Goal: Task Accomplishment & Management: Manage account settings

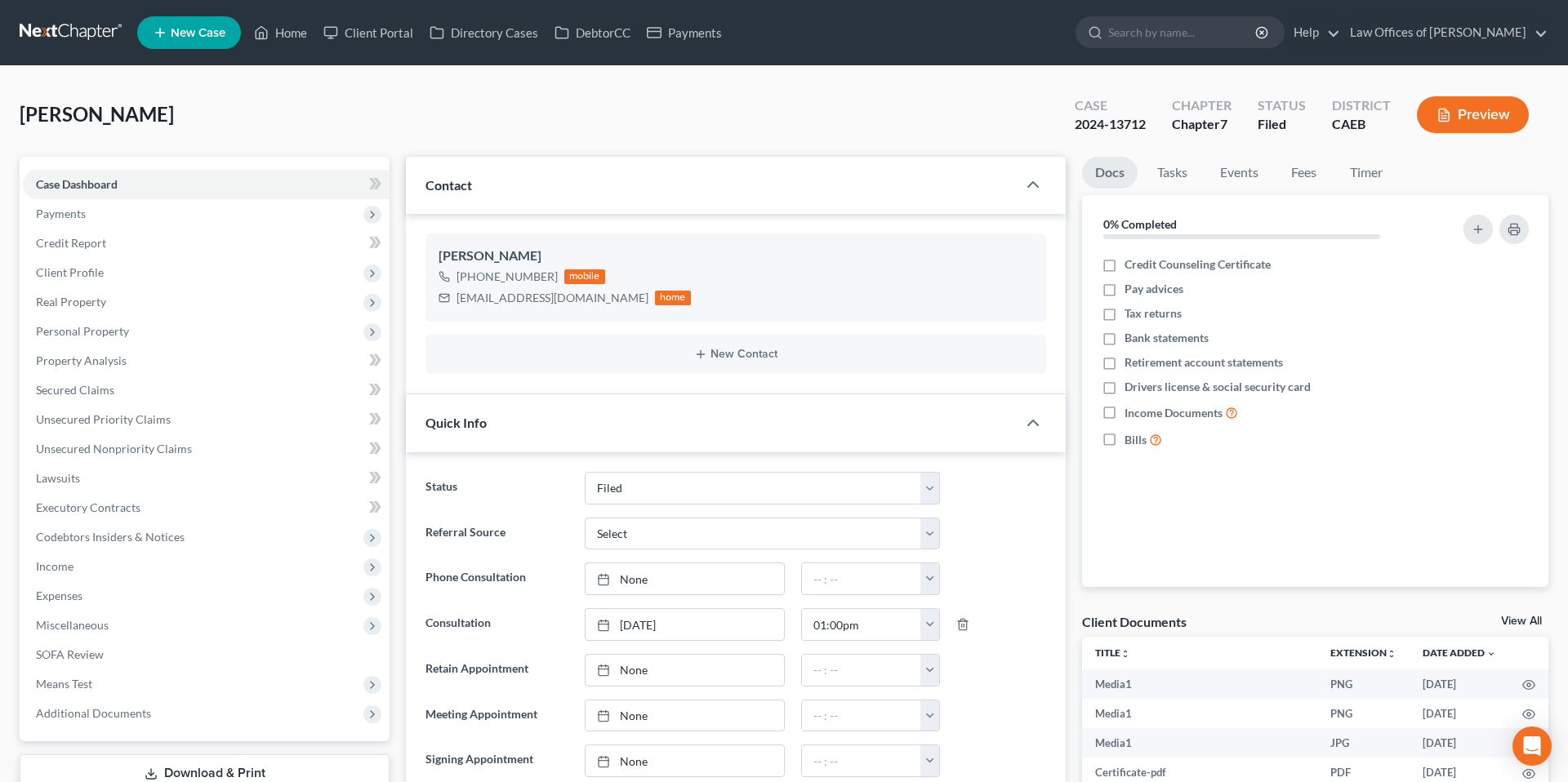
select select "5"
select select "0"
click at [276, 28] on link "Home" at bounding box center [280, 32] width 69 height 29
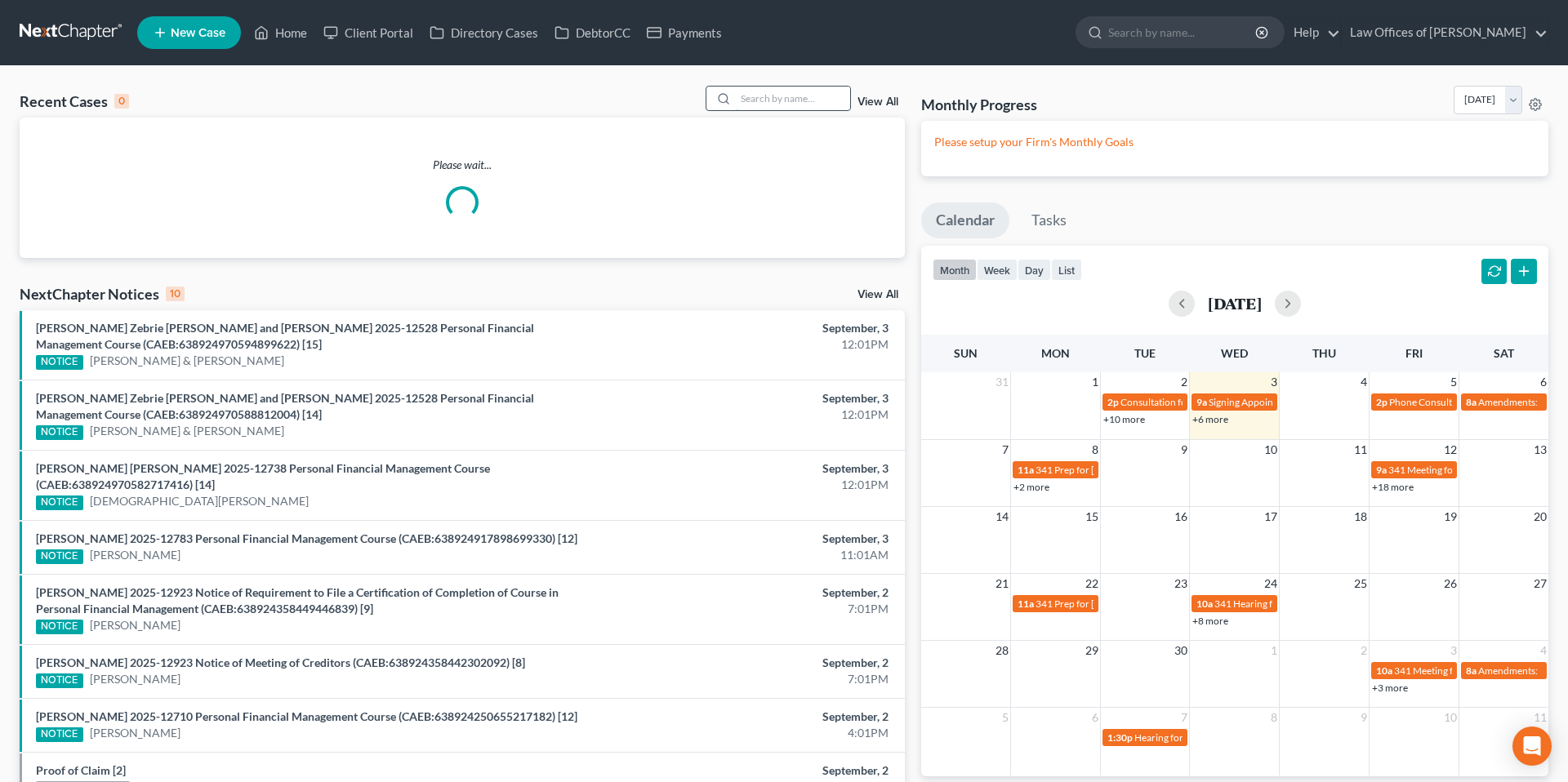
click at [777, 101] on input "search" at bounding box center [793, 98] width 114 height 23
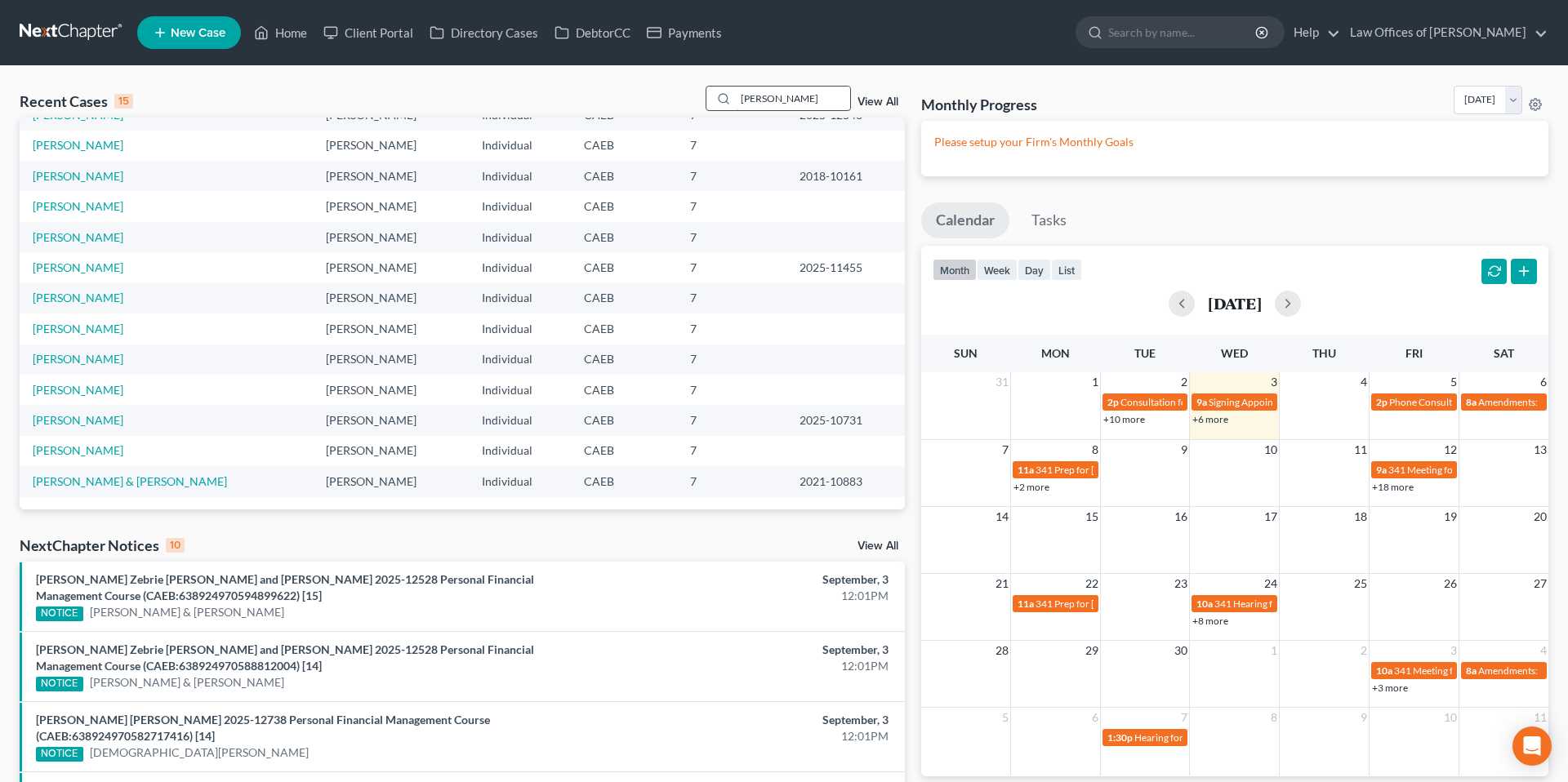
click at [786, 95] on input "[PERSON_NAME]" at bounding box center [793, 98] width 114 height 23
click at [787, 96] on input "[PERSON_NAME]" at bounding box center [793, 98] width 114 height 23
click at [784, 98] on input "garciaf" at bounding box center [793, 98] width 114 height 23
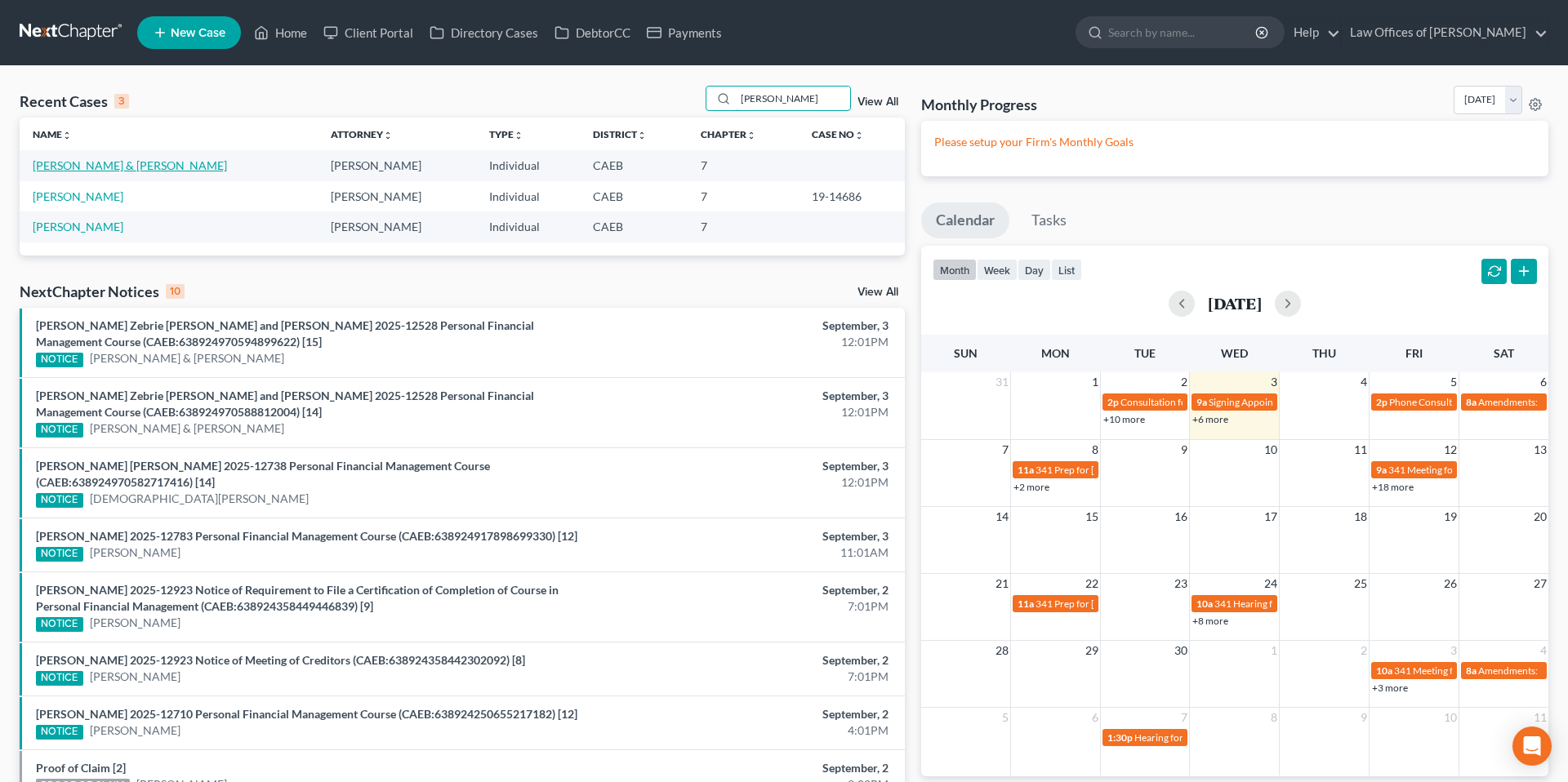
type input "[PERSON_NAME]"
click at [186, 168] on link "[PERSON_NAME] & [PERSON_NAME]" at bounding box center [131, 166] width 195 height 14
select select "14"
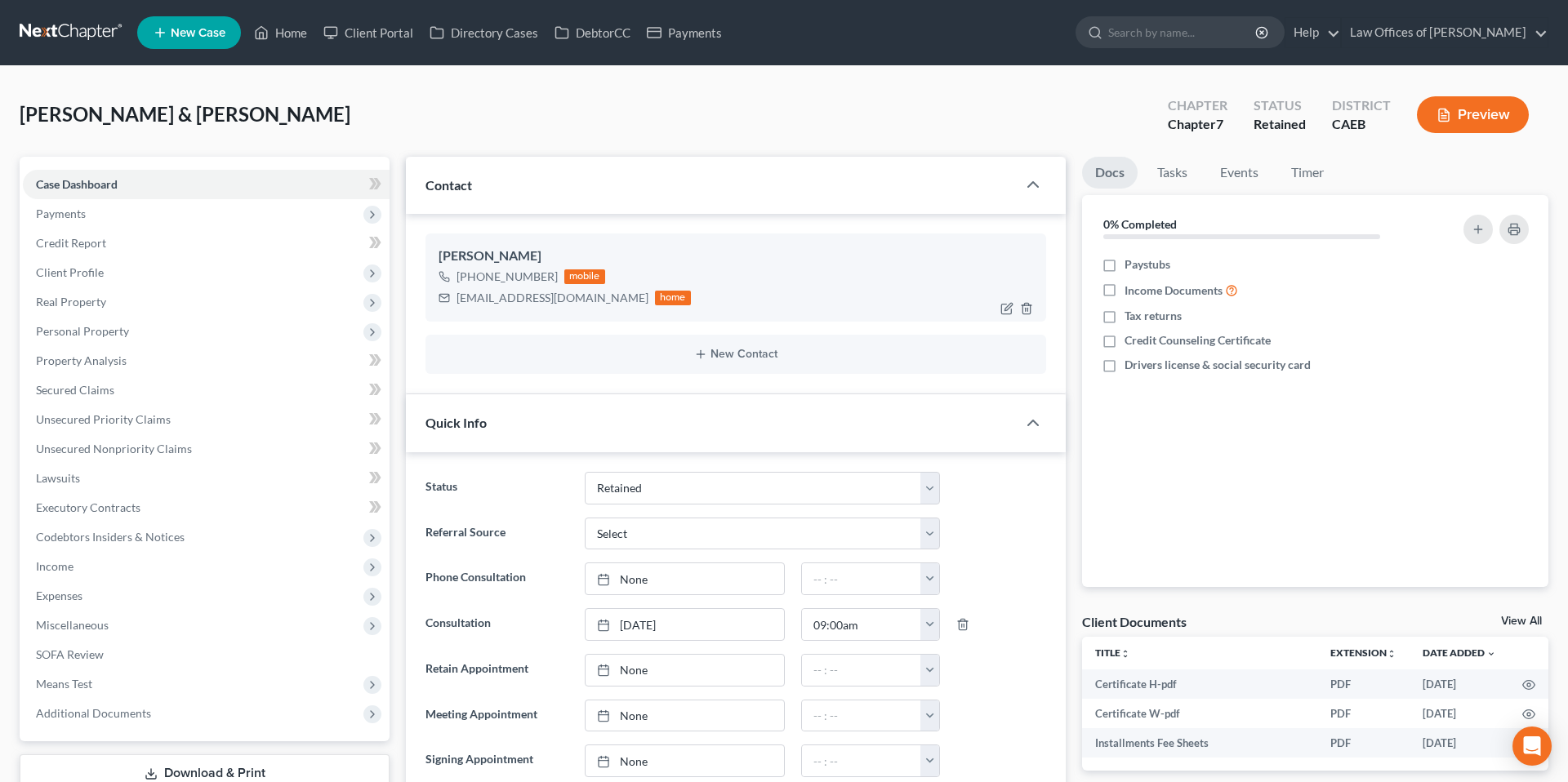
scroll to position [22, 0]
click at [83, 210] on span "Payments" at bounding box center [60, 213] width 50 height 14
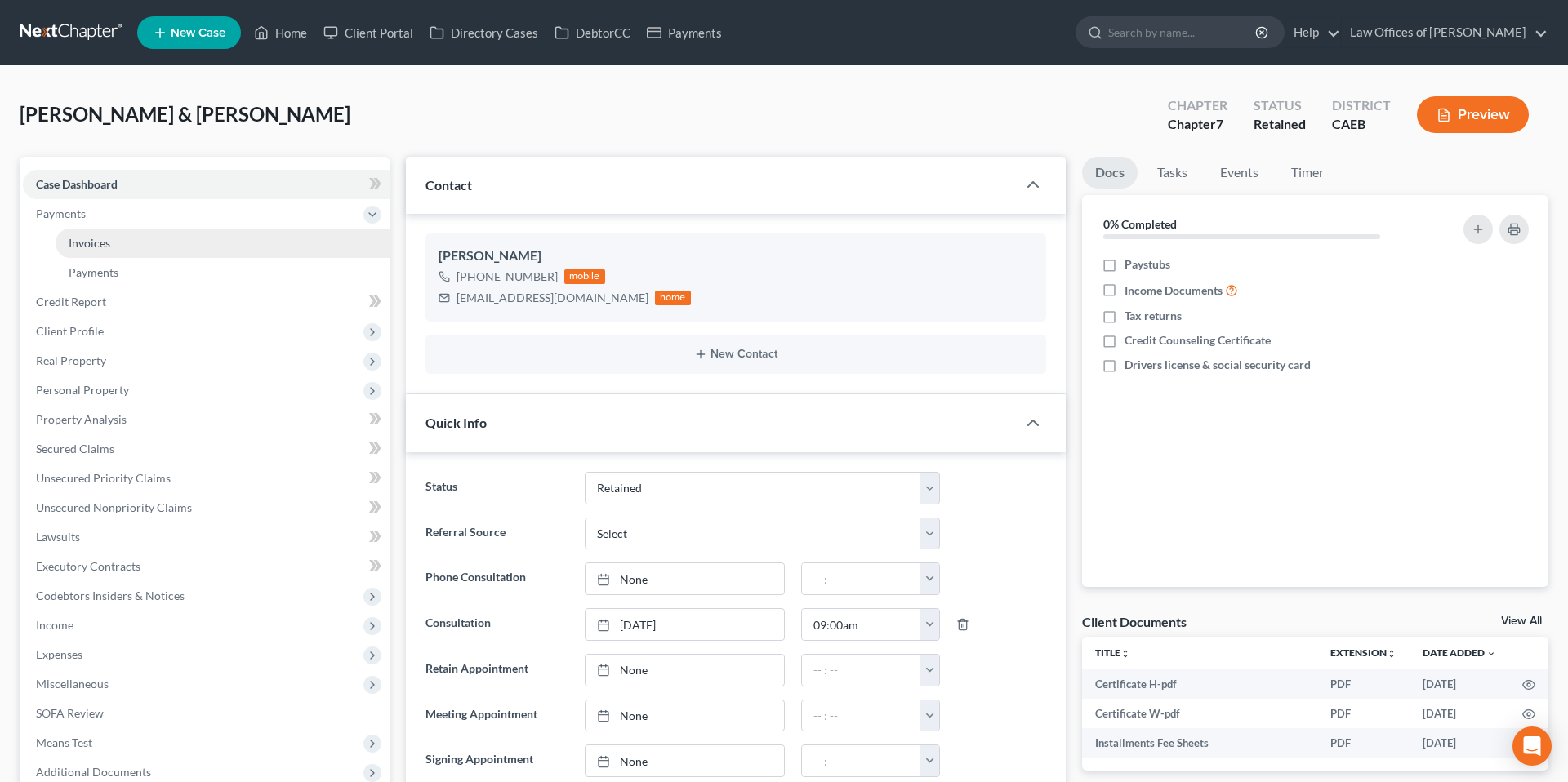
click at [106, 239] on span "Invoices" at bounding box center [89, 242] width 42 height 14
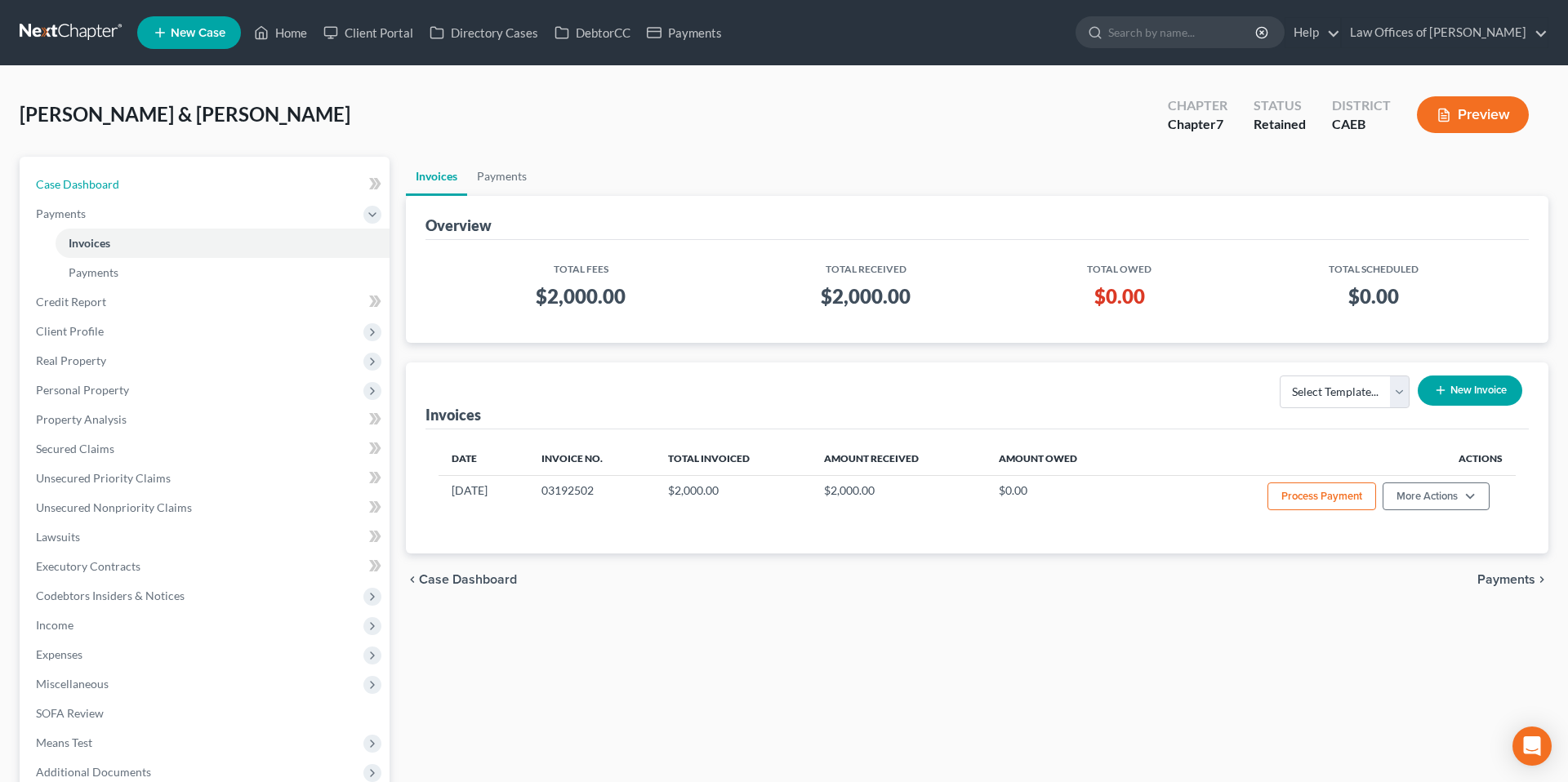
click at [56, 179] on span "Case Dashboard" at bounding box center [78, 184] width 84 height 14
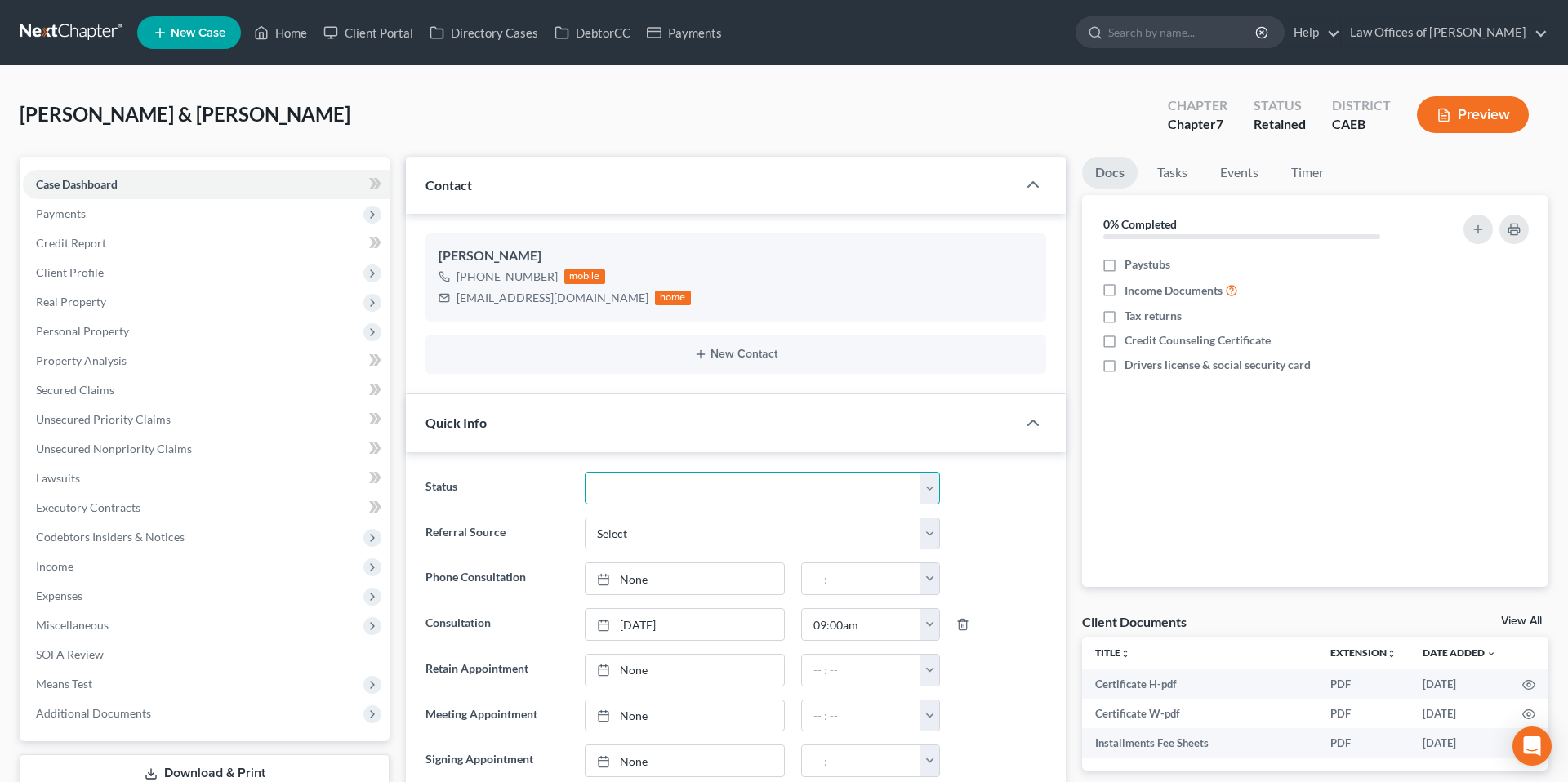
click at [802, 477] on select at bounding box center [762, 489] width 355 height 33
click at [789, 494] on select "Cancelled/Refund Closed Consultation Declined Discharged Filed Income Check In …" at bounding box center [762, 489] width 355 height 33
click at [935, 488] on select "Cancelled/Refund Closed Consultation Declined Discharged Filed Income Check In …" at bounding box center [762, 489] width 355 height 33
select select "11"
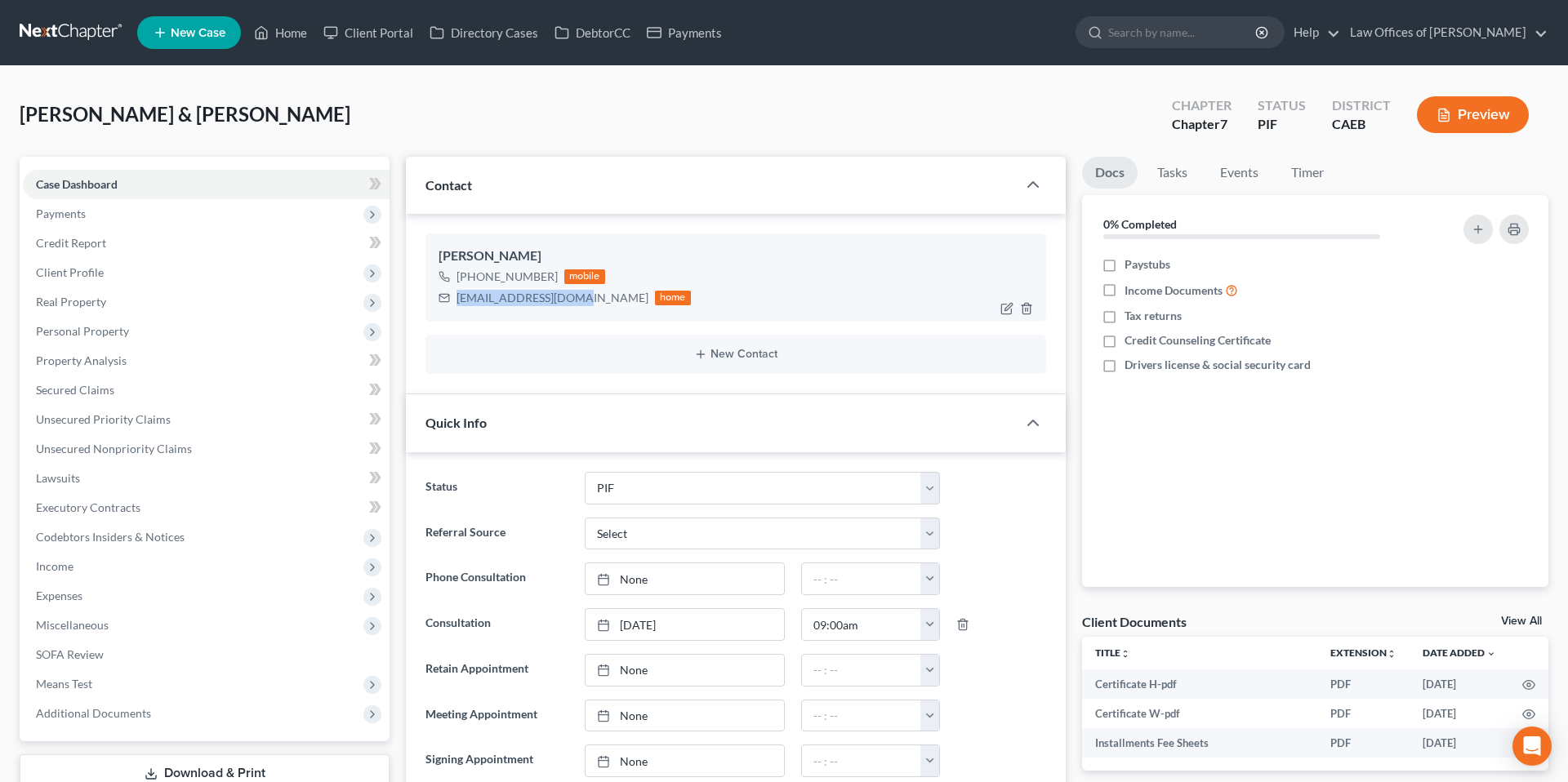
drag, startPoint x: 458, startPoint y: 299, endPoint x: 564, endPoint y: 297, distance: 106.0
click at [564, 297] on div "[EMAIL_ADDRESS][DOMAIN_NAME]" at bounding box center [552, 298] width 192 height 17
copy div "[EMAIL_ADDRESS][DOMAIN_NAME]"
click at [287, 35] on link "Home" at bounding box center [280, 32] width 69 height 29
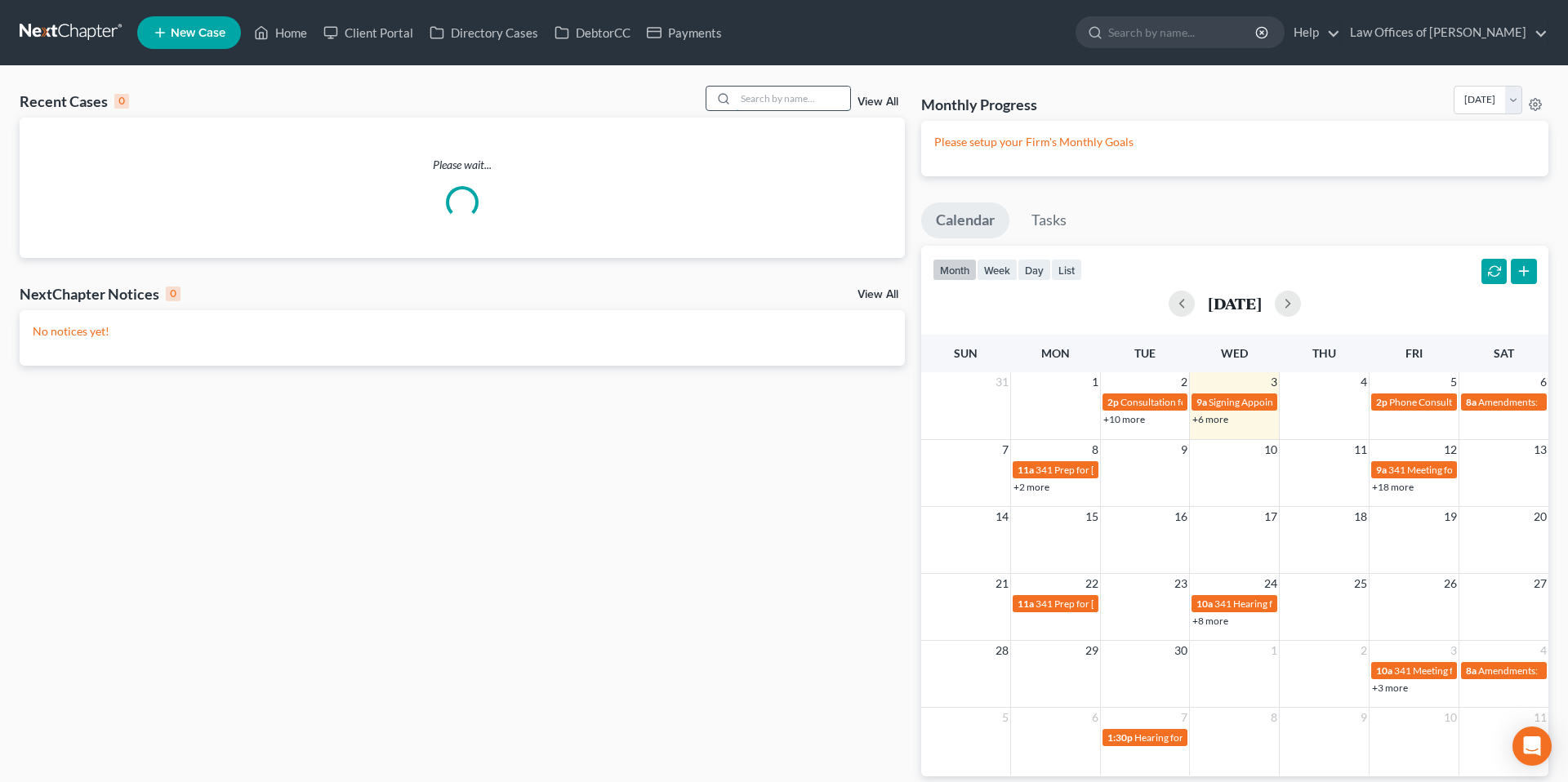
click at [761, 102] on input "search" at bounding box center [793, 98] width 114 height 23
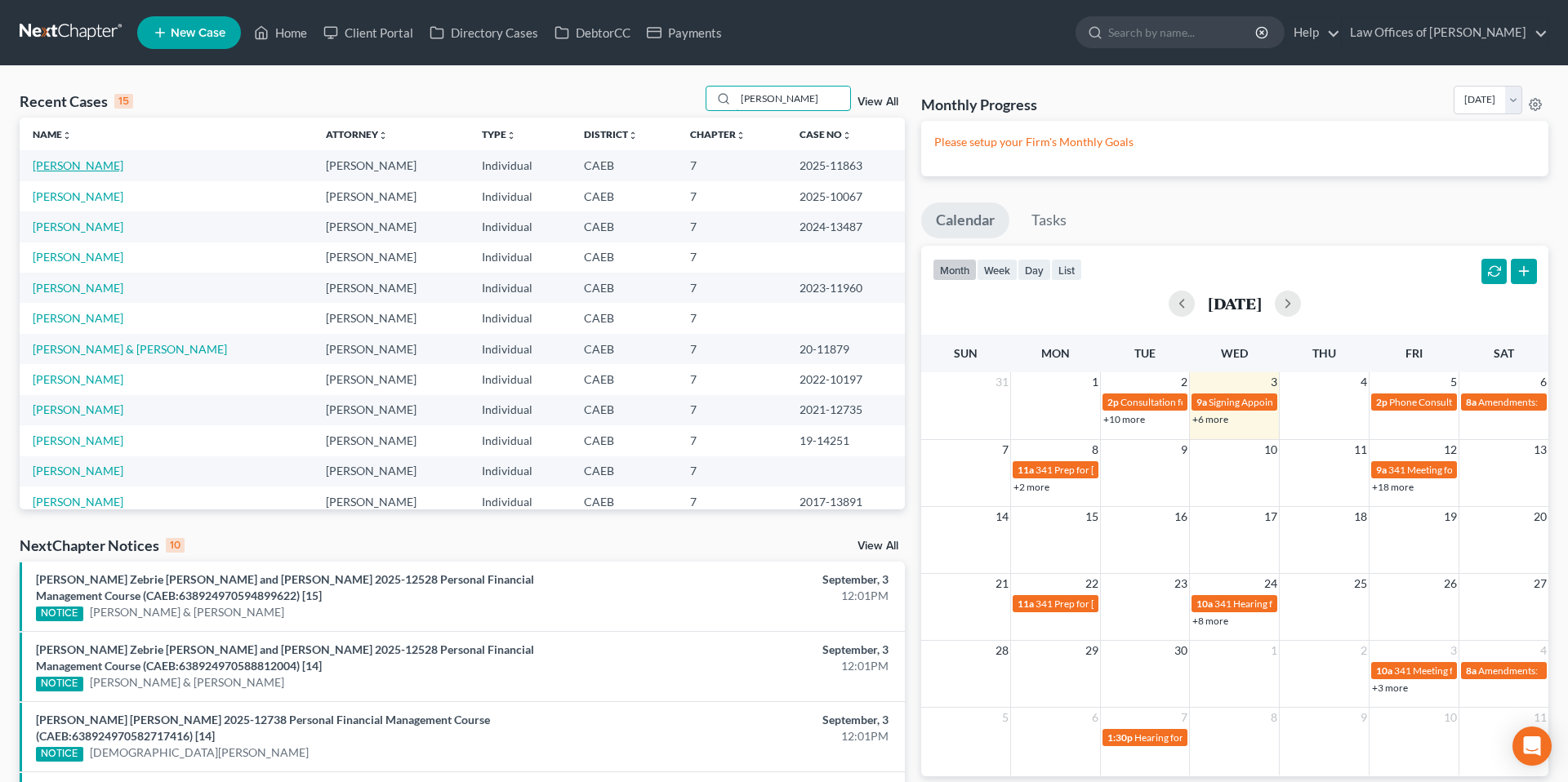
type input "[PERSON_NAME]"
click at [124, 168] on link "[PERSON_NAME]" at bounding box center [78, 166] width 91 height 14
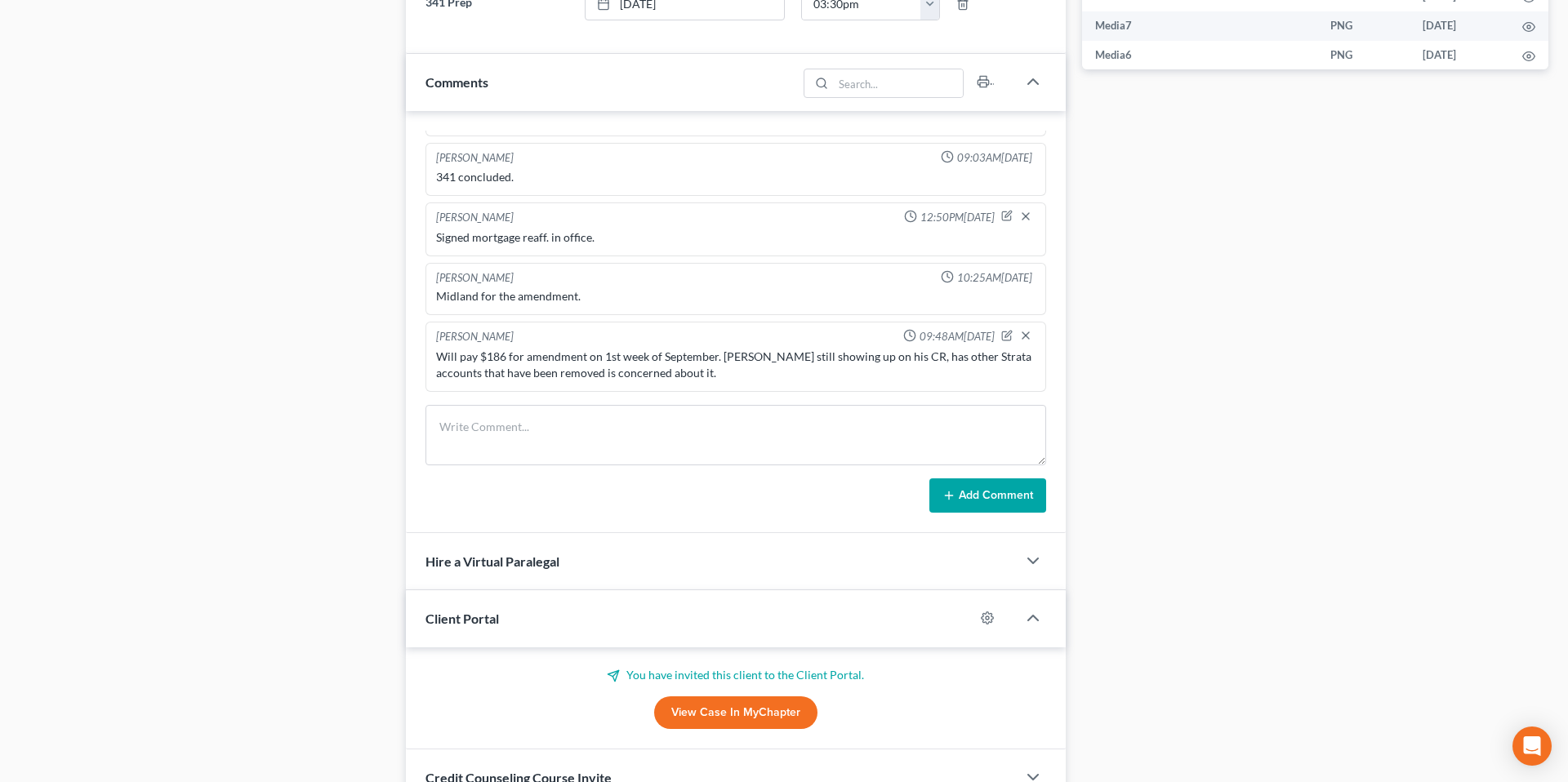
scroll to position [897, 0]
click at [393, 178] on div "Case Dashboard Payments Invoices Payments Payments Credit Report Client Profile" at bounding box center [205, 243] width 387 height 1968
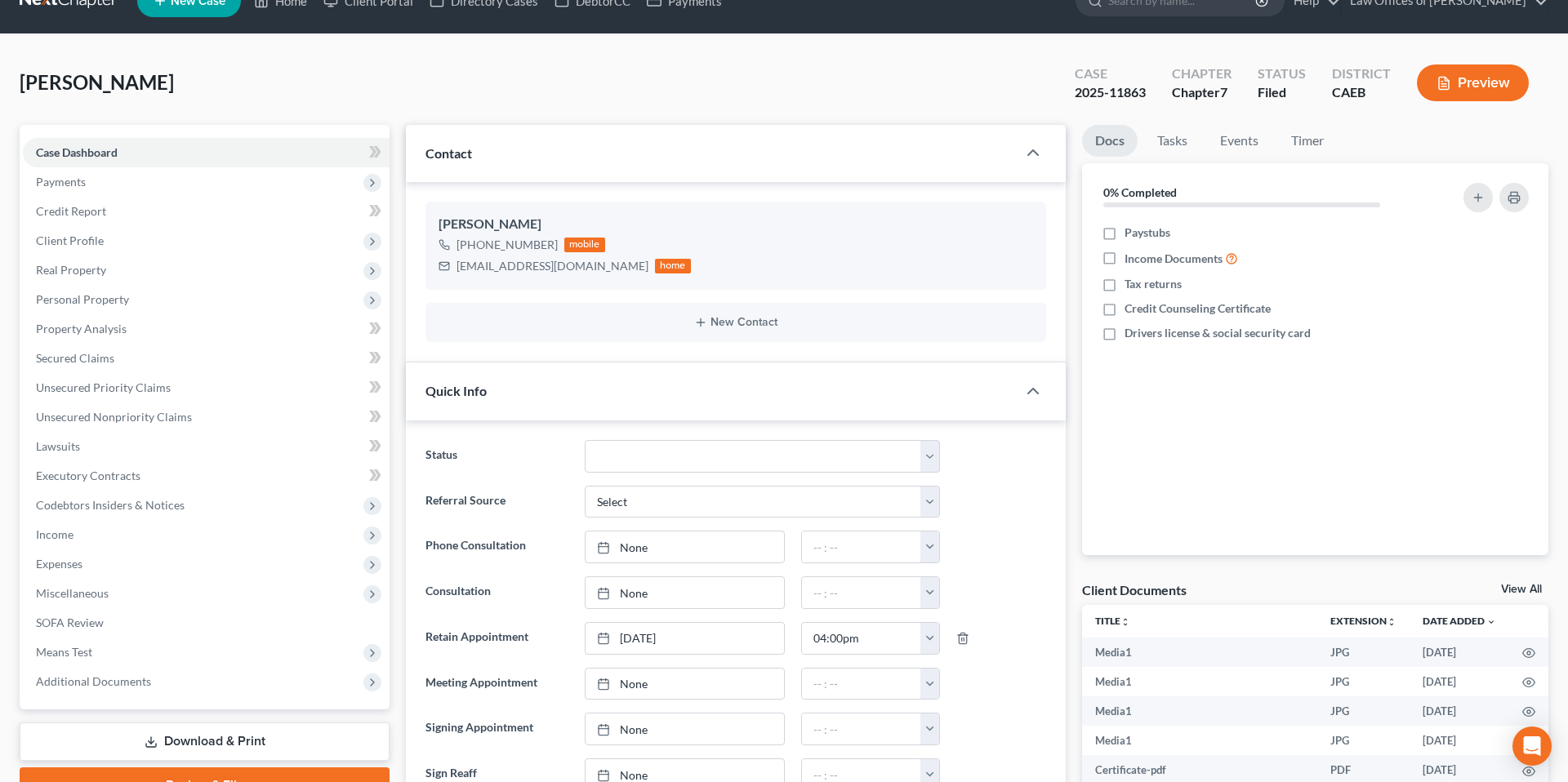
scroll to position [0, 0]
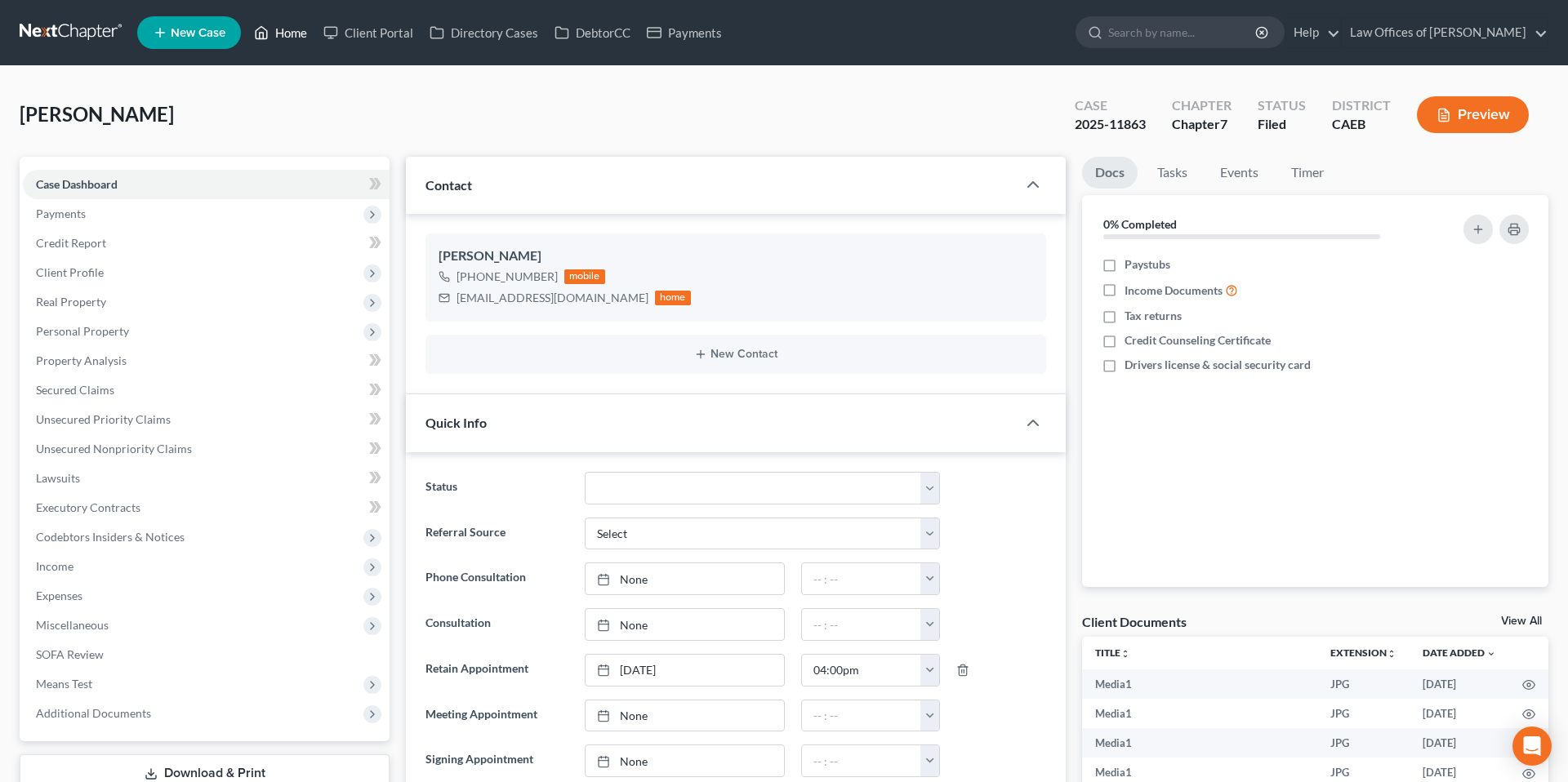
click at [289, 32] on link "Home" at bounding box center [280, 32] width 69 height 29
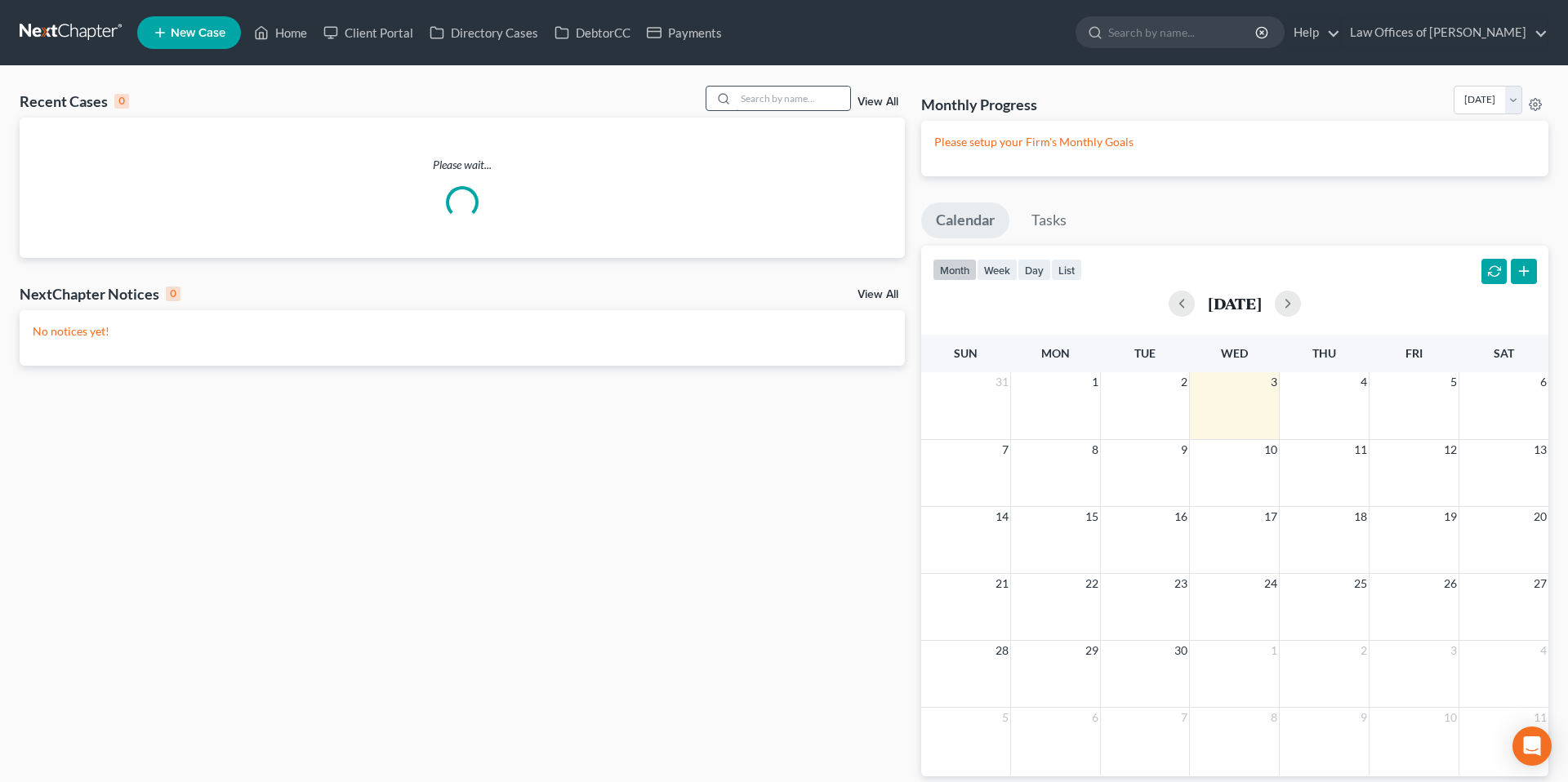
click at [766, 93] on input "search" at bounding box center [793, 98] width 114 height 23
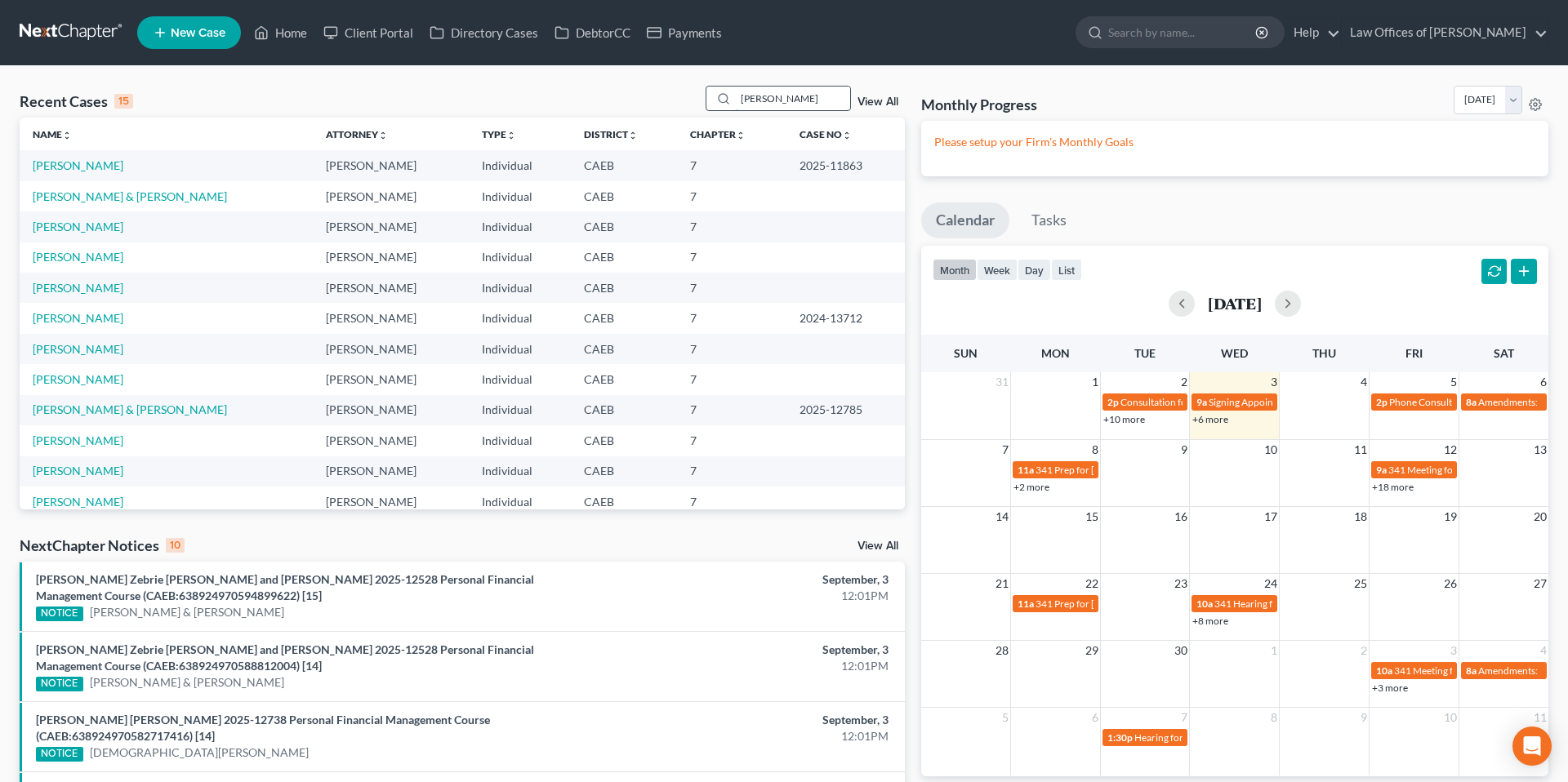
click at [797, 102] on input "[PERSON_NAME]" at bounding box center [793, 98] width 114 height 23
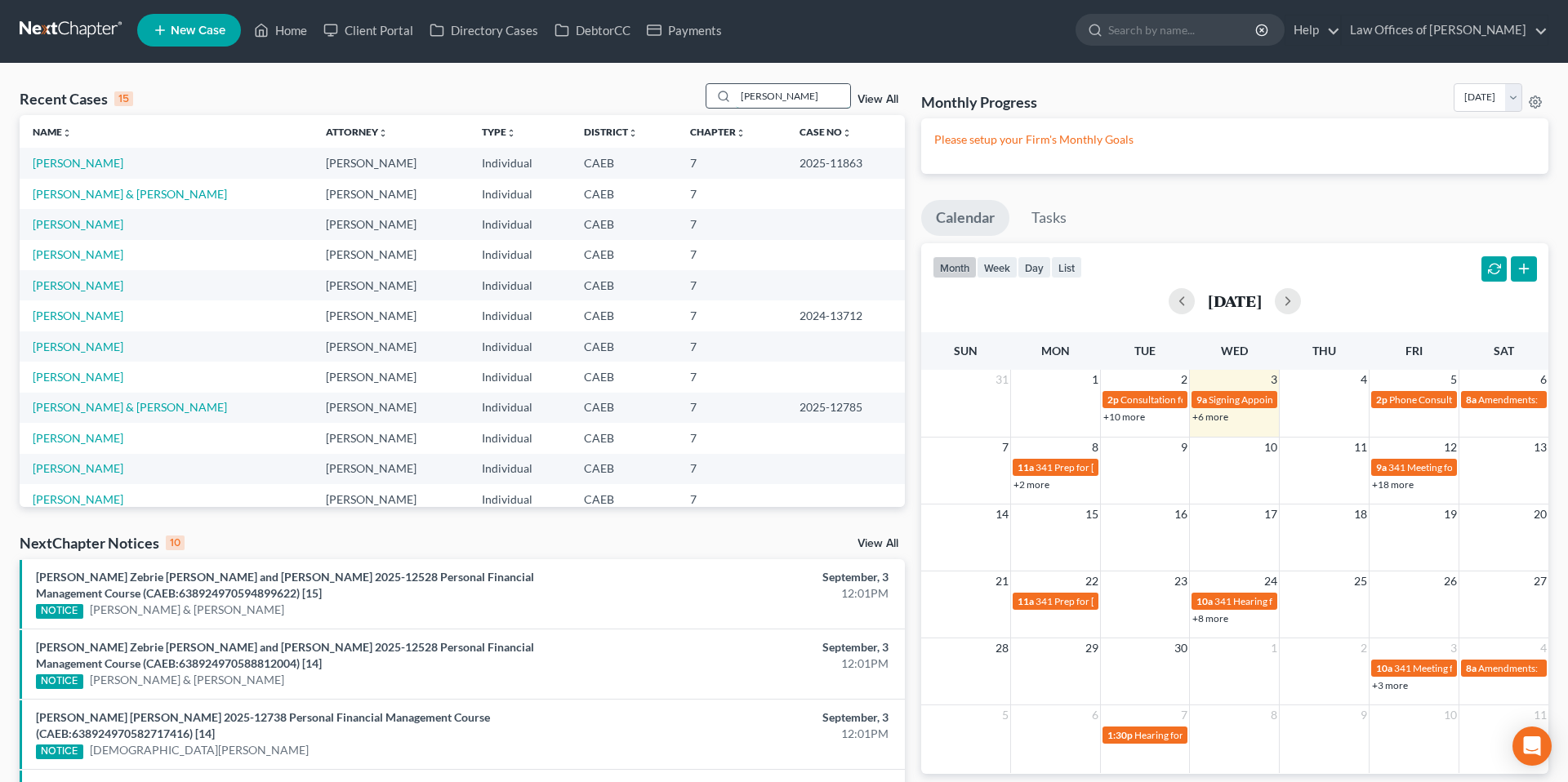
scroll to position [3, 0]
click at [797, 102] on input "[PERSON_NAME]" at bounding box center [793, 95] width 114 height 23
type input "[PERSON_NAME]"
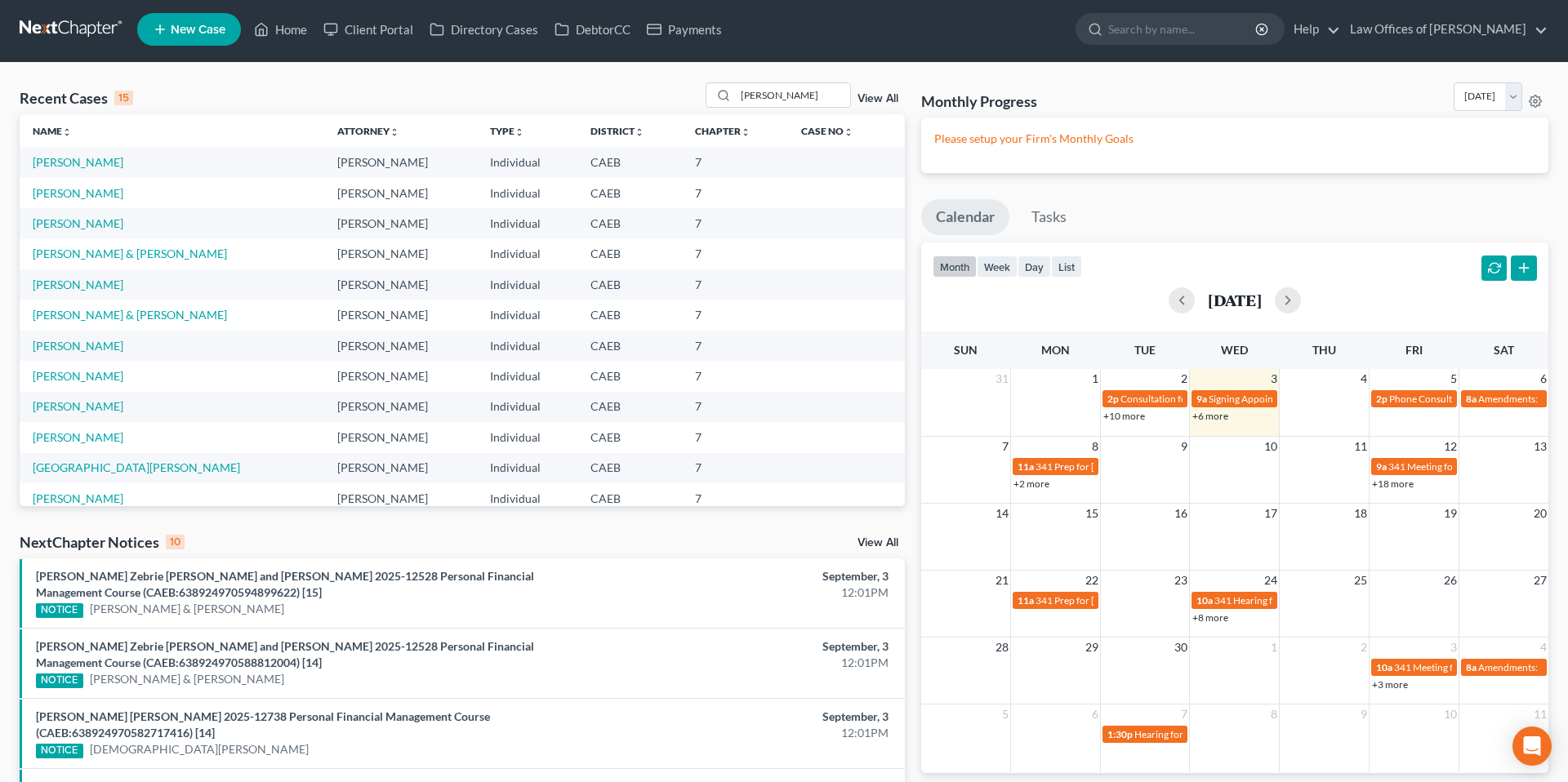
click at [53, 170] on td "[PERSON_NAME]" at bounding box center [171, 162] width 305 height 30
click at [54, 165] on link "[PERSON_NAME]" at bounding box center [78, 162] width 91 height 14
select select "6"
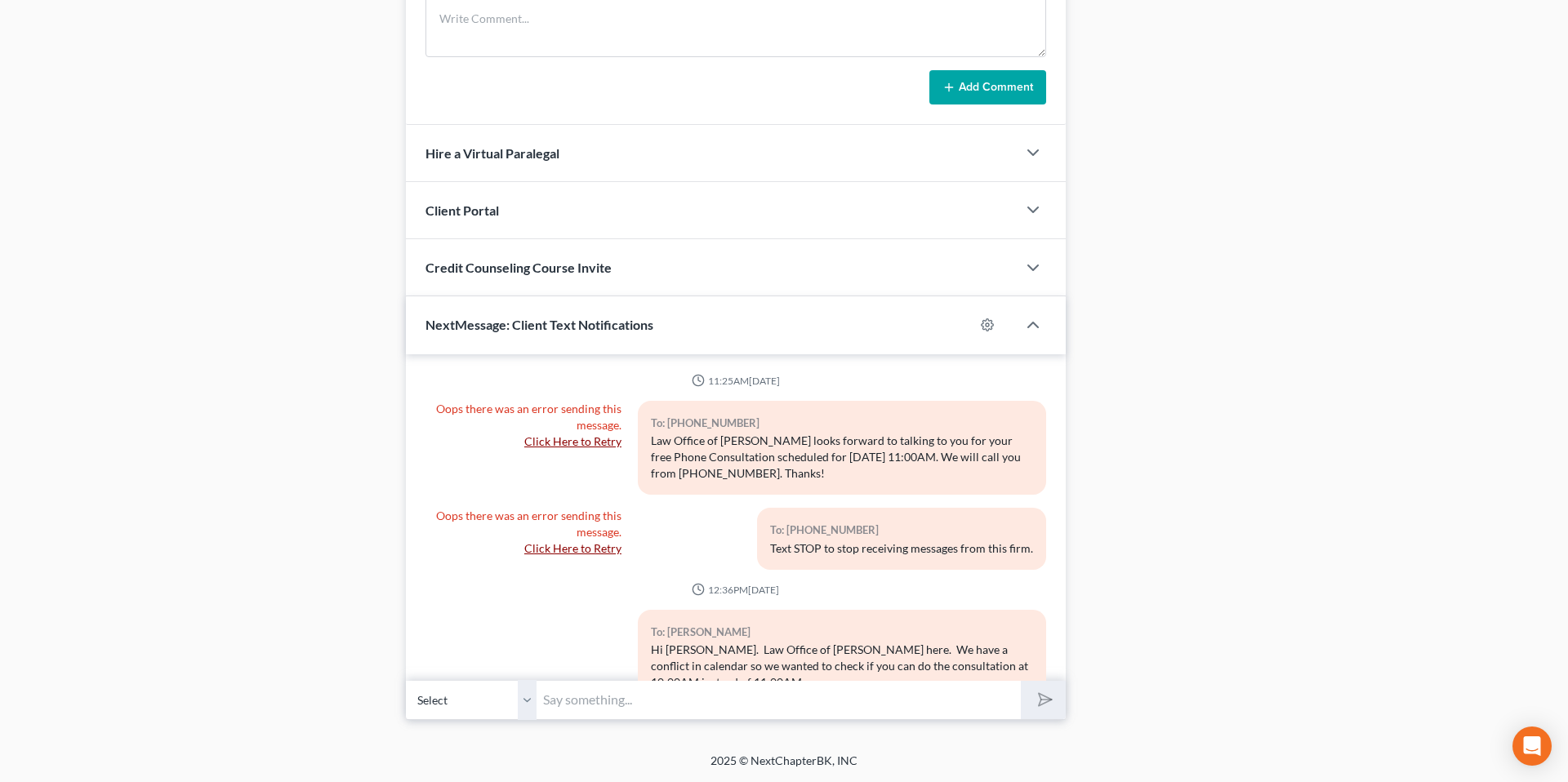
scroll to position [4409, 0]
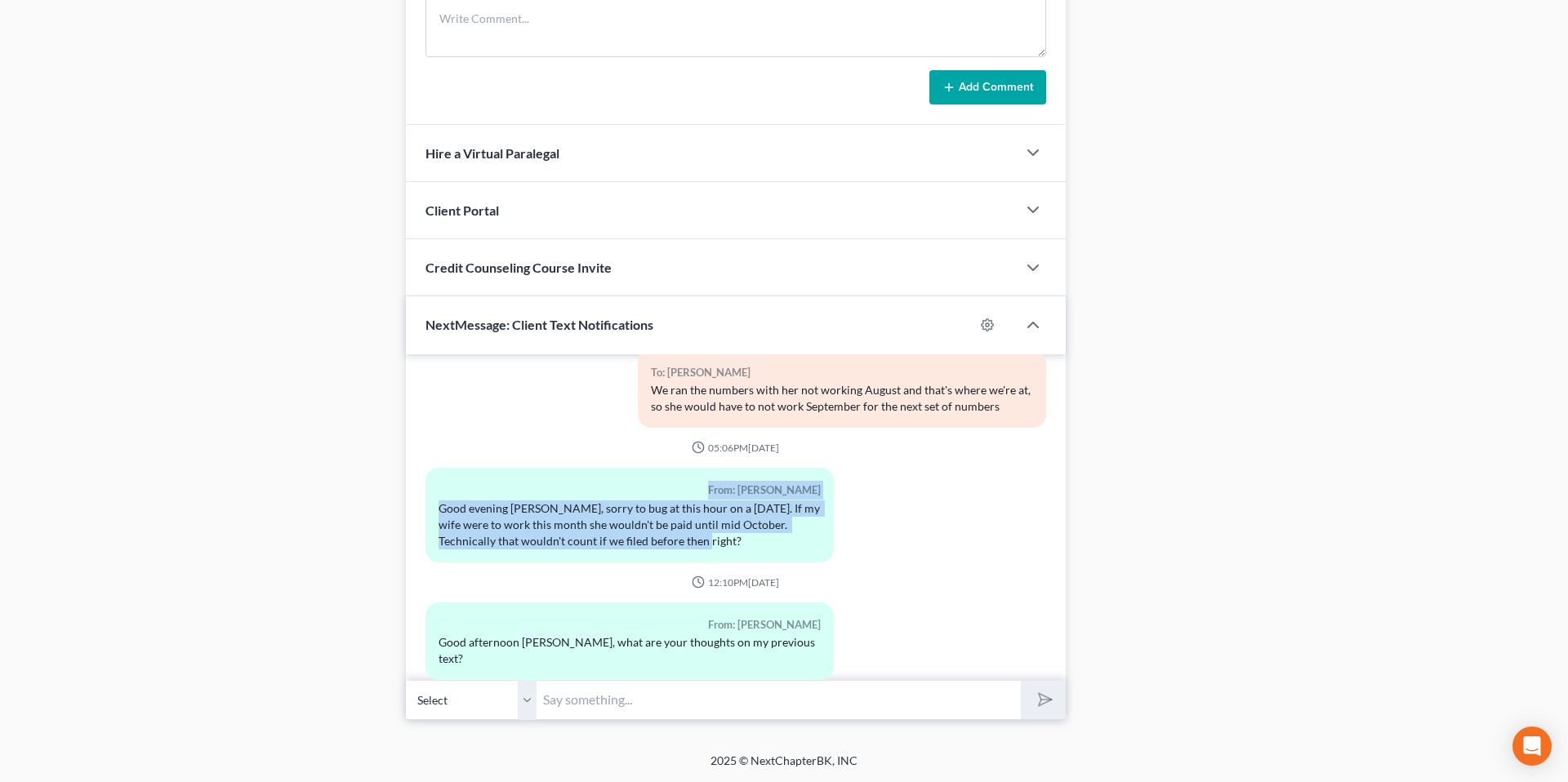
drag, startPoint x: 659, startPoint y: 527, endPoint x: 432, endPoint y: 482, distance: 231.4
click at [432, 482] on div "From: [PERSON_NAME] Good evening [PERSON_NAME], sorry to bug at this hour on a …" at bounding box center [629, 514] width 408 height 93
copy div "From: [PERSON_NAME] Good evening [PERSON_NAME], sorry to bug at this hour on a …"
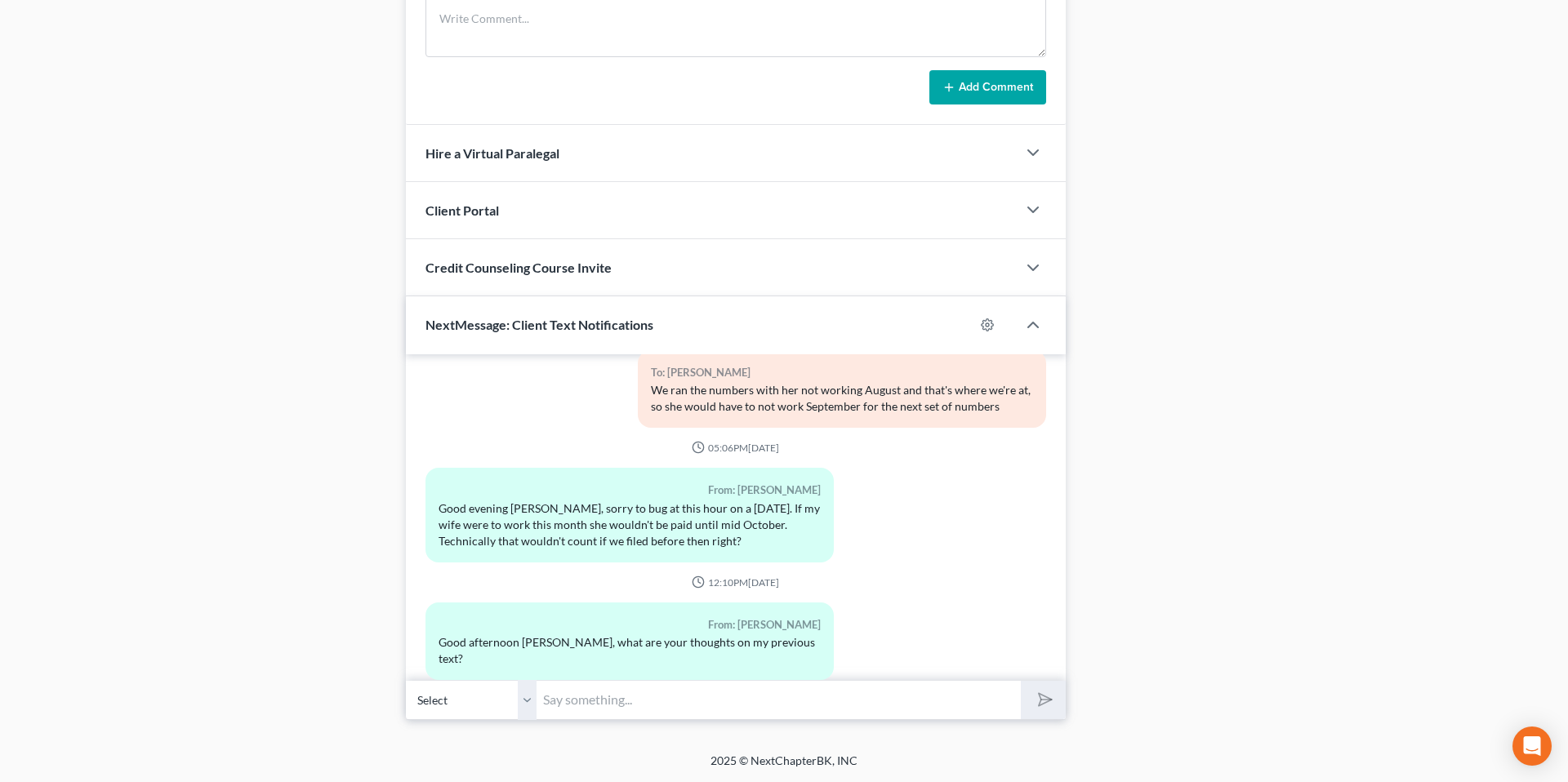
scroll to position [0, 0]
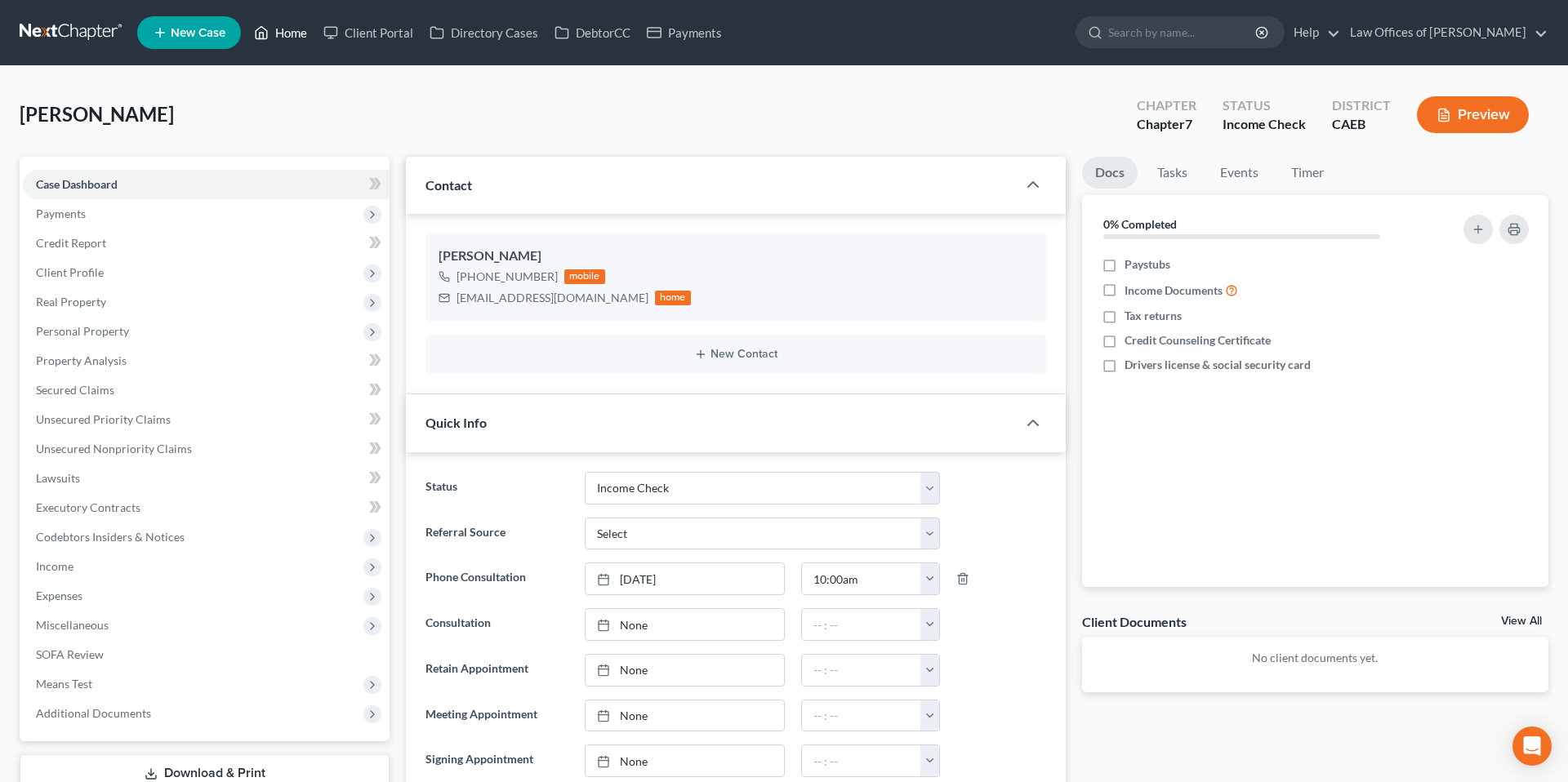
click at [277, 36] on link "Home" at bounding box center [280, 32] width 69 height 29
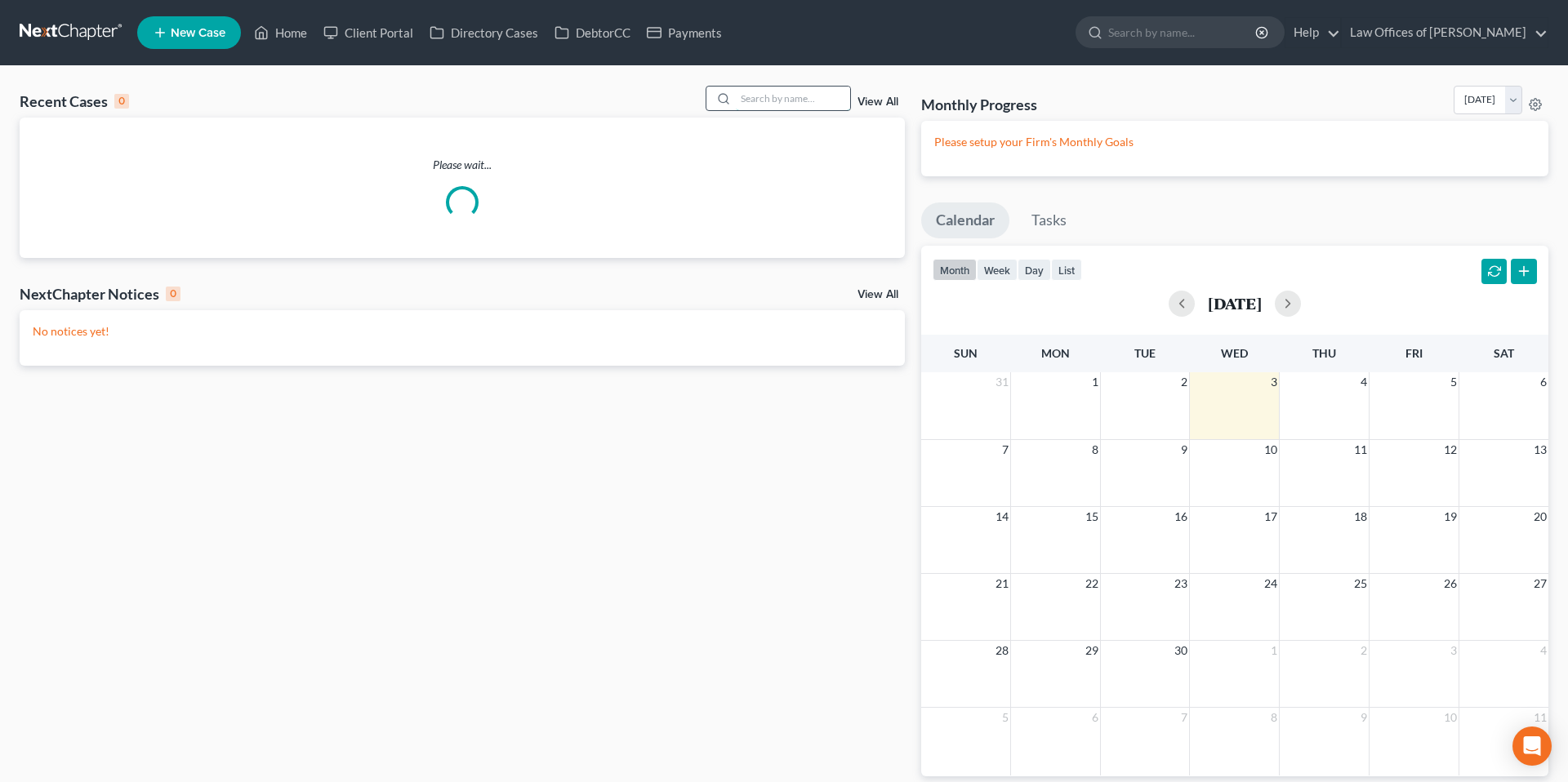
click at [804, 87] on input "search" at bounding box center [793, 98] width 114 height 23
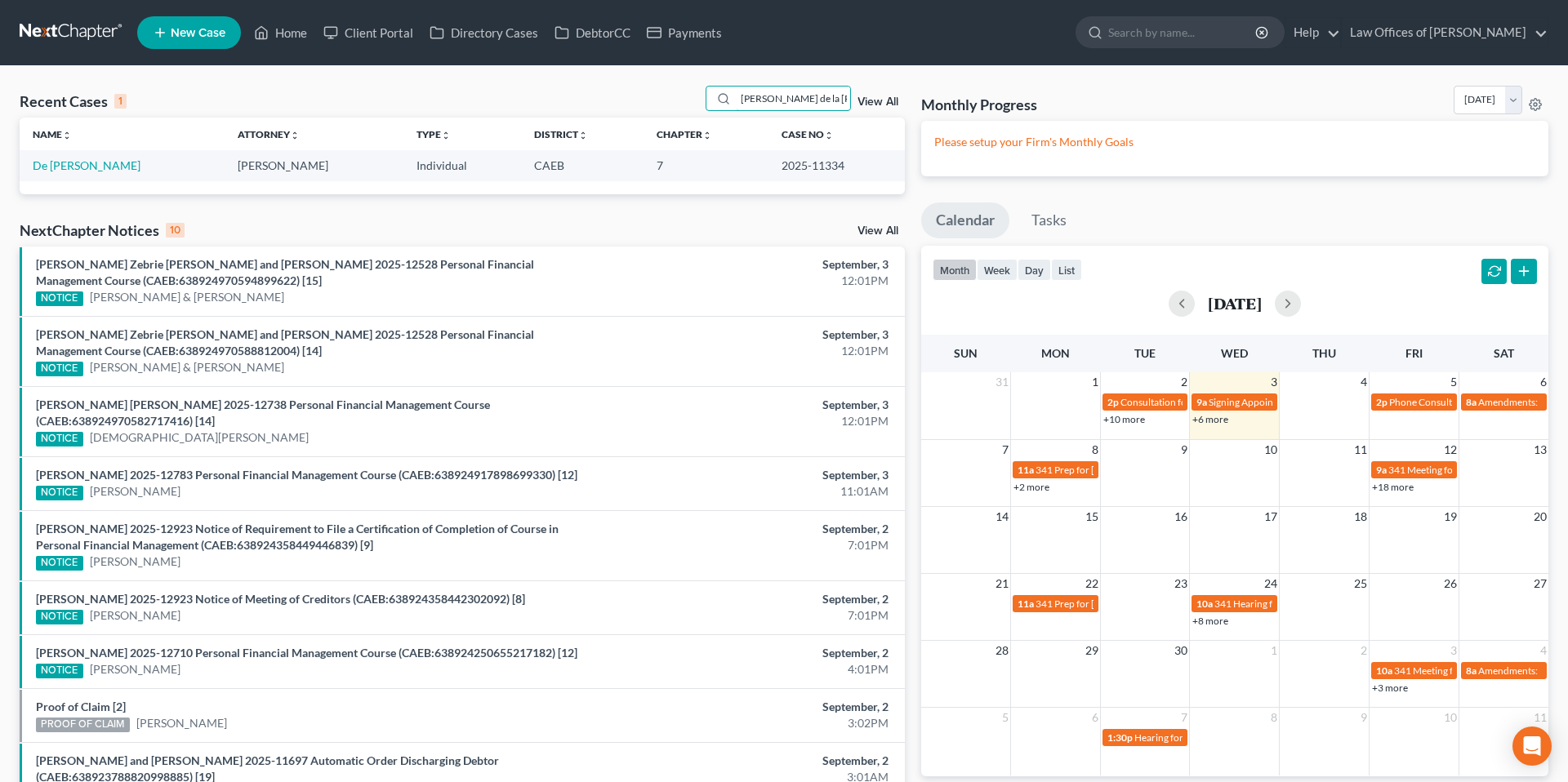
type input "[PERSON_NAME] de la [PERSON_NAME]"
click at [113, 166] on link "De [PERSON_NAME]" at bounding box center [87, 166] width 108 height 14
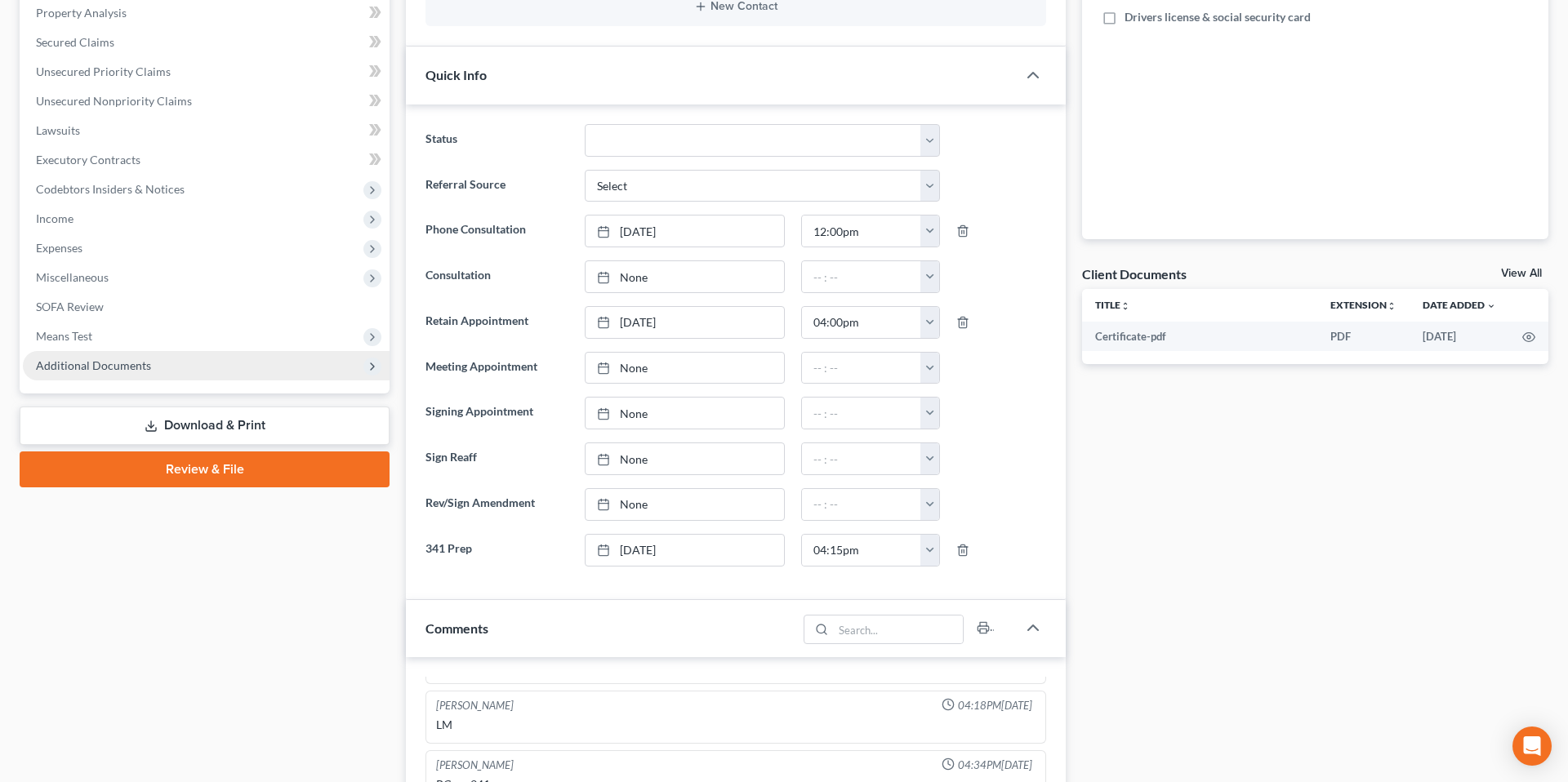
scroll to position [6346, 0]
click at [109, 362] on span "Additional Documents" at bounding box center [93, 365] width 115 height 14
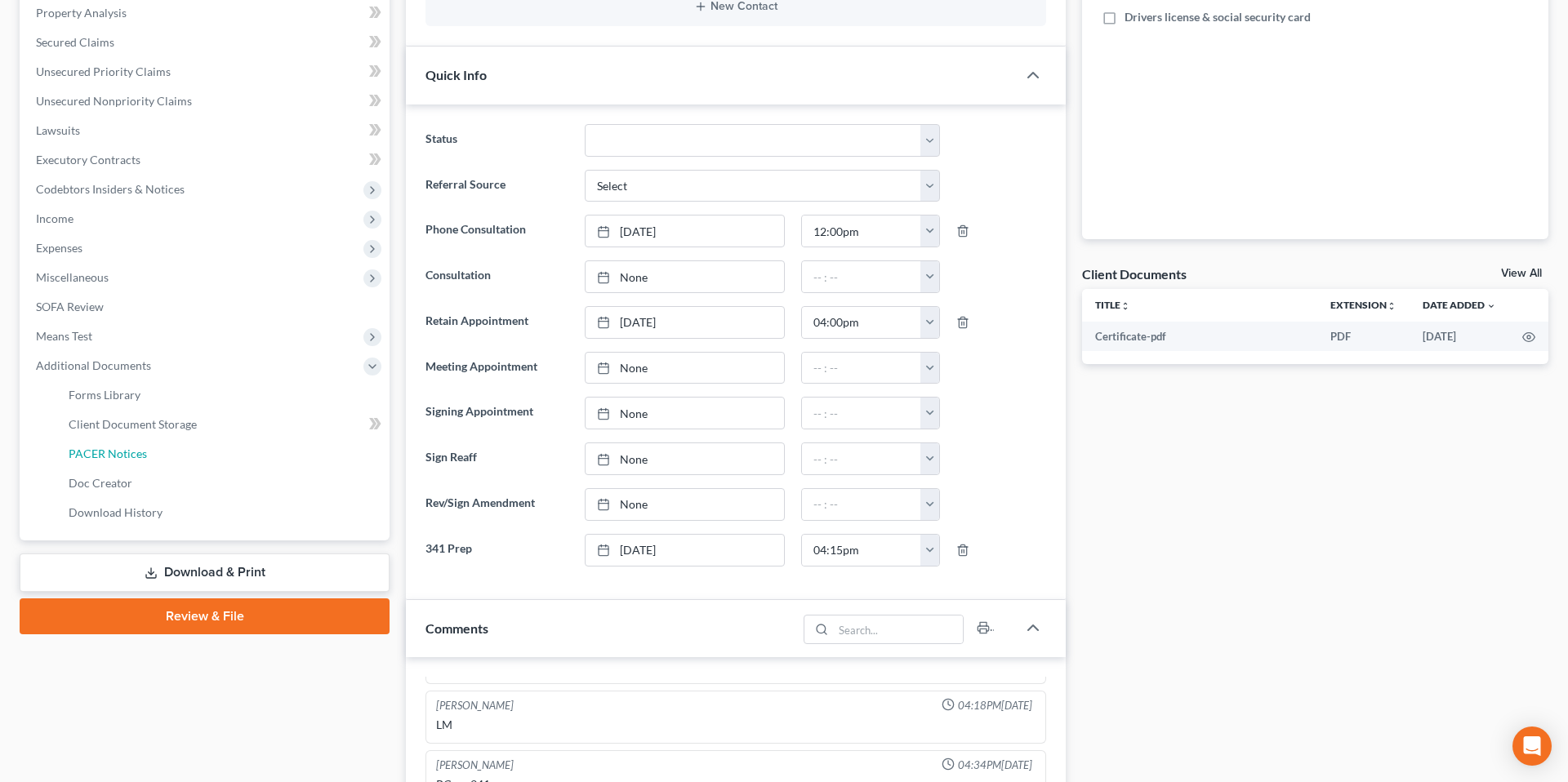
click at [125, 457] on span "PACER Notices" at bounding box center [107, 454] width 79 height 14
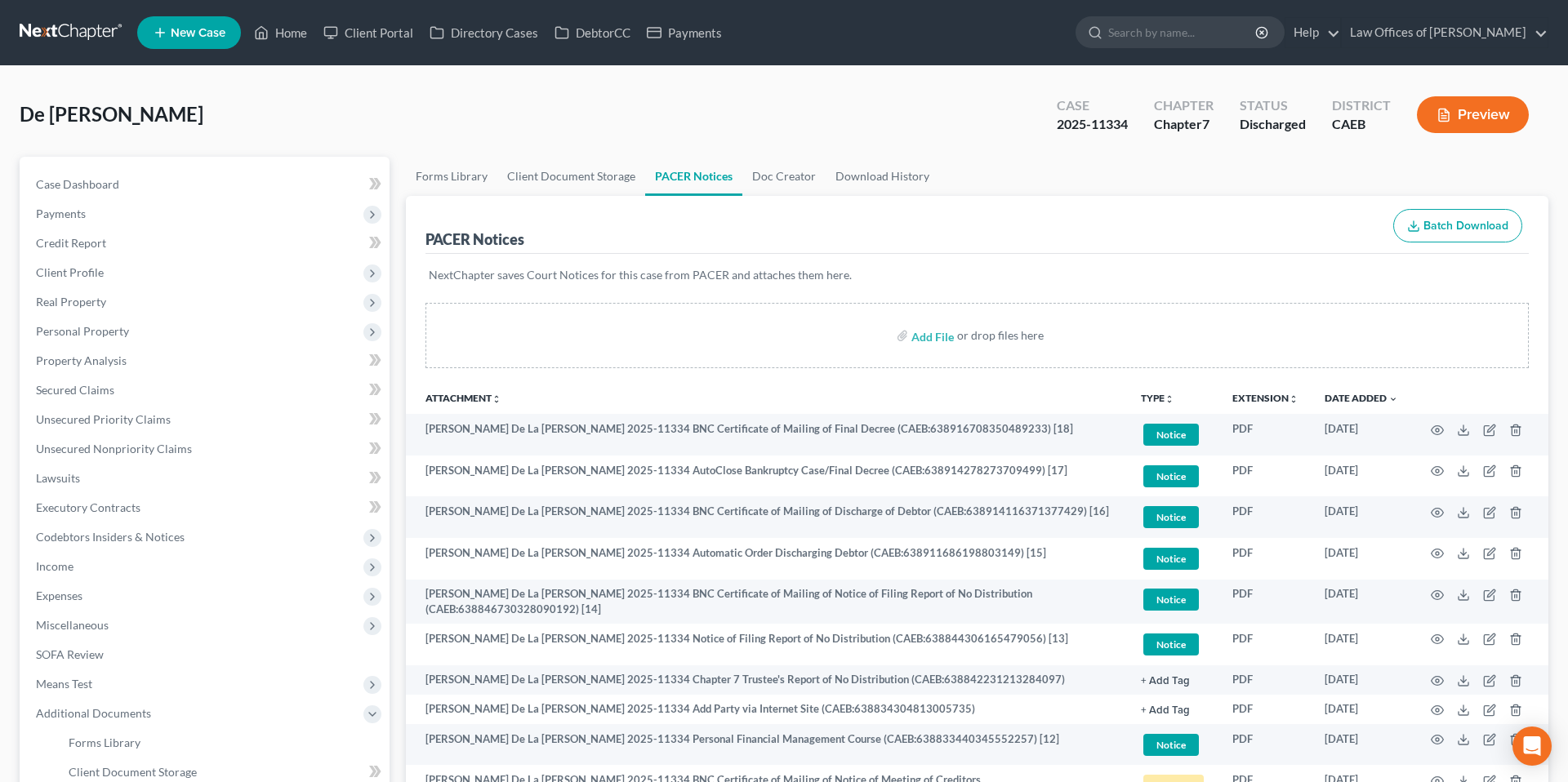
click at [377, 103] on div "De [PERSON_NAME] Upgraded Case 2025-11334 Chapter Chapter 7 Status Discharged D…" at bounding box center [784, 121] width 1529 height 71
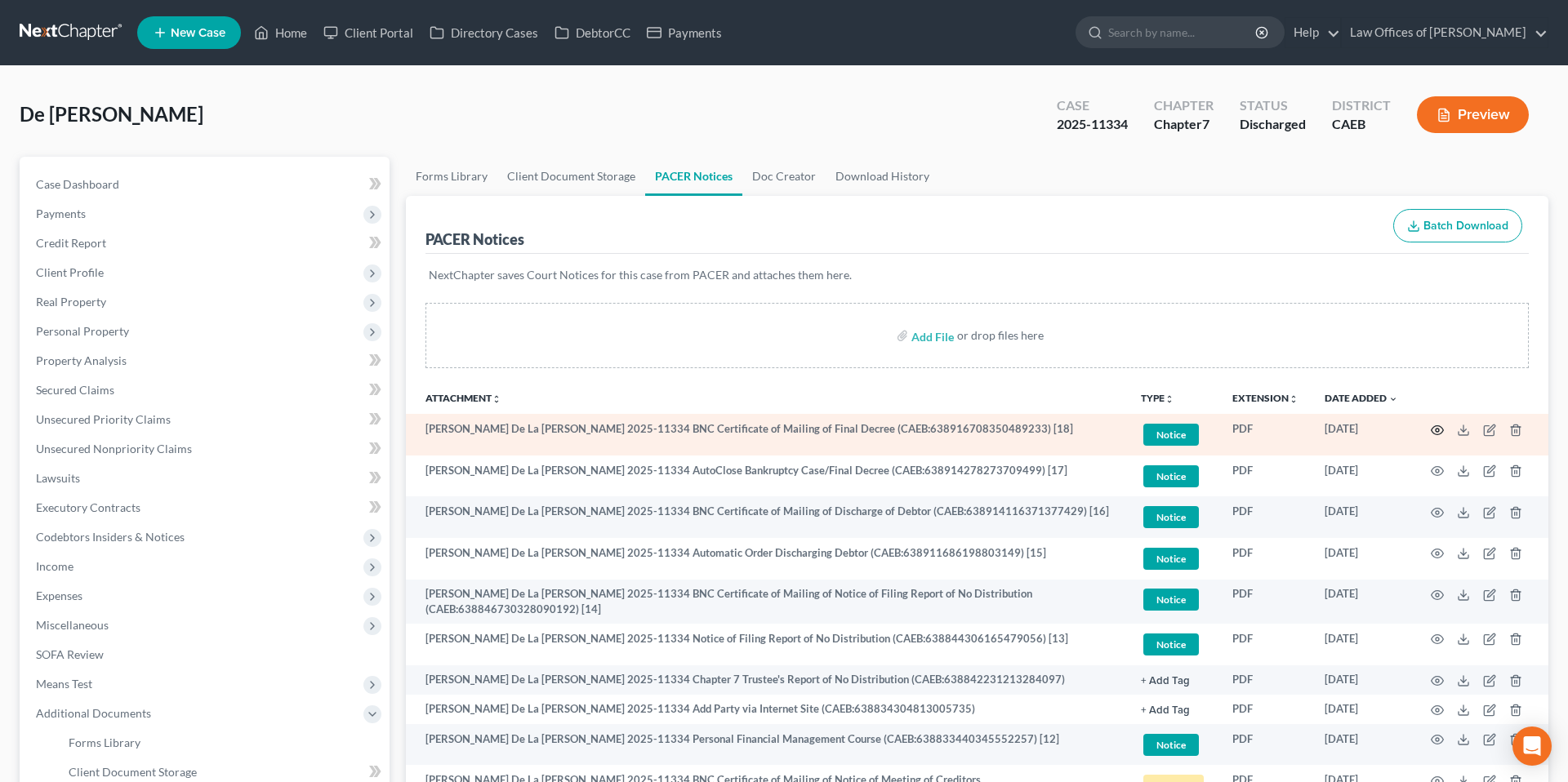
click at [1437, 431] on circle "button" at bounding box center [1437, 429] width 3 height 3
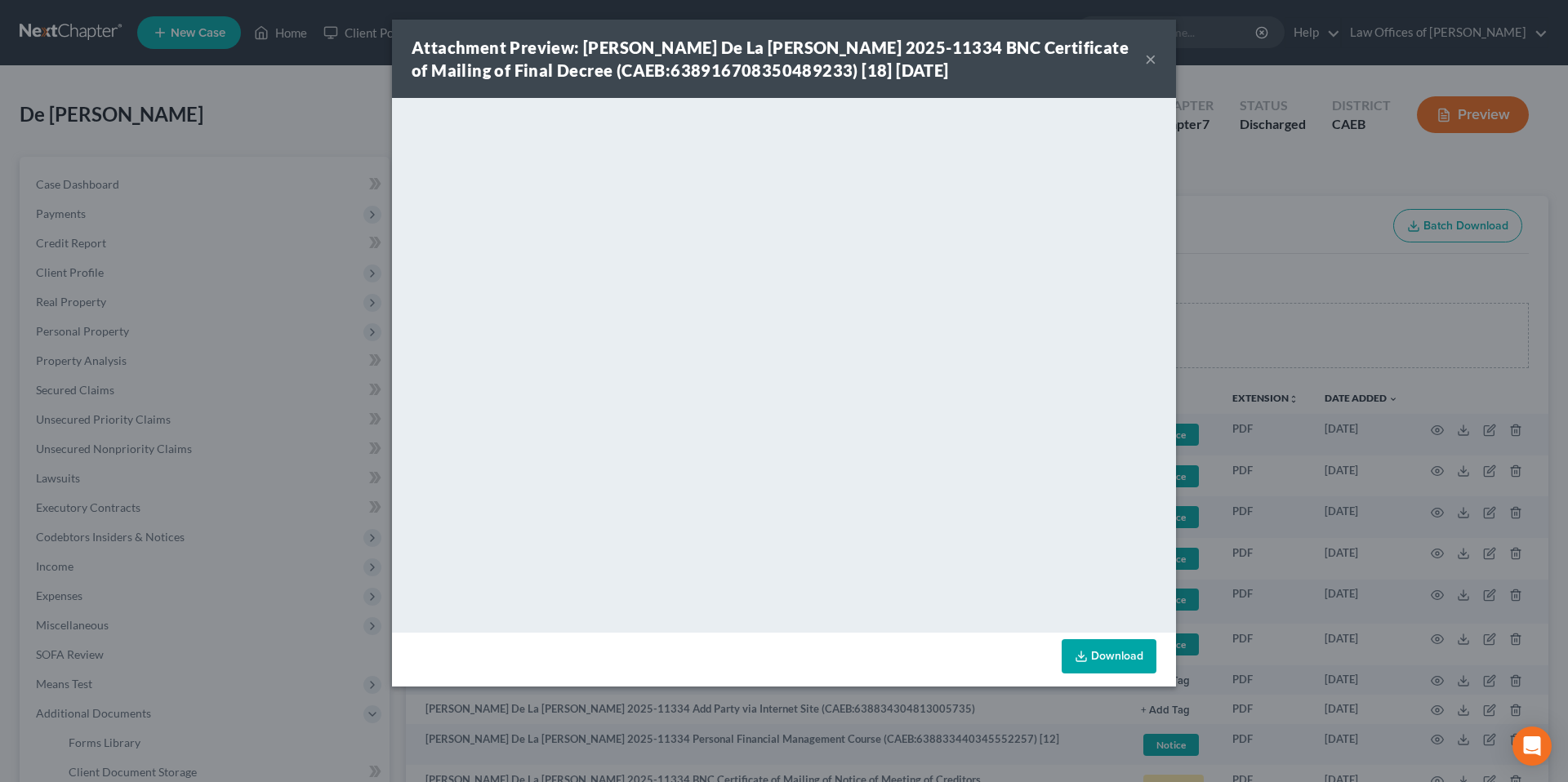
click at [1151, 58] on button "×" at bounding box center [1151, 58] width 12 height 19
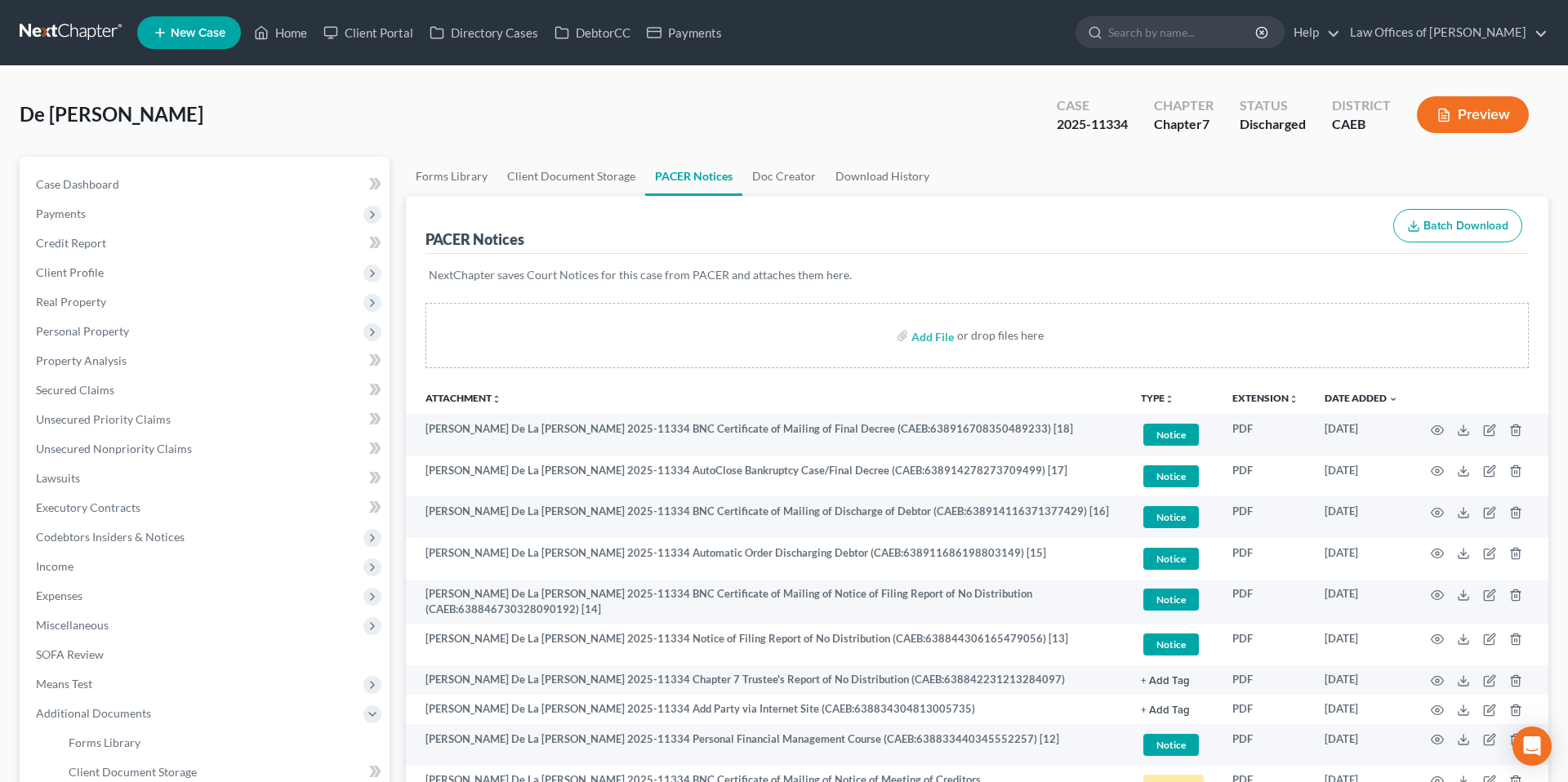
click at [166, 38] on icon at bounding box center [160, 32] width 15 height 19
select select "8"
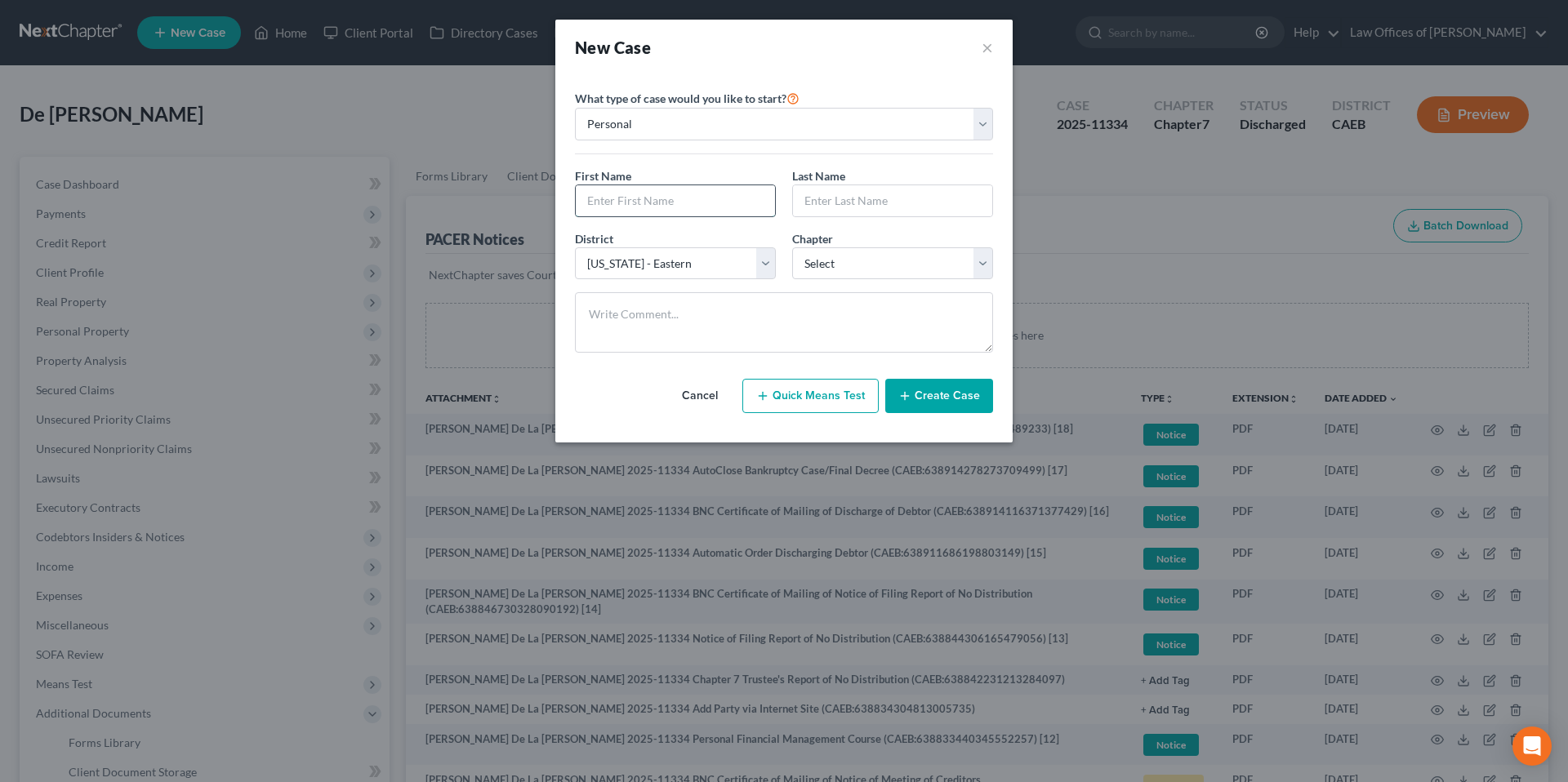
click at [703, 202] on input "text" at bounding box center [675, 201] width 200 height 31
type input "[PERSON_NAME]"
click at [859, 276] on select "Select 7 11 12 13" at bounding box center [892, 264] width 201 height 33
select select "0"
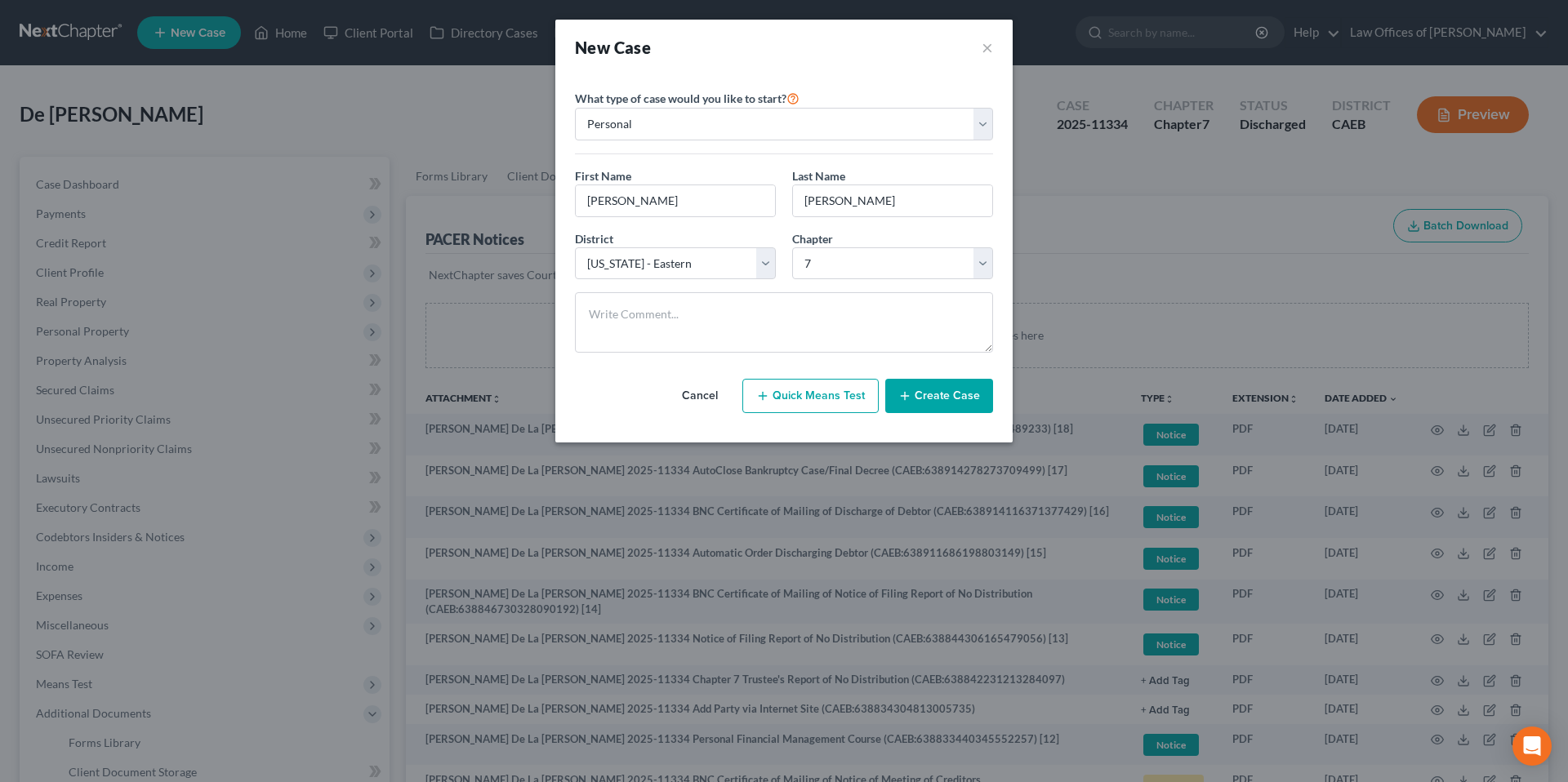
click at [953, 394] on button "Create Case" at bounding box center [939, 395] width 108 height 34
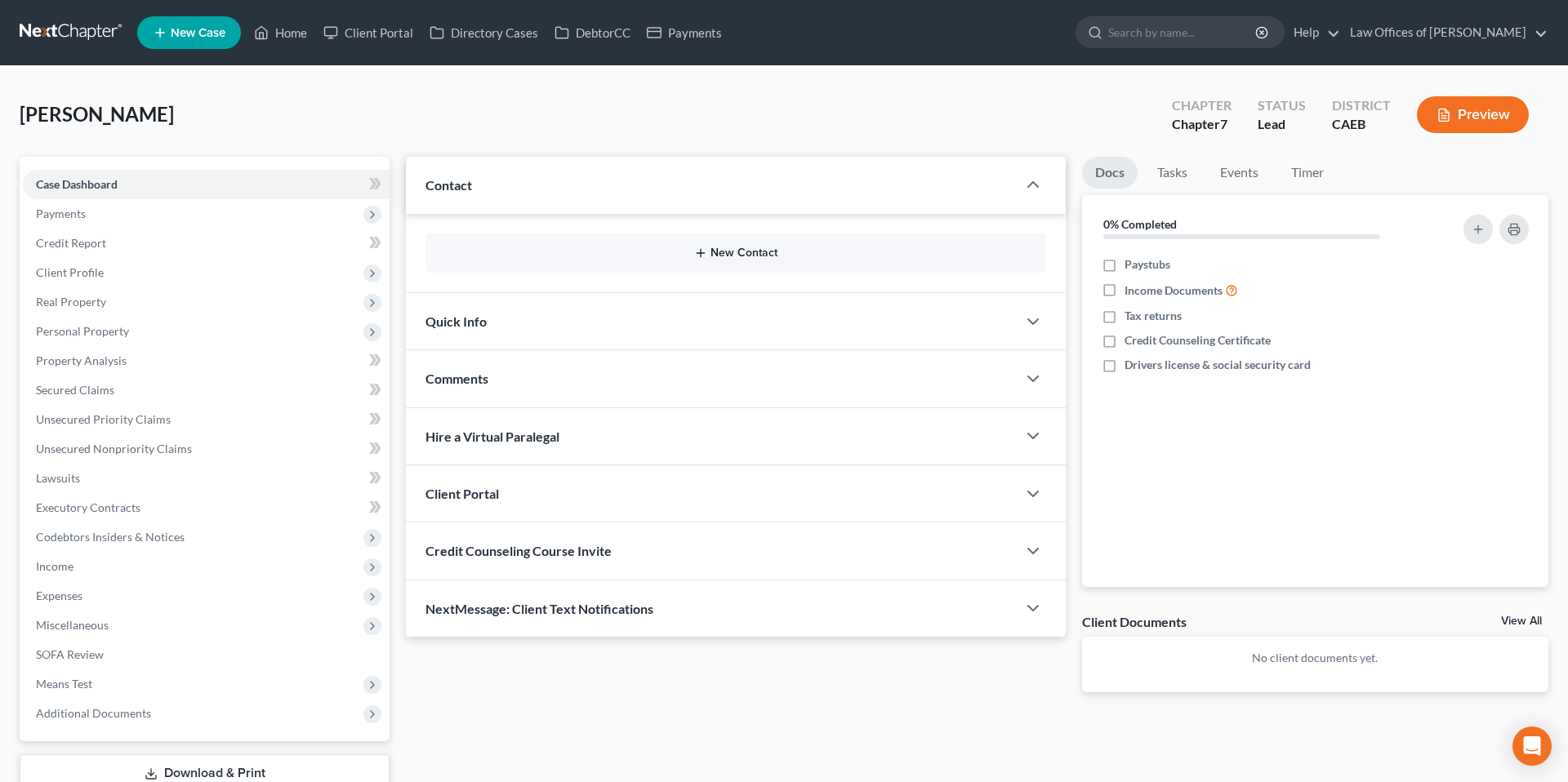
click at [747, 248] on button "New Contact" at bounding box center [735, 252] width 594 height 13
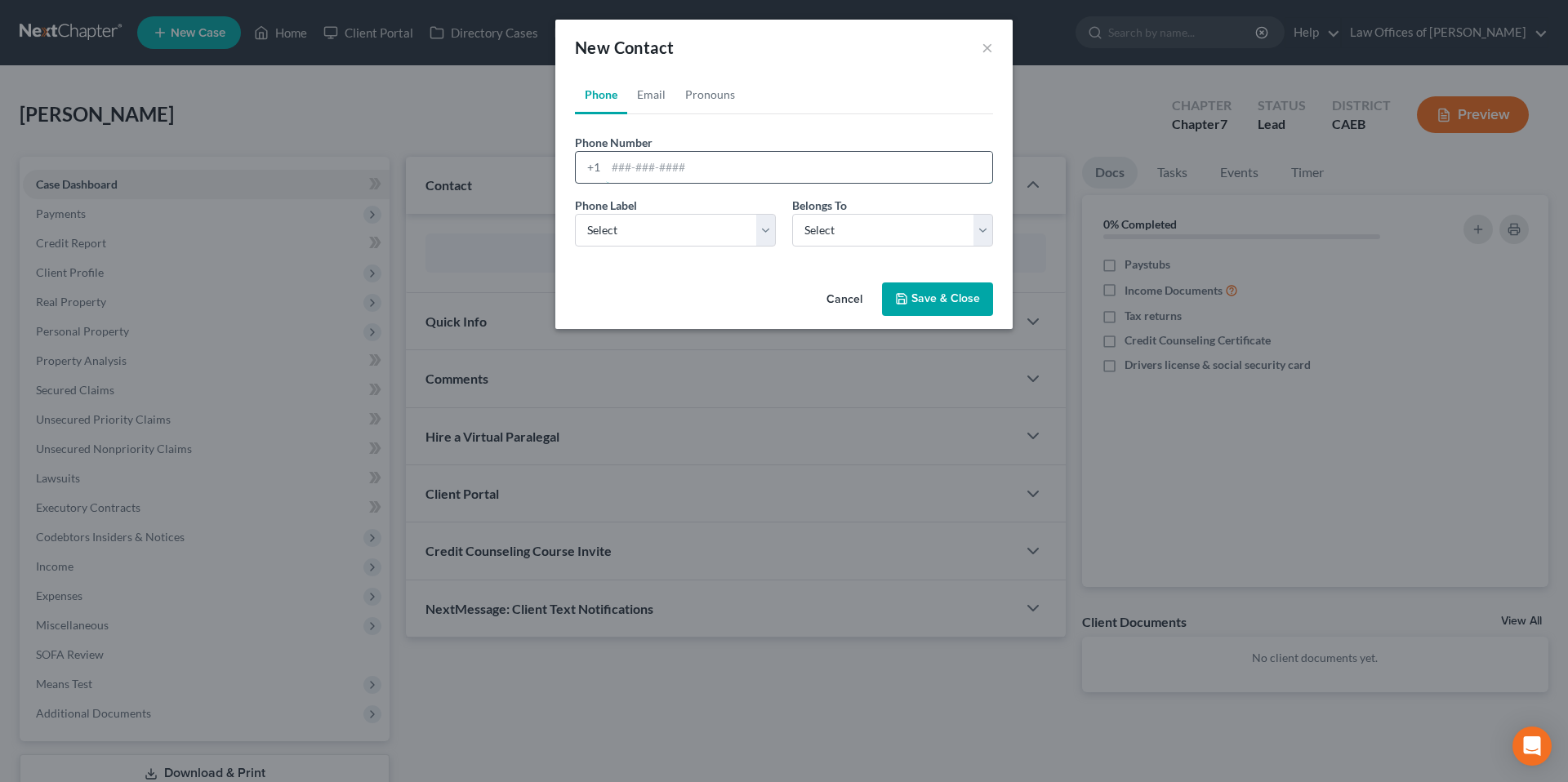
click at [730, 163] on input "tel" at bounding box center [799, 168] width 387 height 31
type input "6"
type input "4424235134"
drag, startPoint x: 933, startPoint y: 246, endPoint x: 906, endPoint y: 226, distance: 33.6
click at [933, 246] on div "Phone Label * Select Mobile Home Work Other Belongs To * Select Client Other" at bounding box center [784, 228] width 434 height 63
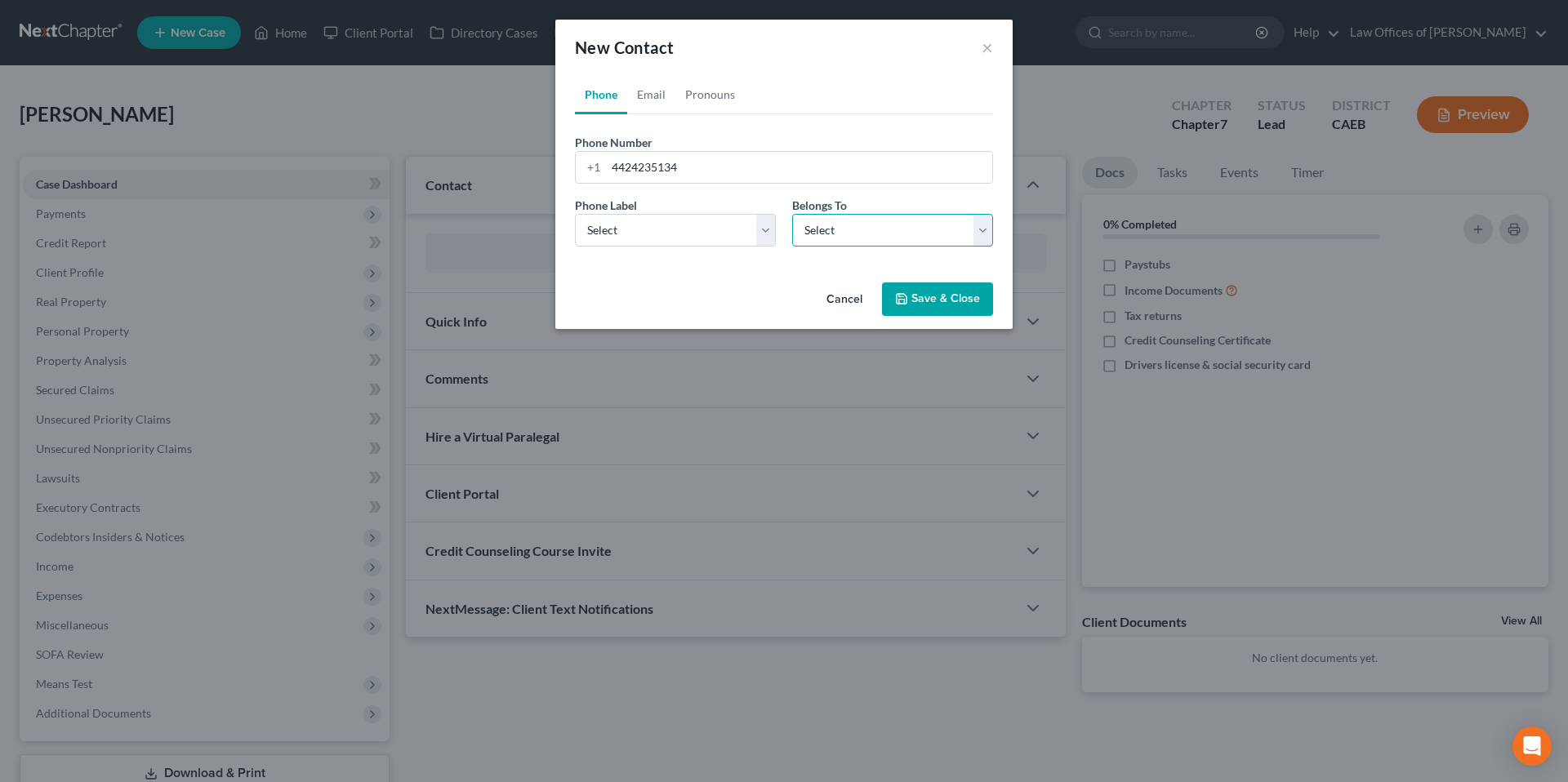
click at [906, 226] on select "Select Client Other" at bounding box center [892, 231] width 201 height 33
select select "0"
click at [693, 230] on select "Select Mobile Home Work Other" at bounding box center [675, 231] width 201 height 33
select select "0"
click at [927, 294] on button "Save & Close" at bounding box center [938, 299] width 111 height 34
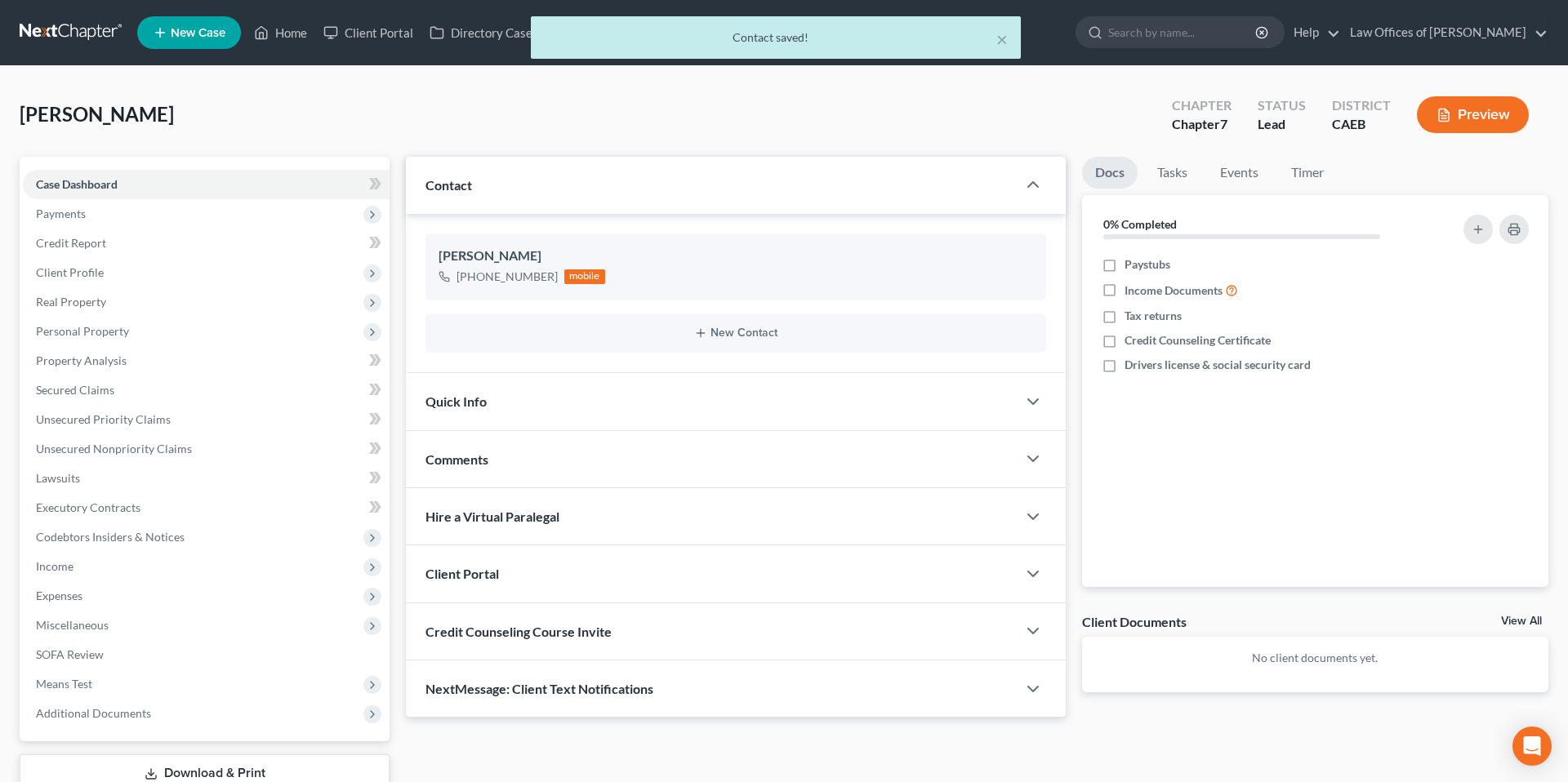
click at [814, 415] on div "Quick Info" at bounding box center [711, 401] width 611 height 56
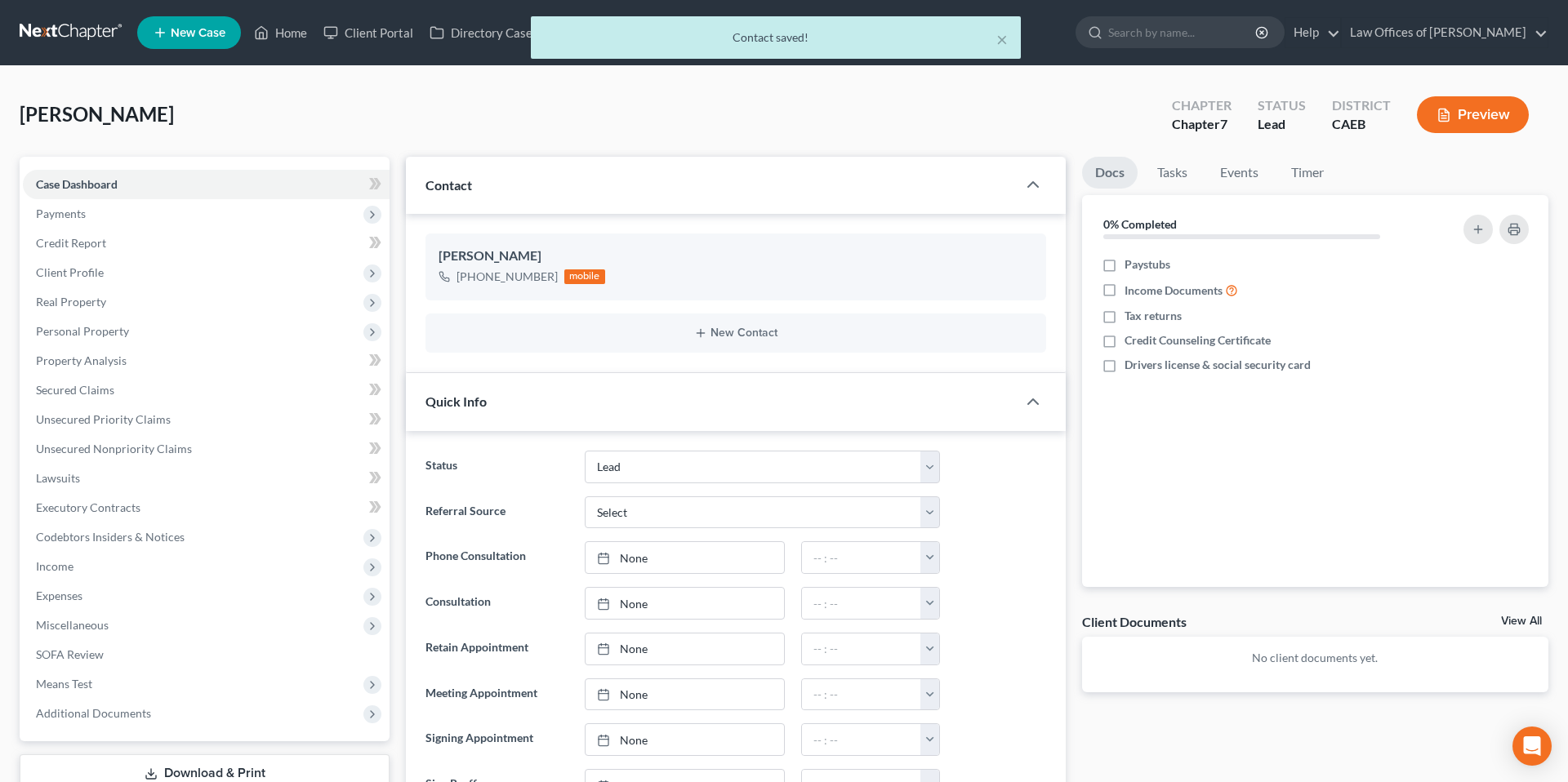
scroll to position [45, 0]
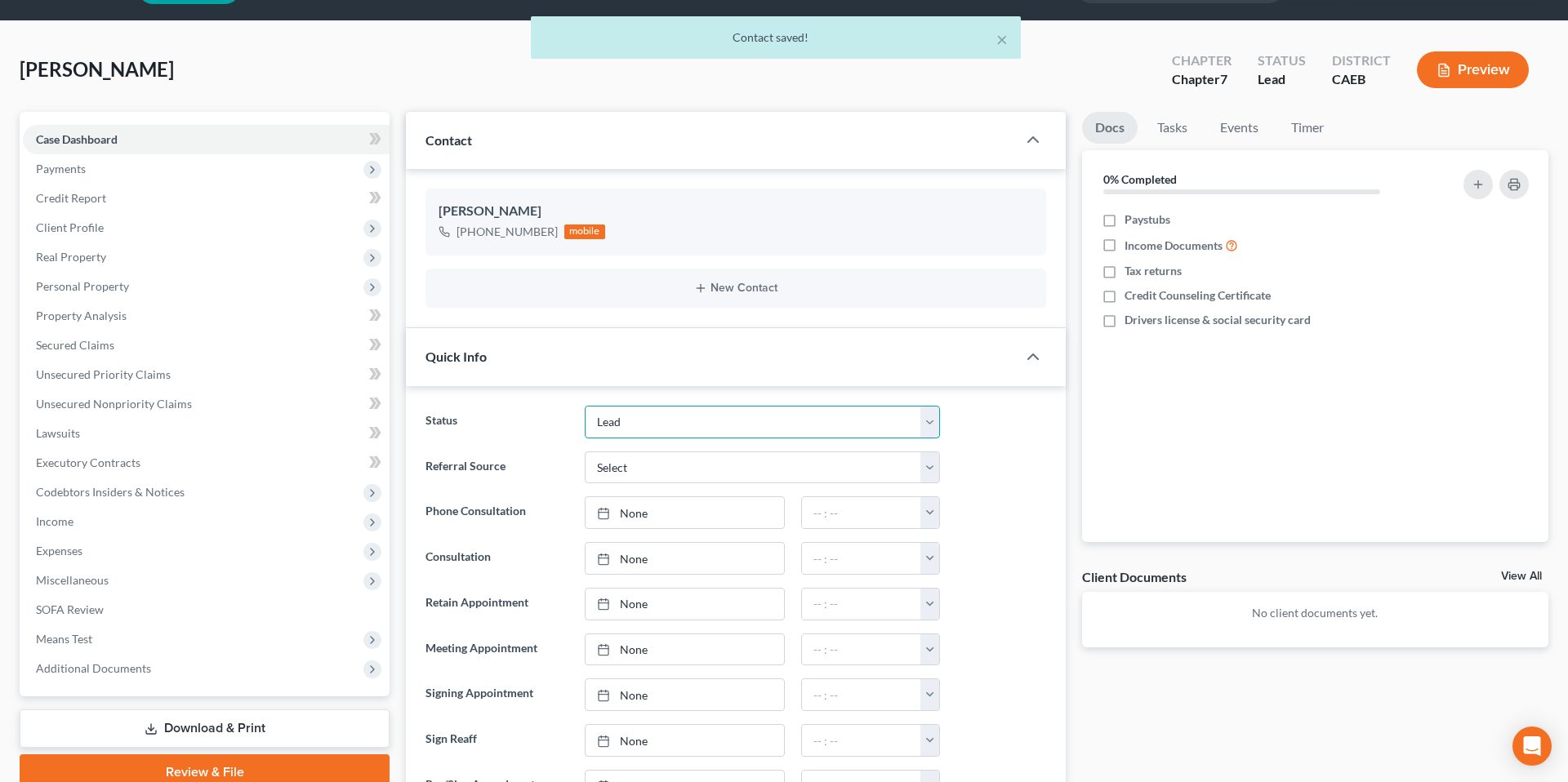
click at [661, 414] on select "Cancelled/Refund Closed Consultation Declined Discharged Filed Income Check In …" at bounding box center [762, 423] width 355 height 33
select select "2"
click at [989, 462] on div "Referral Source Select Word Of Mouth Previous Clients Direct Mail Website Googl…" at bounding box center [735, 468] width 637 height 33
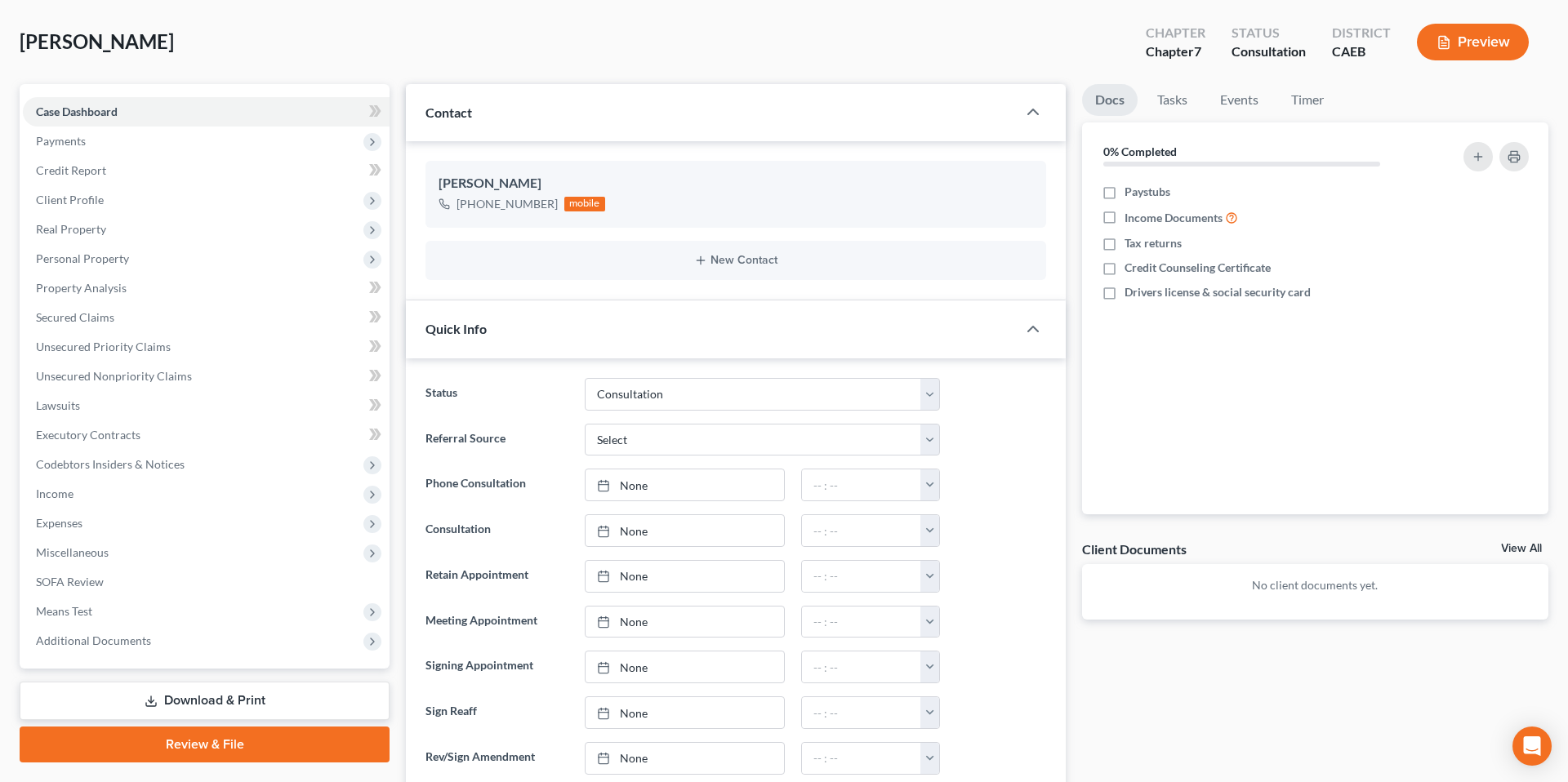
scroll to position [107, 0]
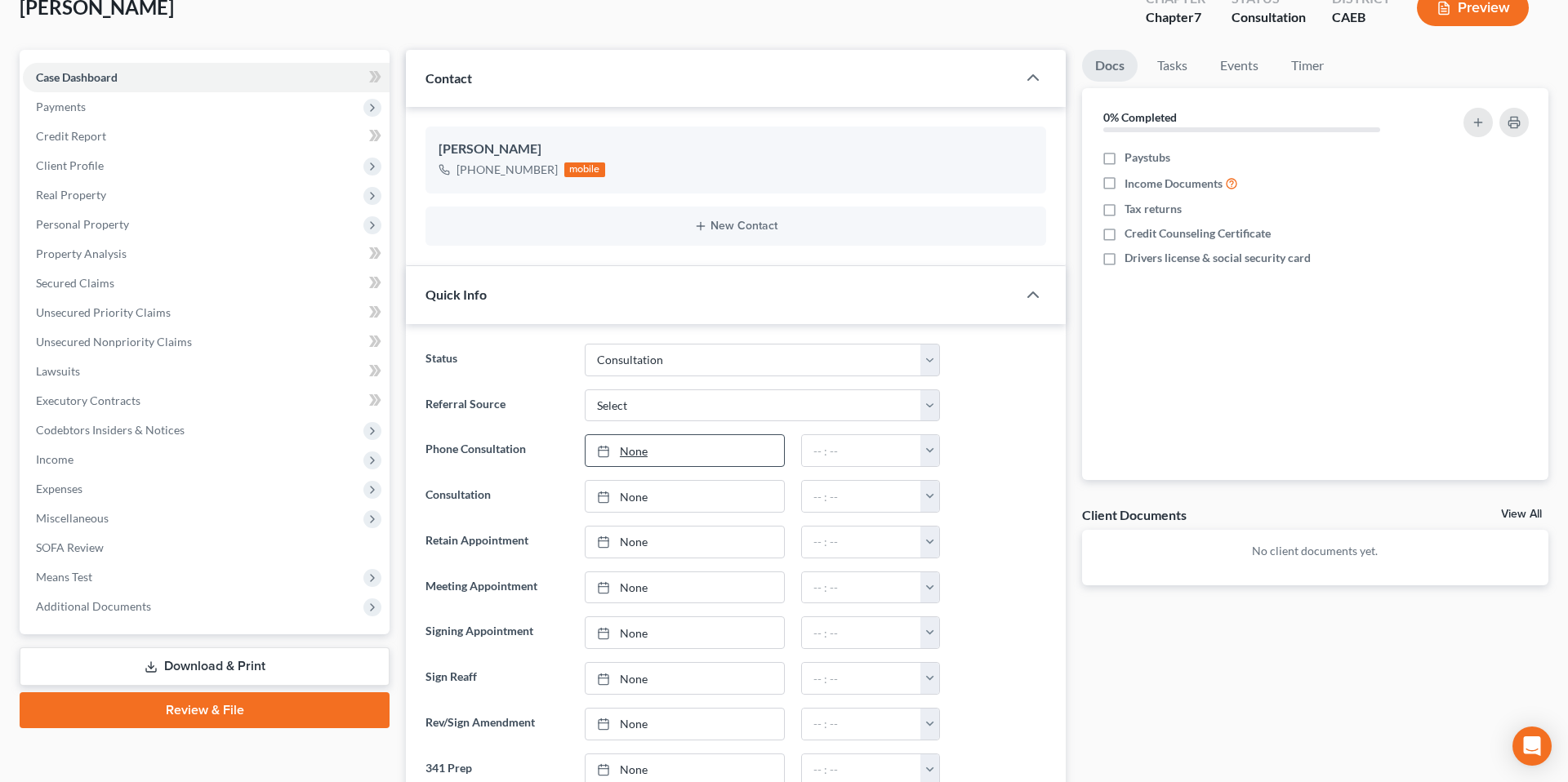
click at [659, 454] on link "None" at bounding box center [685, 451] width 199 height 31
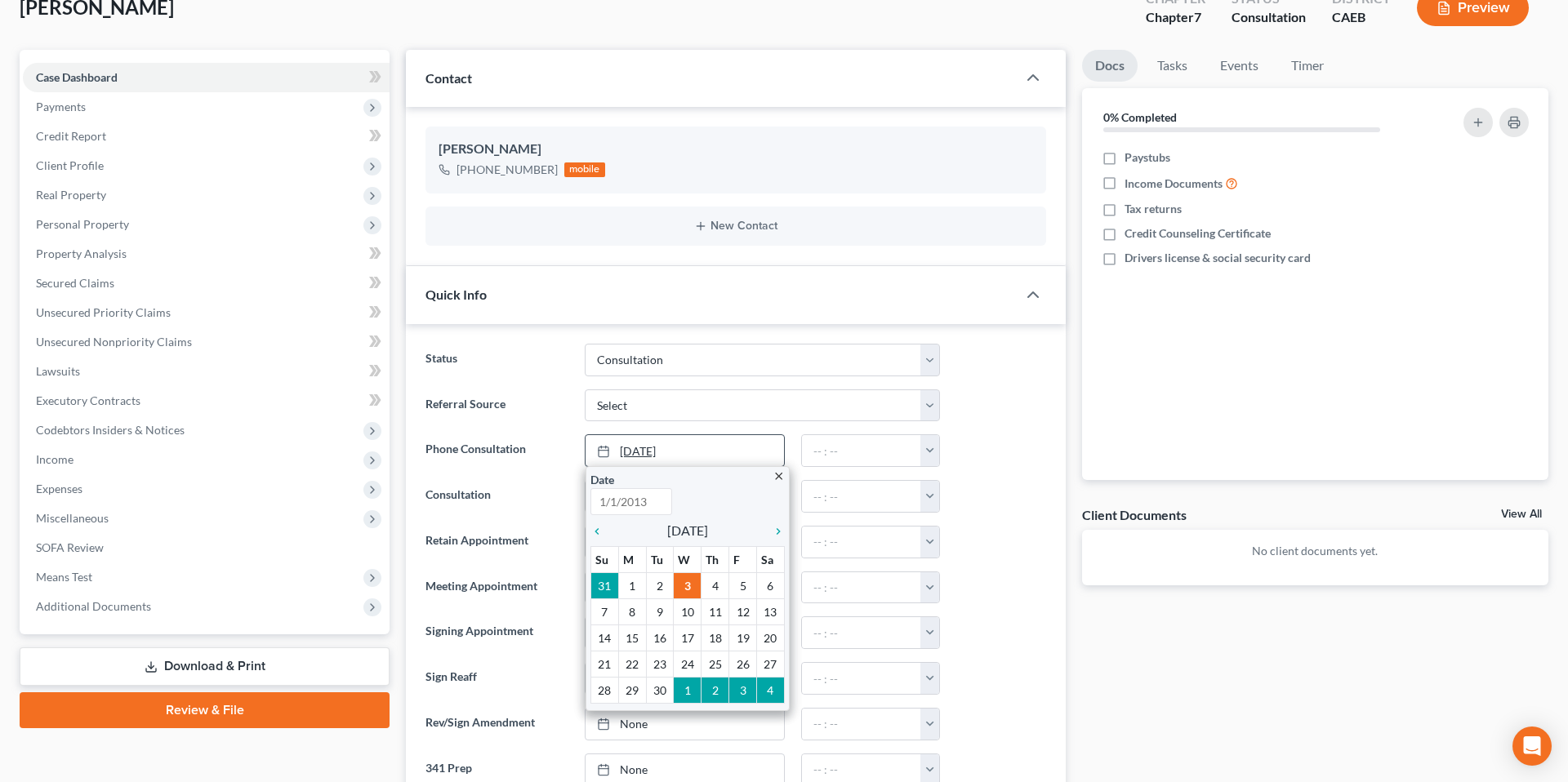
type input "[DATE]"
drag, startPoint x: 969, startPoint y: 444, endPoint x: 929, endPoint y: 454, distance: 41.2
click at [969, 443] on div at bounding box center [1001, 451] width 106 height 33
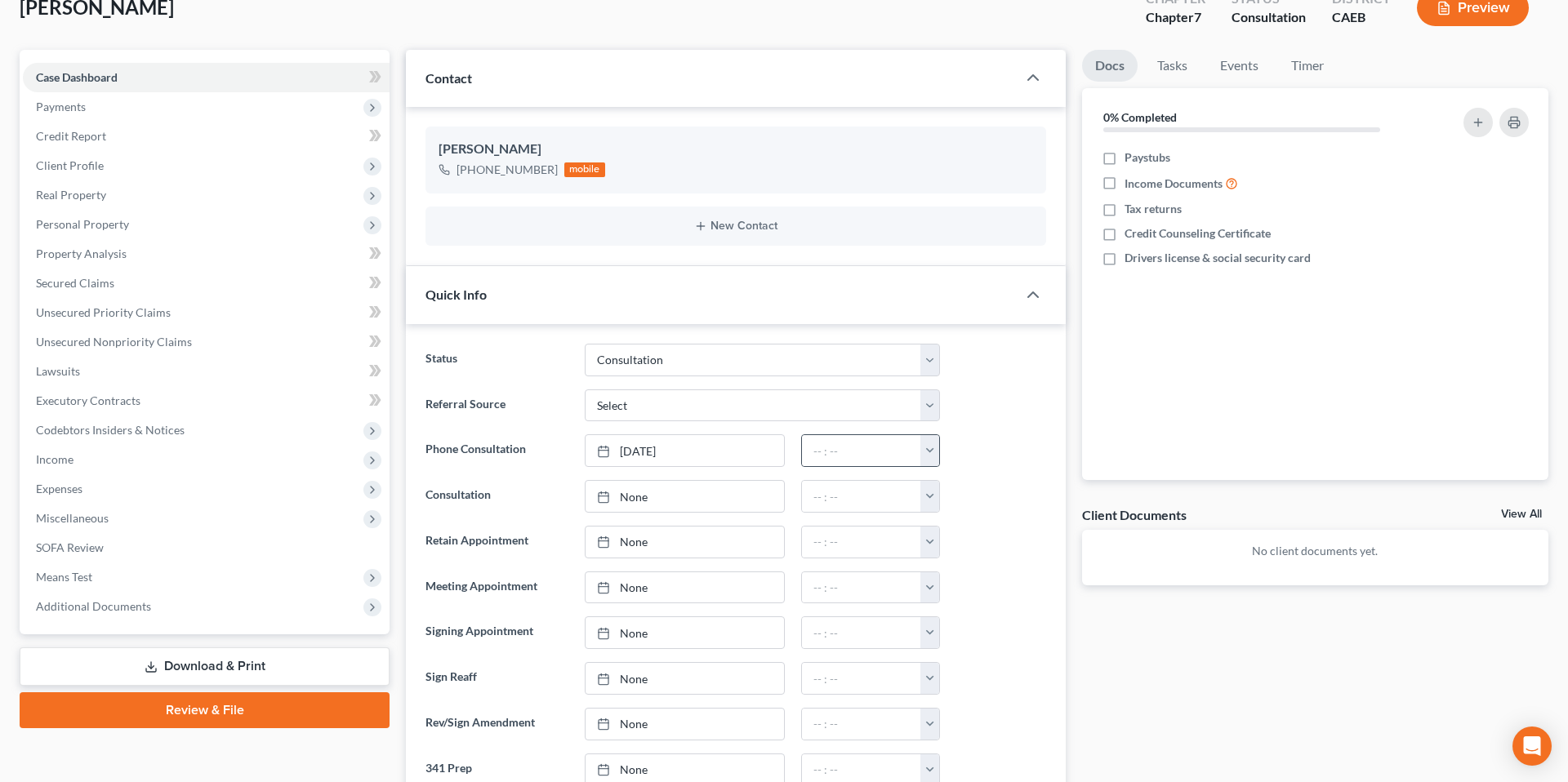
click at [929, 455] on button "button" at bounding box center [929, 451] width 19 height 31
click at [965, 553] on link "1:30pm" at bounding box center [965, 551] width 92 height 28
type input "1:30pm"
click at [991, 472] on ng-include "Status Cancelled/Refund Closed Consultation Declined Discharged Filed Income Ch…" at bounding box center [735, 565] width 620 height 442
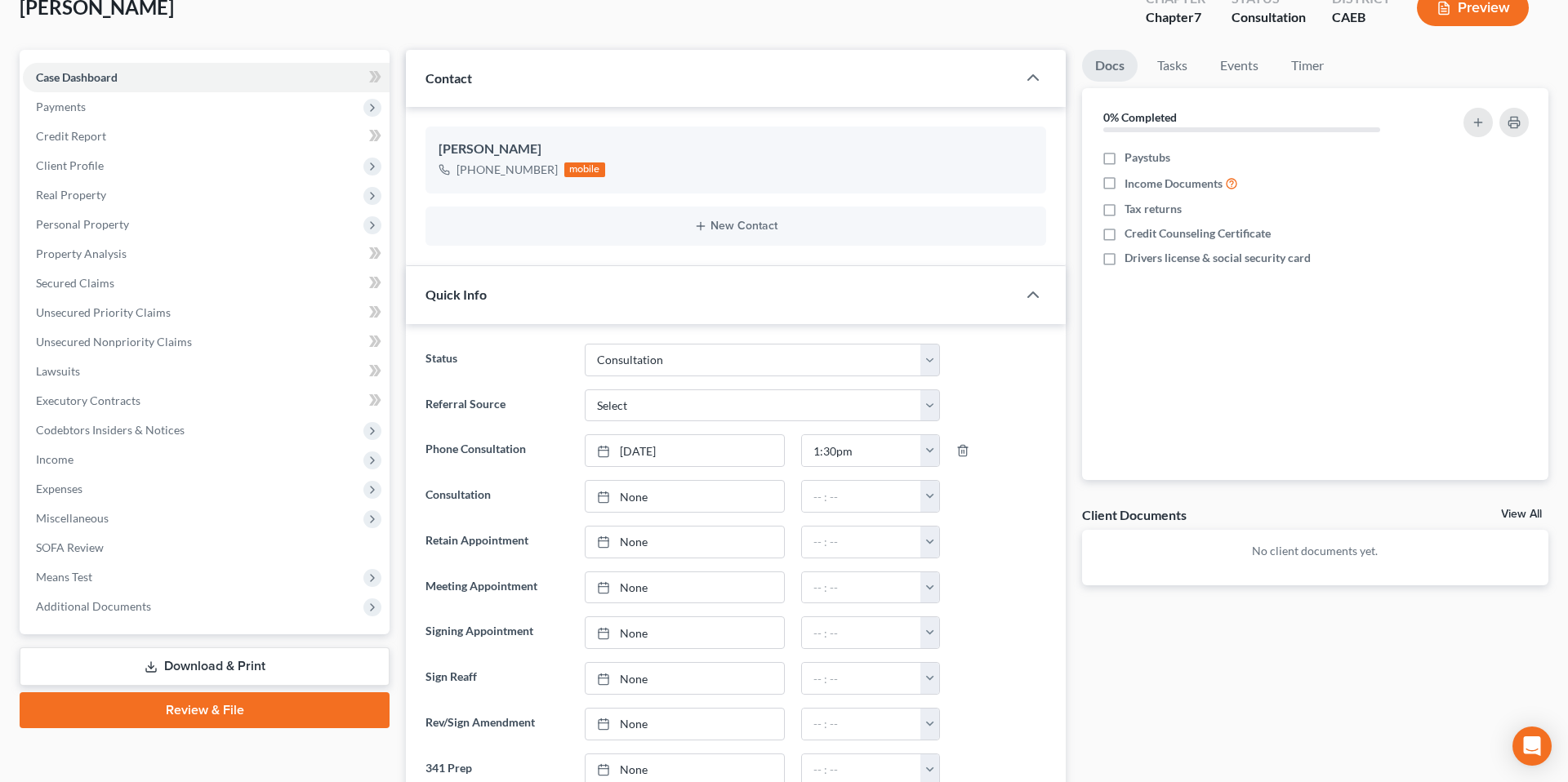
scroll to position [0, 0]
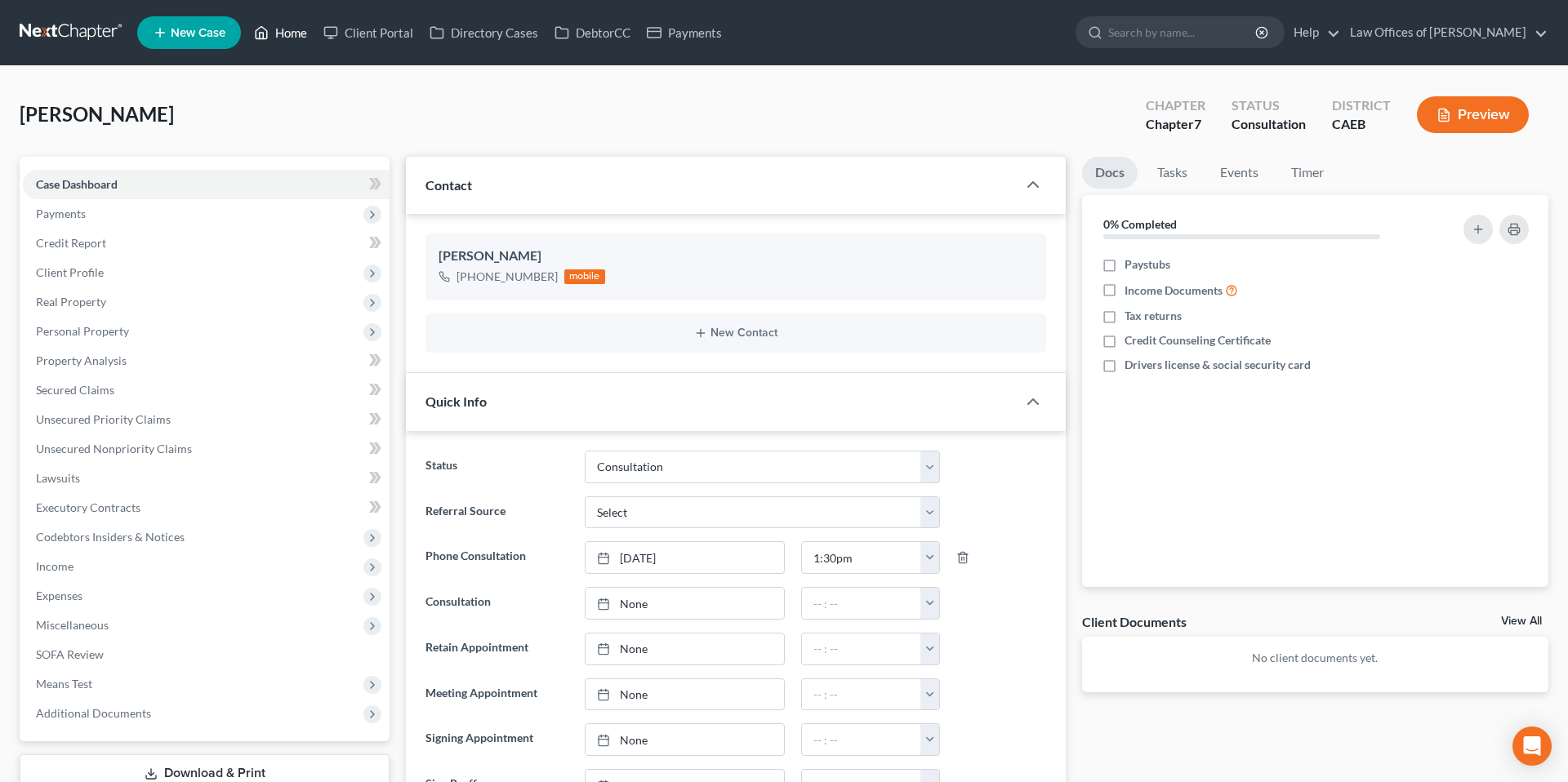
click at [290, 31] on link "Home" at bounding box center [280, 32] width 69 height 29
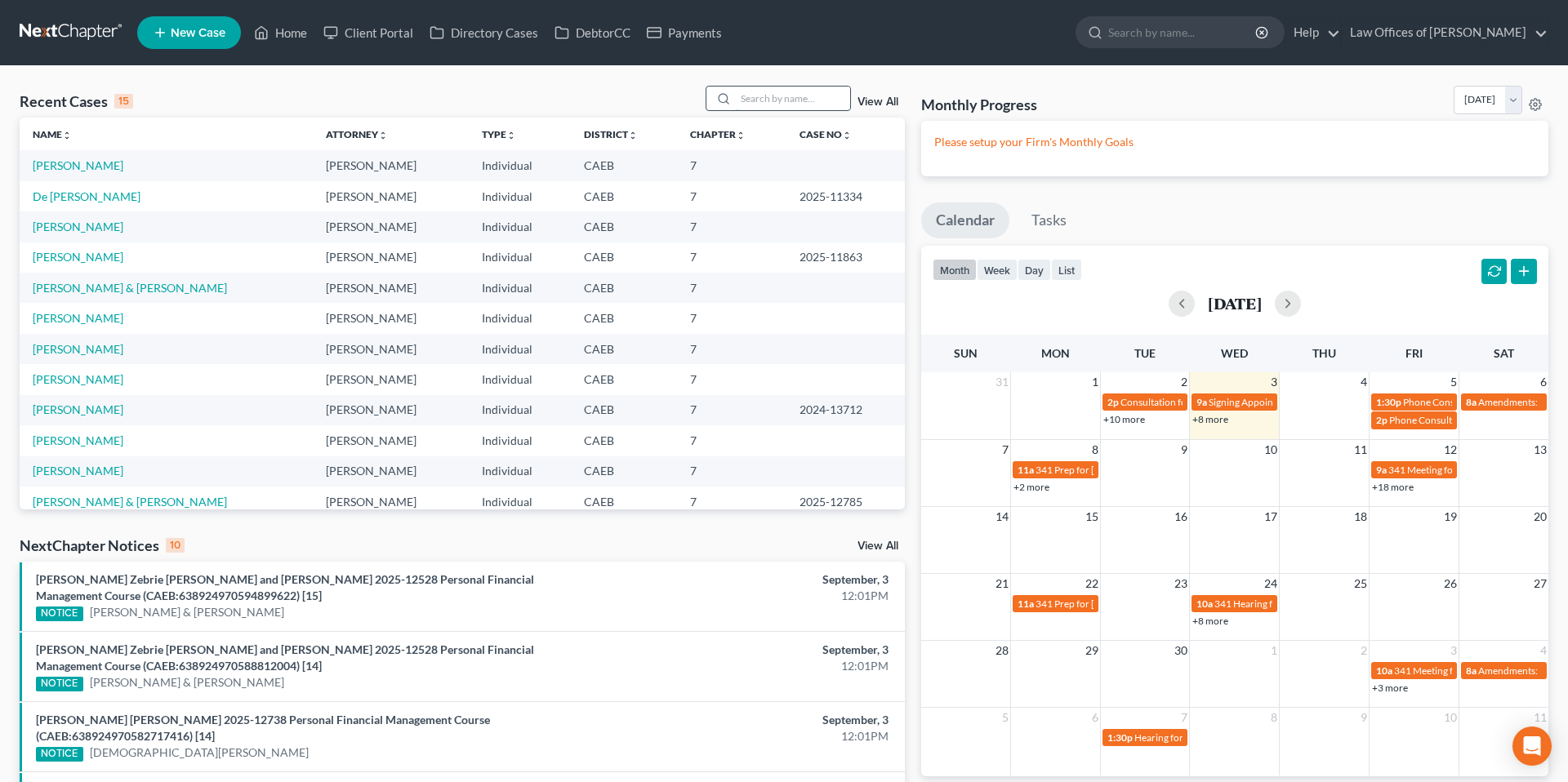
click at [772, 96] on input "search" at bounding box center [793, 98] width 114 height 23
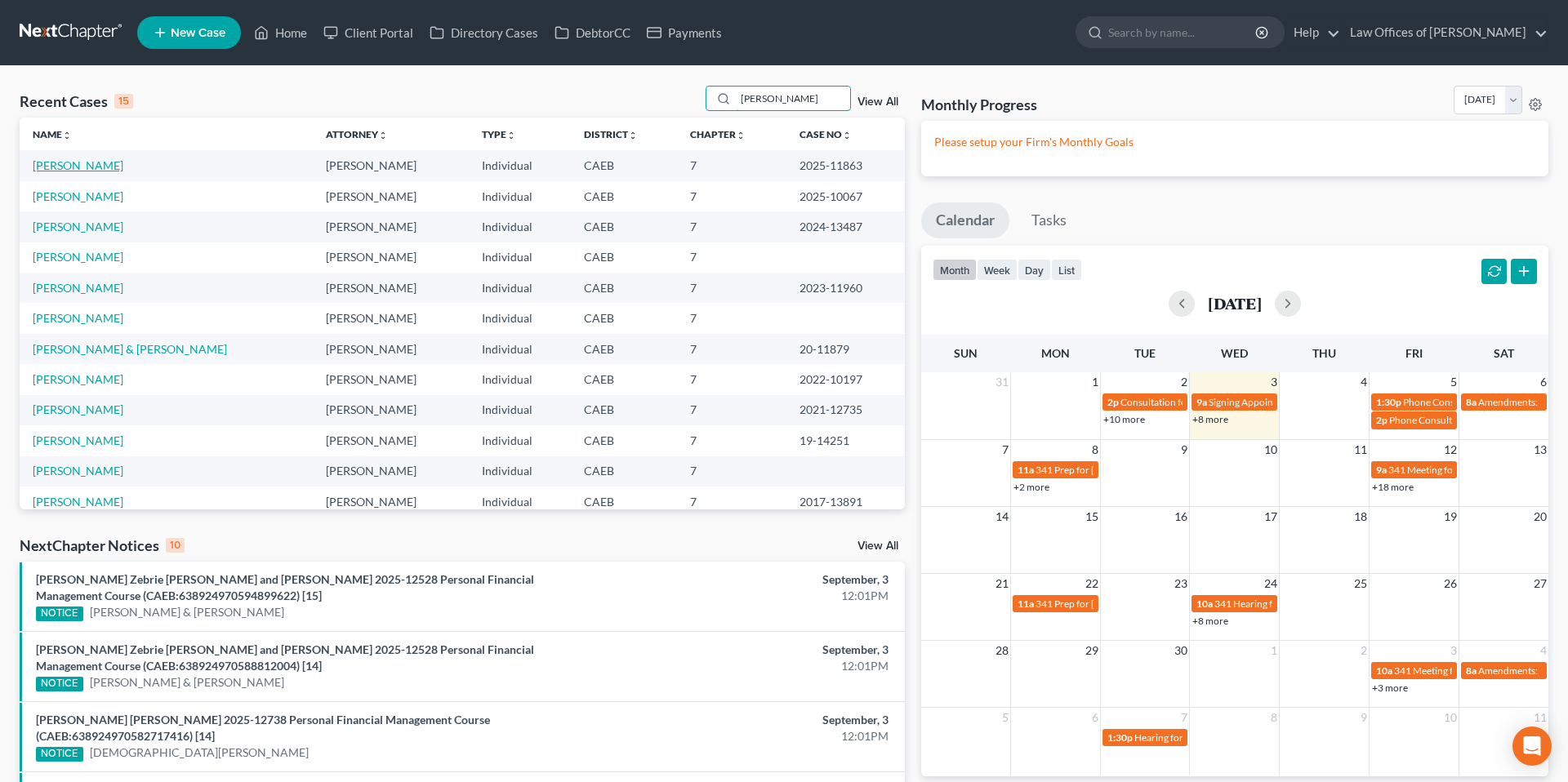
type input "[PERSON_NAME]"
click at [124, 169] on link "[PERSON_NAME]" at bounding box center [78, 166] width 91 height 14
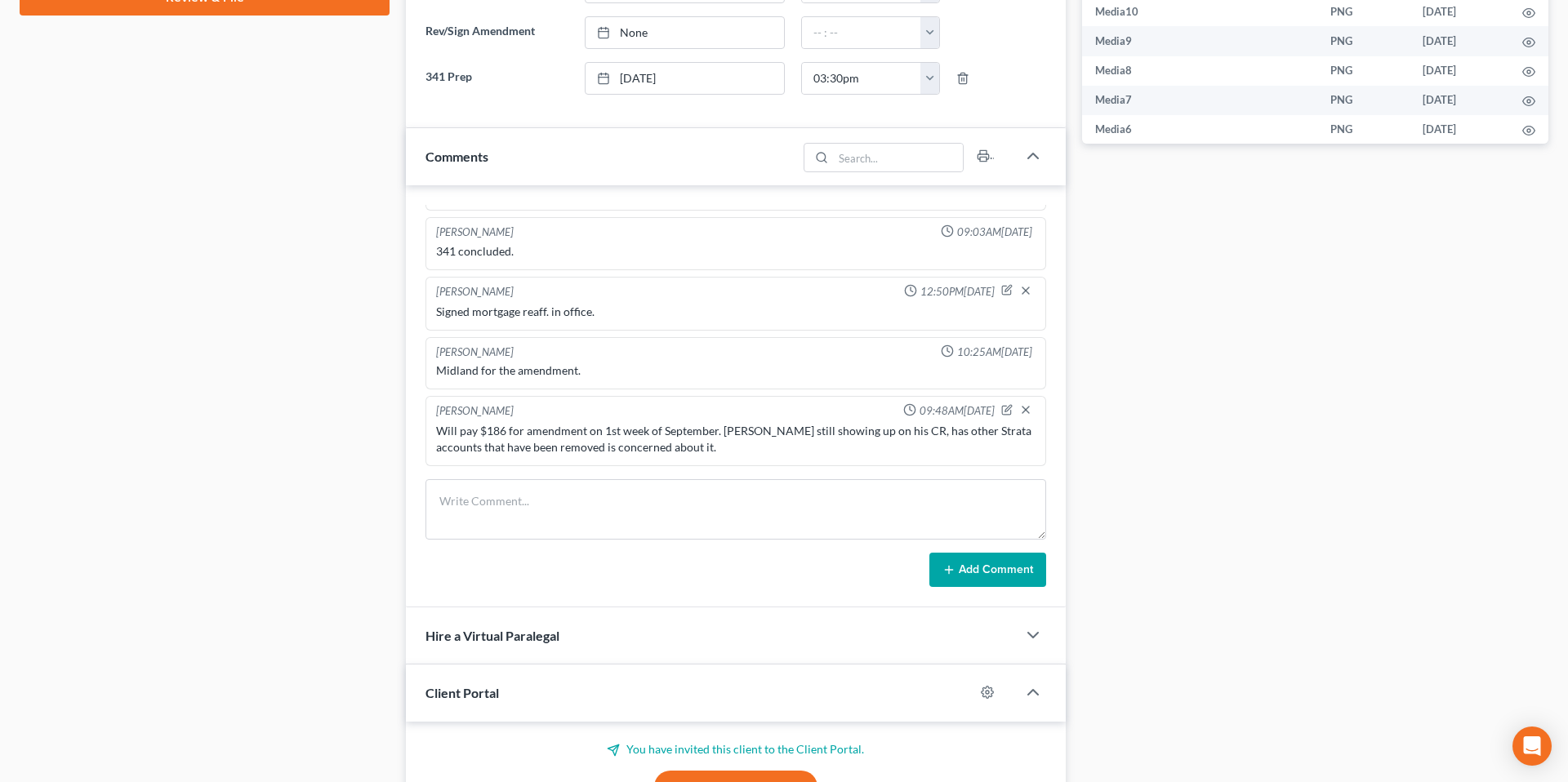
scroll to position [778, 0]
click at [524, 501] on textarea at bounding box center [735, 509] width 620 height 60
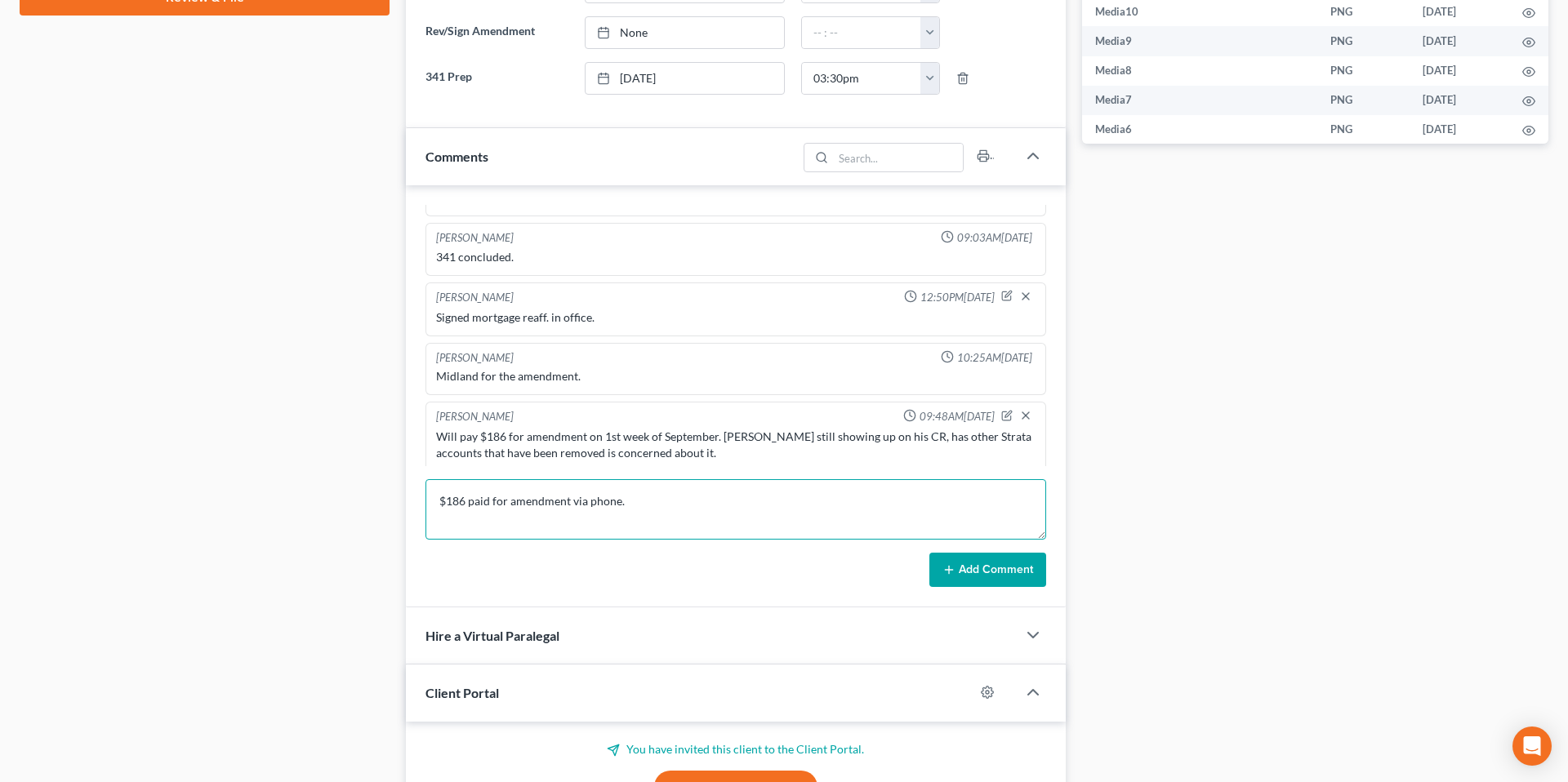
type textarea "$186 paid for amendment via phone."
click at [989, 568] on button "Add Comment" at bounding box center [988, 570] width 117 height 34
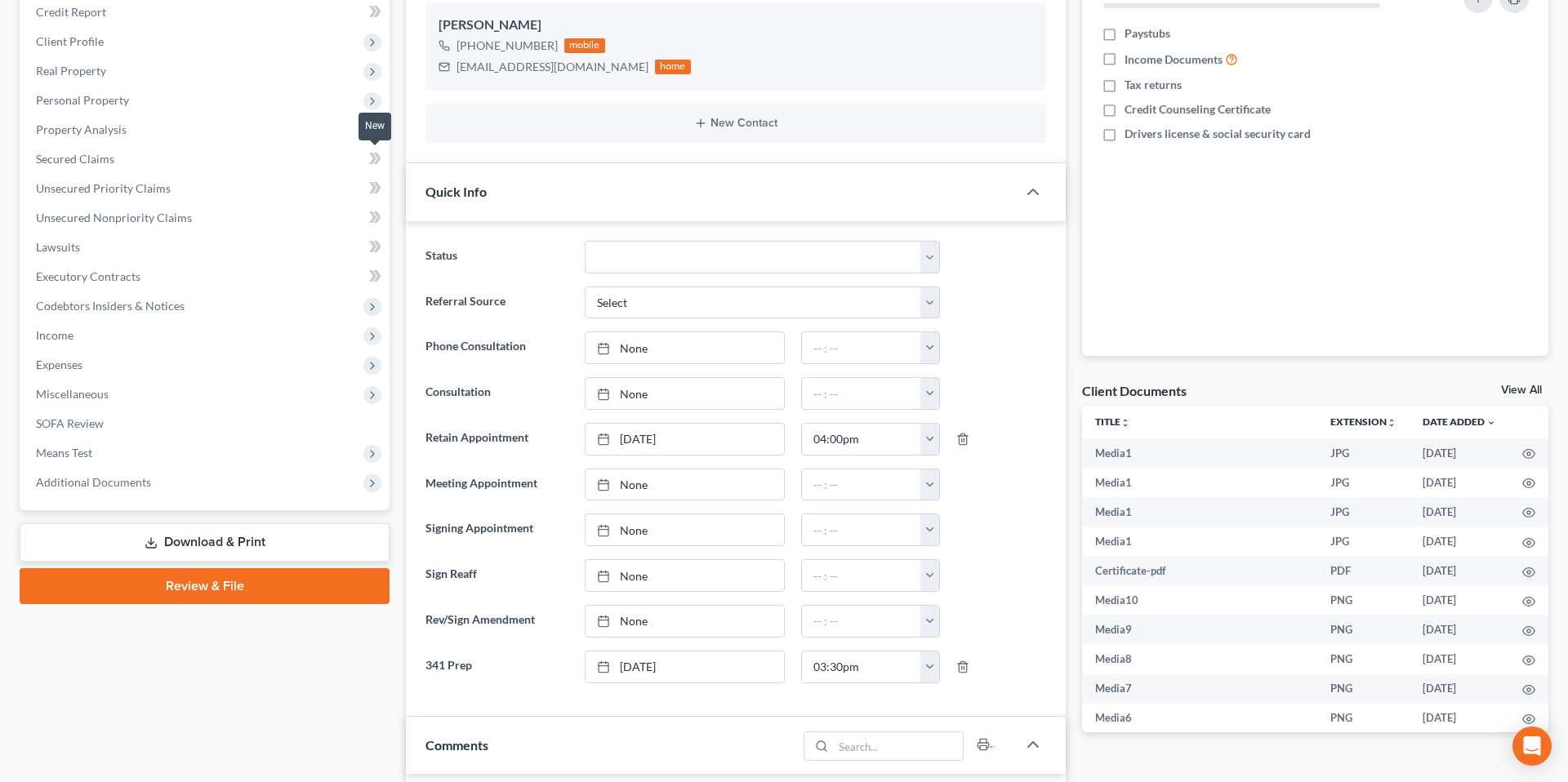
scroll to position [0, 0]
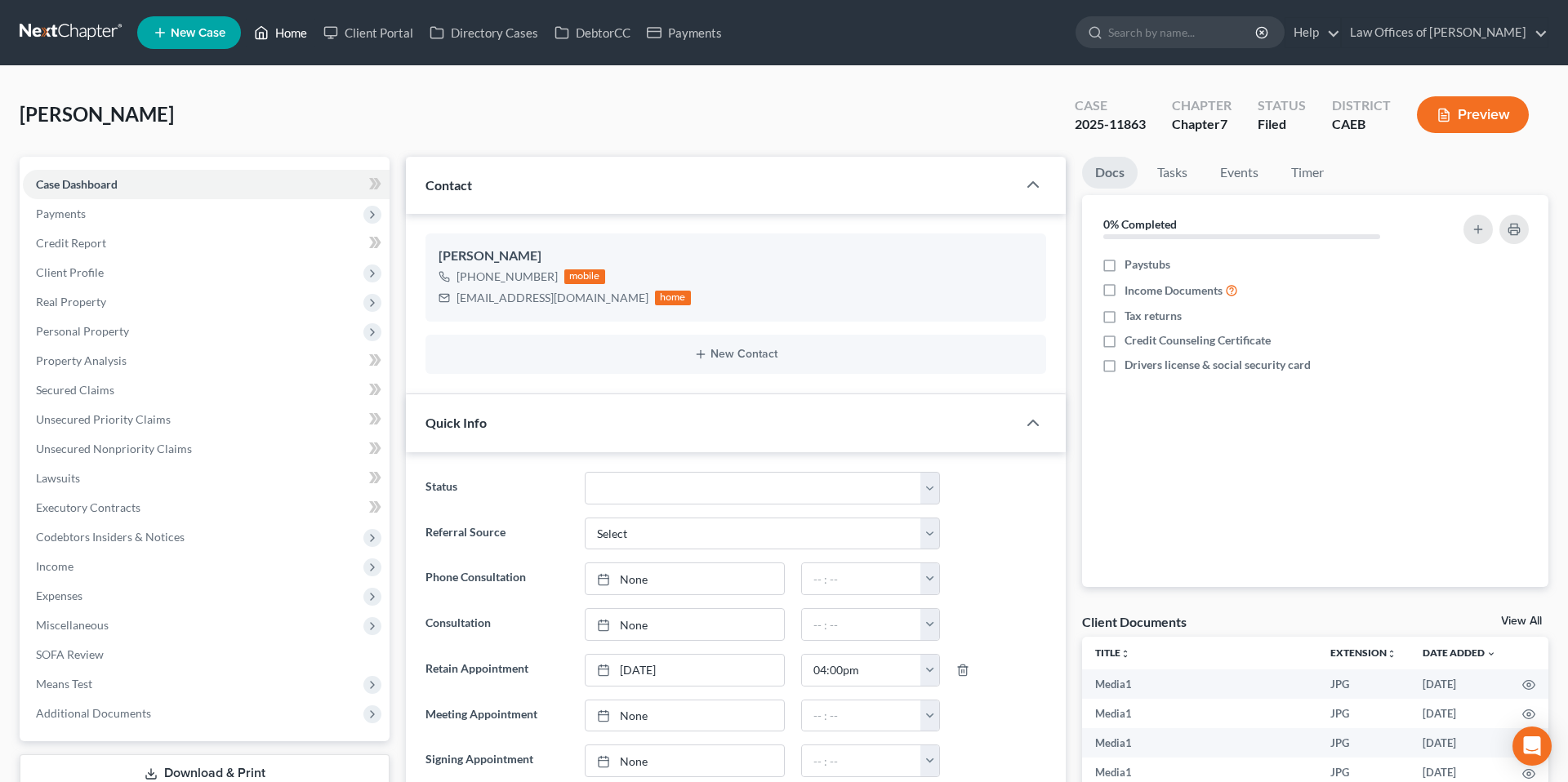
click at [280, 43] on link "Home" at bounding box center [280, 32] width 69 height 29
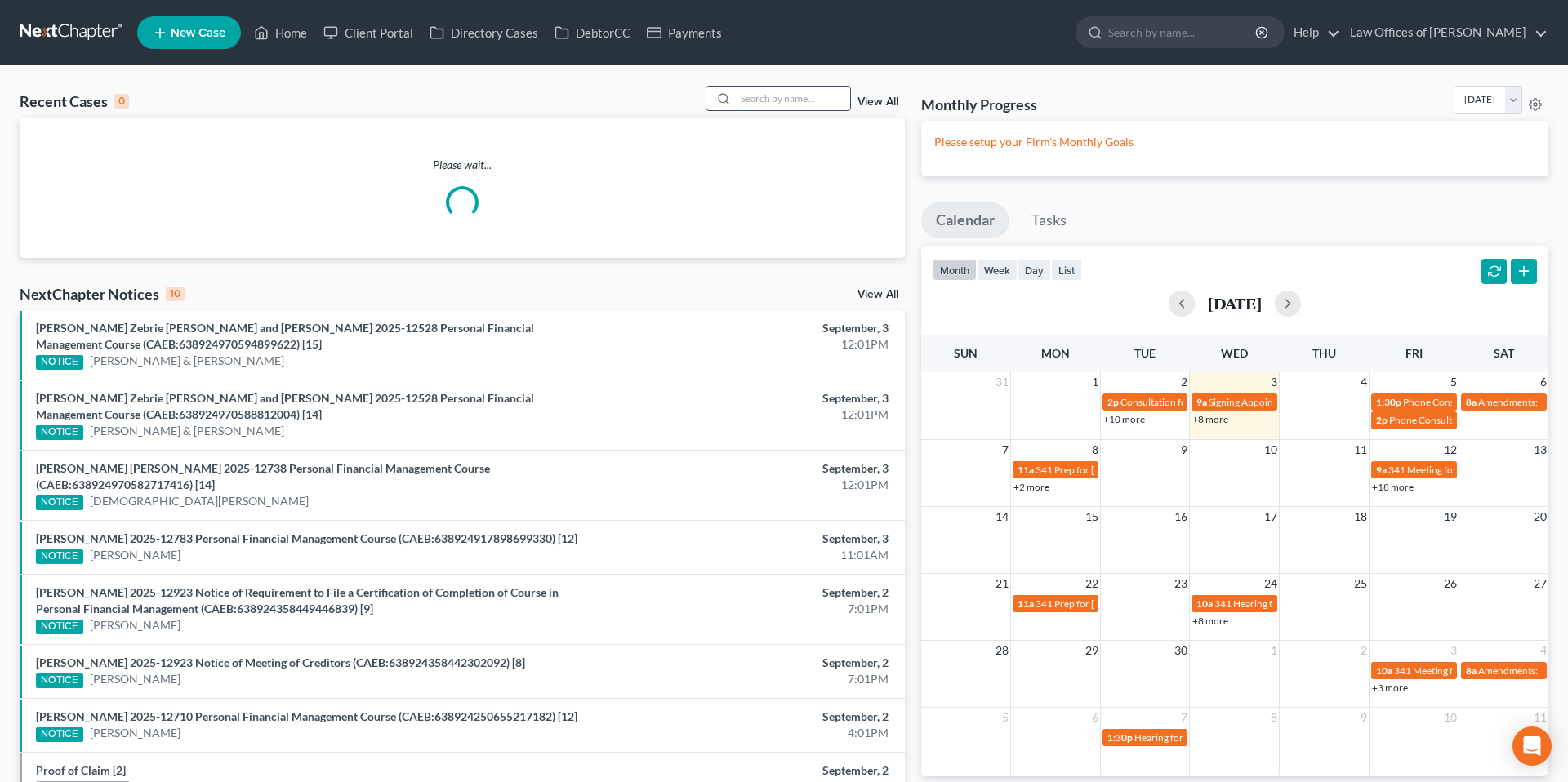
click at [765, 105] on input "search" at bounding box center [793, 98] width 114 height 23
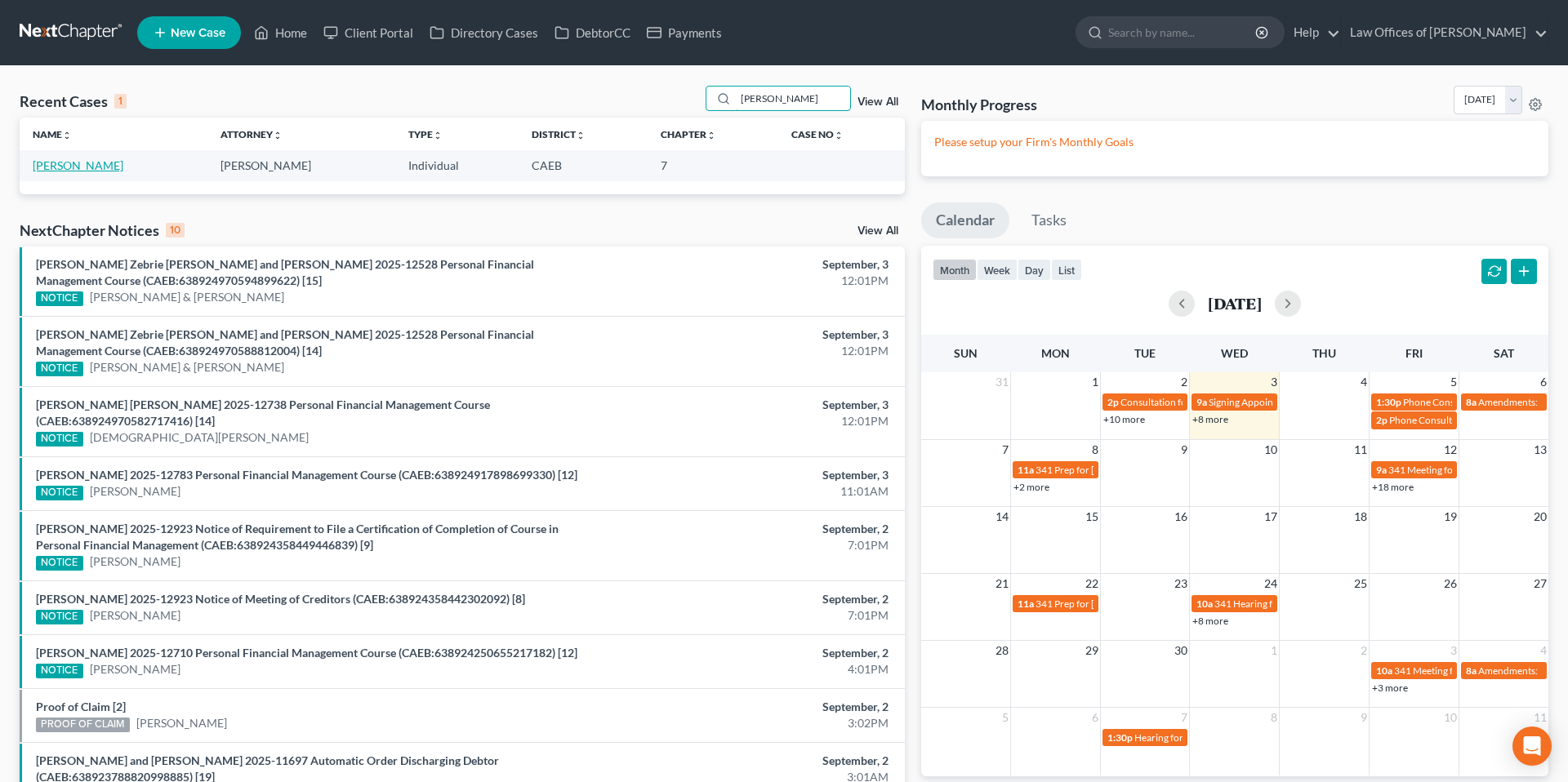
type input "[PERSON_NAME]"
click at [48, 166] on link "[PERSON_NAME]" at bounding box center [78, 166] width 91 height 14
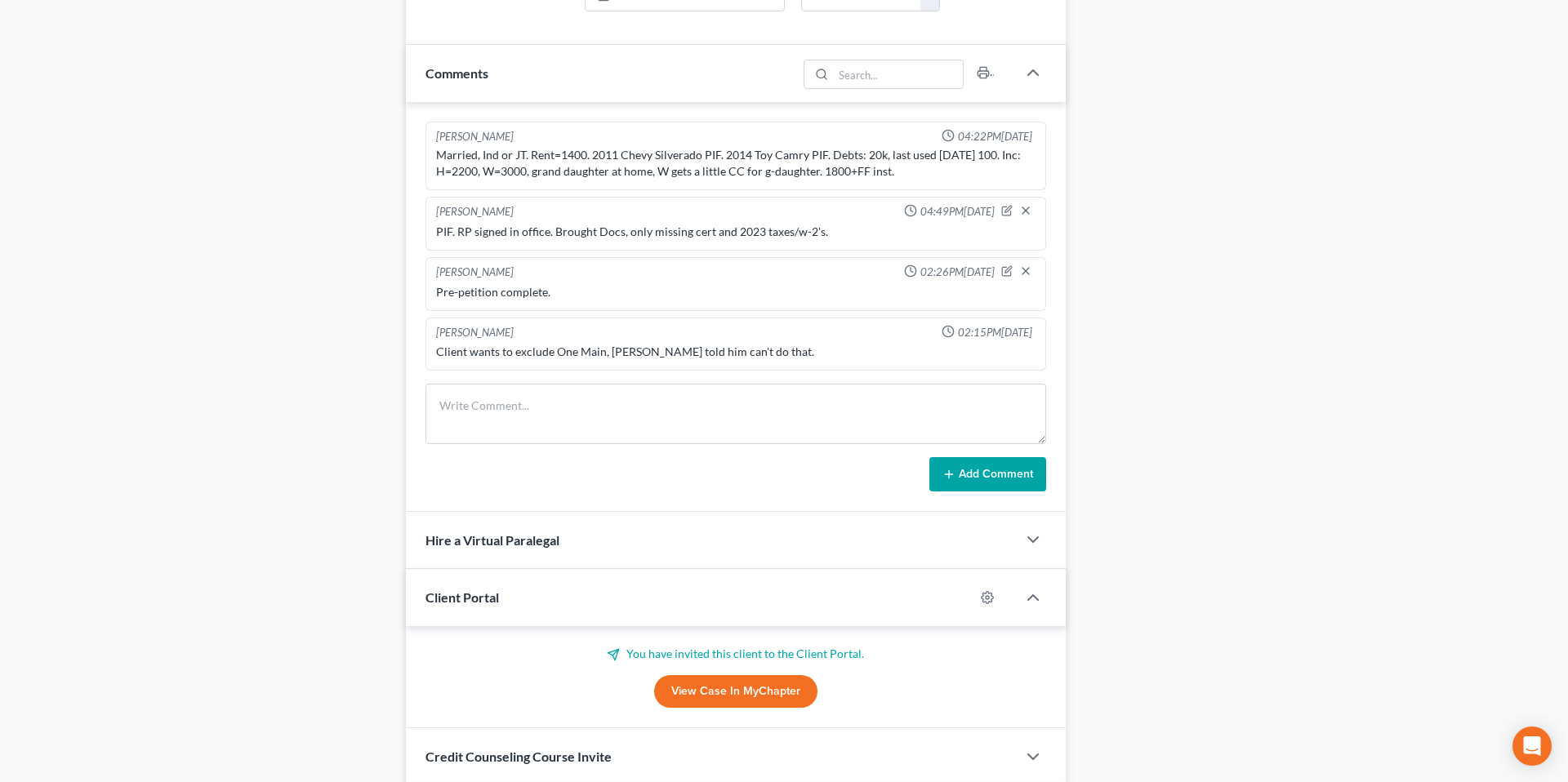
scroll to position [904, 0]
click at [304, 241] on div "Case Dashboard Payments Invoices Payments Payments Credit Report Client Profile" at bounding box center [205, 231] width 387 height 1955
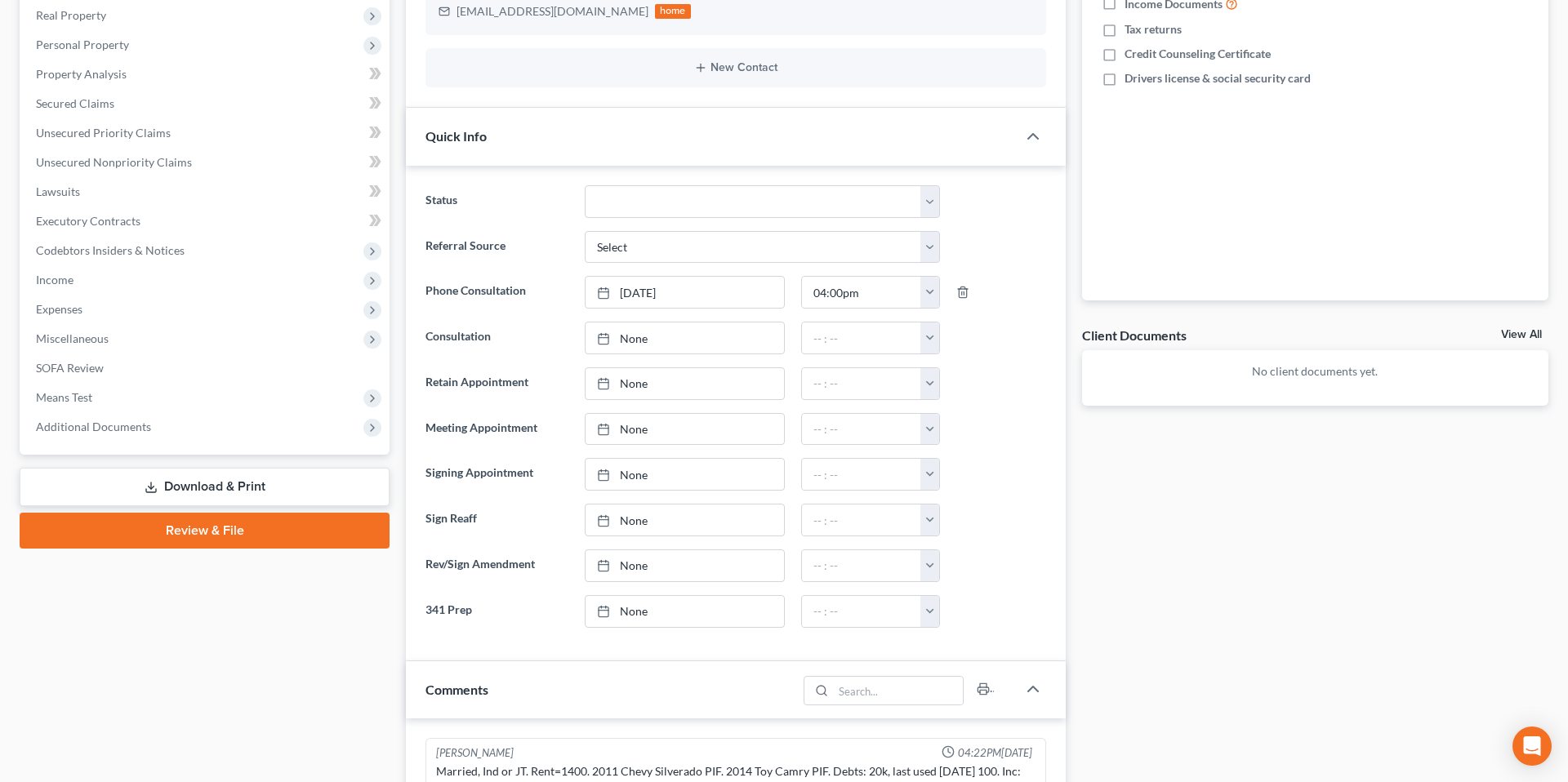
scroll to position [0, 0]
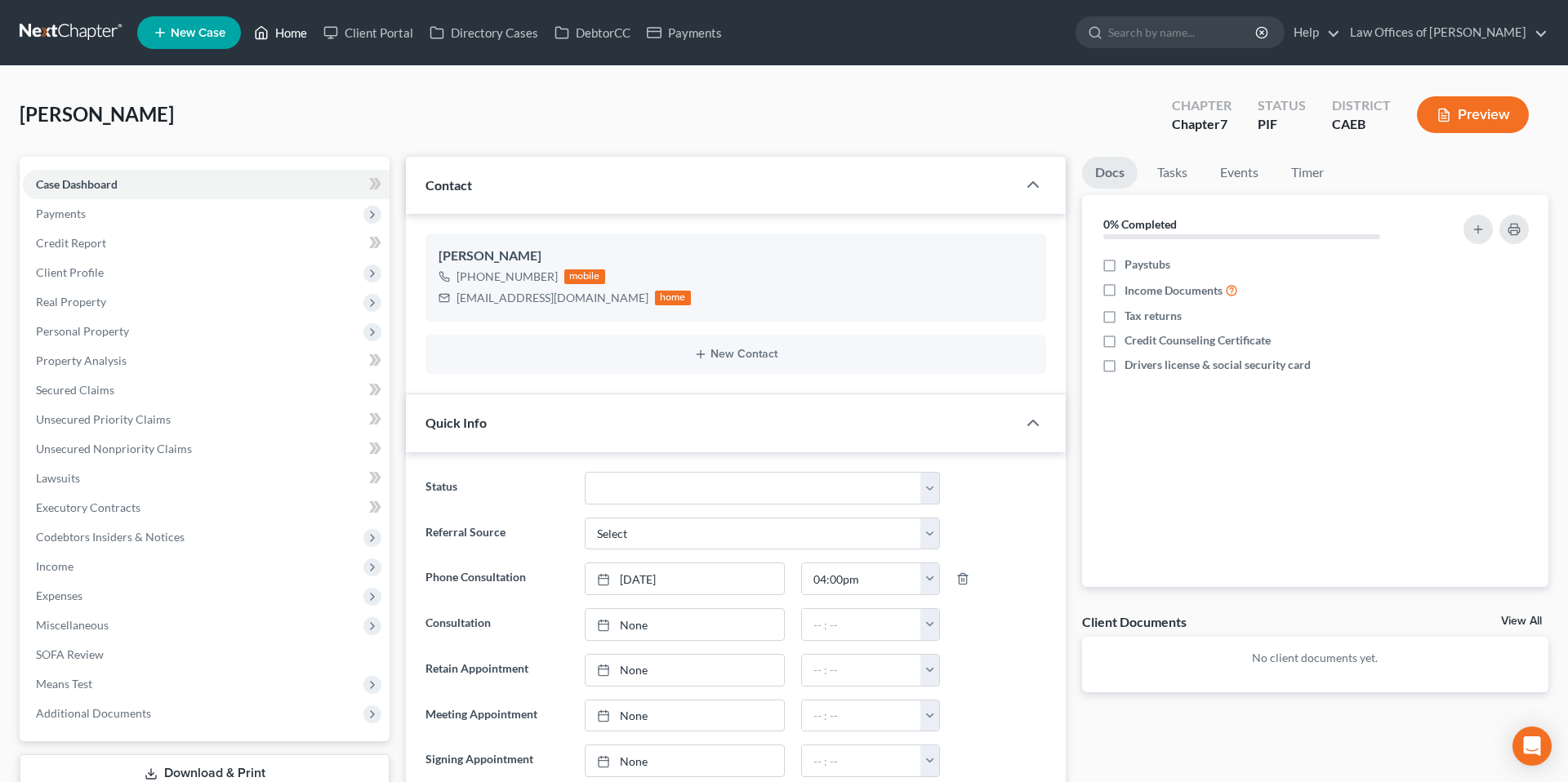
click at [295, 31] on link "Home" at bounding box center [280, 32] width 69 height 29
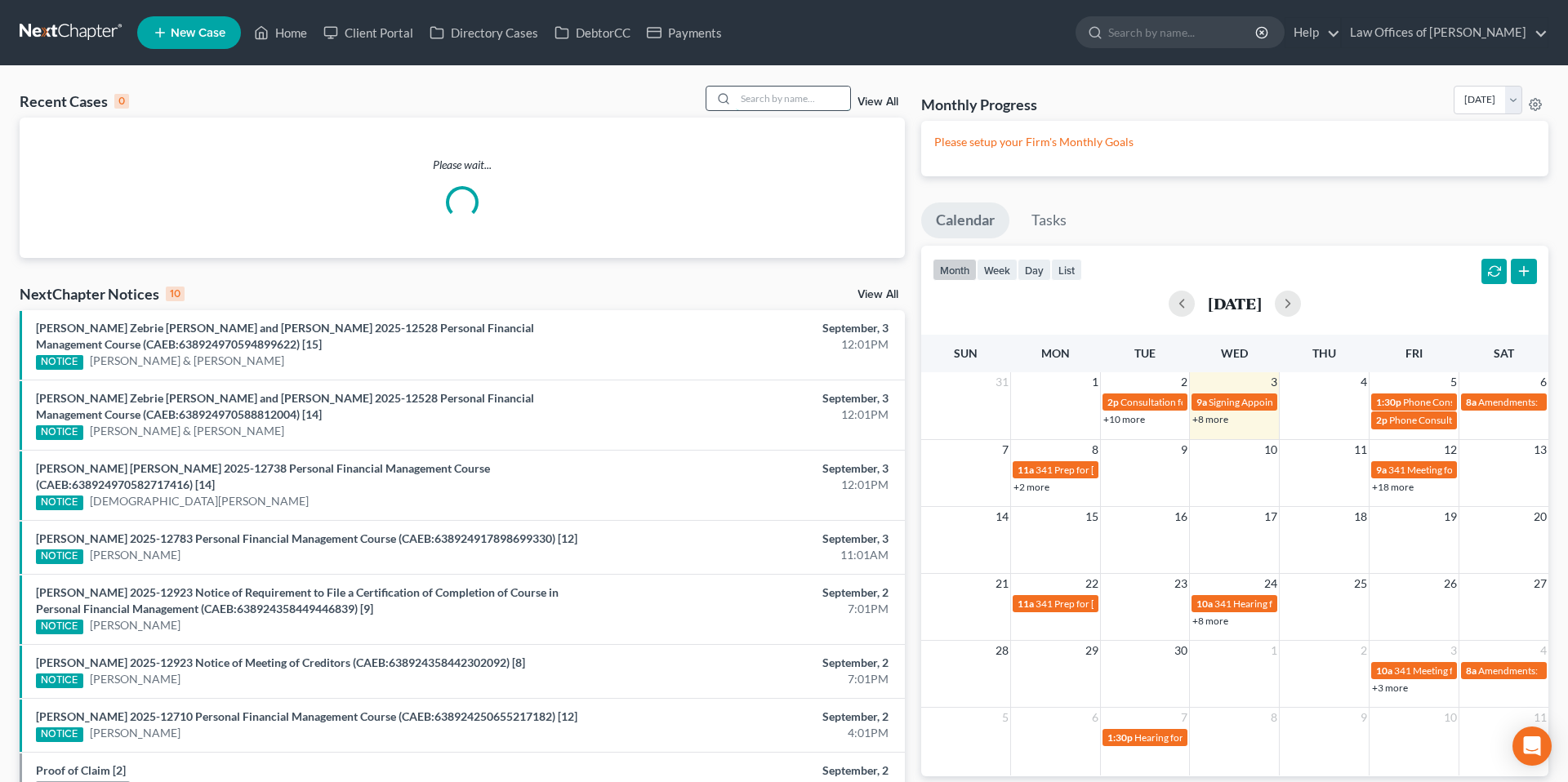
click at [804, 103] on input "search" at bounding box center [793, 98] width 114 height 23
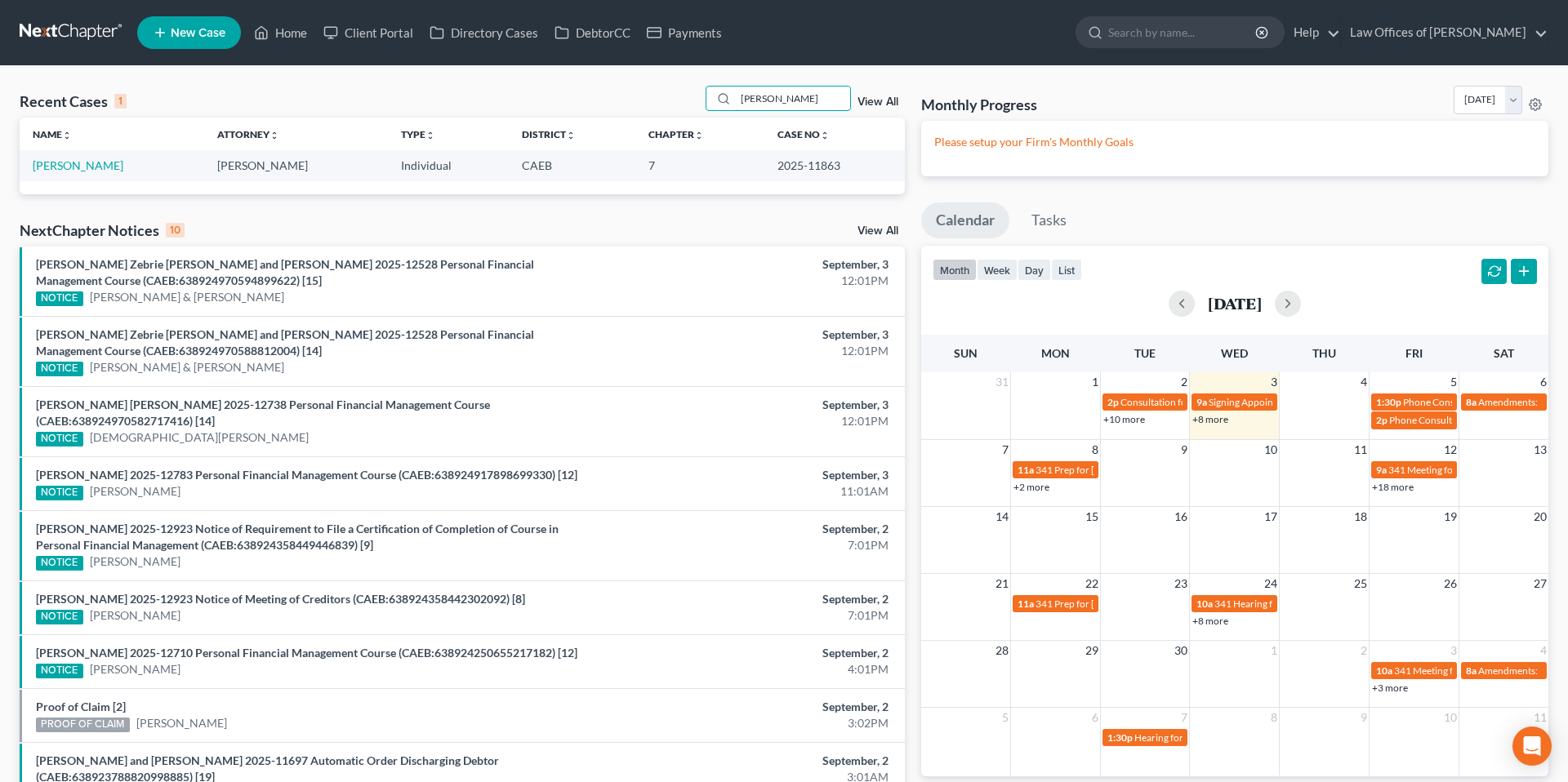
type input "[PERSON_NAME]"
click at [126, 154] on td "[PERSON_NAME]" at bounding box center [112, 165] width 185 height 30
click at [124, 163] on link "[PERSON_NAME]" at bounding box center [78, 166] width 91 height 14
select select "5"
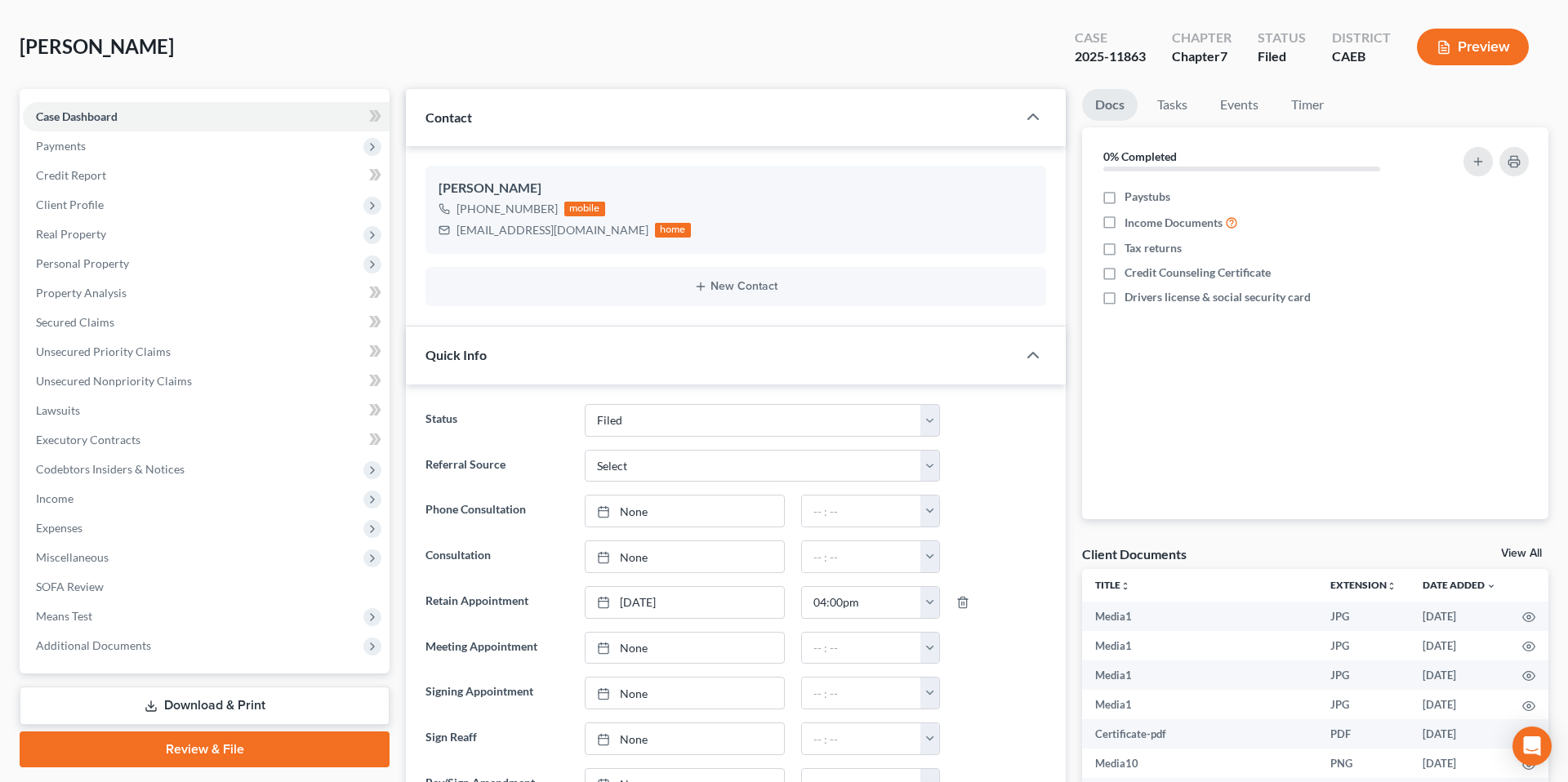
scroll to position [103, 0]
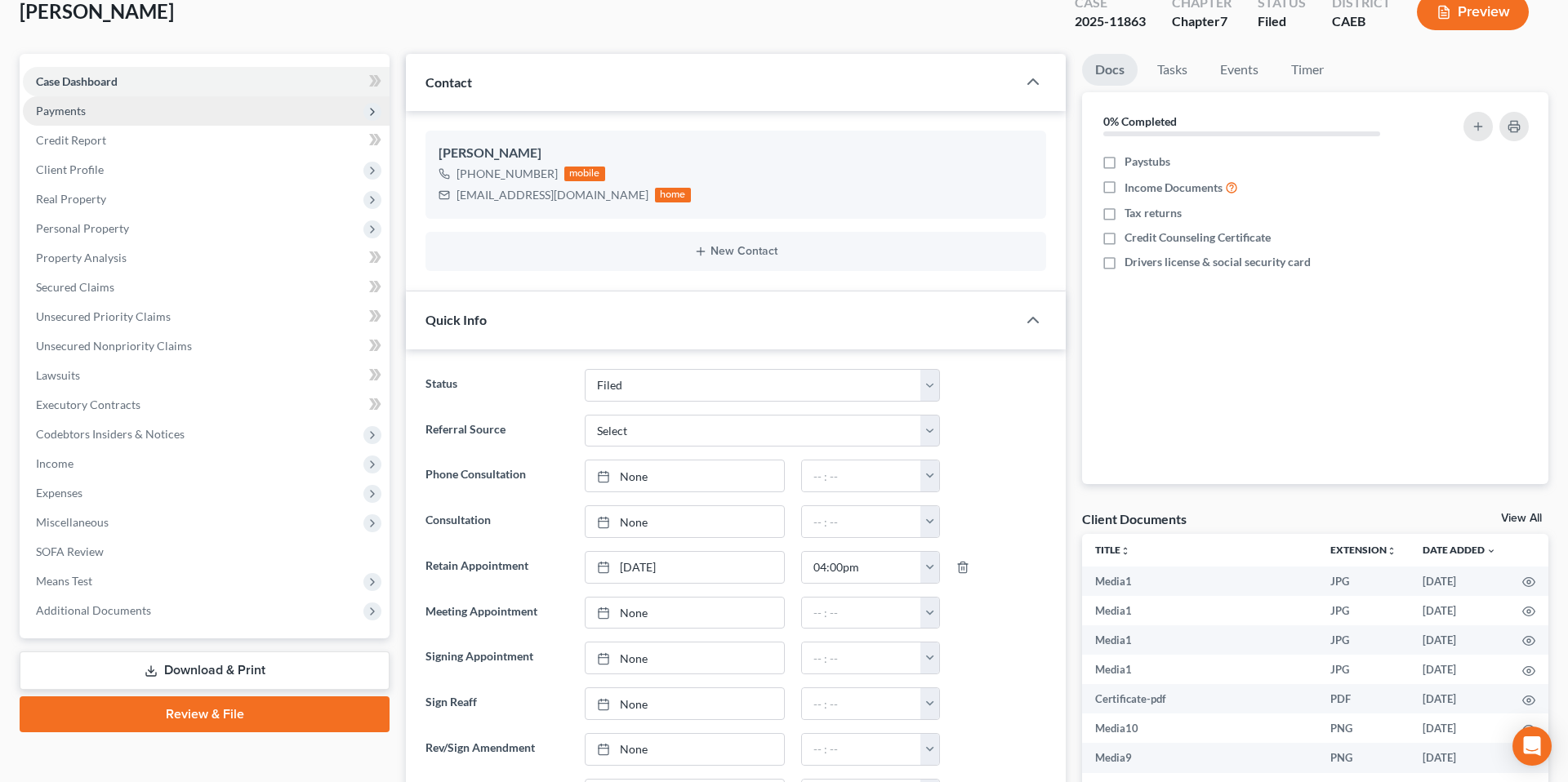
click at [116, 114] on span "Payments" at bounding box center [205, 111] width 367 height 29
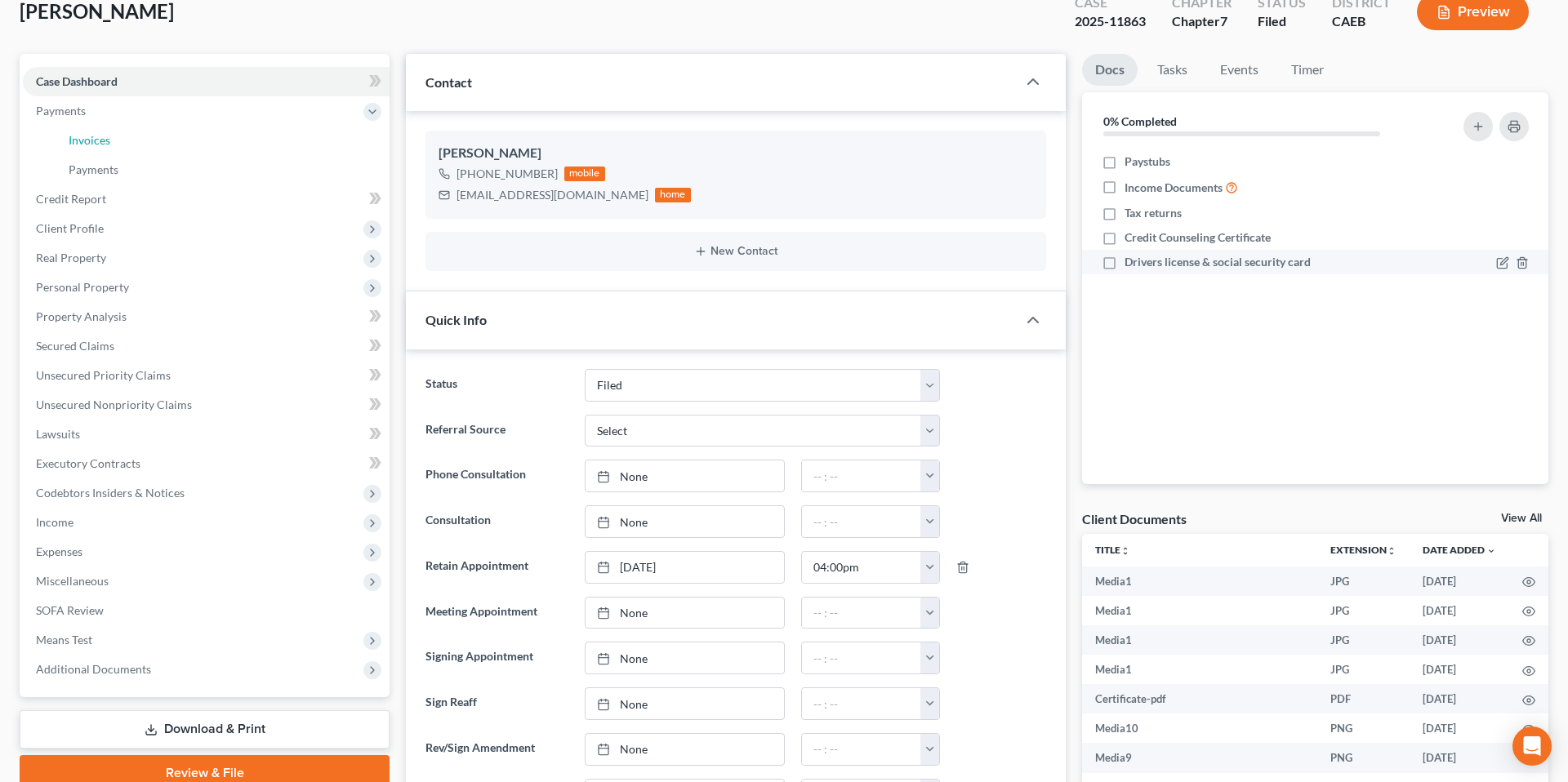
drag, startPoint x: 142, startPoint y: 142, endPoint x: 1301, endPoint y: 274, distance: 1166.5
click at [142, 142] on link "Invoices" at bounding box center [222, 140] width 334 height 29
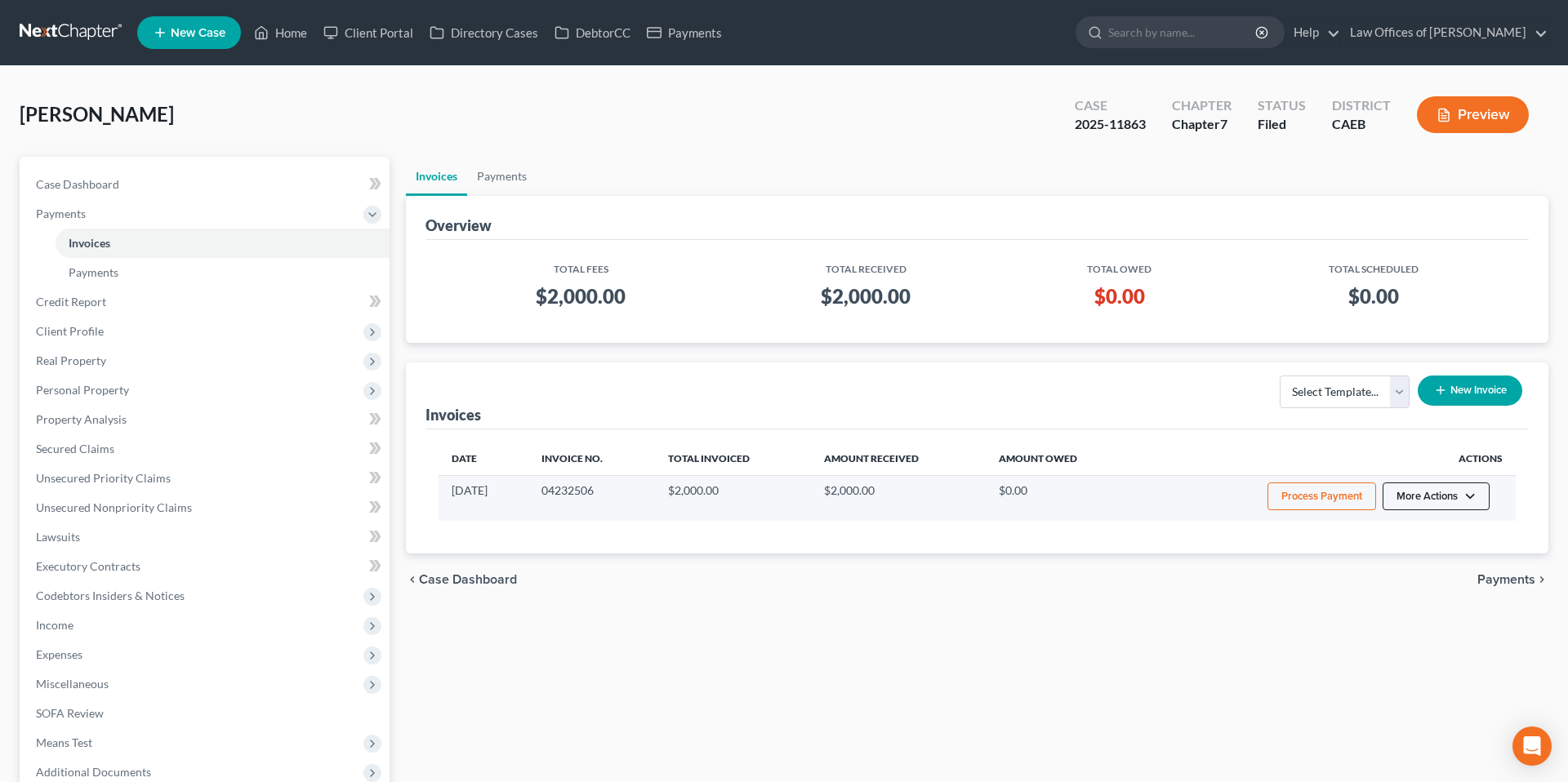
click at [1446, 496] on button "More Actions" at bounding box center [1437, 497] width 107 height 28
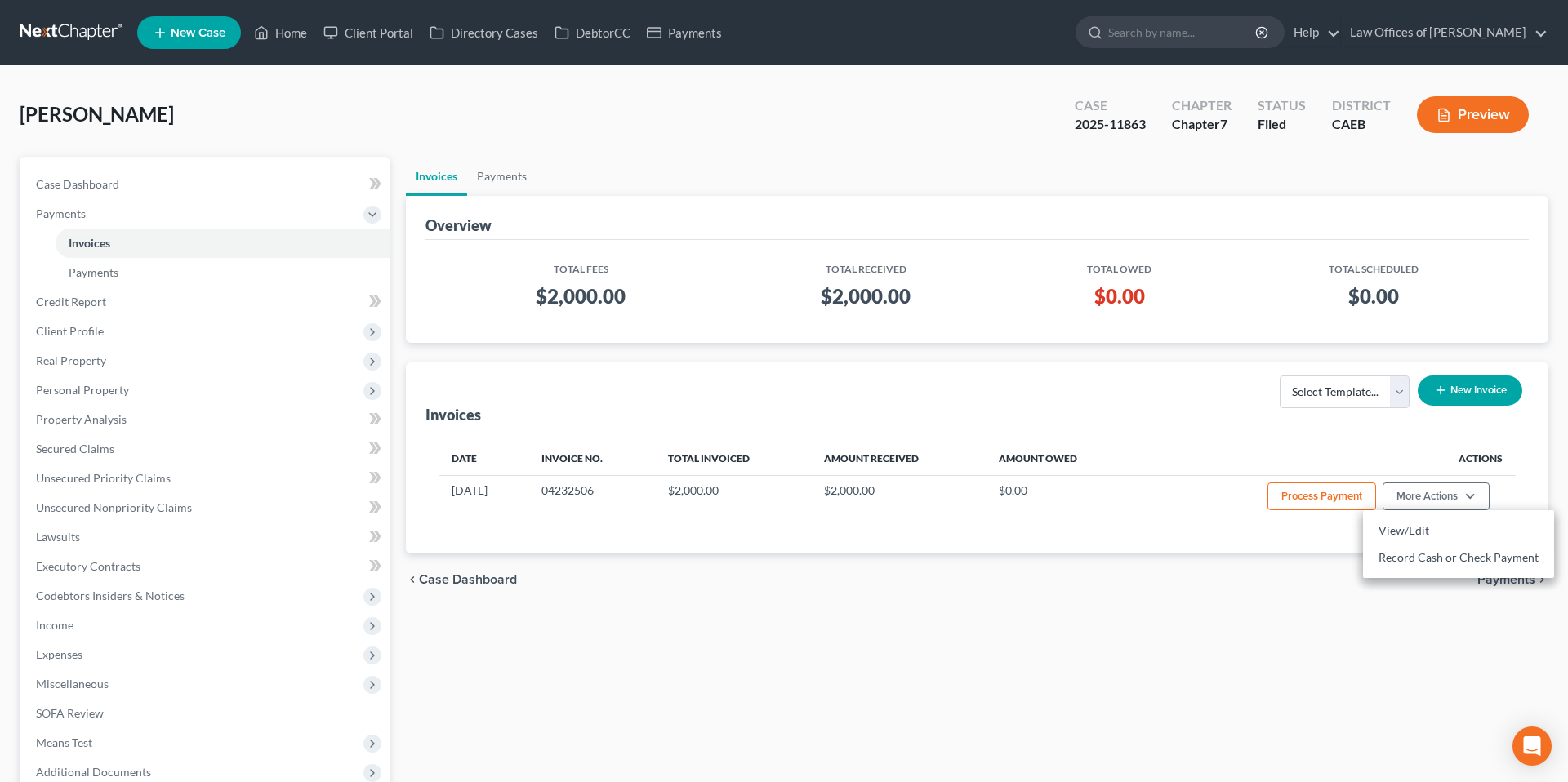
click at [1506, 384] on button "New Invoice" at bounding box center [1470, 391] width 104 height 30
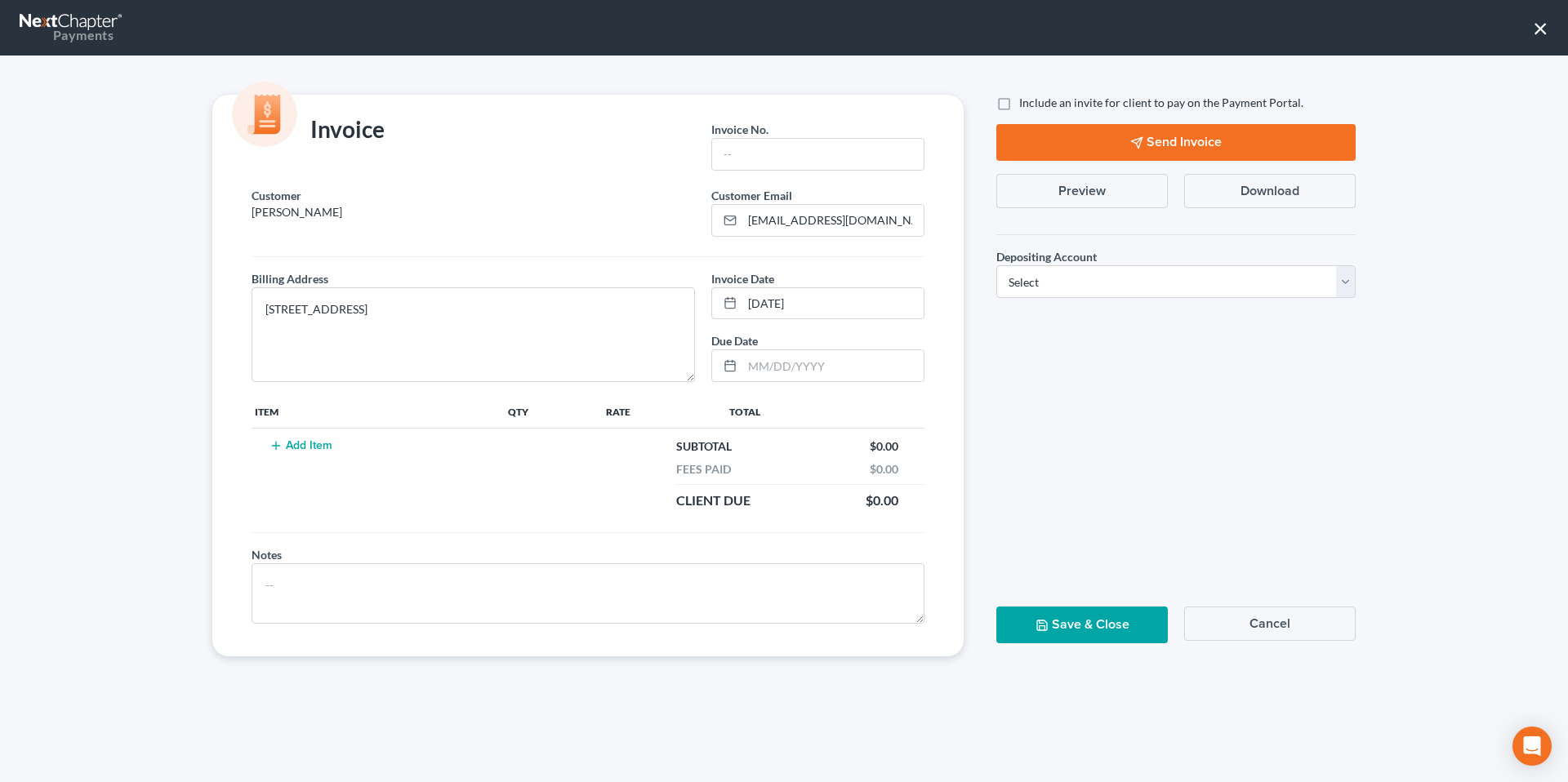
click at [307, 448] on button "Add Item" at bounding box center [301, 445] width 72 height 13
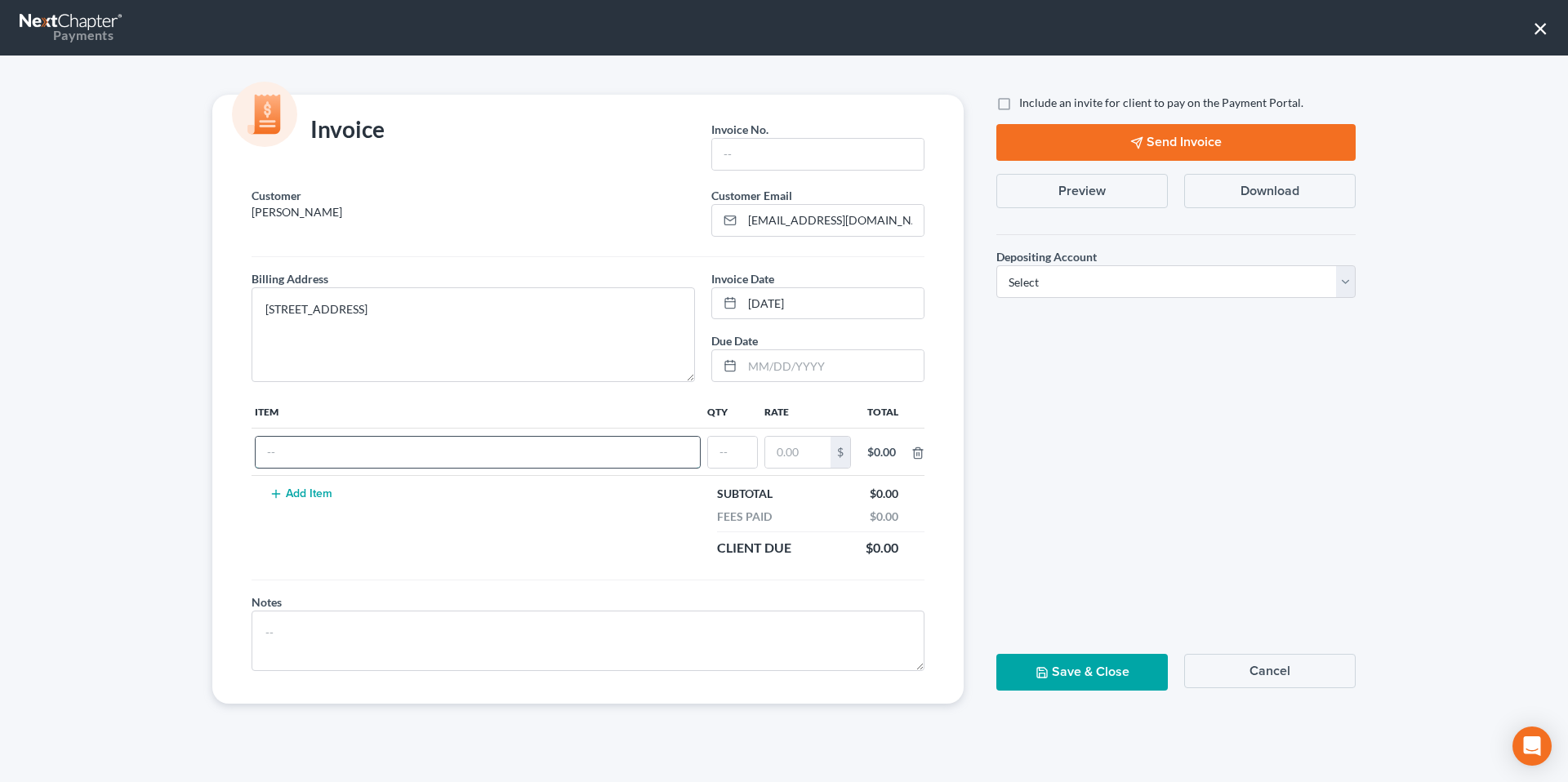
click at [337, 457] on input "text" at bounding box center [477, 453] width 444 height 31
type input "Amendment"
click at [736, 449] on input "text" at bounding box center [732, 453] width 49 height 31
type input "1"
click at [826, 458] on input "text" at bounding box center [798, 453] width 65 height 31
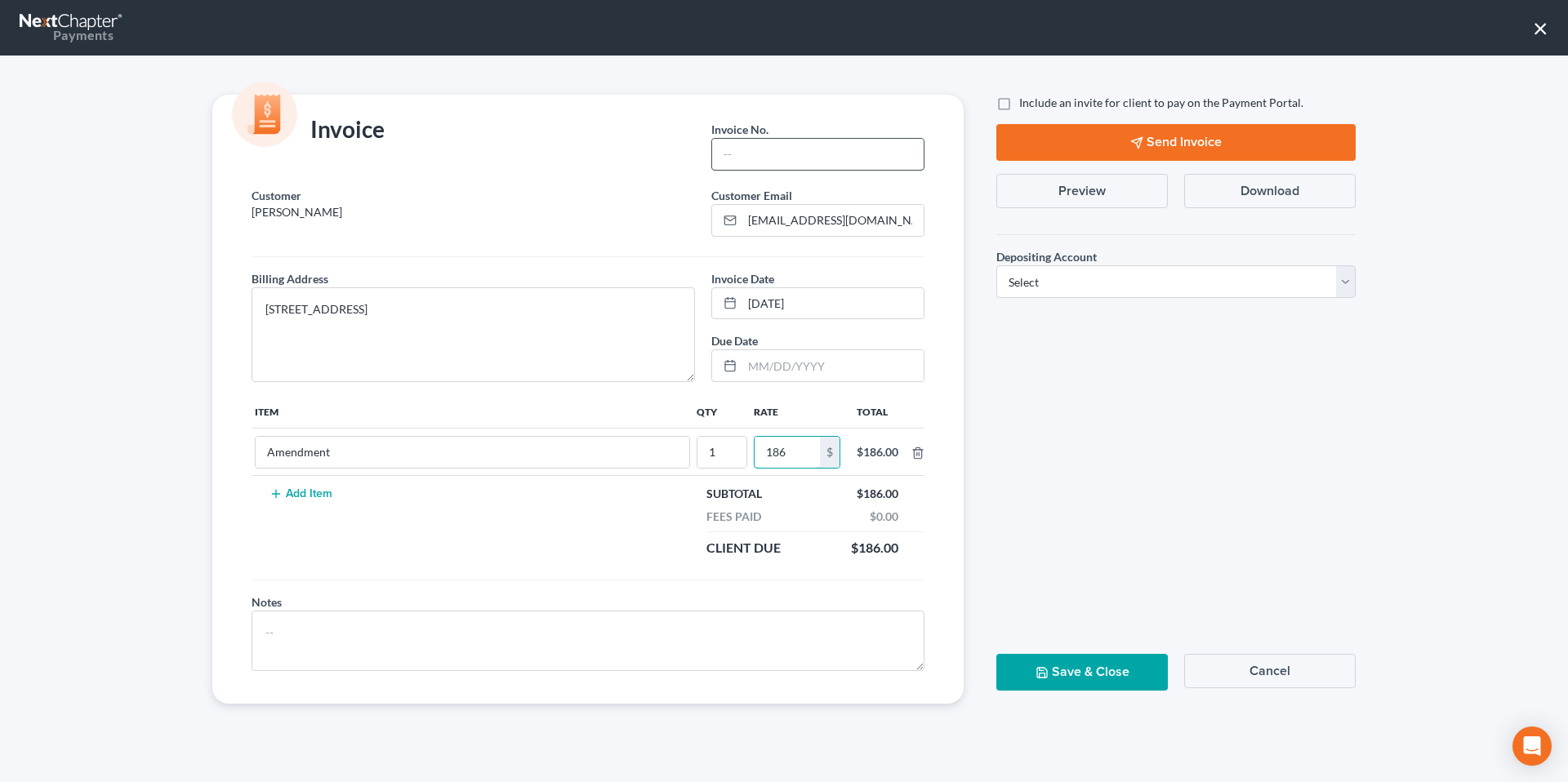
type input "186"
click at [801, 149] on input "text" at bounding box center [817, 155] width 211 height 31
type input "09032501"
click at [1092, 281] on select "Select Operation Trust" at bounding box center [1176, 282] width 359 height 33
select select "0"
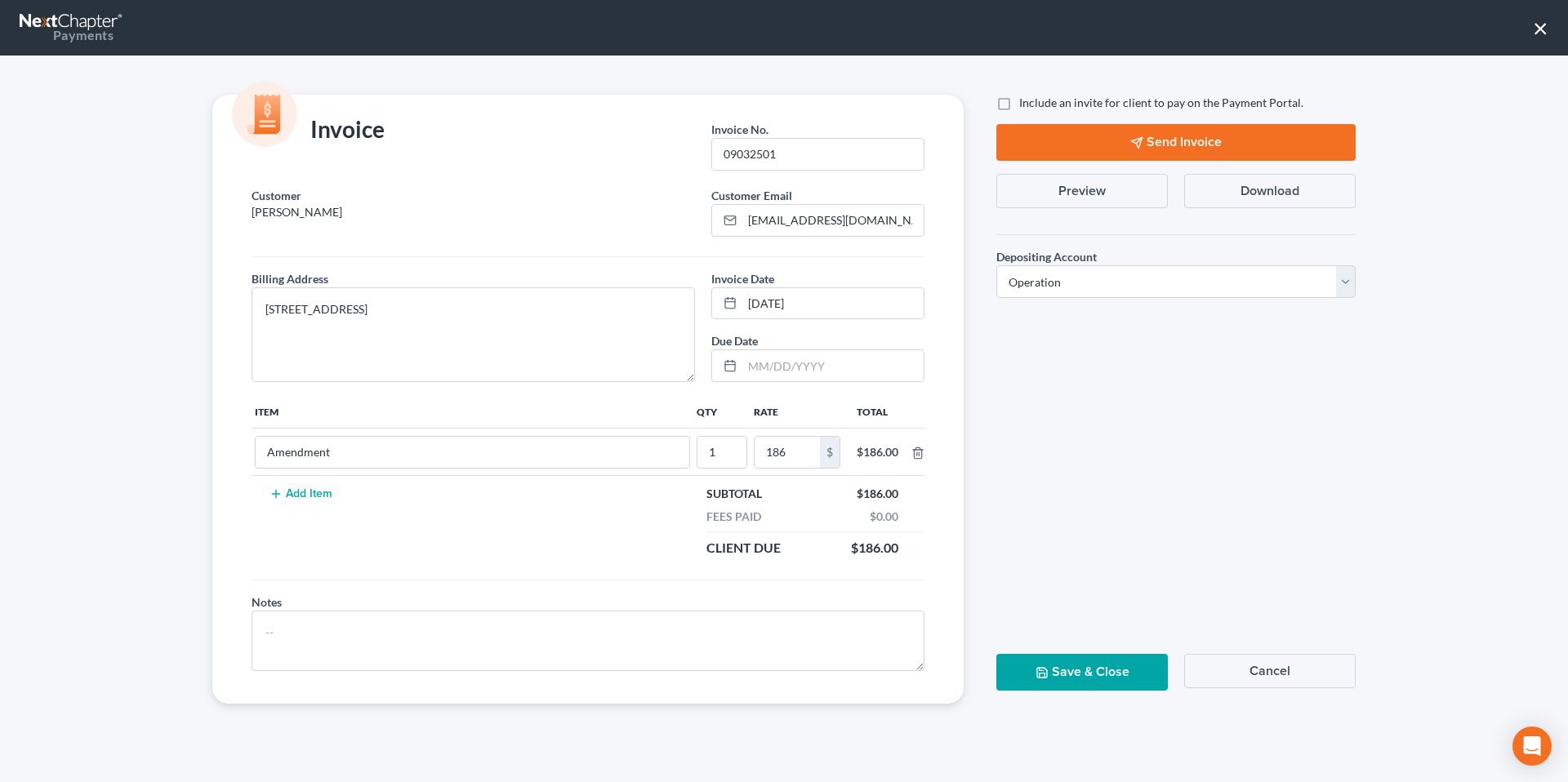
click at [1101, 678] on button "Save & Close" at bounding box center [1082, 673] width 171 height 37
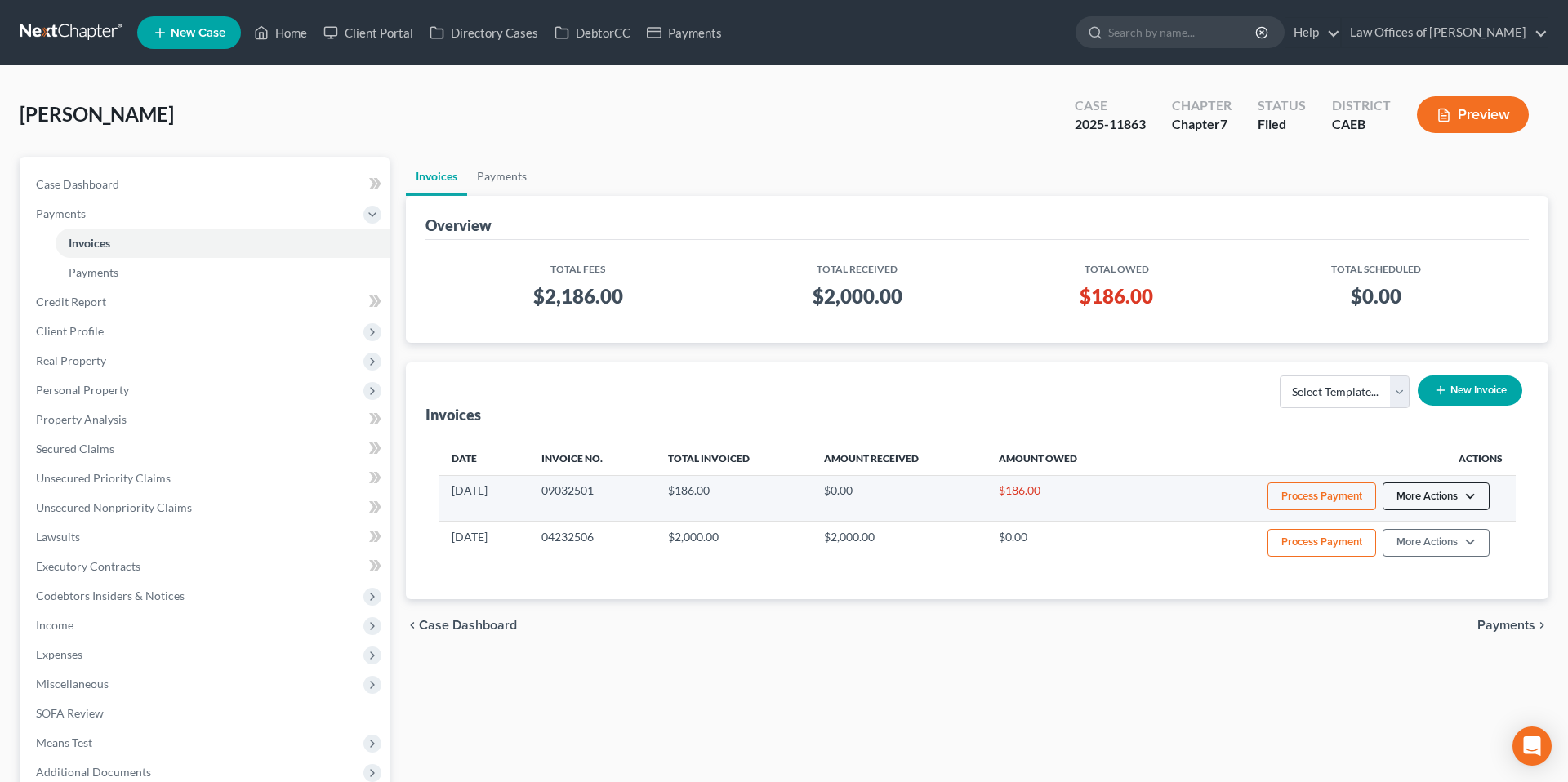
click at [1459, 503] on button "More Actions" at bounding box center [1437, 497] width 107 height 28
click at [1440, 554] on link "Record Cash or Check Payment" at bounding box center [1459, 557] width 191 height 28
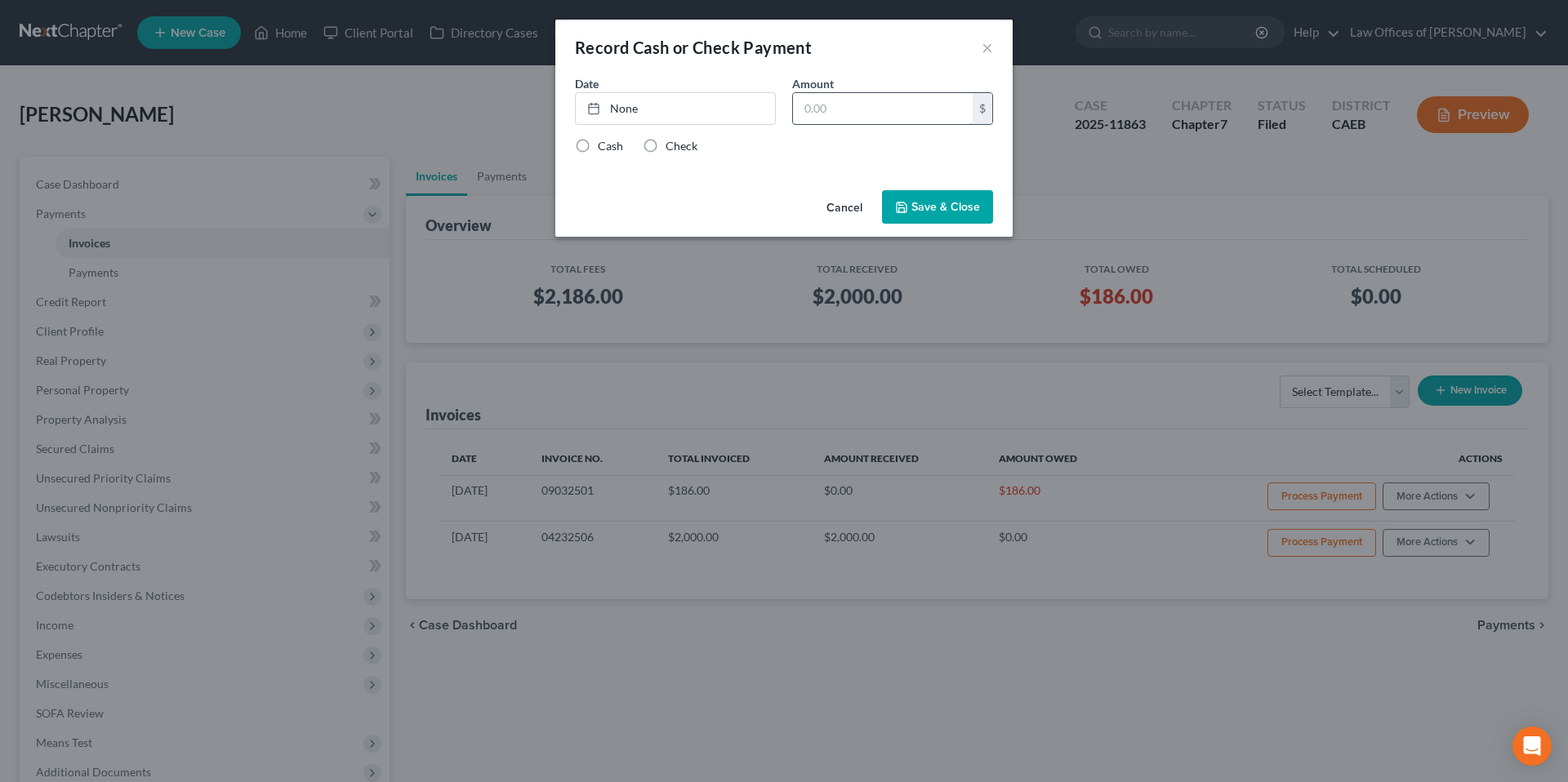
click at [868, 95] on input "text" at bounding box center [882, 109] width 179 height 31
type input "186"
click at [661, 111] on link "None" at bounding box center [675, 109] width 200 height 31
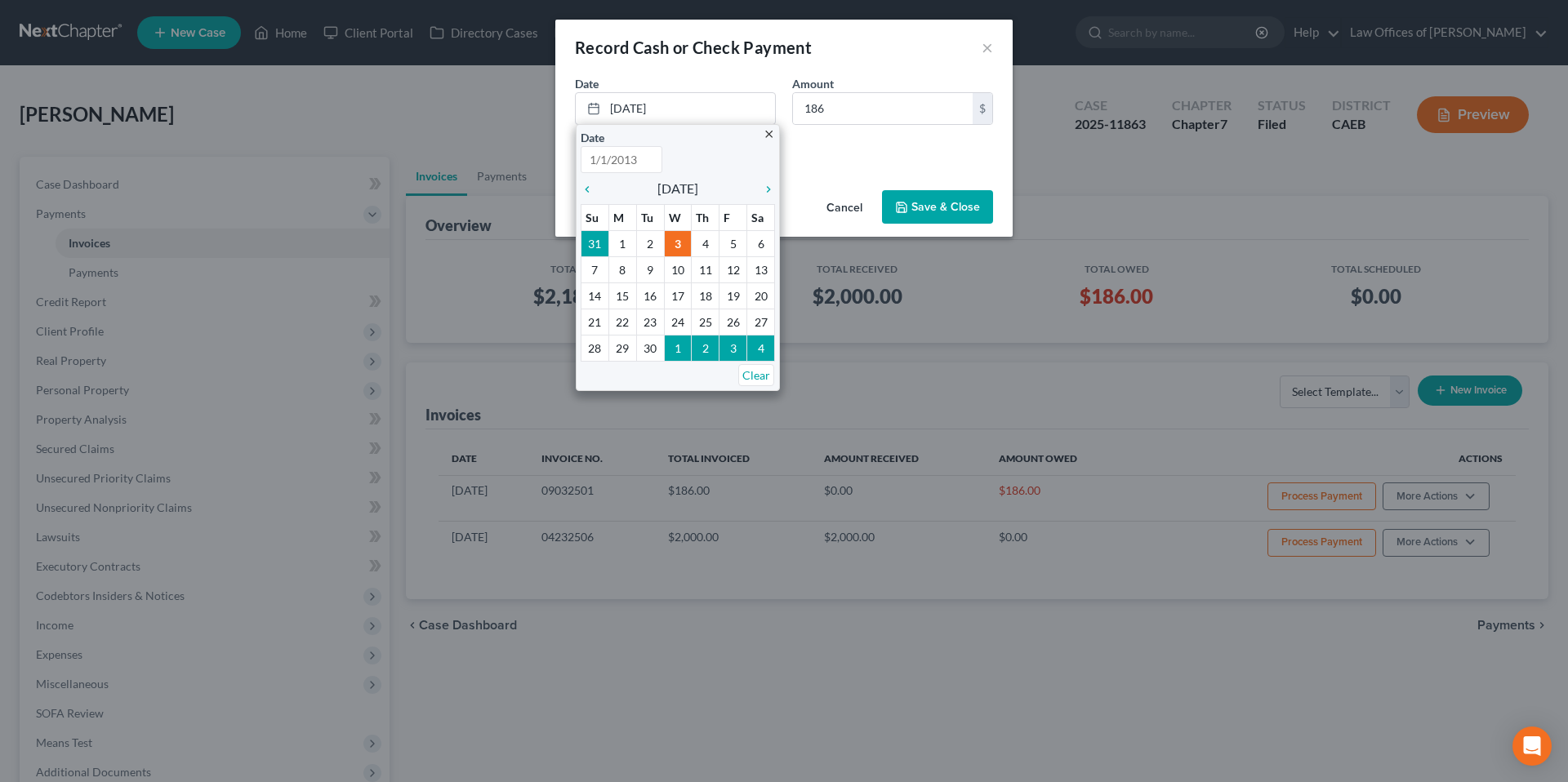
type input "[DATE]"
click at [896, 154] on div "Date [DATE] close Date [DATE] Time 12:00 AM chevron_left [DATE] chevron_right S…" at bounding box center [784, 130] width 458 height 109
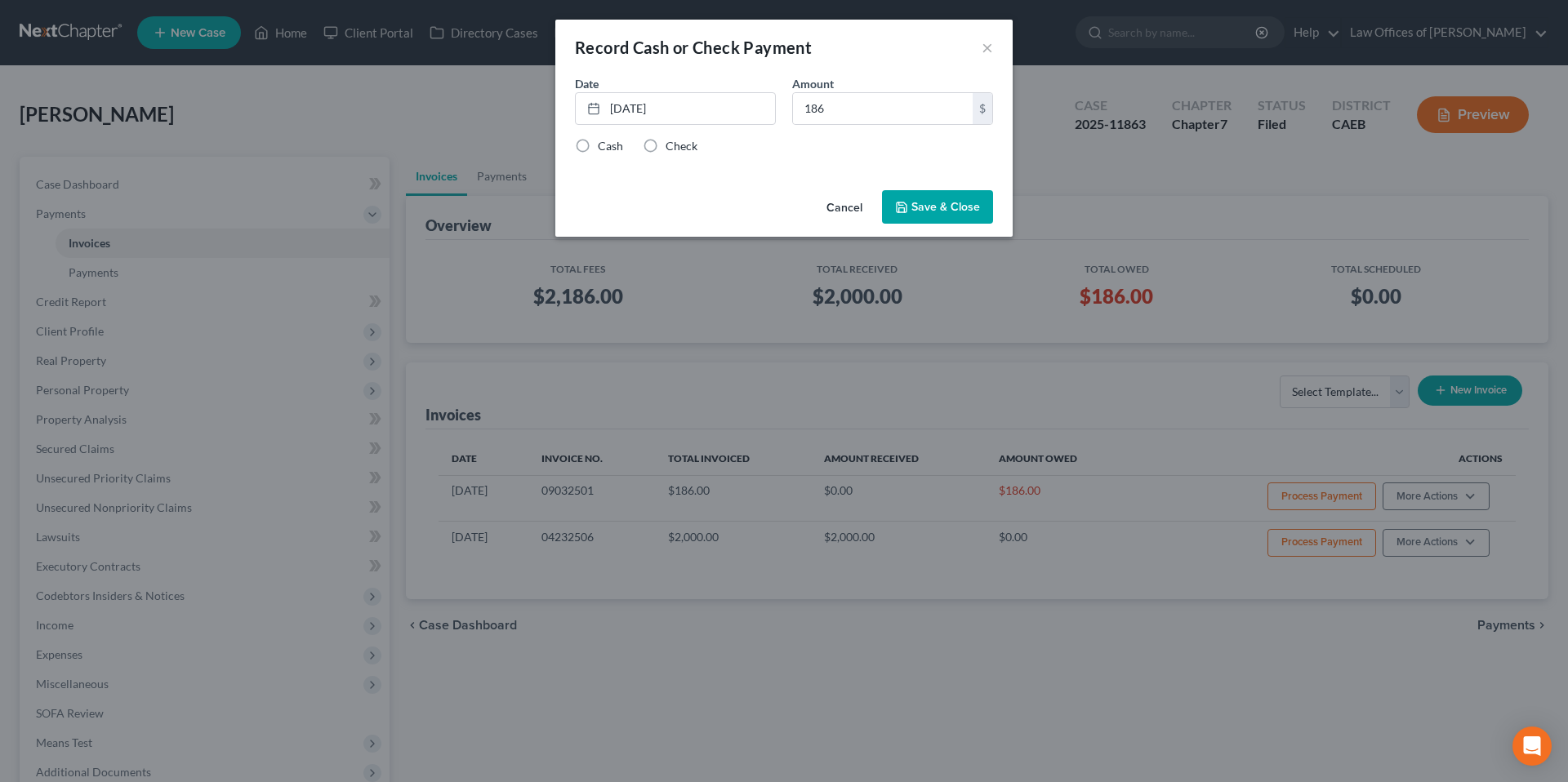
click at [675, 146] on label "Check" at bounding box center [681, 146] width 32 height 17
click at [675, 146] on input "Check" at bounding box center [677, 143] width 11 height 11
radio input "true"
click at [954, 215] on button "Save & Close" at bounding box center [938, 206] width 111 height 34
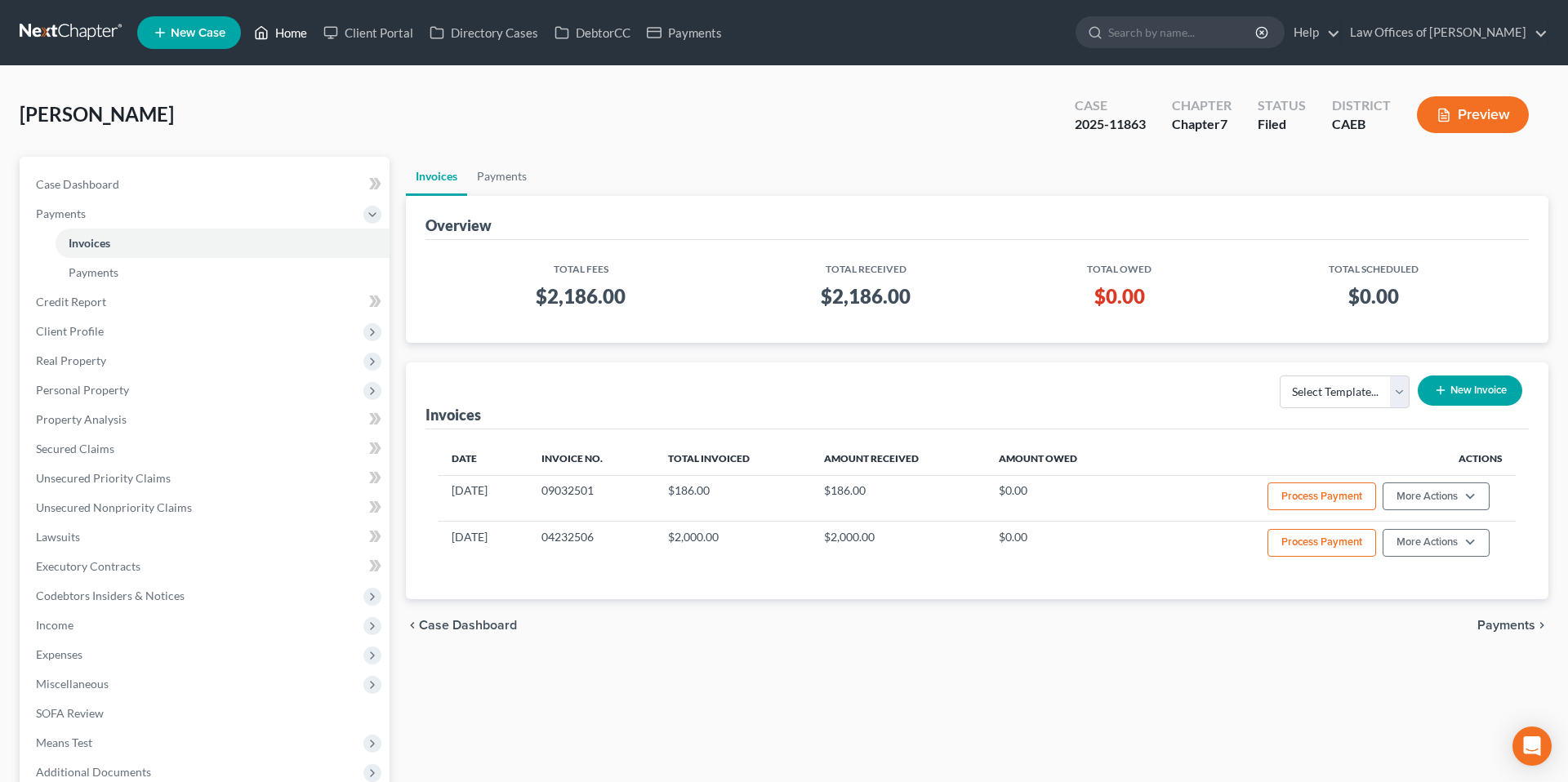
drag, startPoint x: 293, startPoint y: 37, endPoint x: 310, endPoint y: 44, distance: 18.4
click at [293, 38] on link "Home" at bounding box center [280, 32] width 69 height 29
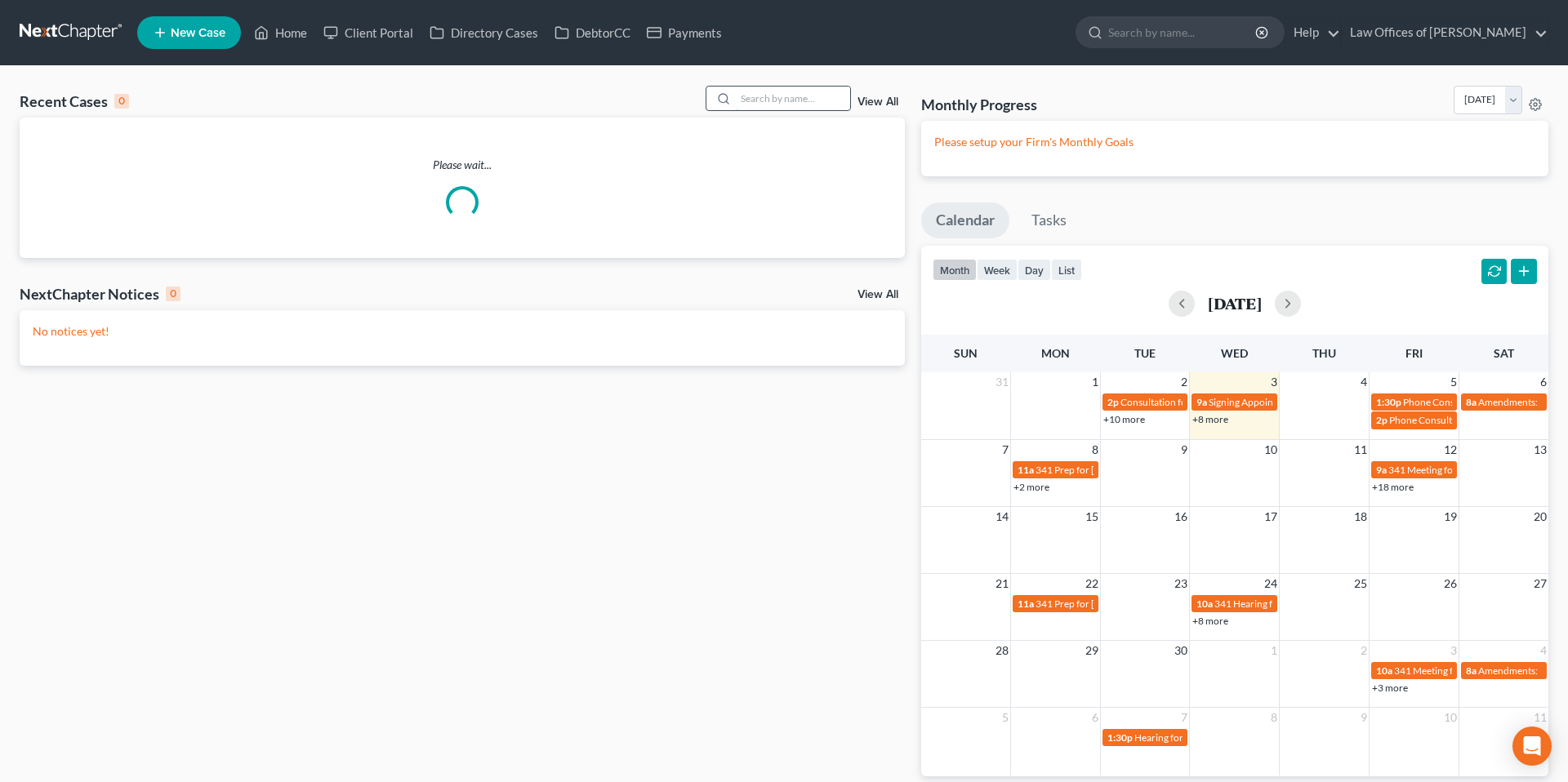
click at [766, 104] on input "search" at bounding box center [793, 98] width 114 height 23
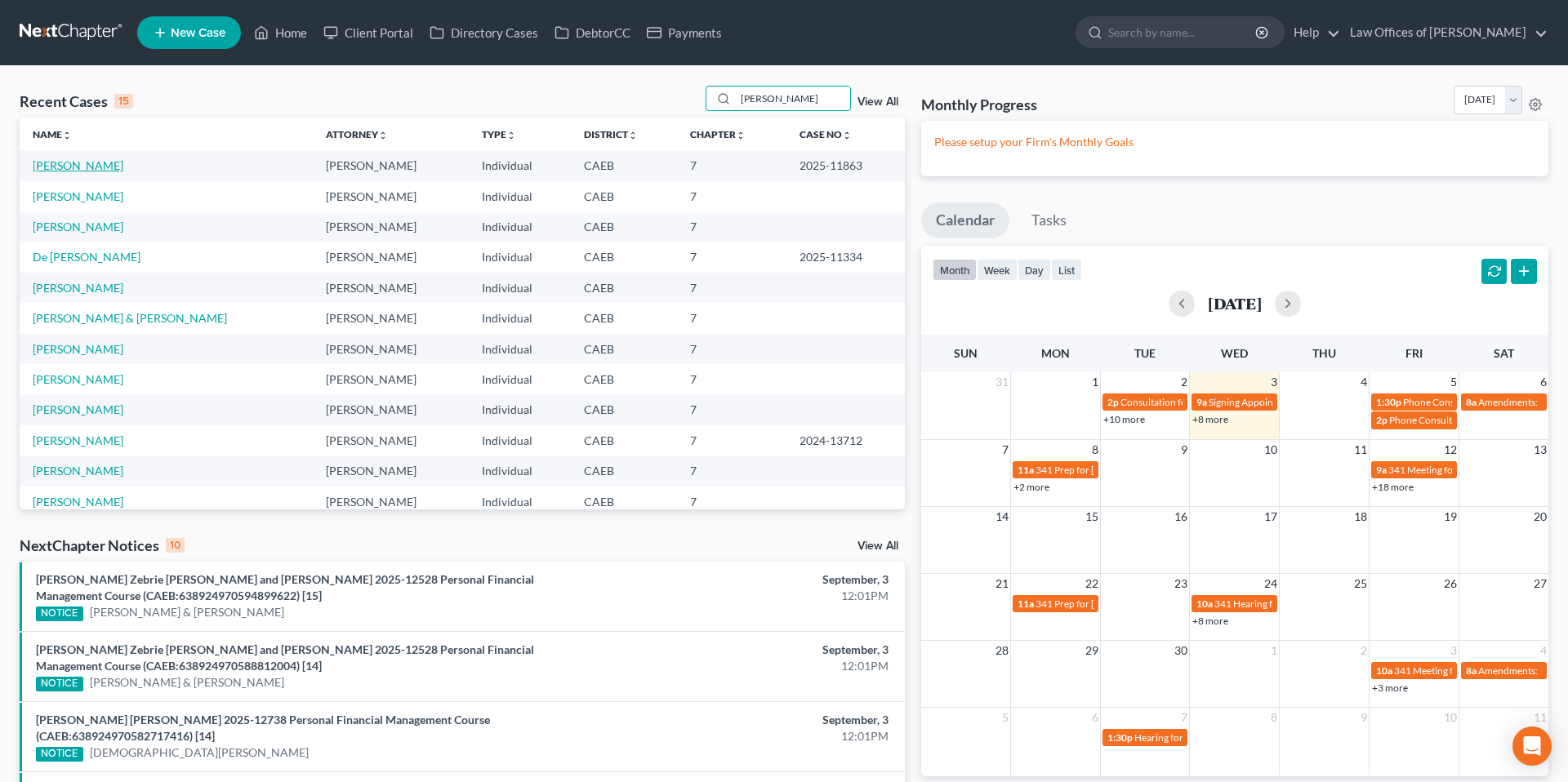
type input "[PERSON_NAME]"
click at [98, 170] on link "[PERSON_NAME]" at bounding box center [78, 166] width 91 height 14
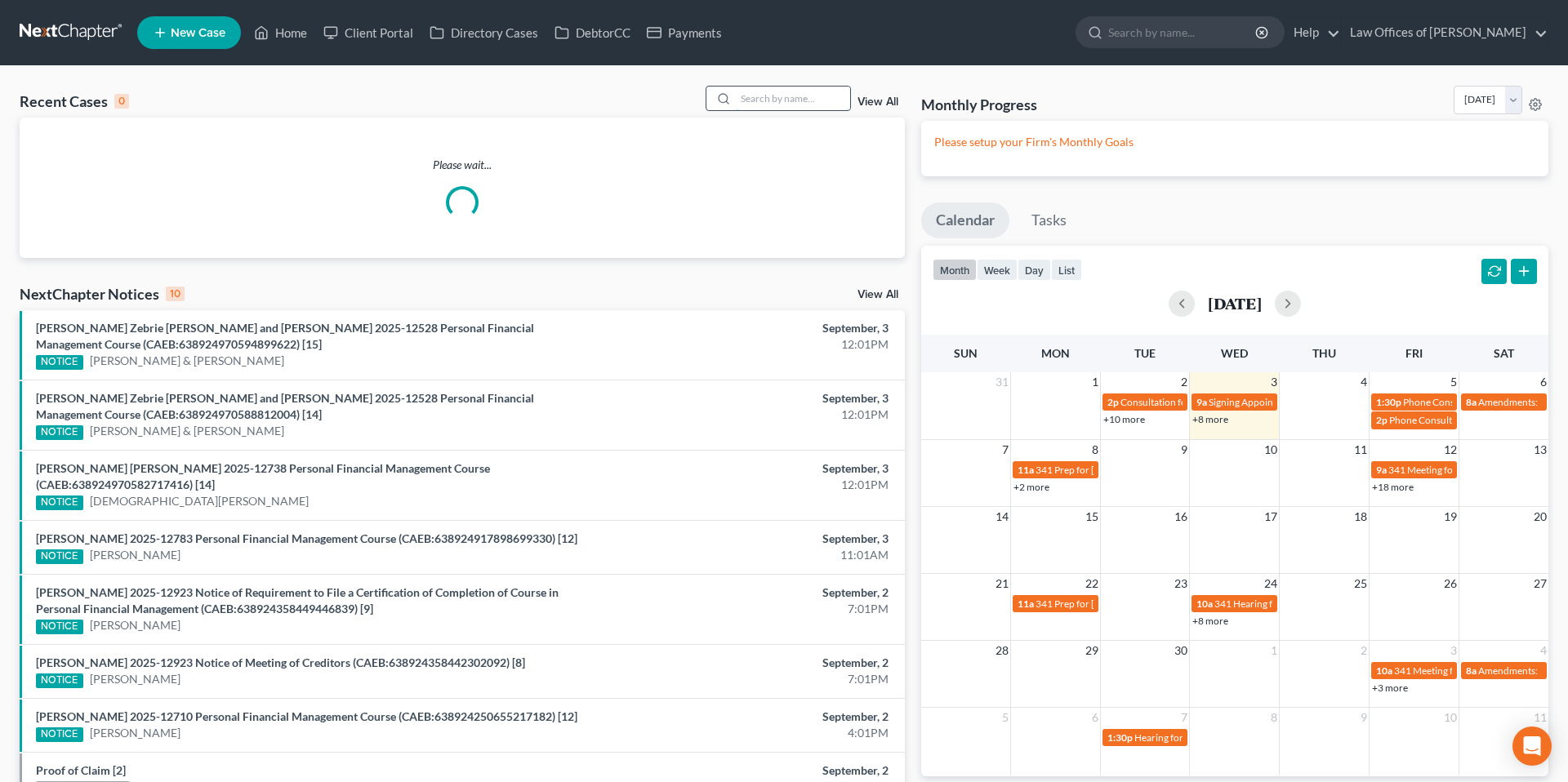
click at [778, 102] on input "search" at bounding box center [793, 98] width 114 height 23
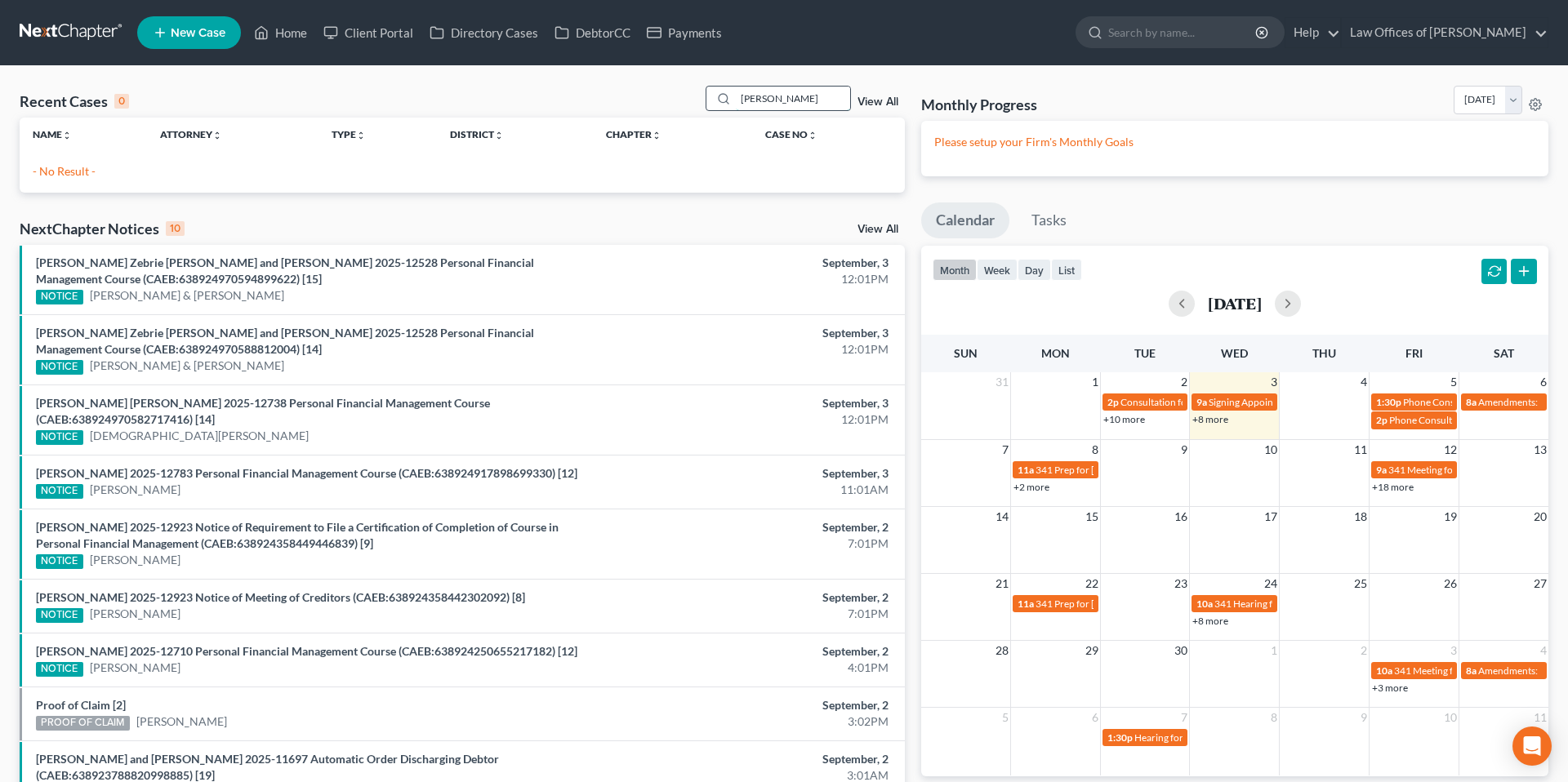
type input "[PERSON_NAME]"
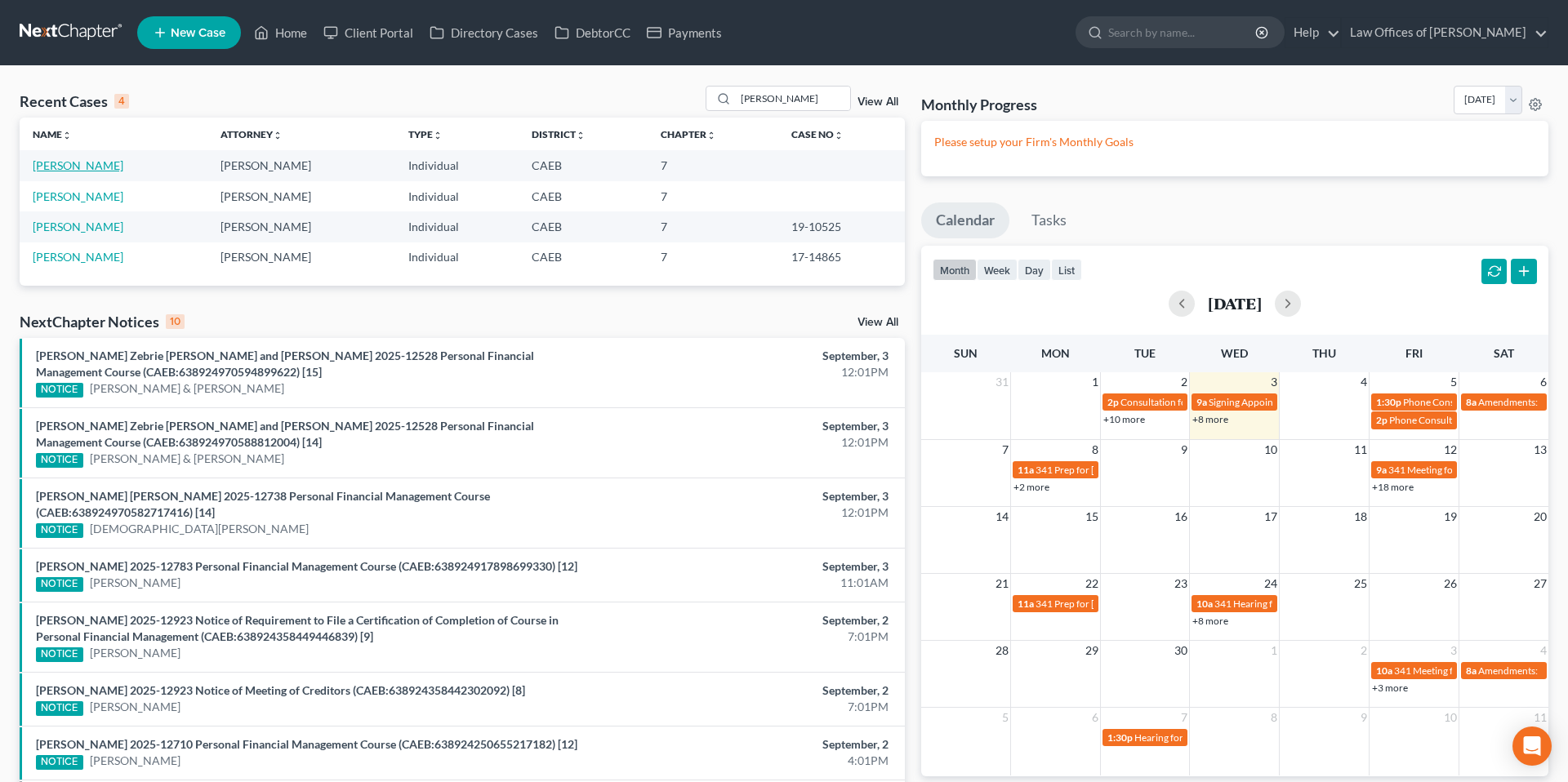
click at [73, 168] on link "[PERSON_NAME]" at bounding box center [78, 166] width 91 height 14
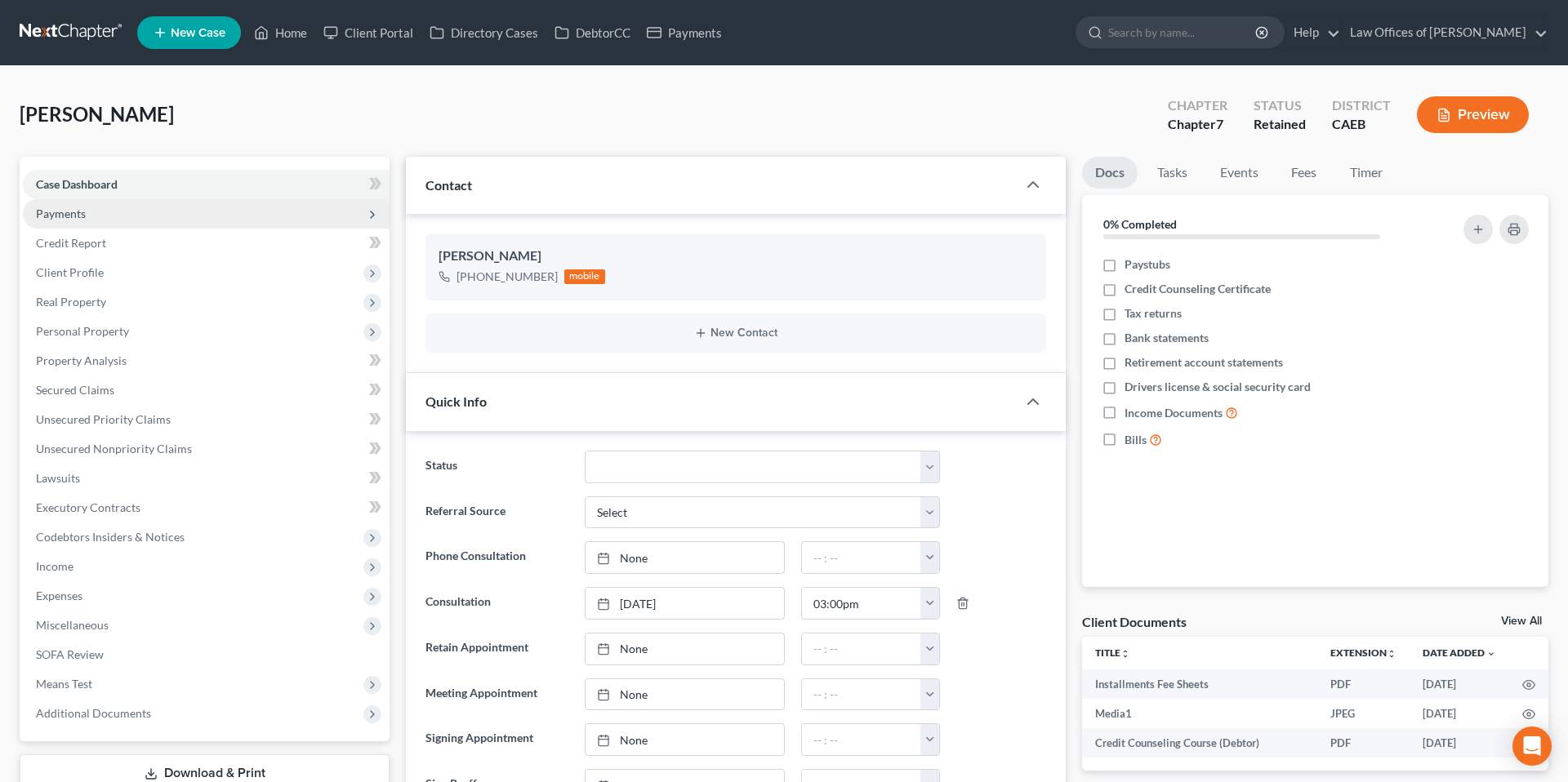
scroll to position [110, 0]
click at [58, 211] on span "Payments" at bounding box center [60, 213] width 50 height 14
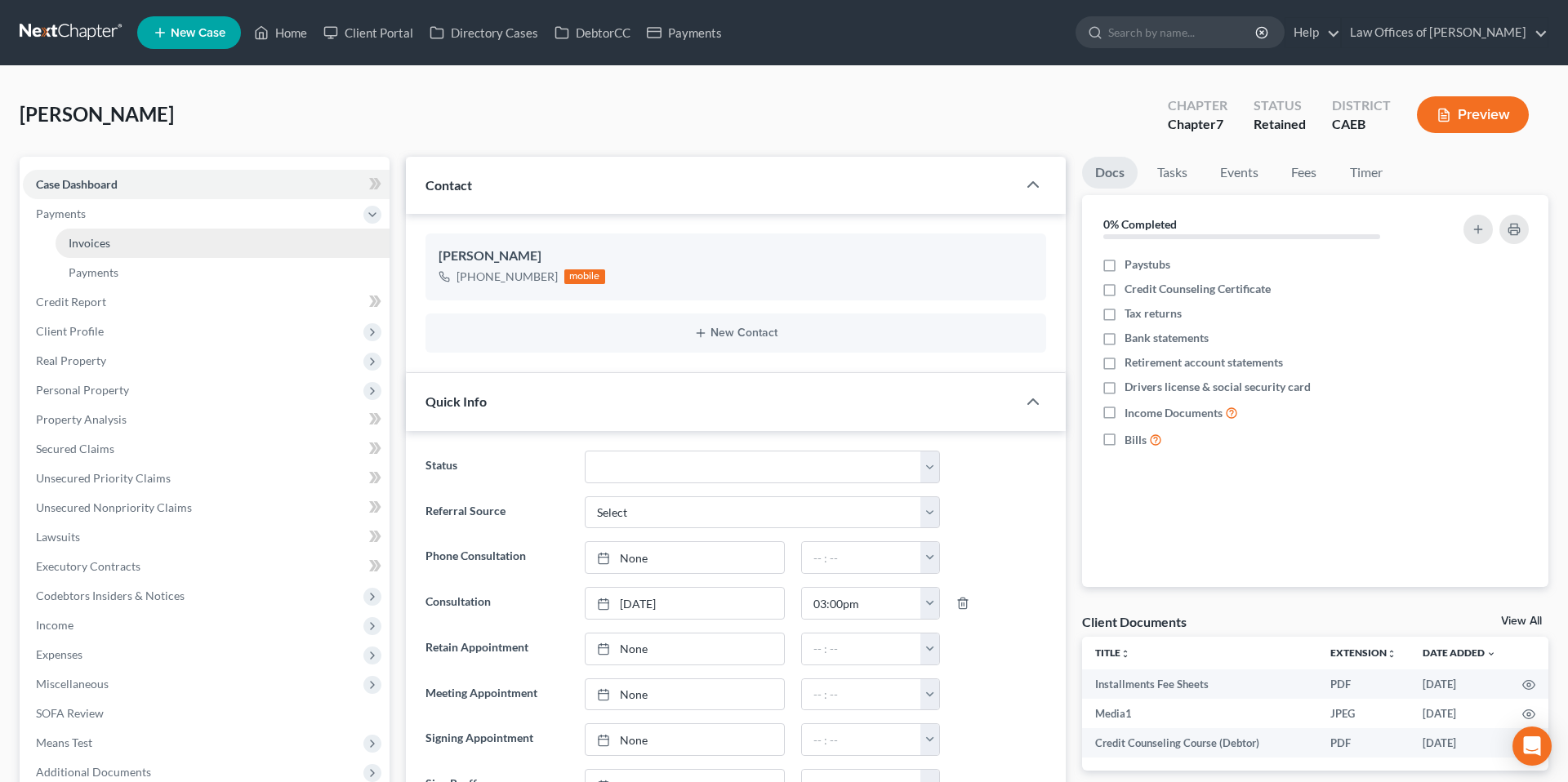
scroll to position [7118, 0]
click at [103, 246] on span "Invoices" at bounding box center [89, 242] width 42 height 14
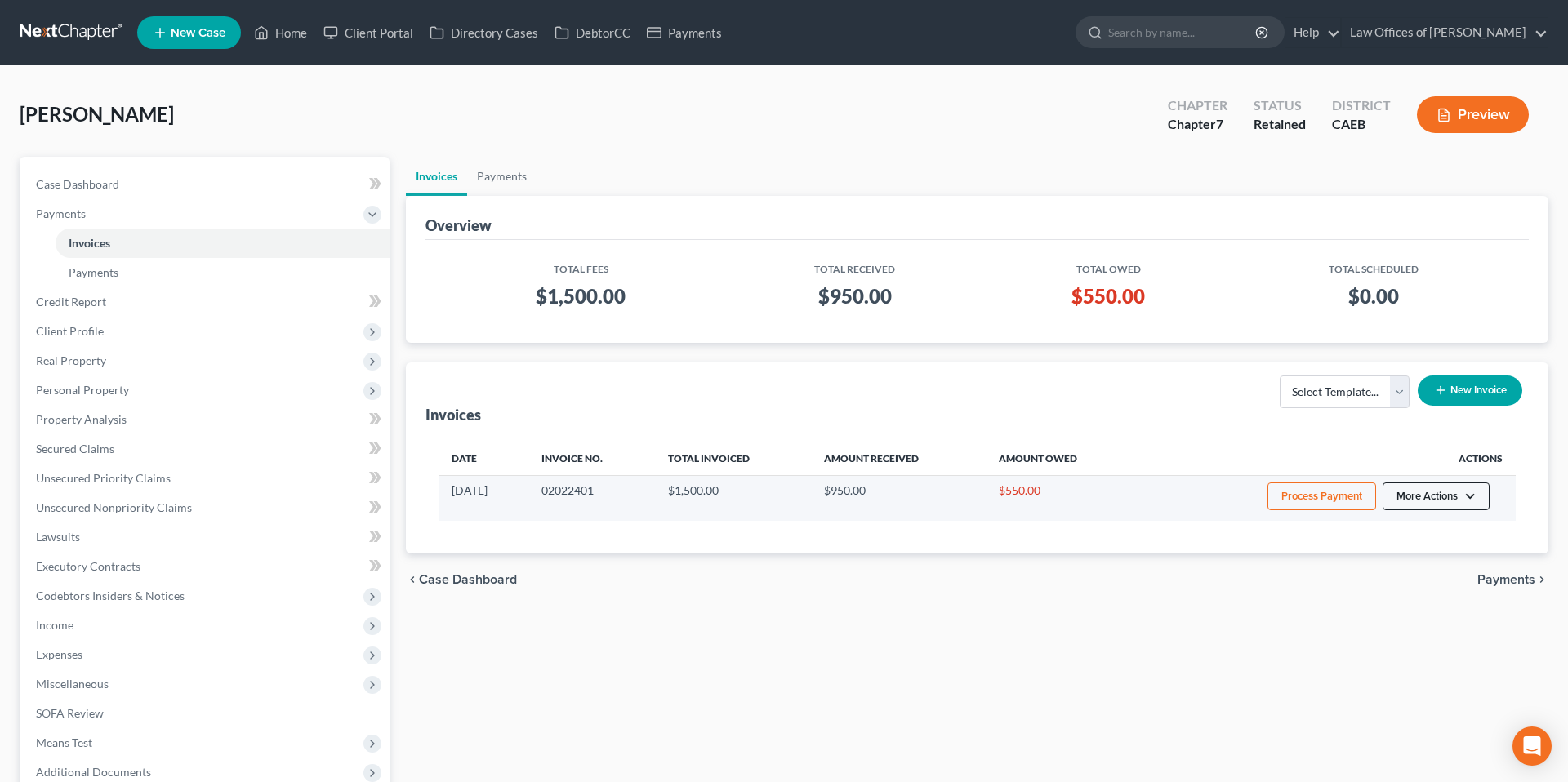
click at [1479, 493] on button "More Actions" at bounding box center [1437, 497] width 107 height 28
click at [1407, 554] on link "Record Cash or Check Payment" at bounding box center [1459, 557] width 191 height 28
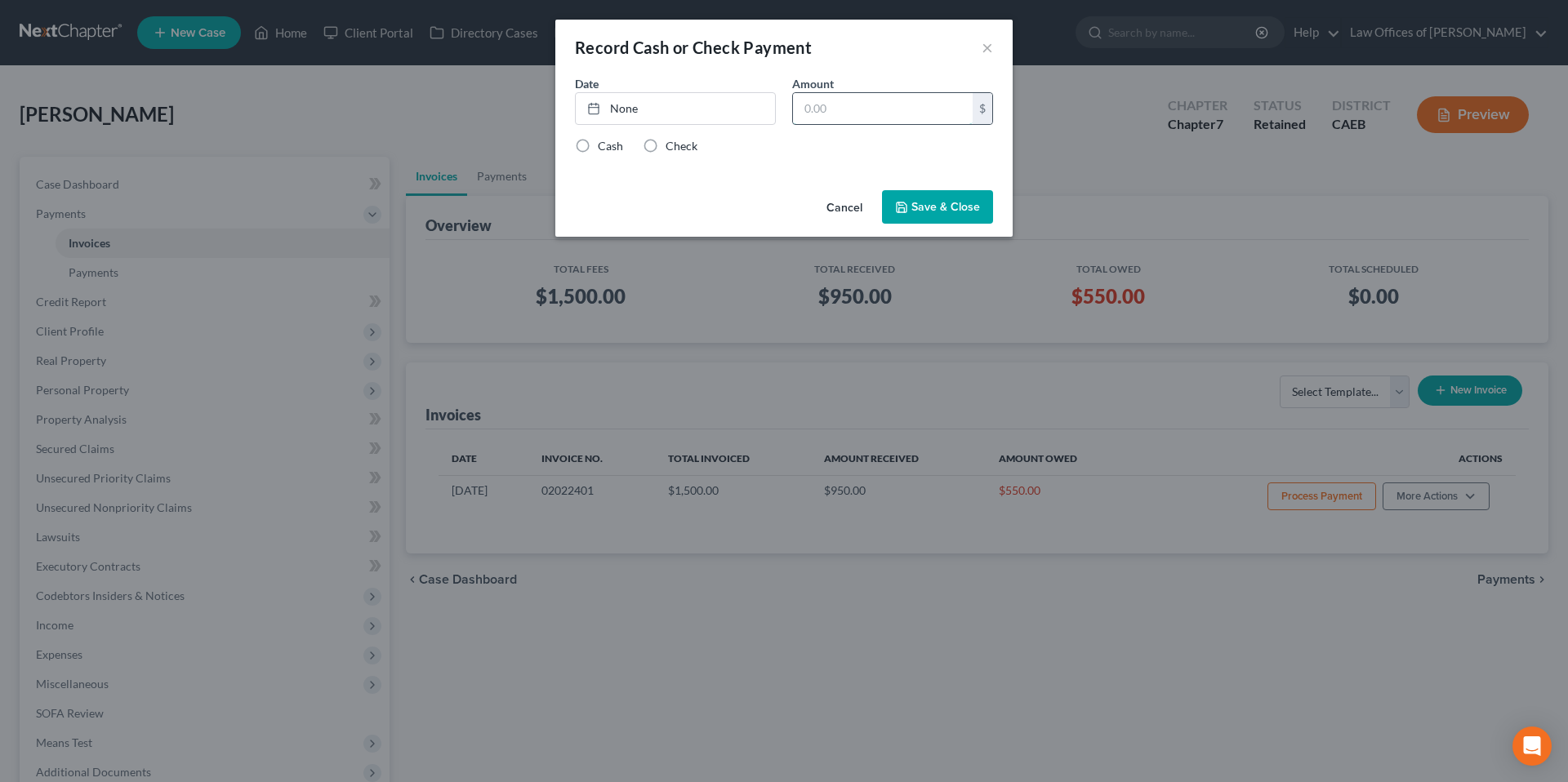
click at [830, 98] on input "text" at bounding box center [882, 109] width 179 height 31
type input "50"
type input "[DATE]"
click at [741, 116] on link "None" at bounding box center [675, 109] width 200 height 31
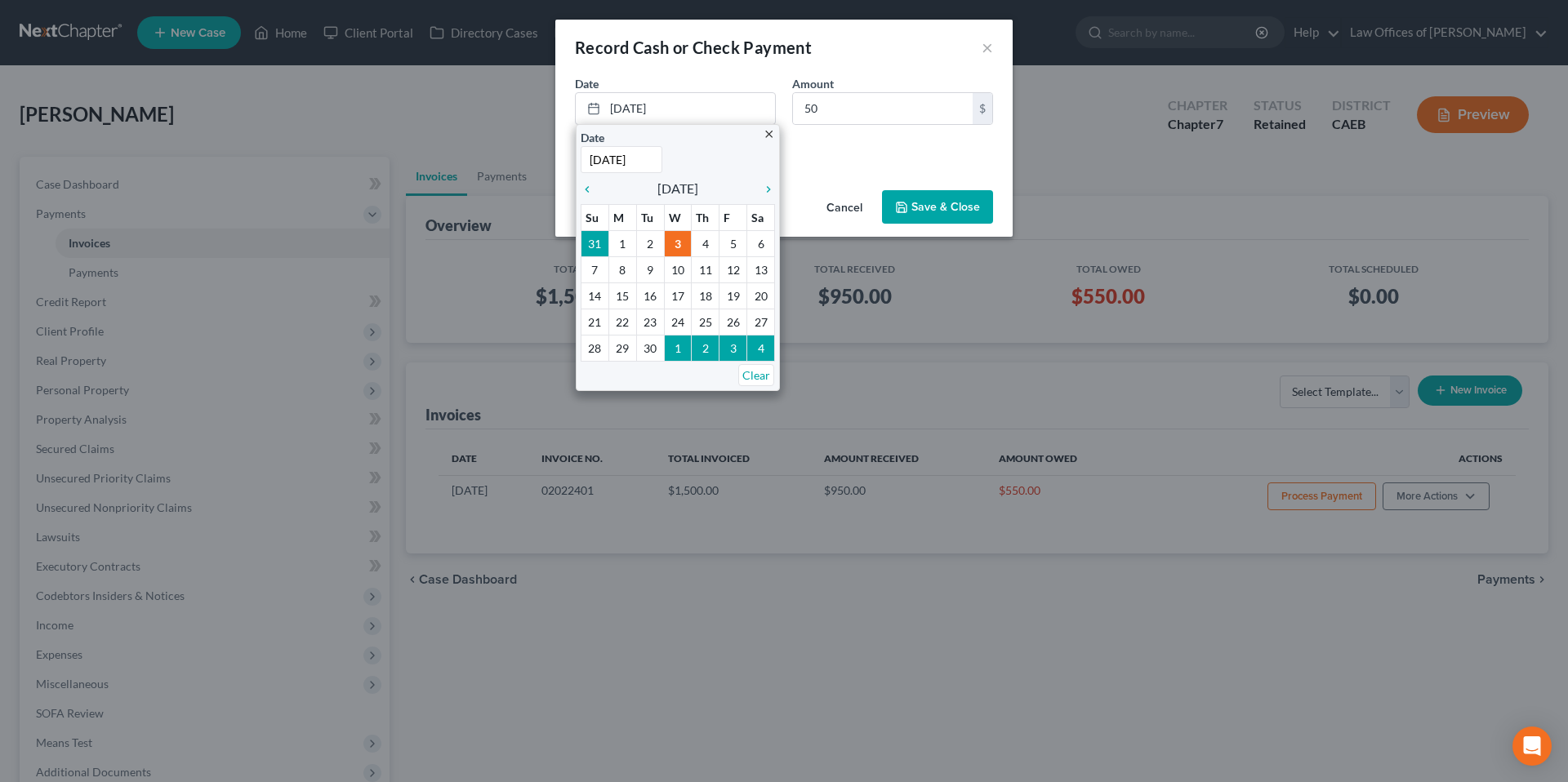
click at [873, 145] on div "Cash Check" at bounding box center [783, 146] width 418 height 17
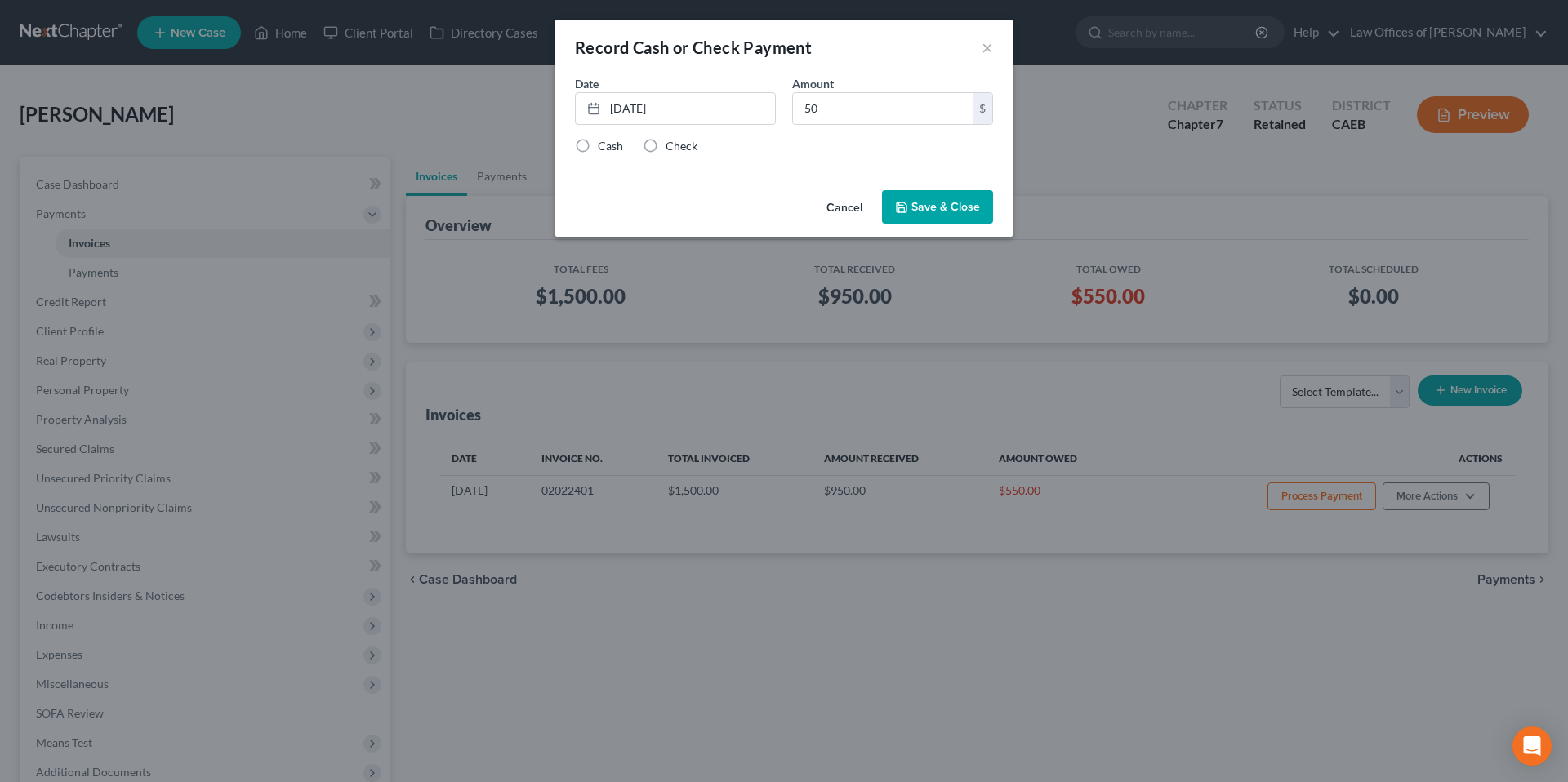
click at [663, 141] on div "Check" at bounding box center [670, 146] width 55 height 17
click at [665, 149] on label "Check" at bounding box center [681, 146] width 32 height 17
click at [672, 149] on input "Check" at bounding box center [677, 143] width 11 height 11
radio input "true"
click at [927, 210] on button "Save & Close" at bounding box center [938, 206] width 111 height 34
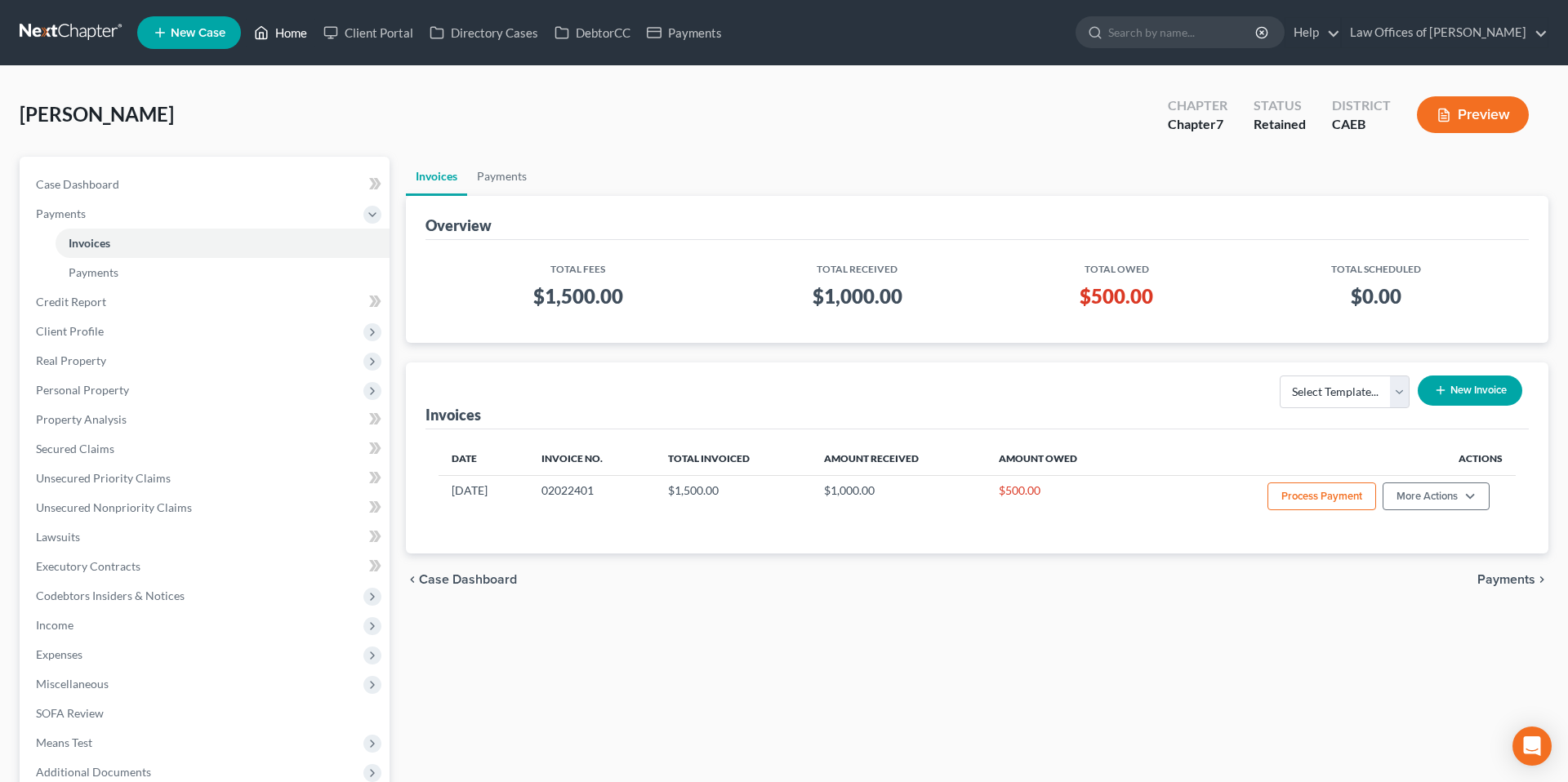
click at [303, 30] on link "Home" at bounding box center [280, 32] width 69 height 29
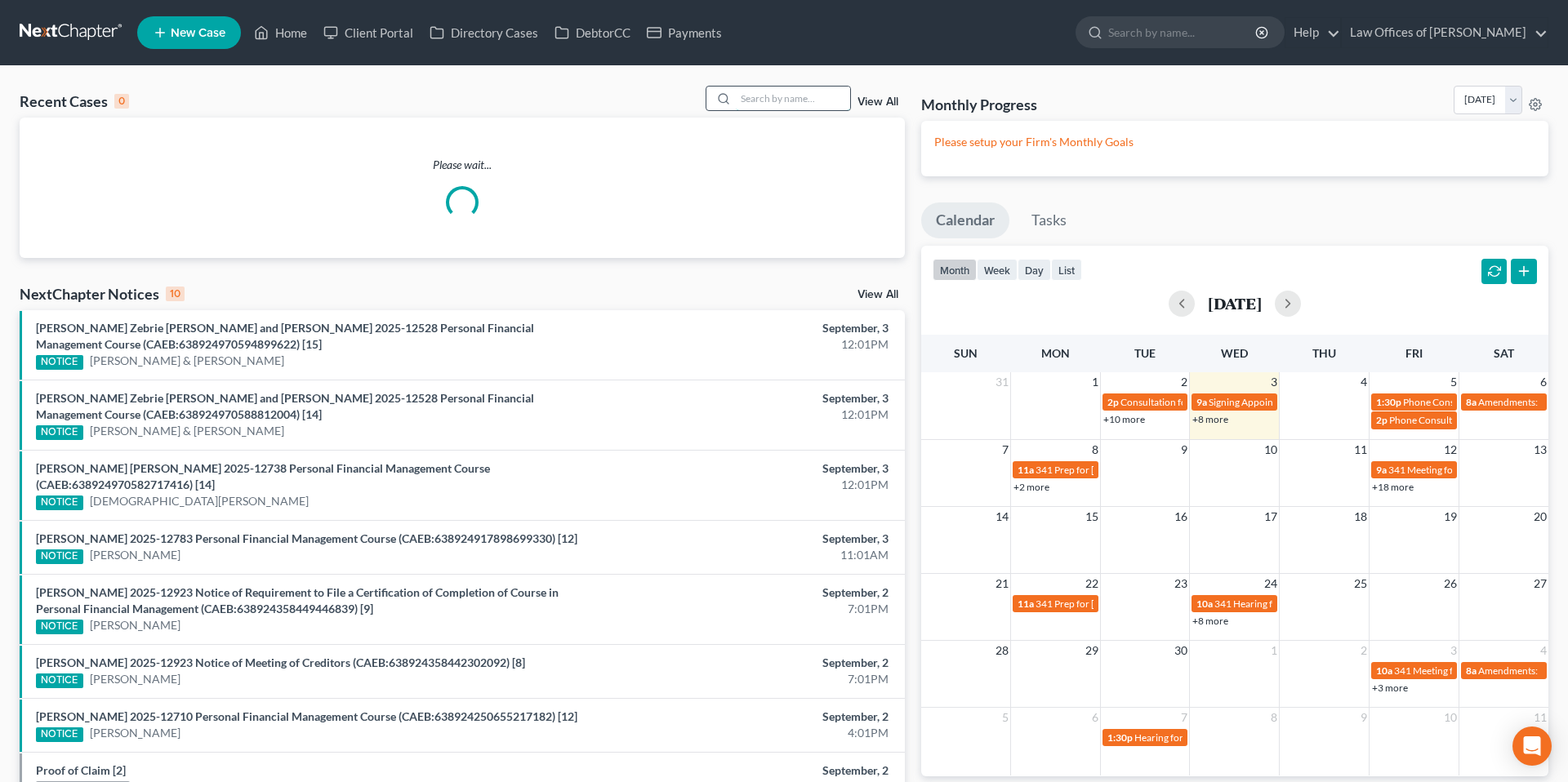
click at [780, 93] on input "search" at bounding box center [793, 98] width 114 height 23
type input "r"
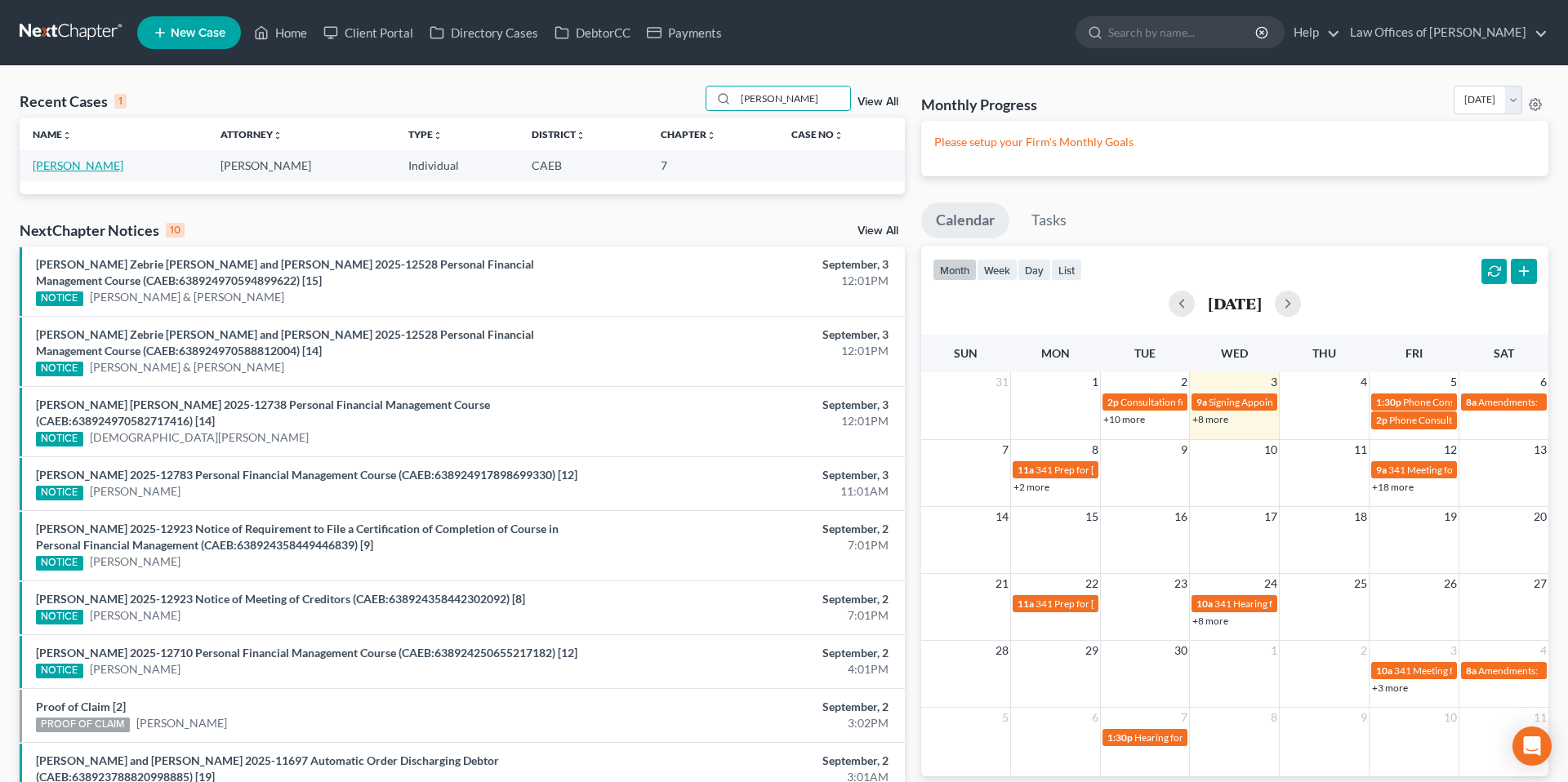
type input "[PERSON_NAME]"
click at [93, 166] on link "[PERSON_NAME]" at bounding box center [78, 166] width 91 height 14
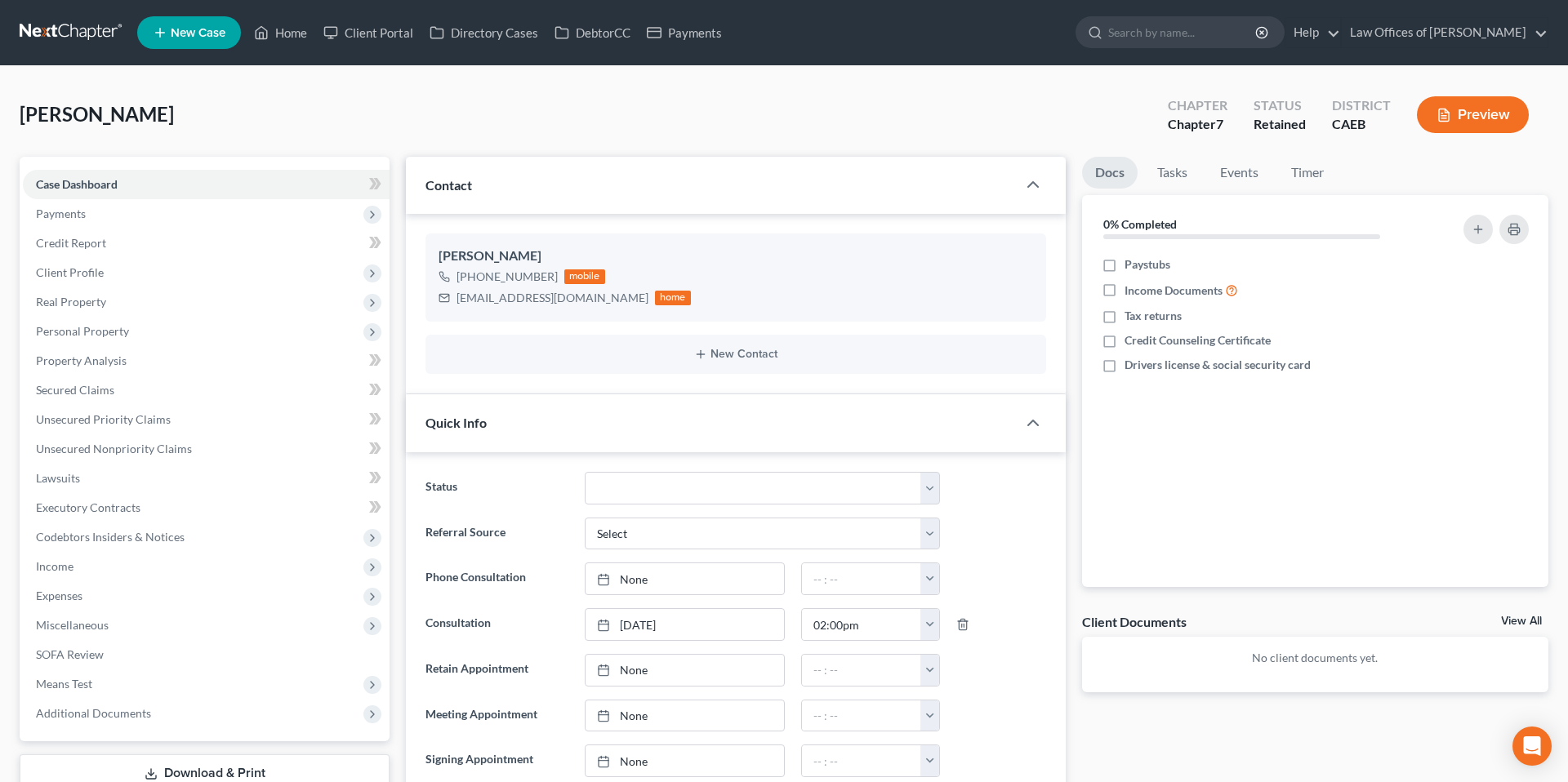
scroll to position [1954, 0]
click at [86, 213] on span "Payments" at bounding box center [205, 214] width 367 height 29
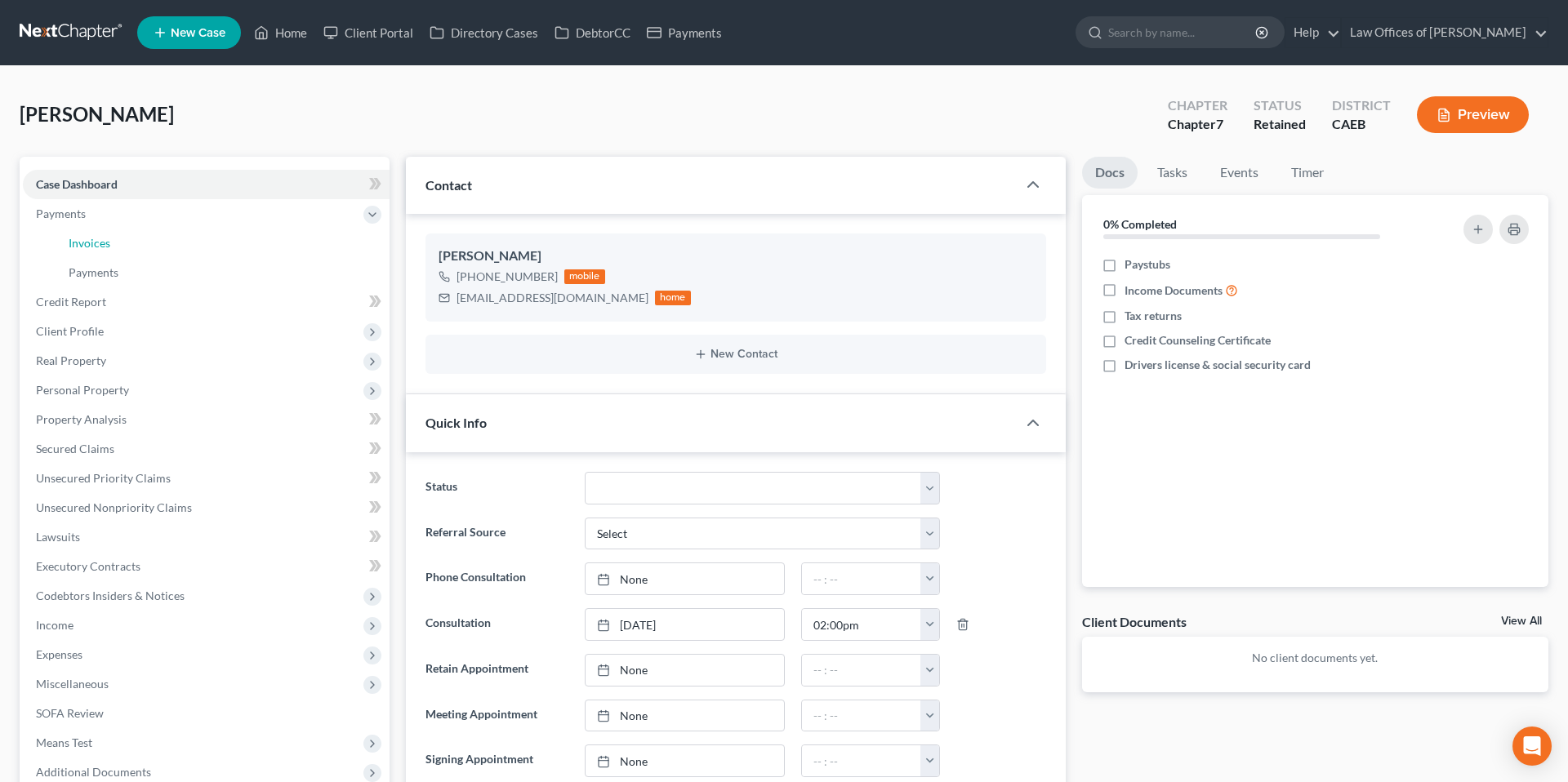
drag, startPoint x: 102, startPoint y: 235, endPoint x: 958, endPoint y: 381, distance: 868.4
click at [102, 235] on link "Invoices" at bounding box center [222, 243] width 334 height 29
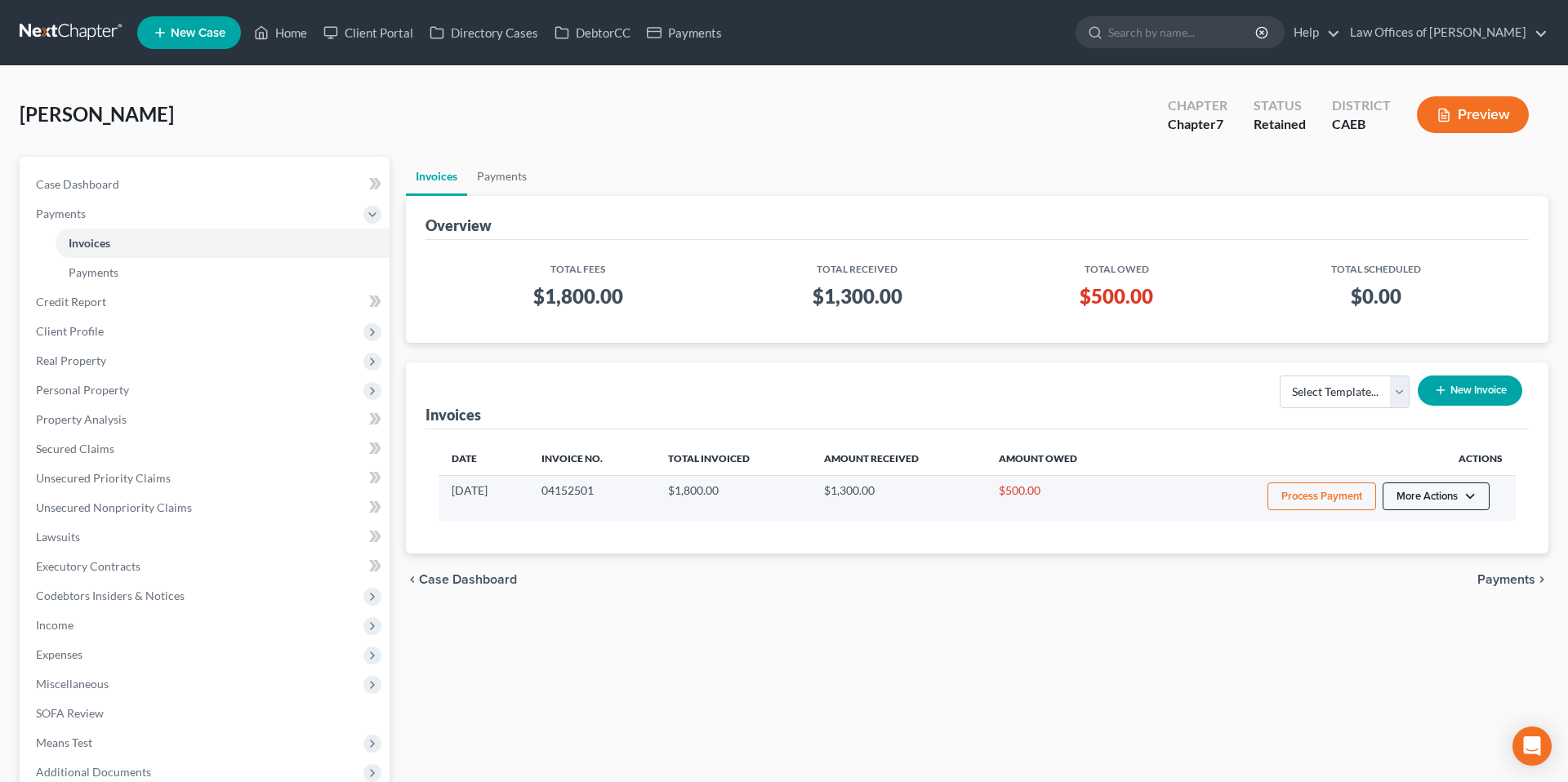
click at [1456, 500] on button "More Actions" at bounding box center [1437, 497] width 107 height 28
click at [1422, 549] on link "Record Cash or Check Payment" at bounding box center [1459, 557] width 191 height 28
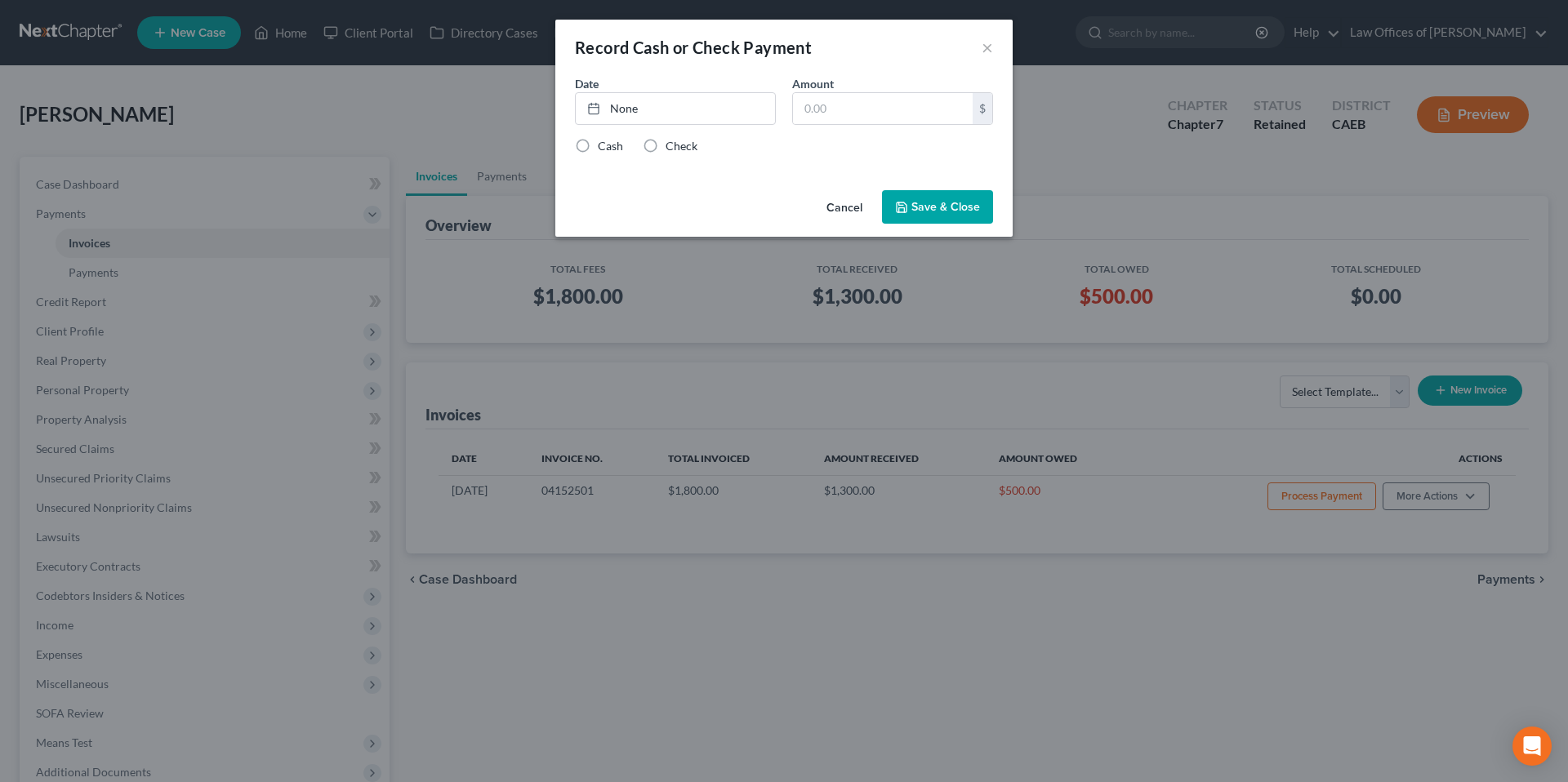
click at [882, 125] on div "Date None close Date Time chevron_left [DATE] chevron_right Su M Tu W Th F Sa 3…" at bounding box center [784, 106] width 434 height 63
click at [884, 114] on input "text" at bounding box center [882, 109] width 179 height 31
type input "200"
type input "[DATE]"
drag, startPoint x: 733, startPoint y: 116, endPoint x: 849, endPoint y: 146, distance: 119.8
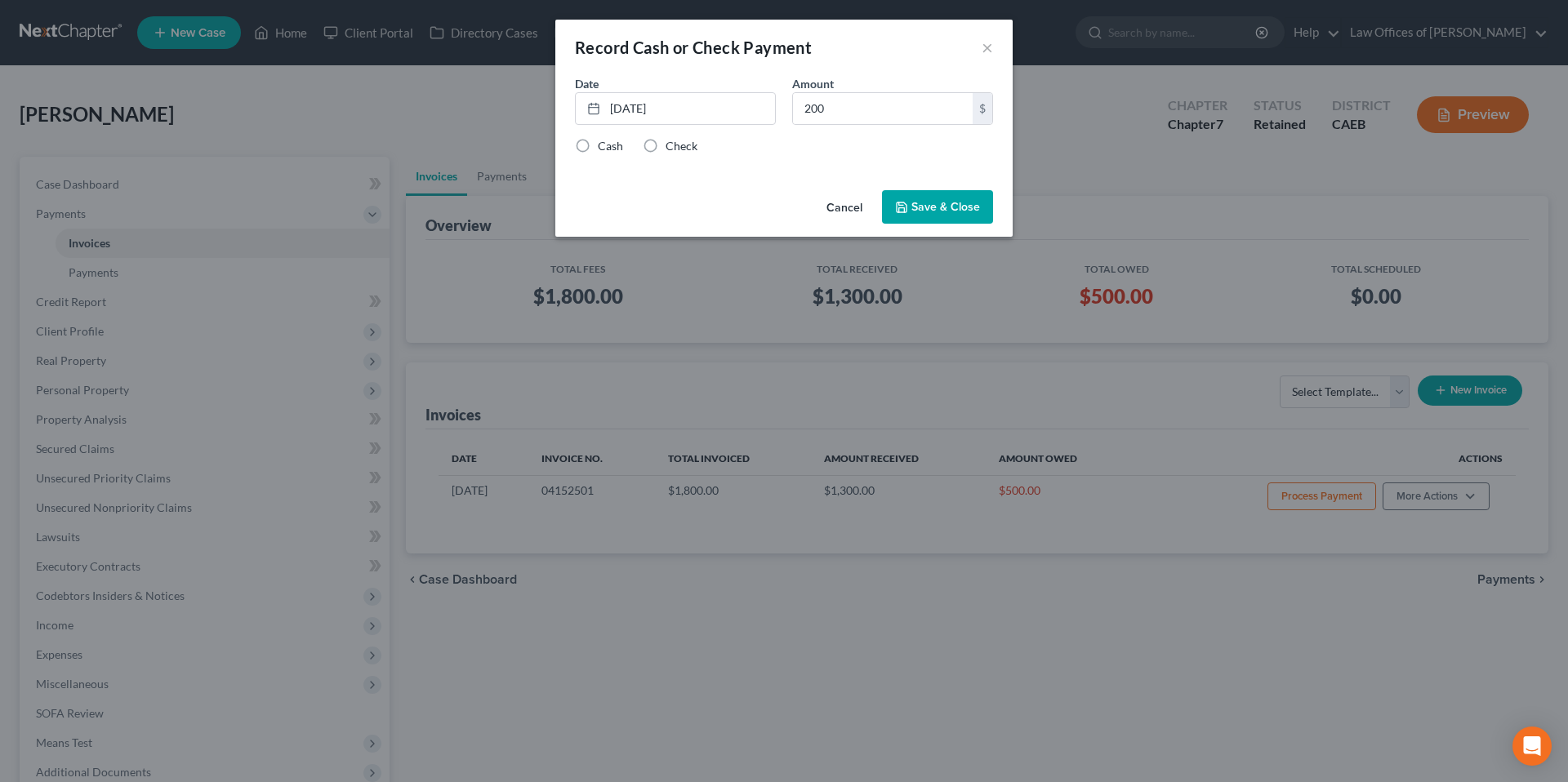
click at [733, 116] on link "[DATE]" at bounding box center [675, 109] width 200 height 31
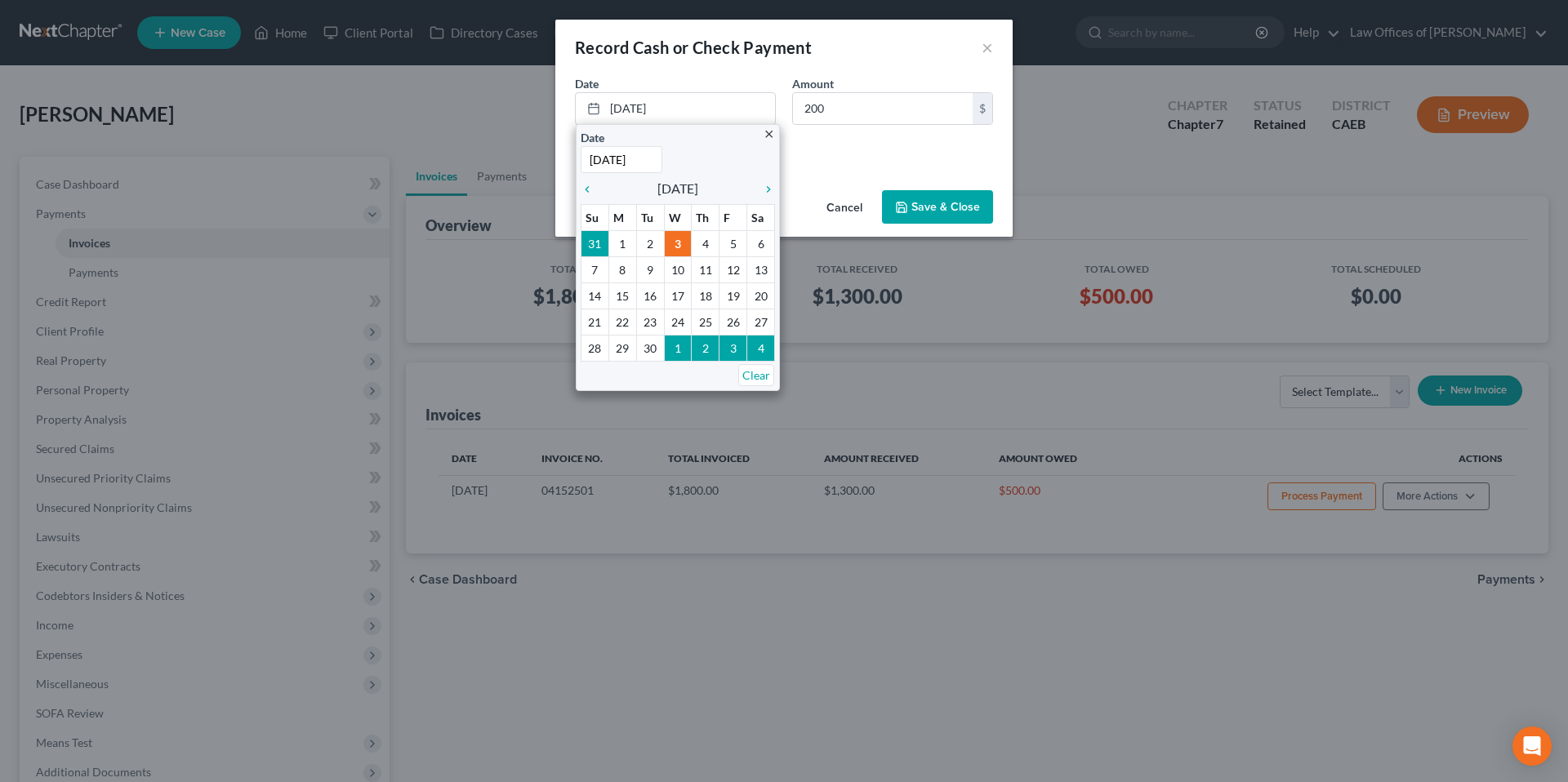
click at [850, 146] on div "Cash Check" at bounding box center [783, 146] width 418 height 17
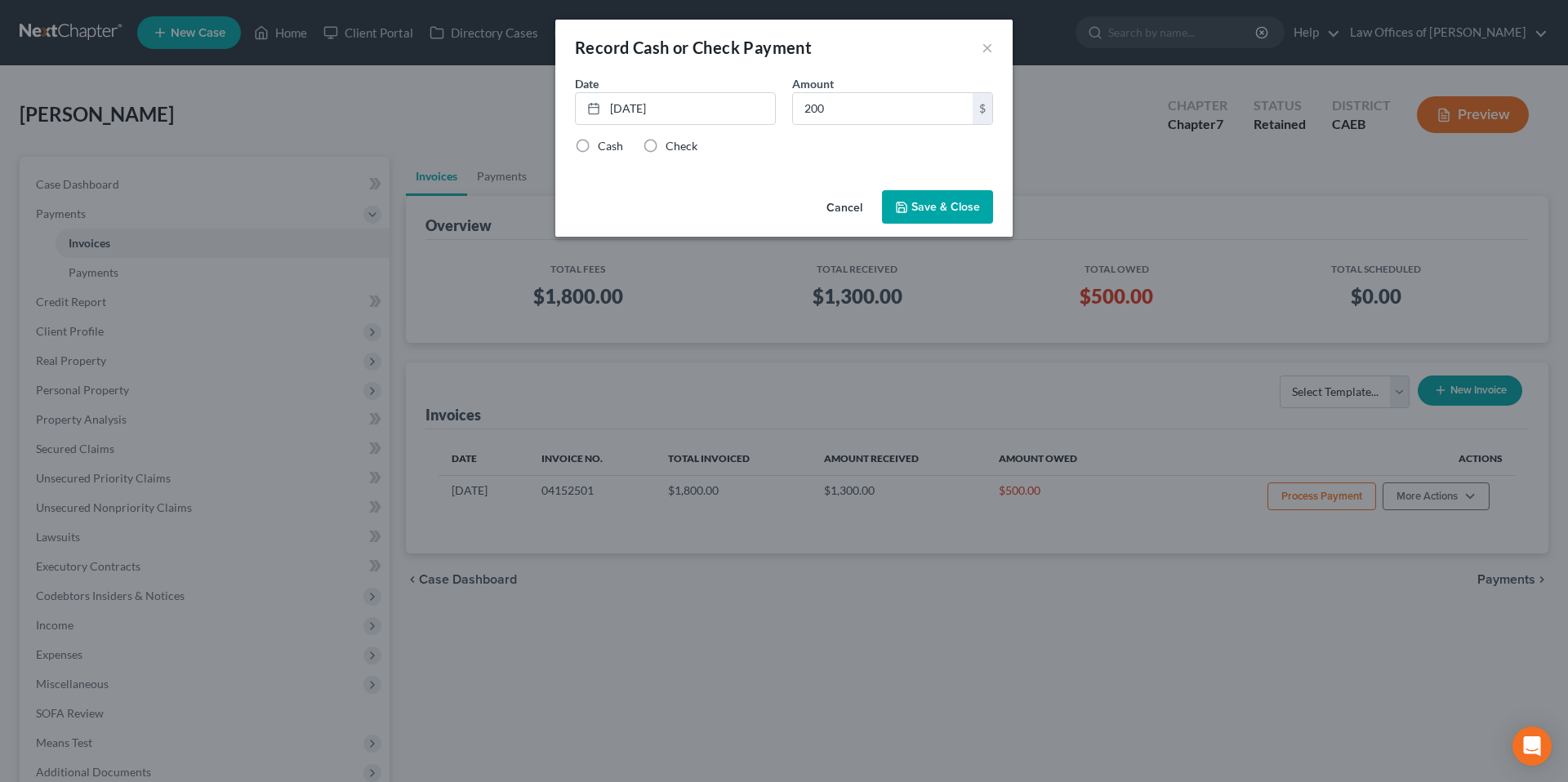
click at [670, 145] on label "Check" at bounding box center [681, 146] width 32 height 17
click at [672, 145] on input "Check" at bounding box center [677, 143] width 11 height 11
radio input "true"
click at [929, 213] on button "Save & Close" at bounding box center [938, 206] width 111 height 34
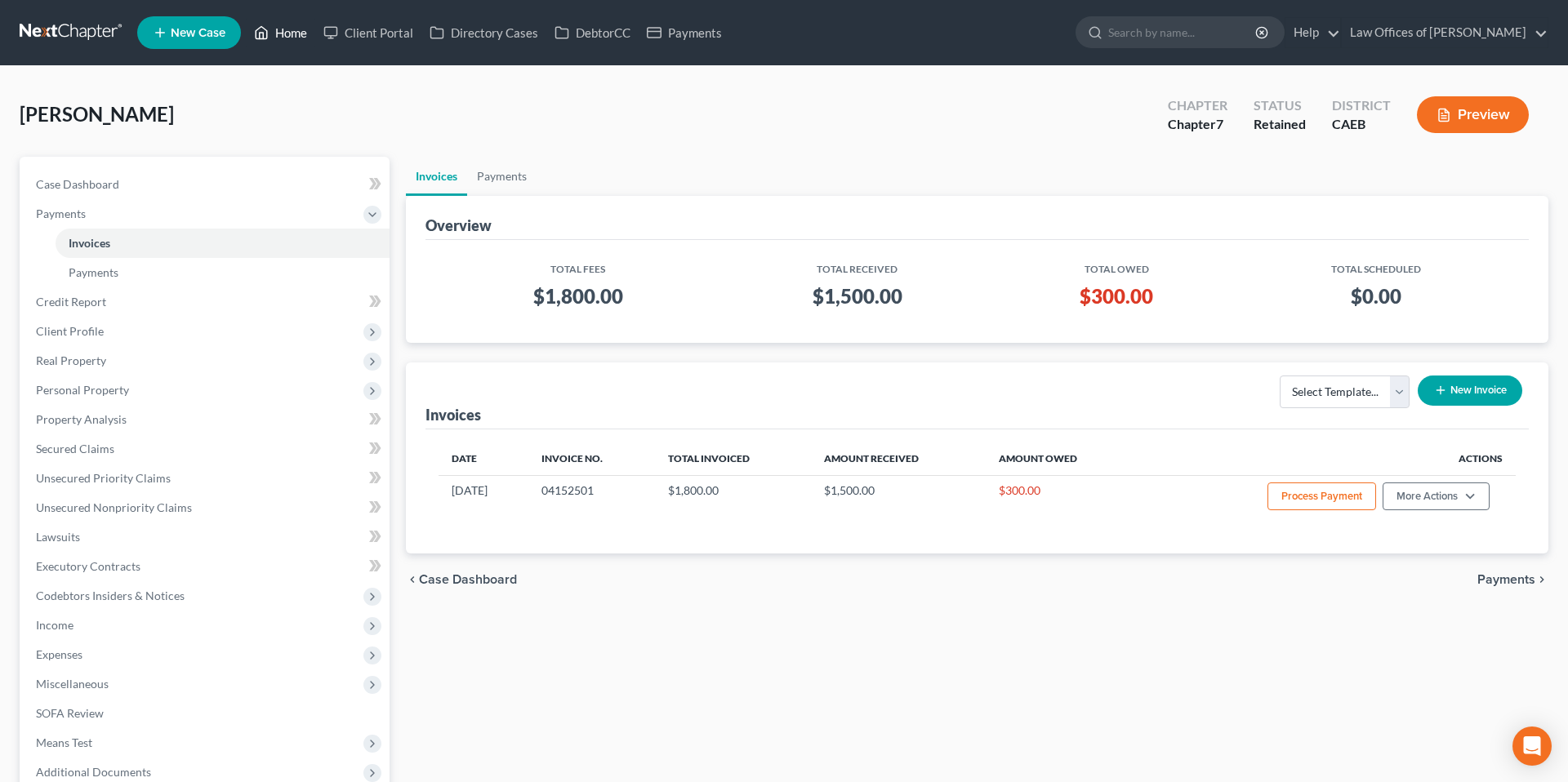
drag, startPoint x: 281, startPoint y: 28, endPoint x: 358, endPoint y: 49, distance: 79.8
click at [281, 28] on link "Home" at bounding box center [280, 32] width 69 height 29
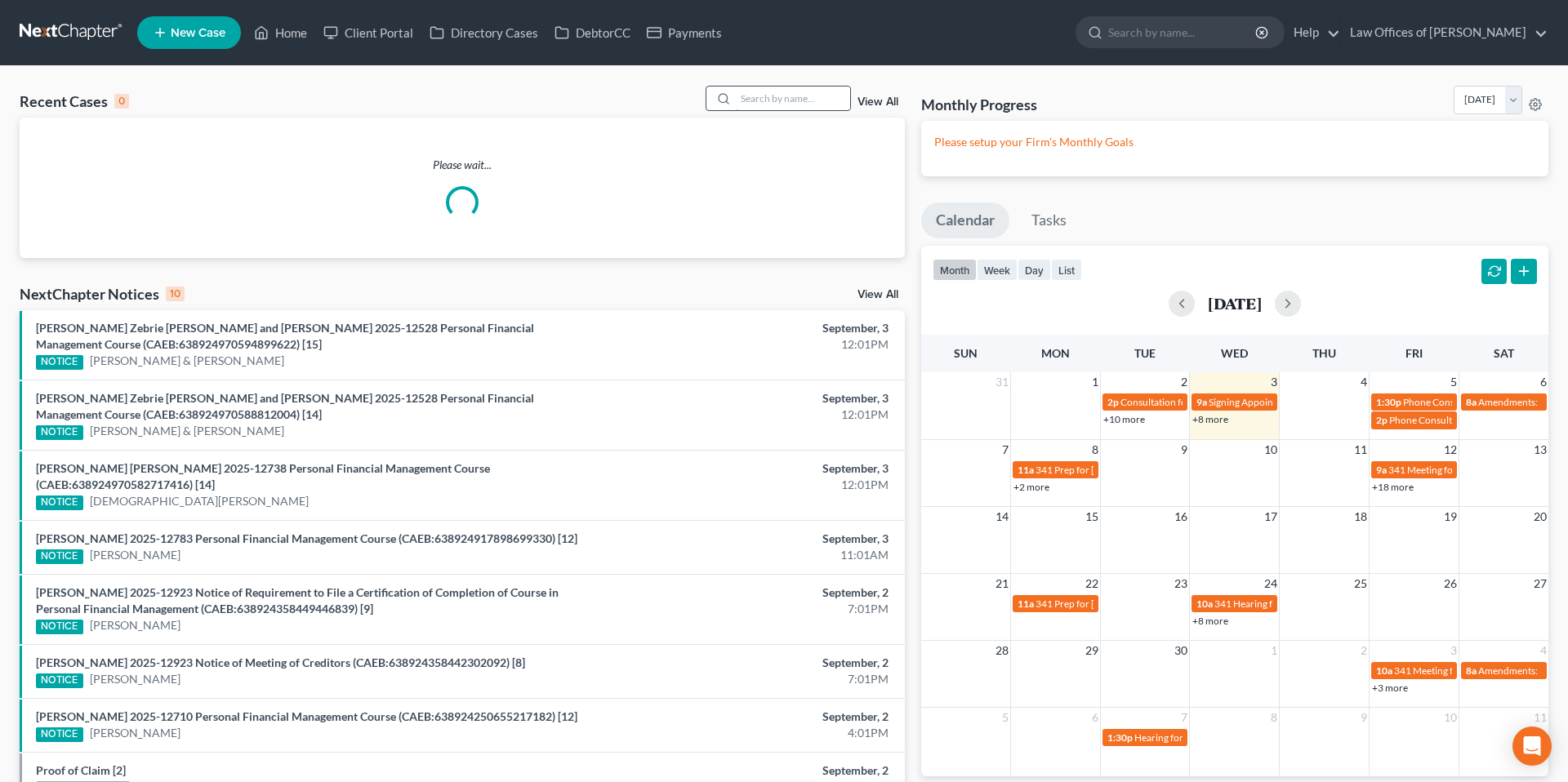
click at [751, 104] on input "search" at bounding box center [793, 98] width 114 height 23
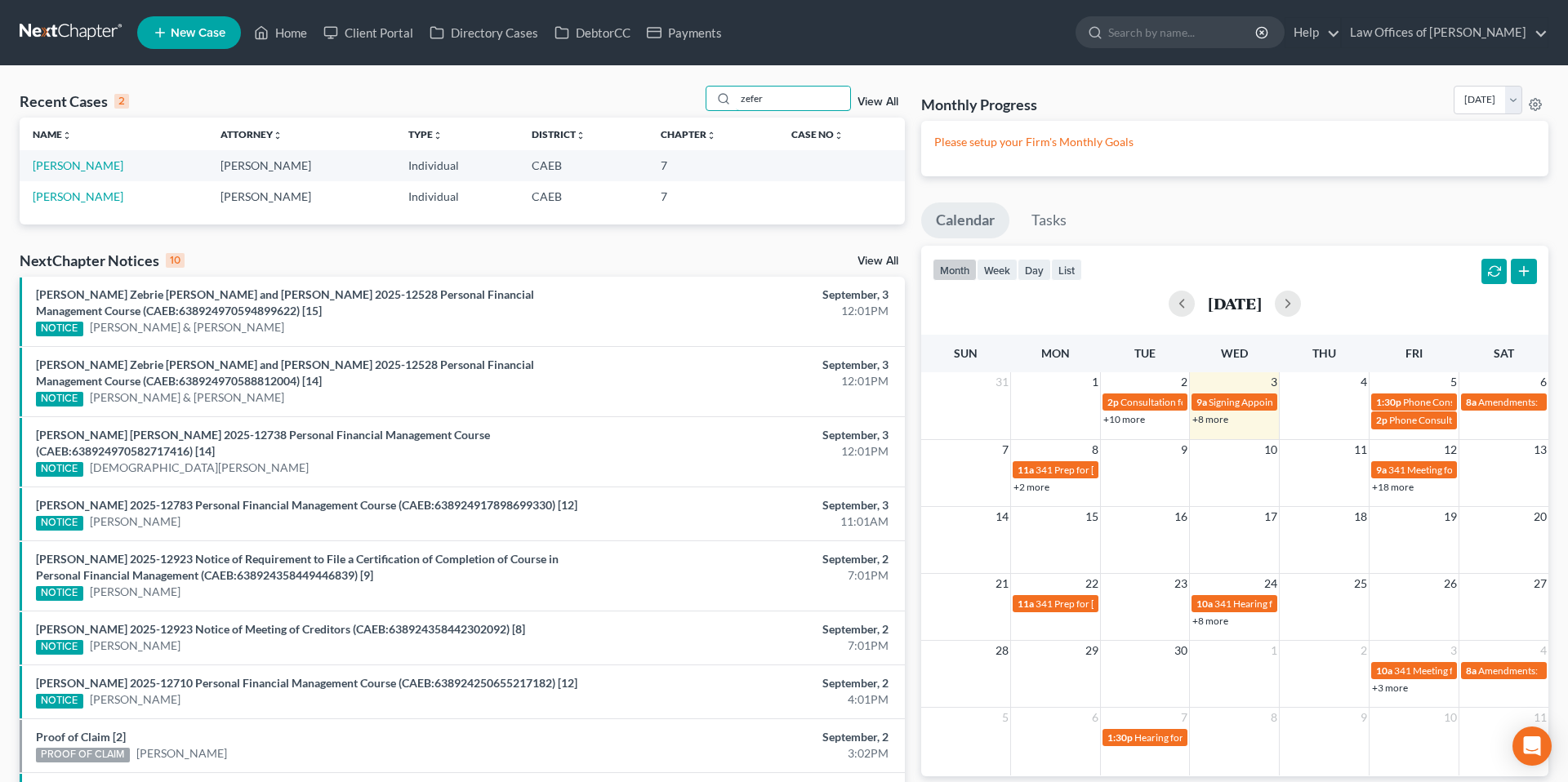
type input "zefer"
click at [81, 166] on link "[PERSON_NAME]" at bounding box center [78, 166] width 91 height 14
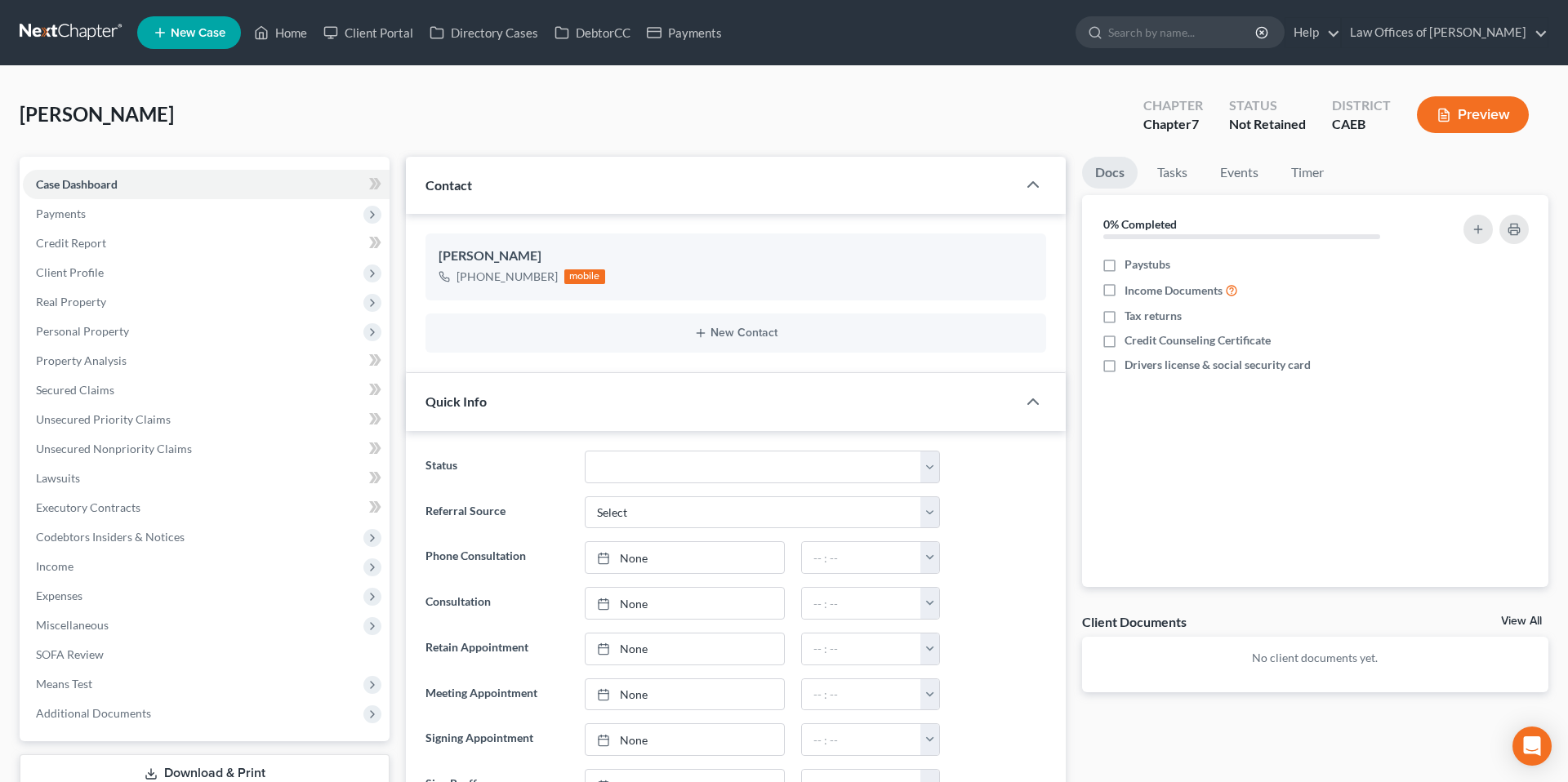
scroll to position [621, 0]
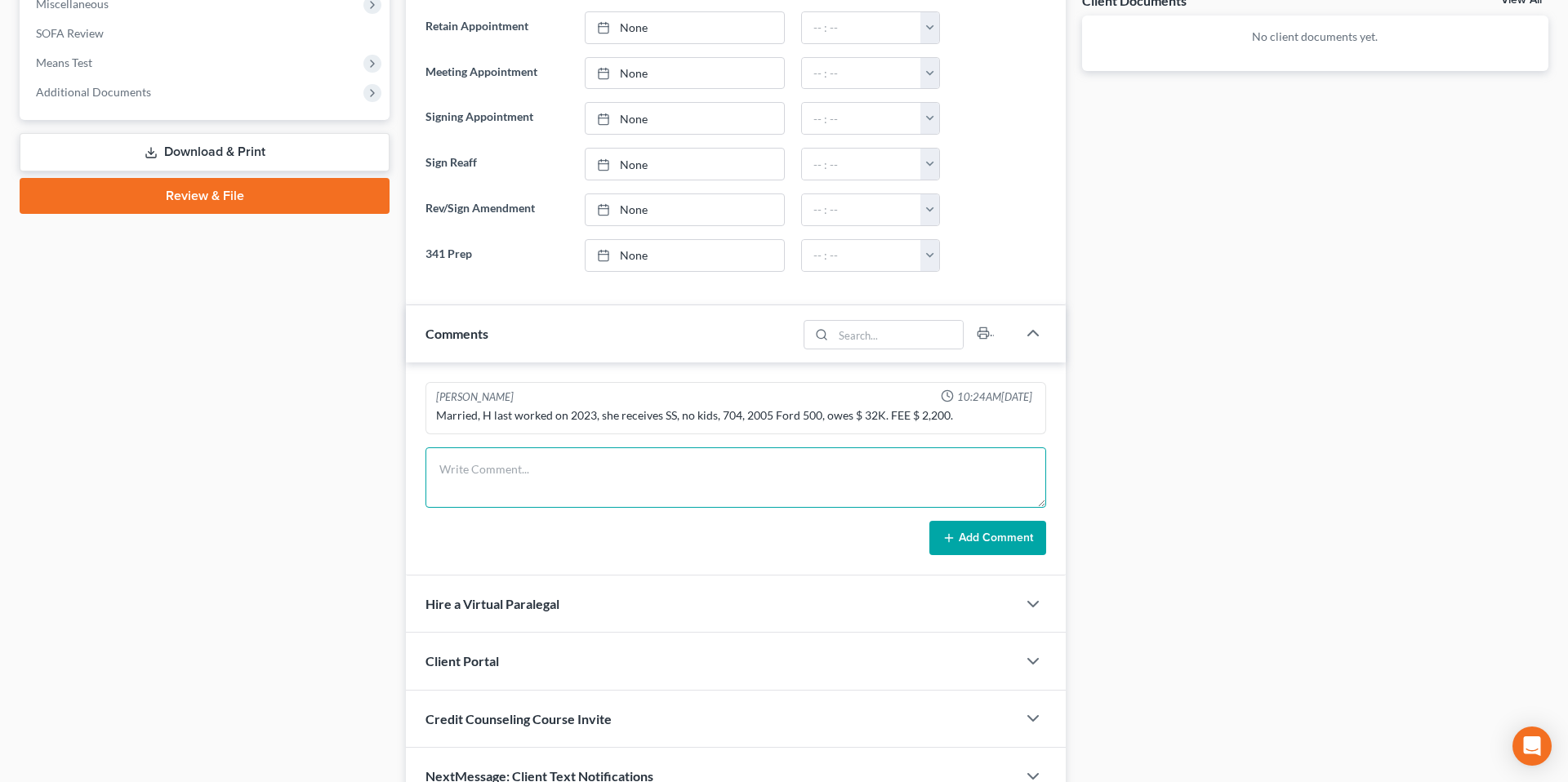
click at [532, 464] on textarea at bounding box center [735, 478] width 620 height 60
type textarea "Will pick up RP next week in person."
click at [1016, 526] on button "Add Comment" at bounding box center [988, 538] width 117 height 34
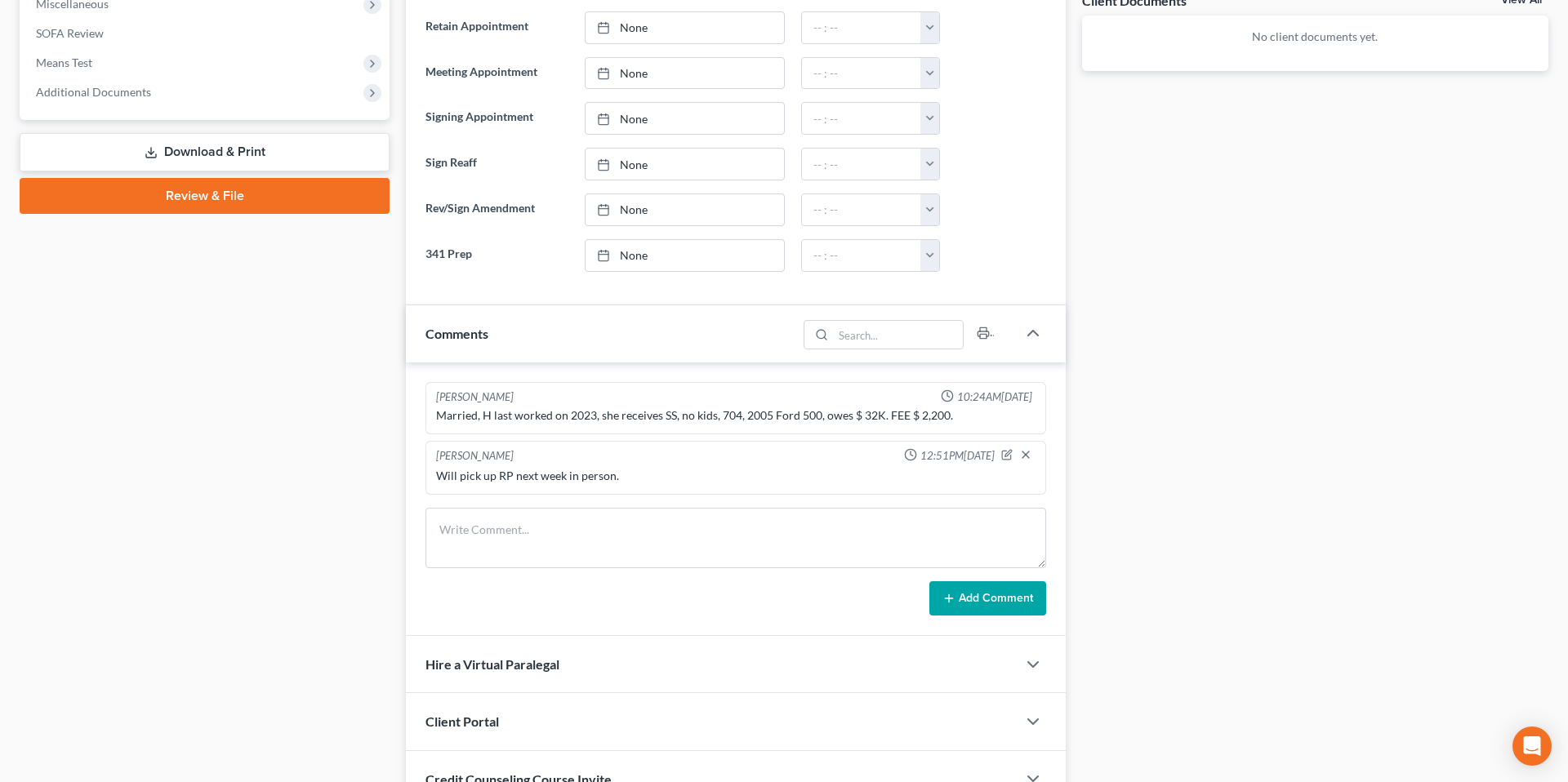
scroll to position [0, 0]
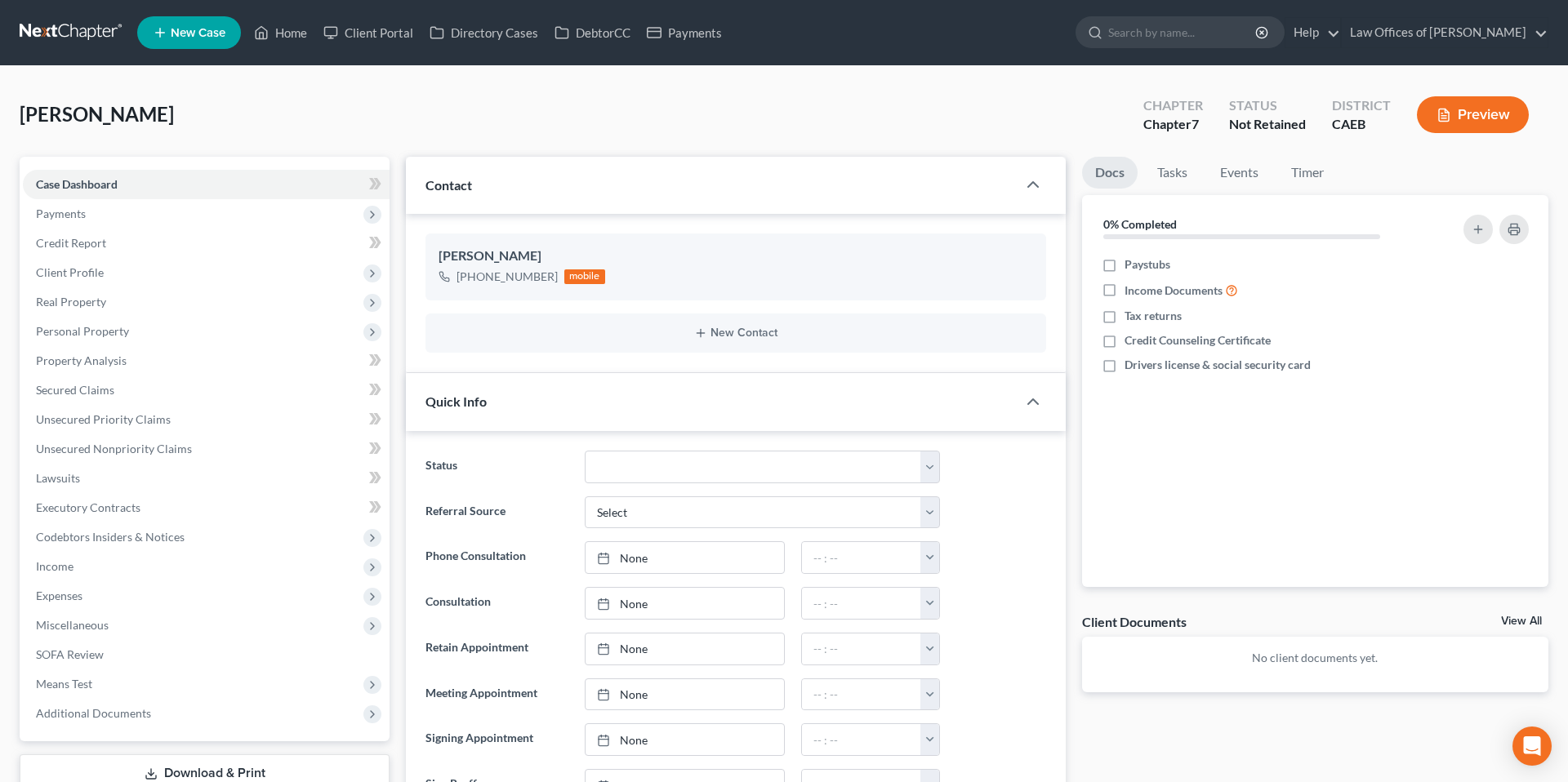
click at [177, 27] on span "New Case" at bounding box center [198, 33] width 55 height 13
select select "8"
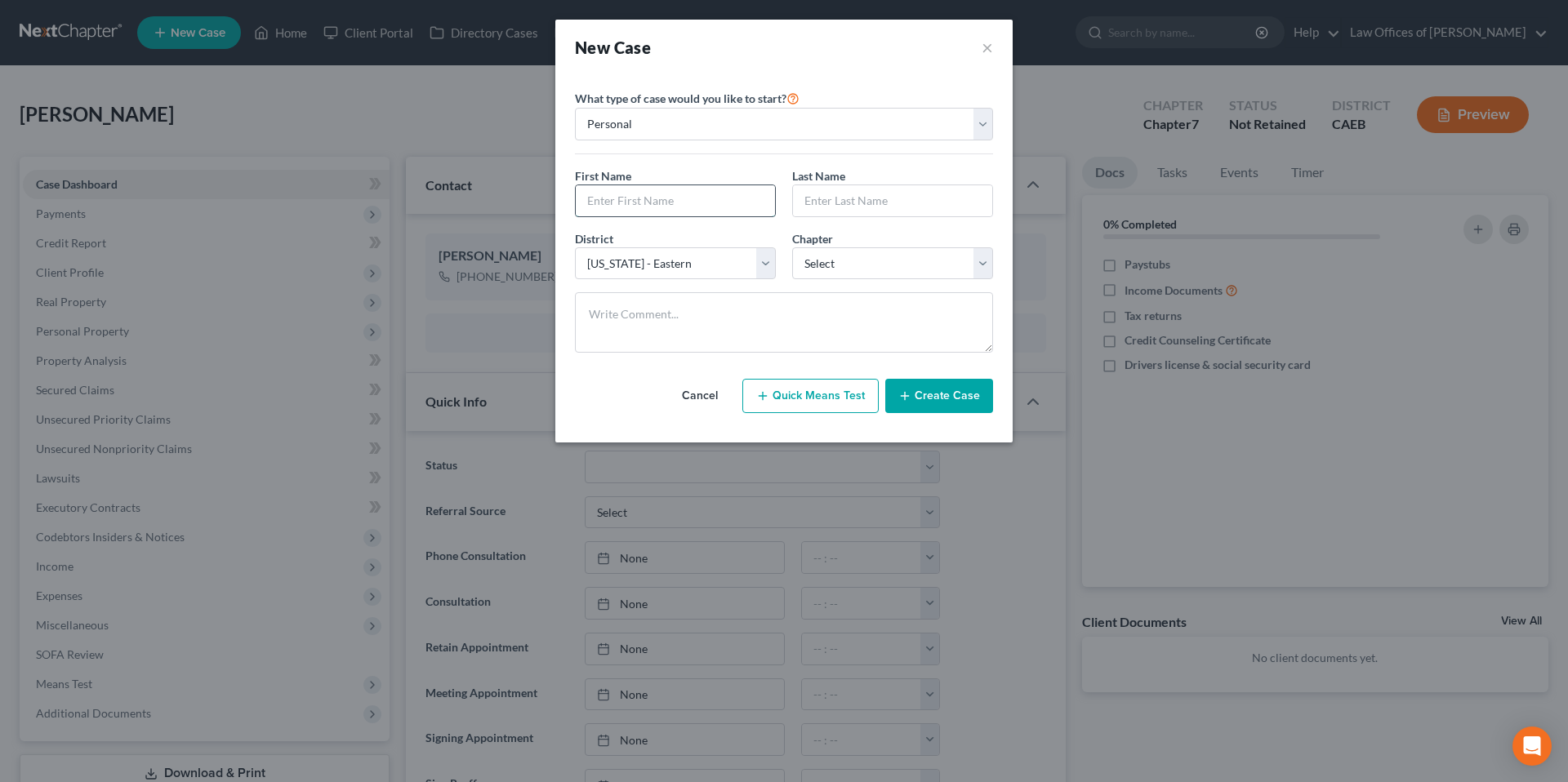
click at [667, 205] on input "text" at bounding box center [675, 201] width 200 height 31
type input "[PERSON_NAME]"
click at [857, 271] on select "Select 7 11 12 13" at bounding box center [892, 264] width 201 height 33
select select "0"
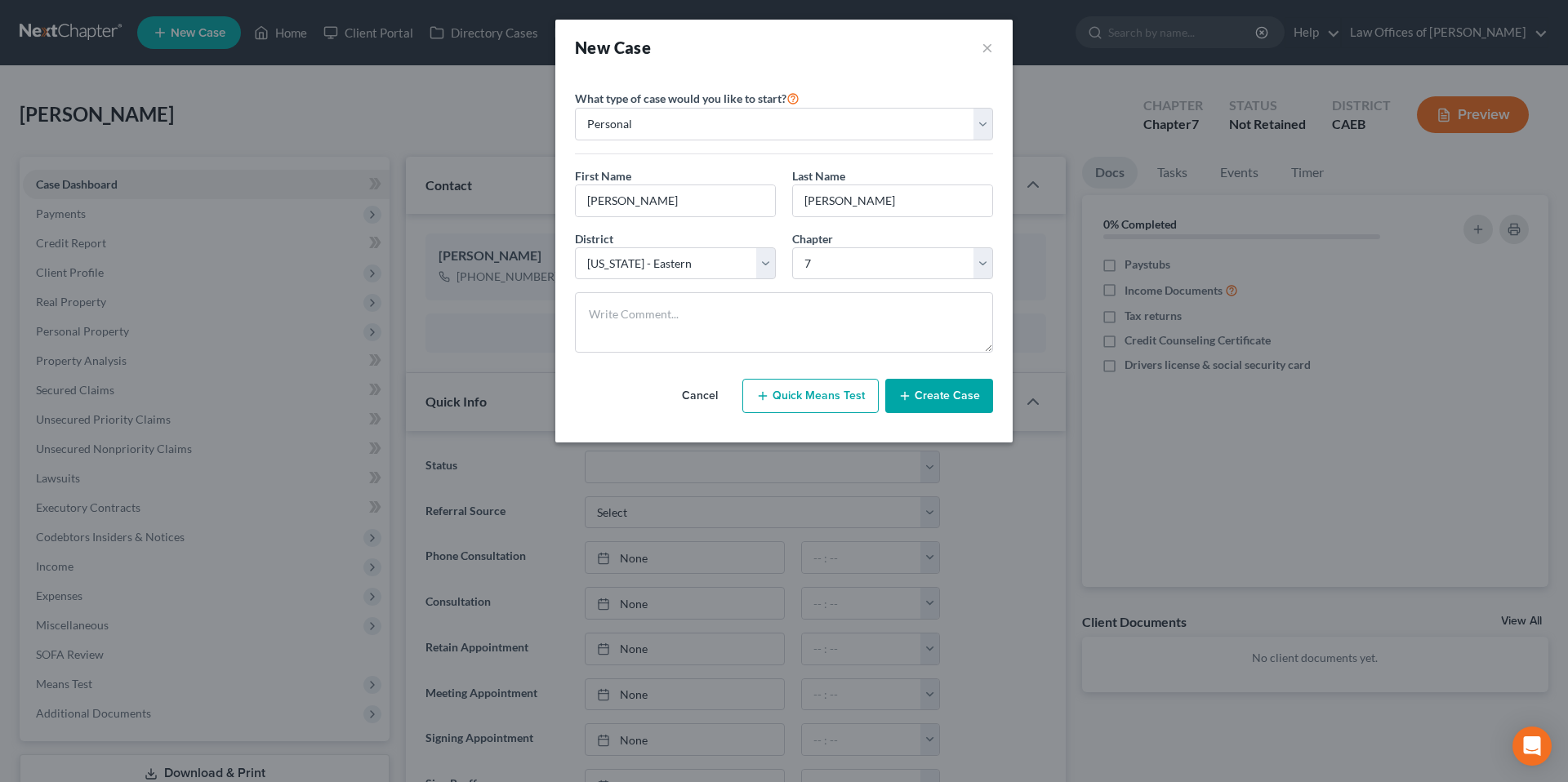
click at [946, 396] on button "Create Case" at bounding box center [939, 395] width 108 height 34
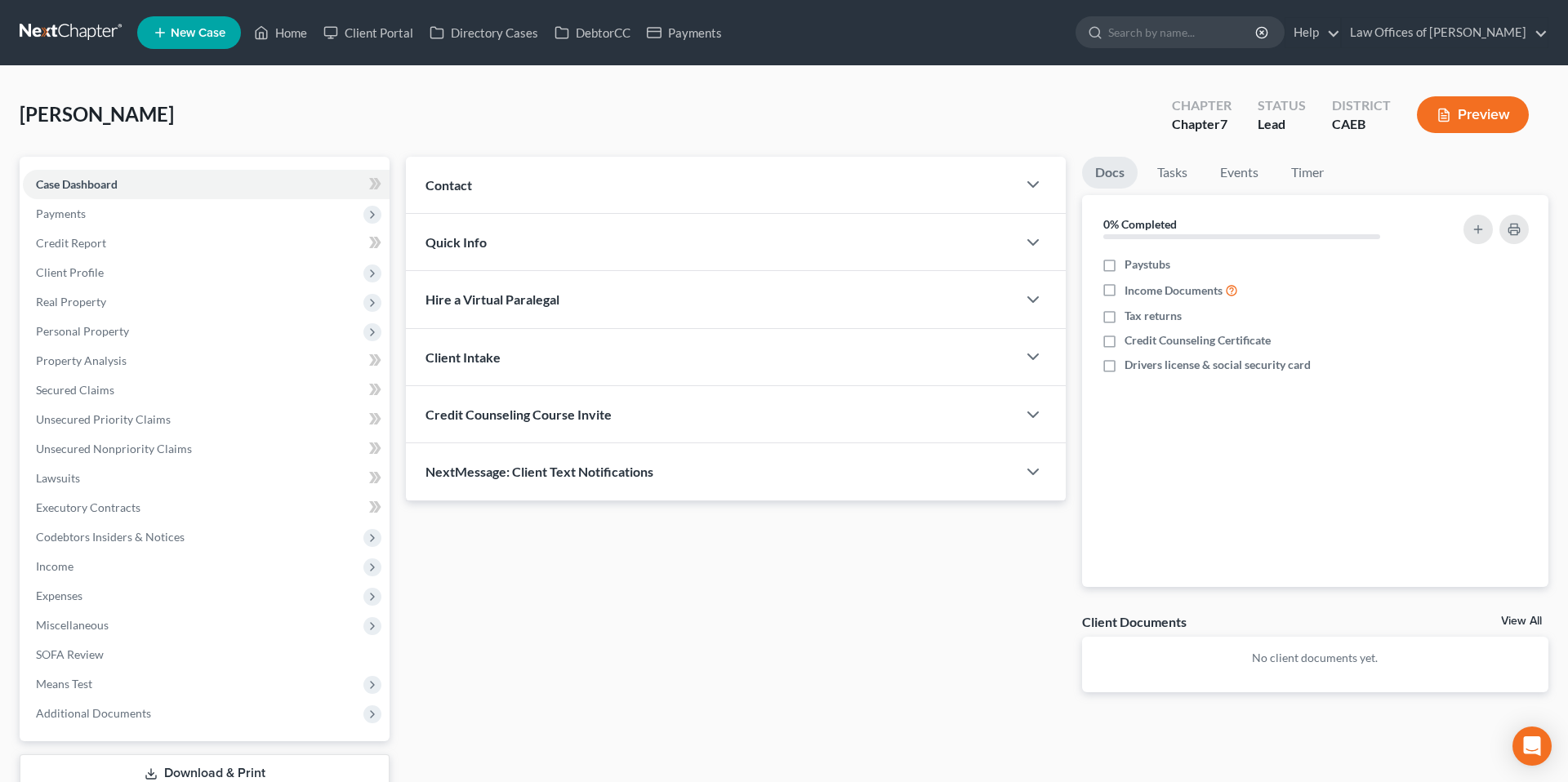
click at [678, 197] on div "Contact" at bounding box center [711, 185] width 611 height 56
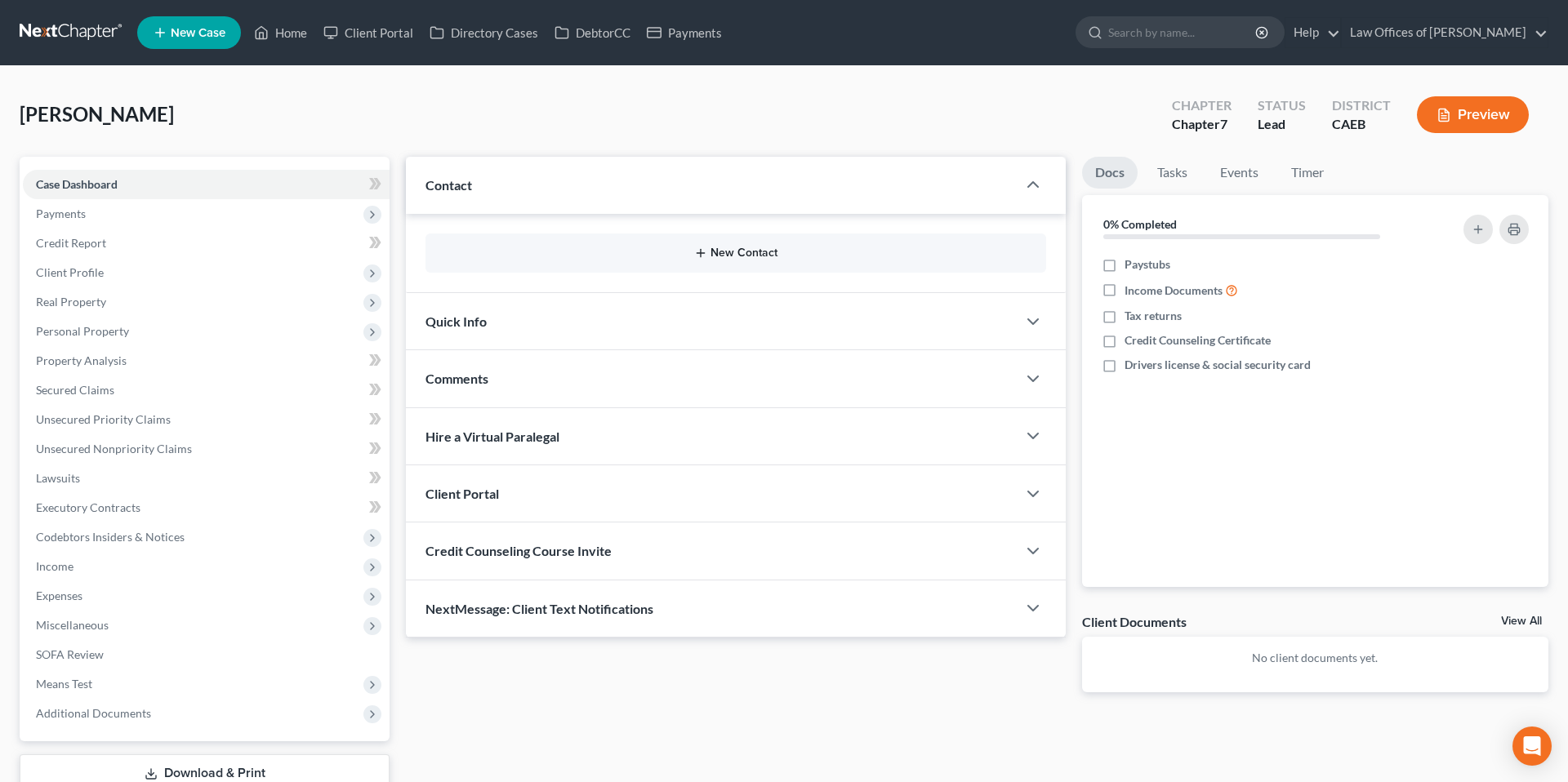
click at [721, 246] on button "New Contact" at bounding box center [735, 252] width 594 height 13
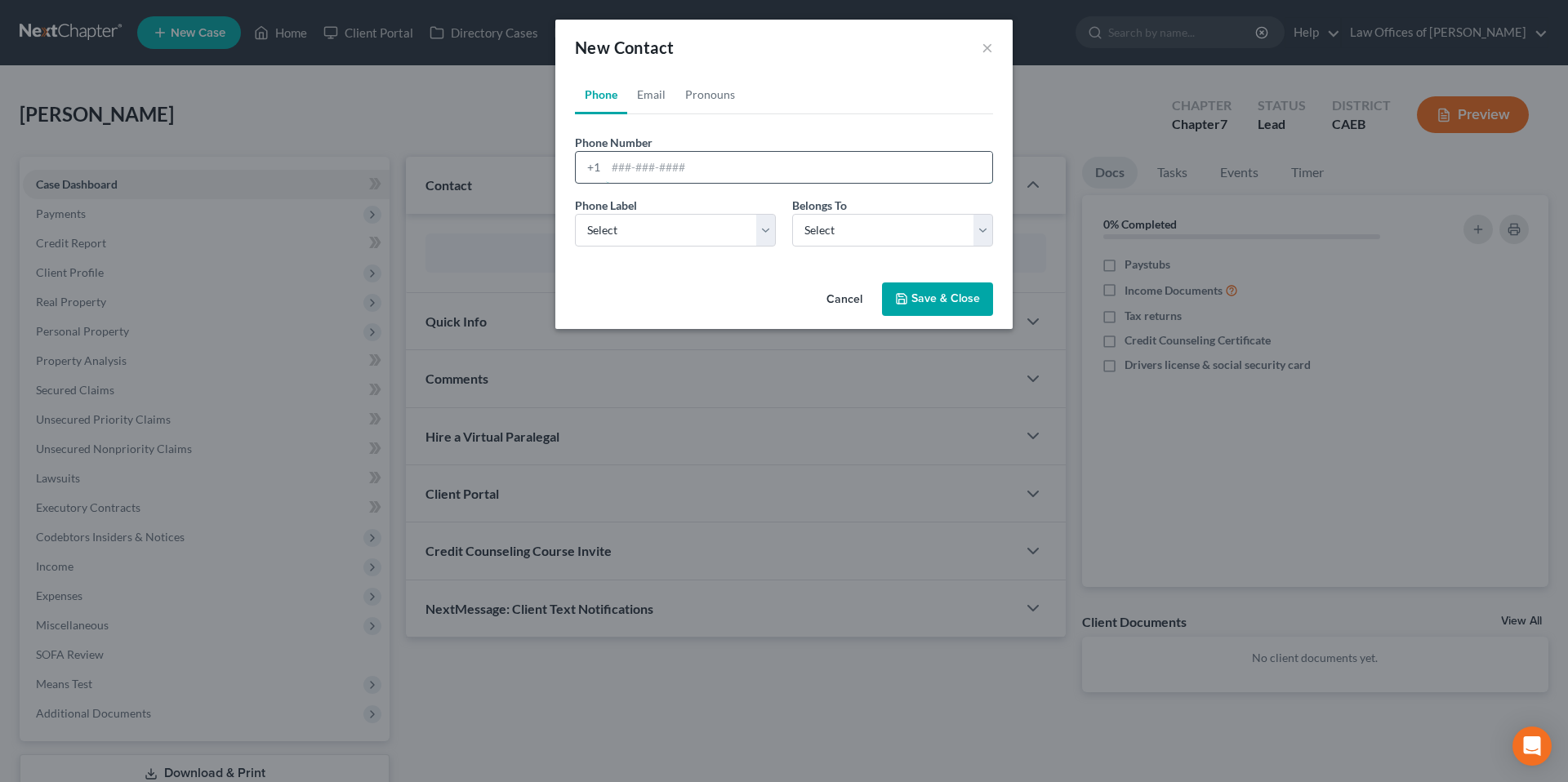
click at [674, 157] on input "tel" at bounding box center [799, 168] width 387 height 31
type input "6618890643"
click at [692, 242] on select "Select Mobile Home Work Other" at bounding box center [675, 231] width 201 height 33
select select "0"
click at [864, 238] on select "Select Client Other" at bounding box center [892, 231] width 201 height 33
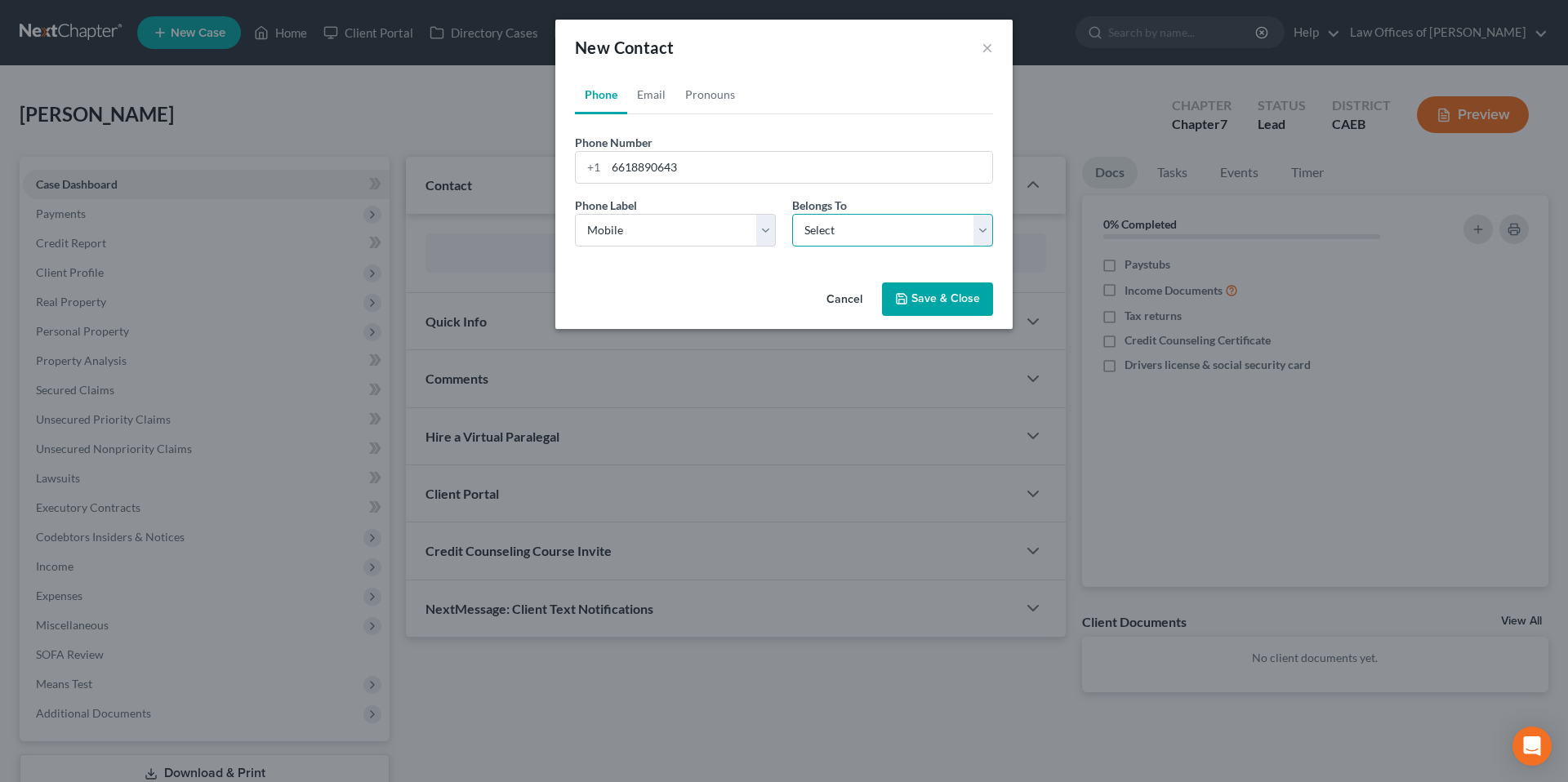
select select "0"
click at [748, 235] on select "Select Mobile Home Work Other" at bounding box center [675, 231] width 201 height 33
click at [939, 292] on button "Save & Close" at bounding box center [938, 299] width 111 height 34
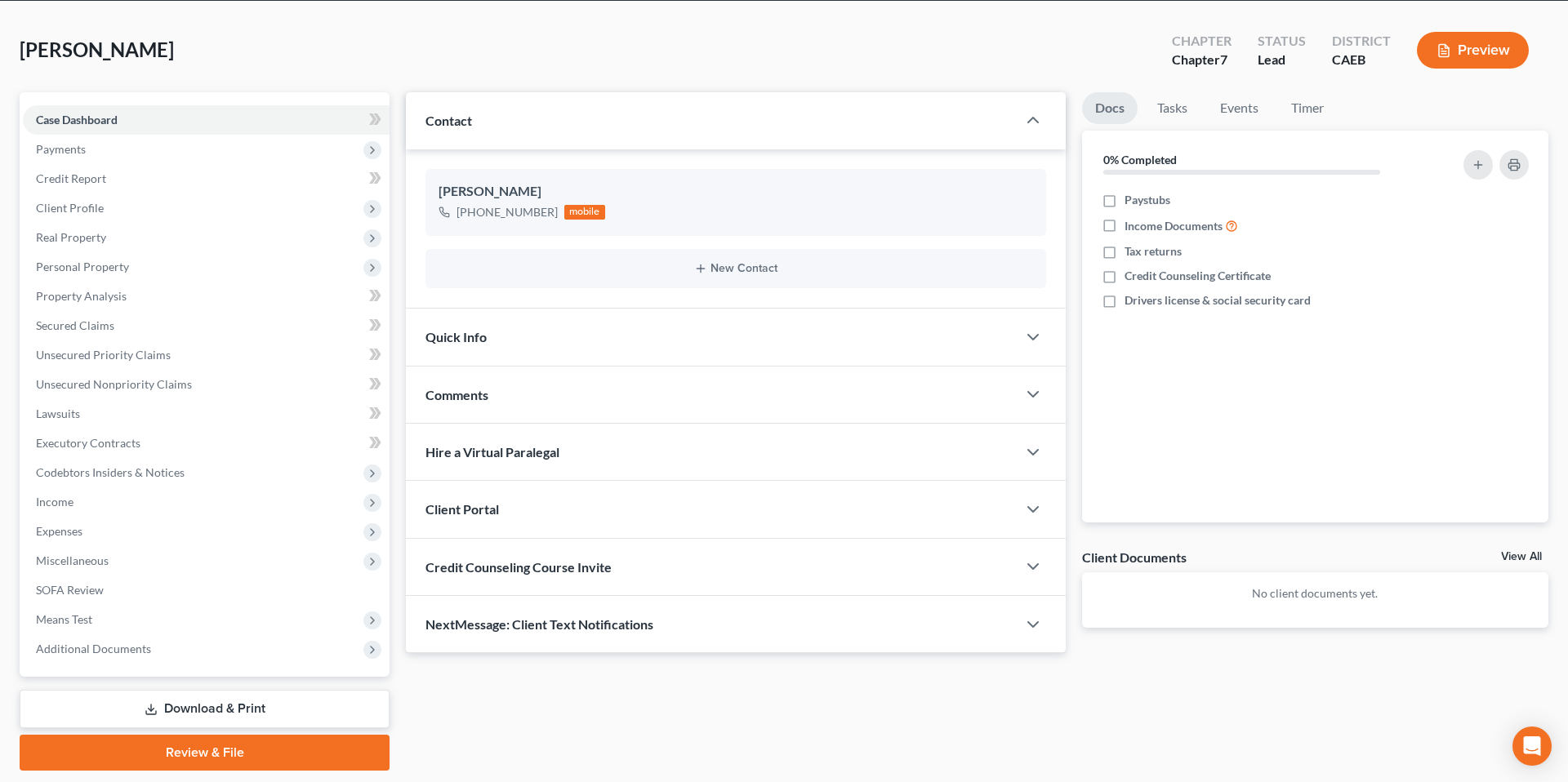
scroll to position [68, 0]
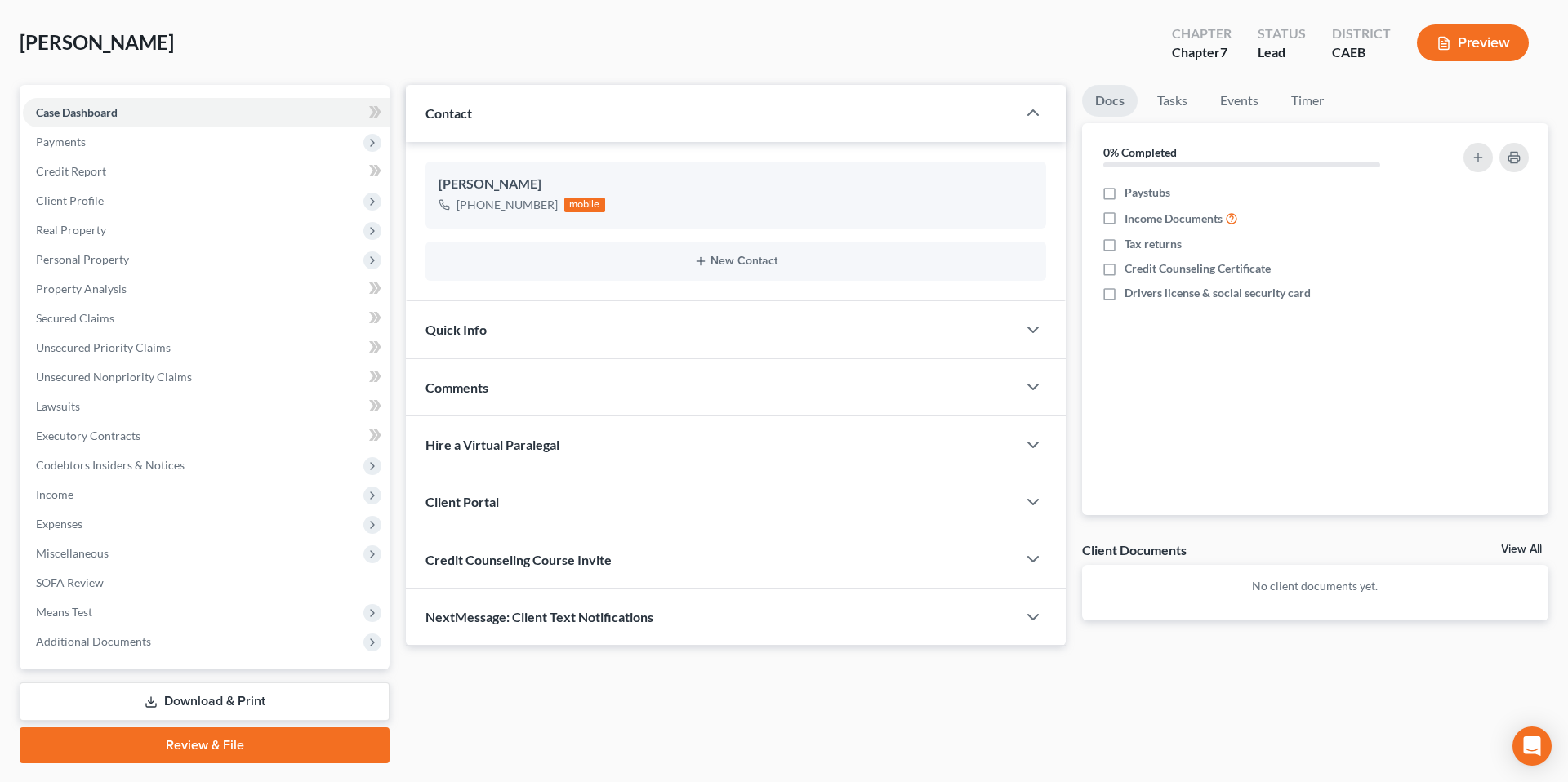
click at [704, 327] on div "Quick Info" at bounding box center [711, 329] width 611 height 56
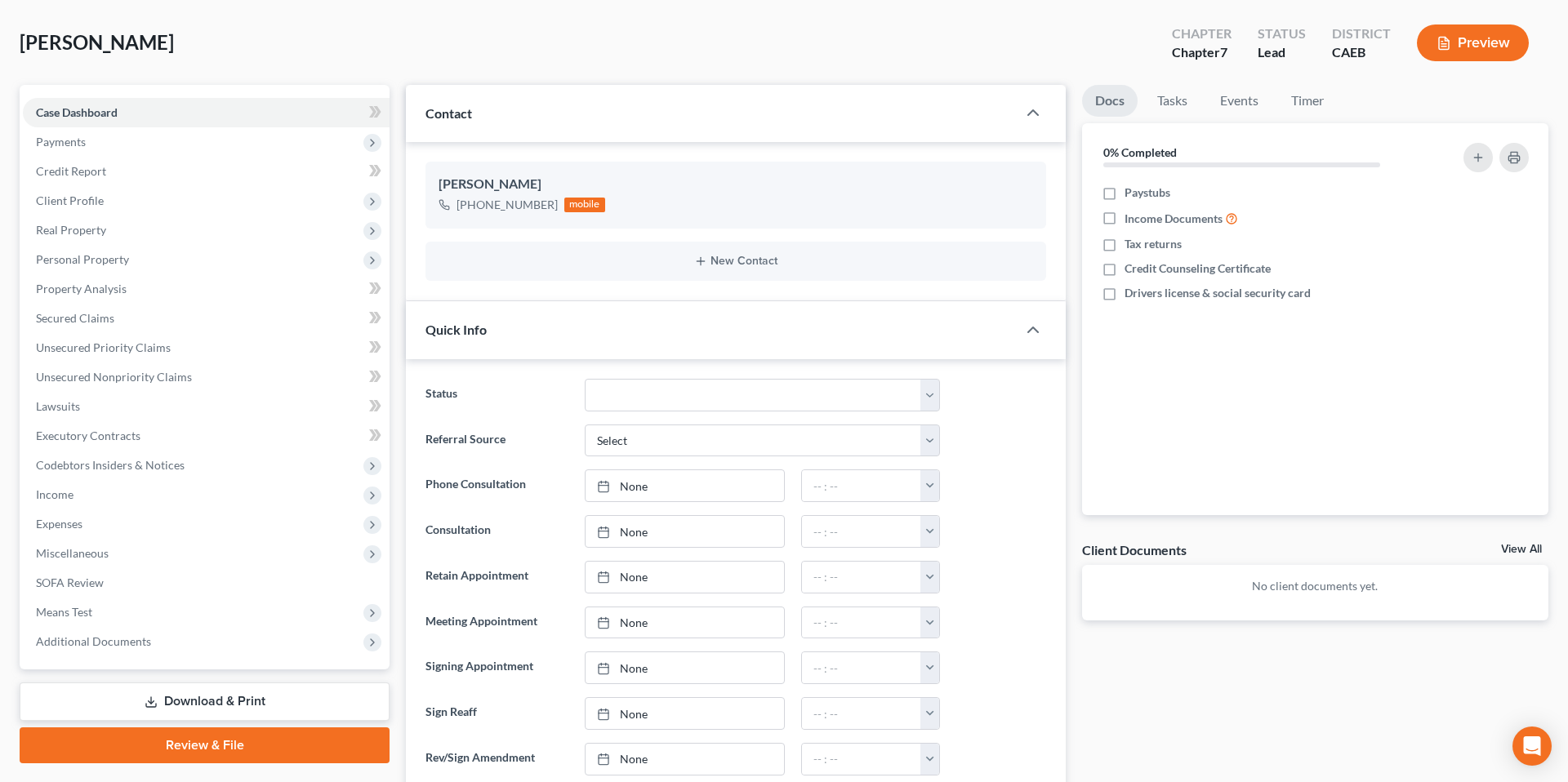
scroll to position [74, 0]
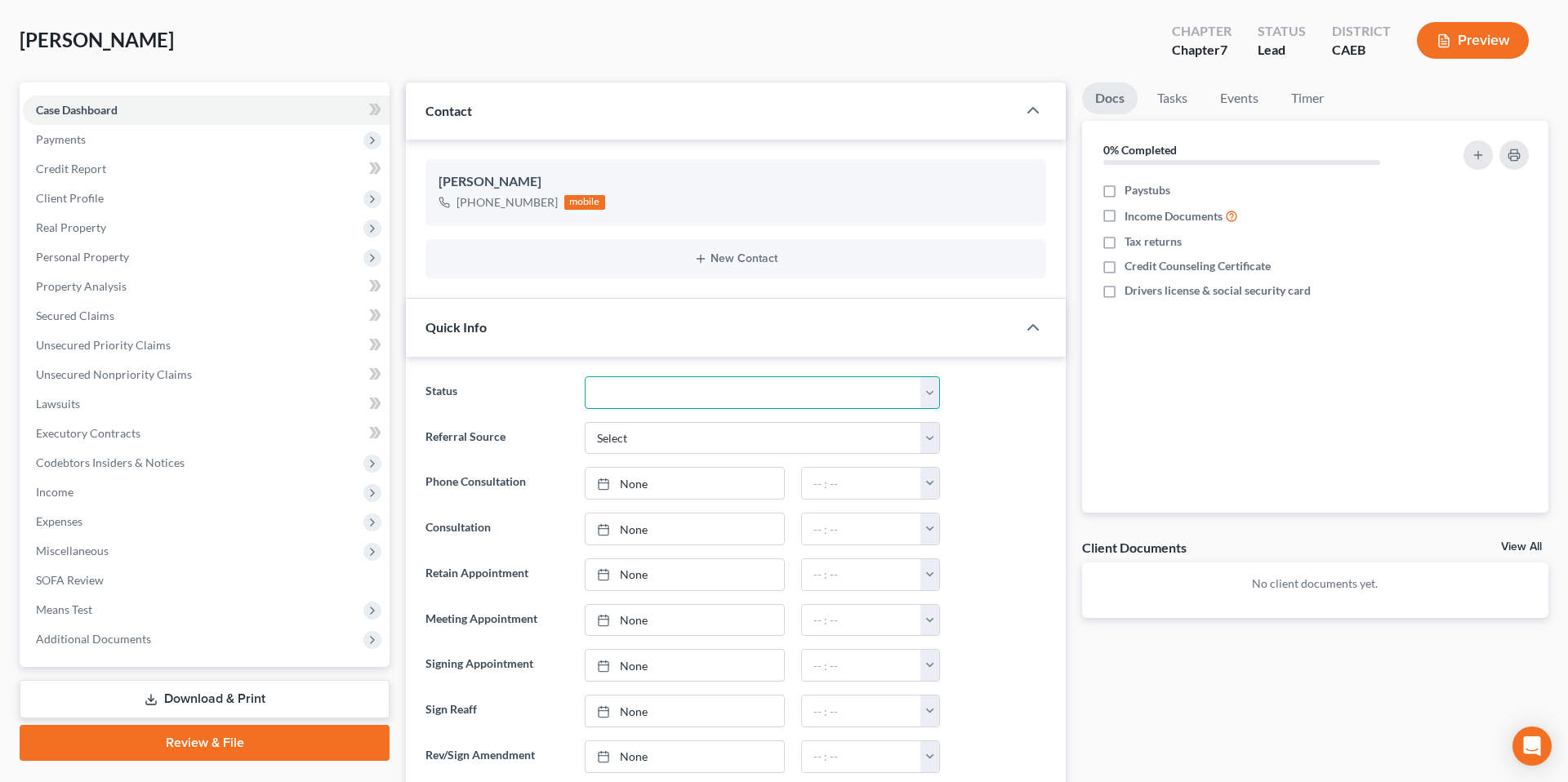
click at [681, 393] on select "Cancelled/Refund Closed Consultation Declined Discharged Filed Income Check In …" at bounding box center [762, 393] width 355 height 33
select select "2"
click at [1022, 442] on div "Referral Source Select Word Of Mouth Previous Clients Direct Mail Website Googl…" at bounding box center [735, 439] width 637 height 33
click at [974, 401] on div "Status Cancelled/Refund Closed Consultation Declined Discharged Filed Income Ch…" at bounding box center [735, 393] width 637 height 33
click at [1034, 414] on ng-include "Status Cancelled/Refund Closed Consultation Declined Discharged Filed Income Ch…" at bounding box center [735, 598] width 620 height 442
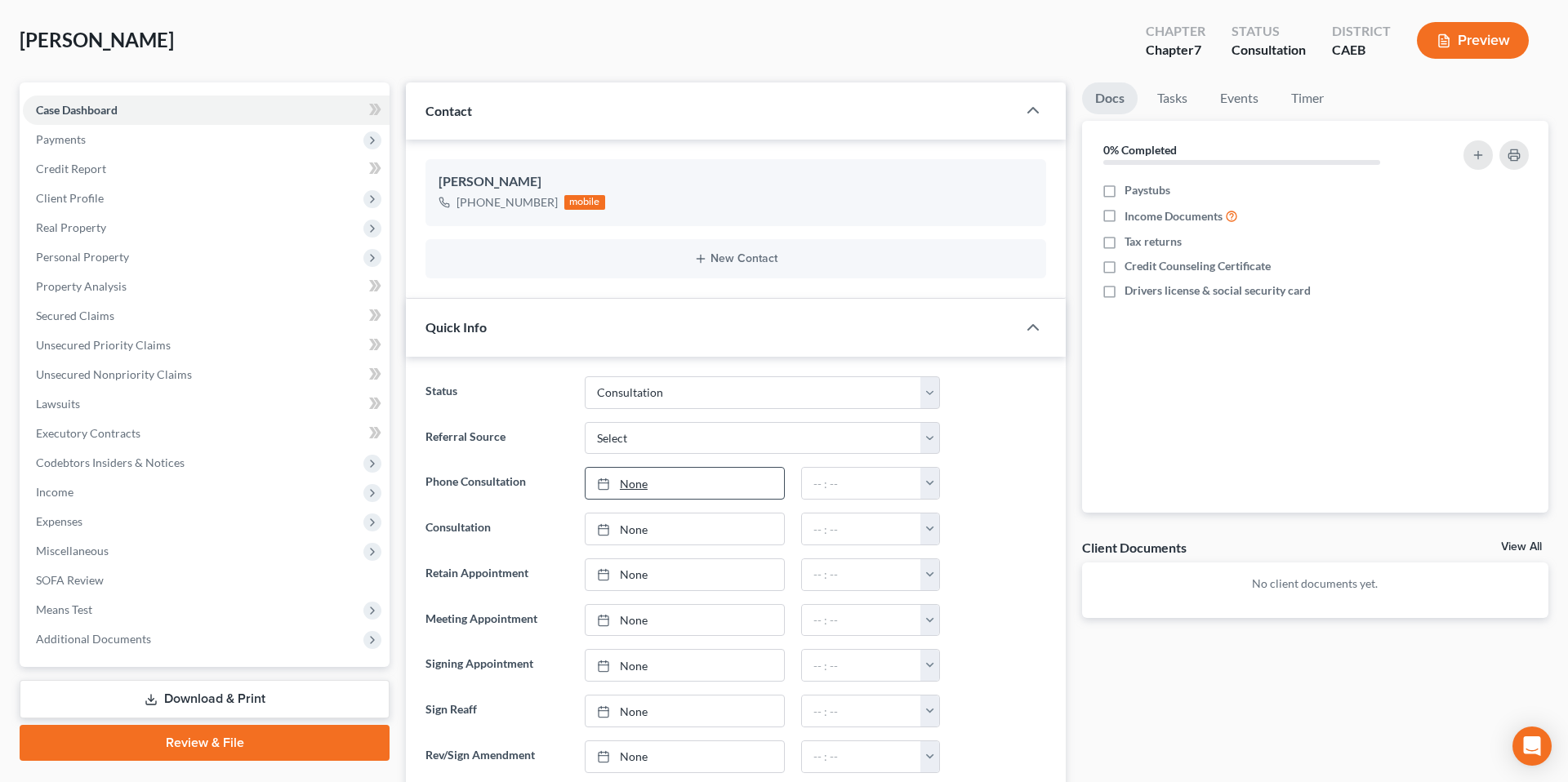
click at [669, 481] on link "None" at bounding box center [685, 483] width 199 height 31
type input "[DATE]"
click at [925, 483] on button "button" at bounding box center [929, 483] width 19 height 31
click at [979, 545] on link "1:00pm" at bounding box center [965, 547] width 92 height 28
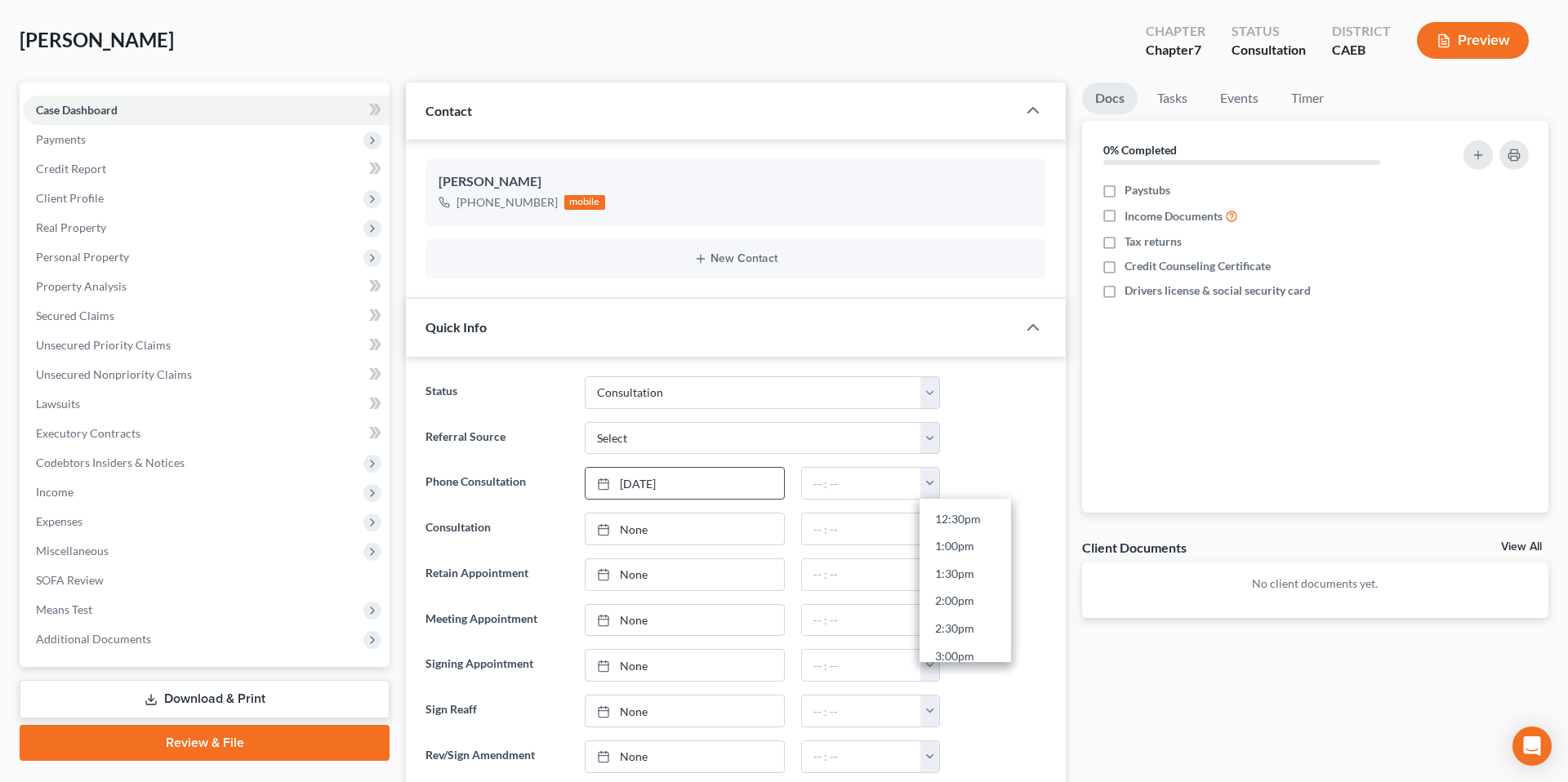
type input "1:00pm"
drag, startPoint x: 1011, startPoint y: 432, endPoint x: 84, endPoint y: 299, distance: 936.5
click at [1011, 433] on div "Referral Source Select Word Of Mouth Previous Clients Direct Mail Website Googl…" at bounding box center [735, 439] width 637 height 33
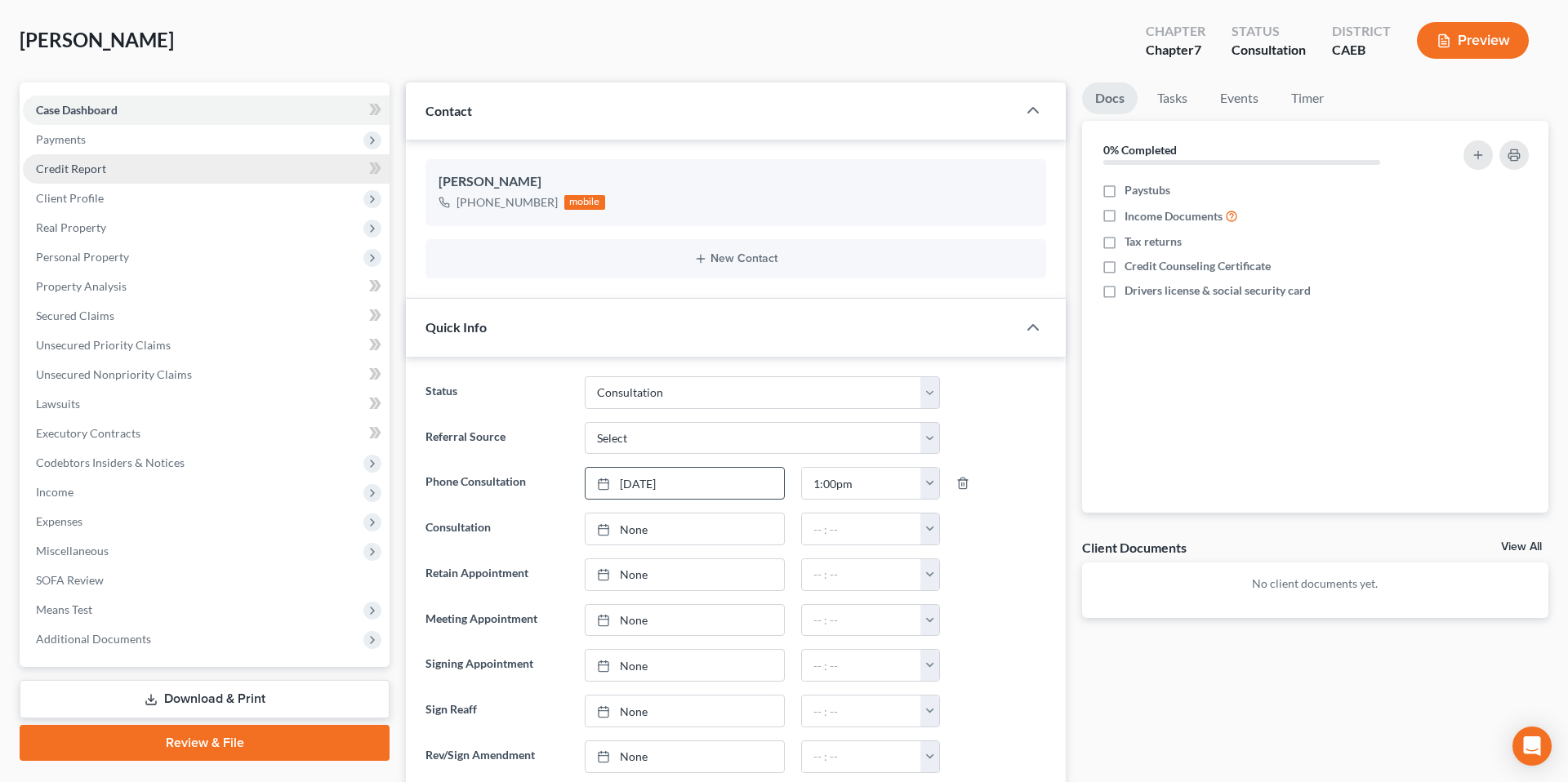
scroll to position [0, 0]
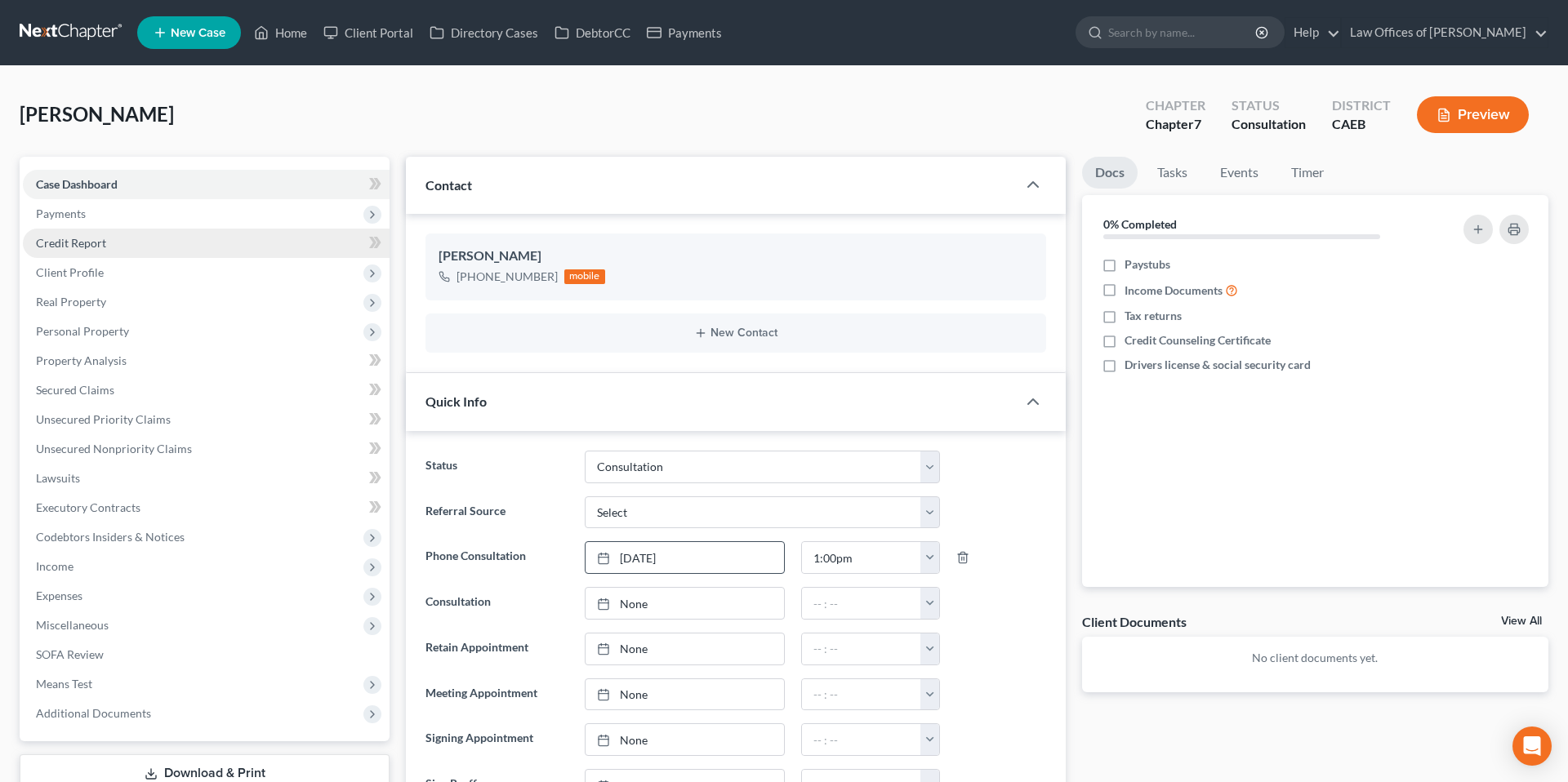
click at [76, 242] on span "Credit Report" at bounding box center [71, 242] width 70 height 14
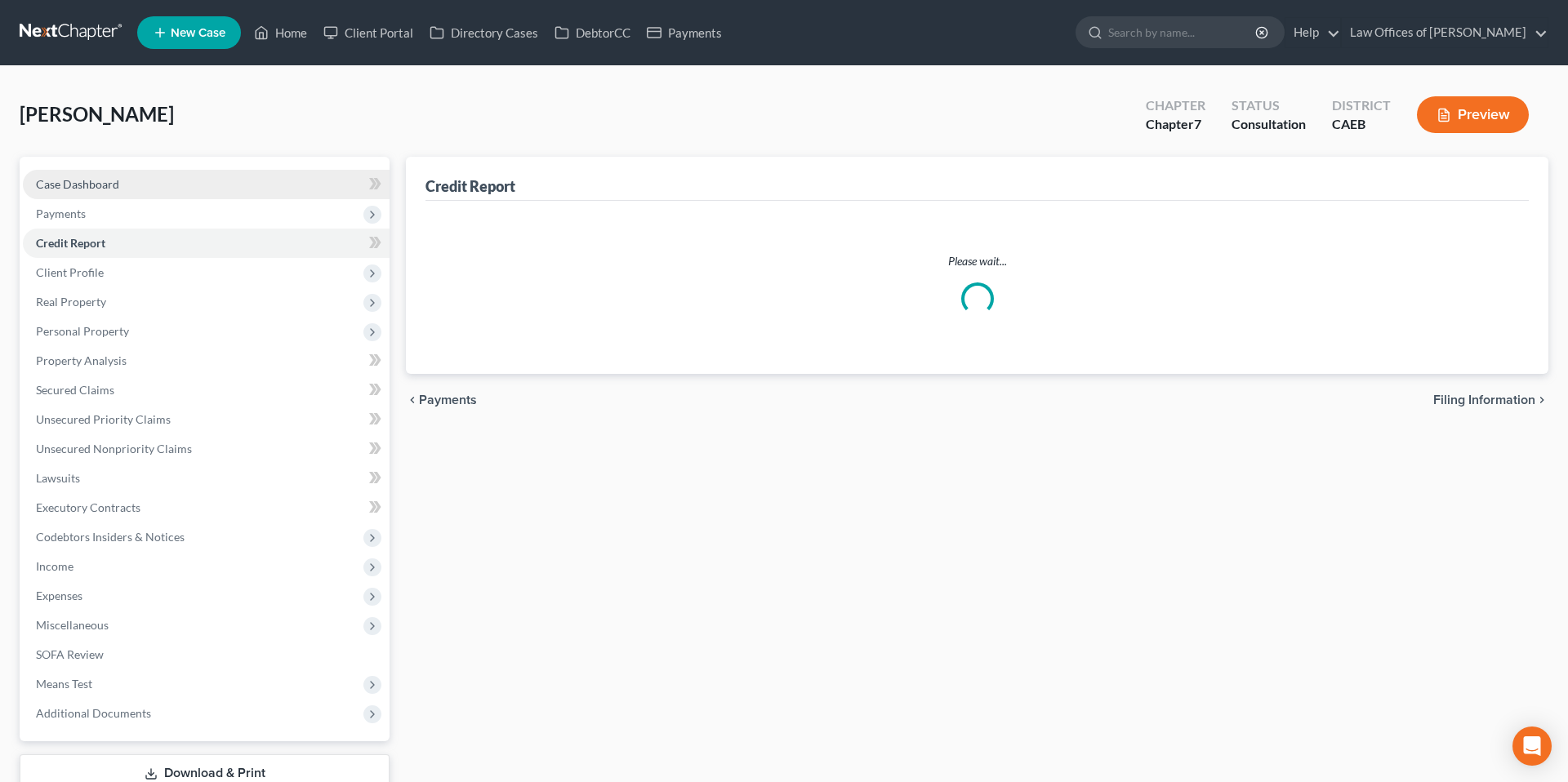
click at [89, 179] on span "Case Dashboard" at bounding box center [78, 184] width 84 height 14
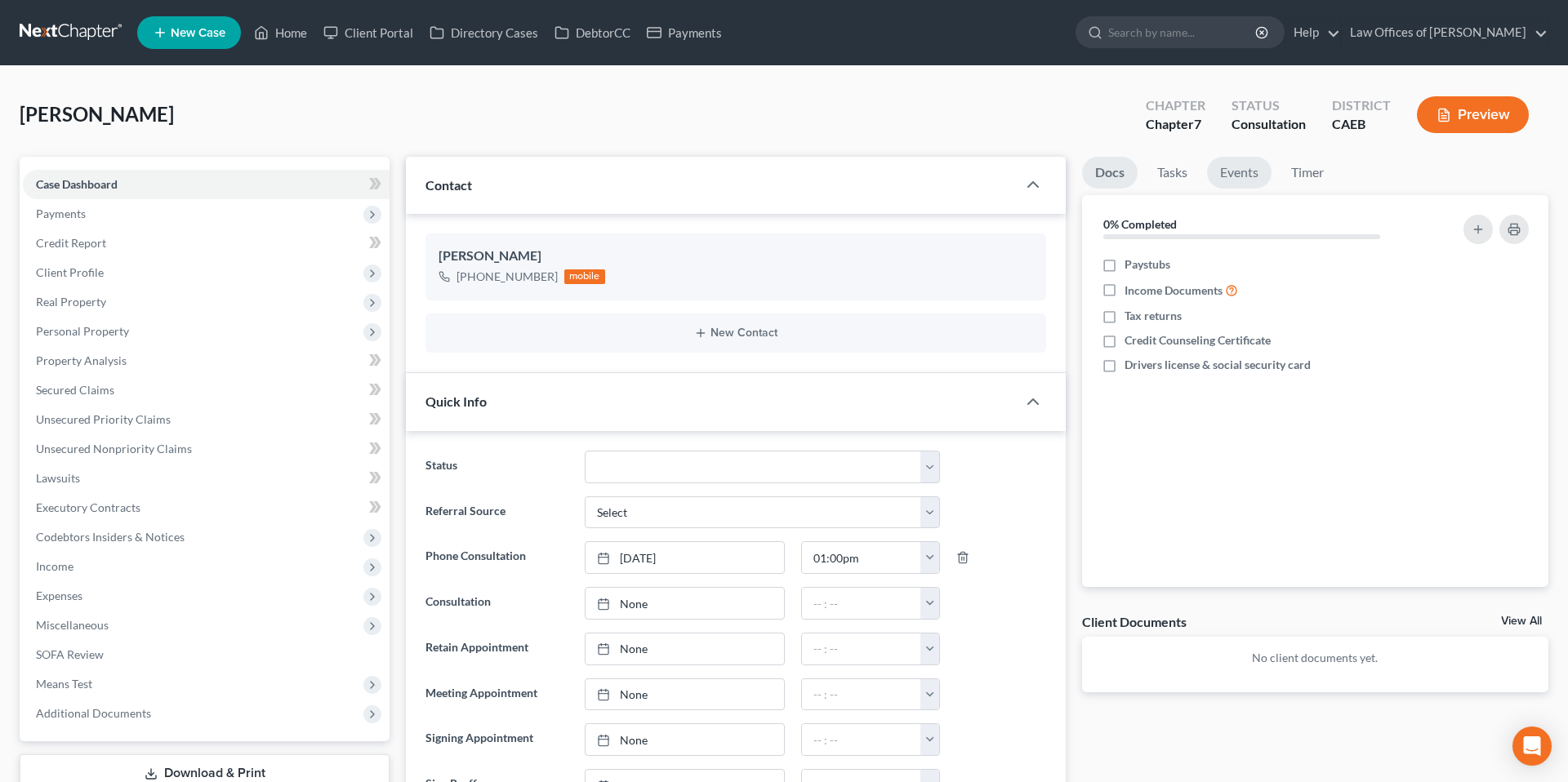
click at [1238, 170] on link "Events" at bounding box center [1239, 172] width 64 height 32
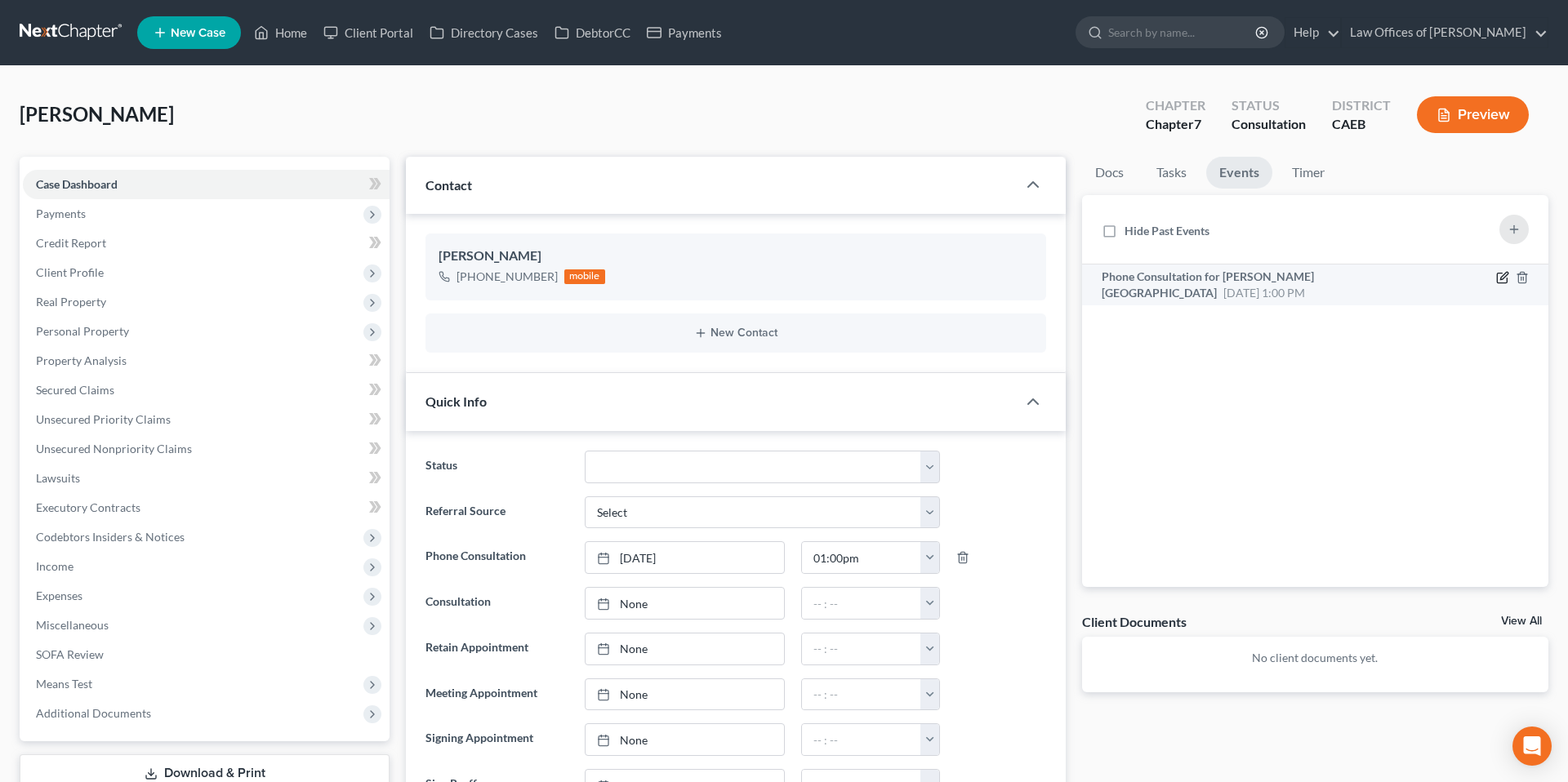
click at [1502, 280] on icon "button" at bounding box center [1502, 277] width 13 height 13
select select "Days"
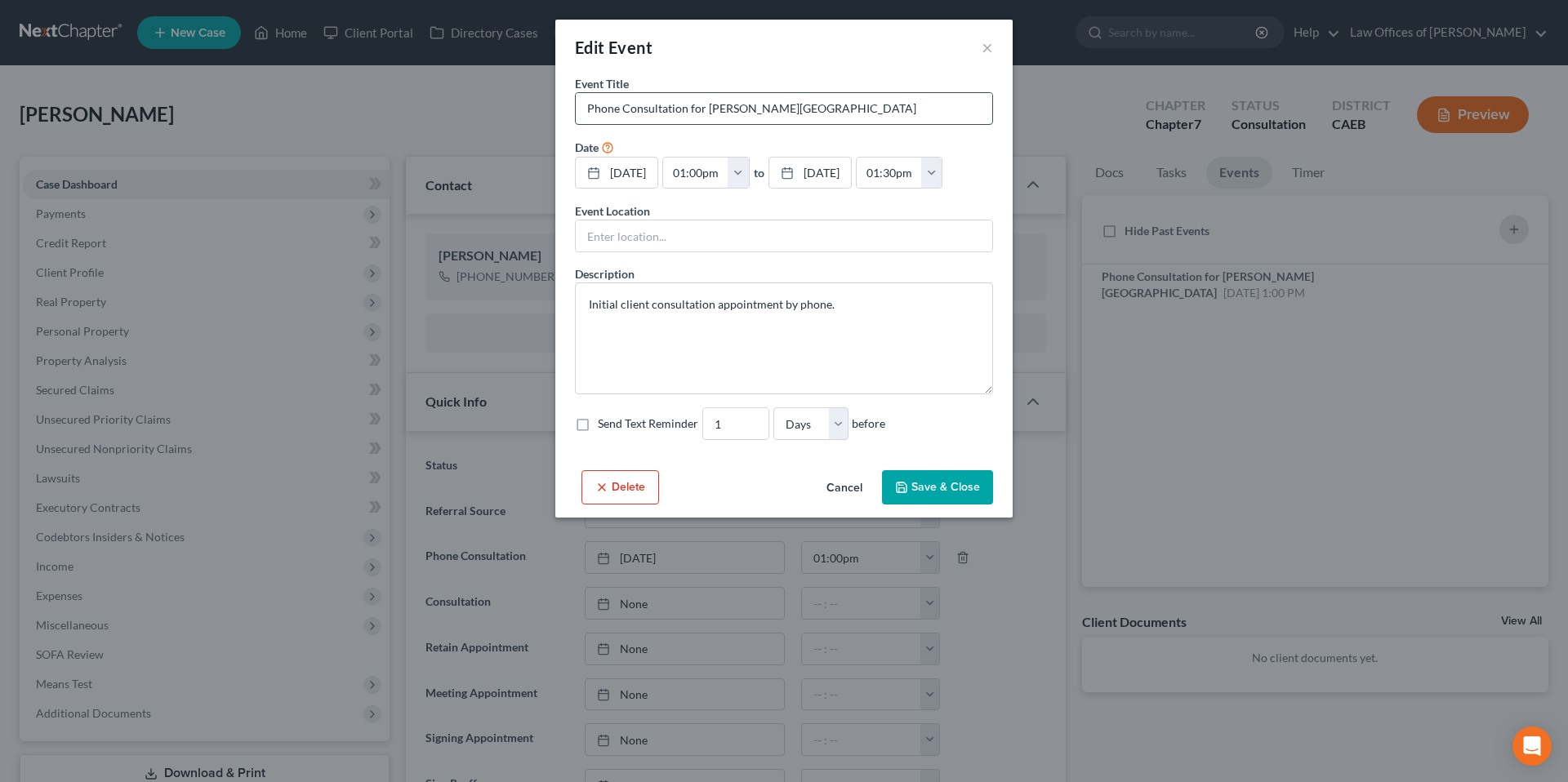
click at [587, 103] on input "Phone Consultation for [PERSON_NAME][GEOGRAPHIC_DATA]" at bounding box center [784, 109] width 417 height 31
type input "SP Phone Consultation for [PERSON_NAME][GEOGRAPHIC_DATA]"
click at [970, 487] on button "Save & Close" at bounding box center [938, 487] width 111 height 34
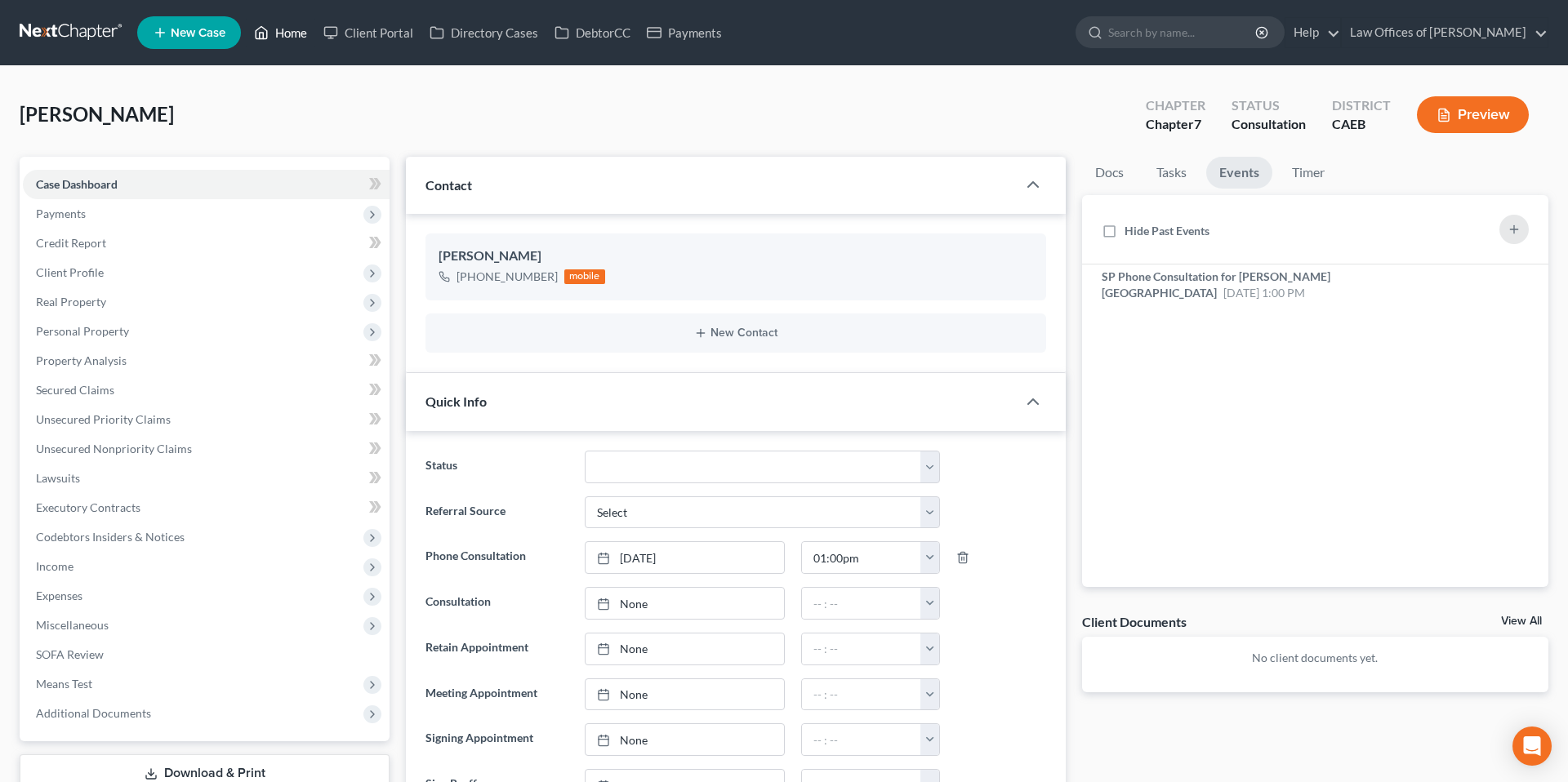
click at [298, 36] on link "Home" at bounding box center [280, 32] width 69 height 29
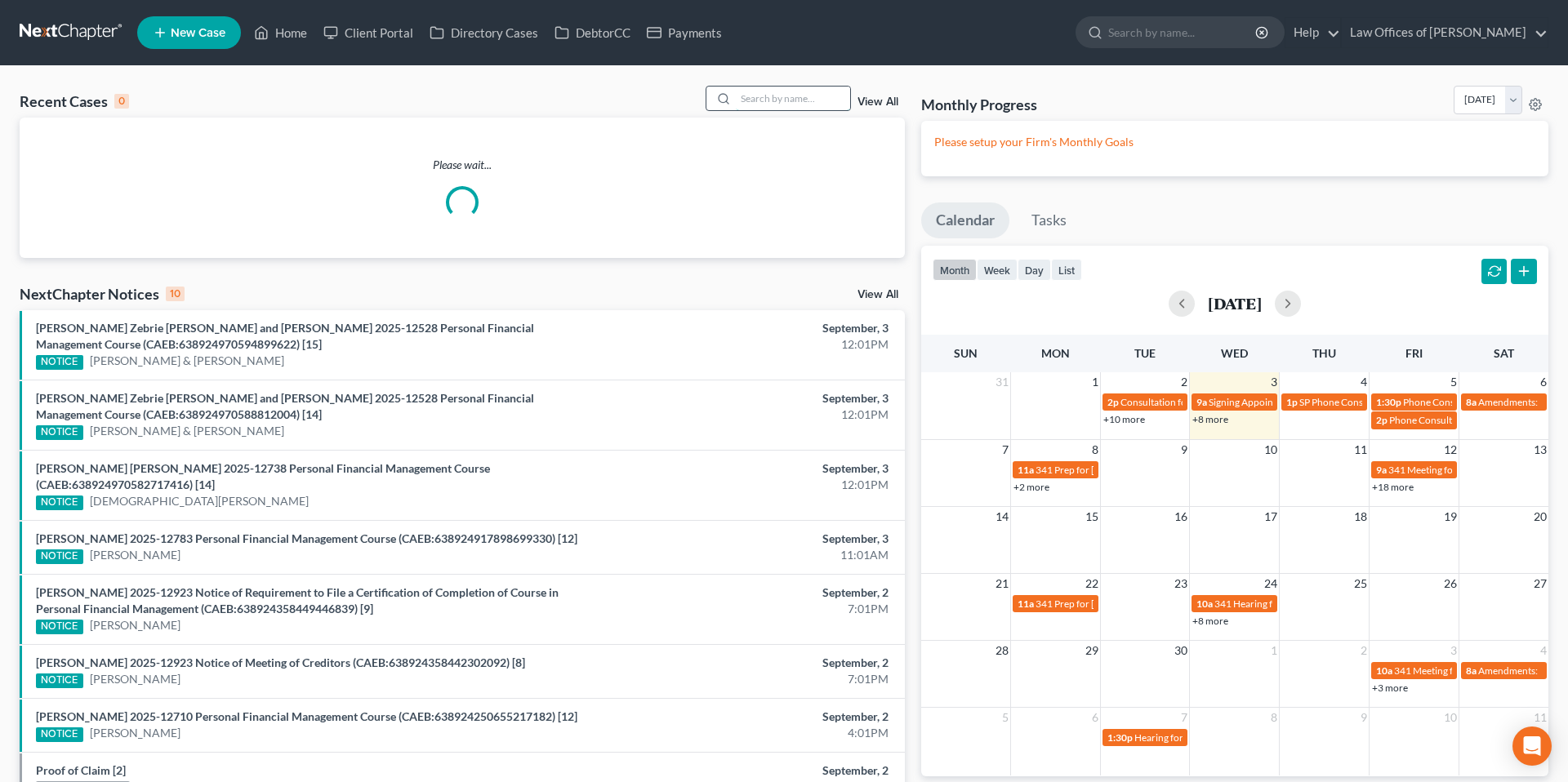
click at [798, 95] on input "search" at bounding box center [793, 98] width 114 height 23
type input "s"
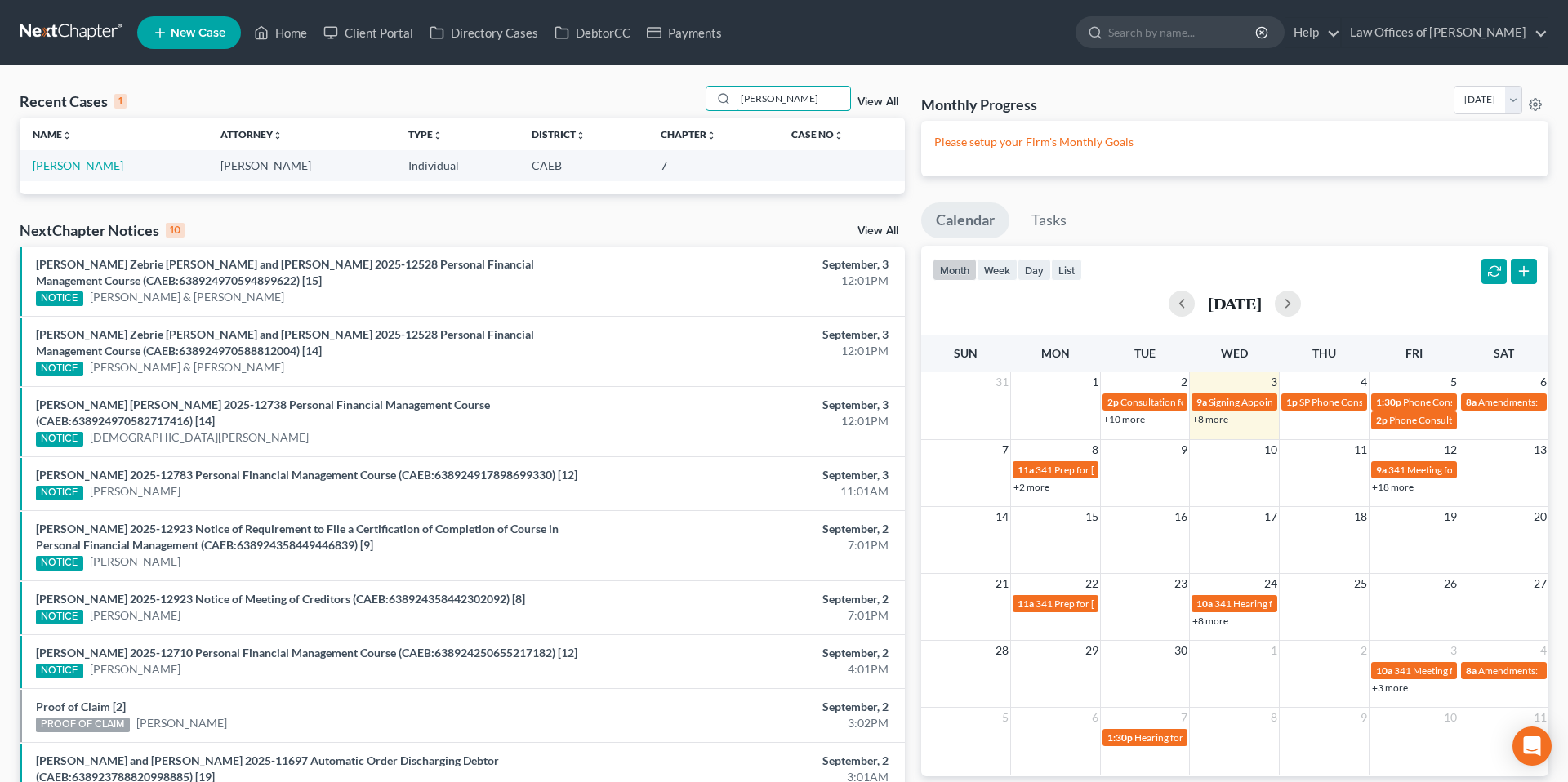
type input "[PERSON_NAME]"
click at [97, 162] on link "[PERSON_NAME]" at bounding box center [78, 166] width 91 height 14
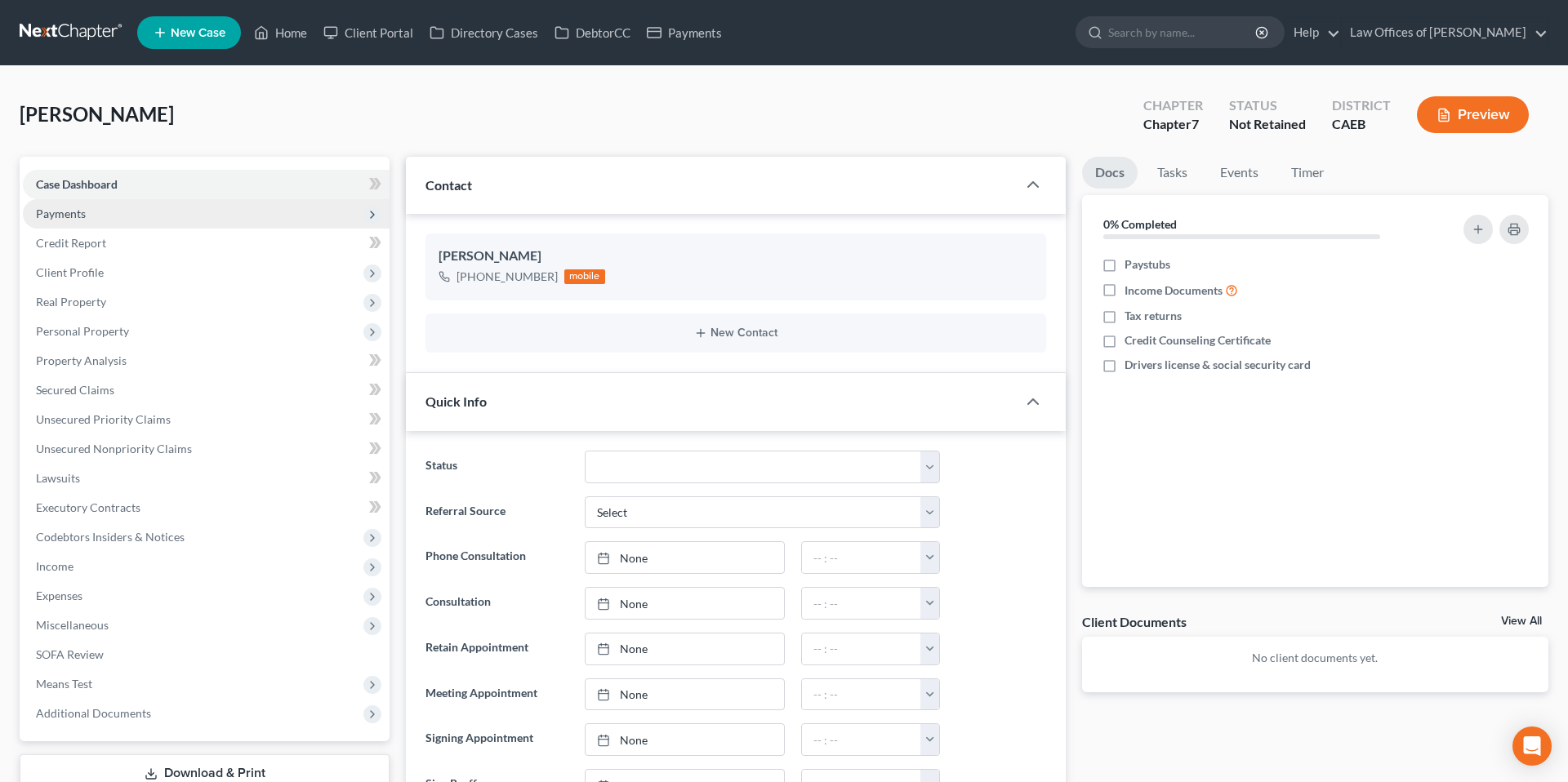
click at [94, 210] on span "Payments" at bounding box center [205, 214] width 367 height 29
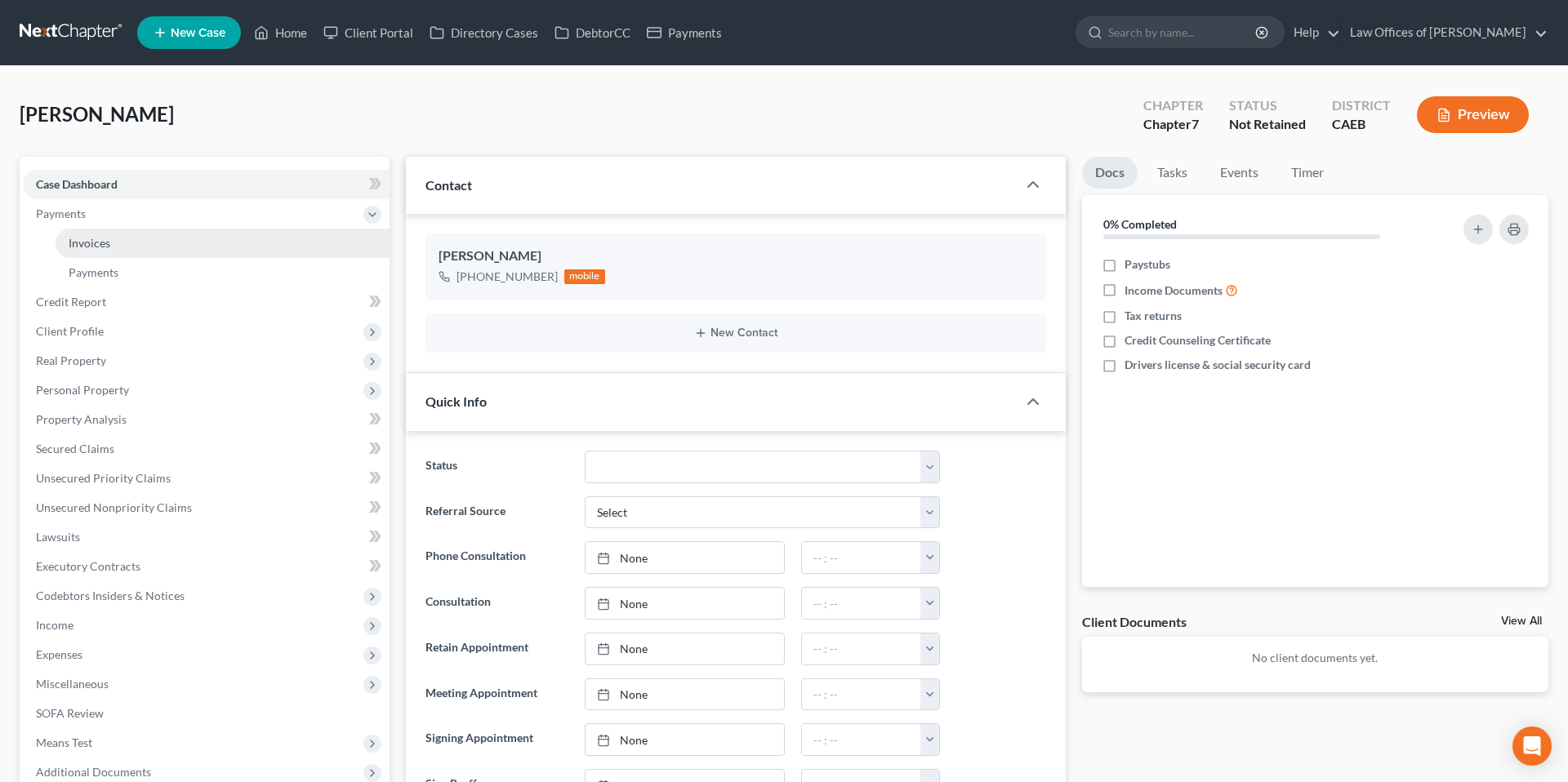
click at [107, 242] on span "Invoices" at bounding box center [89, 242] width 42 height 14
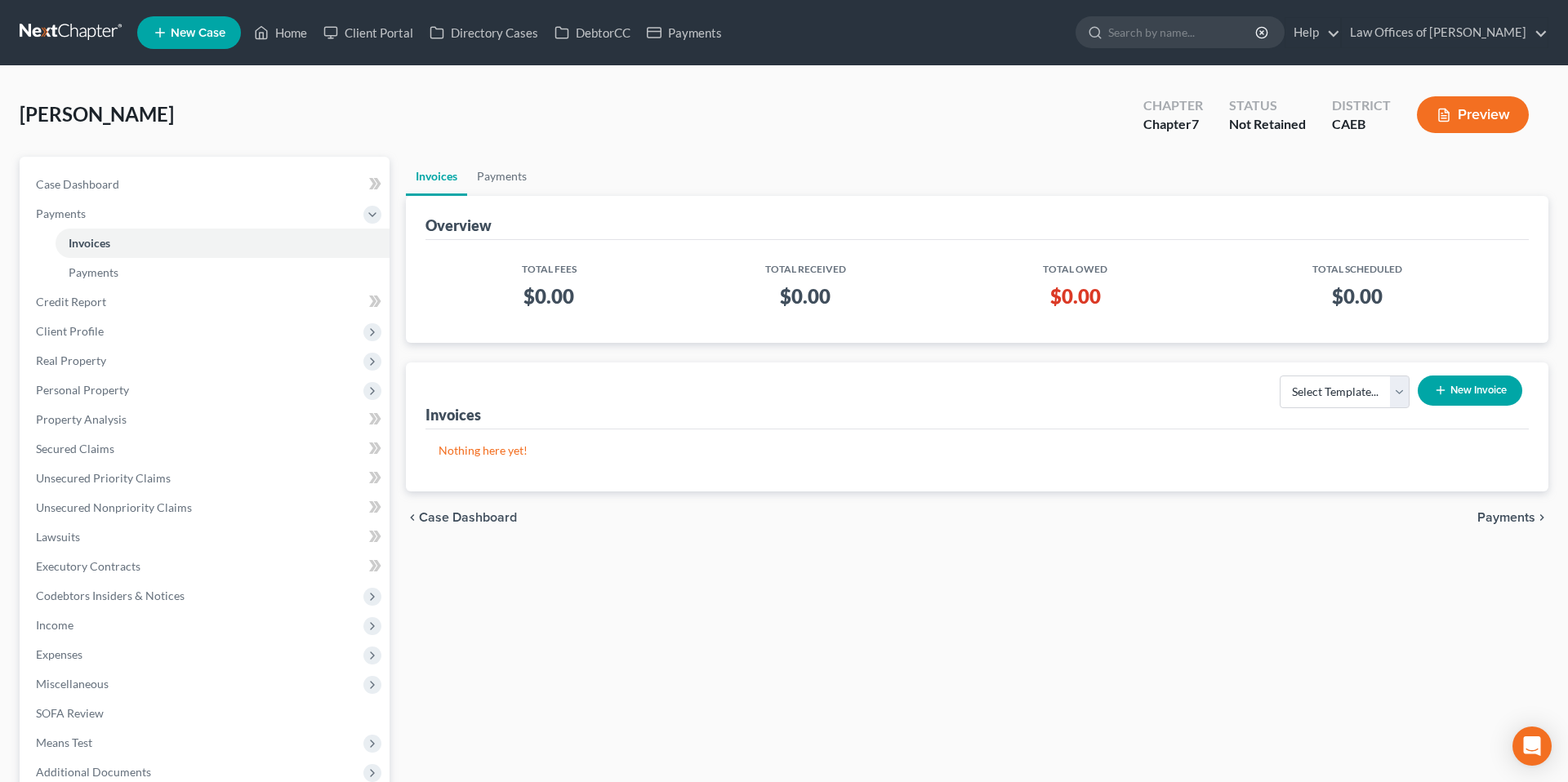
click at [1444, 376] on button "New Invoice" at bounding box center [1470, 391] width 104 height 30
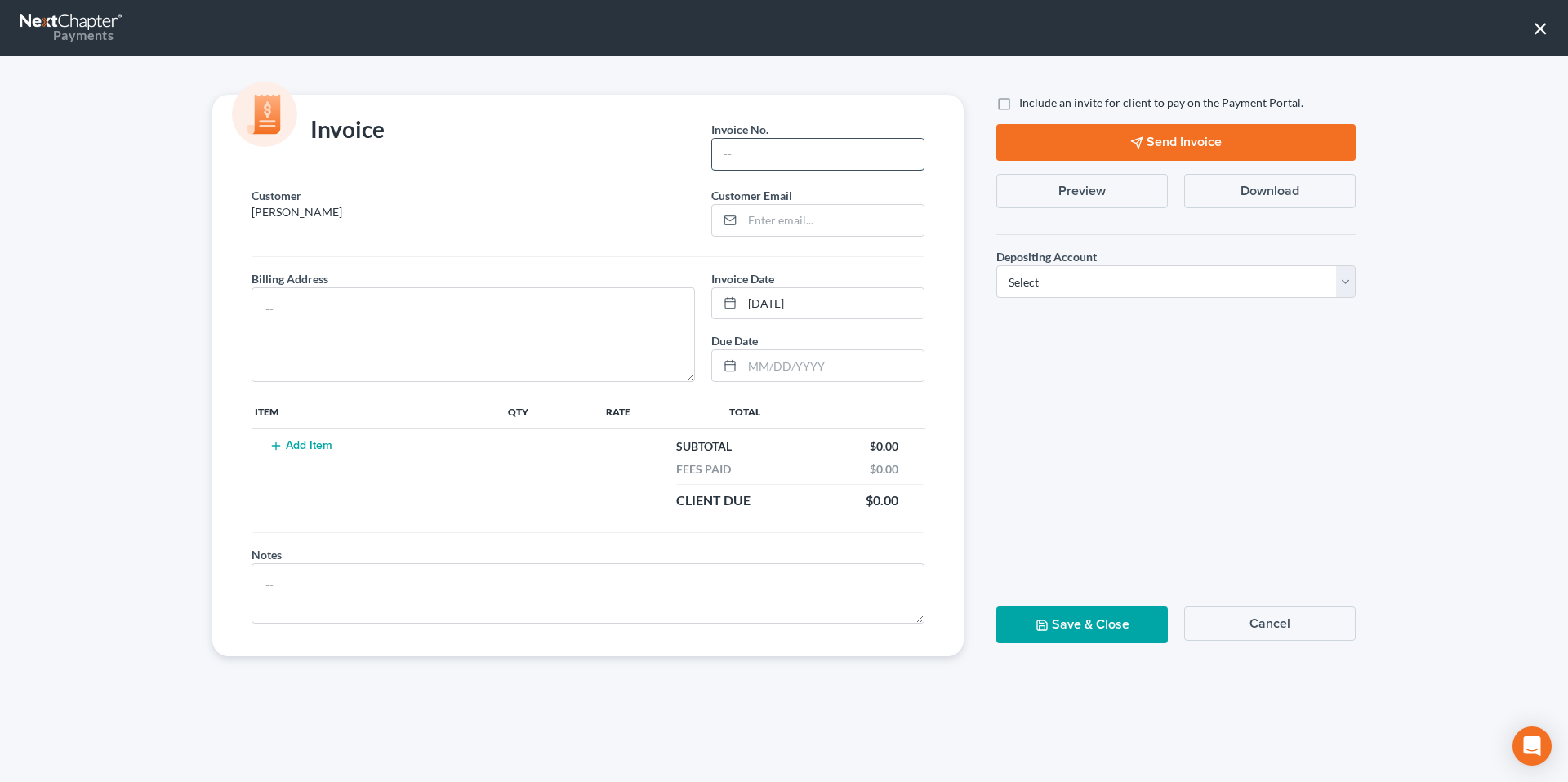
click at [747, 148] on input "text" at bounding box center [817, 155] width 211 height 31
type input "09032502"
click at [483, 326] on textarea at bounding box center [472, 334] width 443 height 94
type textarea "[STREET_ADDRESS]"
click at [326, 444] on button "Add Item" at bounding box center [301, 445] width 72 height 13
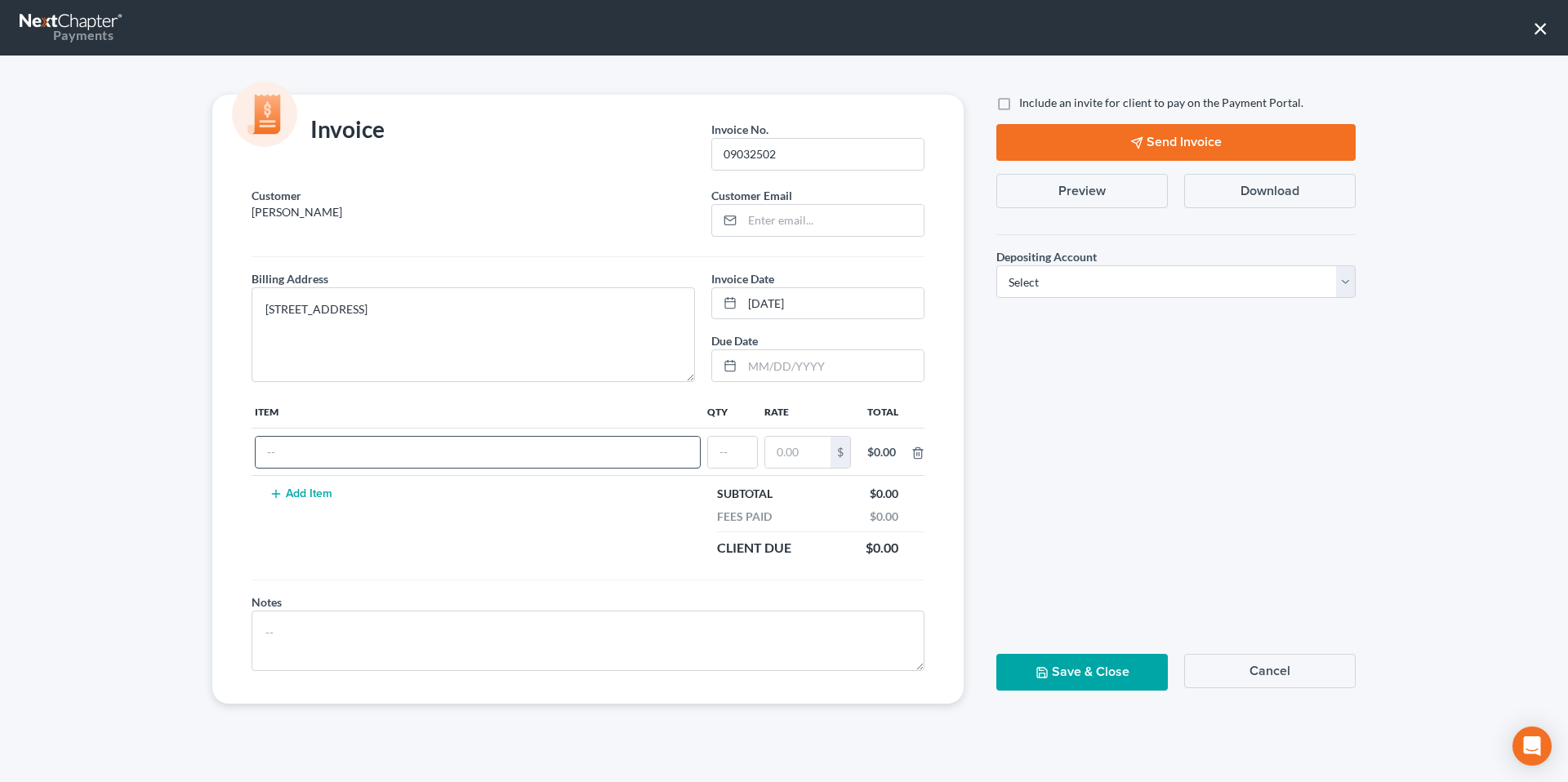
click at [368, 450] on input "text" at bounding box center [477, 453] width 444 height 31
type input "Attorneys Fee"
type input "1"
type input "2,200"
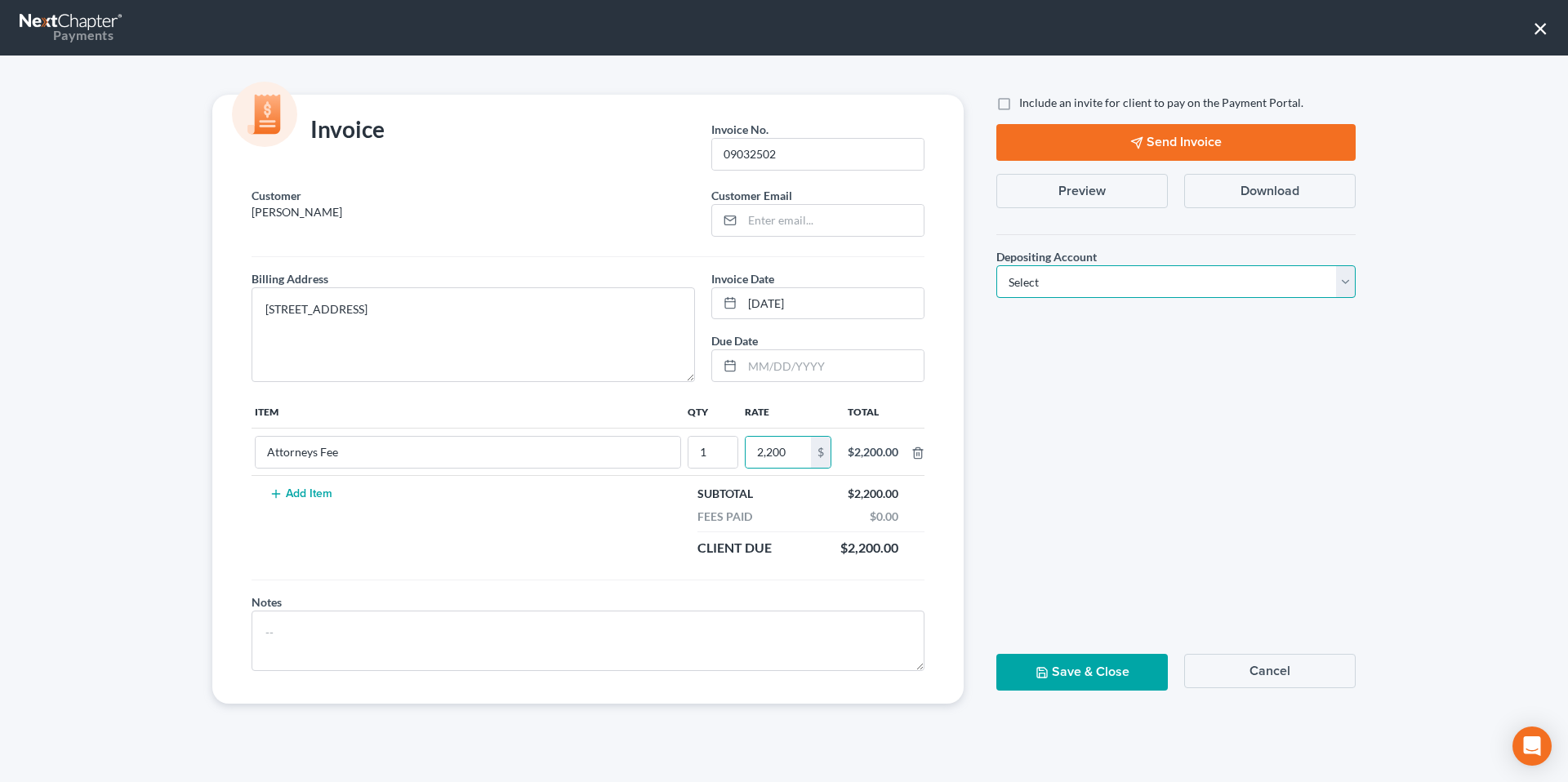
click at [1105, 284] on select "Select Operation Trust" at bounding box center [1176, 282] width 359 height 33
click at [1063, 284] on select "Select Operation Trust" at bounding box center [1176, 282] width 359 height 33
select select "0"
click at [828, 215] on input "email" at bounding box center [833, 220] width 181 height 31
type input "[EMAIL_ADDRESS][DOMAIN_NAME]"
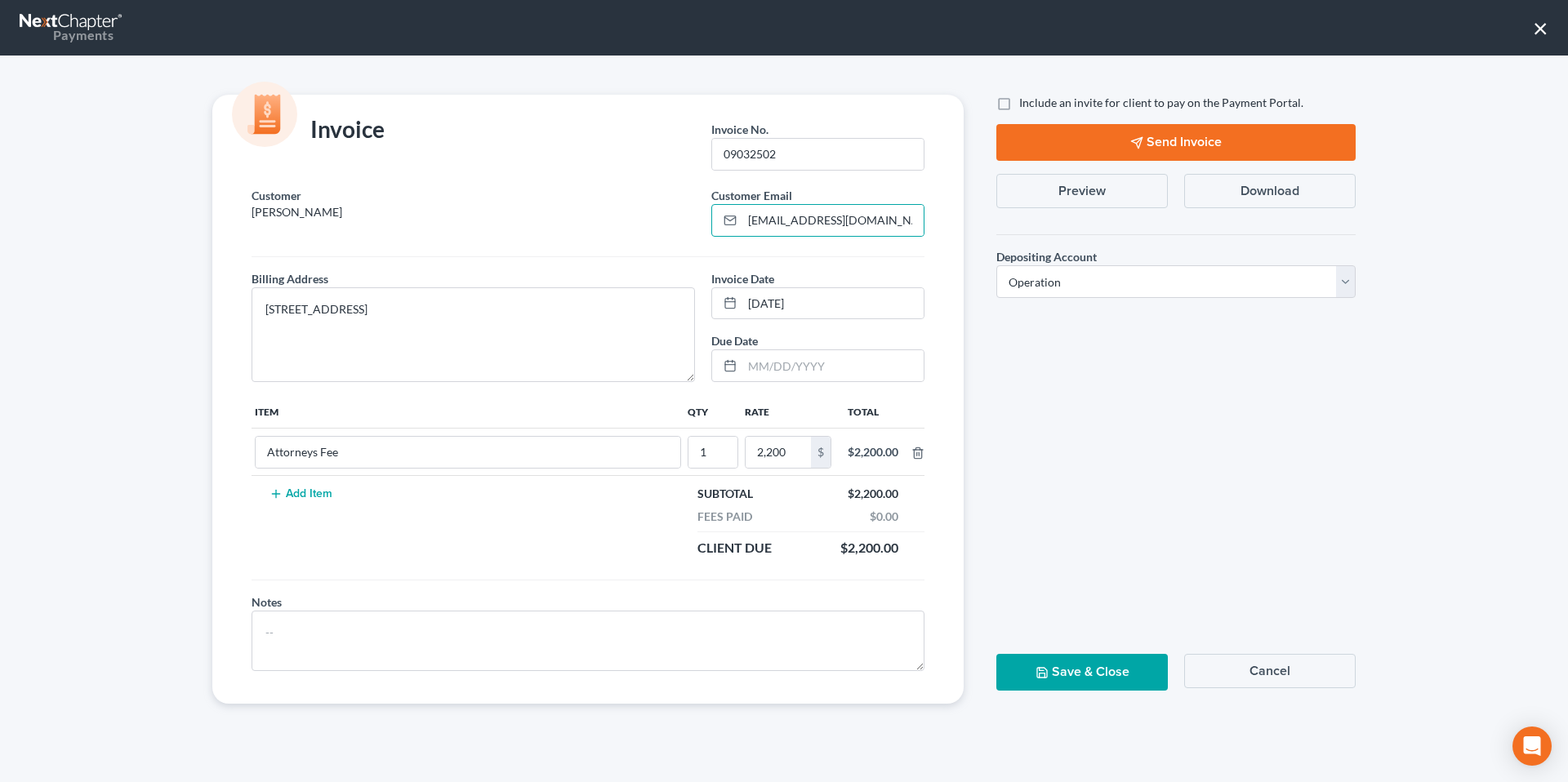
click at [1124, 671] on button "Save & Close" at bounding box center [1082, 673] width 171 height 37
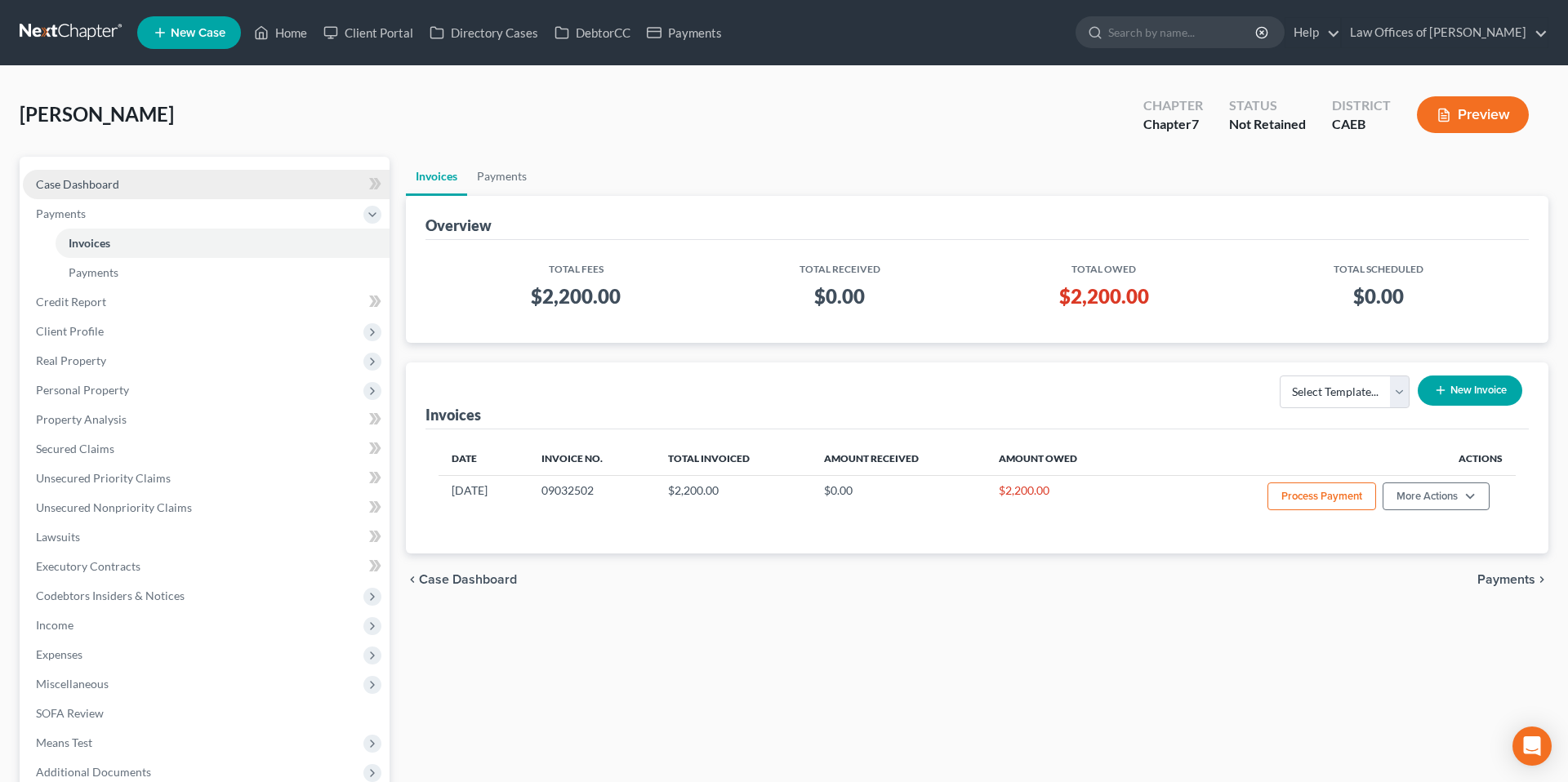
click at [130, 184] on link "Case Dashboard" at bounding box center [205, 184] width 367 height 29
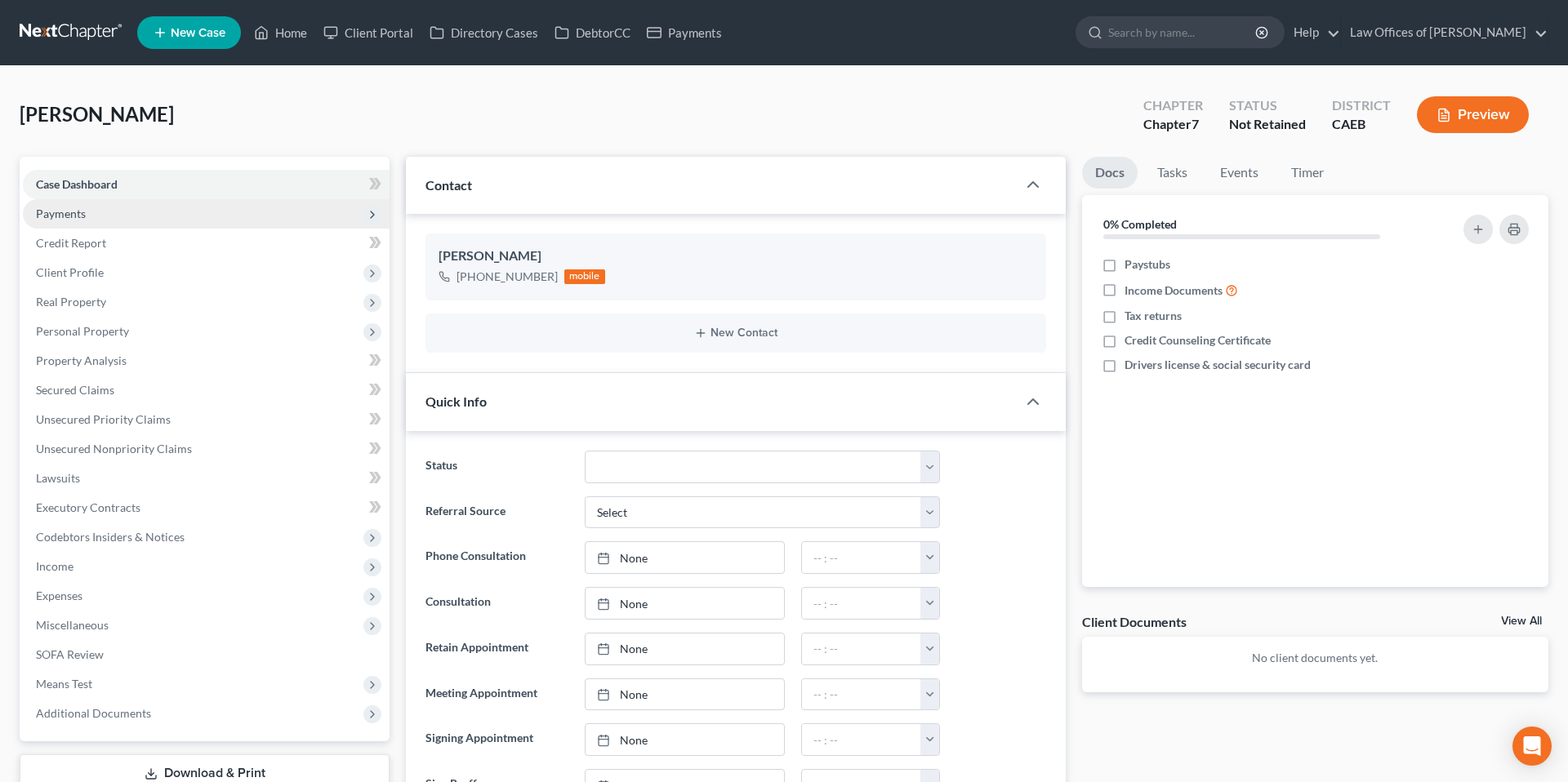
click at [70, 209] on span "Payments" at bounding box center [60, 213] width 50 height 14
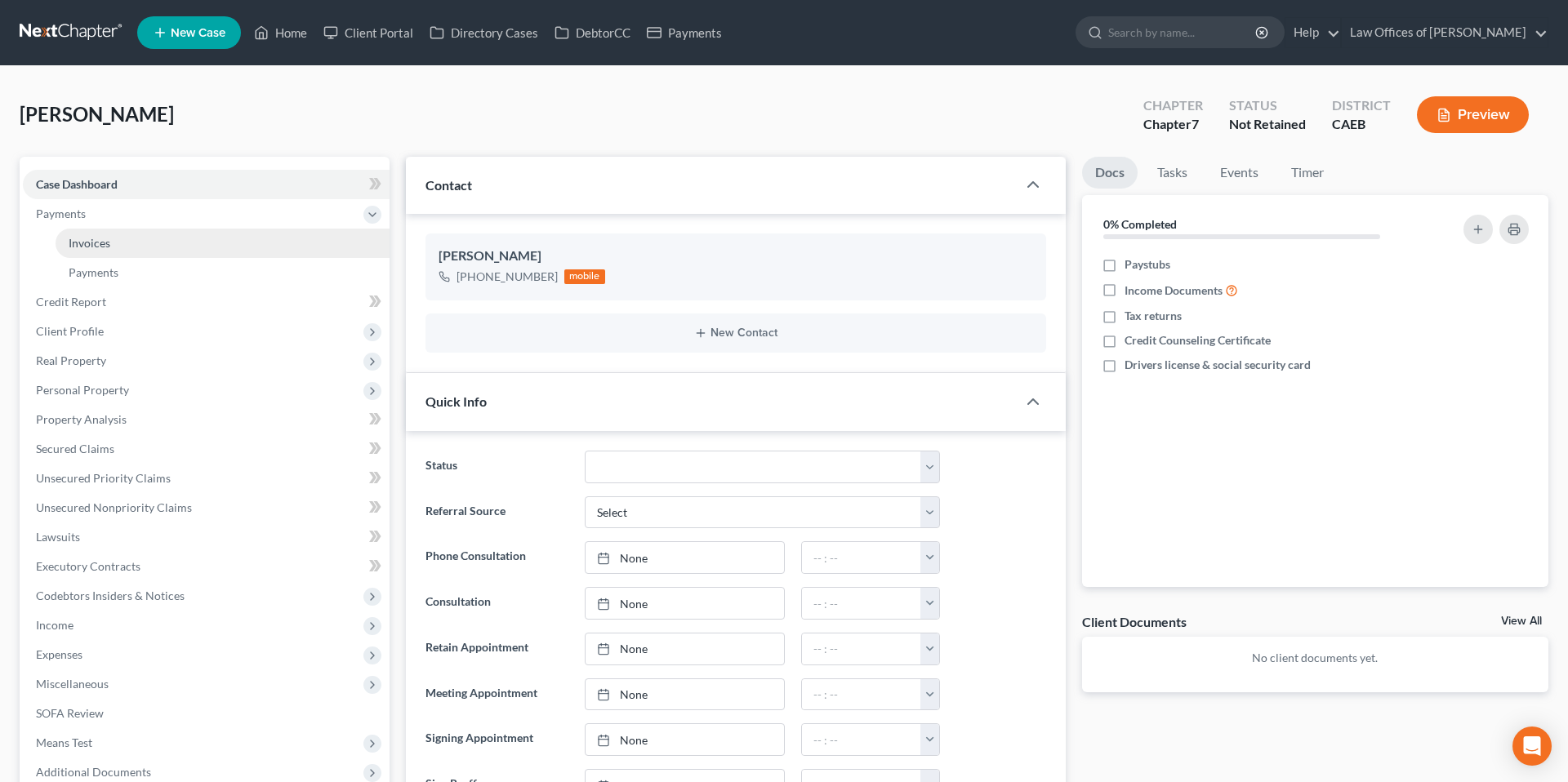
click at [104, 242] on span "Invoices" at bounding box center [89, 242] width 42 height 14
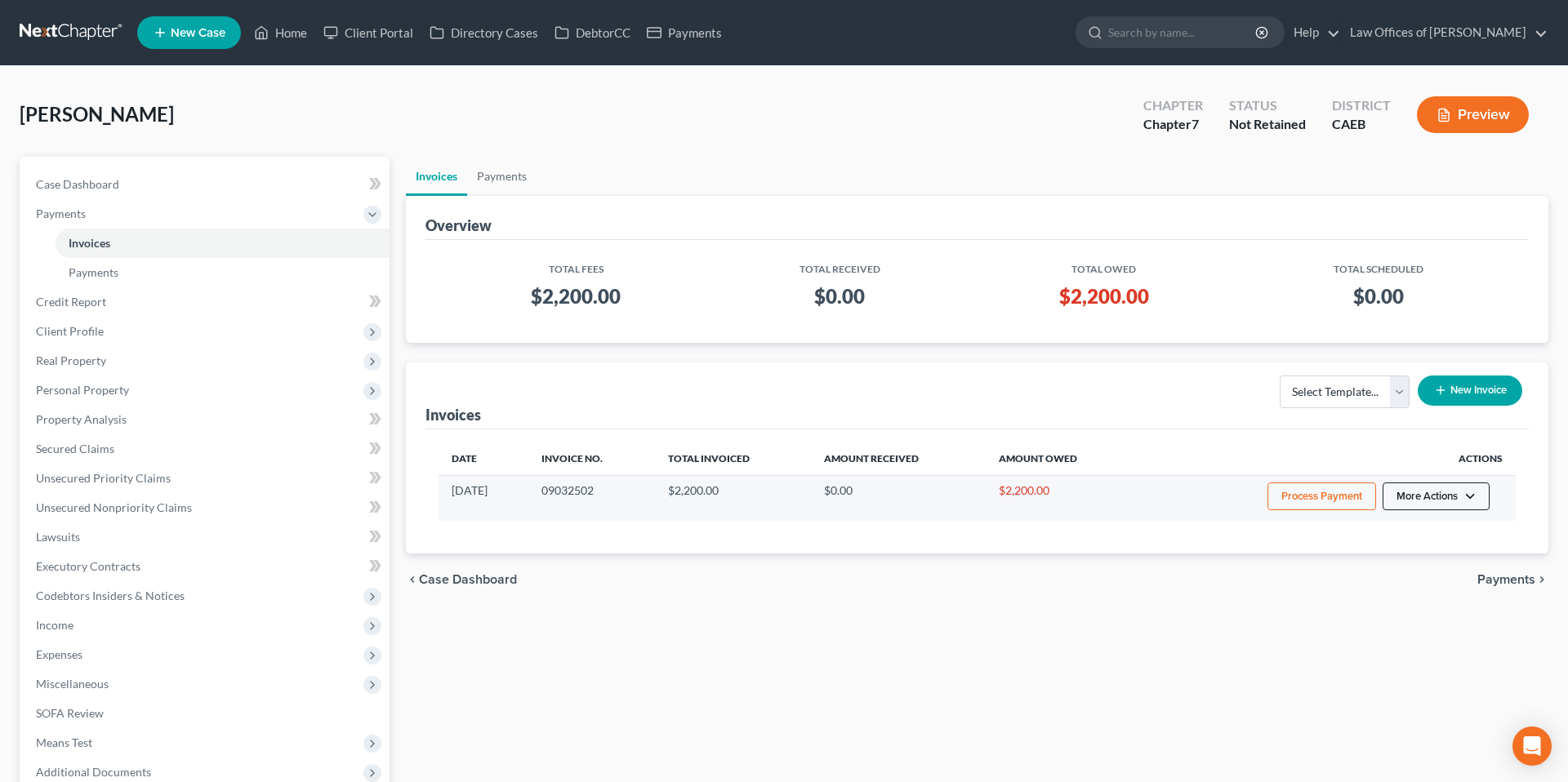
click at [1471, 496] on button "More Actions" at bounding box center [1437, 497] width 107 height 28
click at [1422, 559] on link "Record Cash or Check Payment" at bounding box center [1459, 557] width 191 height 28
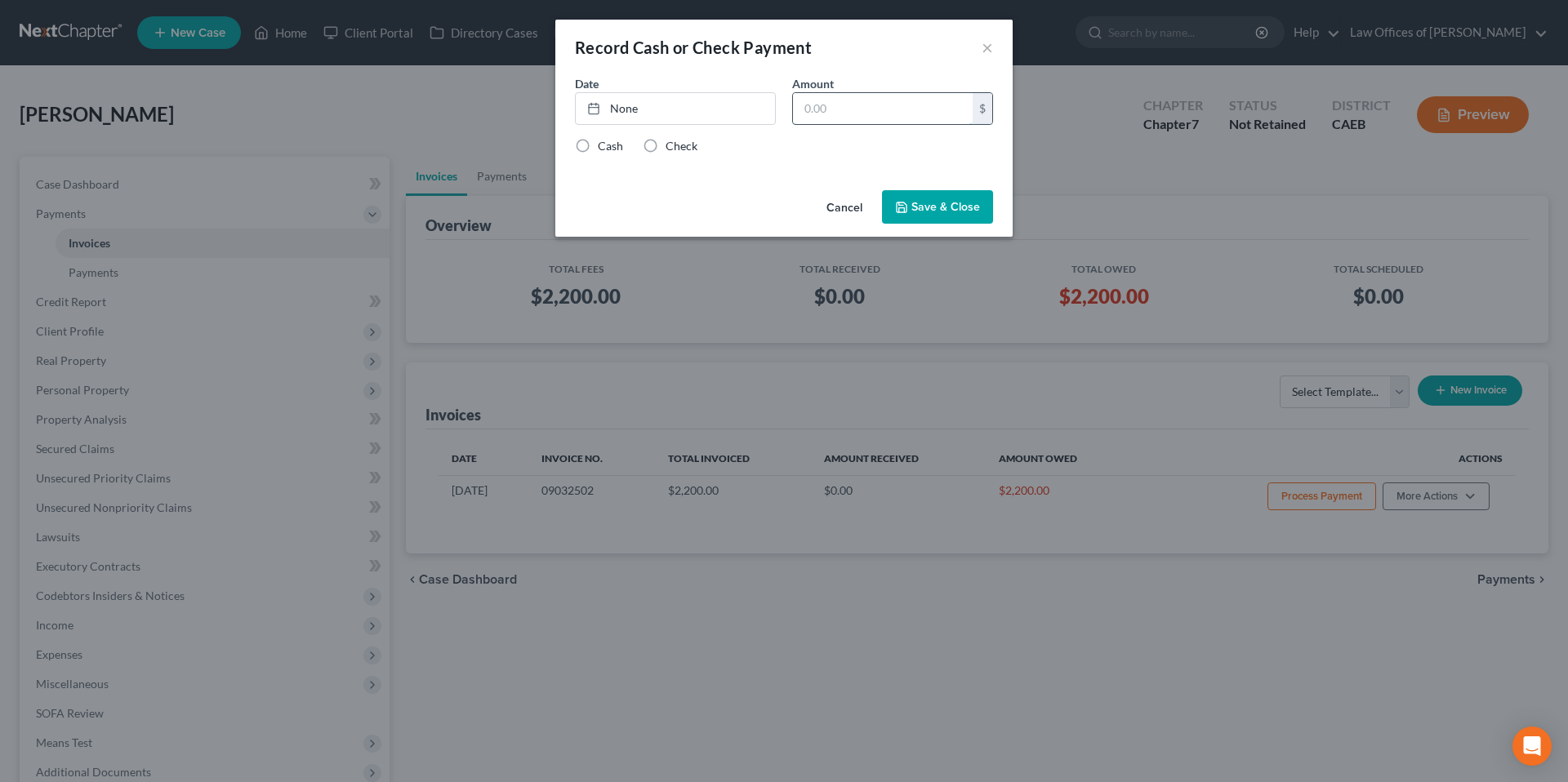
click at [876, 119] on input "text" at bounding box center [882, 109] width 179 height 31
type input "100"
click at [687, 102] on link "None" at bounding box center [675, 109] width 200 height 31
click at [798, 144] on div "Cash Check" at bounding box center [783, 146] width 418 height 17
click at [665, 149] on label "Check" at bounding box center [681, 146] width 32 height 17
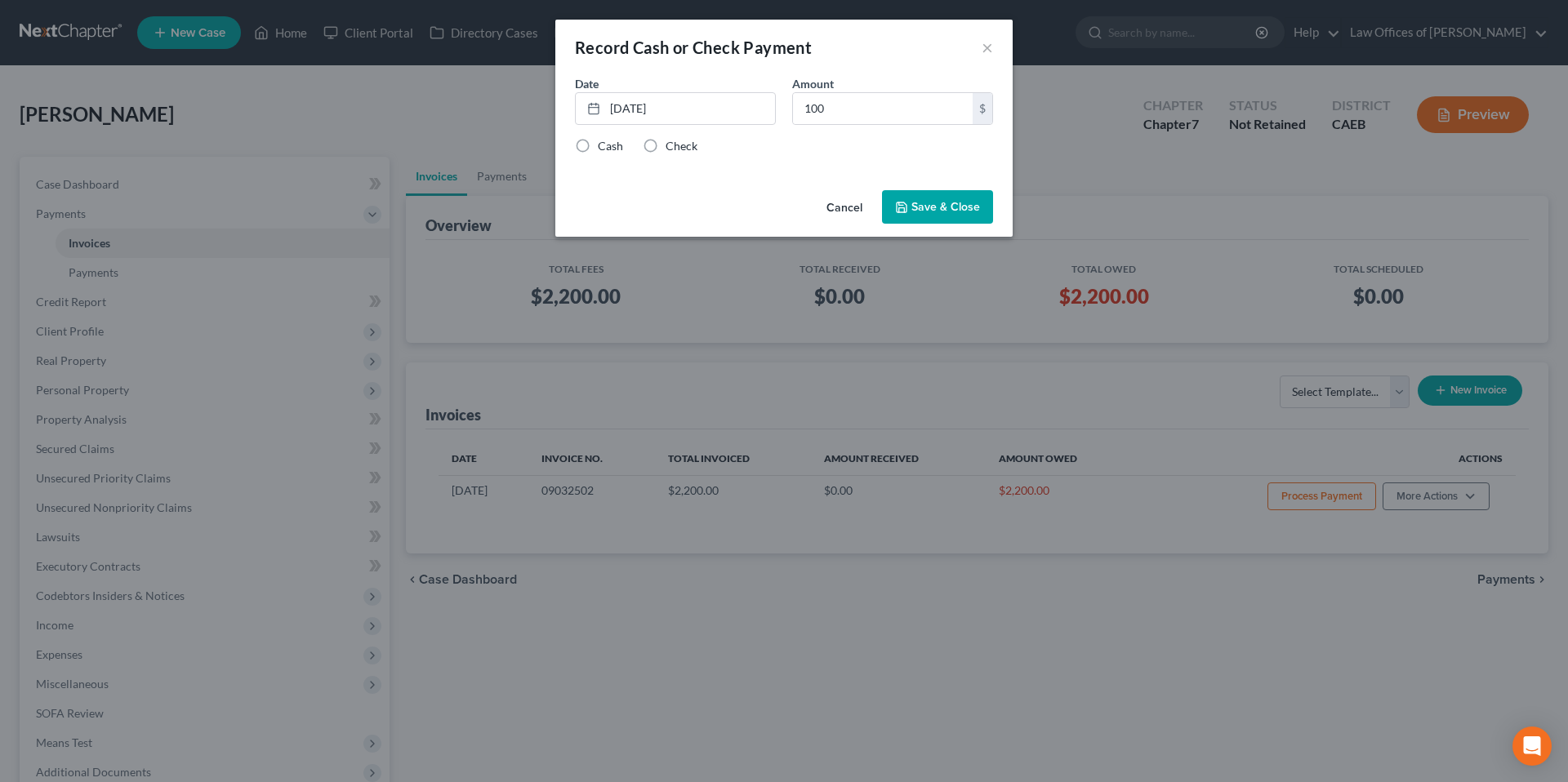
click at [672, 149] on input "Check" at bounding box center [677, 143] width 11 height 11
radio input "true"
click at [918, 198] on button "Save & Close" at bounding box center [938, 206] width 111 height 34
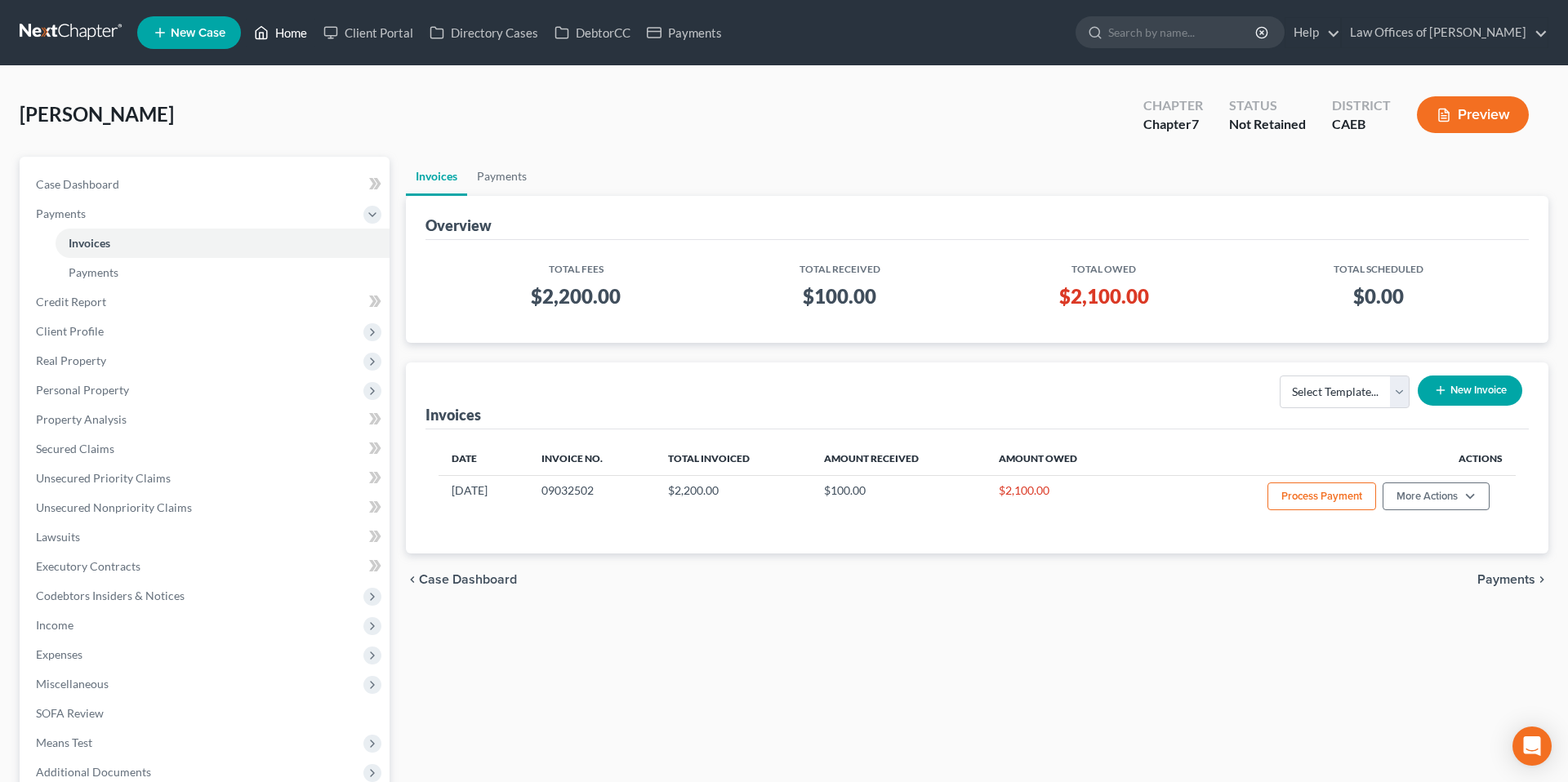
click at [290, 40] on link "Home" at bounding box center [280, 32] width 69 height 29
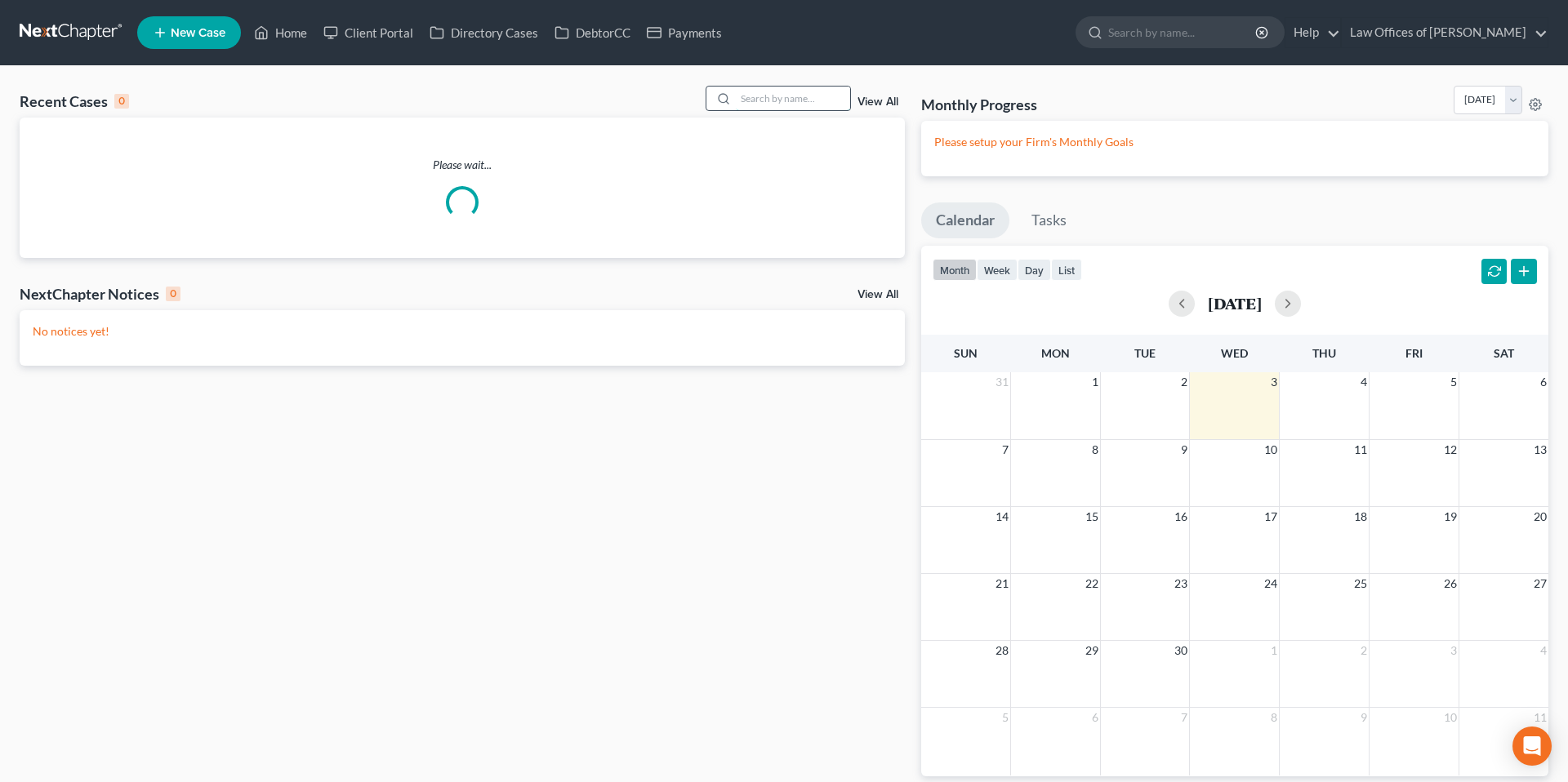
click at [797, 105] on input "search" at bounding box center [793, 98] width 114 height 23
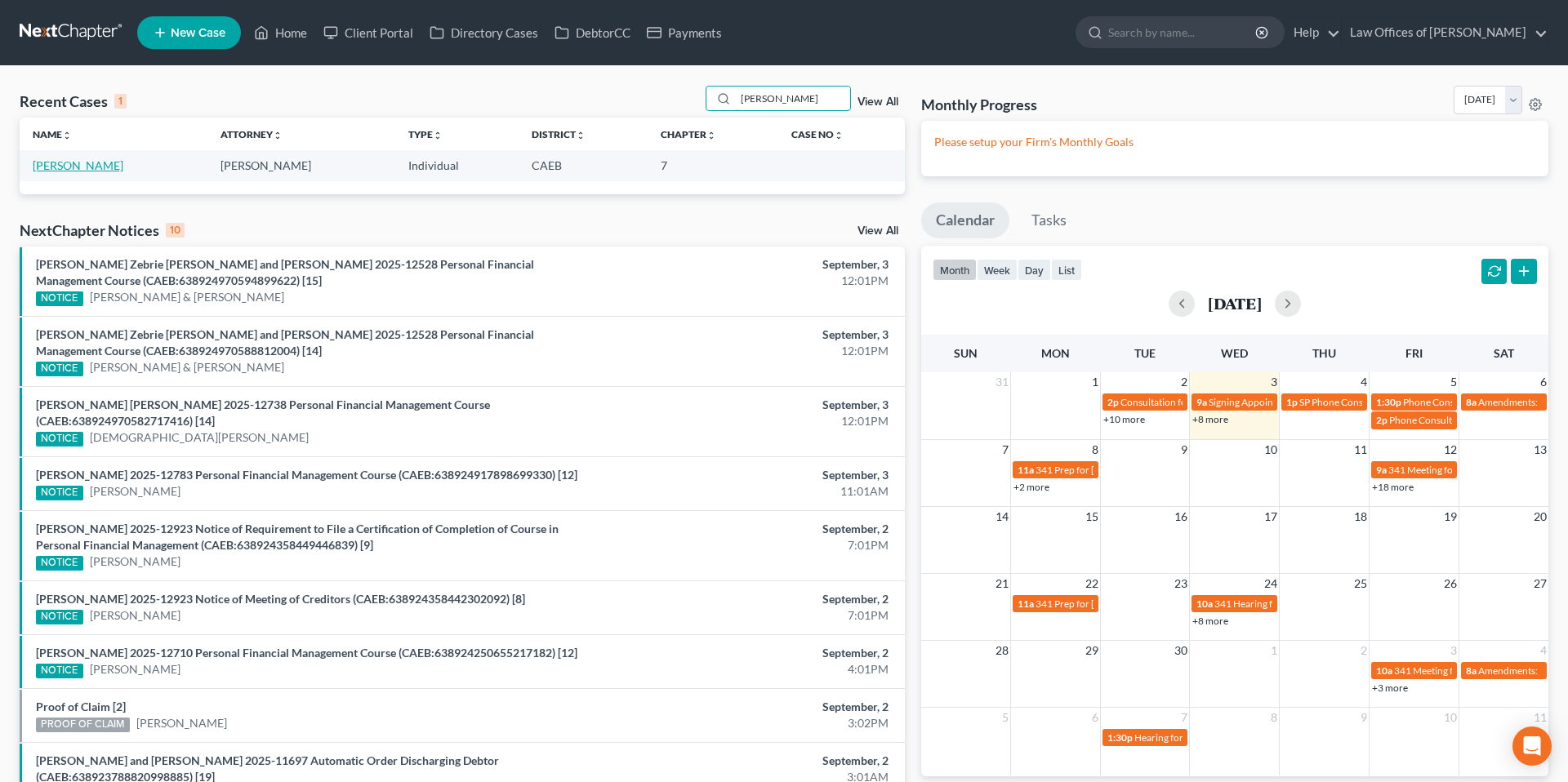
type input "[PERSON_NAME]"
click at [93, 165] on link "[PERSON_NAME]" at bounding box center [78, 166] width 91 height 14
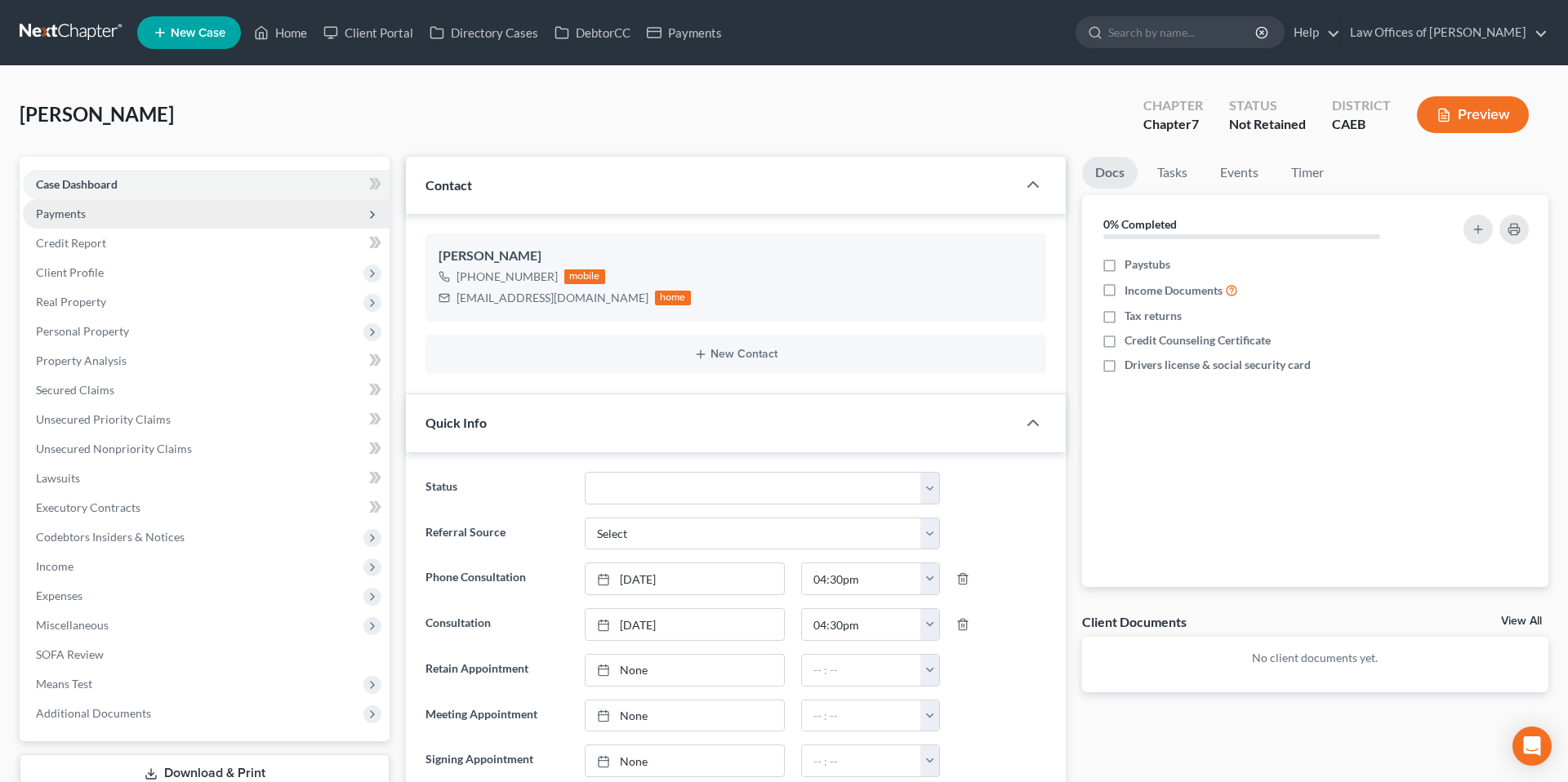
click at [45, 206] on span "Payments" at bounding box center [60, 213] width 50 height 14
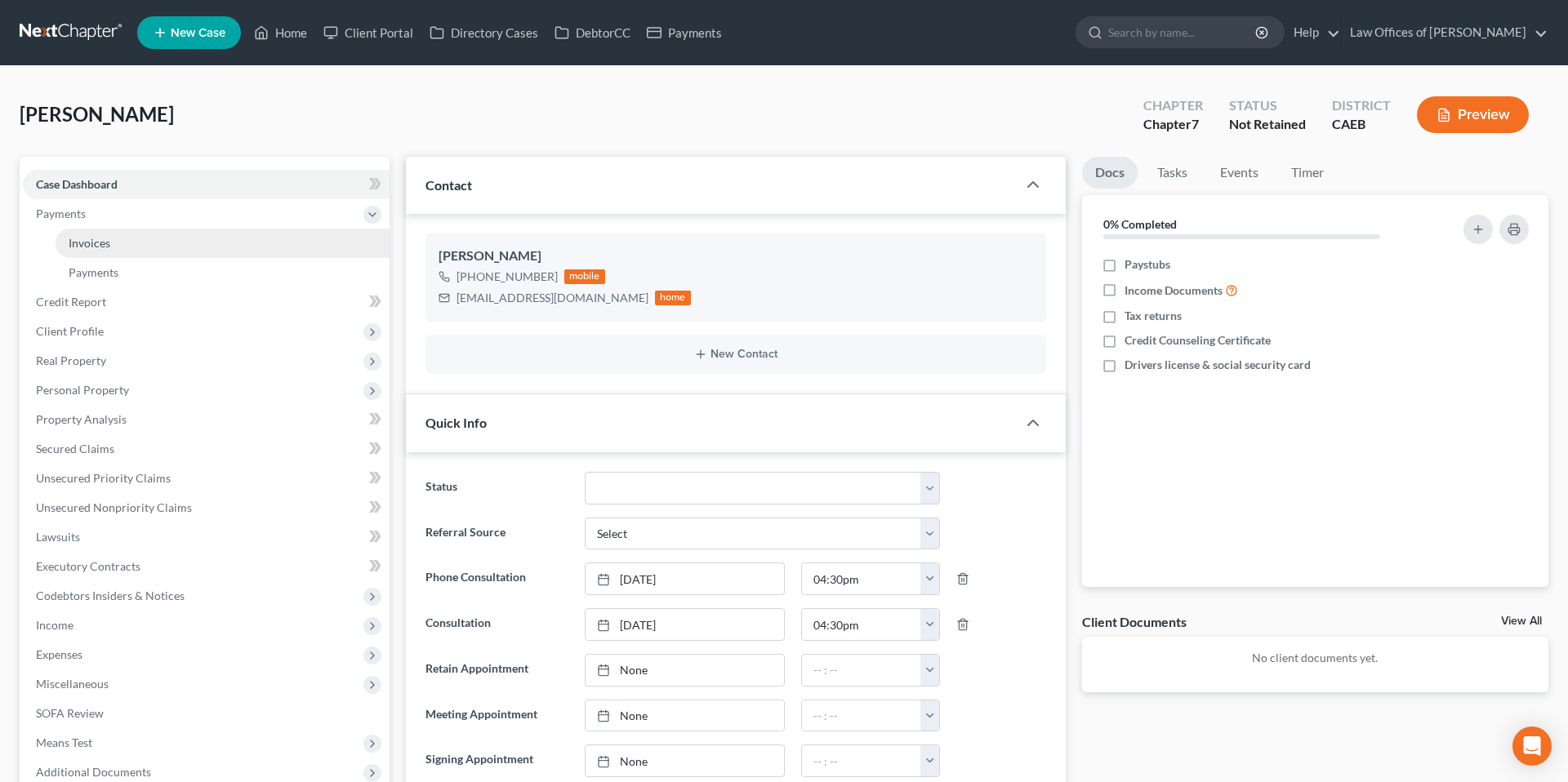
click at [89, 241] on span "Invoices" at bounding box center [89, 242] width 42 height 14
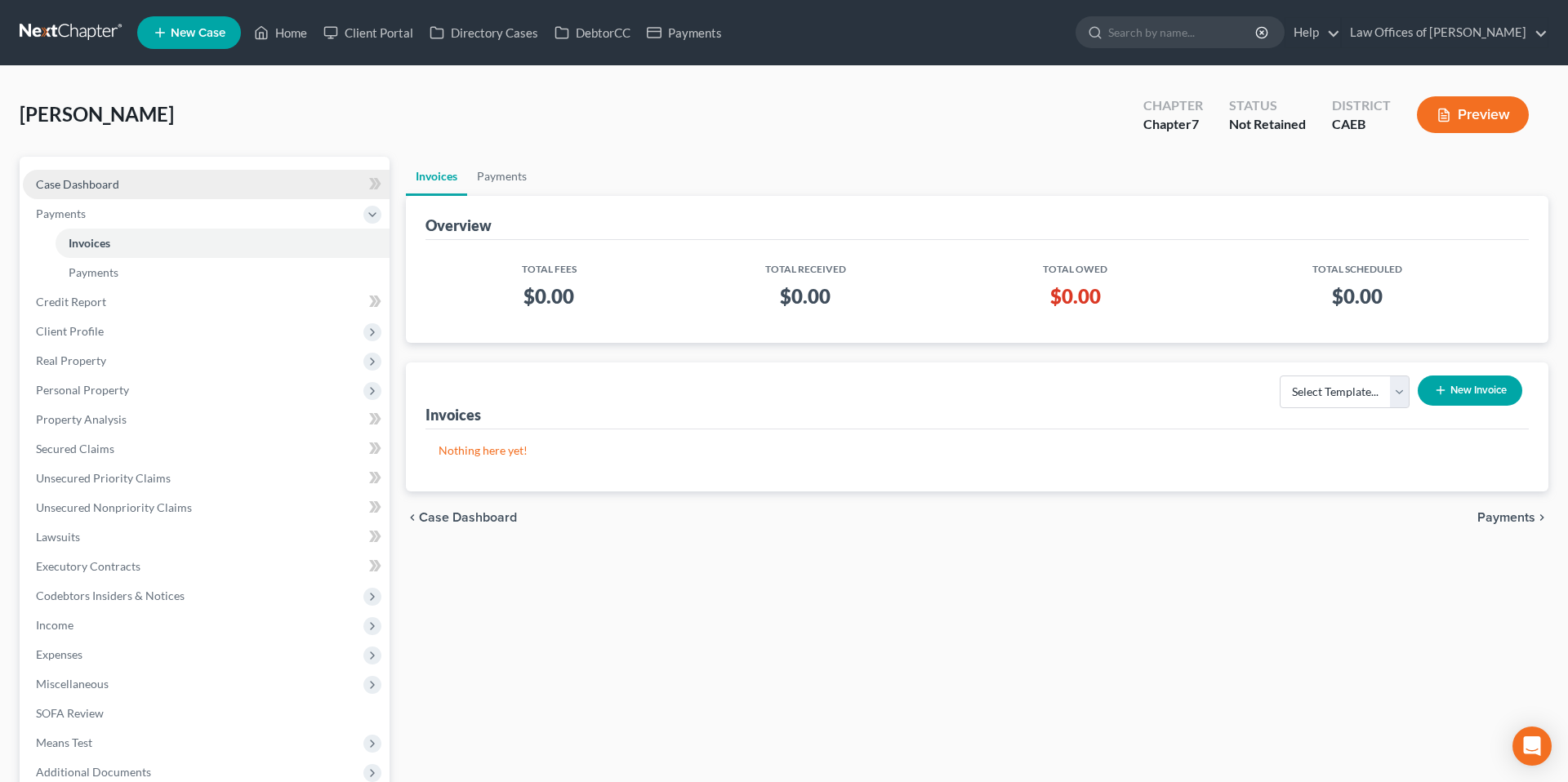
click at [118, 181] on link "Case Dashboard" at bounding box center [205, 184] width 367 height 29
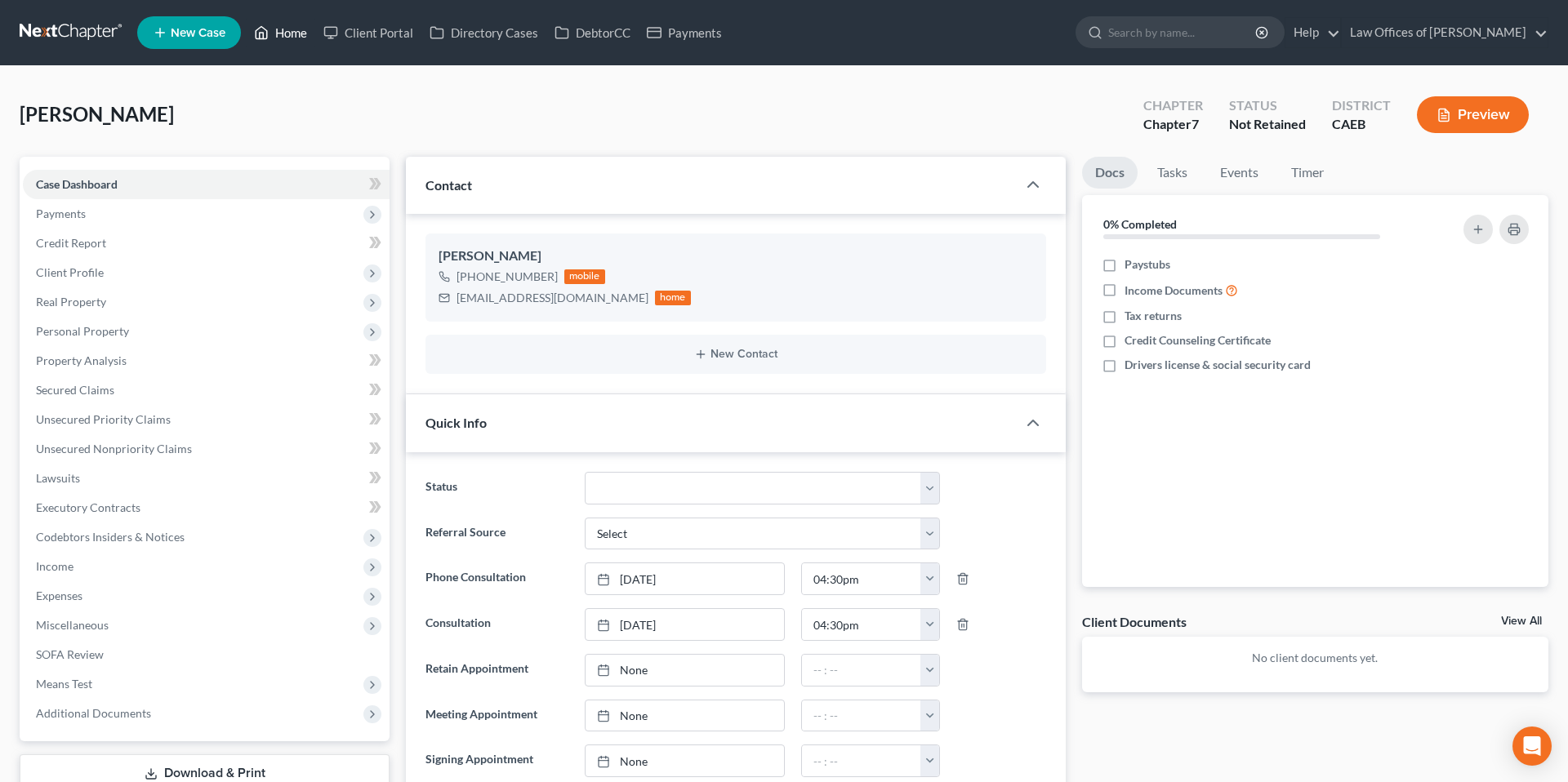
drag, startPoint x: 300, startPoint y: 37, endPoint x: 710, endPoint y: 93, distance: 413.8
click at [301, 37] on link "Home" at bounding box center [280, 32] width 69 height 29
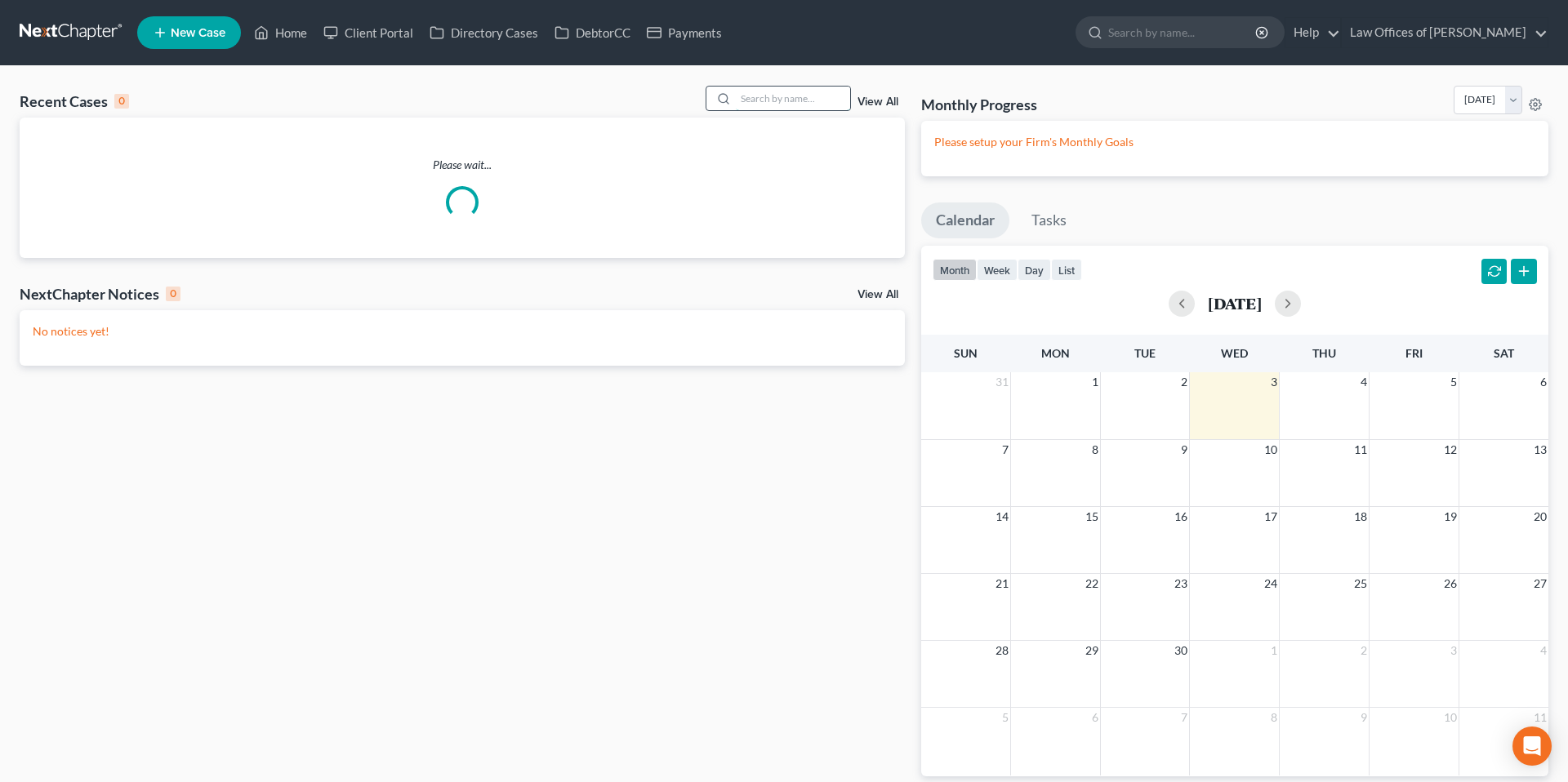
click at [764, 100] on input "search" at bounding box center [793, 98] width 114 height 23
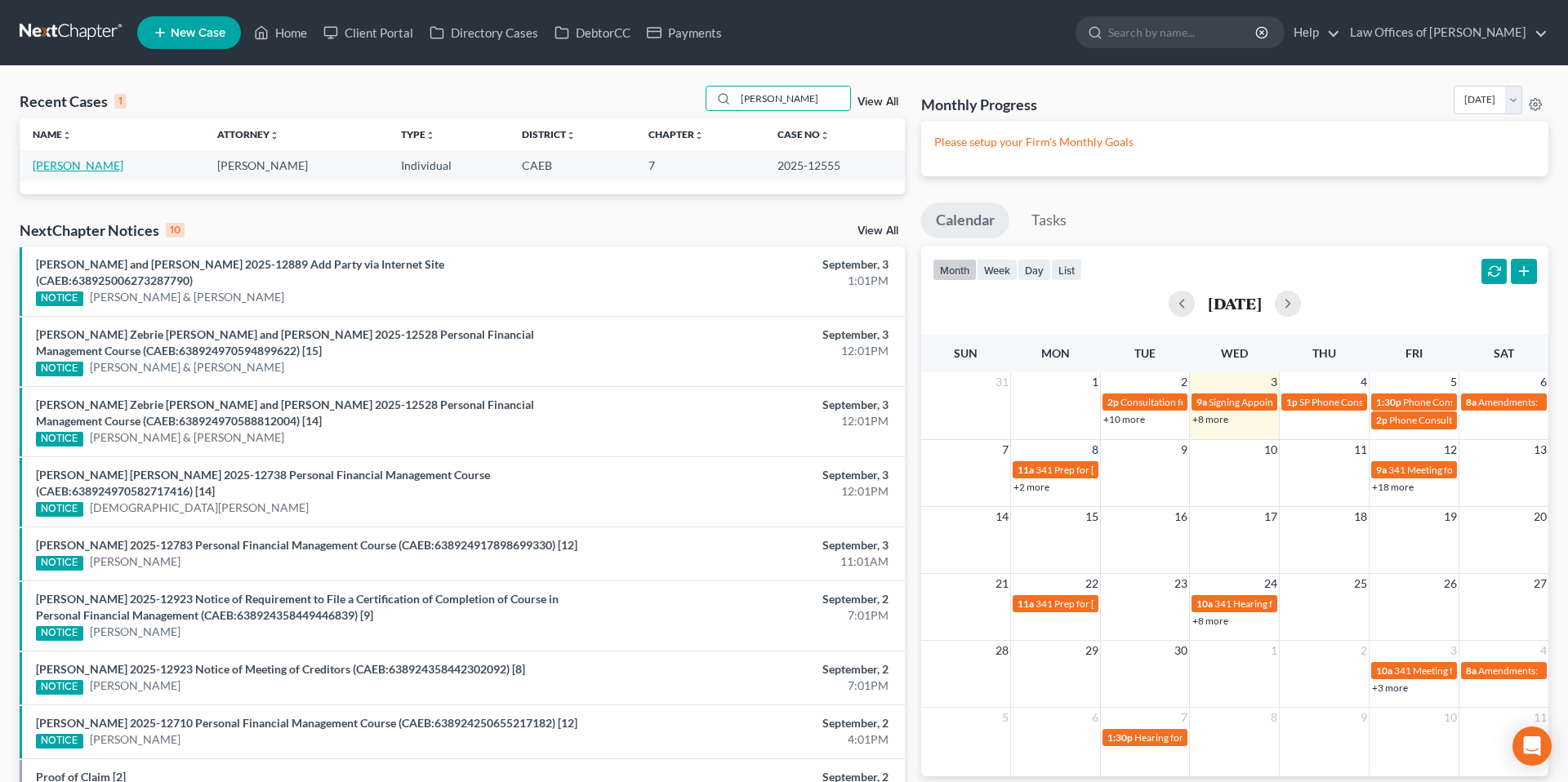
type input "[PERSON_NAME]"
click at [97, 165] on link "[PERSON_NAME]" at bounding box center [78, 166] width 91 height 14
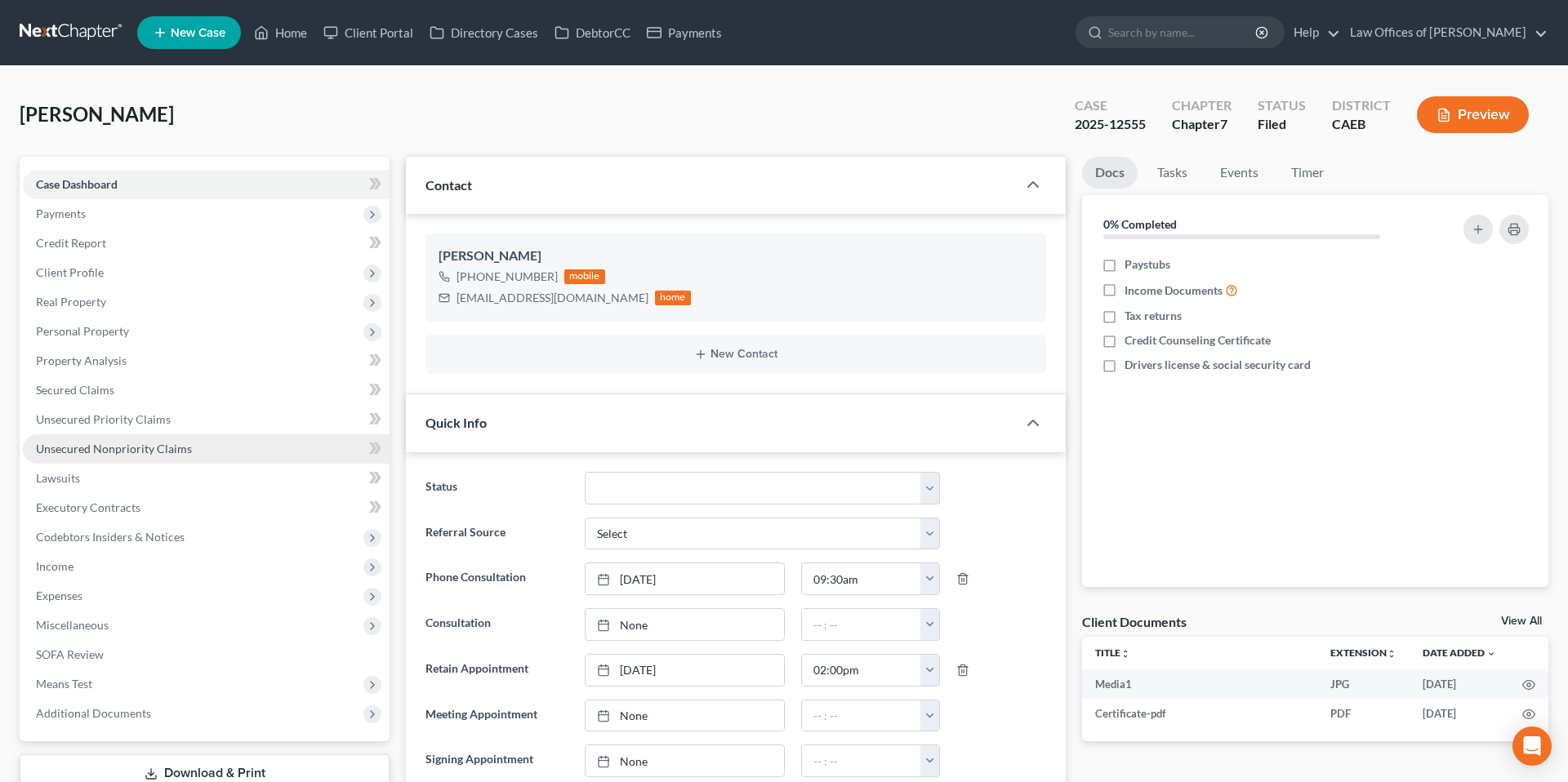
scroll to position [9346, 0]
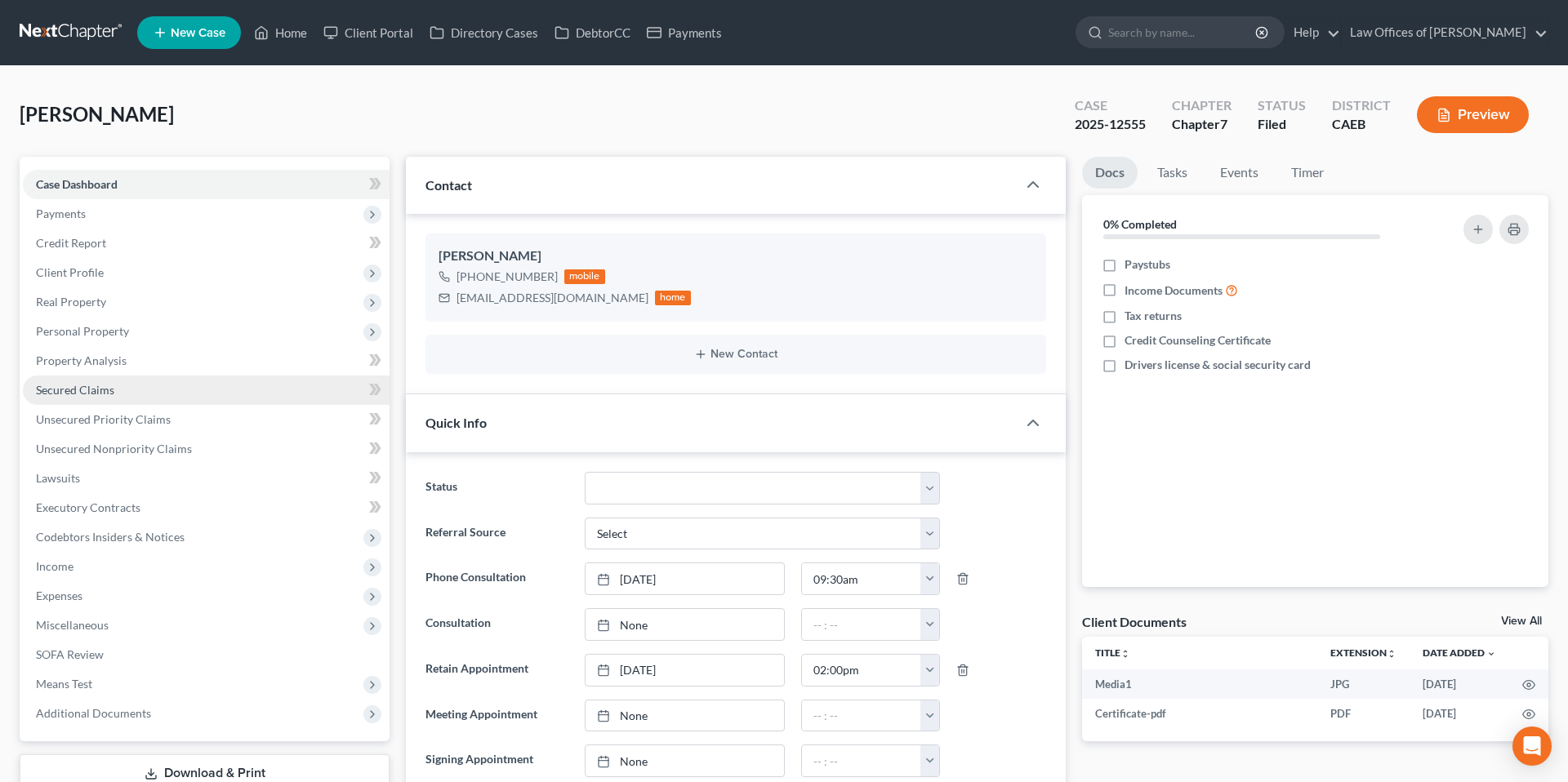
click at [89, 382] on link "Secured Claims" at bounding box center [205, 391] width 367 height 29
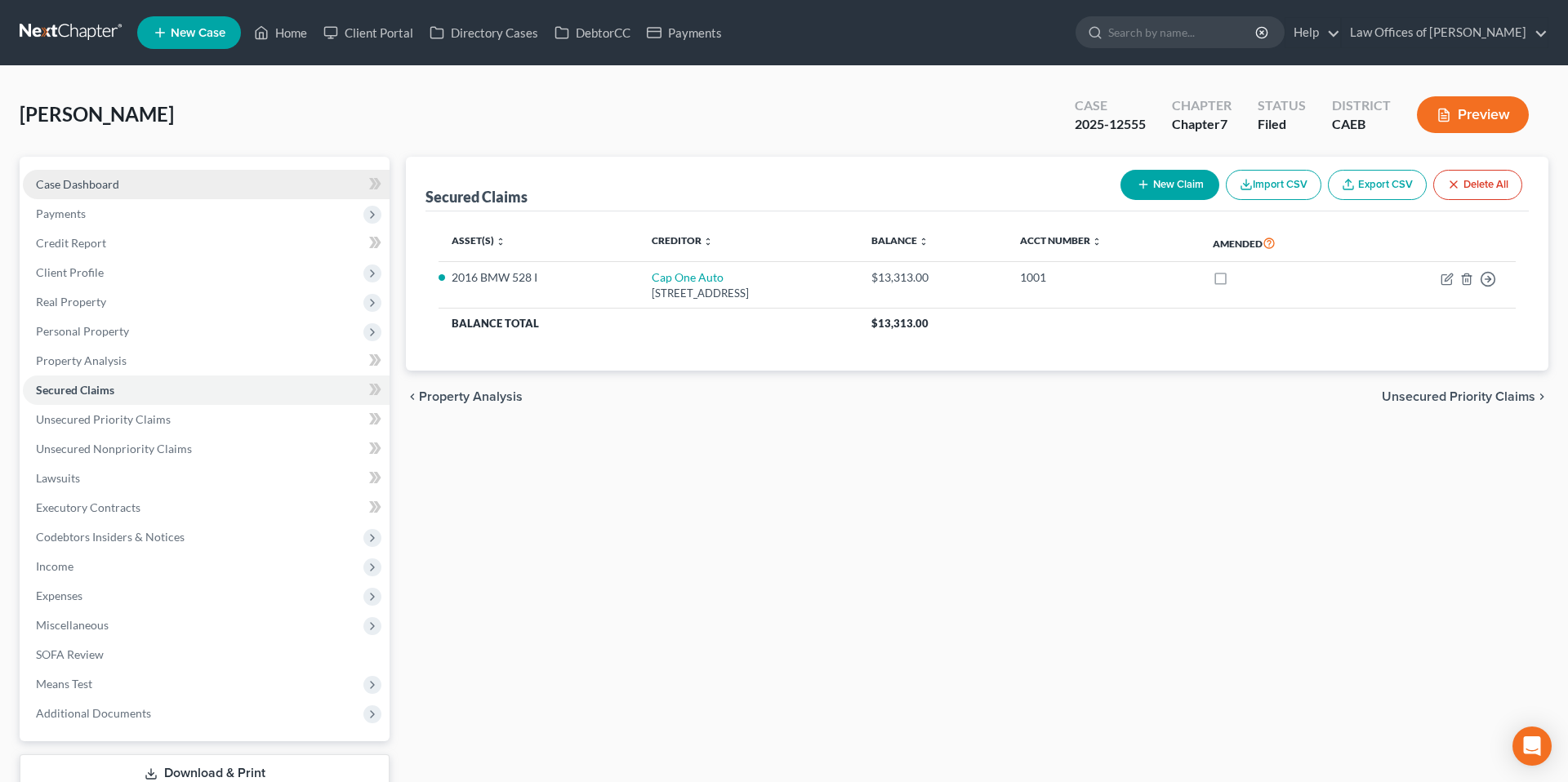
click at [190, 192] on link "Case Dashboard" at bounding box center [205, 184] width 367 height 29
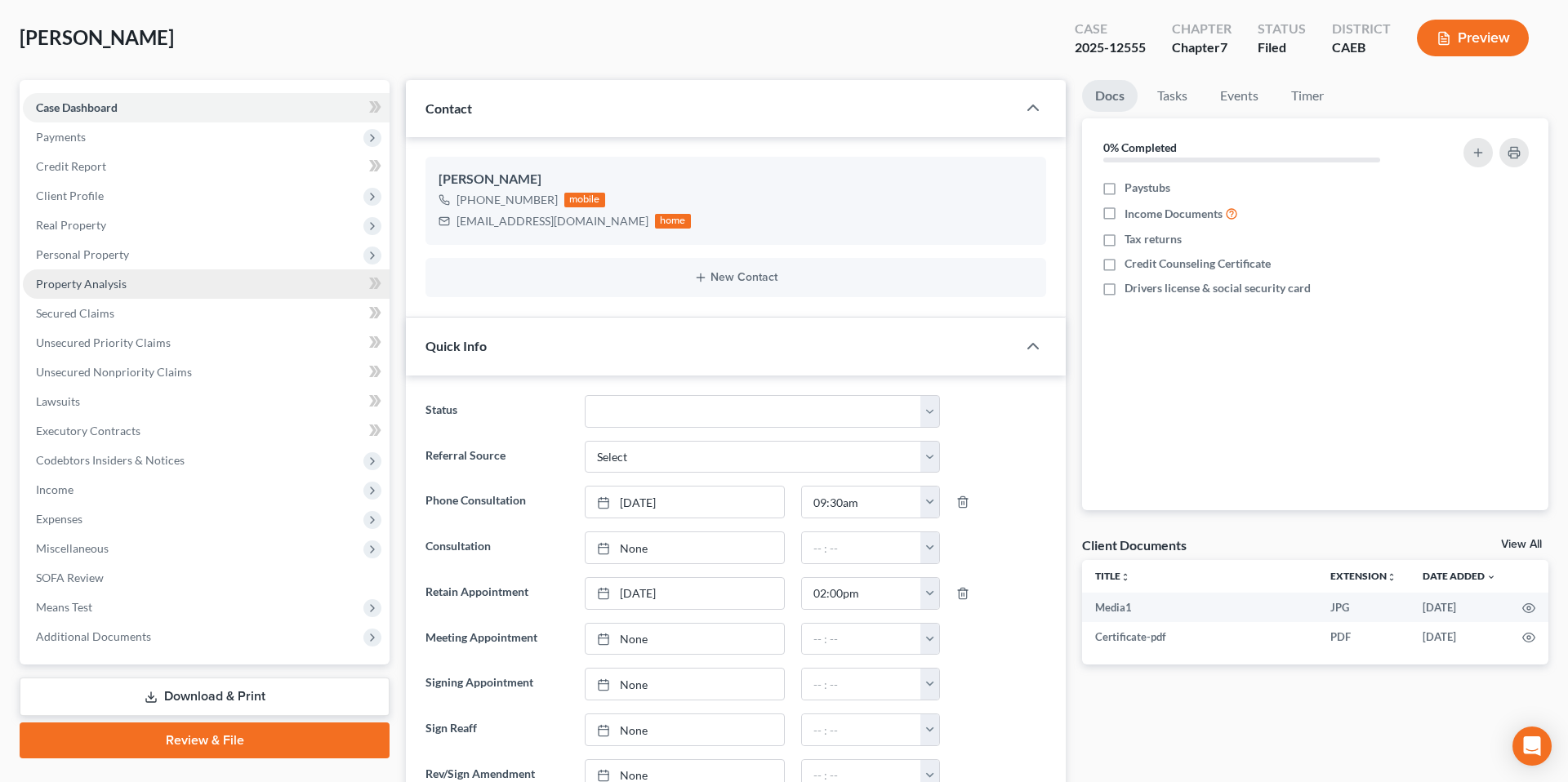
scroll to position [871, 0]
click at [160, 639] on span "Additional Documents" at bounding box center [205, 637] width 367 height 29
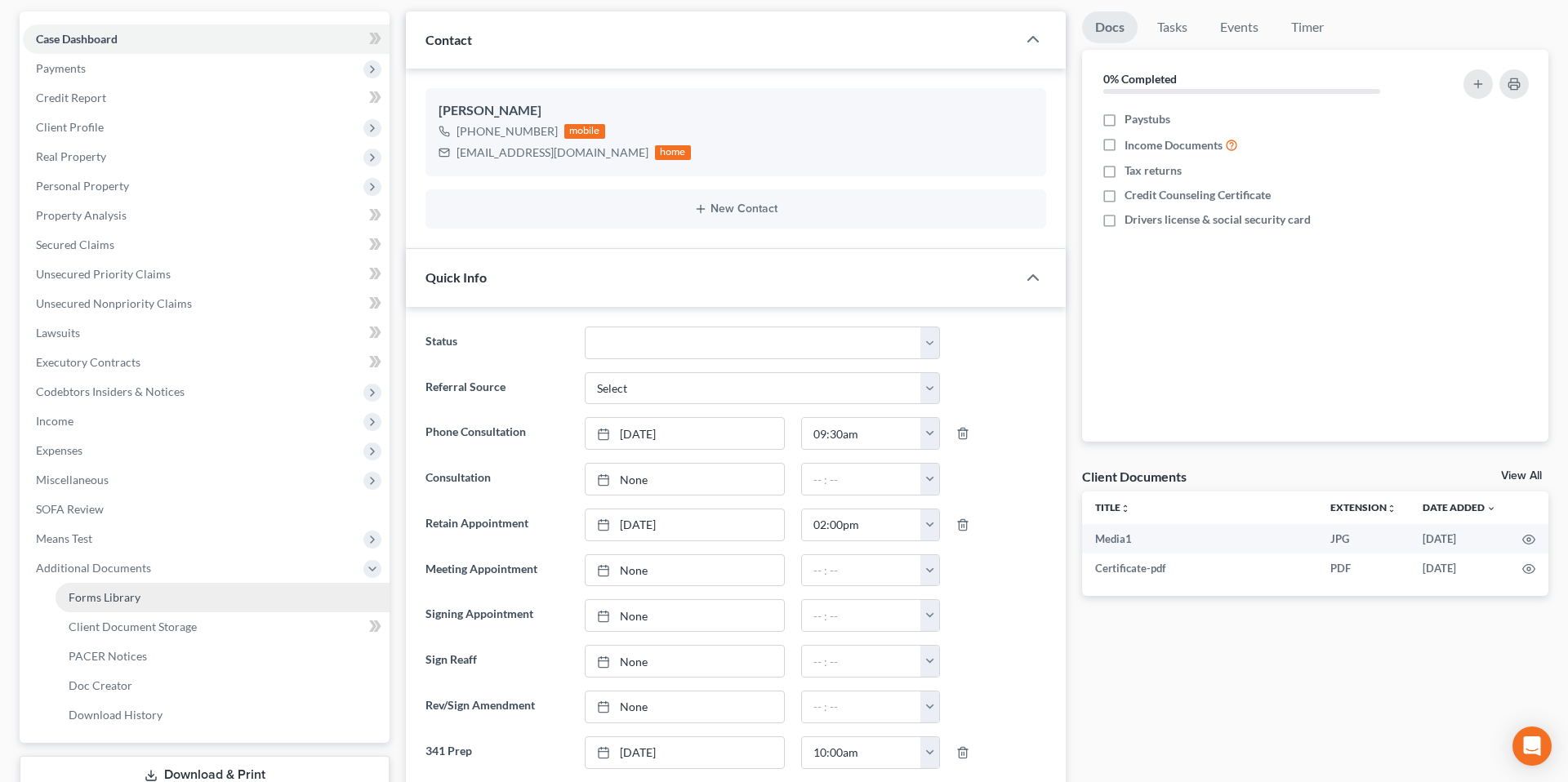
scroll to position [9346, 0]
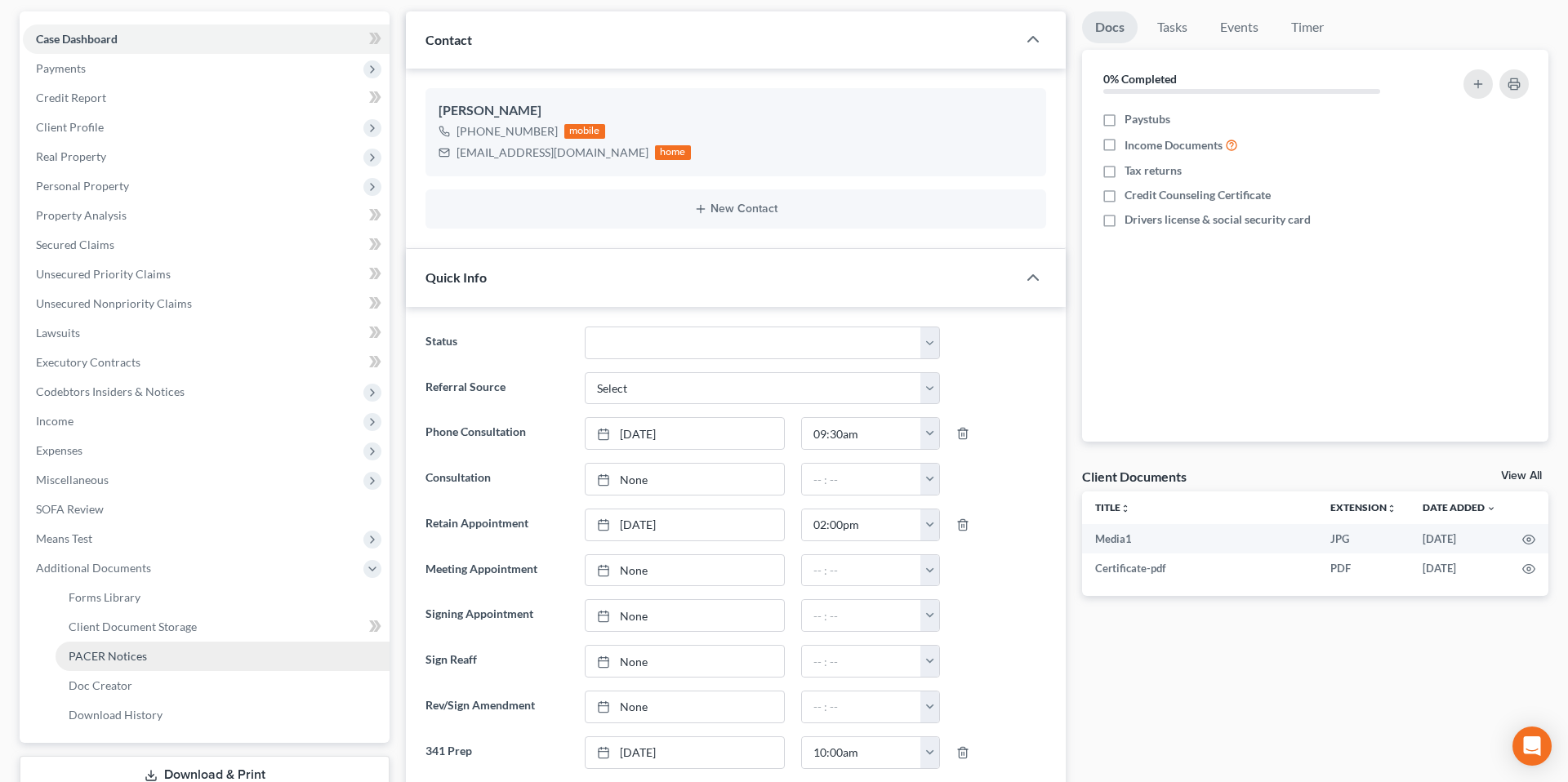
click at [136, 663] on link "PACER Notices" at bounding box center [222, 656] width 334 height 29
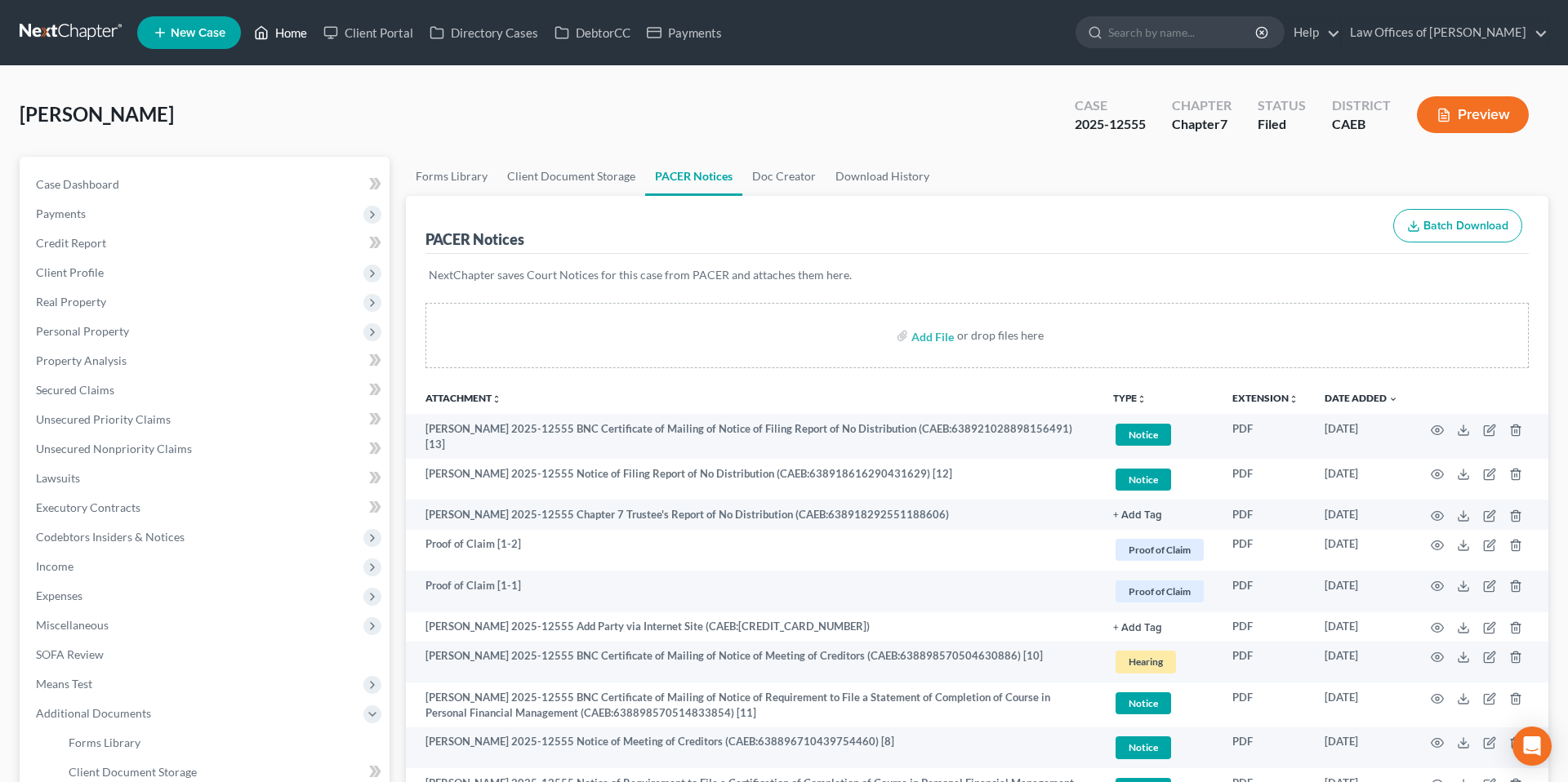
click at [284, 18] on link "Home" at bounding box center [280, 32] width 69 height 29
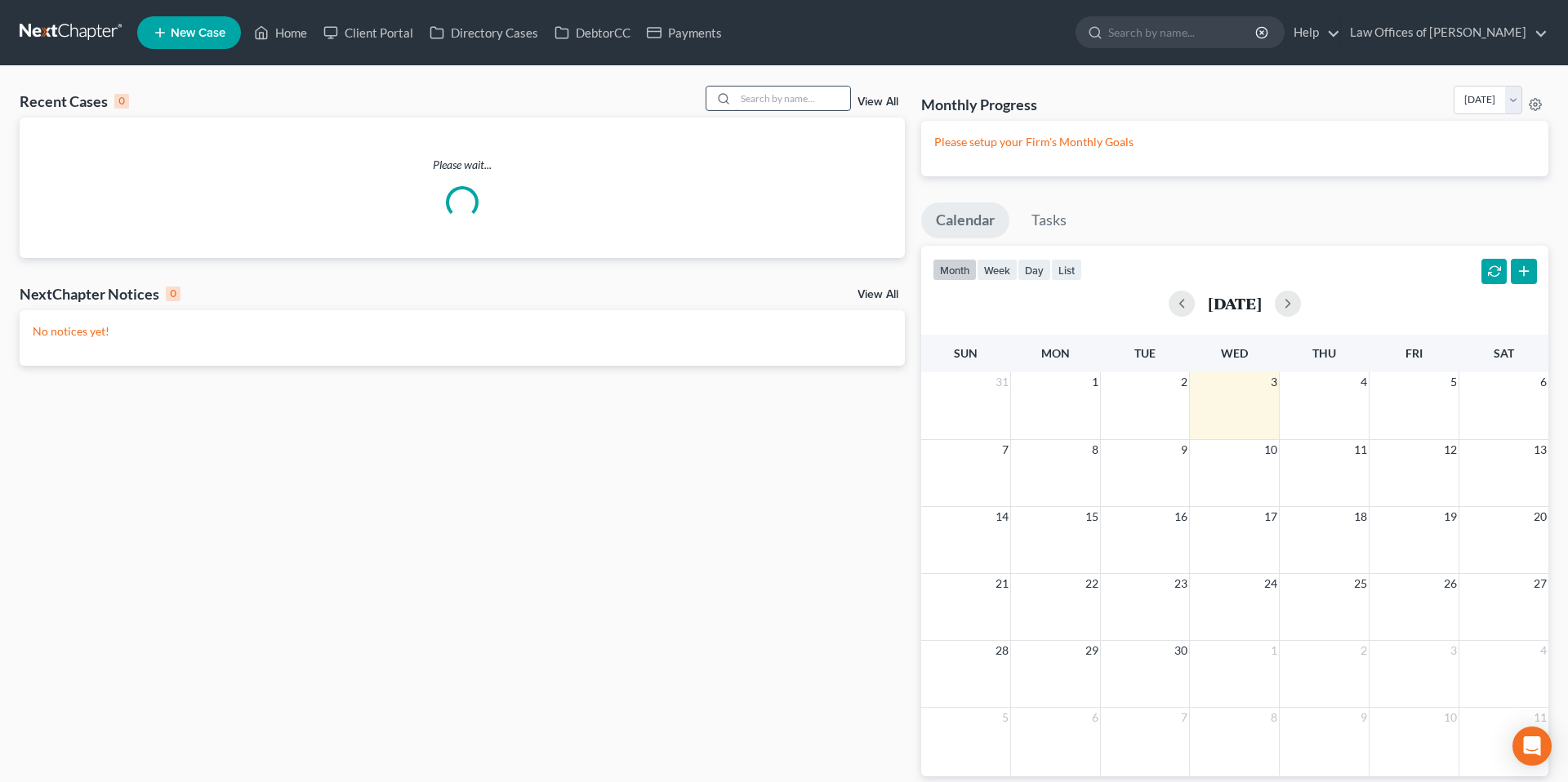
click at [787, 99] on input "search" at bounding box center [793, 98] width 114 height 23
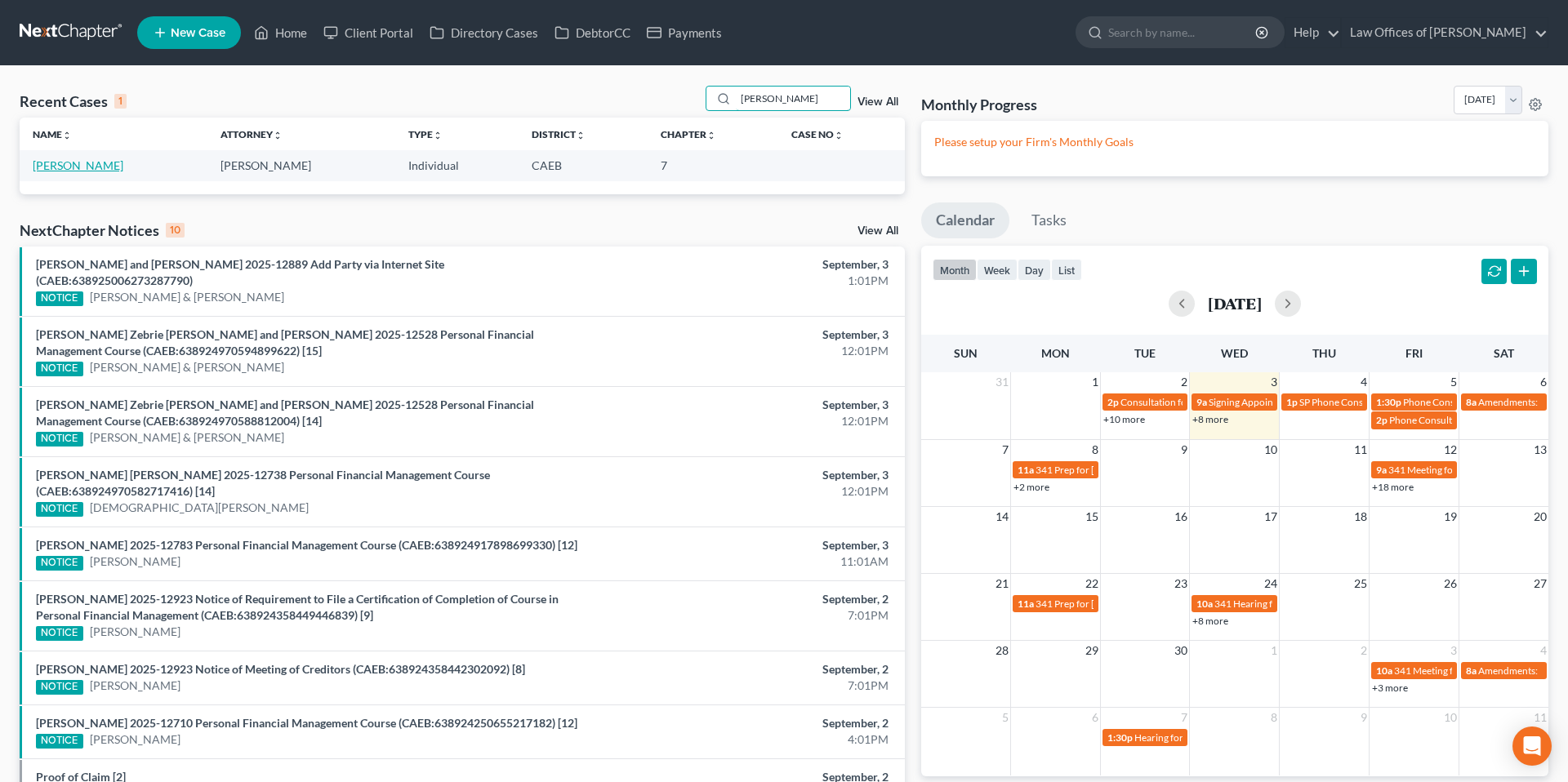
type input "[PERSON_NAME]"
click at [70, 167] on link "[PERSON_NAME]" at bounding box center [78, 166] width 91 height 14
select select "11"
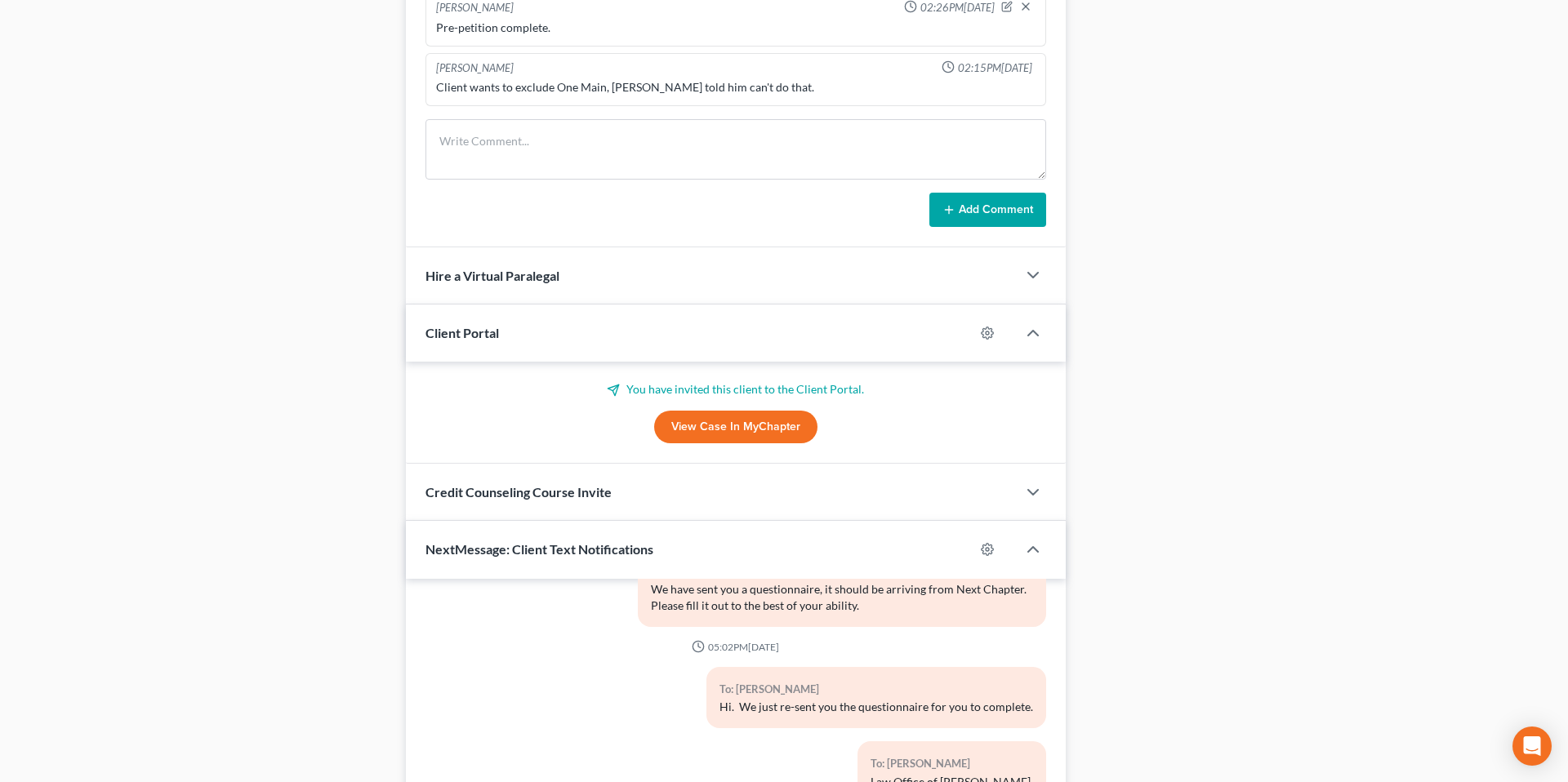
scroll to position [1393, 0]
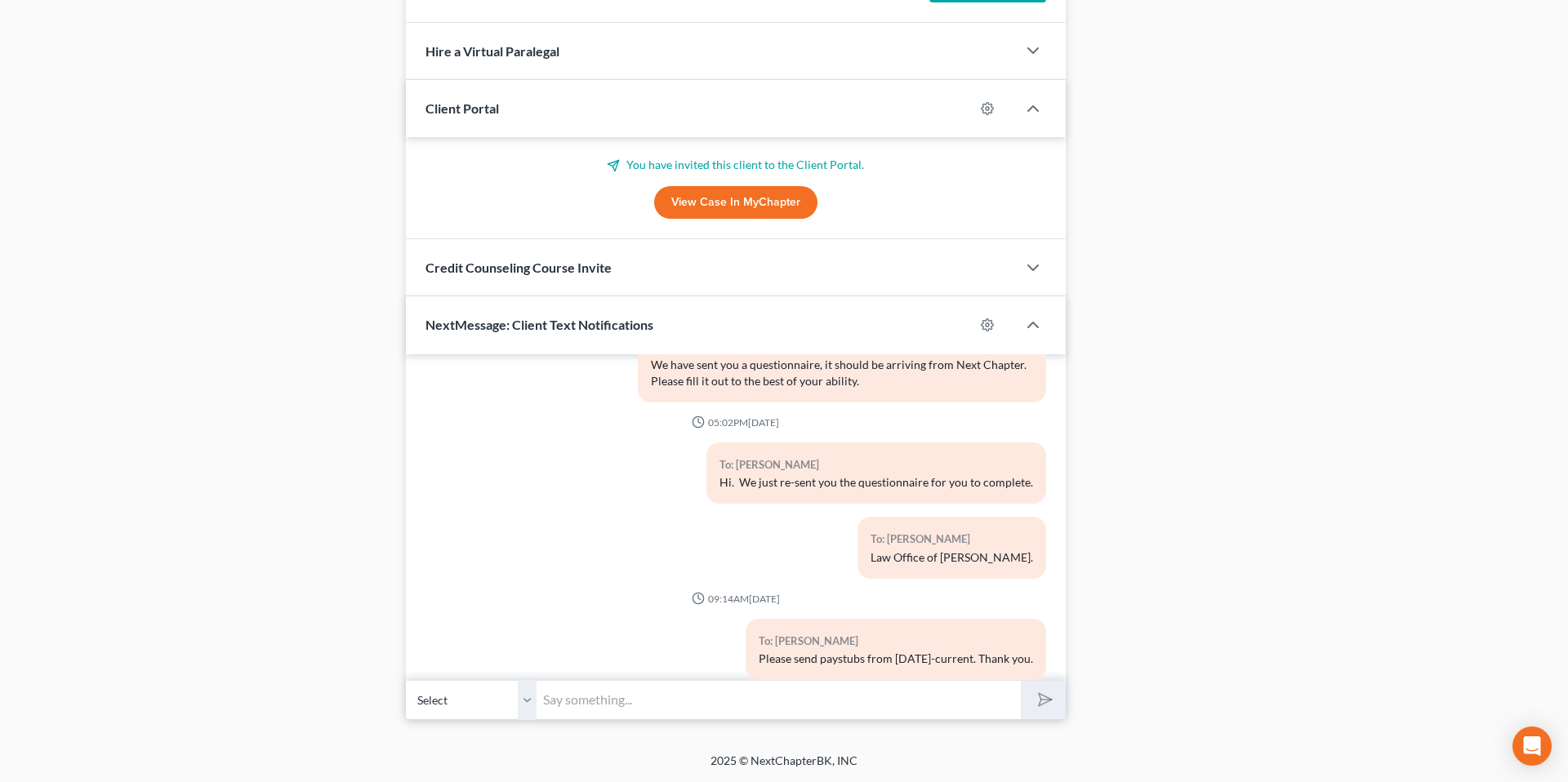
click at [688, 701] on input "text" at bounding box center [778, 700] width 484 height 40
type input "You can bring the paystubs that you have to the office at your convenience."
drag, startPoint x: 1040, startPoint y: 697, endPoint x: 997, endPoint y: 699, distance: 43.0
click at [1041, 697] on icon "submit" at bounding box center [1040, 699] width 22 height 22
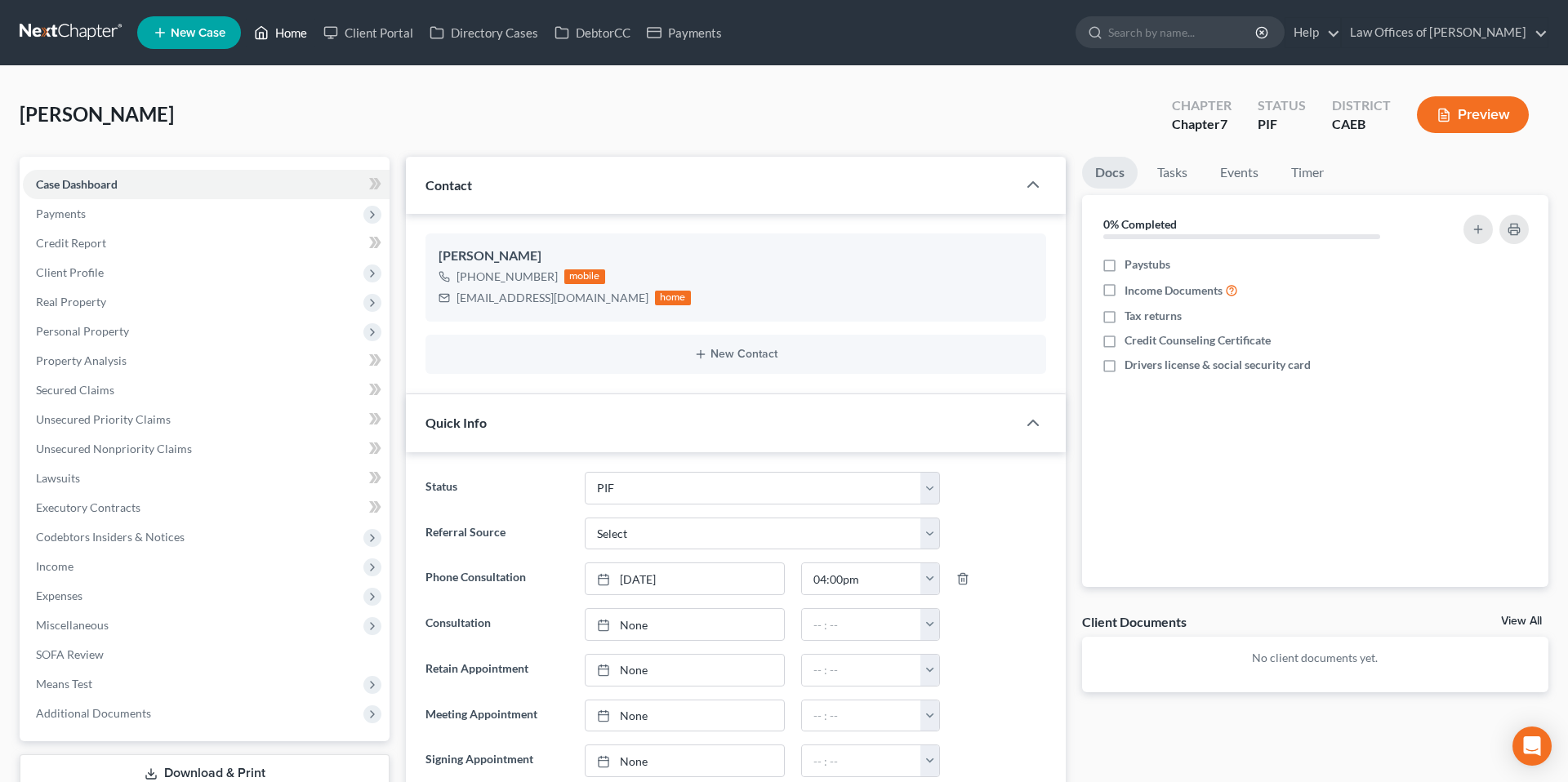
click at [299, 33] on link "Home" at bounding box center [280, 32] width 69 height 29
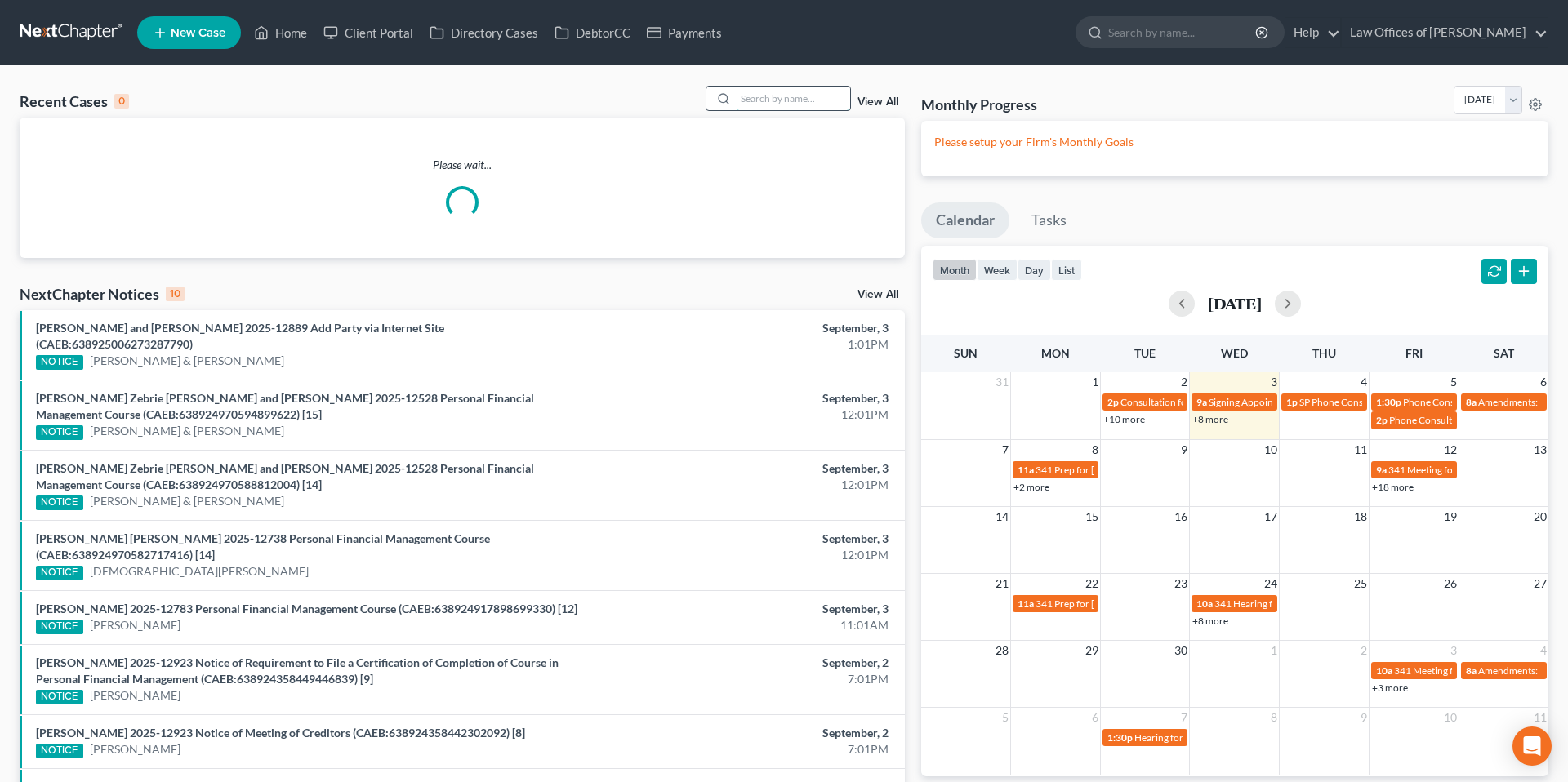
click at [772, 98] on input "search" at bounding box center [793, 98] width 114 height 23
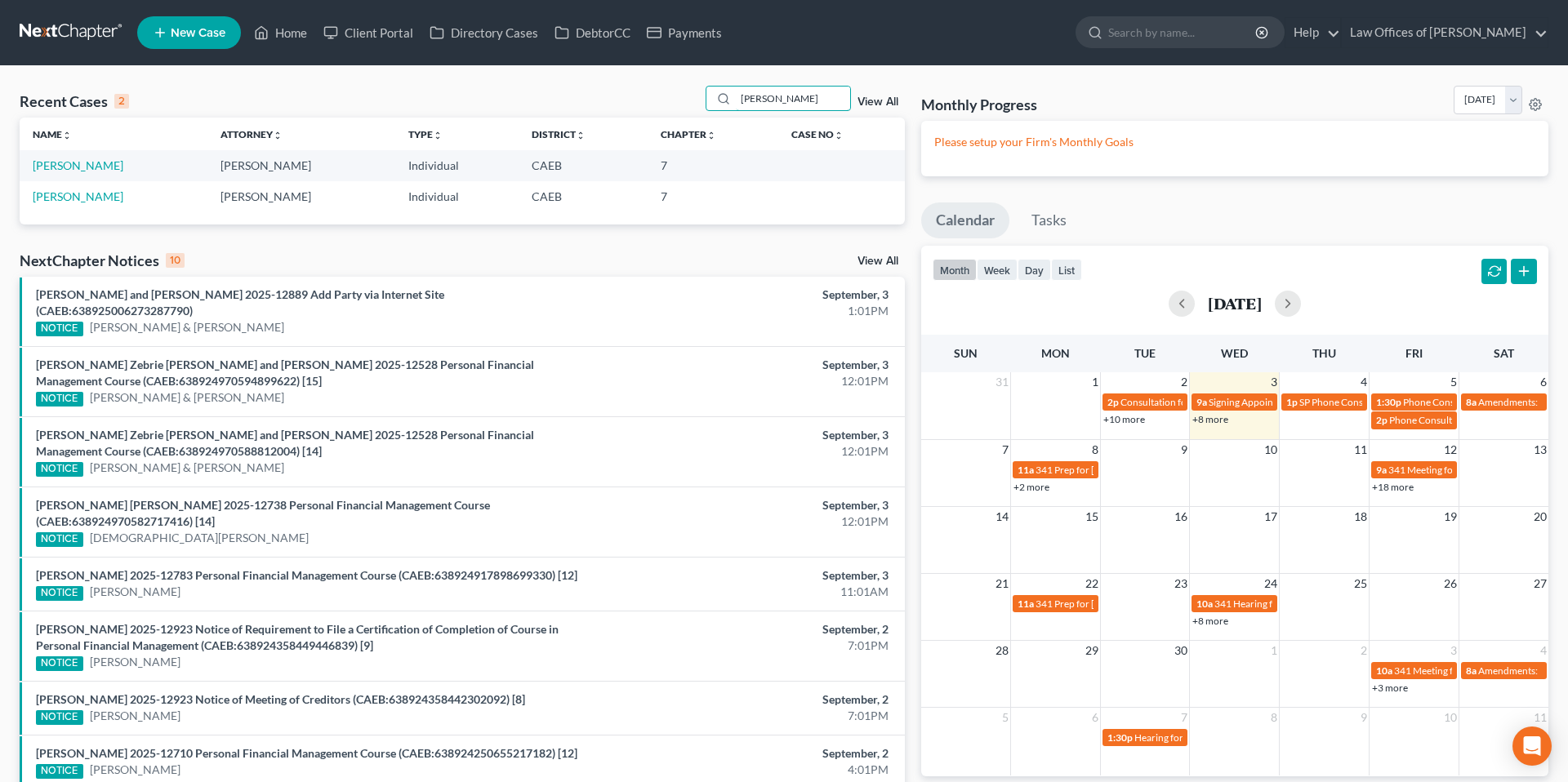
type input "[PERSON_NAME]"
click at [81, 164] on link "[PERSON_NAME]" at bounding box center [78, 166] width 91 height 14
select select "11"
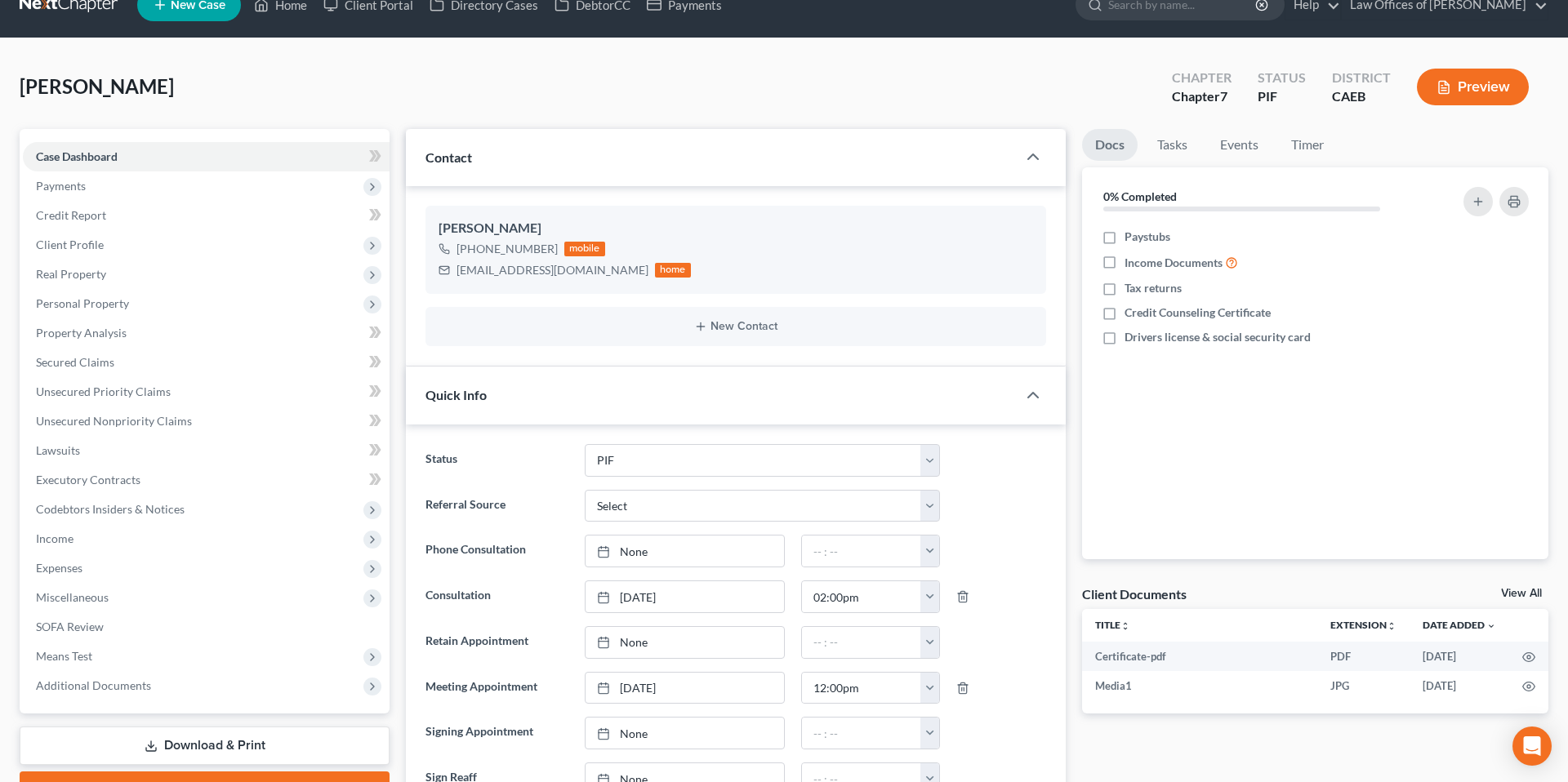
scroll to position [24, 0]
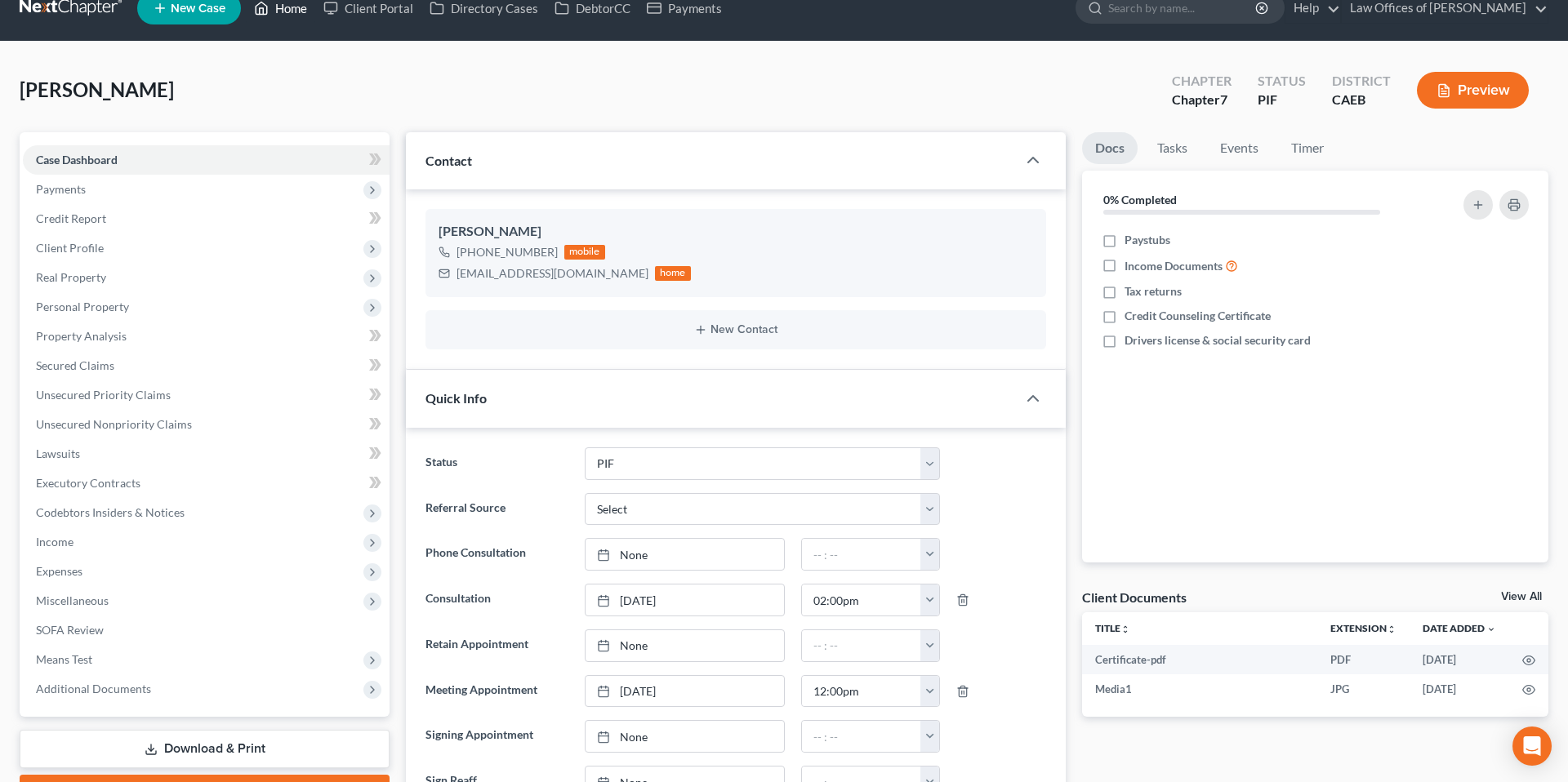
click at [272, 9] on link "Home" at bounding box center [280, 8] width 69 height 29
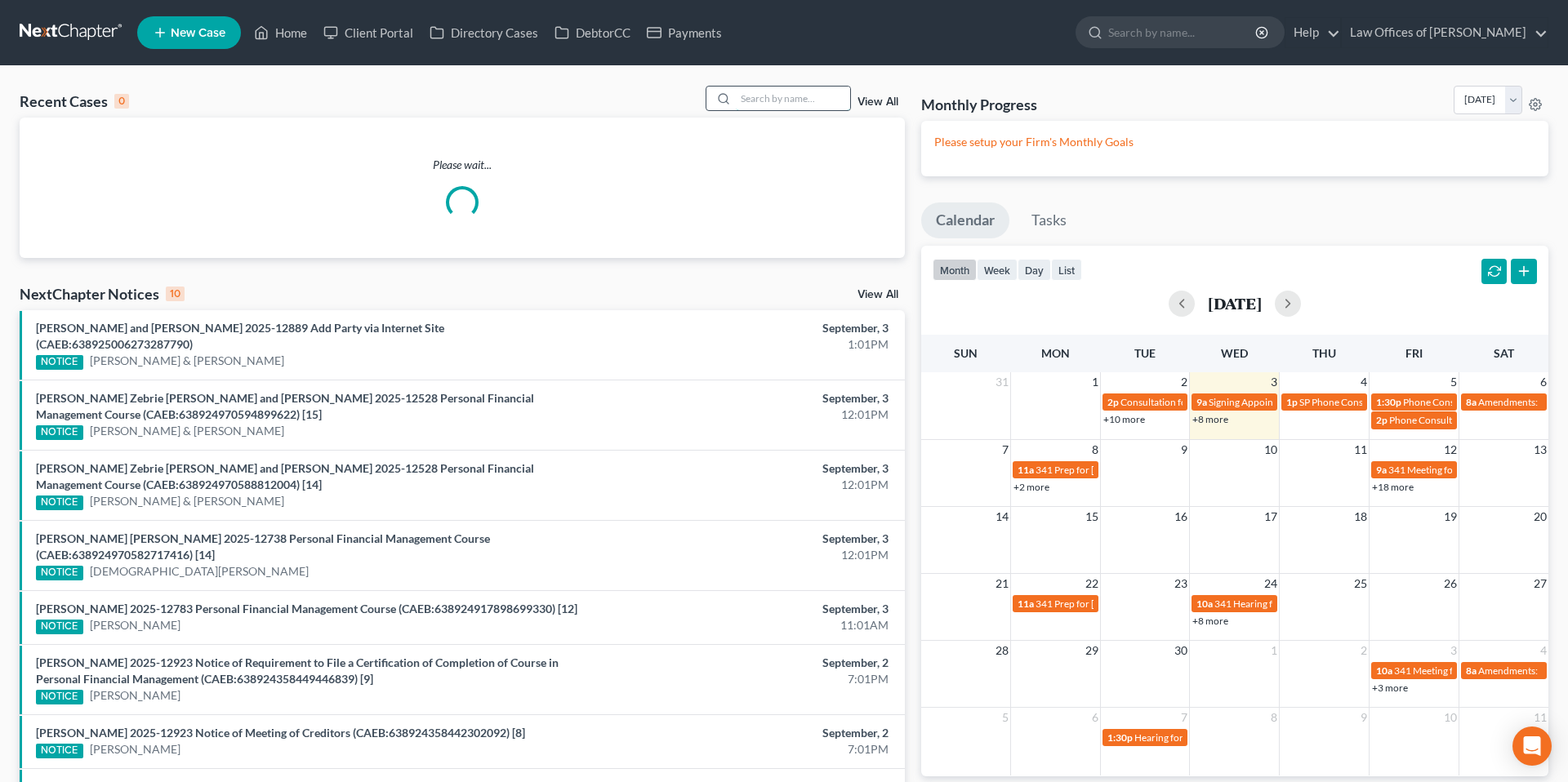
click at [761, 98] on input "search" at bounding box center [793, 98] width 114 height 23
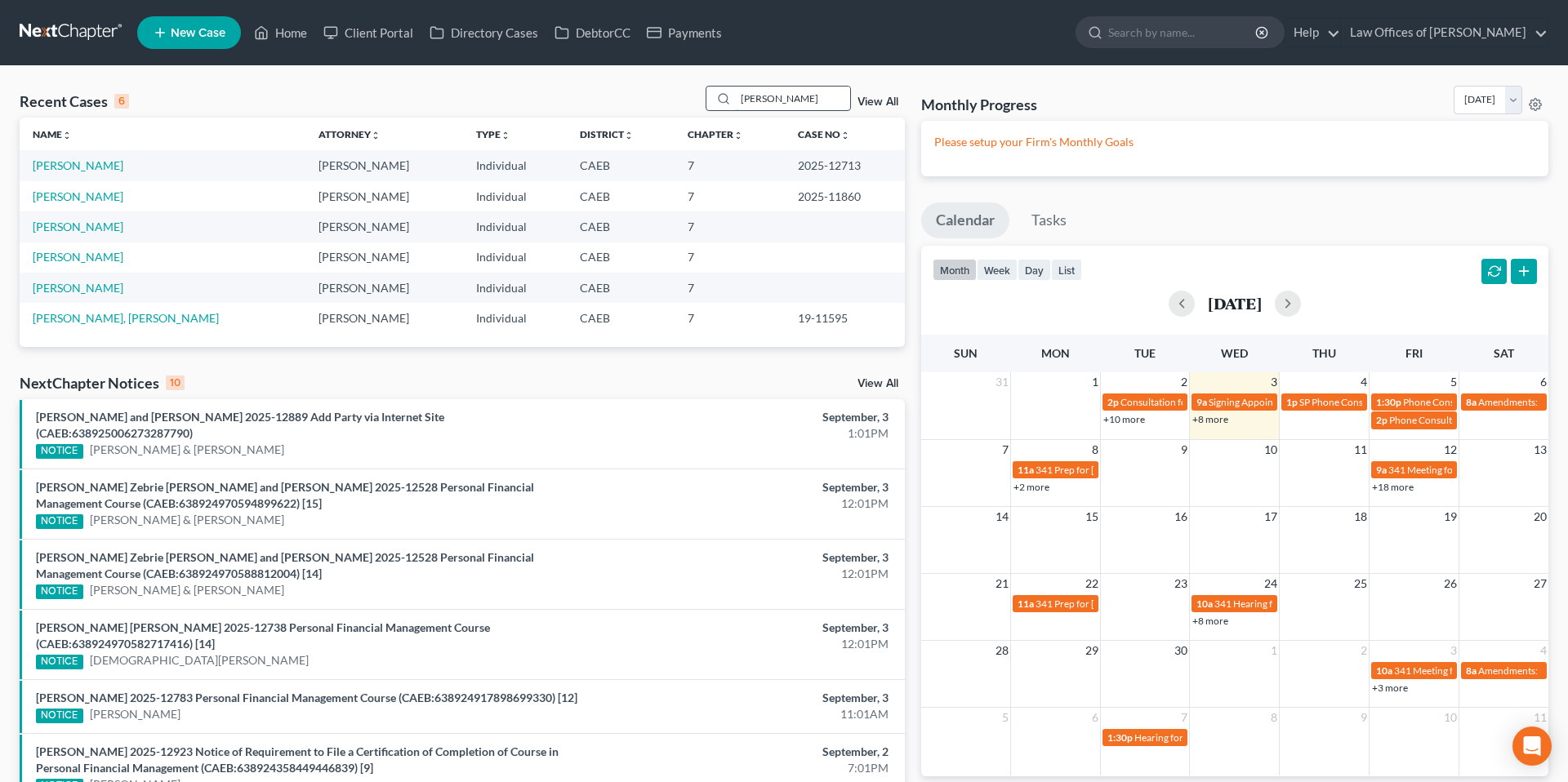
click at [792, 99] on input "[PERSON_NAME]" at bounding box center [793, 98] width 114 height 23
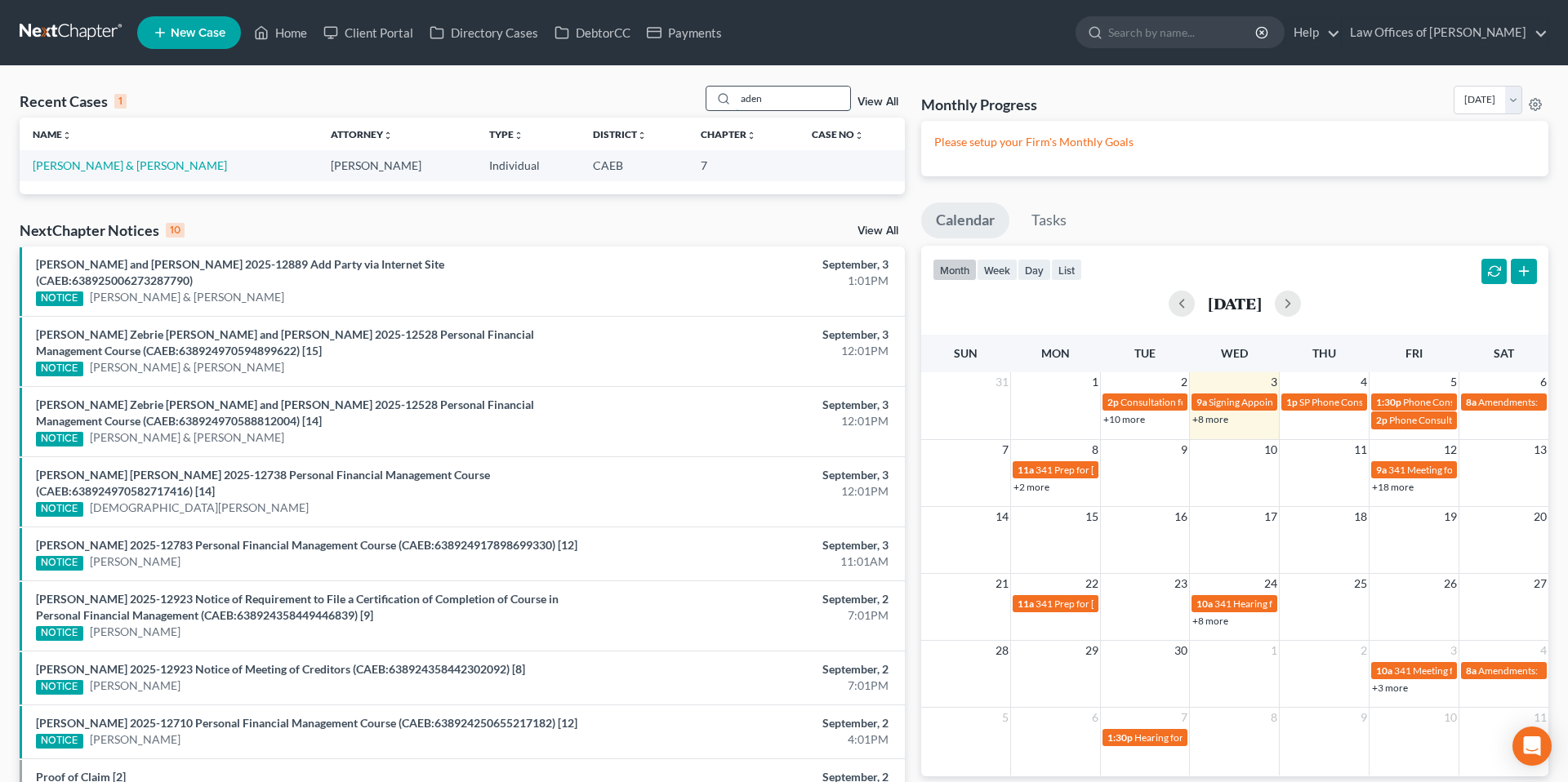
click at [769, 102] on input "aden" at bounding box center [793, 98] width 114 height 23
click at [781, 102] on input "aden" at bounding box center [793, 98] width 114 height 23
click at [782, 103] on input "aden" at bounding box center [793, 98] width 114 height 23
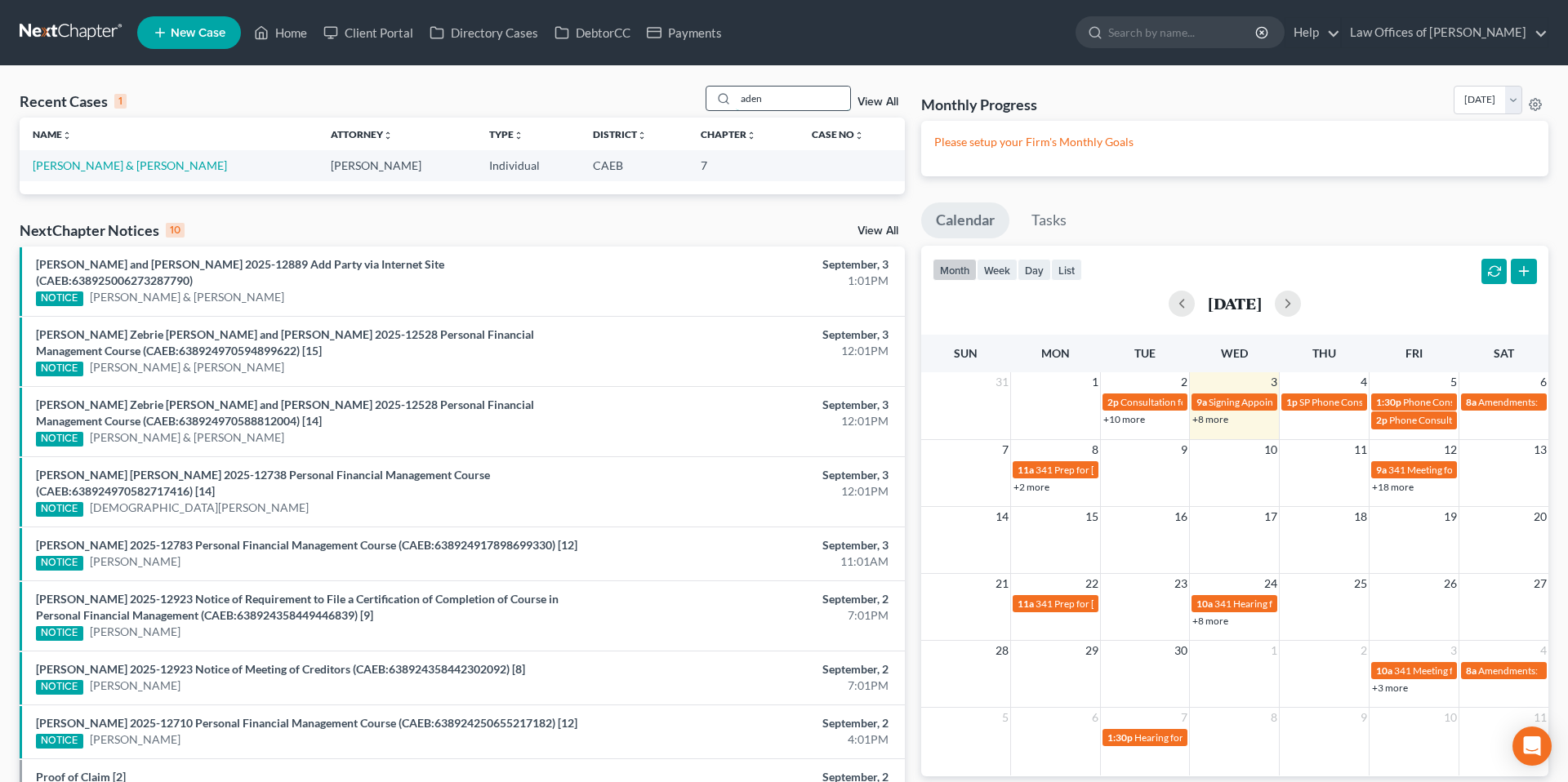
click at [782, 103] on input "aden" at bounding box center [793, 98] width 114 height 23
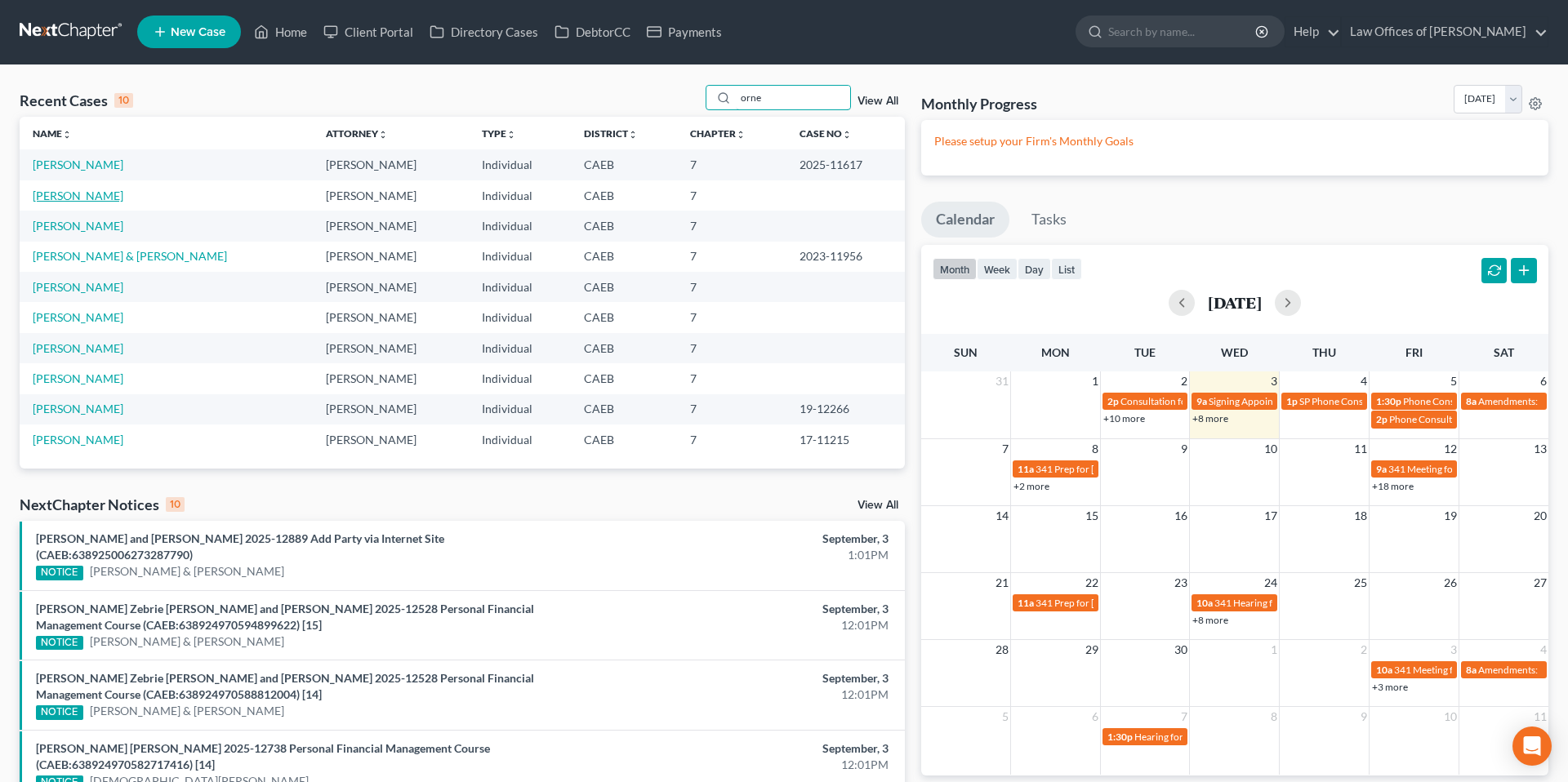
scroll to position [18, 0]
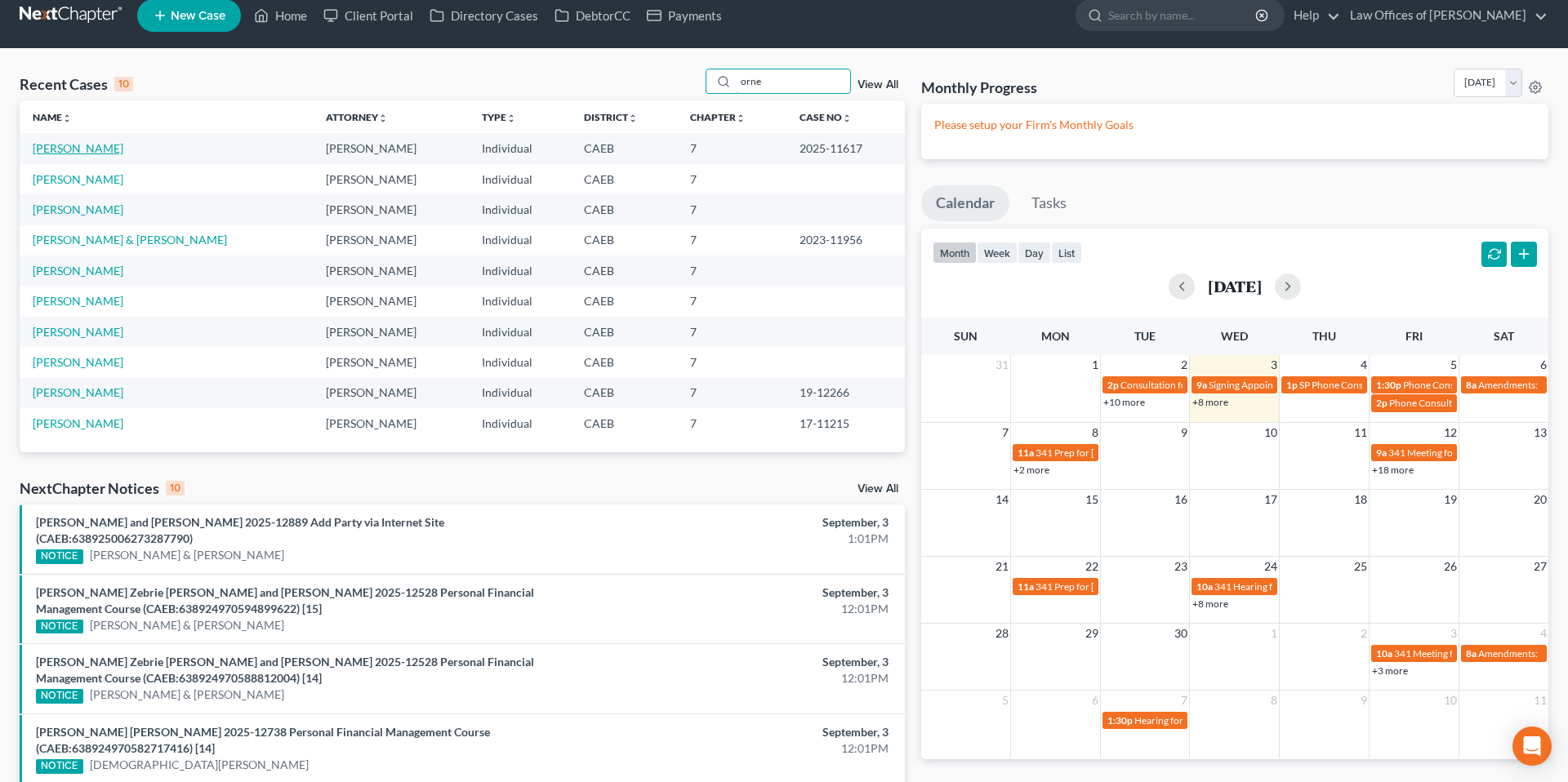
type input "orne"
click at [84, 152] on link "[PERSON_NAME]" at bounding box center [78, 148] width 91 height 14
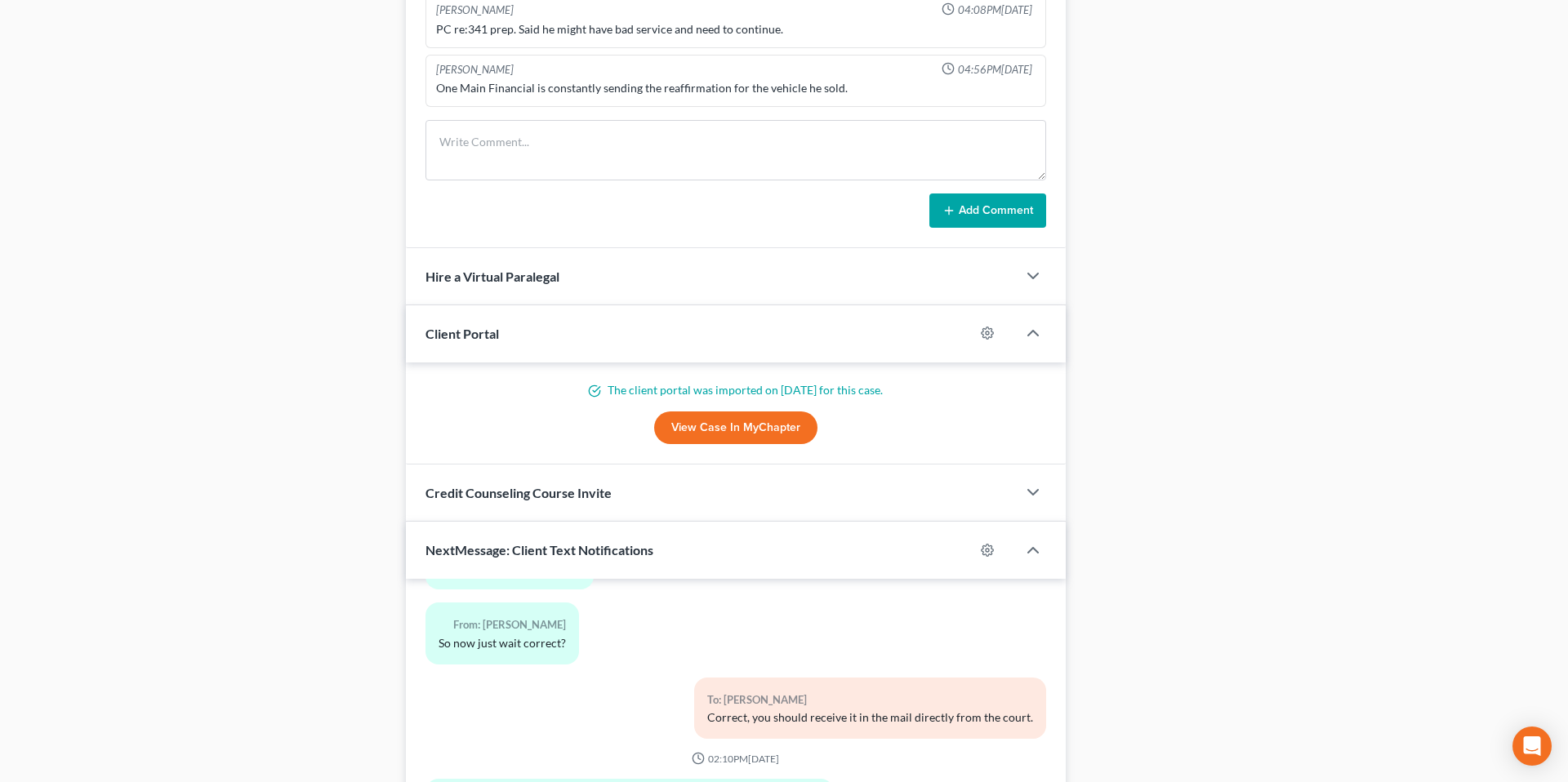
scroll to position [1403, 0]
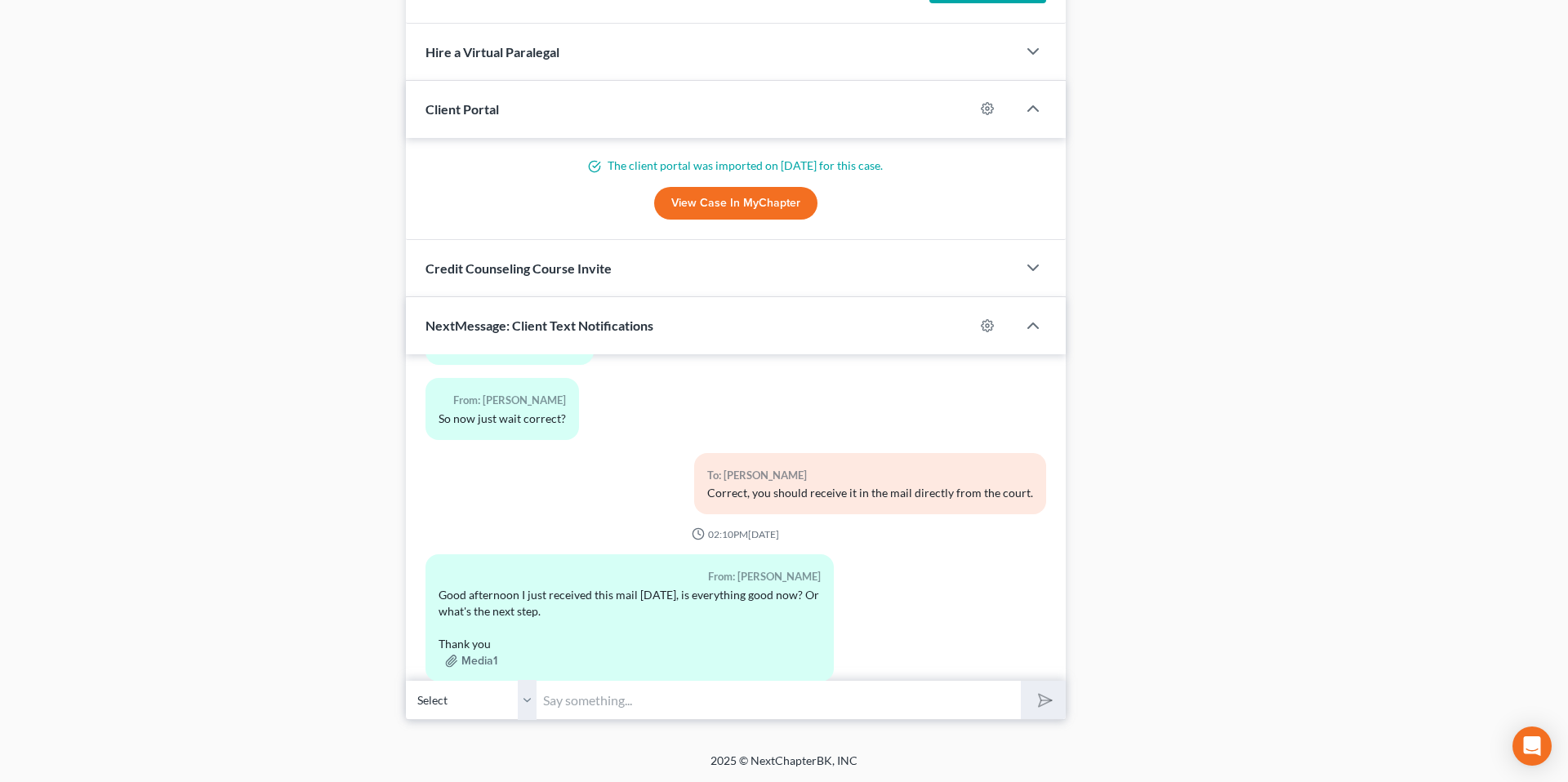
click at [645, 708] on input "text" at bounding box center [778, 700] width 484 height 40
click at [584, 711] on input "text" at bounding box center [778, 700] width 484 height 40
click at [585, 700] on input "text" at bounding box center [778, 700] width 484 height 40
type input "So that is all, your case has been discharged and that is your proof of dischar…"
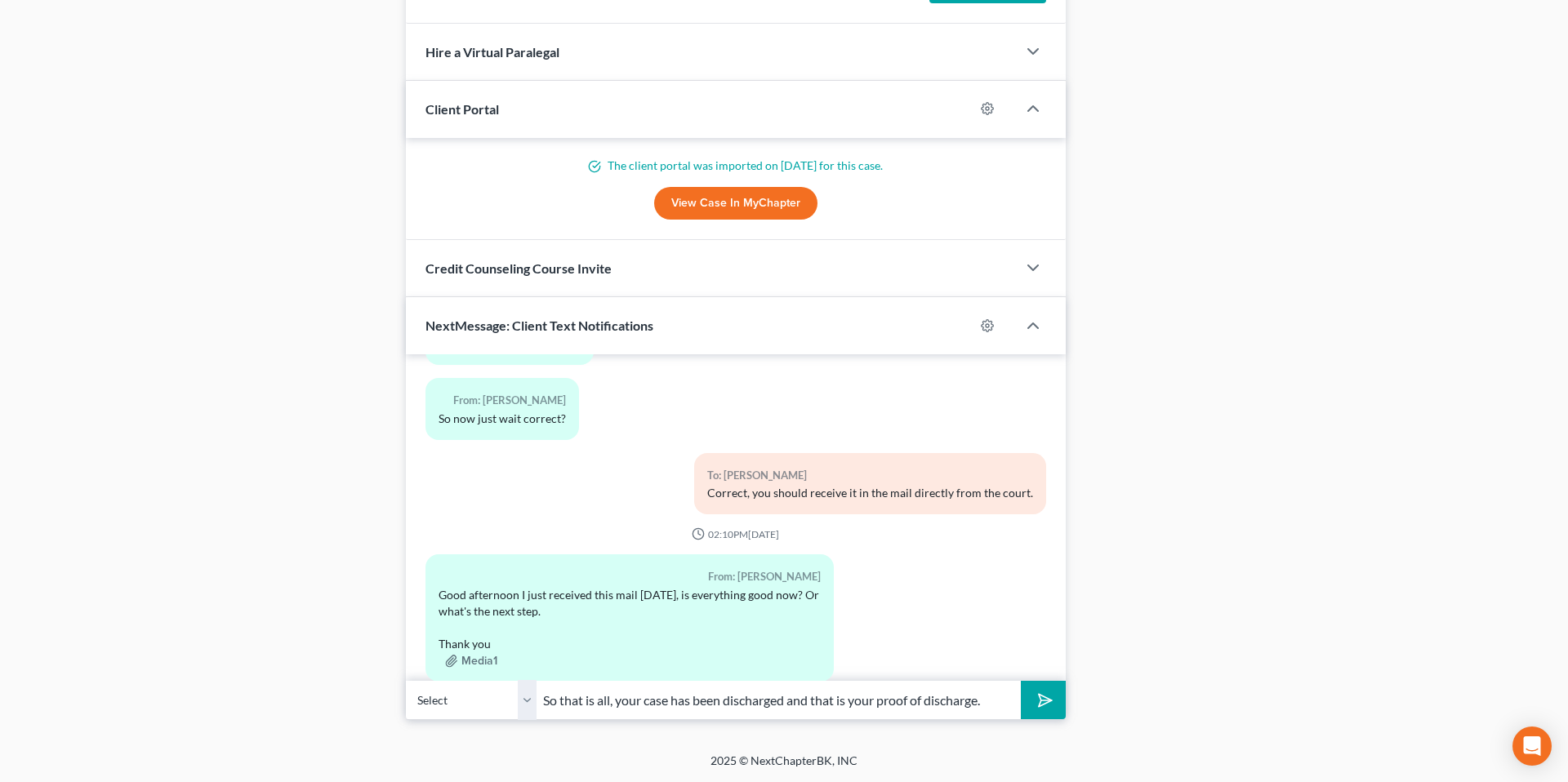
click at [1034, 696] on icon "submit" at bounding box center [1040, 700] width 22 height 22
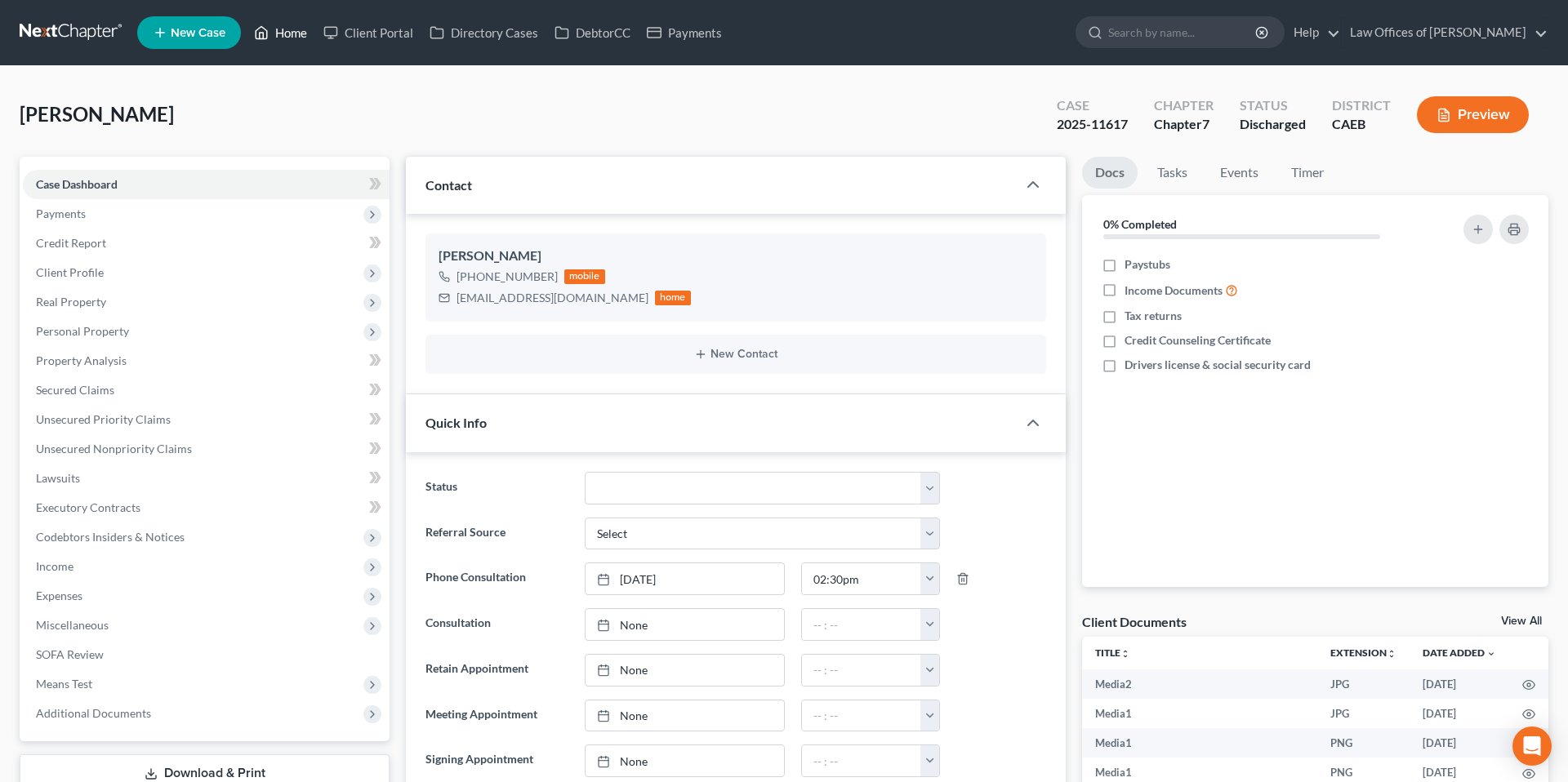
click at [290, 35] on link "Home" at bounding box center [280, 32] width 69 height 29
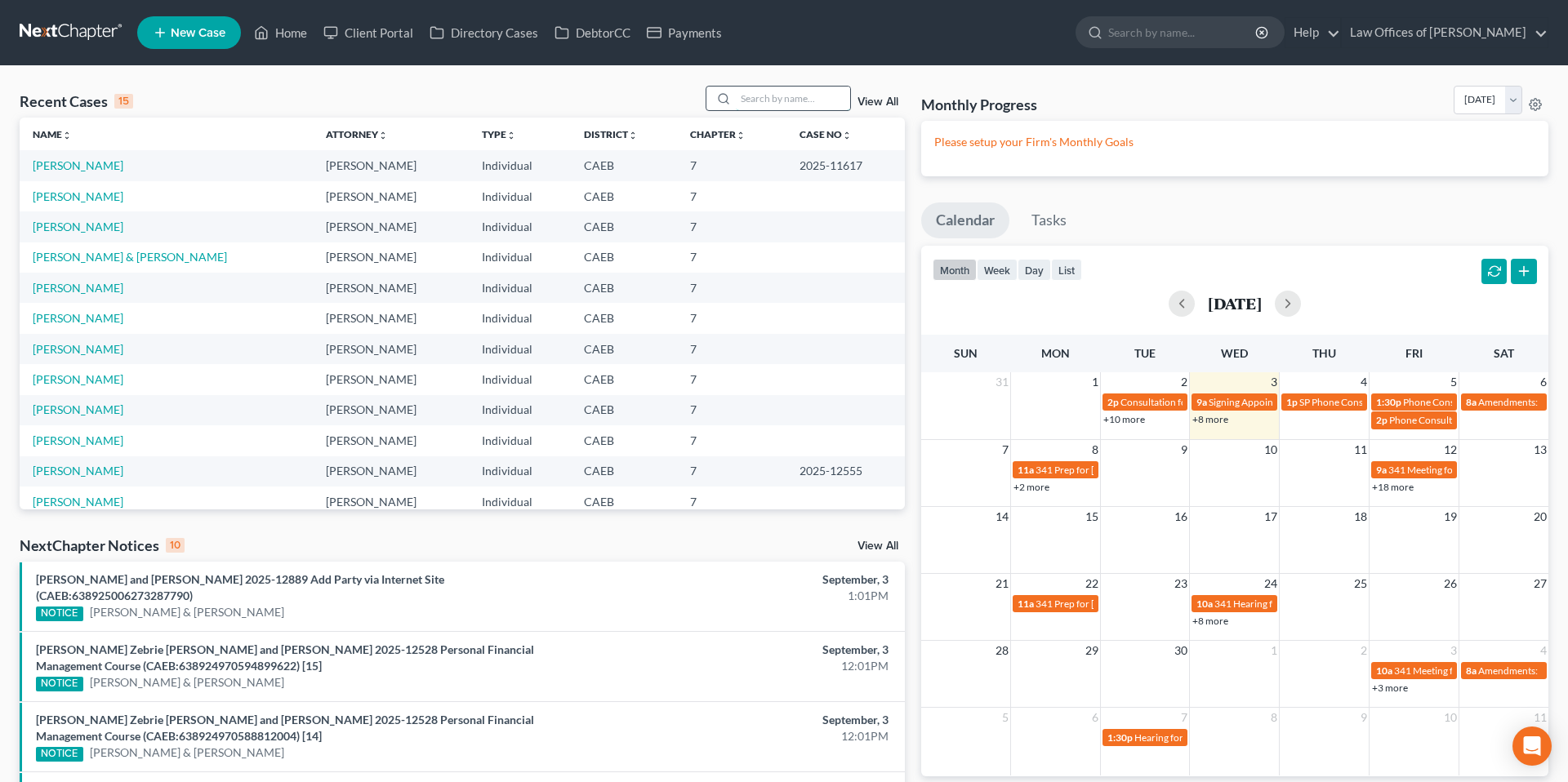
click at [788, 100] on input "search" at bounding box center [793, 98] width 114 height 23
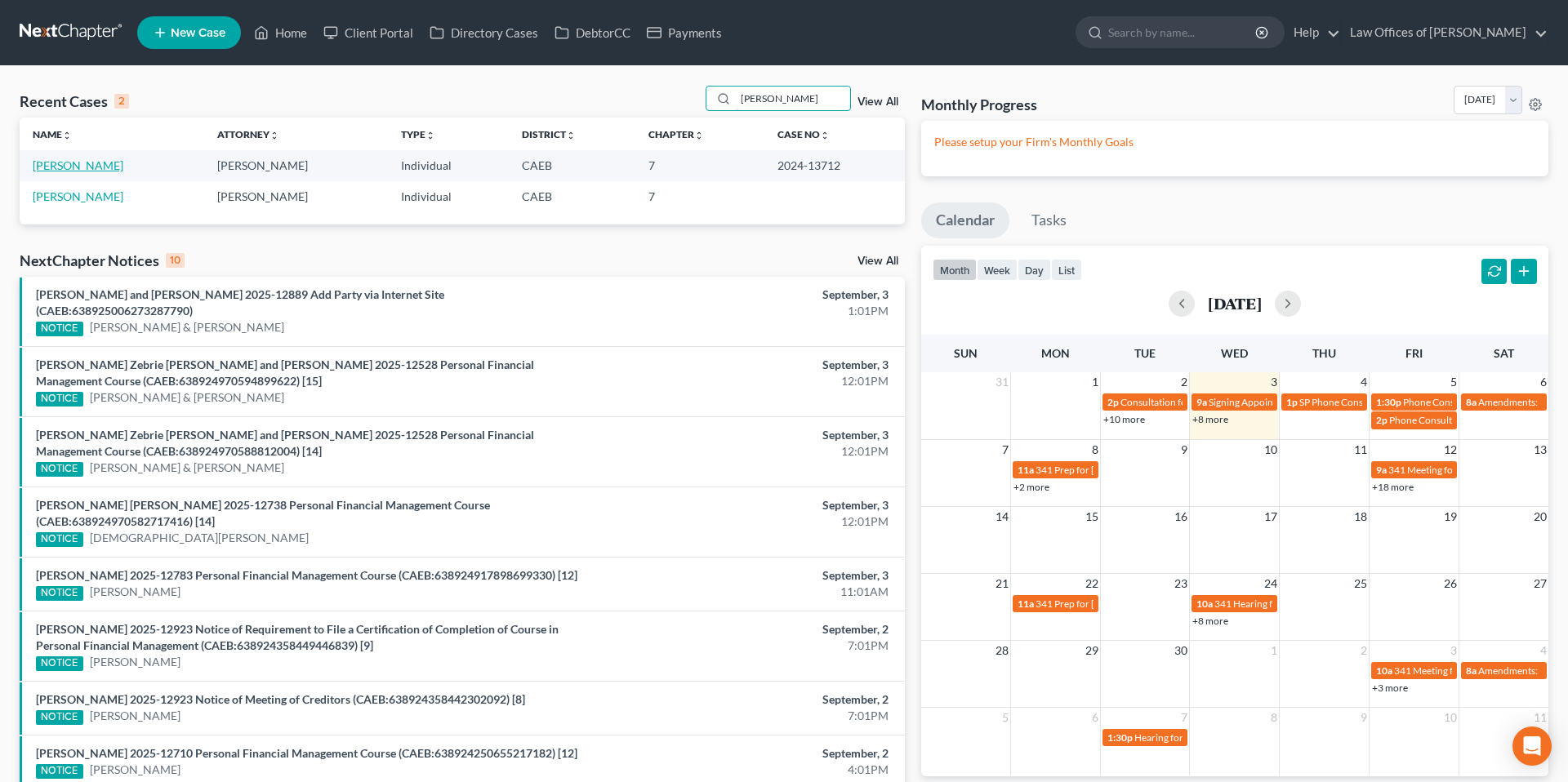
type input "[PERSON_NAME]"
click at [124, 166] on link "[PERSON_NAME]" at bounding box center [78, 166] width 91 height 14
select select "5"
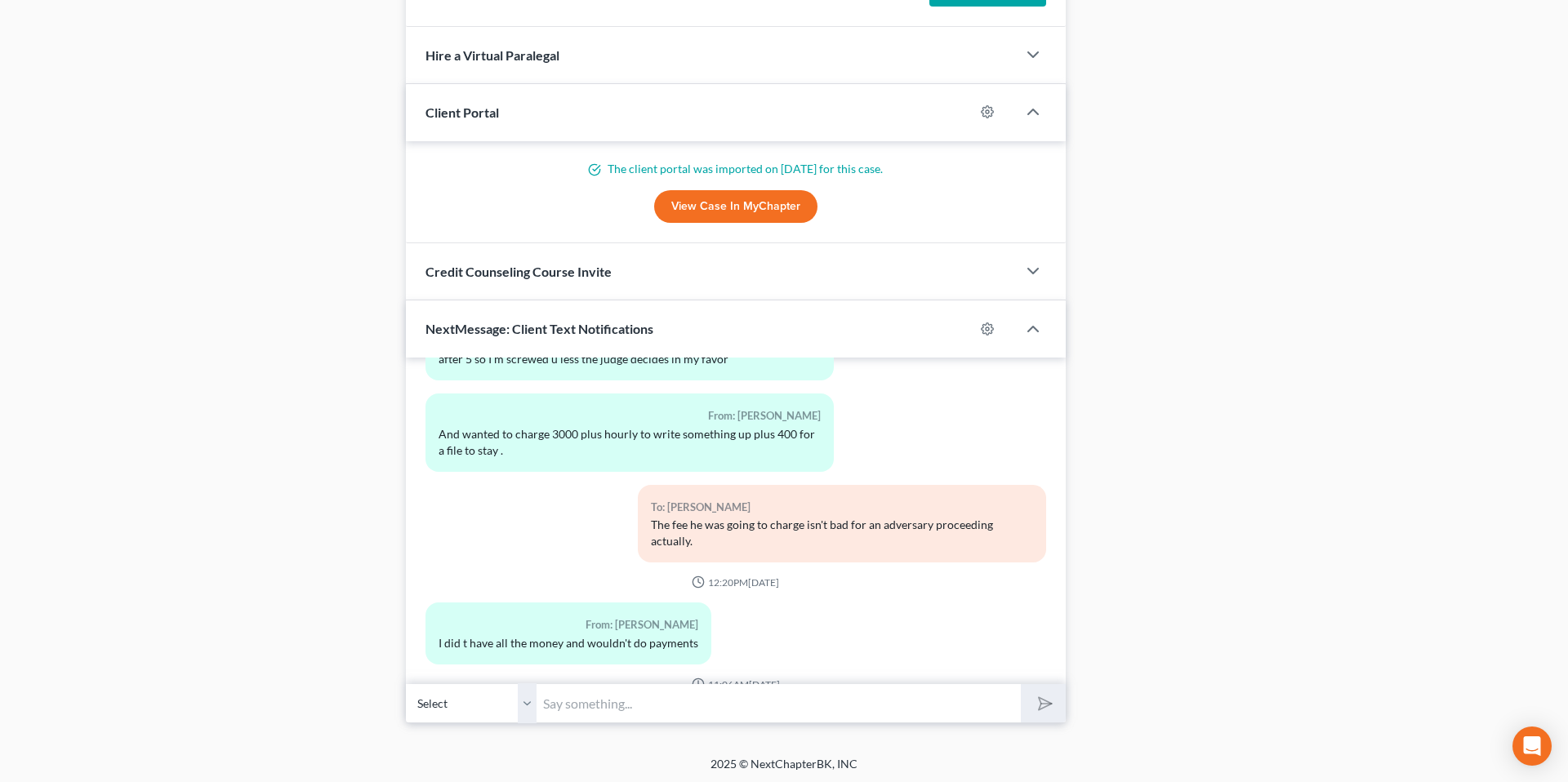
scroll to position [1403, 0]
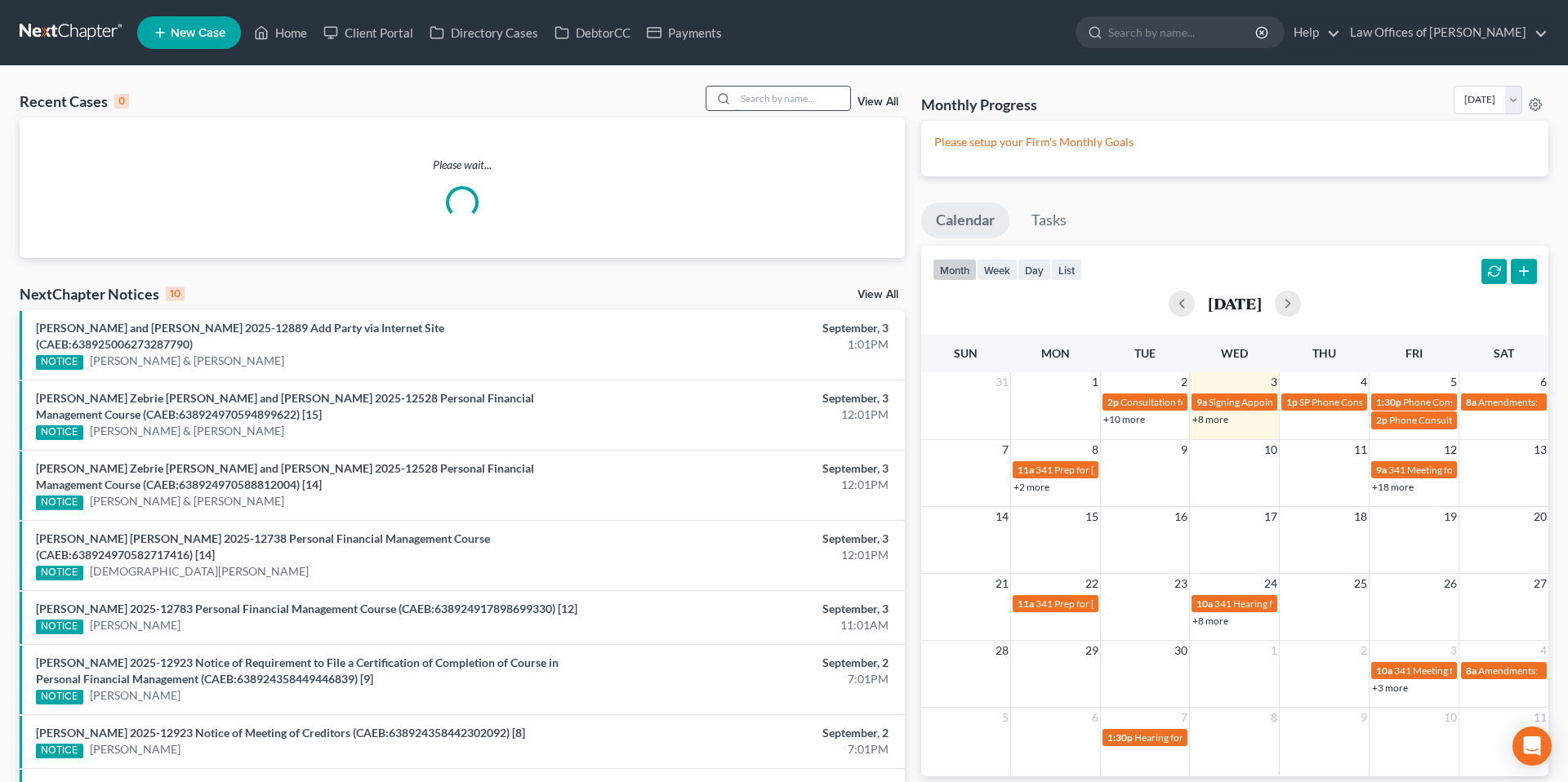
click at [756, 101] on input "search" at bounding box center [793, 98] width 114 height 23
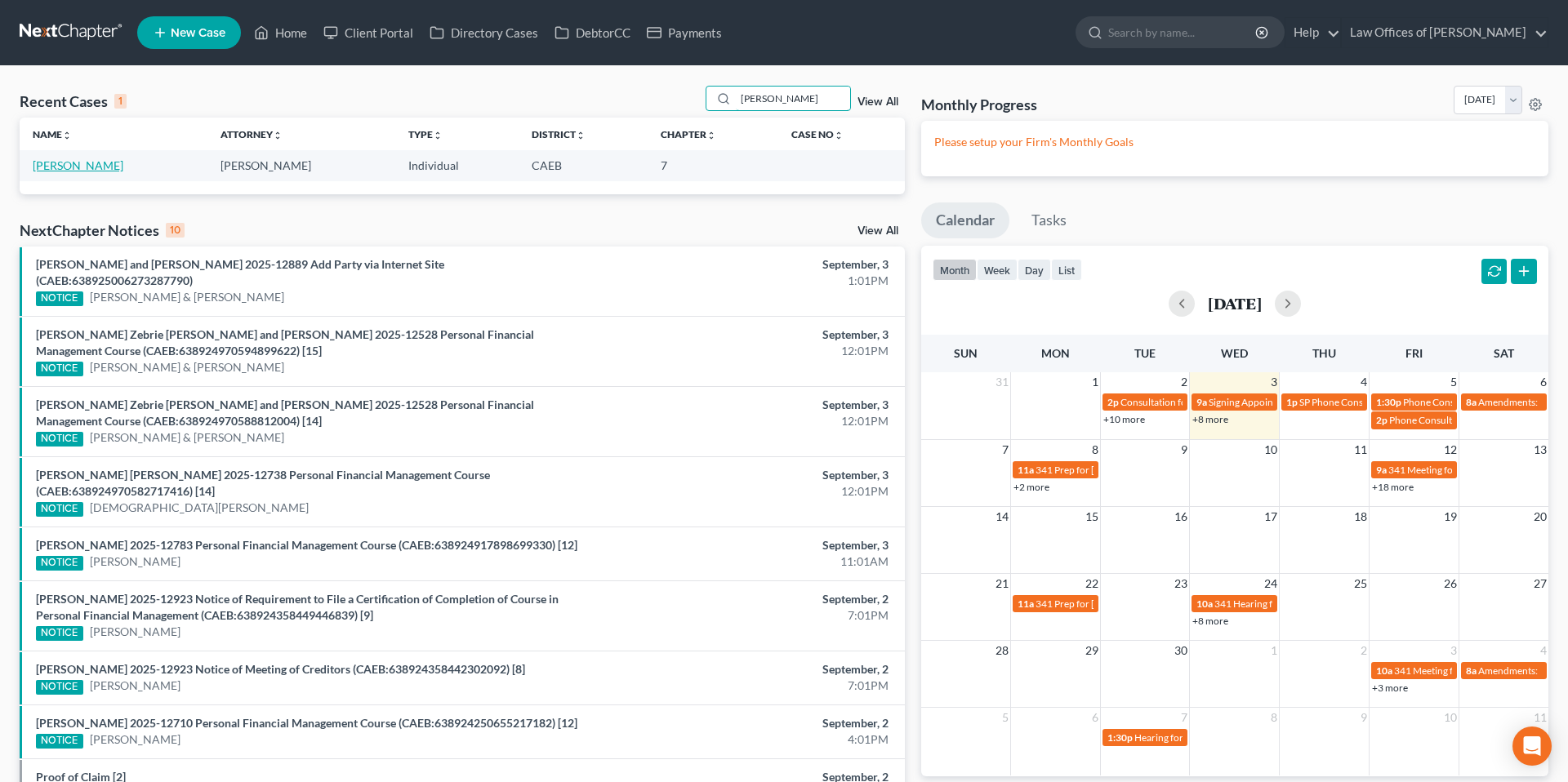
type input "[PERSON_NAME]"
click at [75, 165] on link "[PERSON_NAME]" at bounding box center [78, 166] width 91 height 14
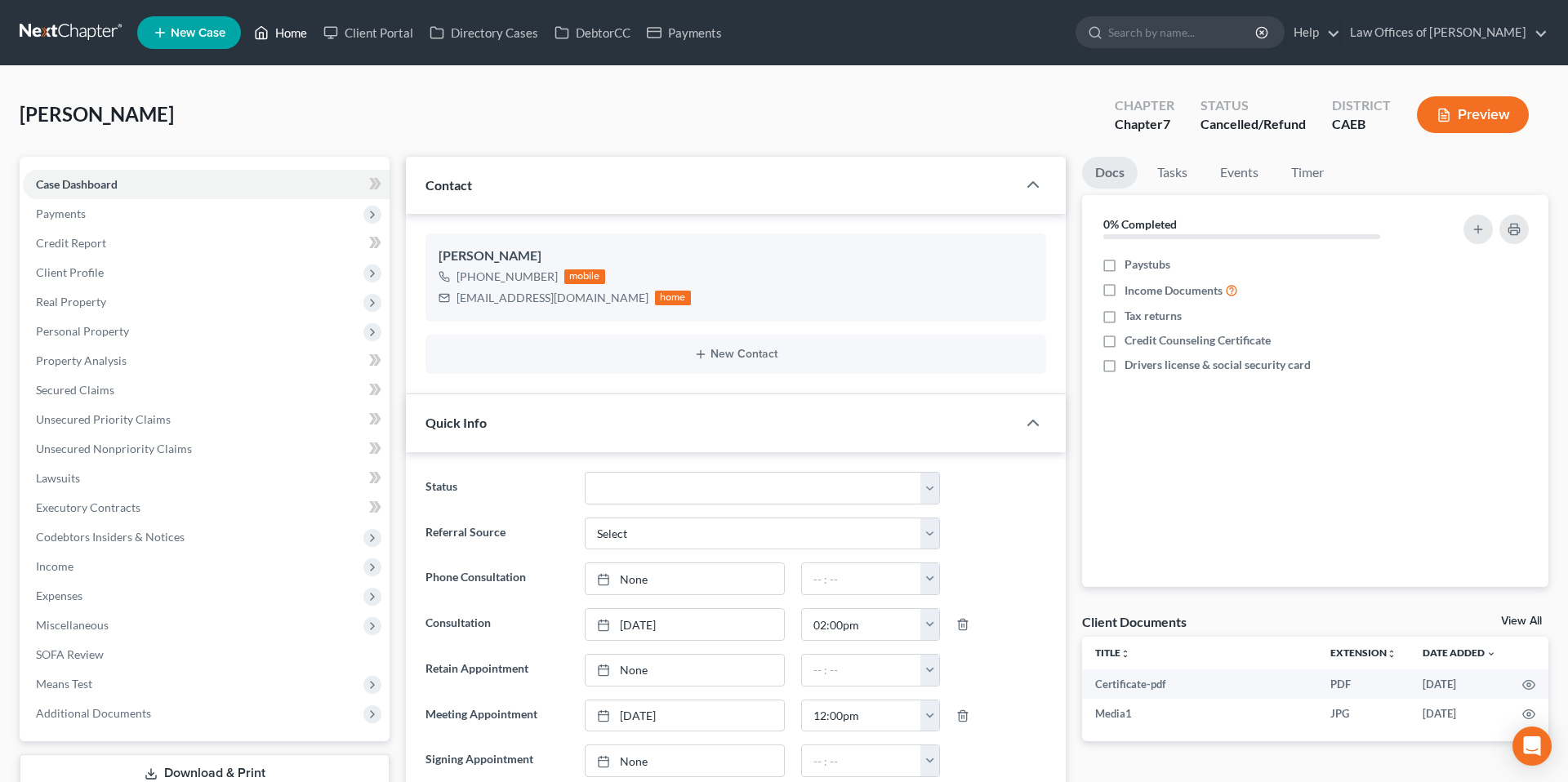
click at [294, 36] on link "Home" at bounding box center [280, 32] width 69 height 29
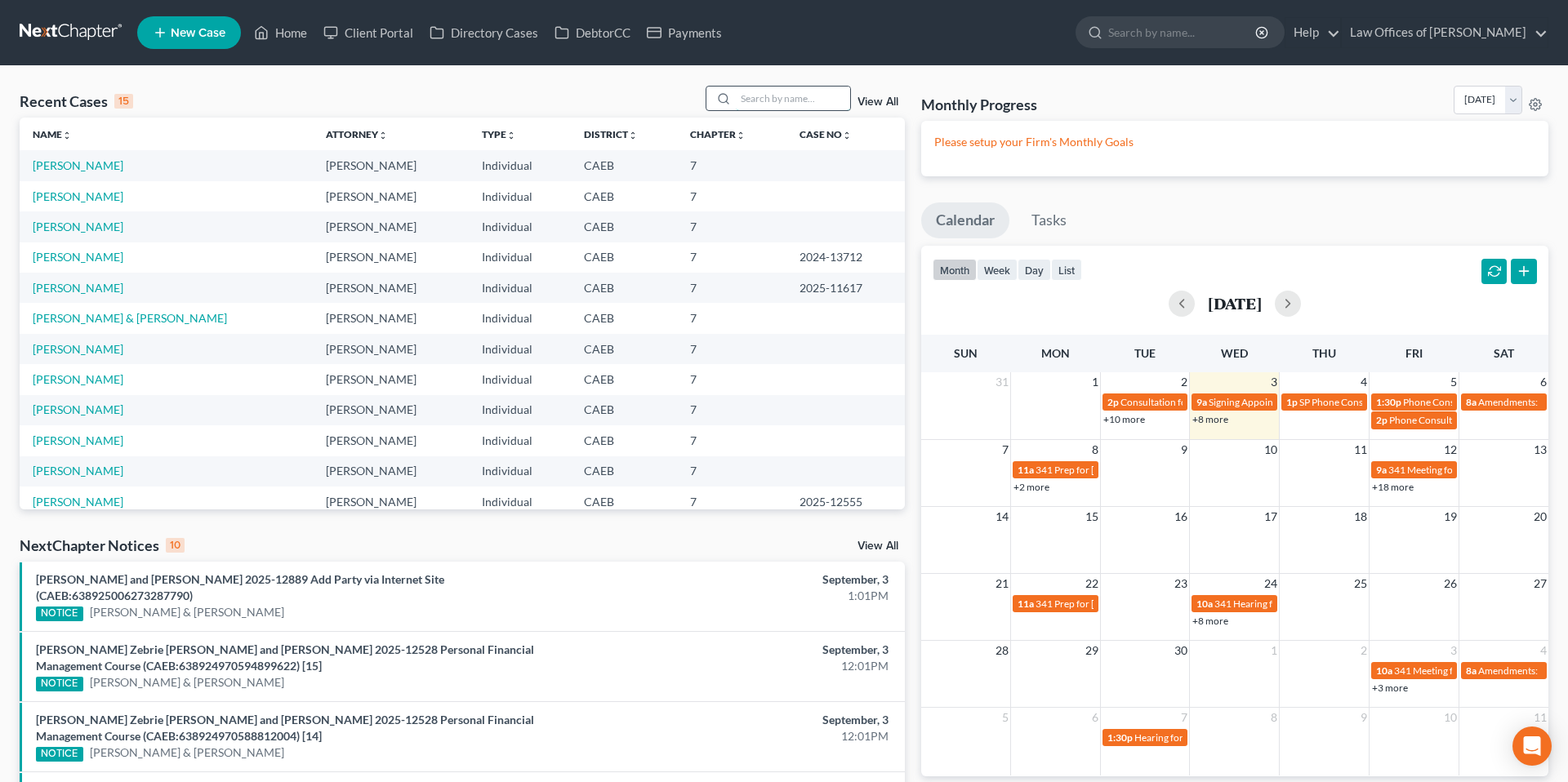
click at [792, 98] on input "search" at bounding box center [793, 98] width 114 height 23
type input "[PERSON_NAME]"
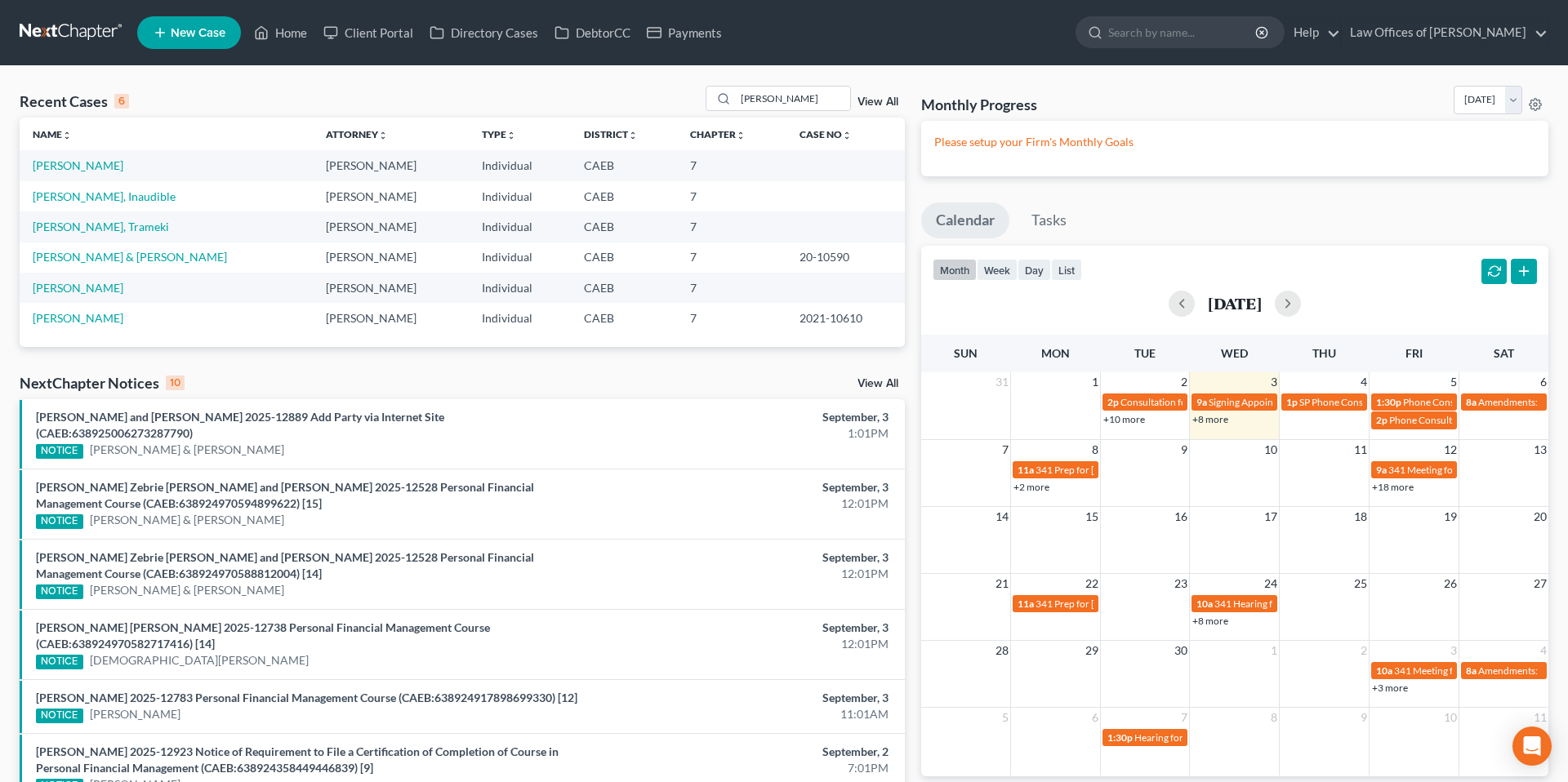
click at [114, 204] on td "[PERSON_NAME], Inaudible" at bounding box center [166, 196] width 293 height 30
click at [109, 199] on link "[PERSON_NAME], Inaudible" at bounding box center [104, 197] width 143 height 14
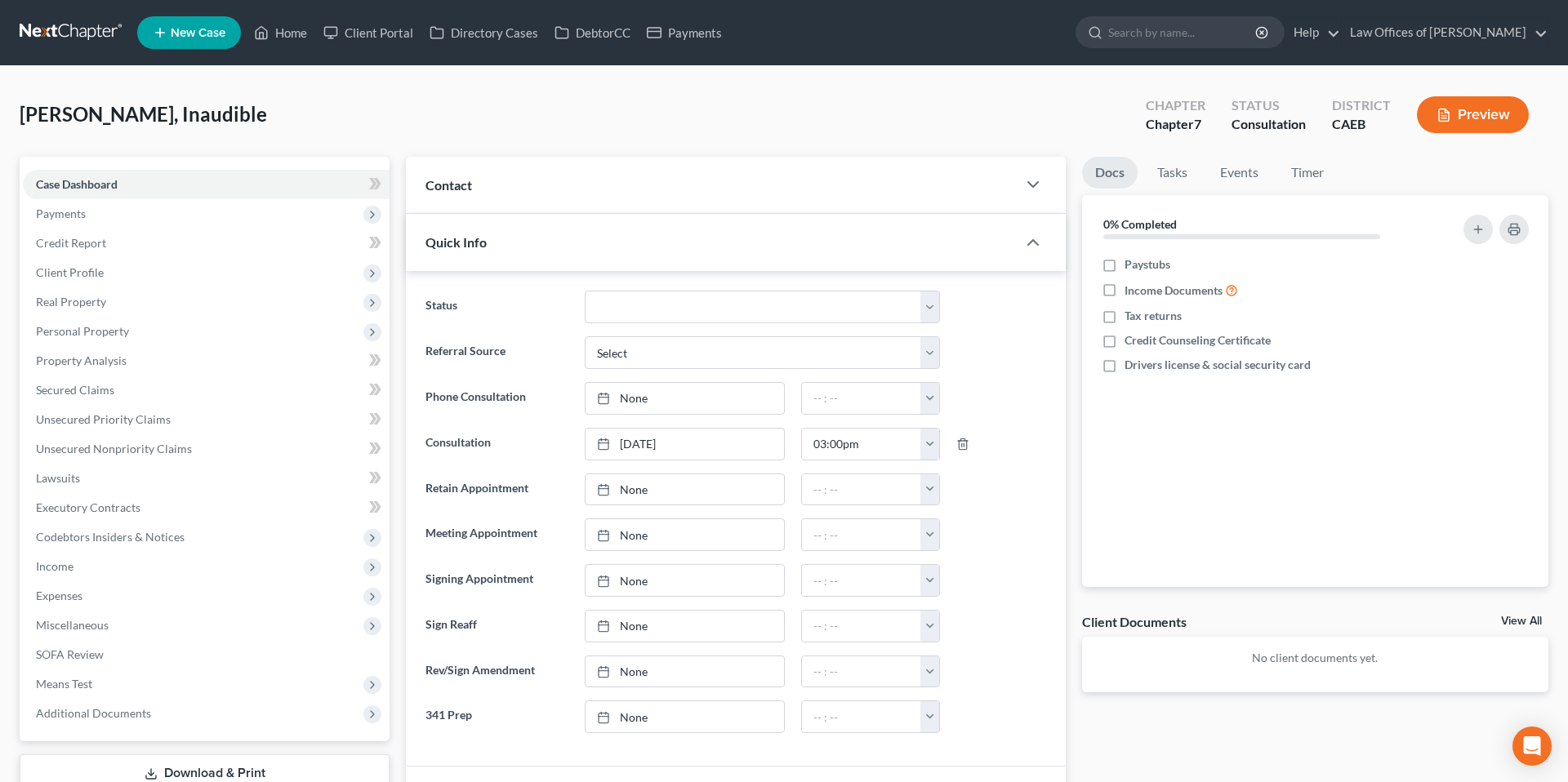
click at [640, 186] on div "Contact" at bounding box center [711, 185] width 611 height 56
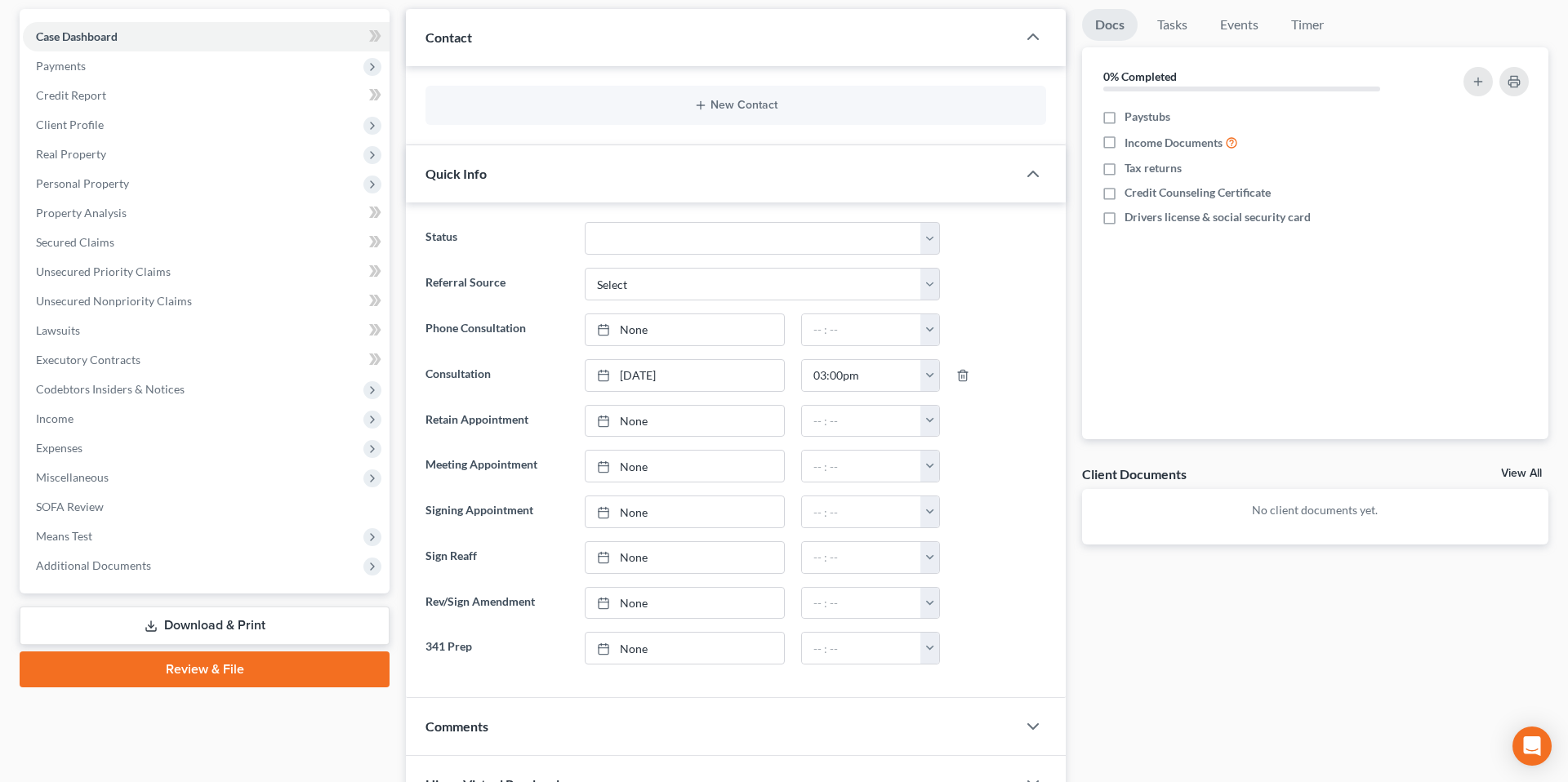
scroll to position [413, 0]
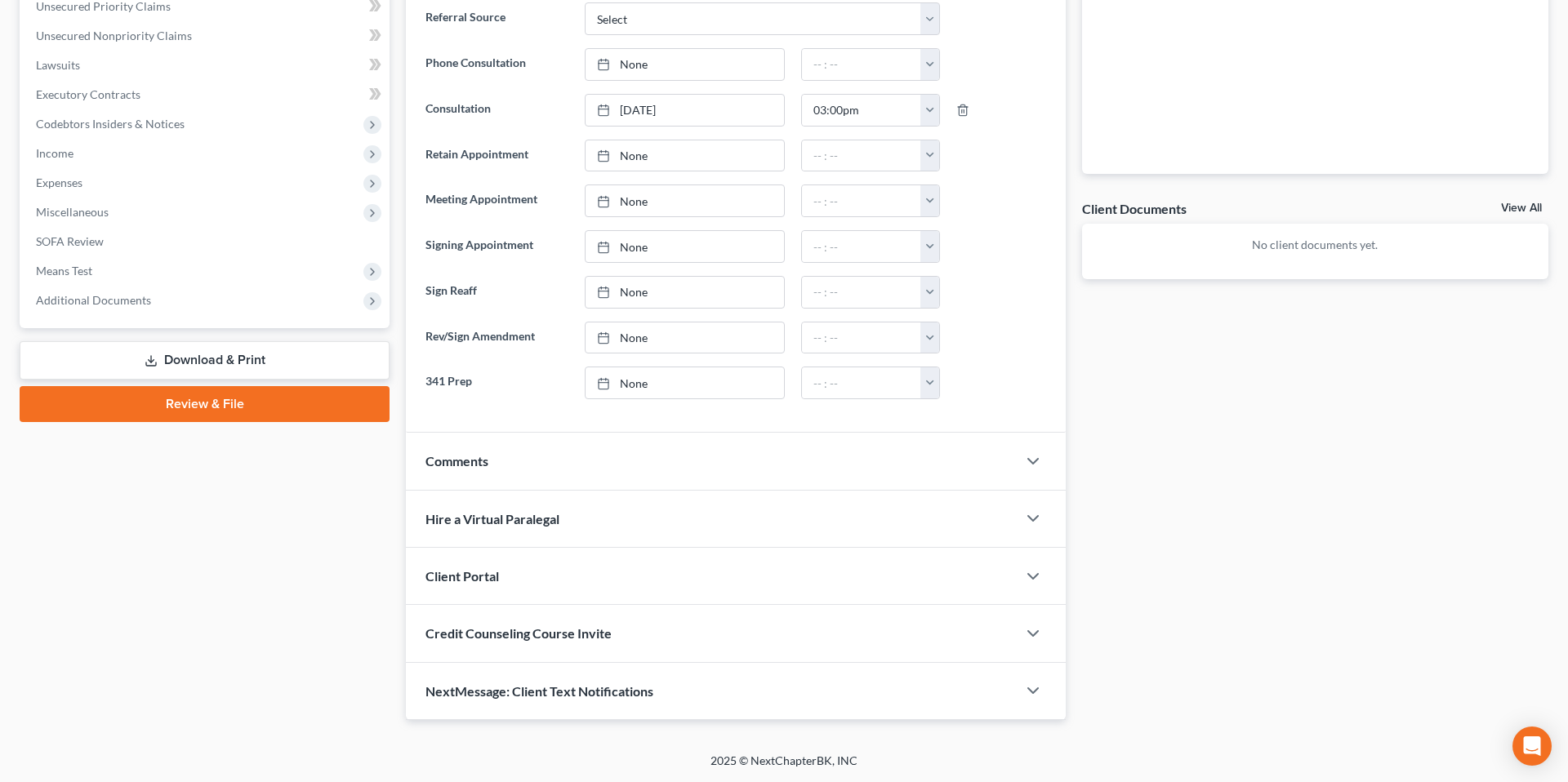
click at [403, 224] on div "Updates & News × Electronic Filing Available! Cases in the Eastern District of …" at bounding box center [735, 232] width 676 height 977
drag, startPoint x: 913, startPoint y: 451, endPoint x: 784, endPoint y: 563, distance: 170.8
click at [913, 451] on div "Comments" at bounding box center [711, 461] width 611 height 56
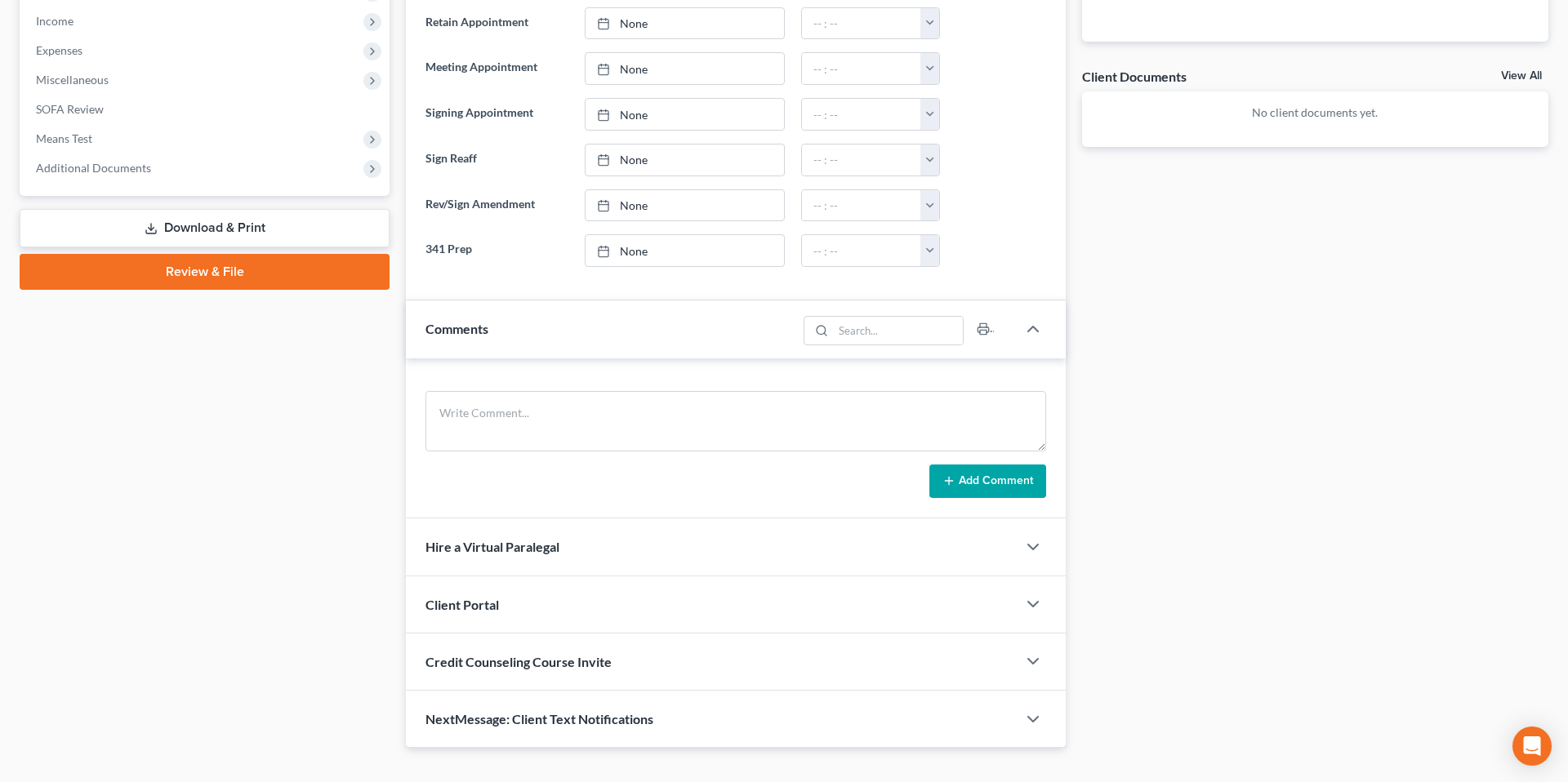
scroll to position [553, 0]
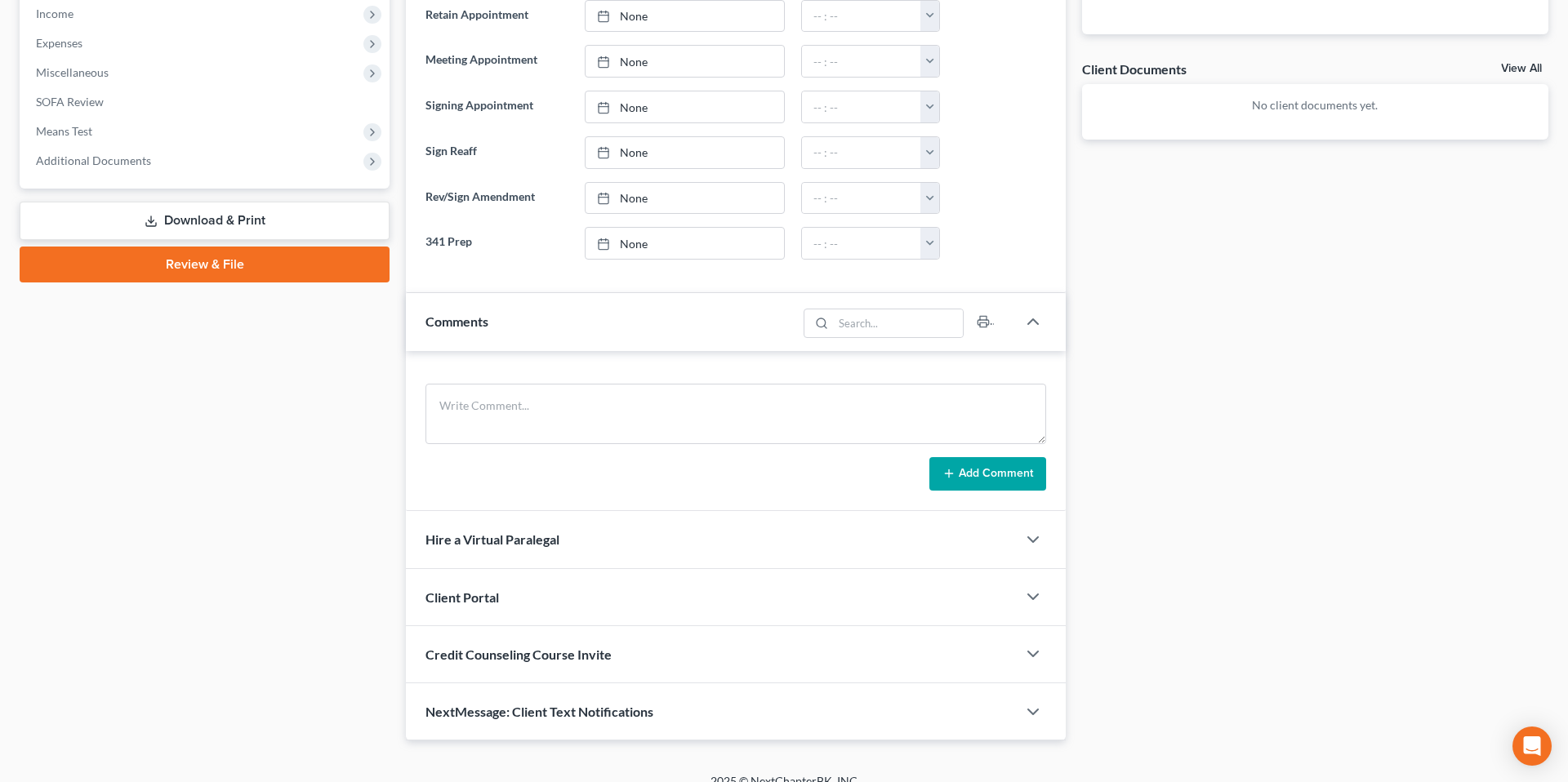
drag, startPoint x: 637, startPoint y: 588, endPoint x: 736, endPoint y: 679, distance: 134.5
click at [637, 589] on div "Client Portal" at bounding box center [711, 597] width 611 height 56
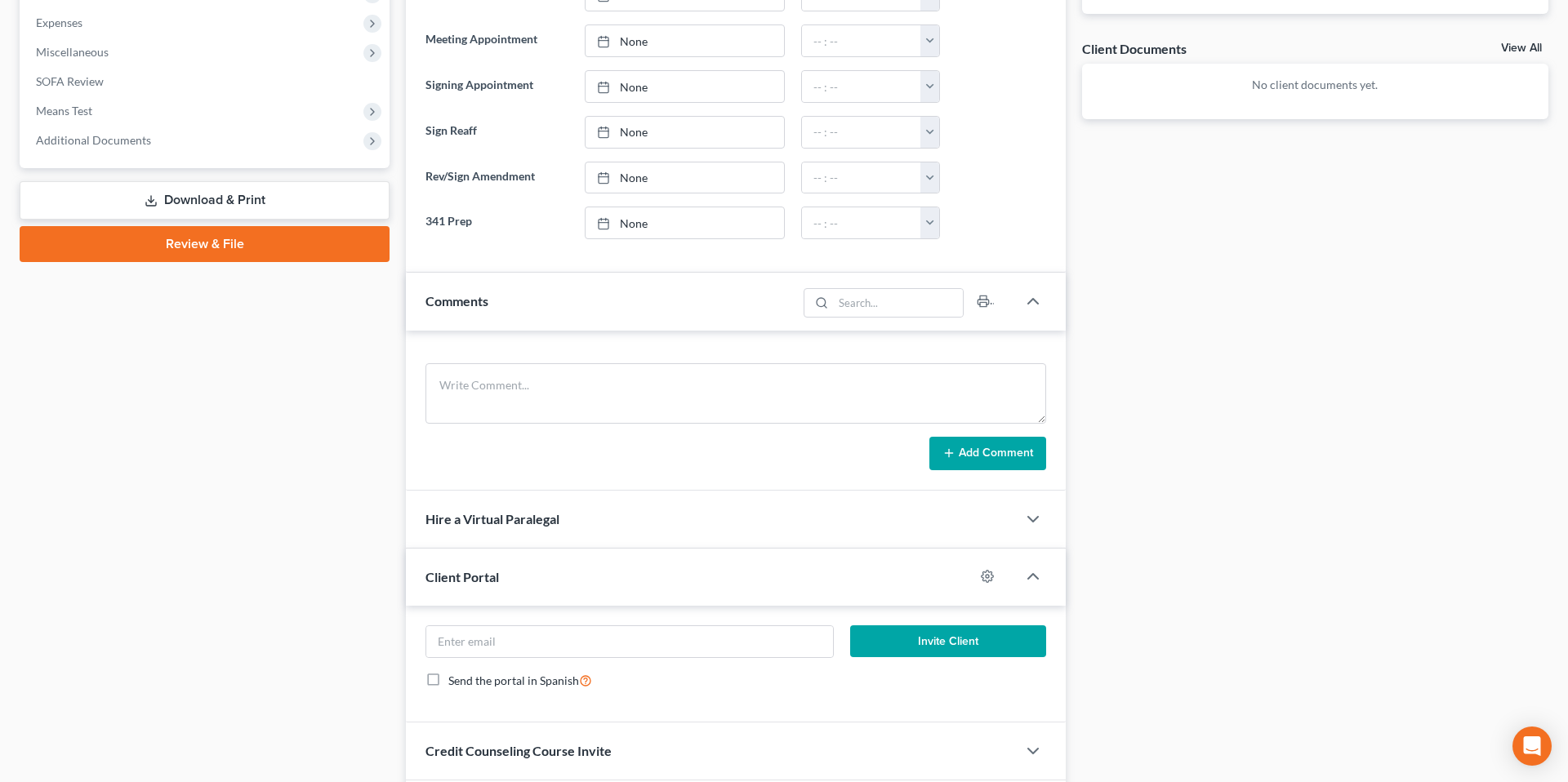
scroll to position [690, 0]
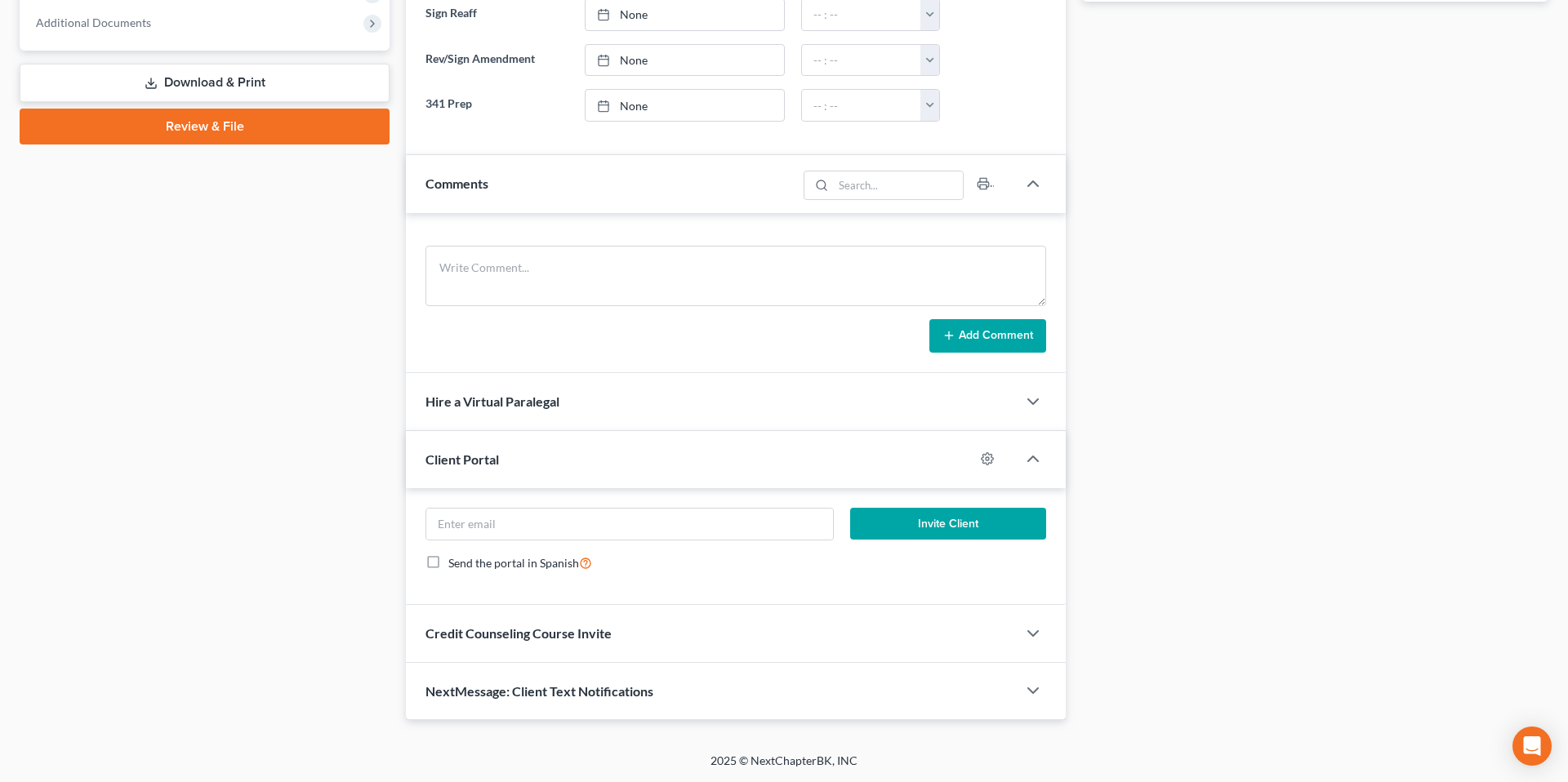
click at [621, 677] on div "NextMessage: Client Text Notifications" at bounding box center [711, 691] width 611 height 56
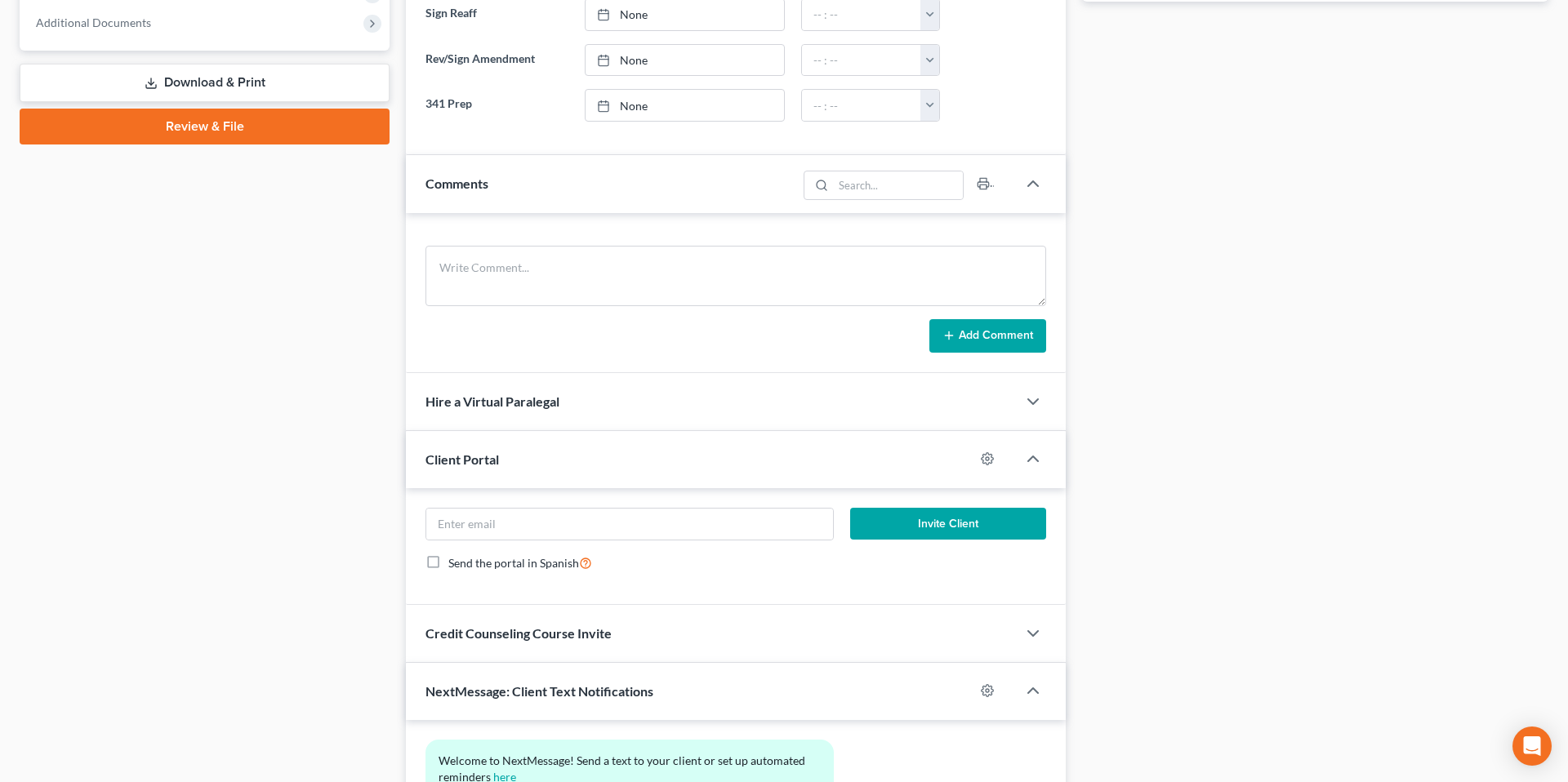
click at [1090, 287] on div "Docs Tasks Events Timer 0% Completed Nothing here yet! Paystubs Income Document…" at bounding box center [1316, 205] width 483 height 1476
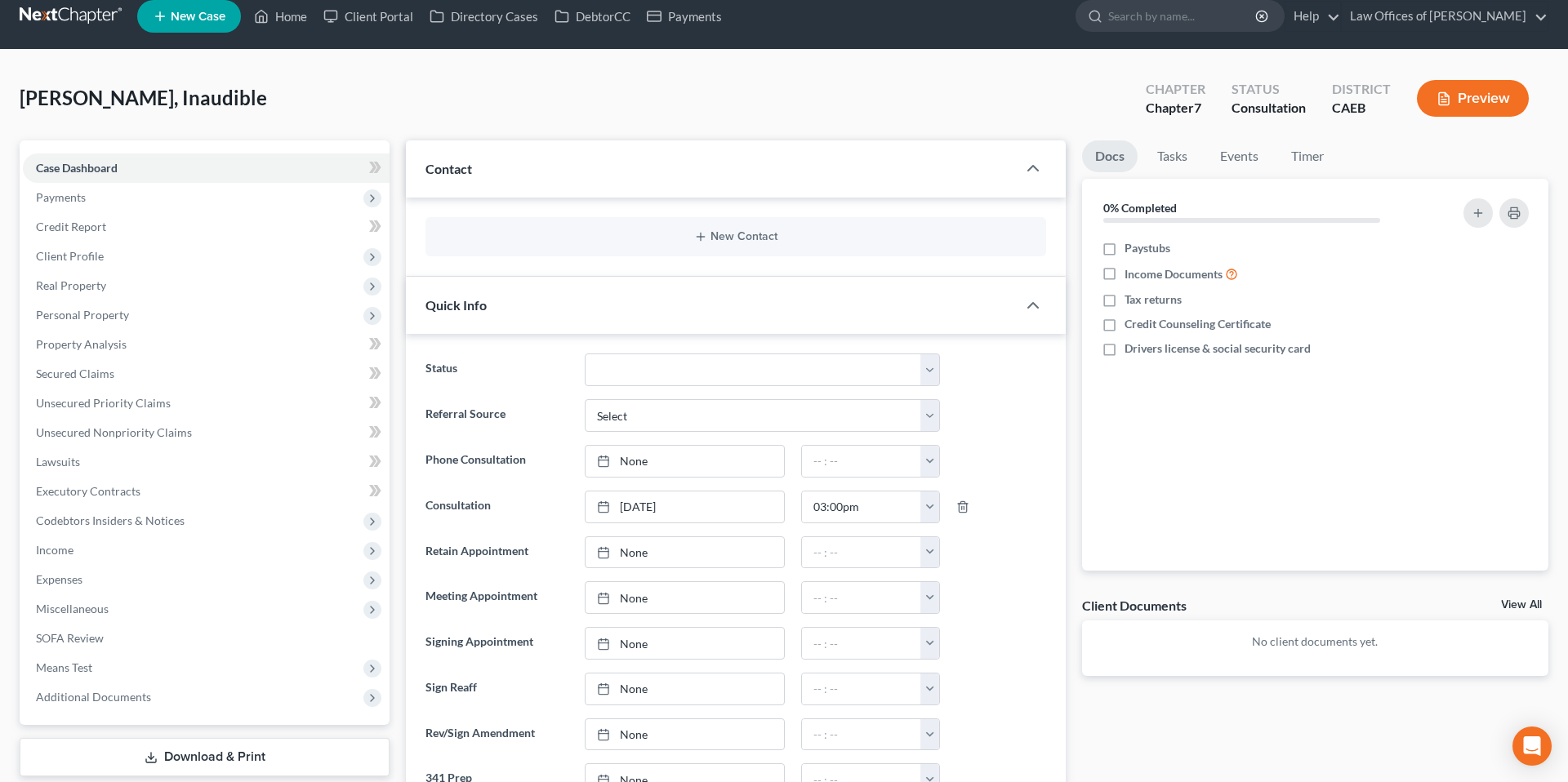
scroll to position [41, 0]
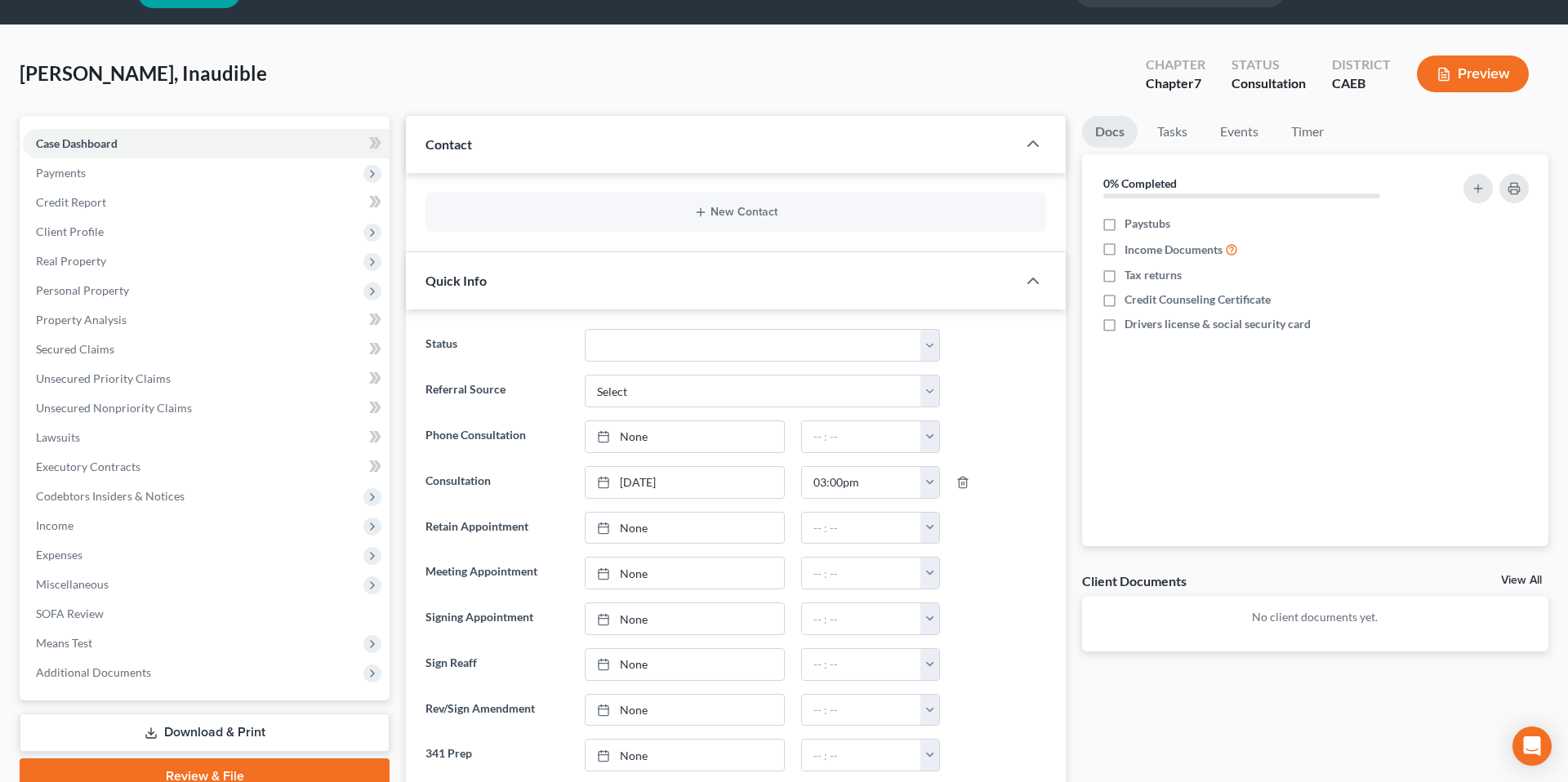
click at [377, 60] on div "[PERSON_NAME], Inaudible Upgraded Chapter Chapter 7 Status Consultation Distric…" at bounding box center [784, 80] width 1529 height 71
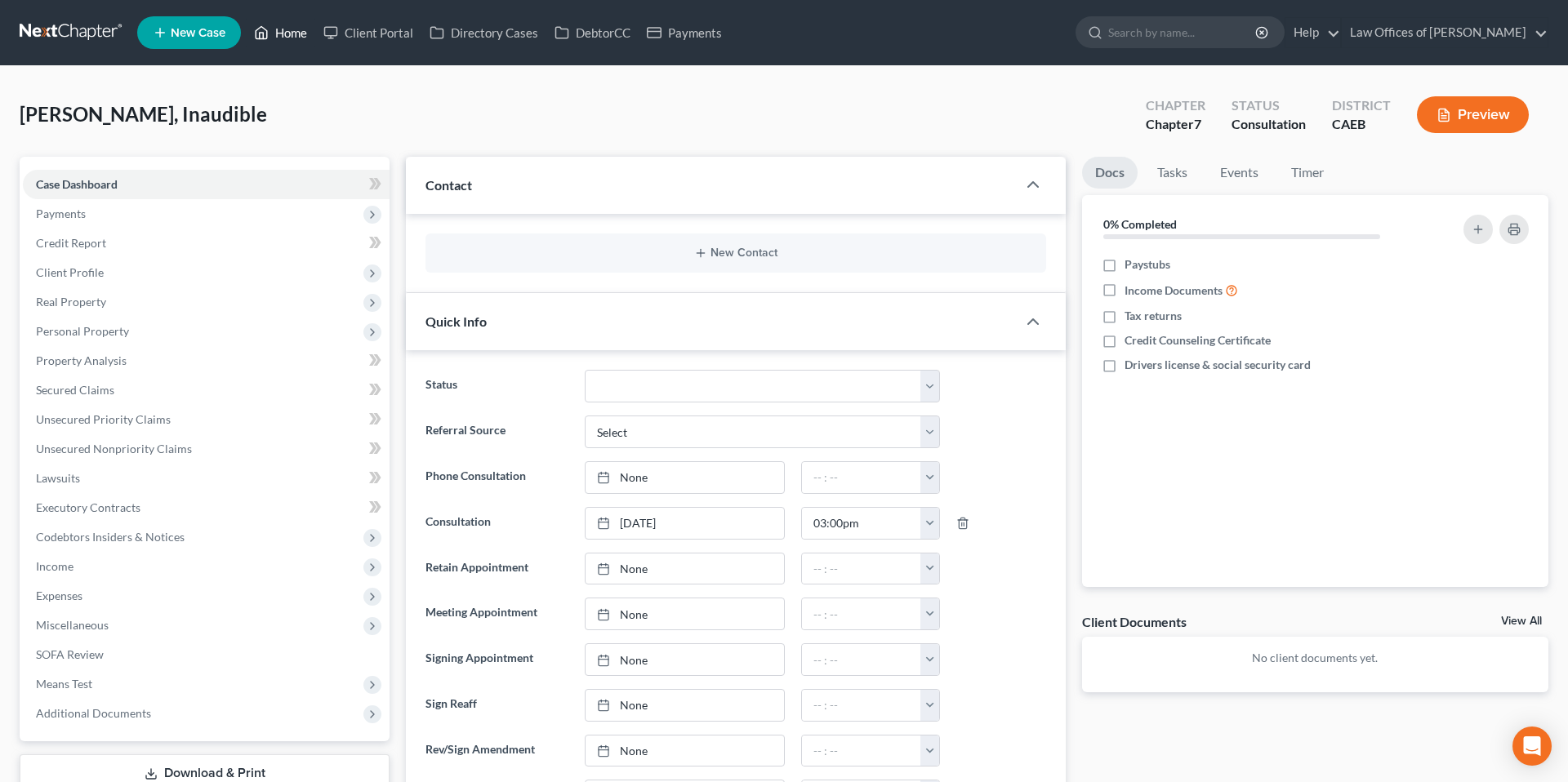
click at [284, 36] on link "Home" at bounding box center [280, 32] width 69 height 29
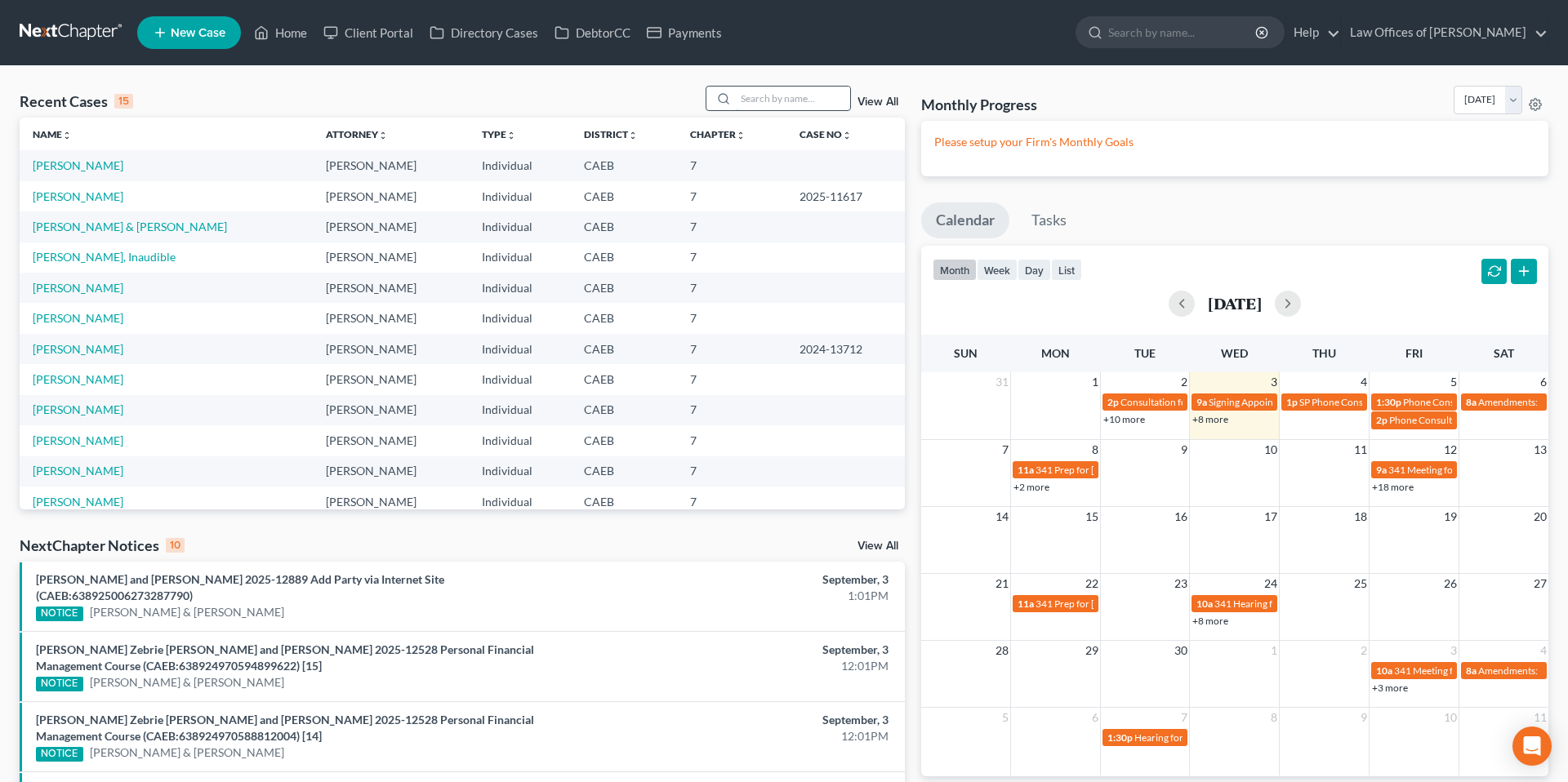
click at [777, 102] on input "search" at bounding box center [793, 98] width 114 height 23
type input "[PERSON_NAME]"
click at [124, 322] on link "[PERSON_NAME]" at bounding box center [78, 317] width 91 height 14
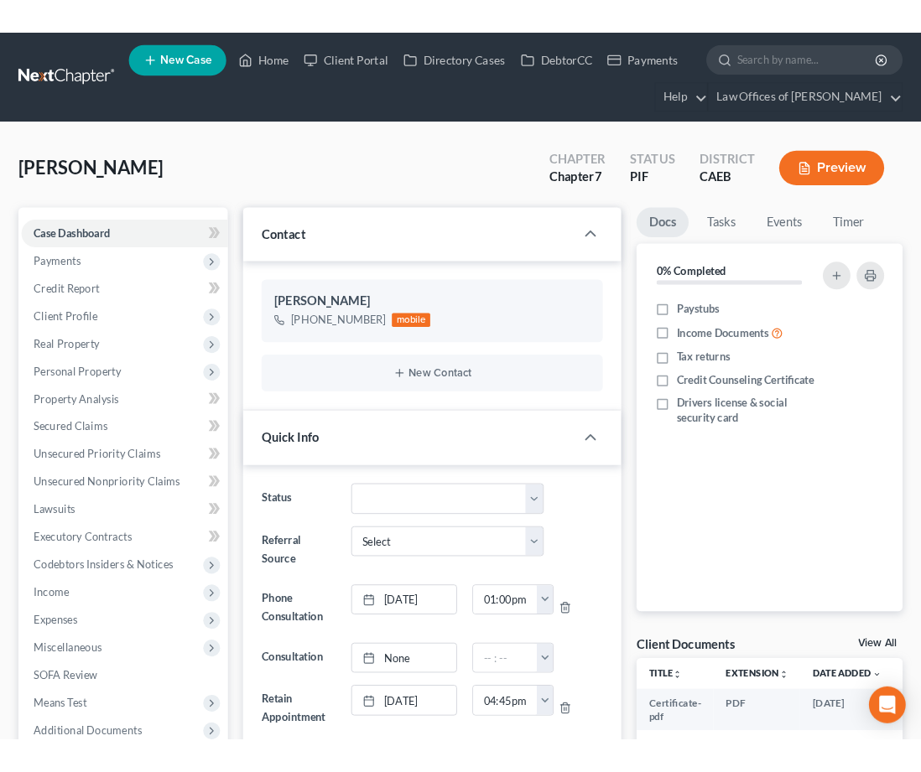
scroll to position [673, 0]
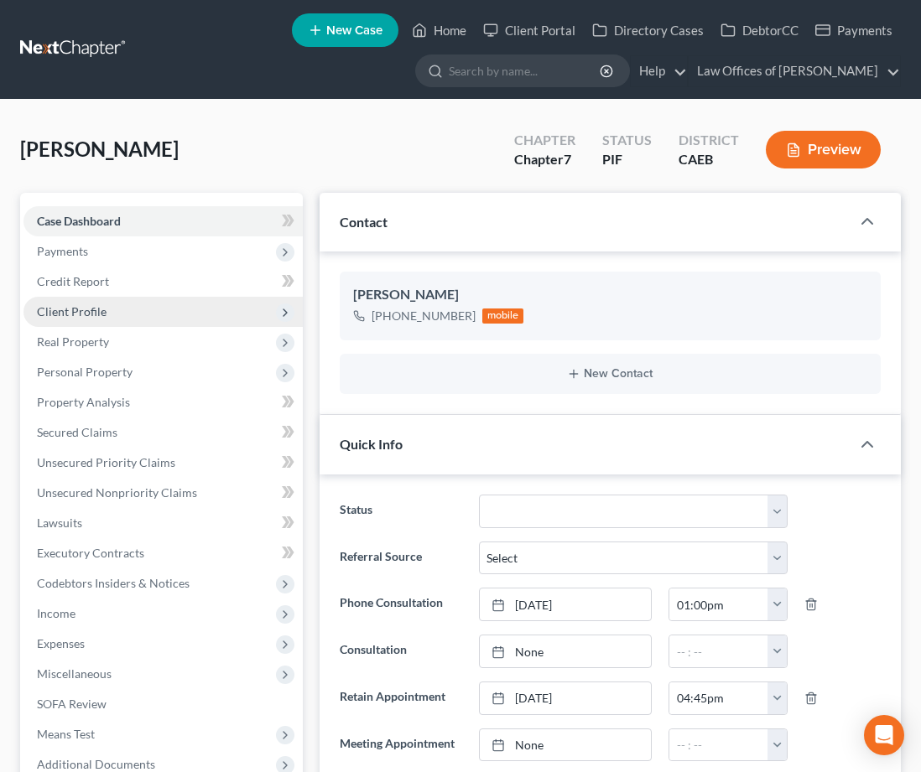
click at [88, 314] on span "Client Profile" at bounding box center [72, 311] width 70 height 14
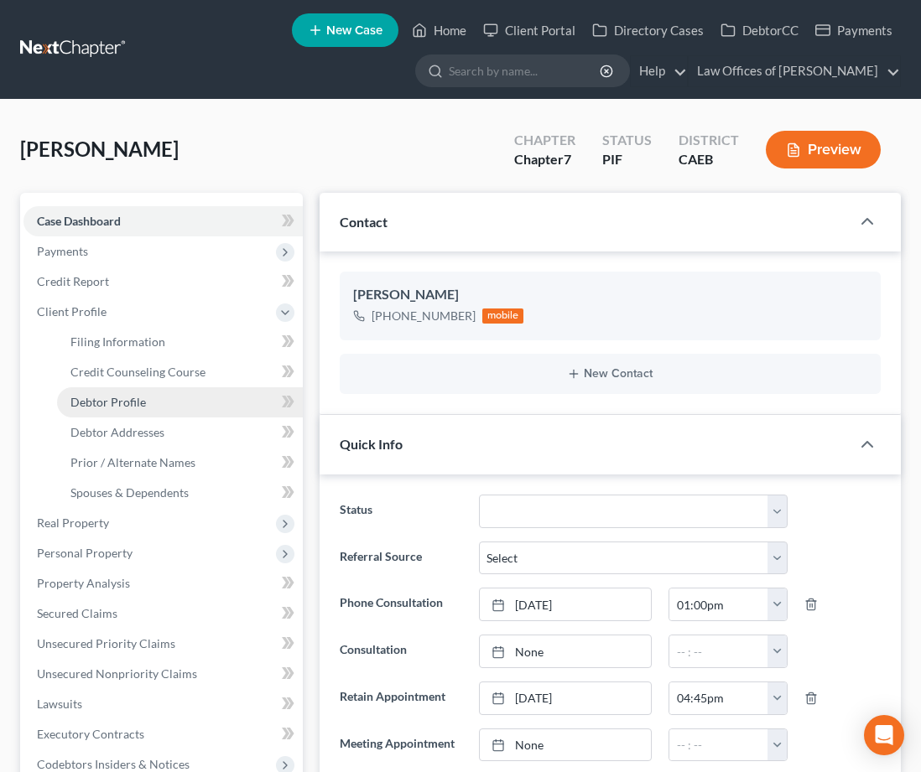
click at [128, 403] on span "Debtor Profile" at bounding box center [107, 402] width 75 height 14
select select "1"
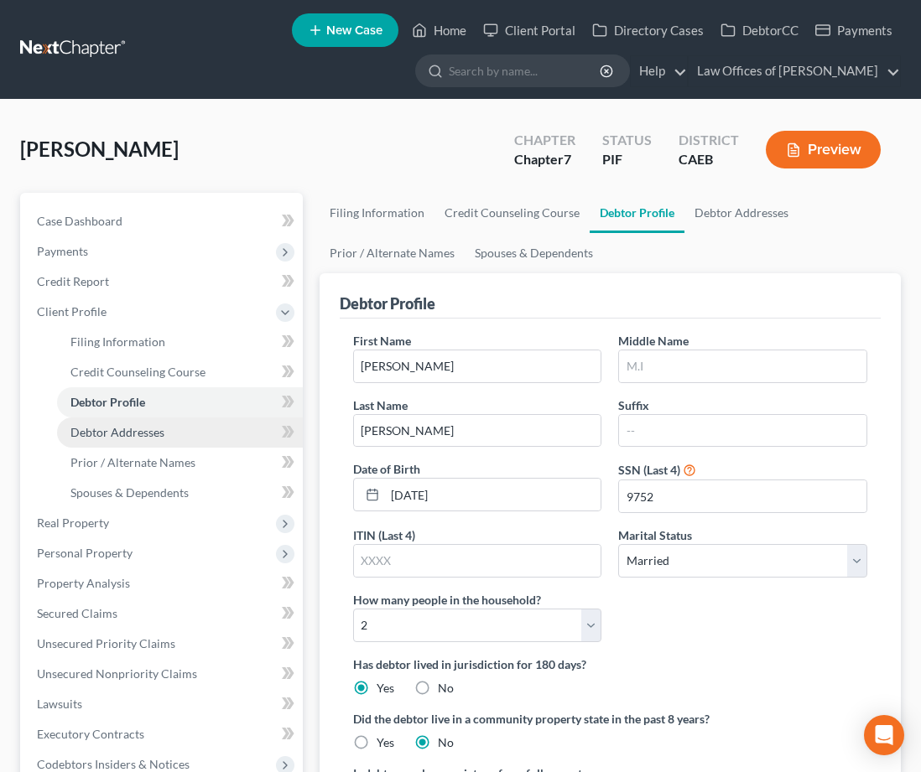
click at [141, 432] on span "Debtor Addresses" at bounding box center [117, 432] width 94 height 14
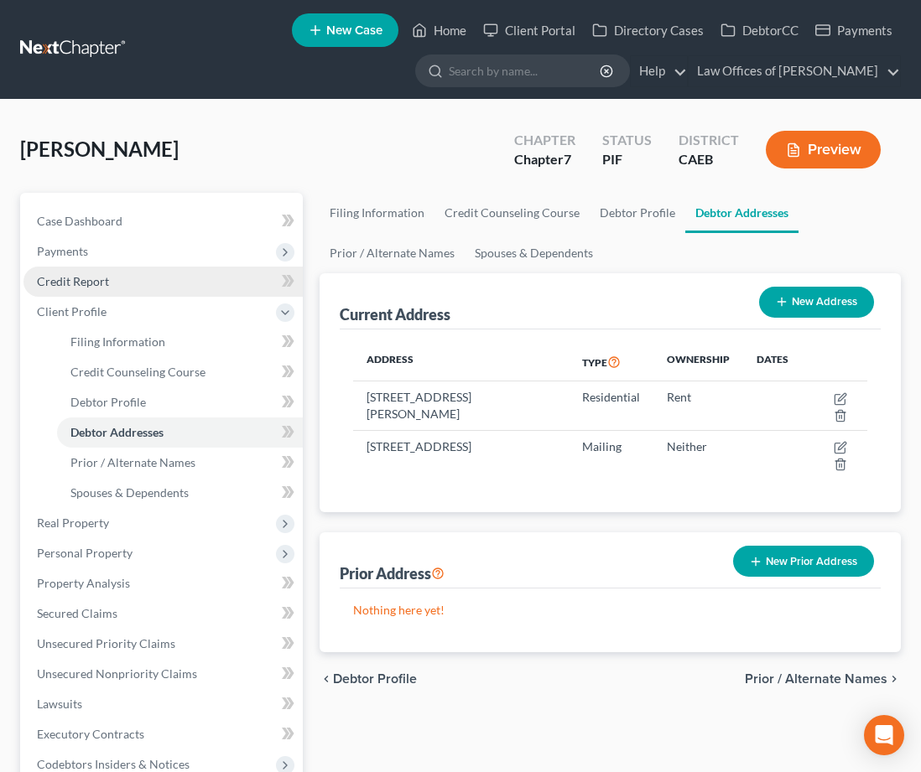
click at [101, 278] on span "Credit Report" at bounding box center [73, 281] width 72 height 14
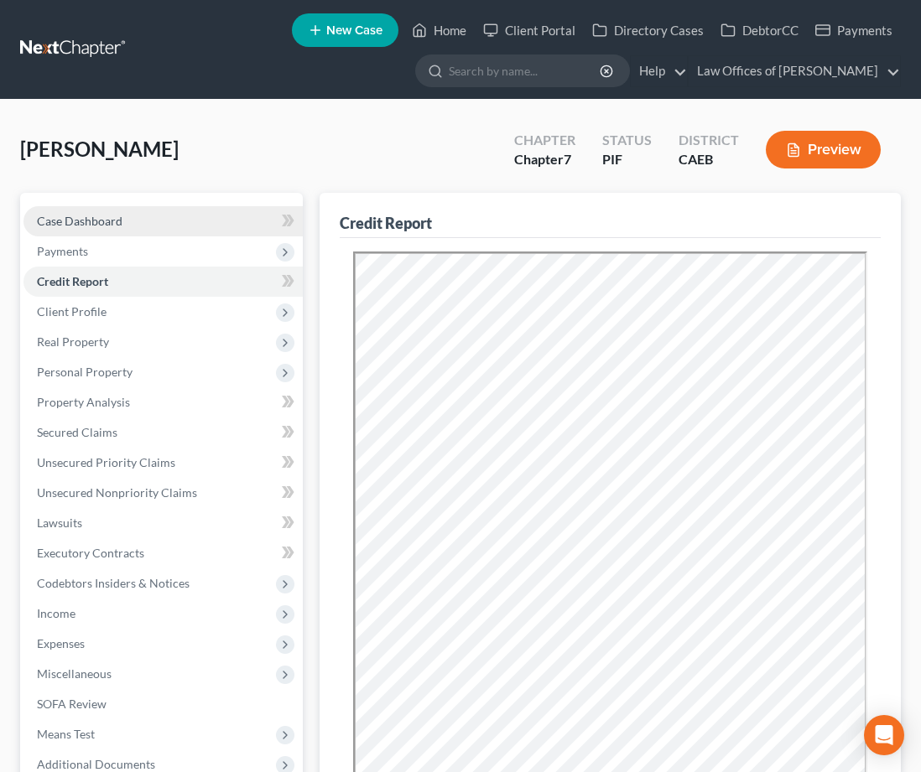
click at [96, 225] on span "Case Dashboard" at bounding box center [80, 221] width 86 height 14
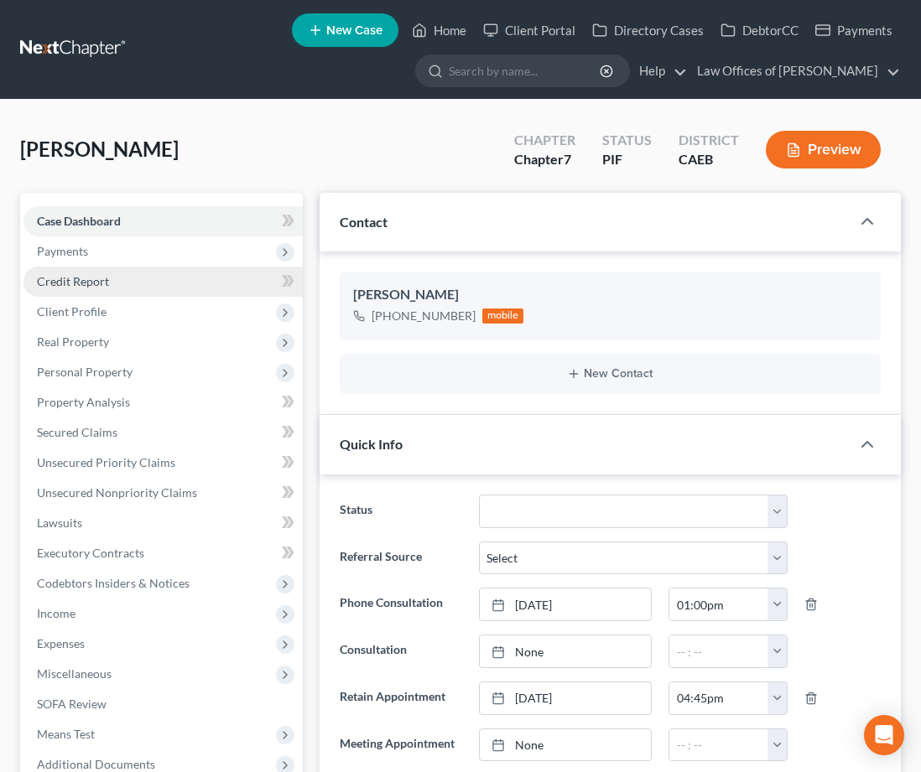
drag, startPoint x: 103, startPoint y: 256, endPoint x: 150, endPoint y: 287, distance: 56.3
click at [103, 256] on span "Payments" at bounding box center [162, 251] width 279 height 30
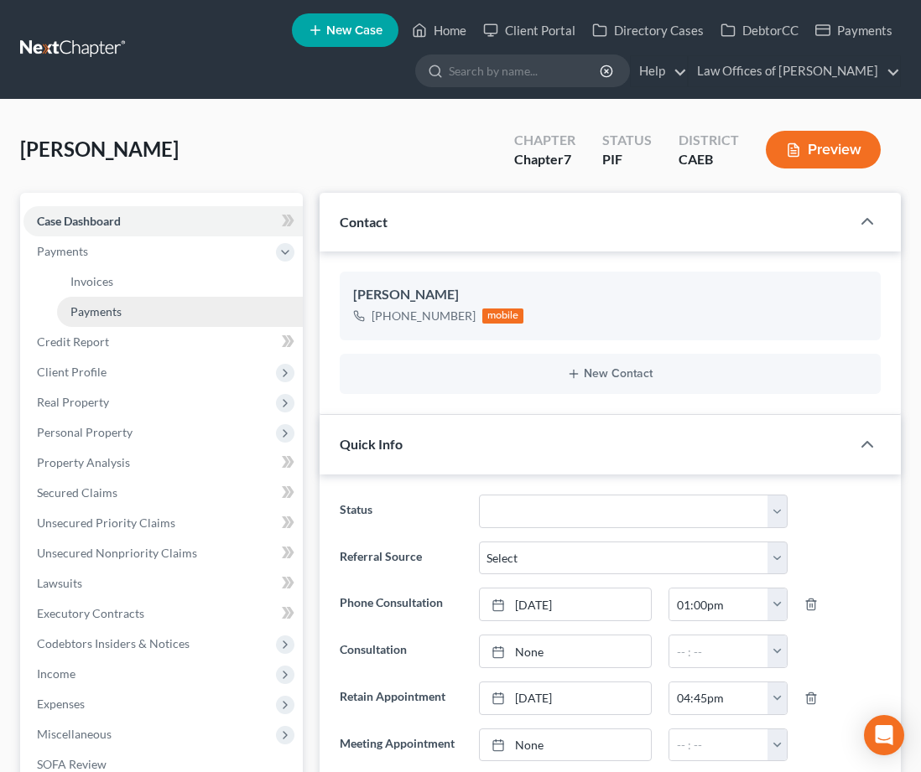
click at [117, 314] on span "Payments" at bounding box center [95, 311] width 51 height 14
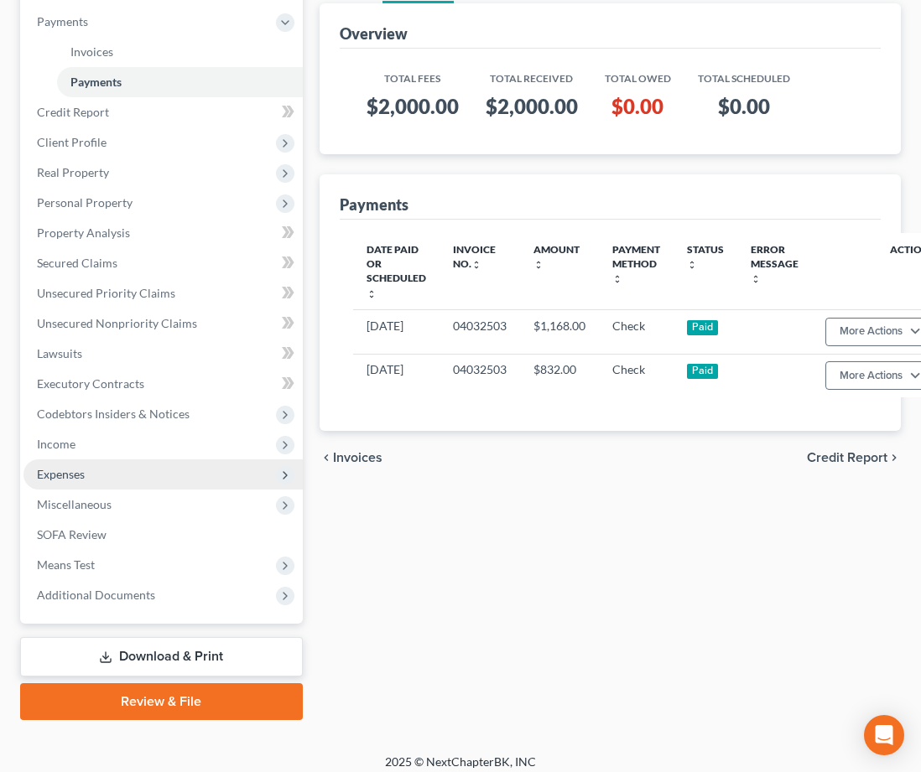
scroll to position [242, 0]
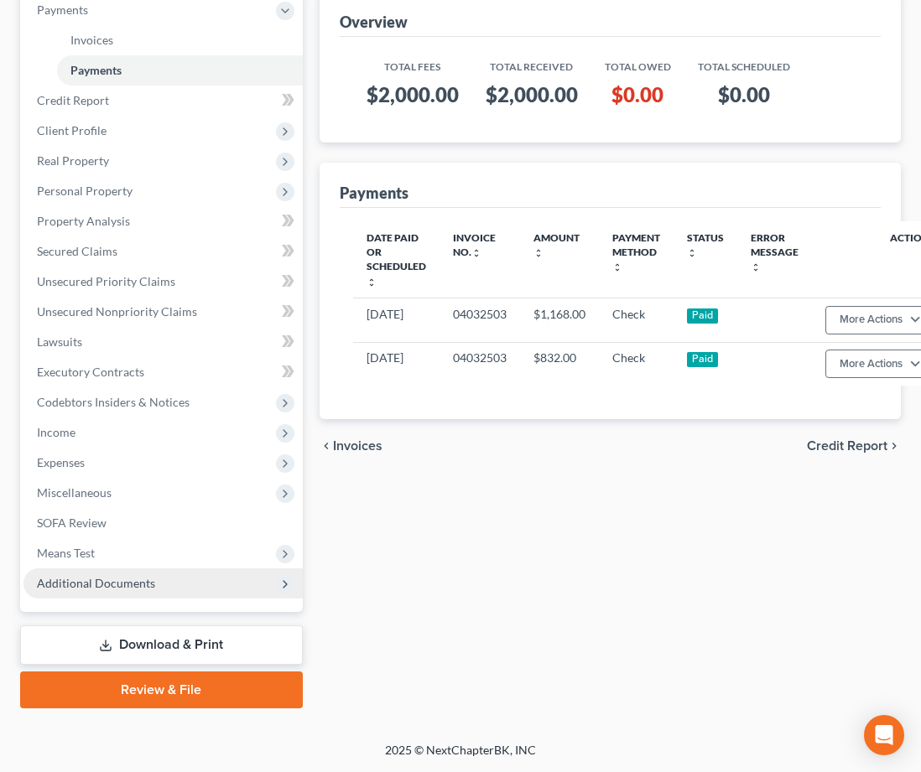
click at [131, 584] on span "Additional Documents" at bounding box center [96, 583] width 118 height 14
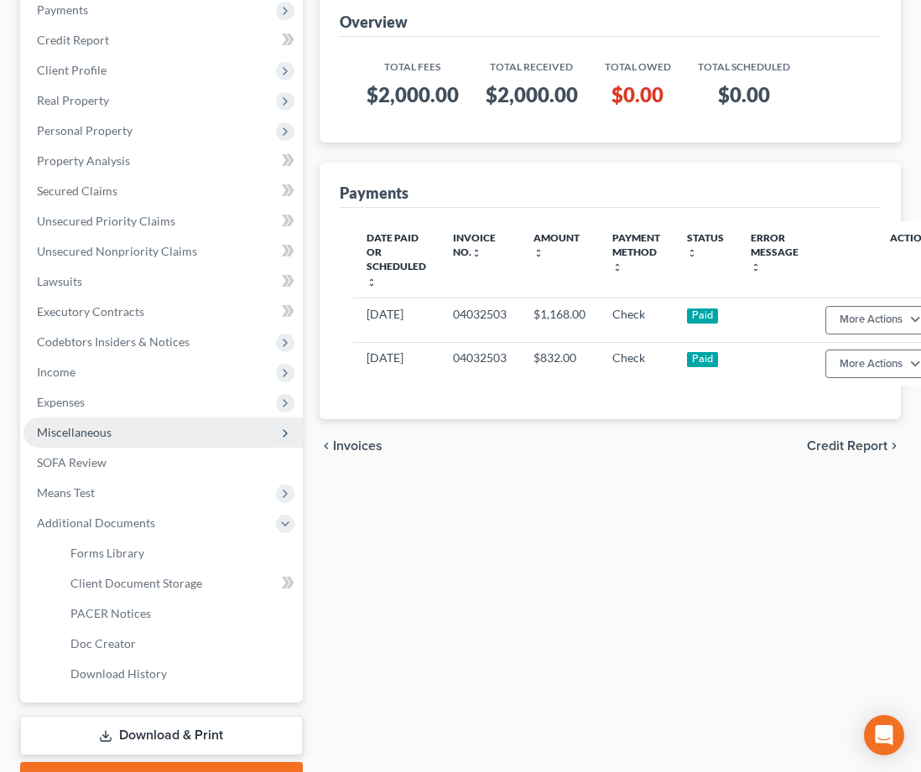
click at [90, 428] on span "Miscellaneous" at bounding box center [74, 432] width 75 height 14
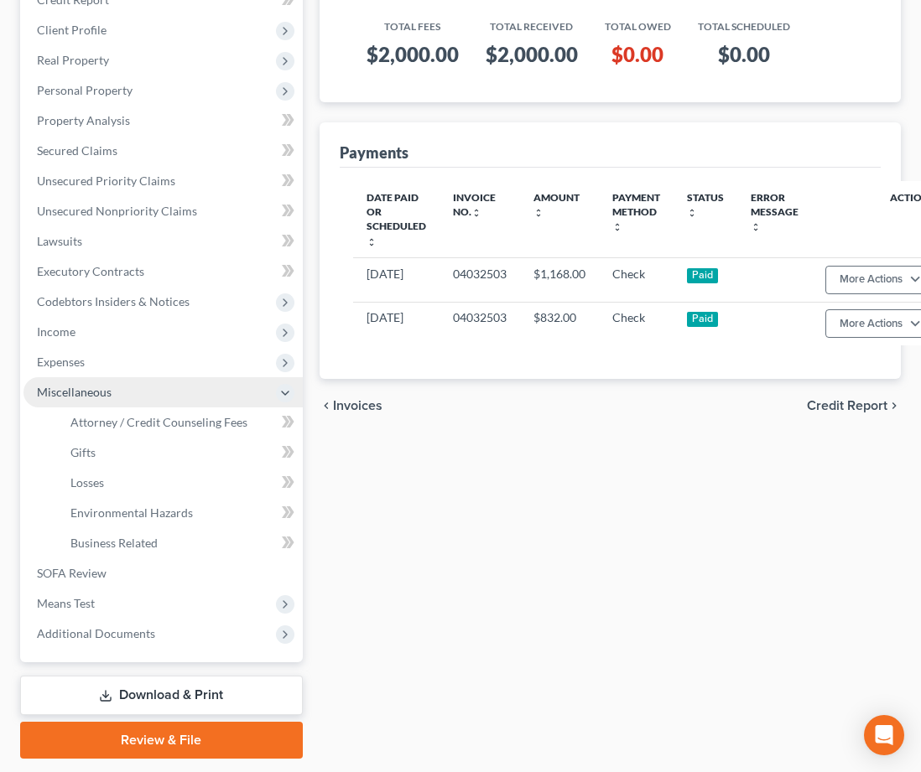
scroll to position [294, 0]
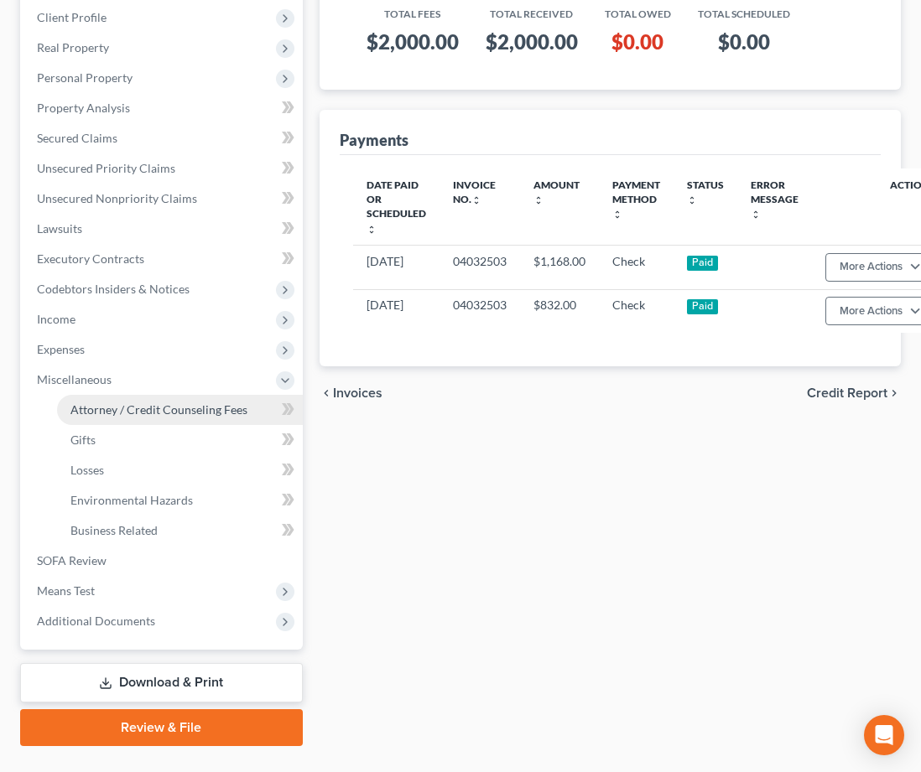
click at [168, 403] on span "Attorney / Credit Counseling Fees" at bounding box center [158, 410] width 177 height 14
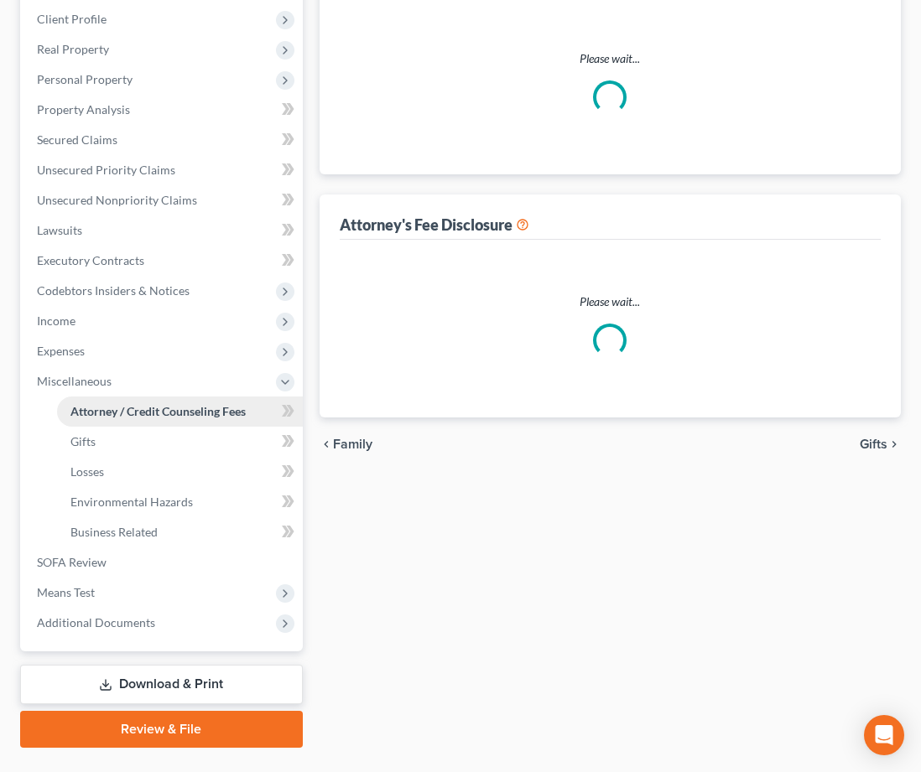
scroll to position [12, 0]
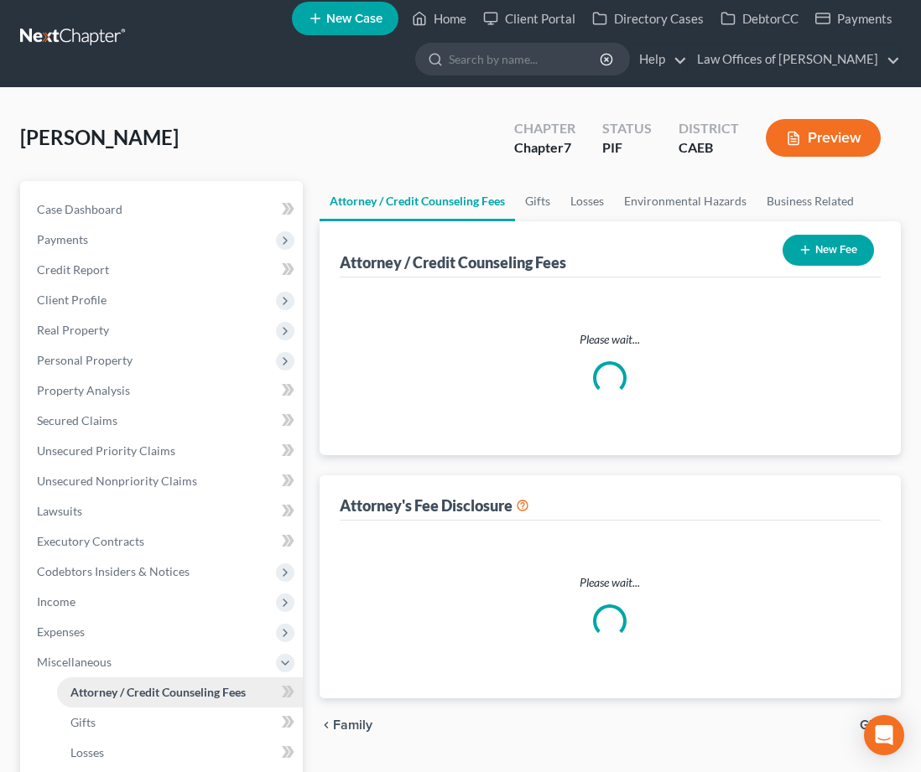
select select "0"
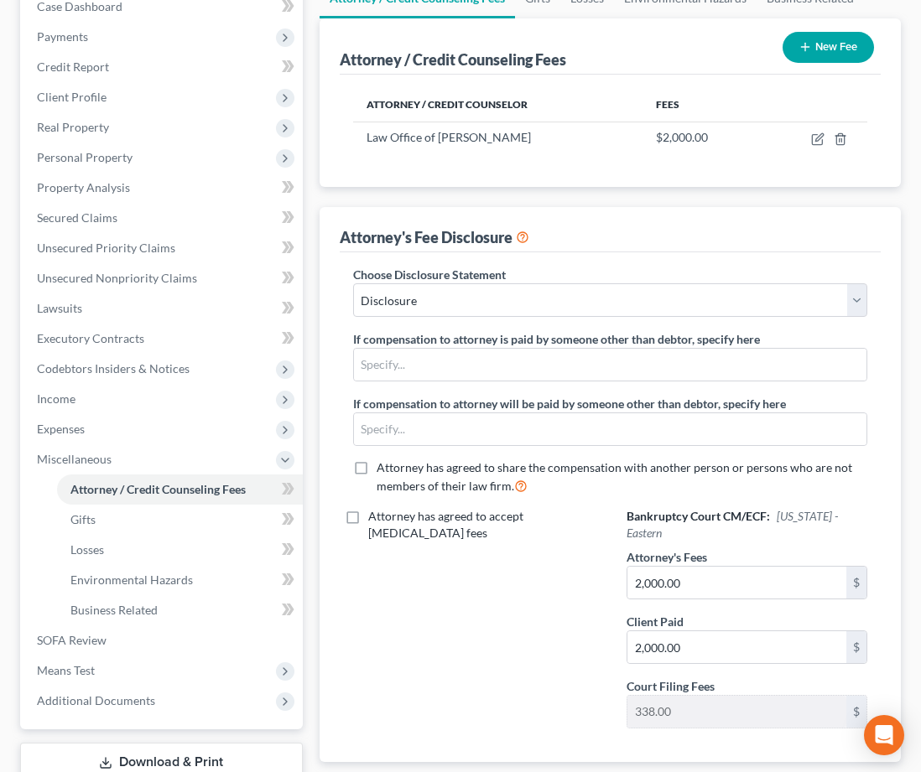
scroll to position [235, 0]
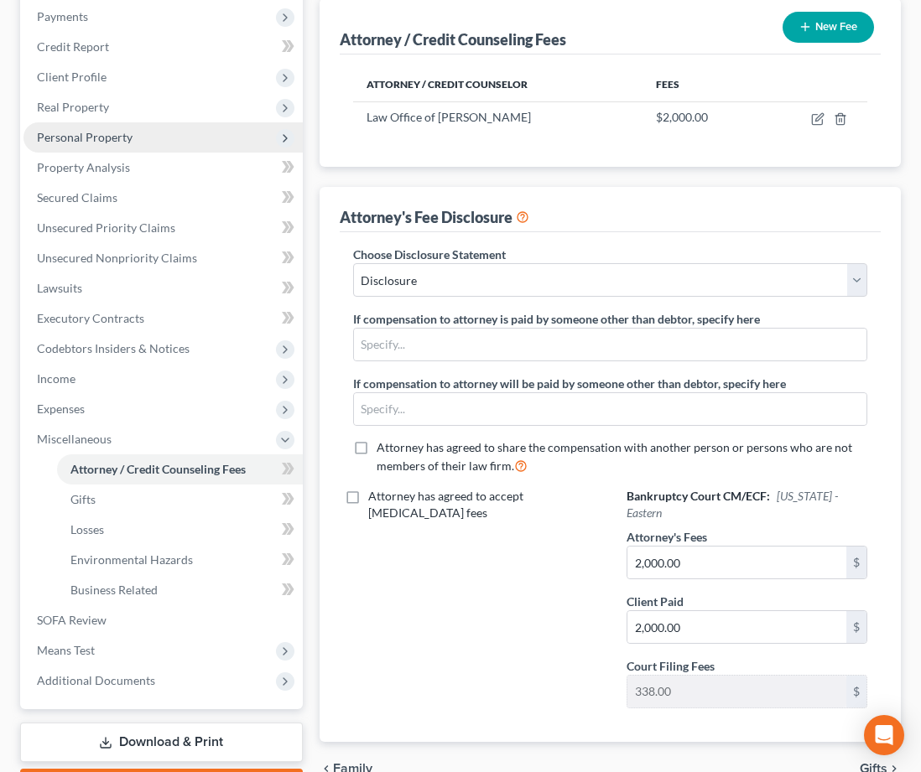
click at [112, 128] on span "Personal Property" at bounding box center [162, 137] width 279 height 30
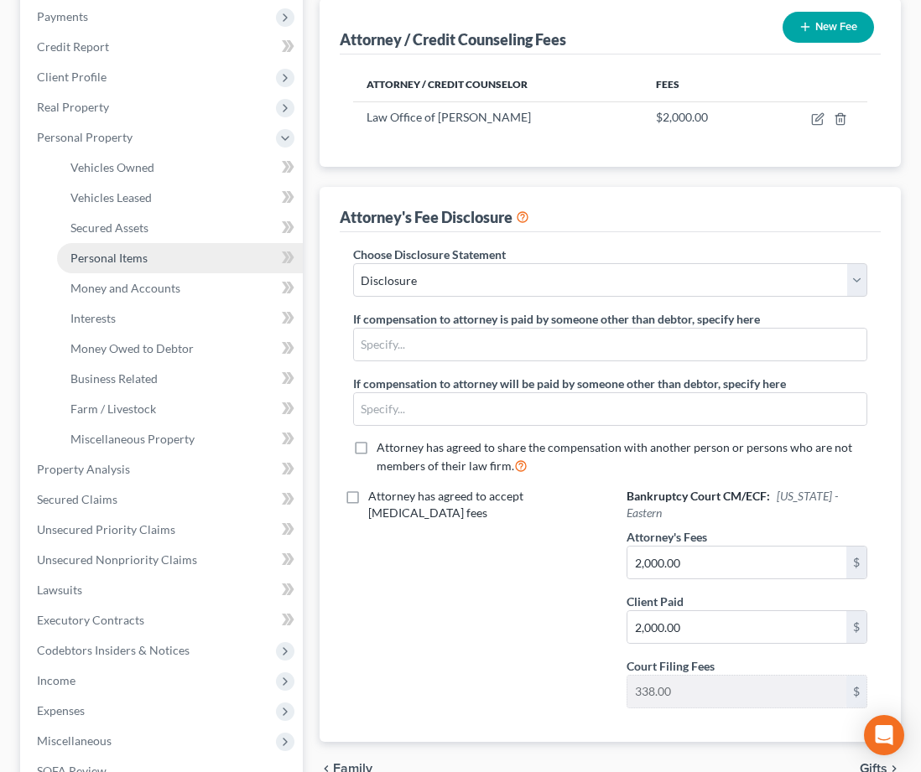
click at [138, 252] on span "Personal Items" at bounding box center [108, 258] width 77 height 14
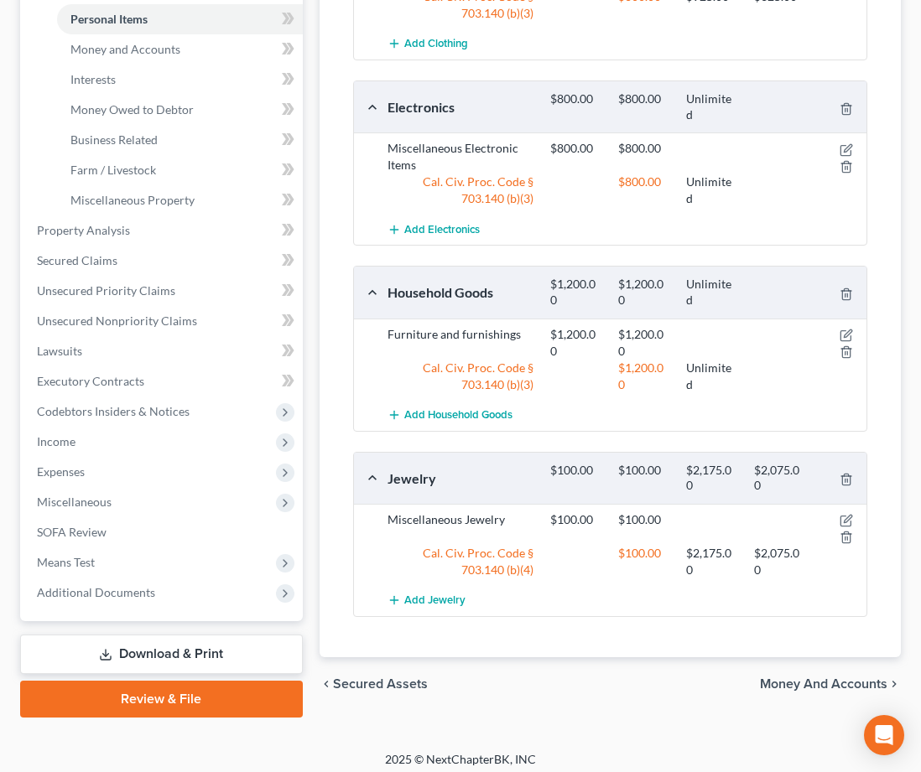
scroll to position [483, 0]
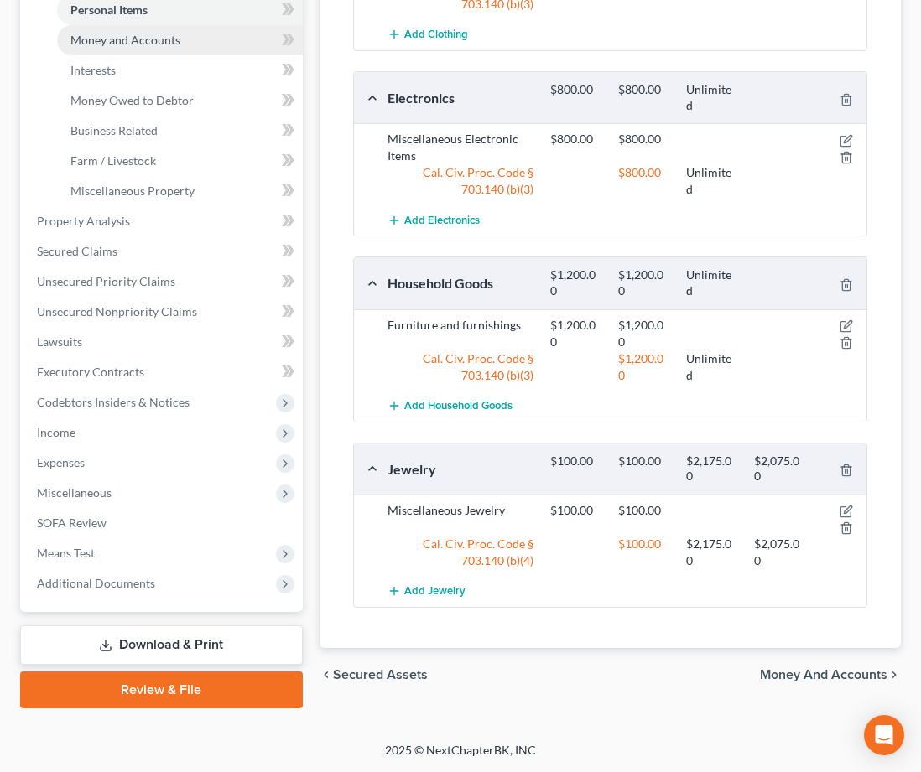
click at [164, 48] on link "Money and Accounts" at bounding box center [180, 40] width 246 height 30
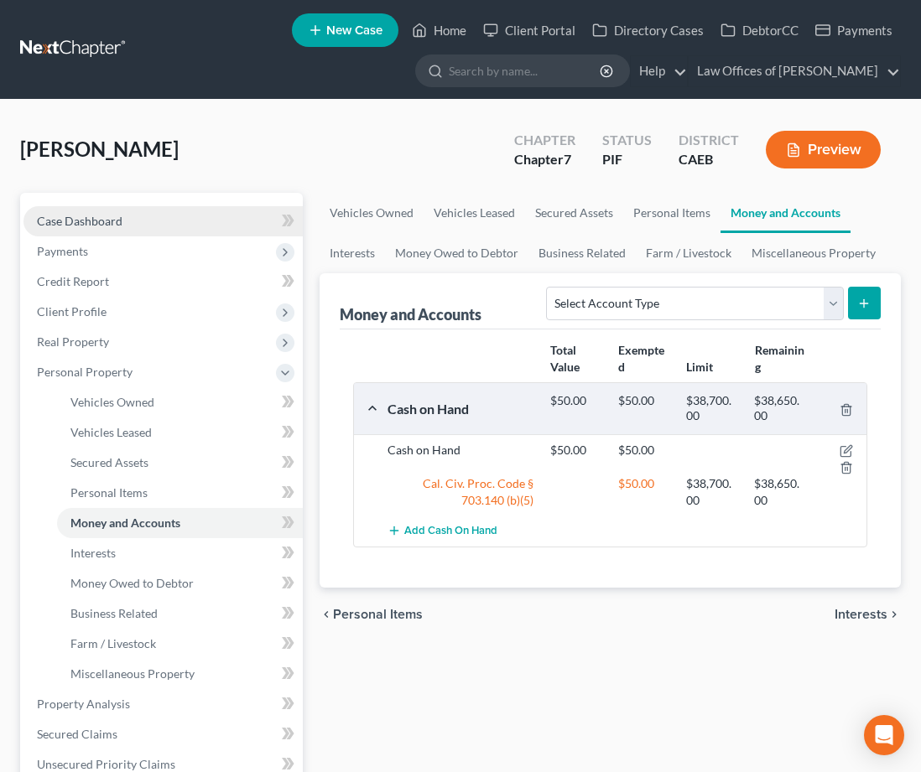
click at [129, 215] on link "Case Dashboard" at bounding box center [162, 221] width 279 height 30
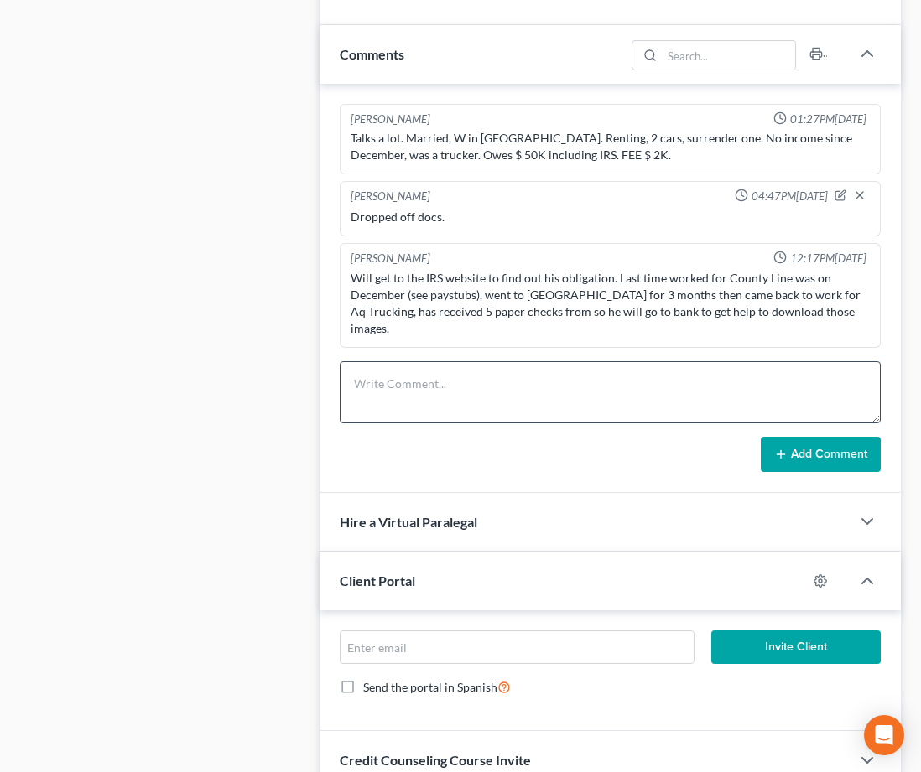
scroll to position [673, 0]
click at [437, 361] on textarea at bounding box center [610, 392] width 541 height 62
type textarea "Pre-petition done. No email to send creditors. No NC questionnaire."
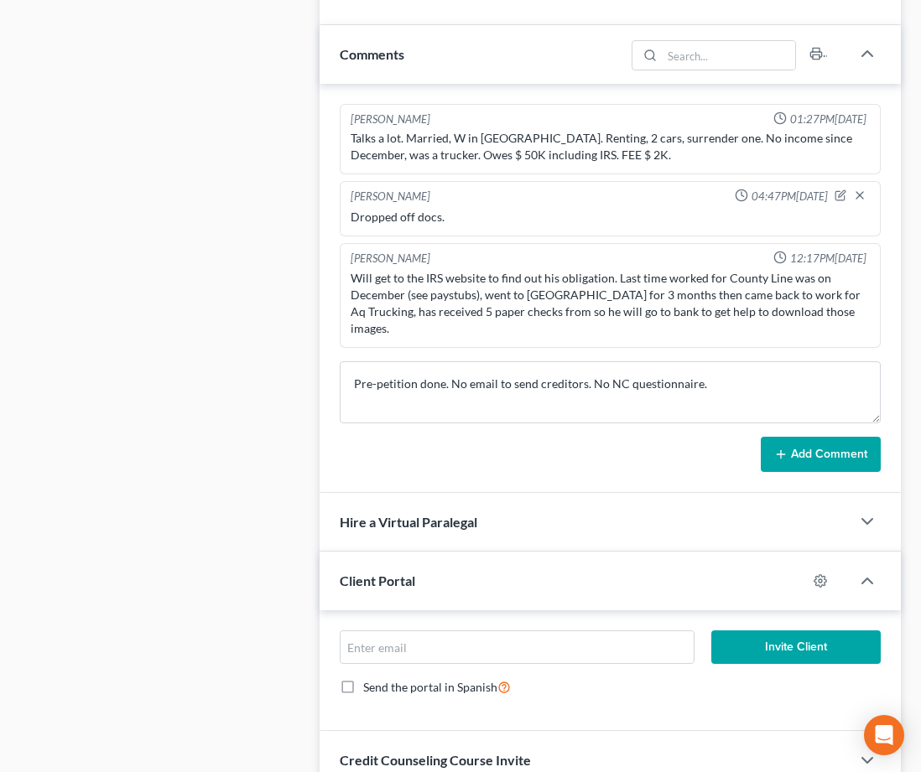
click at [860, 444] on button "Add Comment" at bounding box center [821, 454] width 120 height 35
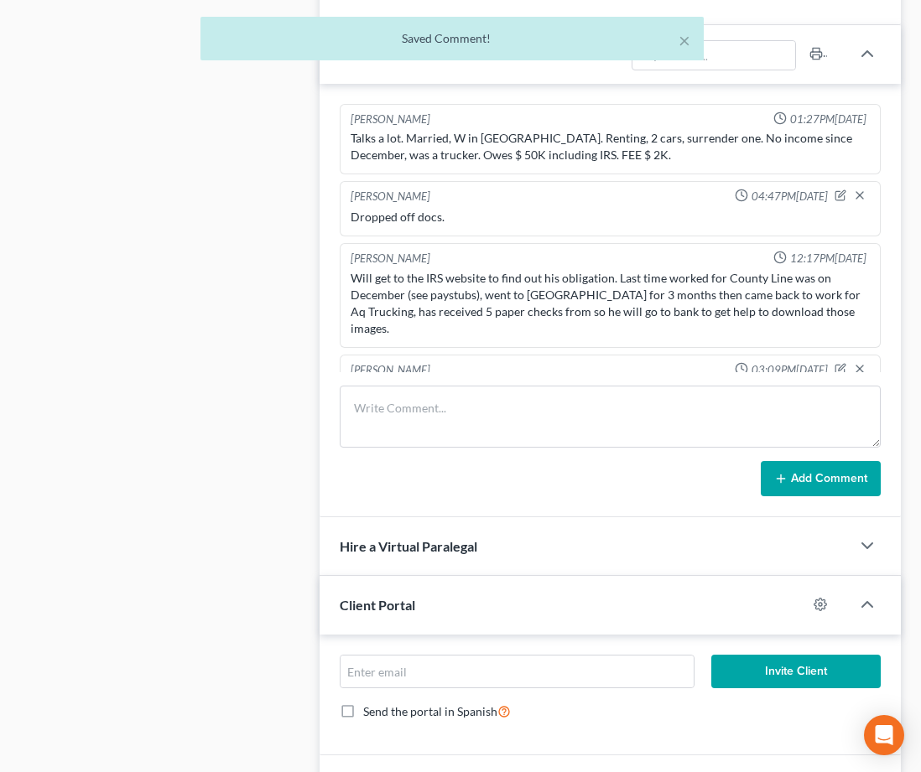
scroll to position [21, 0]
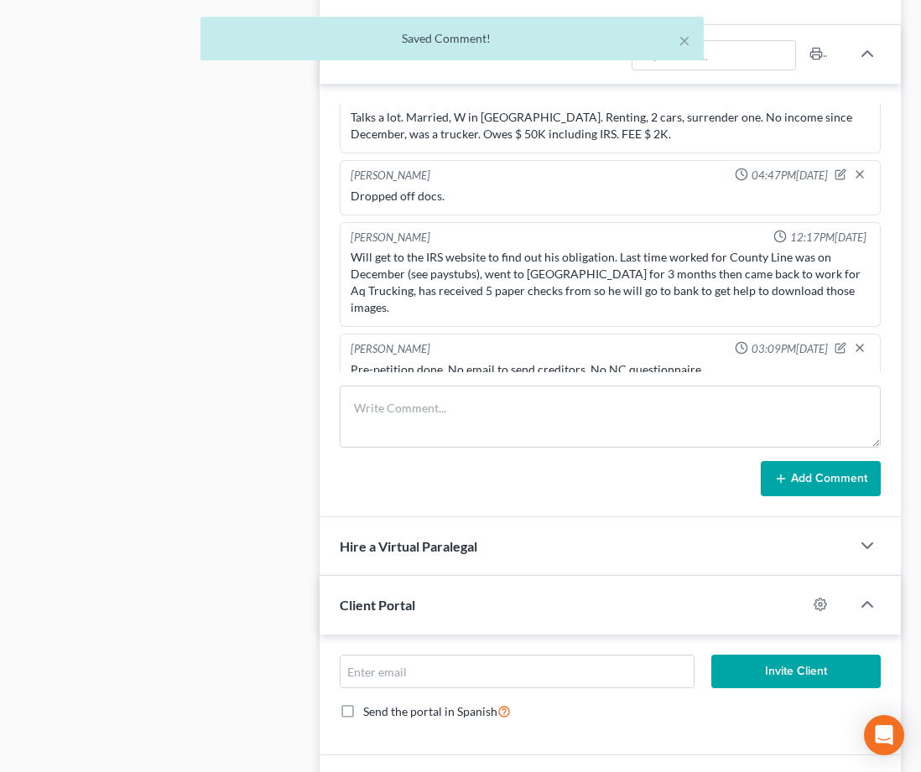
click at [292, 281] on div "Case Dashboard Payments Invoices Payments Payments Credit Report Client Profile" at bounding box center [161, 656] width 299 height 2844
click at [444, 126] on div "Talks a lot. Married, W in [GEOGRAPHIC_DATA]. Renting, 2 cars, surrender one. N…" at bounding box center [610, 126] width 519 height 34
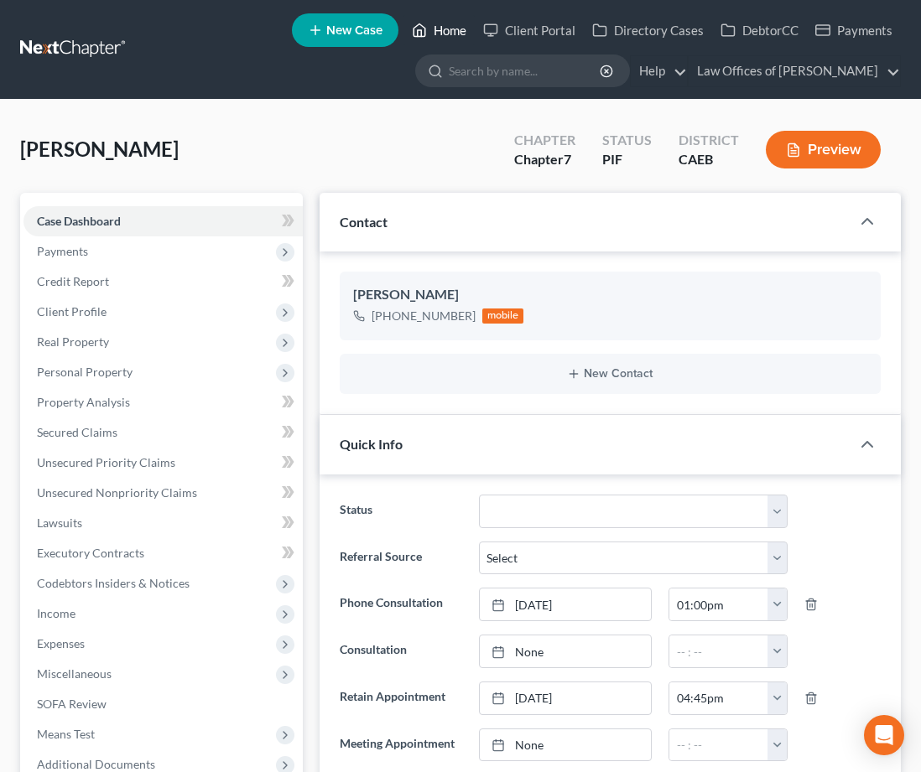
click at [446, 35] on link "Home" at bounding box center [438, 30] width 71 height 30
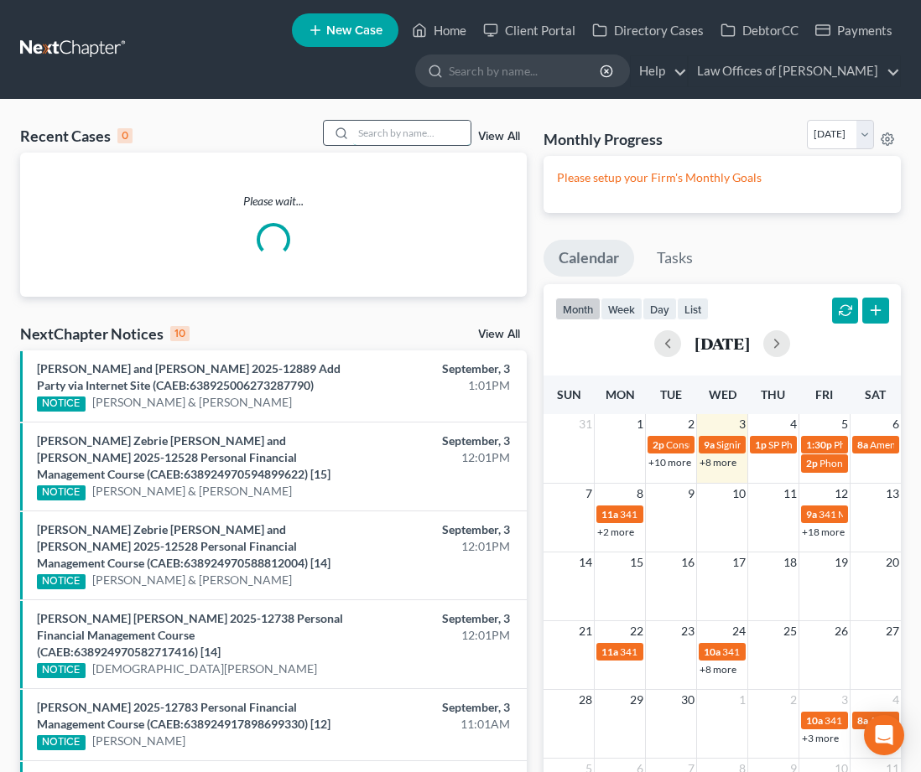
click at [422, 121] on input "search" at bounding box center [411, 133] width 117 height 24
type input "[PERSON_NAME]"
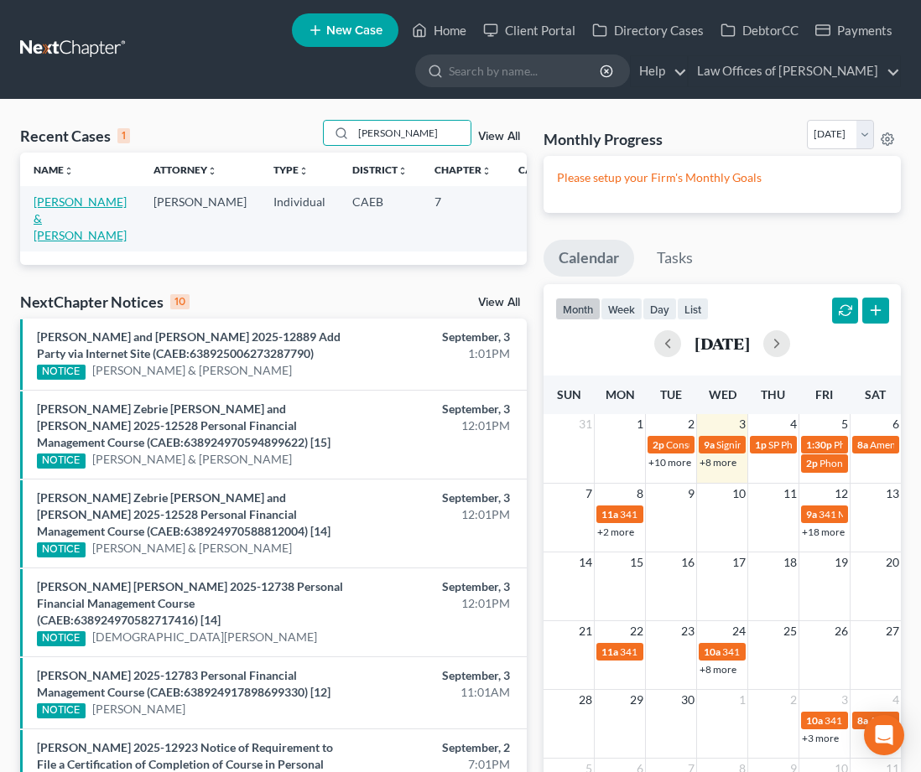
click at [70, 205] on link "[PERSON_NAME] & [PERSON_NAME]" at bounding box center [80, 219] width 93 height 48
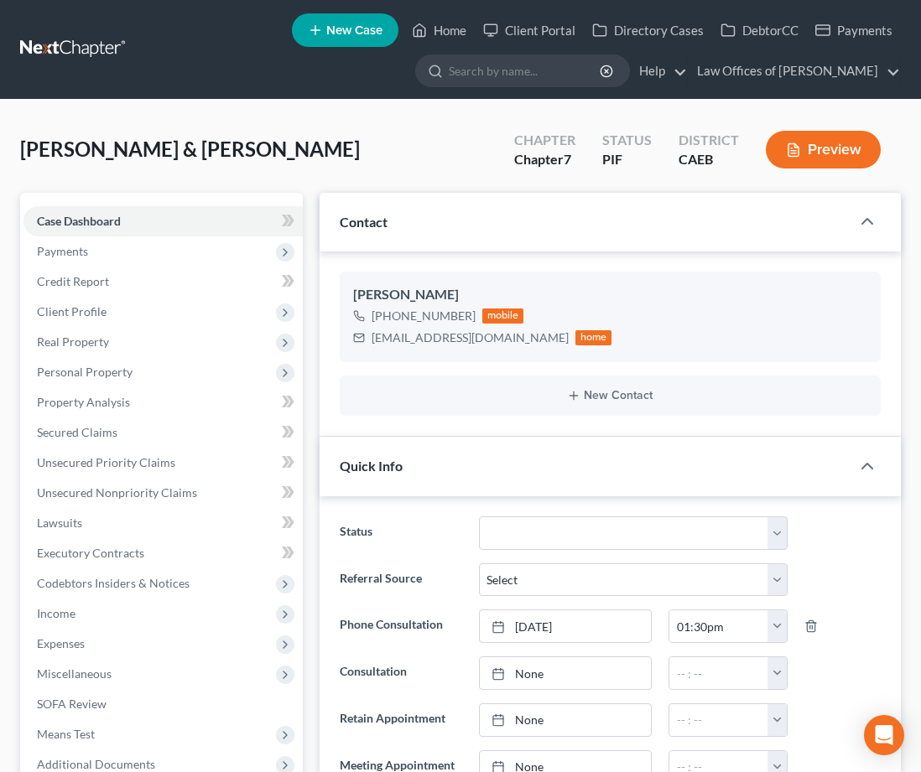
scroll to position [2452, 0]
click at [73, 313] on span "Client Profile" at bounding box center [72, 311] width 70 height 14
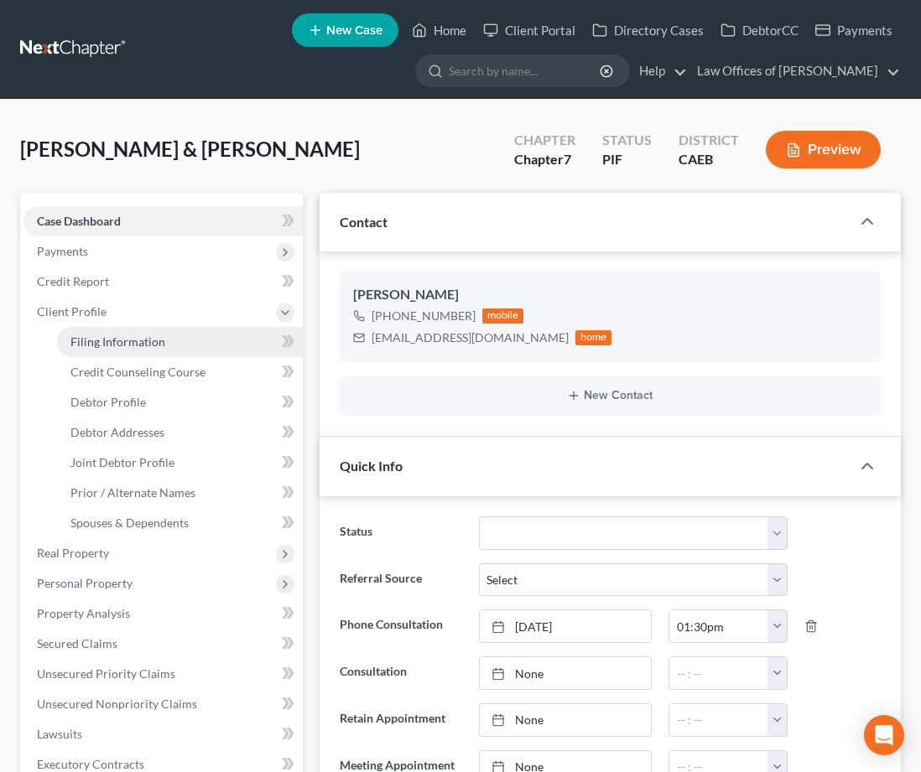
click at [125, 345] on span "Filing Information" at bounding box center [117, 342] width 95 height 14
select select "1"
select select "0"
select select "8"
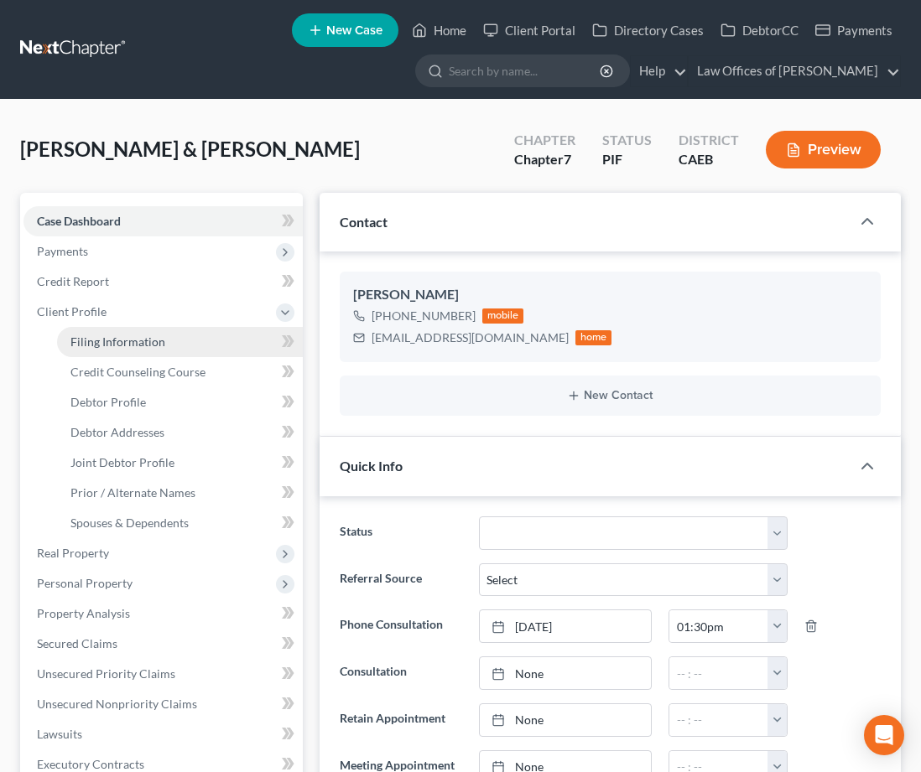
select select "4"
select select "0"
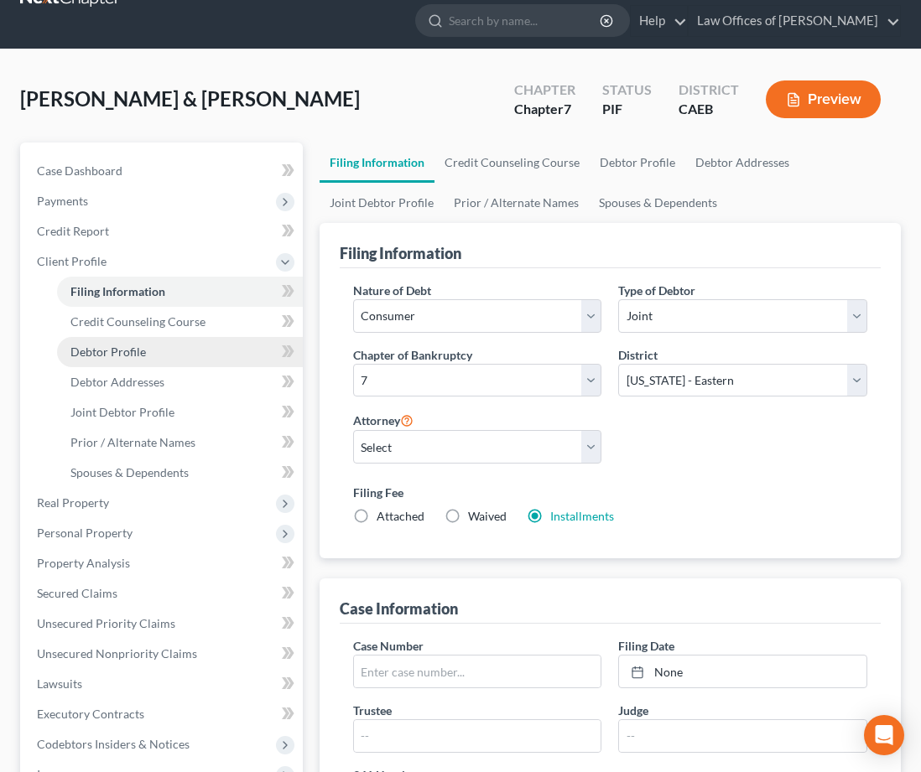
scroll to position [53, 0]
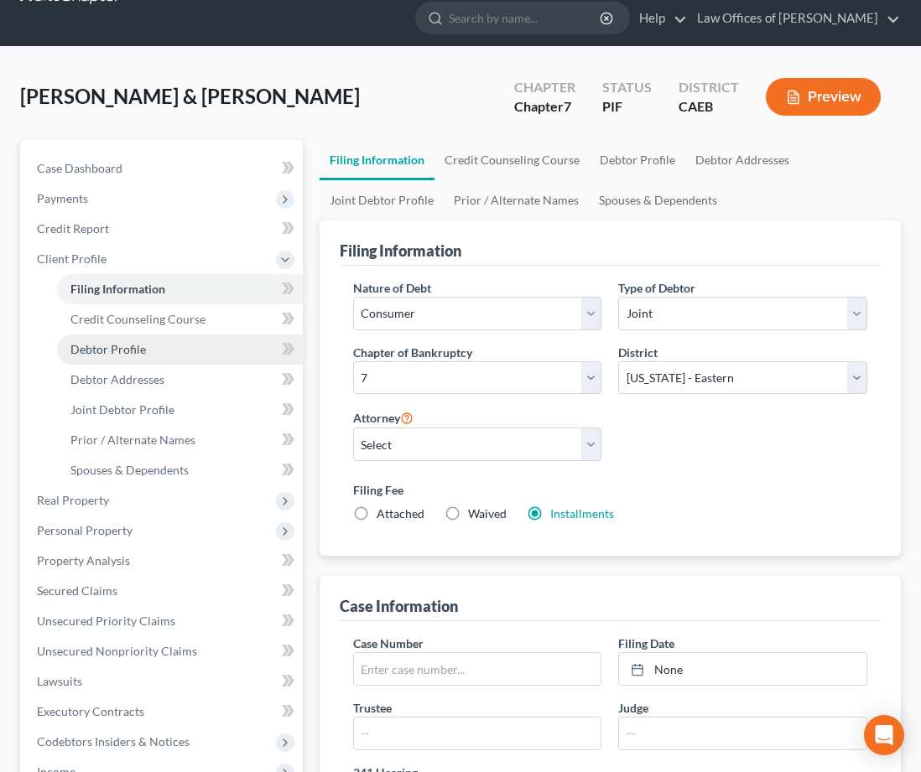
click at [135, 359] on link "Debtor Profile" at bounding box center [180, 350] width 246 height 30
select select "1"
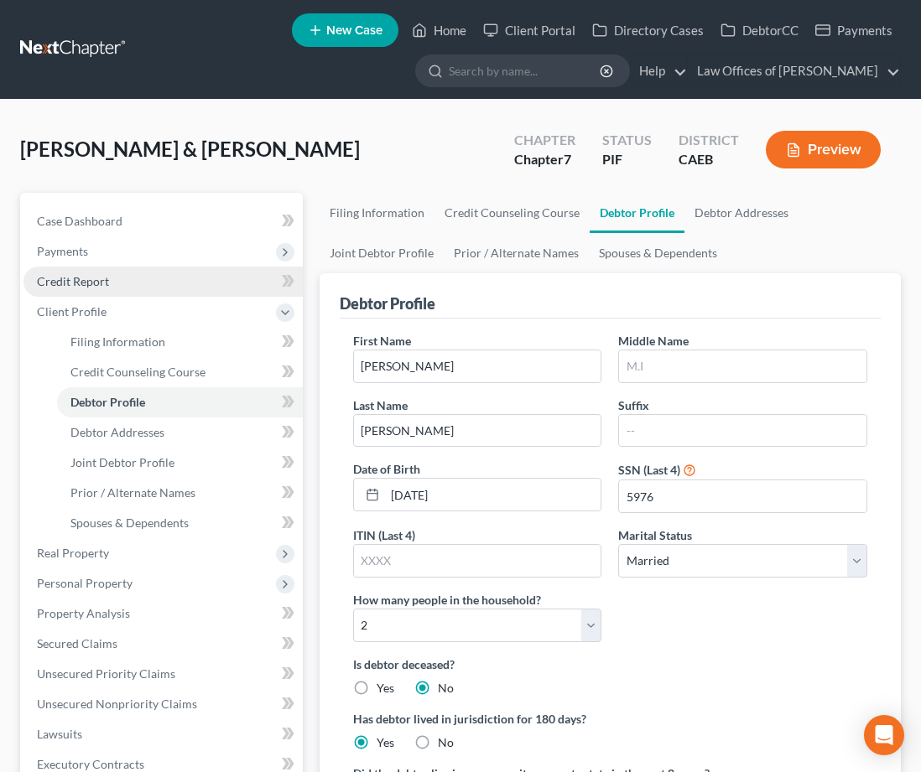
click at [121, 284] on link "Credit Report" at bounding box center [162, 282] width 279 height 30
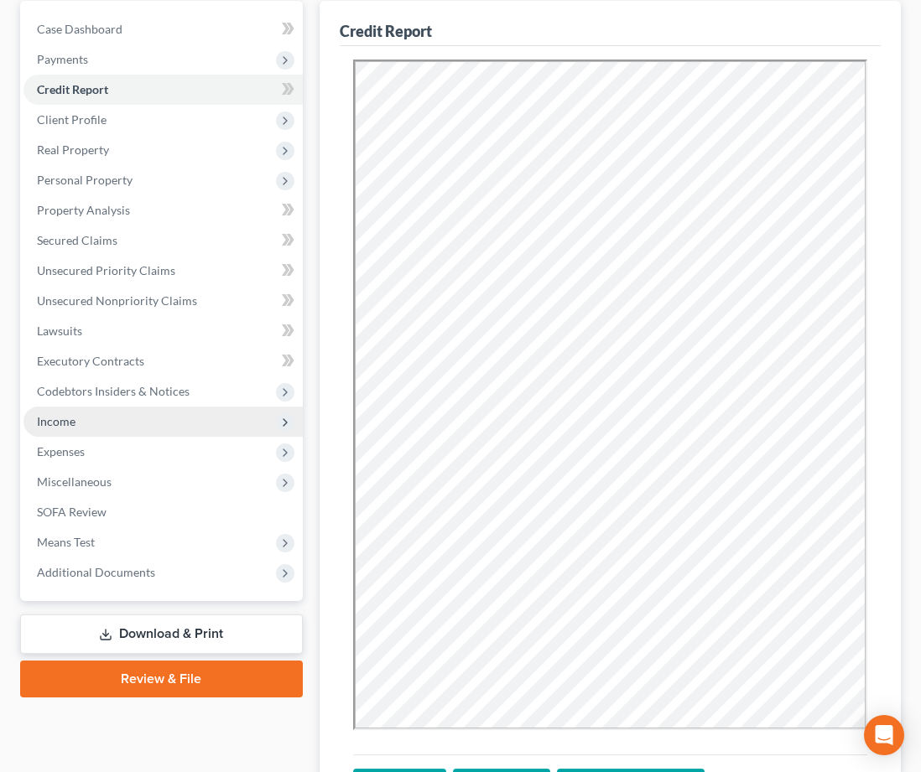
scroll to position [195, 0]
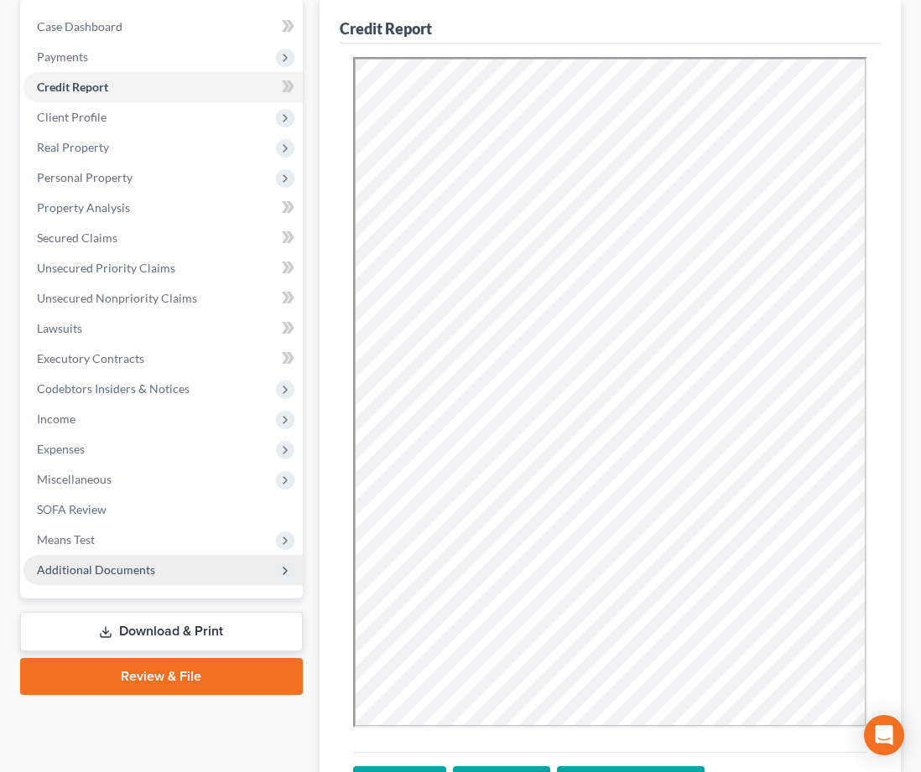
click at [104, 574] on span "Additional Documents" at bounding box center [96, 570] width 118 height 14
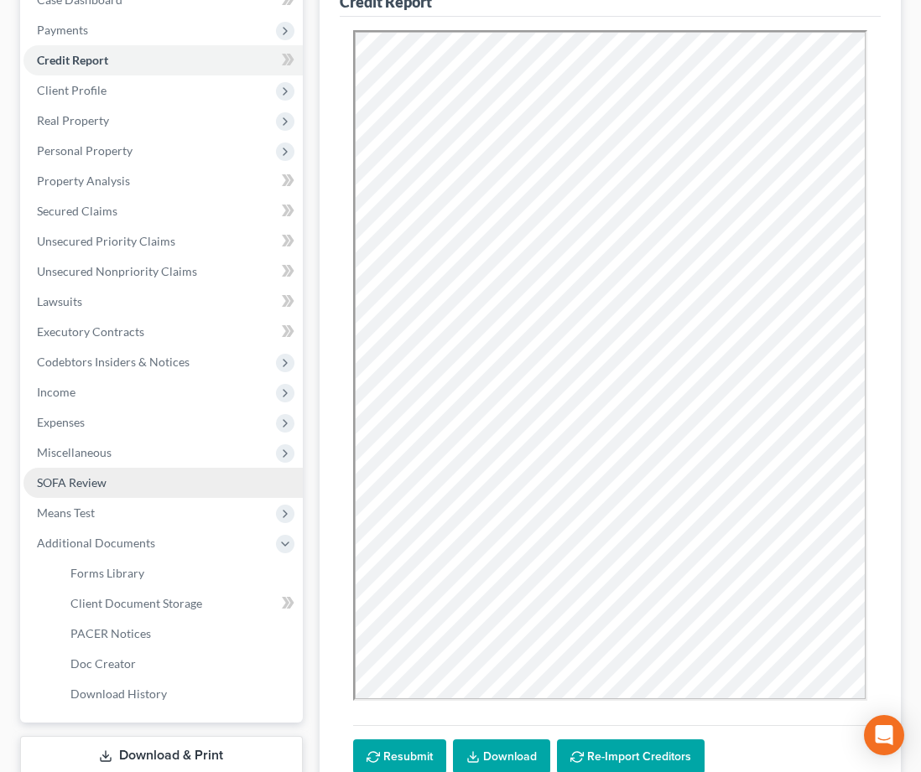
scroll to position [225, 0]
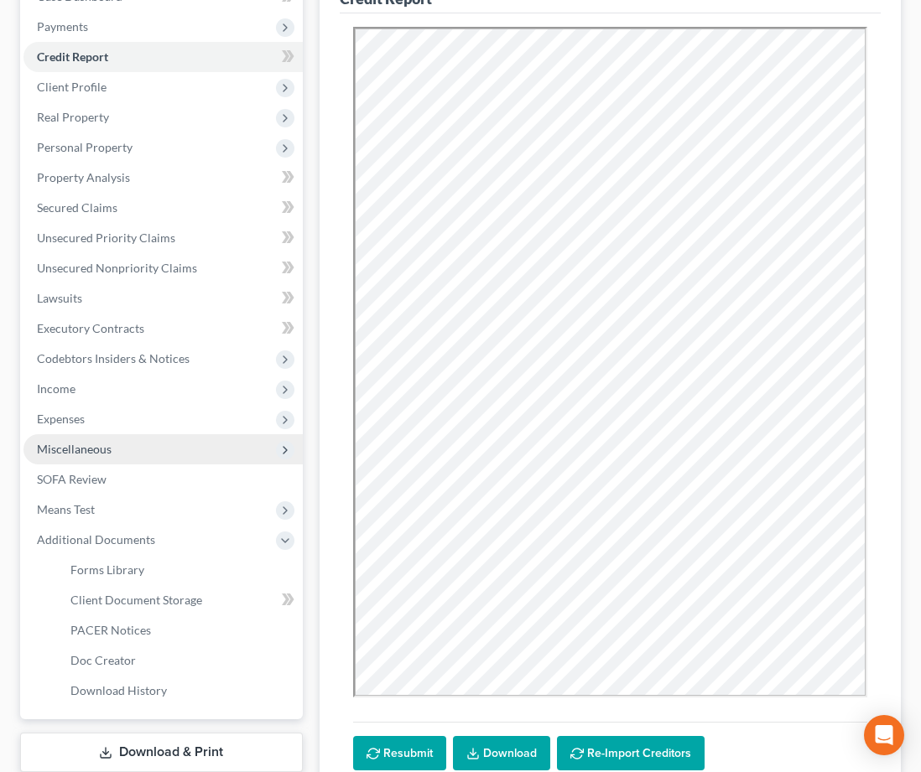
click at [99, 450] on span "Miscellaneous" at bounding box center [74, 449] width 75 height 14
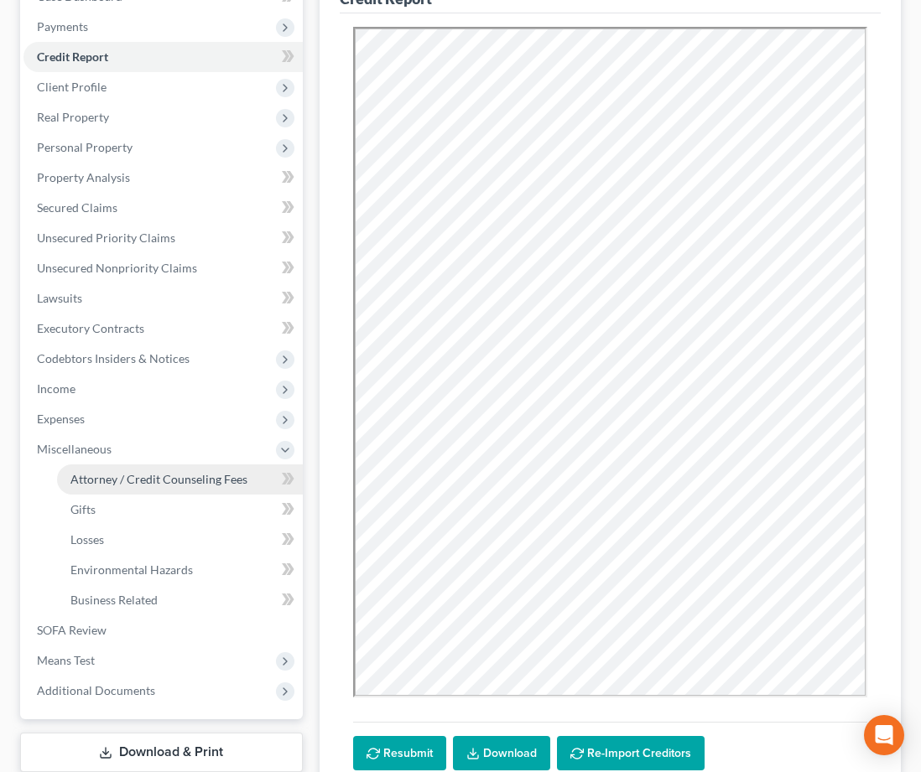
click at [145, 475] on span "Attorney / Credit Counseling Fees" at bounding box center [158, 479] width 177 height 14
select select "0"
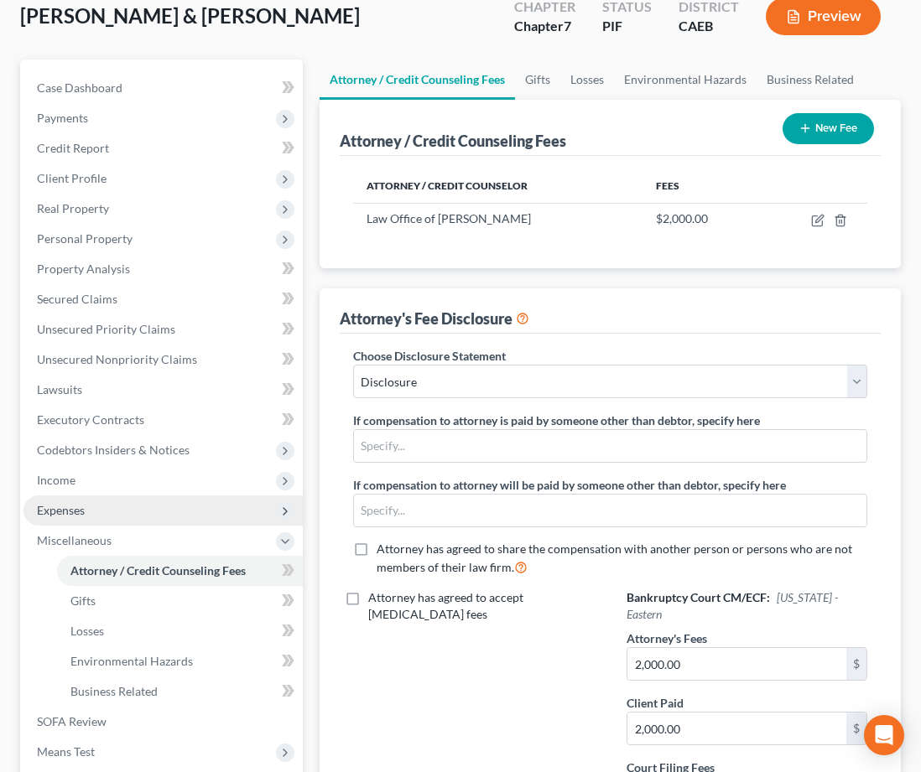
scroll to position [117, 0]
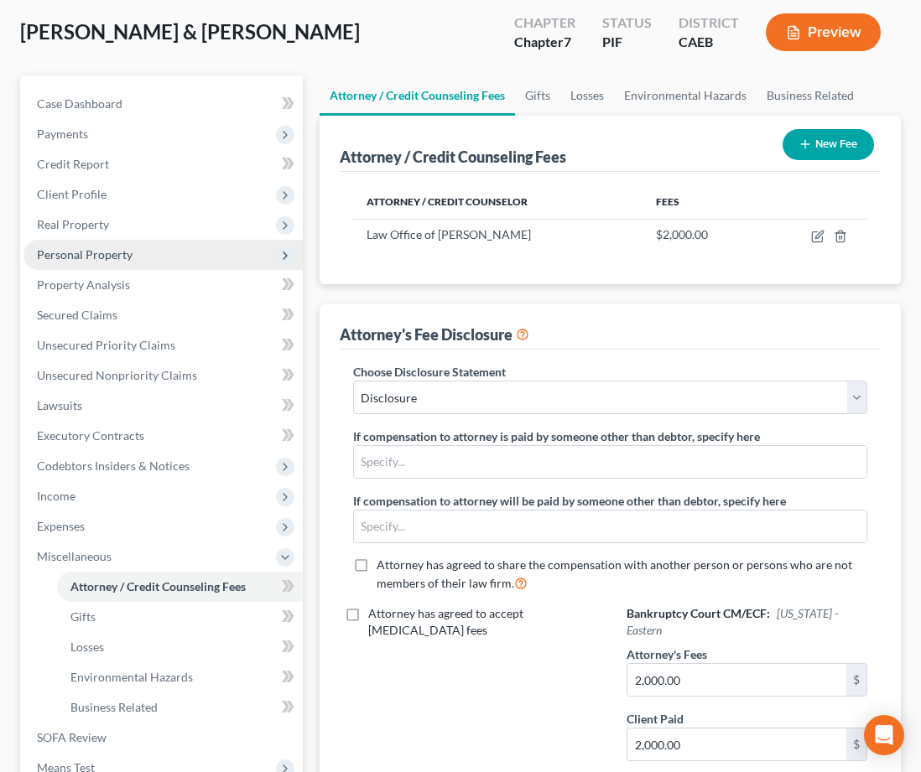
click at [121, 253] on span "Personal Property" at bounding box center [85, 254] width 96 height 14
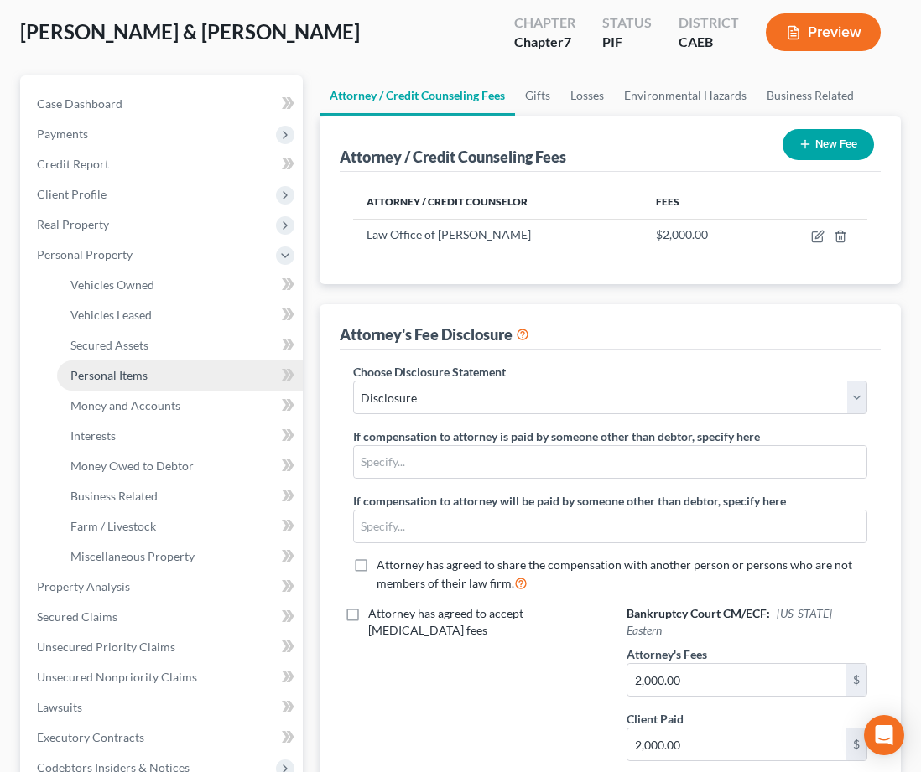
click at [143, 368] on span "Personal Items" at bounding box center [108, 375] width 77 height 14
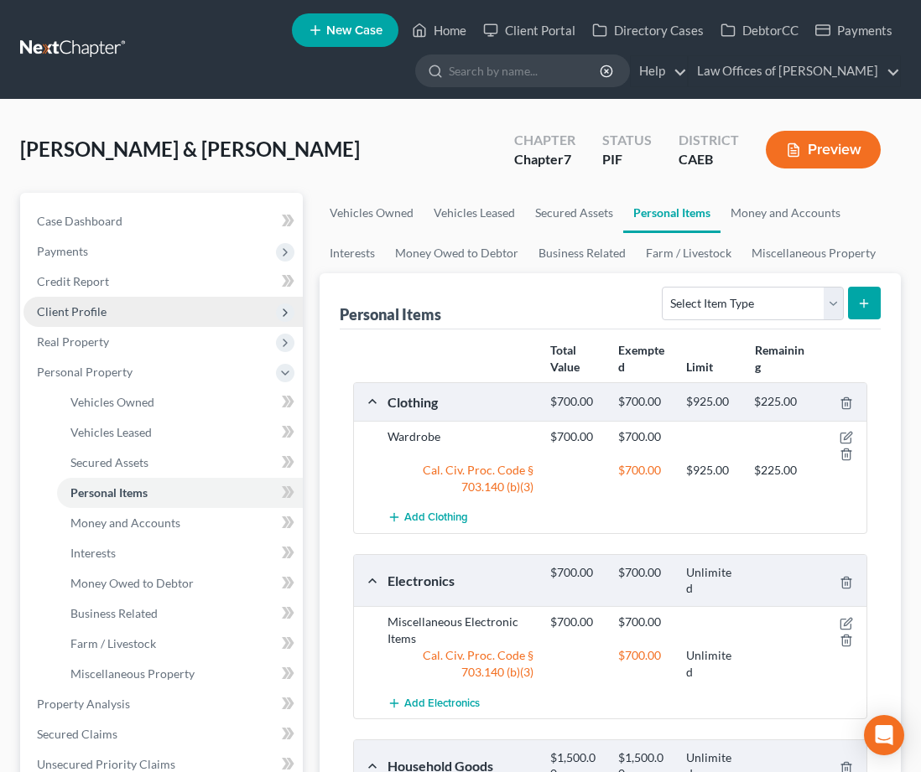
click at [91, 309] on span "Client Profile" at bounding box center [72, 311] width 70 height 14
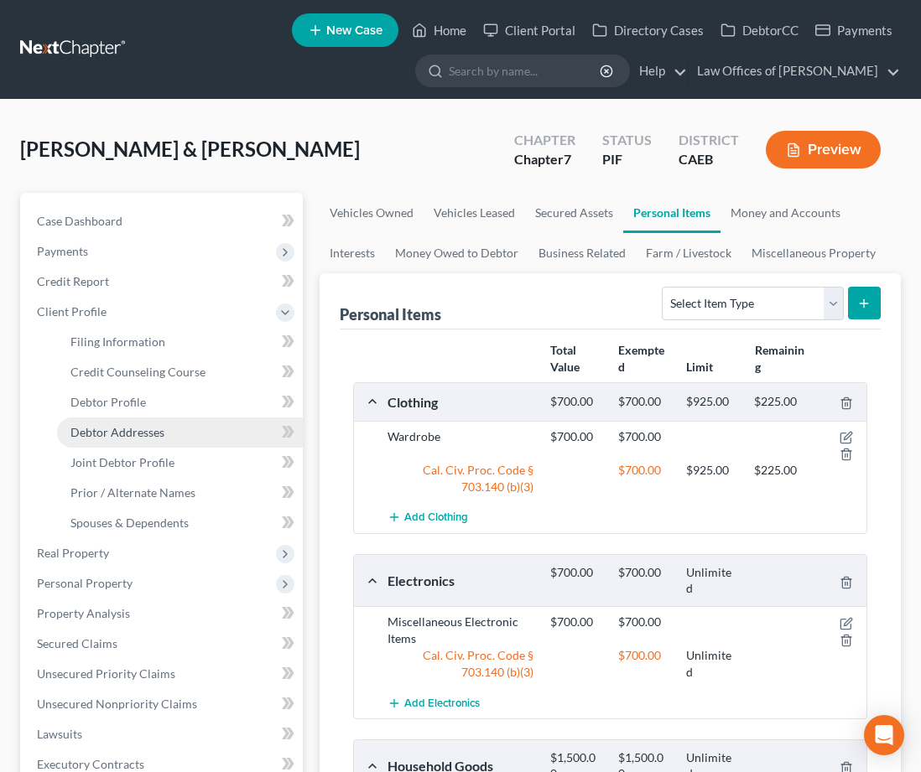
click at [162, 434] on span "Debtor Addresses" at bounding box center [117, 432] width 94 height 14
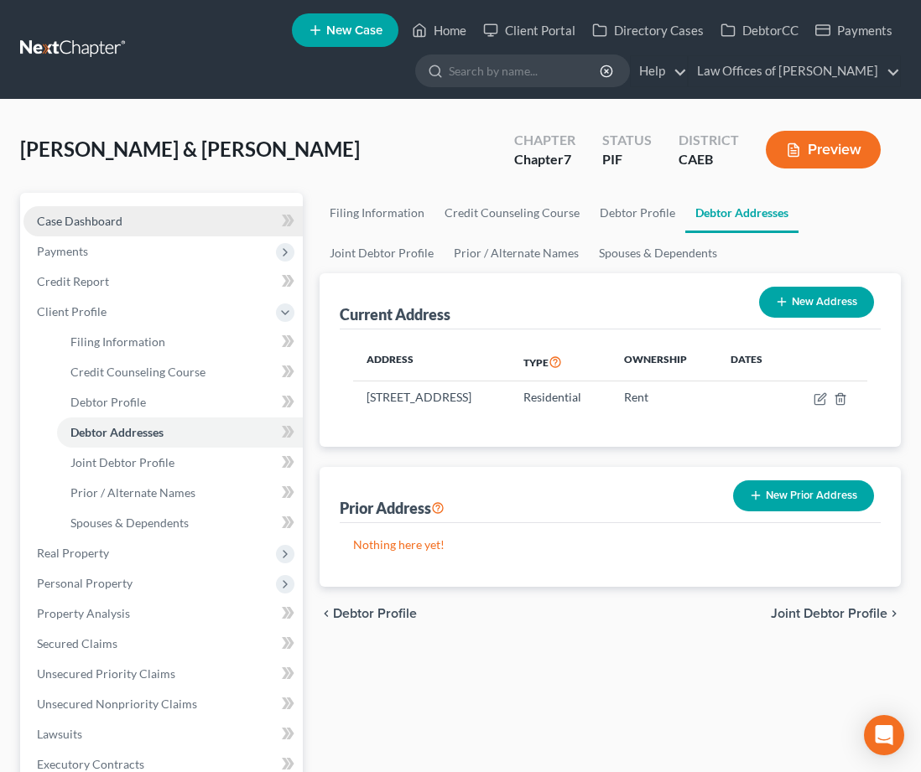
click at [112, 222] on span "Case Dashboard" at bounding box center [80, 221] width 86 height 14
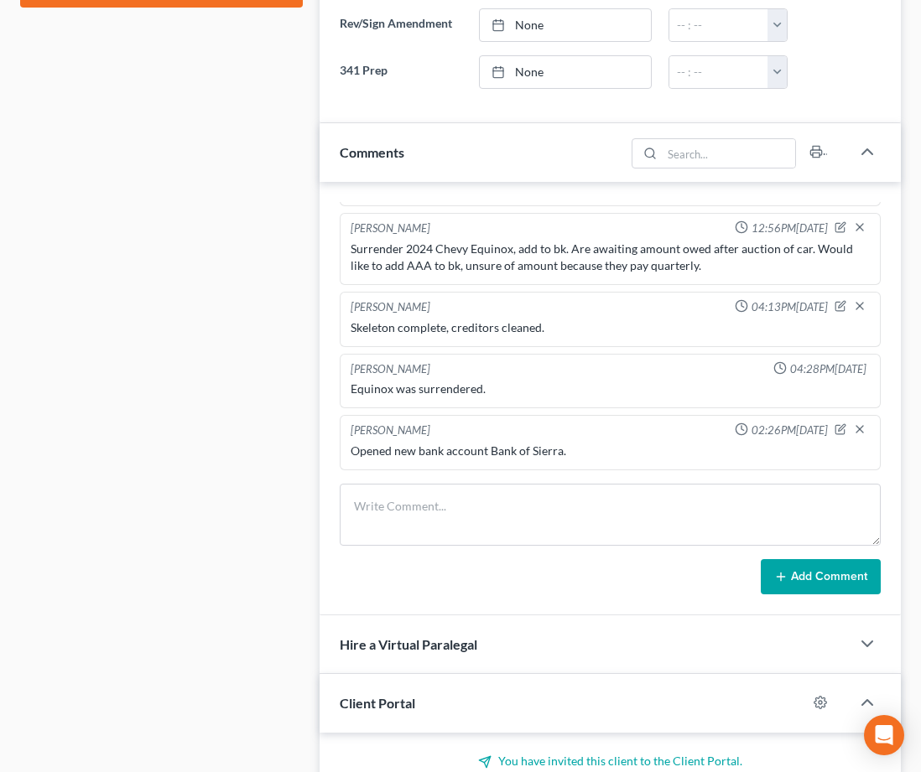
scroll to position [922, 0]
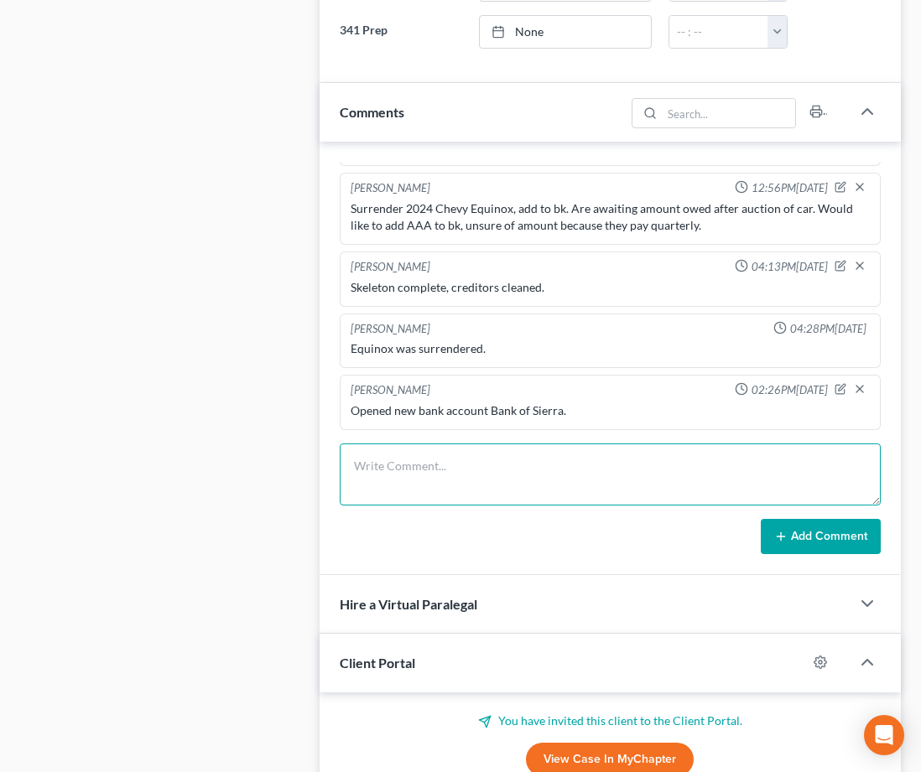
drag, startPoint x: 445, startPoint y: 478, endPoint x: 431, endPoint y: 448, distance: 33.4
click at [445, 478] on textarea at bounding box center [610, 475] width 541 height 62
click at [408, 464] on textarea "Pre-petition" at bounding box center [610, 475] width 541 height 62
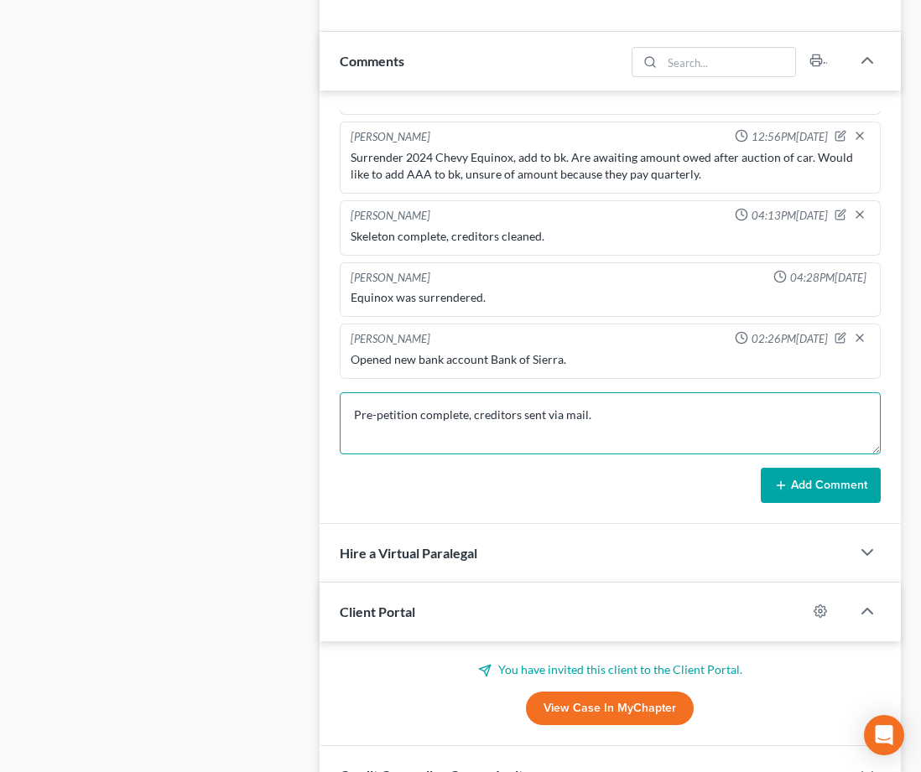
type textarea "Pre-petition complete, creditors sent via mail."
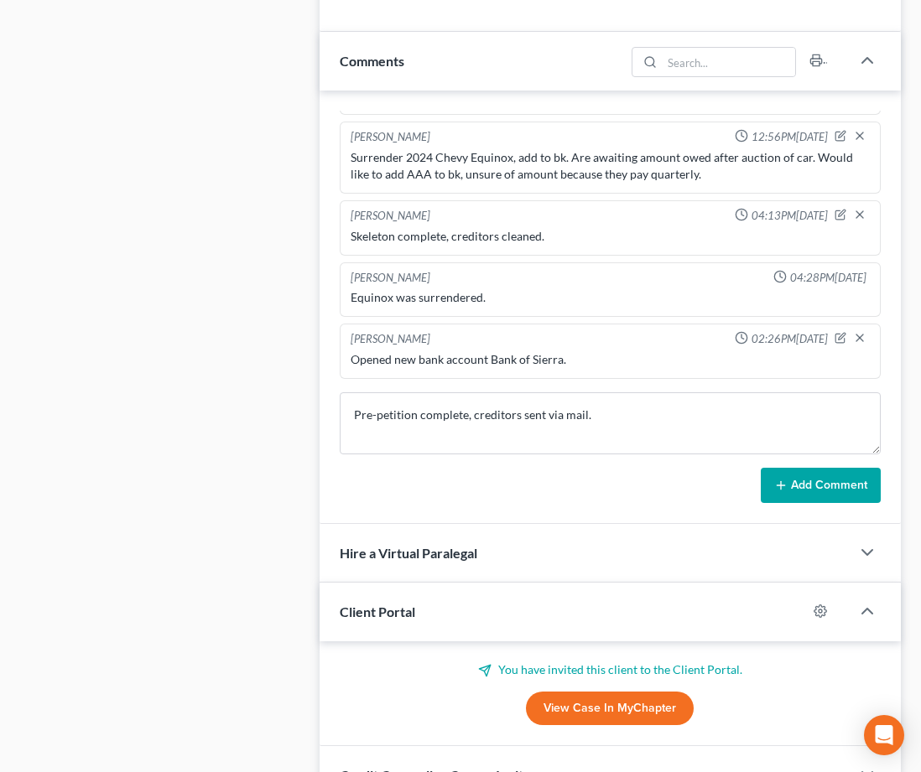
click at [768, 490] on button "Add Comment" at bounding box center [821, 485] width 120 height 35
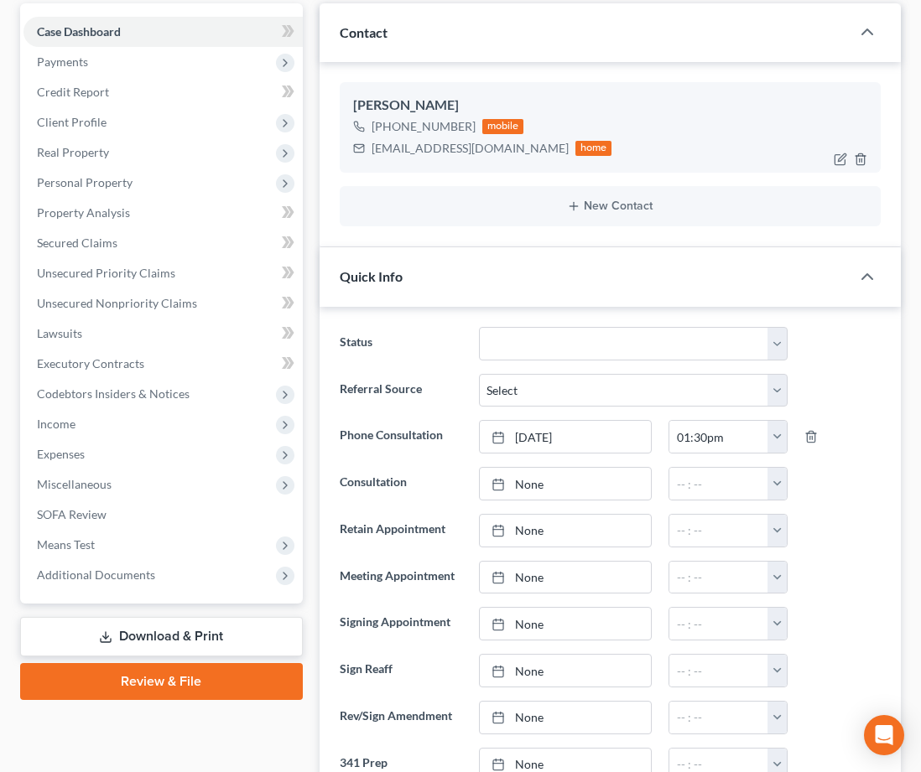
scroll to position [0, 0]
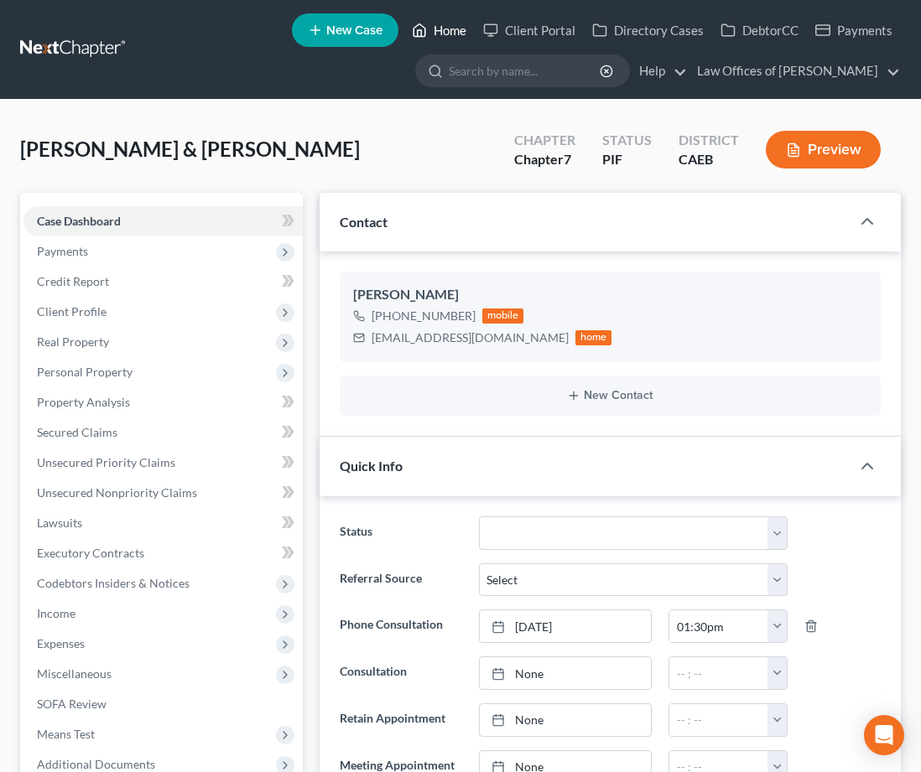
click at [435, 28] on link "Home" at bounding box center [438, 30] width 71 height 30
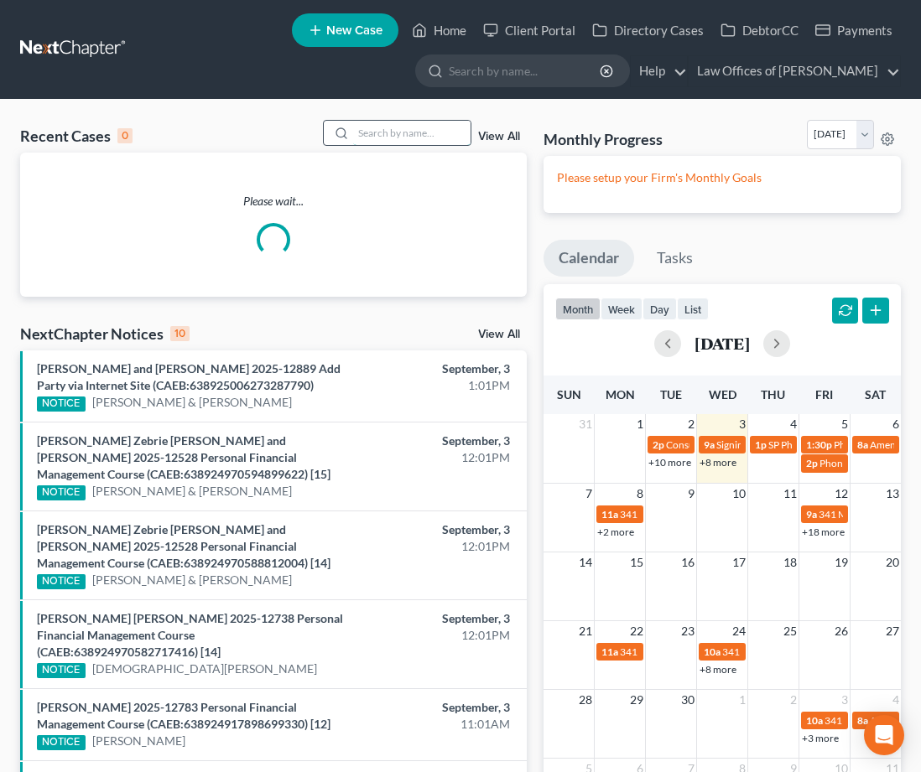
click at [392, 138] on input "search" at bounding box center [411, 133] width 117 height 24
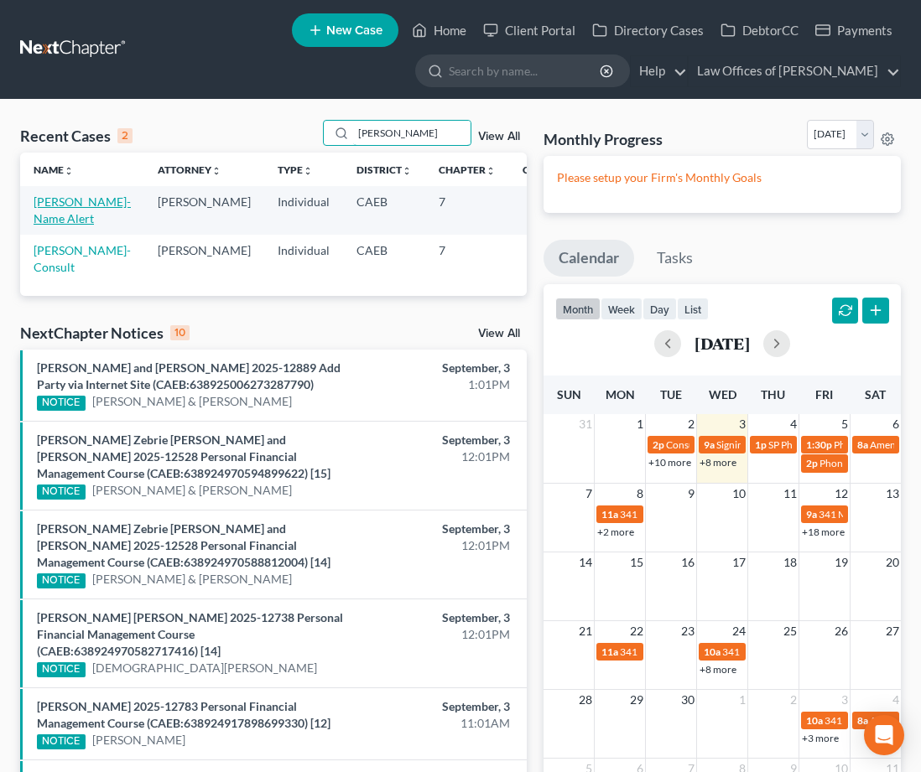
type input "[PERSON_NAME]"
click at [55, 212] on link "[PERSON_NAME]-Name Alert" at bounding box center [82, 210] width 97 height 31
select select "0"
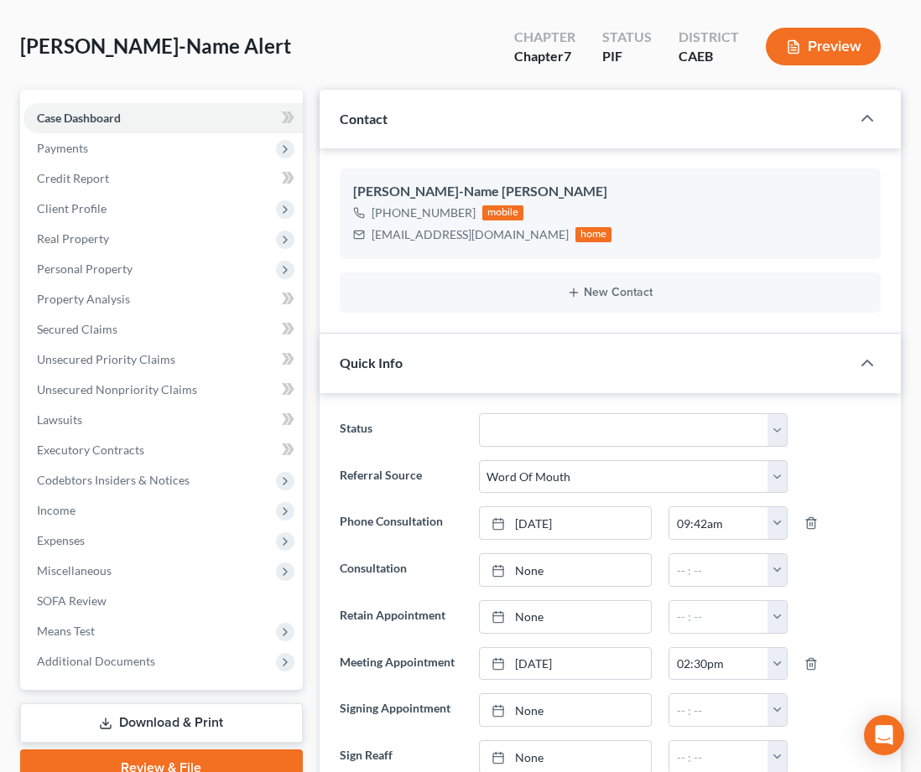
scroll to position [118, 0]
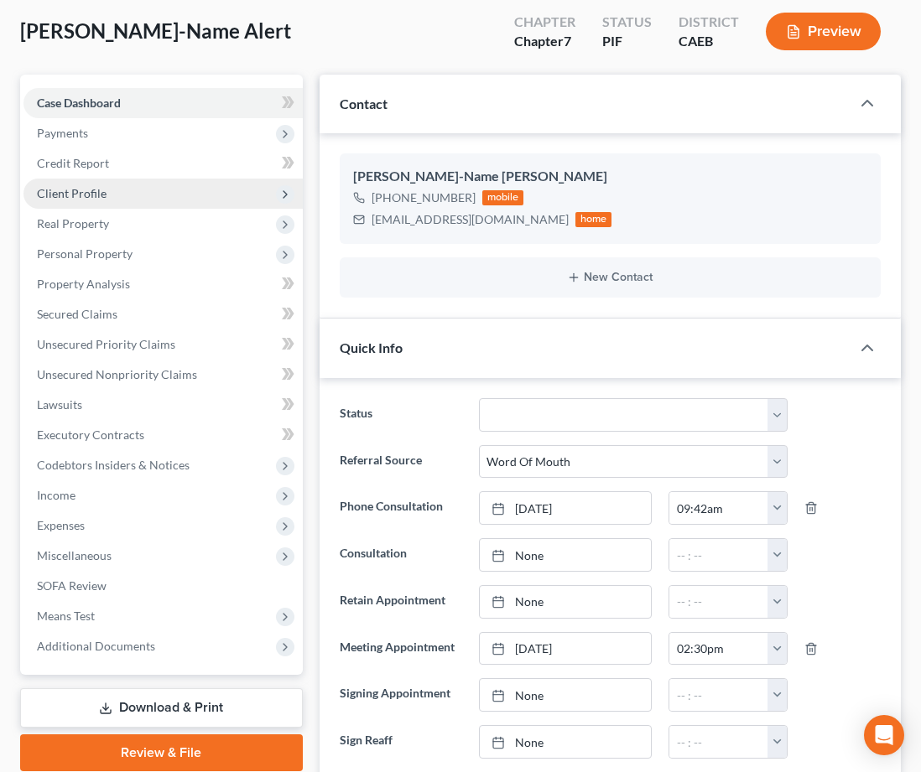
click at [67, 195] on span "Client Profile" at bounding box center [72, 193] width 70 height 14
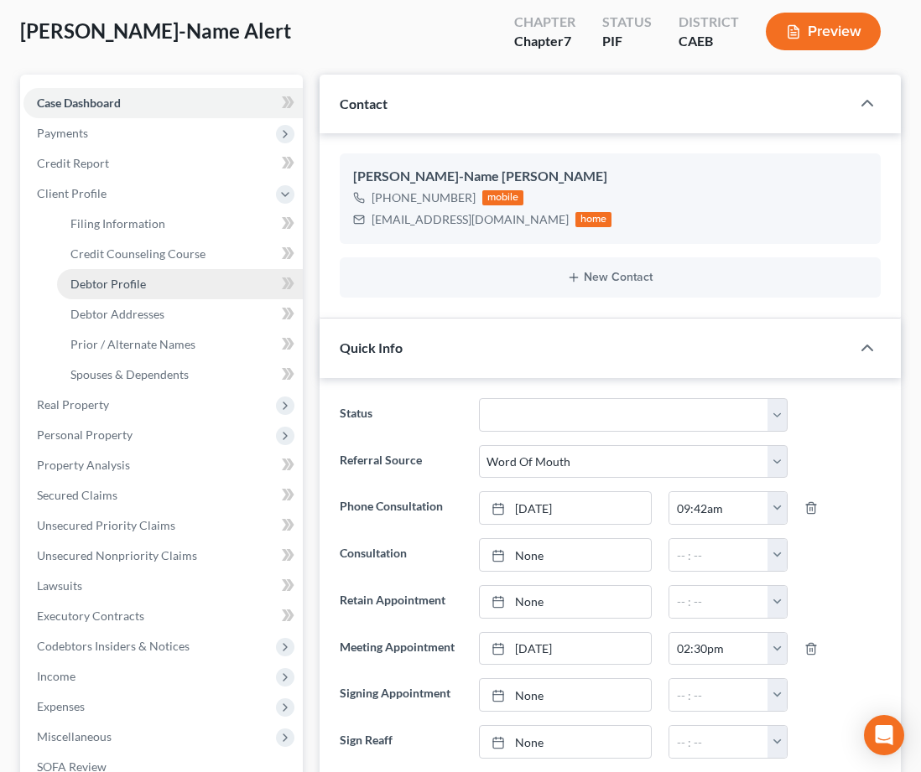
click at [126, 288] on span "Debtor Profile" at bounding box center [107, 284] width 75 height 14
select select "0"
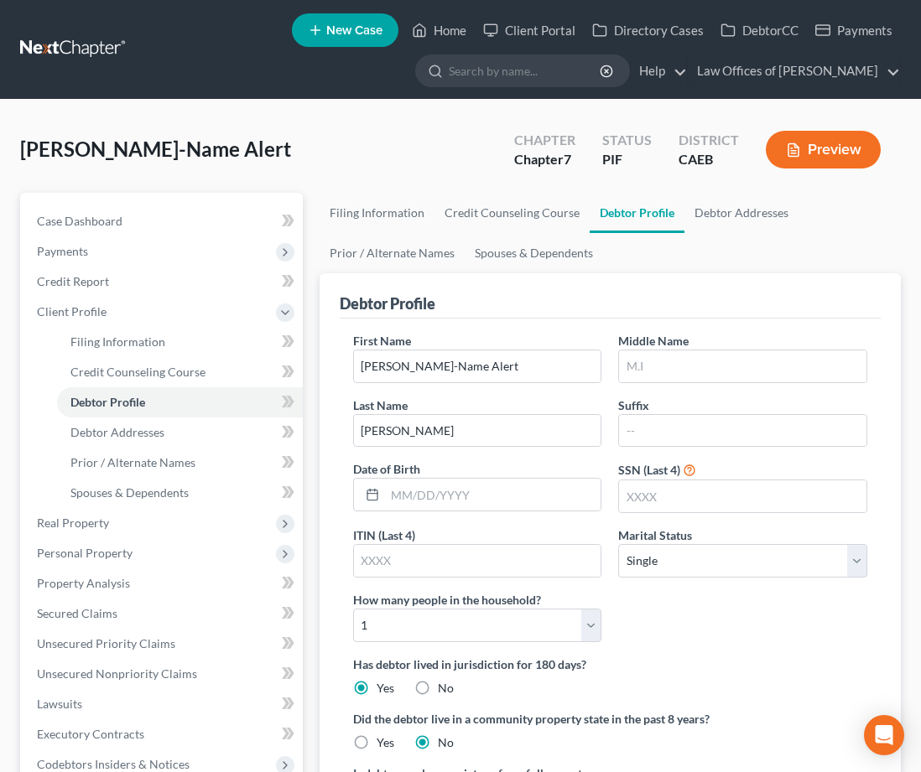
scroll to position [43, 0]
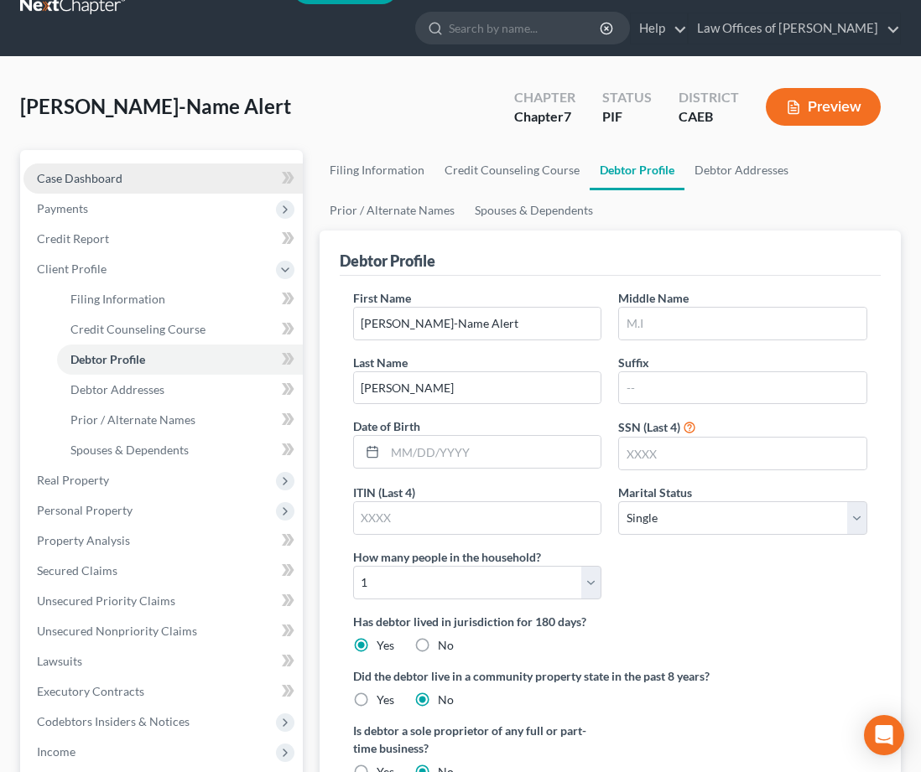
click at [151, 173] on link "Case Dashboard" at bounding box center [162, 179] width 279 height 30
select select "0"
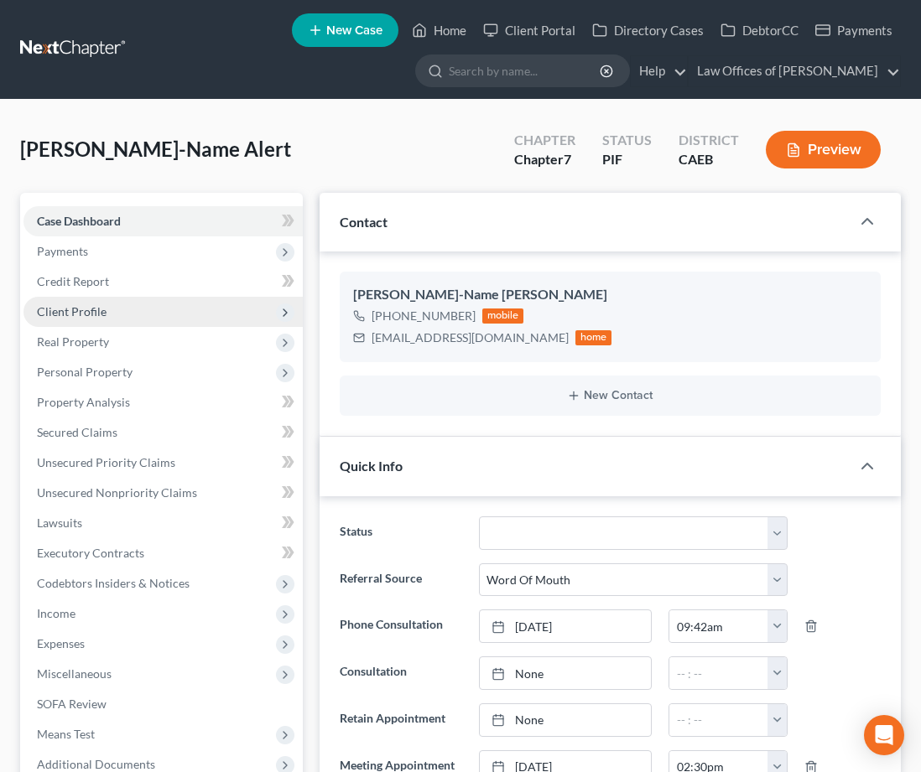
click at [96, 309] on span "Client Profile" at bounding box center [72, 311] width 70 height 14
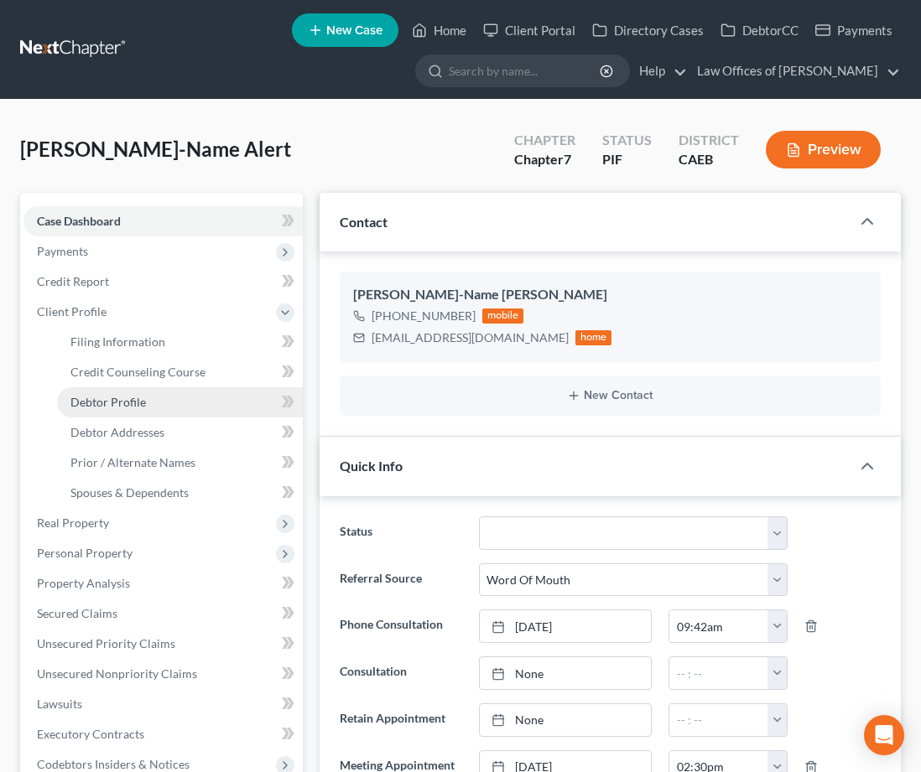
click at [132, 399] on span "Debtor Profile" at bounding box center [107, 402] width 75 height 14
select select "0"
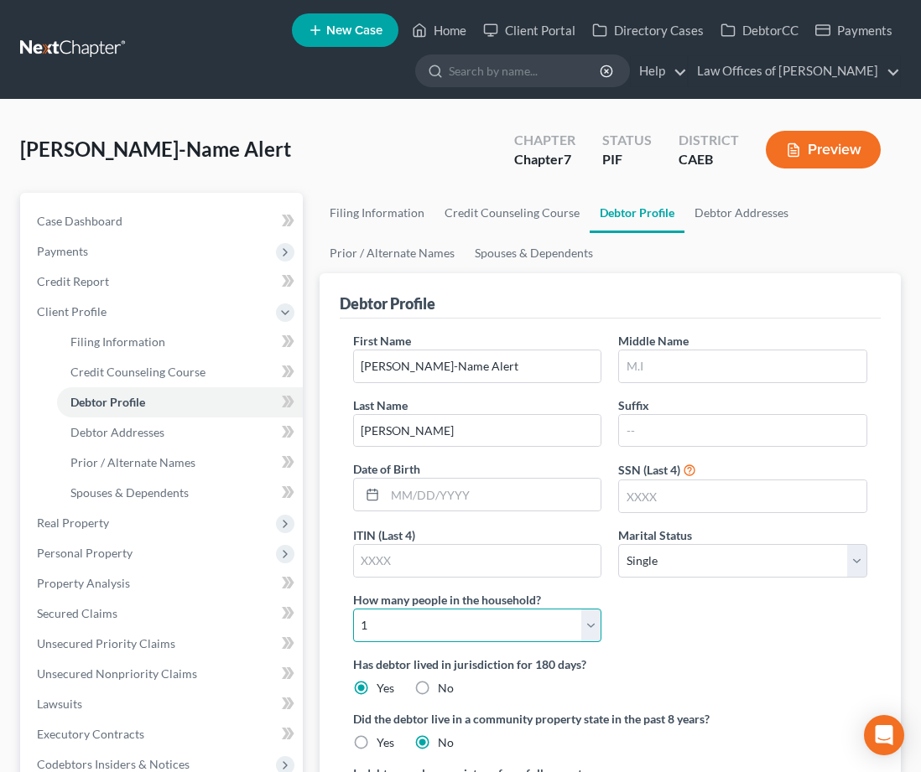
click at [487, 623] on select "Select 1 2 3 4 5 6 7 8 9 10 11 12 13 14 15 16 17 18 19 20" at bounding box center [477, 626] width 249 height 34
select select "2"
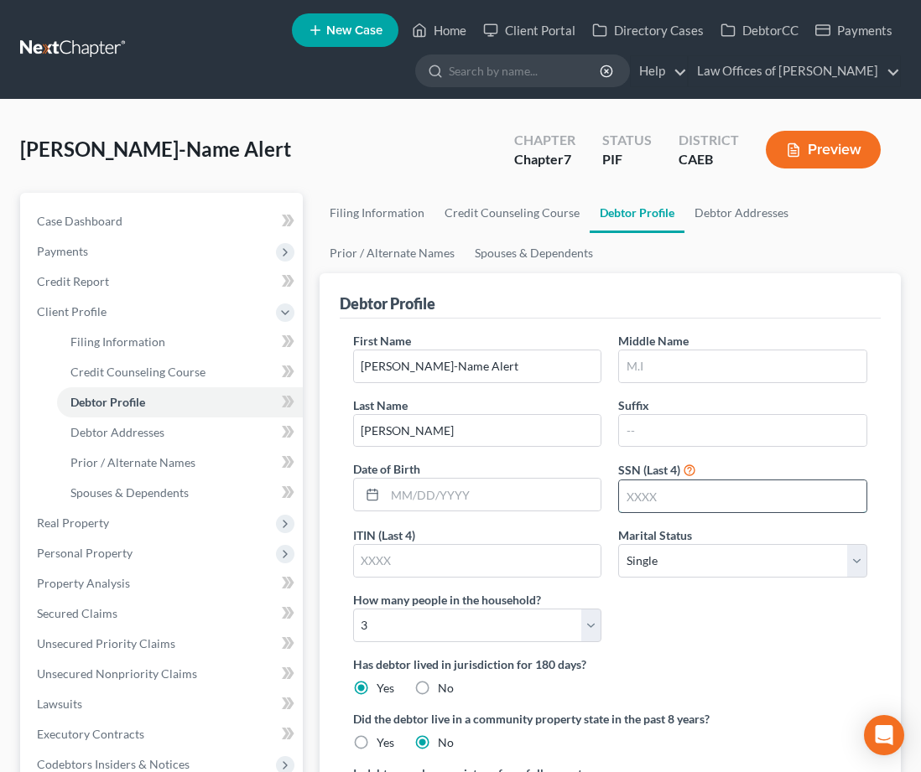
click at [647, 499] on input "text" at bounding box center [742, 496] width 247 height 32
type input "0305"
click at [449, 479] on input "text" at bounding box center [493, 495] width 216 height 32
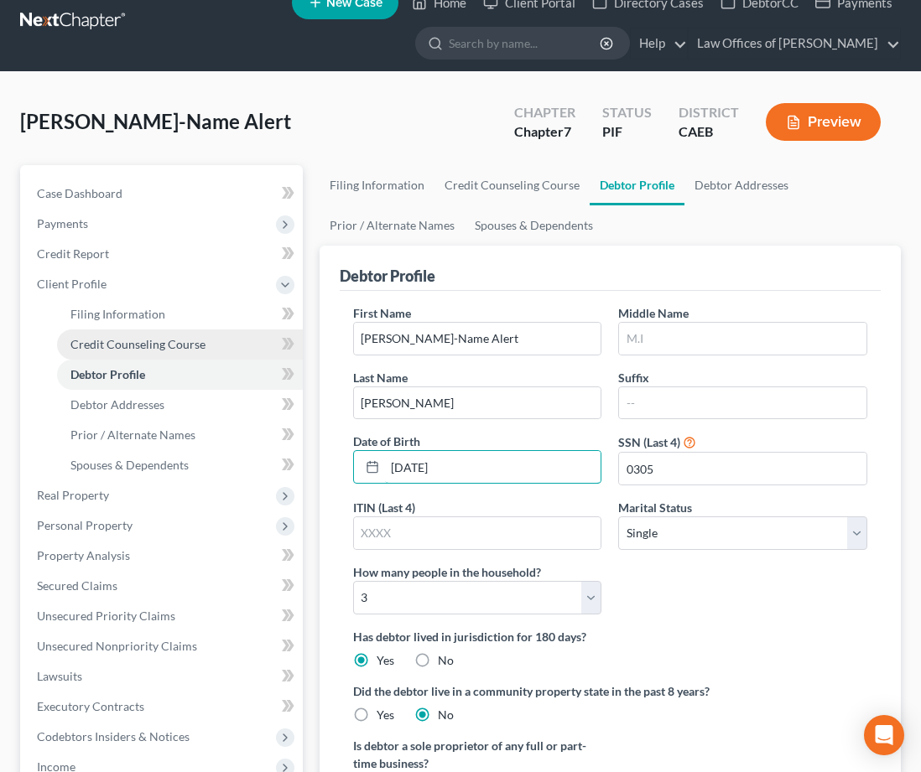
scroll to position [13, 0]
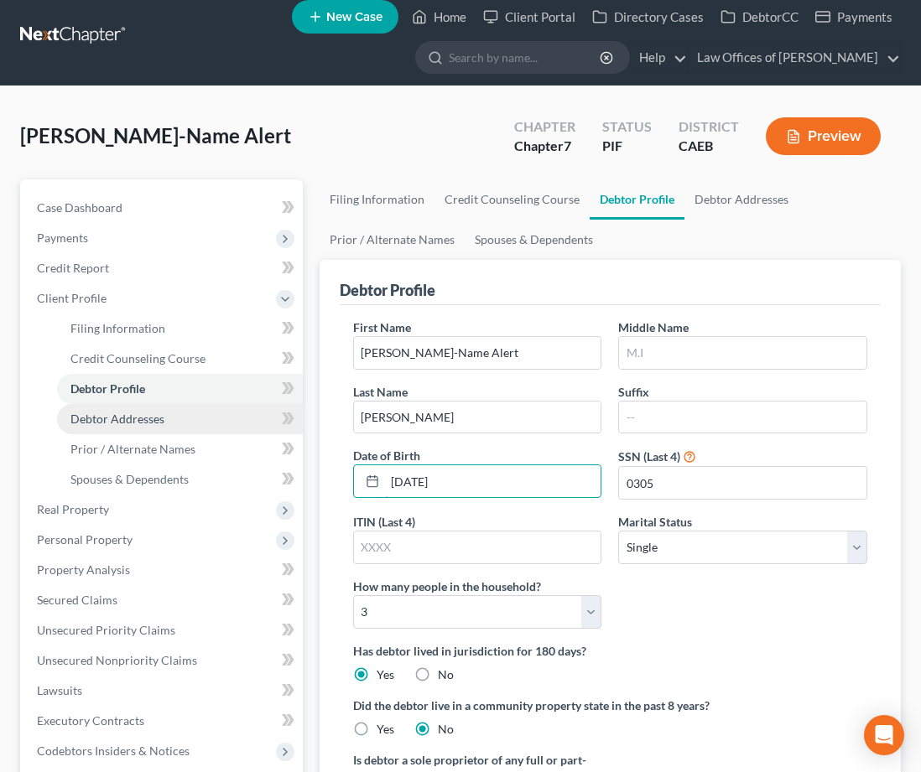
type input "[DATE]"
click at [166, 425] on link "Debtor Addresses" at bounding box center [180, 419] width 246 height 30
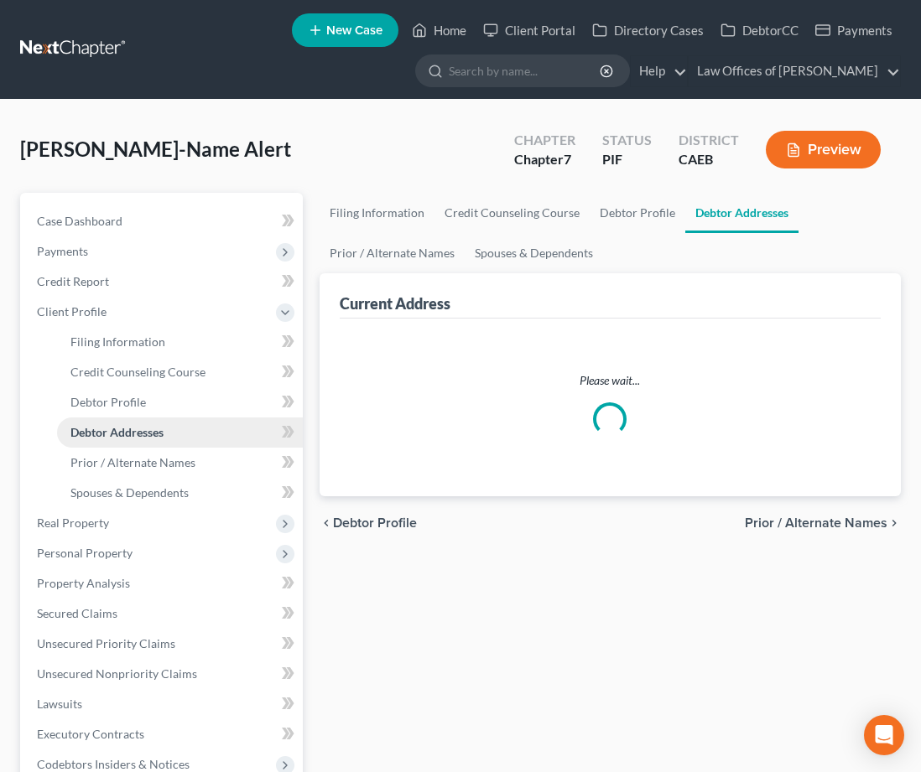
select select "0"
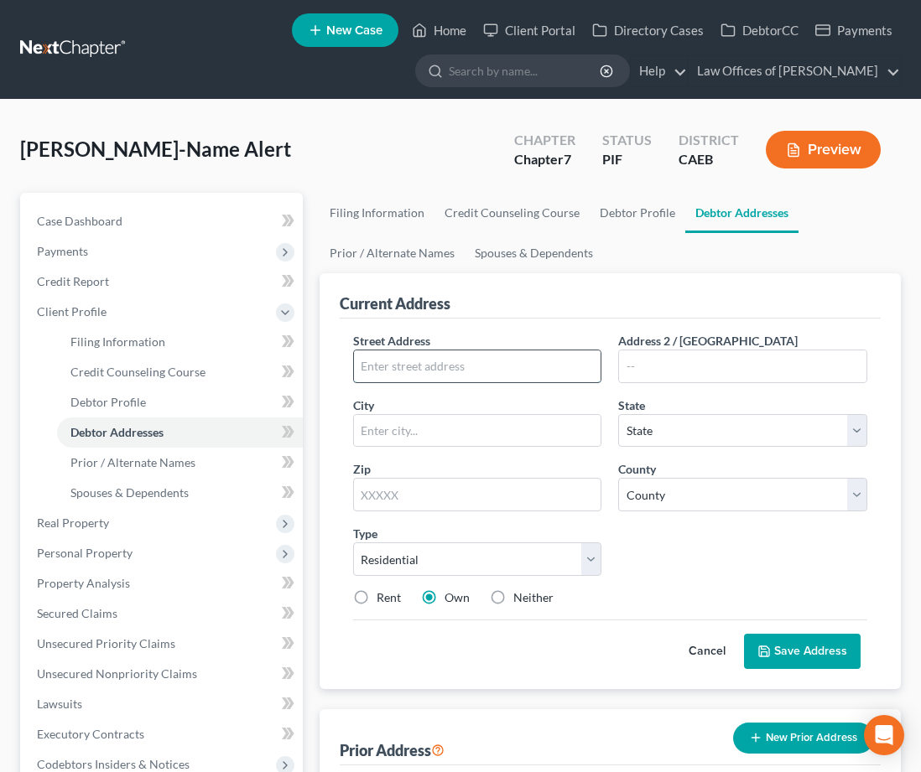
click at [400, 371] on input "text" at bounding box center [477, 367] width 247 height 32
type input "[STREET_ADDRESS][PERSON_NAME]"
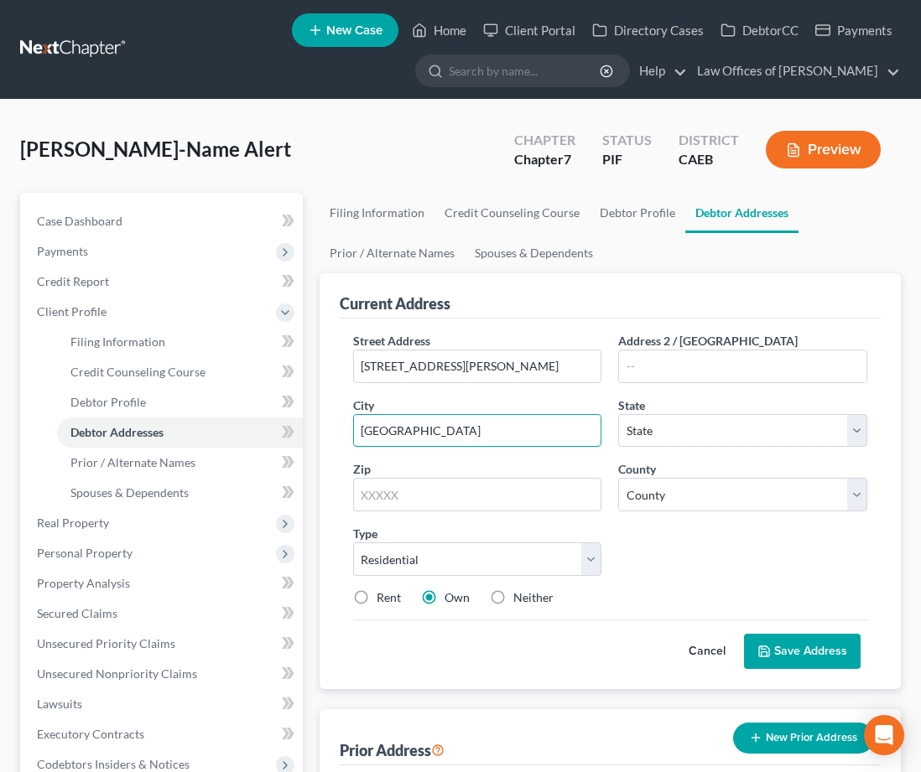
type input "[GEOGRAPHIC_DATA]"
select select "4"
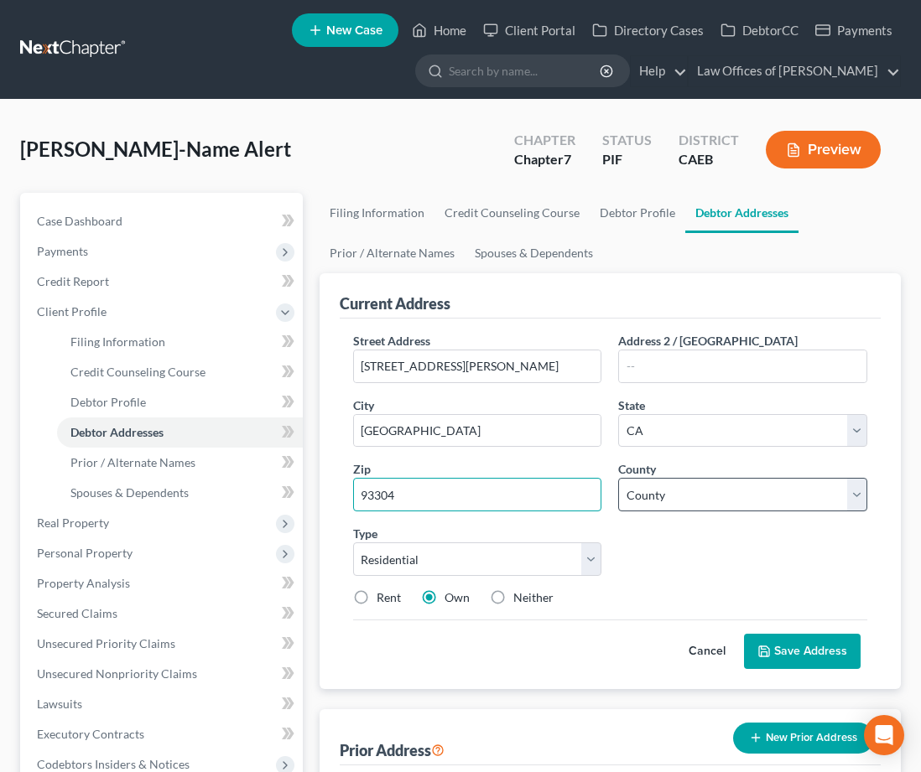
type input "93304"
click at [665, 500] on select "County [GEOGRAPHIC_DATA] [GEOGRAPHIC_DATA] [GEOGRAPHIC_DATA] [GEOGRAPHIC_DATA] …" at bounding box center [742, 495] width 249 height 34
select select "14"
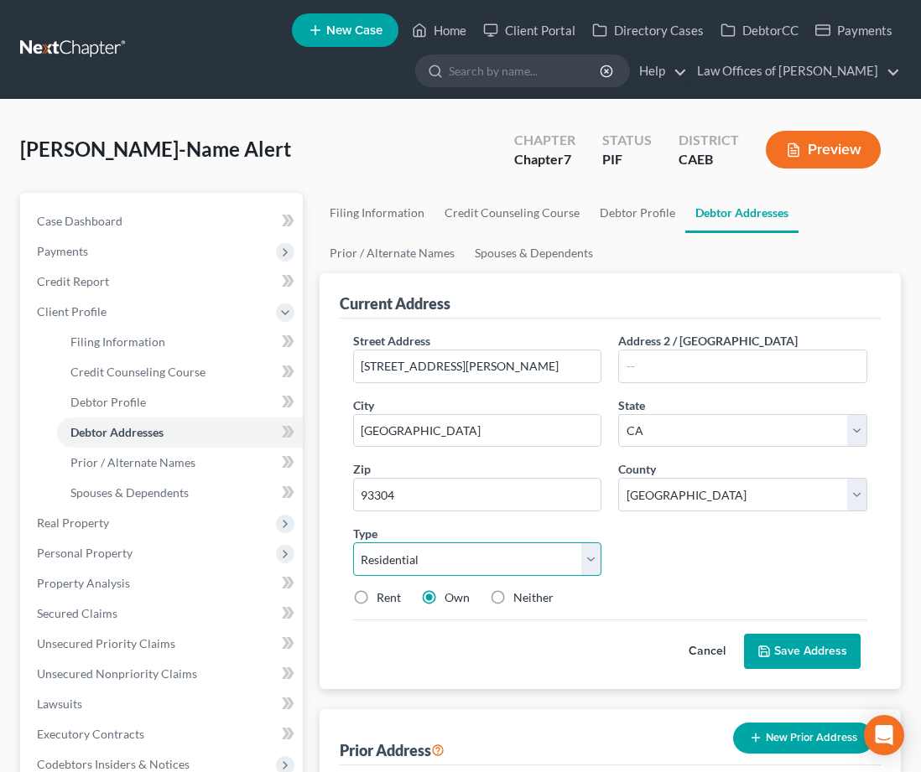
click at [454, 569] on select "Select Residential Mailing Rental Business" at bounding box center [477, 560] width 249 height 34
click at [828, 653] on button "Save Address" at bounding box center [802, 651] width 117 height 35
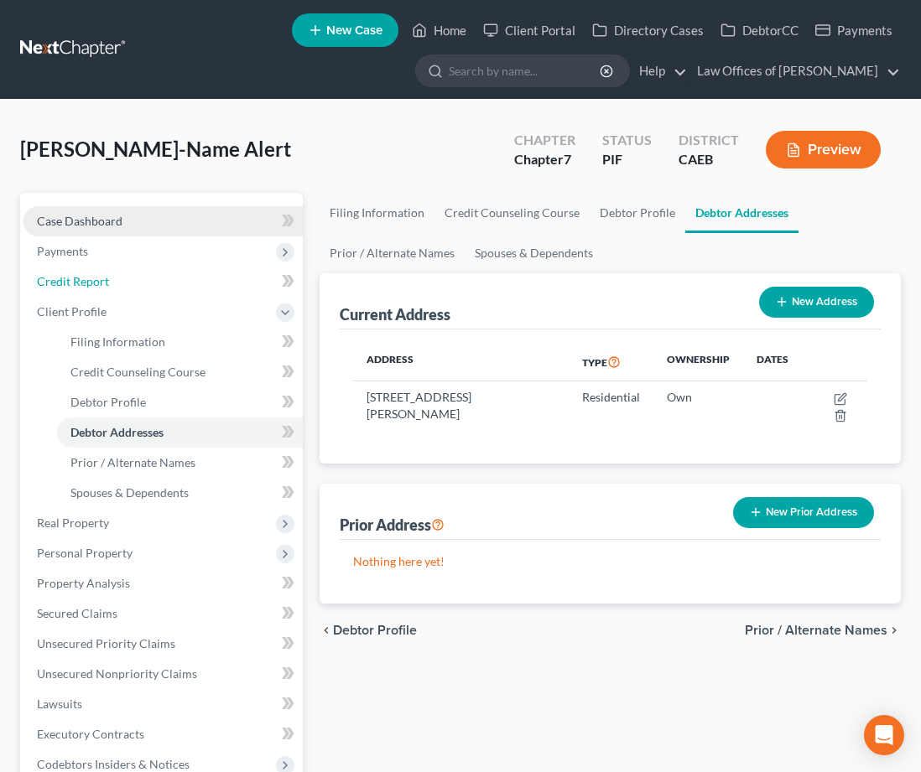
drag, startPoint x: 104, startPoint y: 287, endPoint x: 49, endPoint y: 225, distance: 82.6
click at [104, 287] on span "Credit Report" at bounding box center [73, 281] width 72 height 14
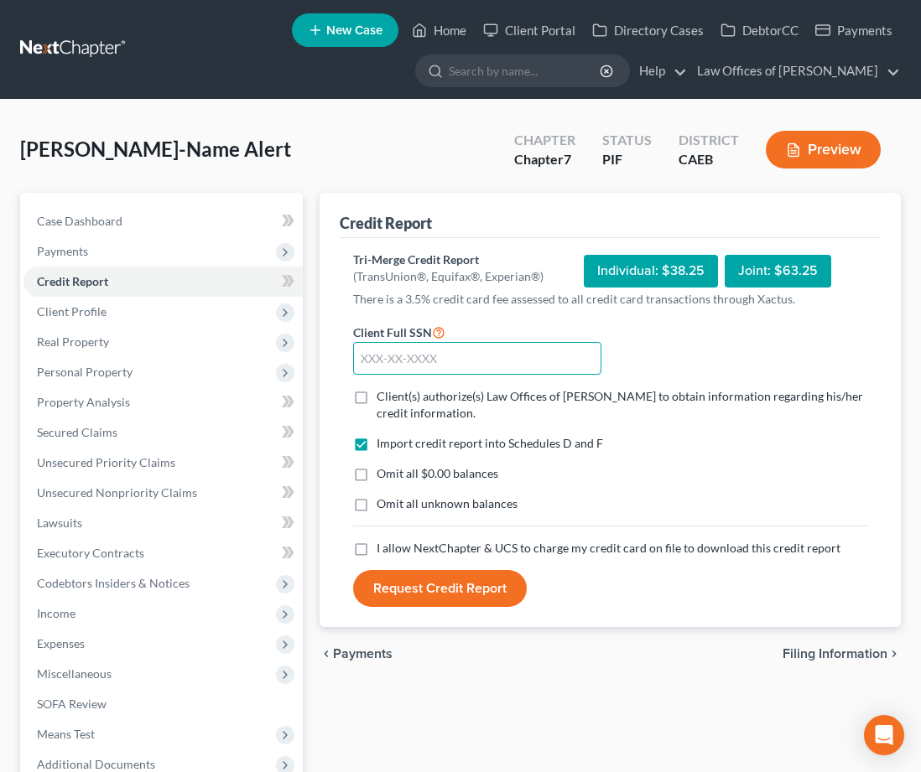
click at [445, 358] on input "text" at bounding box center [477, 359] width 249 height 34
type input "605-40-0305"
drag, startPoint x: 363, startPoint y: 474, endPoint x: 337, endPoint y: 392, distance: 86.2
click at [377, 474] on label "Omit all $0.00 balances" at bounding box center [438, 473] width 122 height 17
click at [383, 474] on input "Omit all $0.00 balances" at bounding box center [388, 470] width 11 height 11
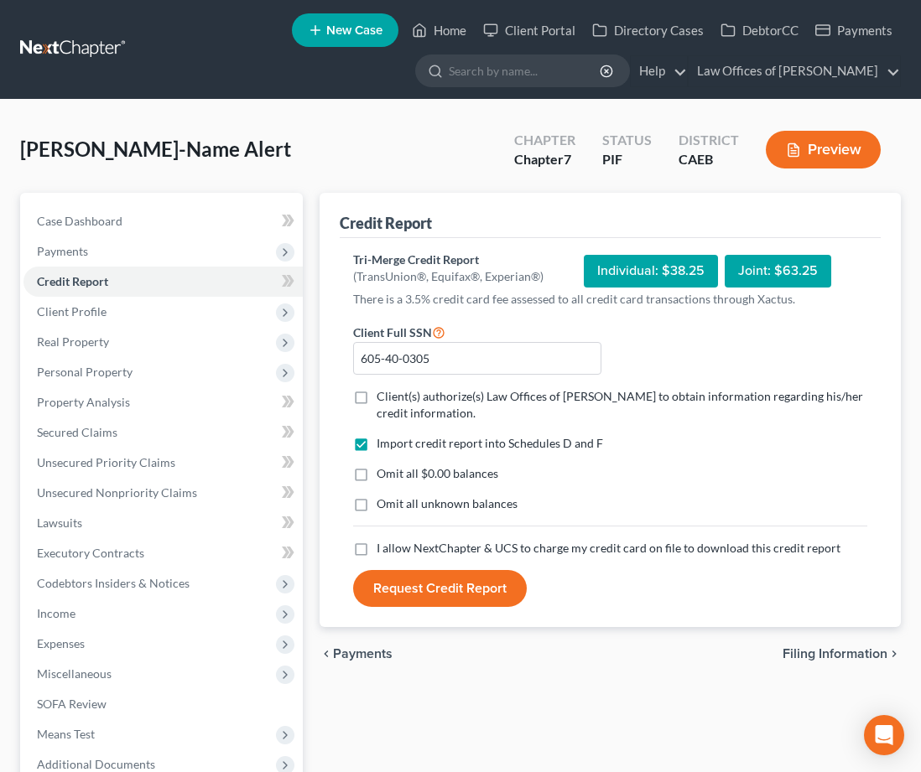
checkbox input "true"
click at [377, 395] on label "Client(s) authorize(s) Law Offices of [PERSON_NAME] to obtain information regar…" at bounding box center [622, 405] width 491 height 34
click at [383, 395] on input "Client(s) authorize(s) Law Offices of [PERSON_NAME] to obtain information regar…" at bounding box center [388, 393] width 11 height 11
checkbox input "true"
drag, startPoint x: 358, startPoint y: 550, endPoint x: 464, endPoint y: 539, distance: 106.2
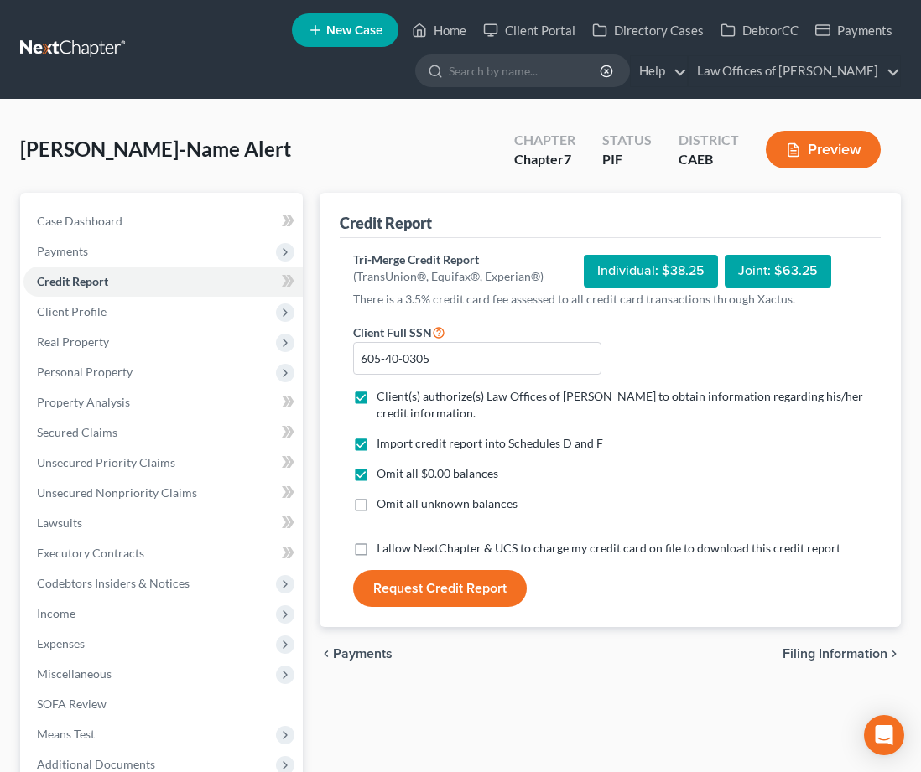
click at [377, 550] on label "I allow NextChapter & UCS to charge my credit card on file to download this cre…" at bounding box center [609, 548] width 464 height 17
click at [383, 550] on input "I allow NextChapter & UCS to charge my credit card on file to download this cre…" at bounding box center [388, 545] width 11 height 11
click at [377, 548] on label "I allow NextChapter & UCS to charge my credit card on file to download this cre…" at bounding box center [609, 548] width 464 height 17
click at [383, 548] on input "I allow NextChapter & UCS to charge my credit card on file to download this cre…" at bounding box center [388, 545] width 11 height 11
drag, startPoint x: 361, startPoint y: 548, endPoint x: 566, endPoint y: 584, distance: 207.6
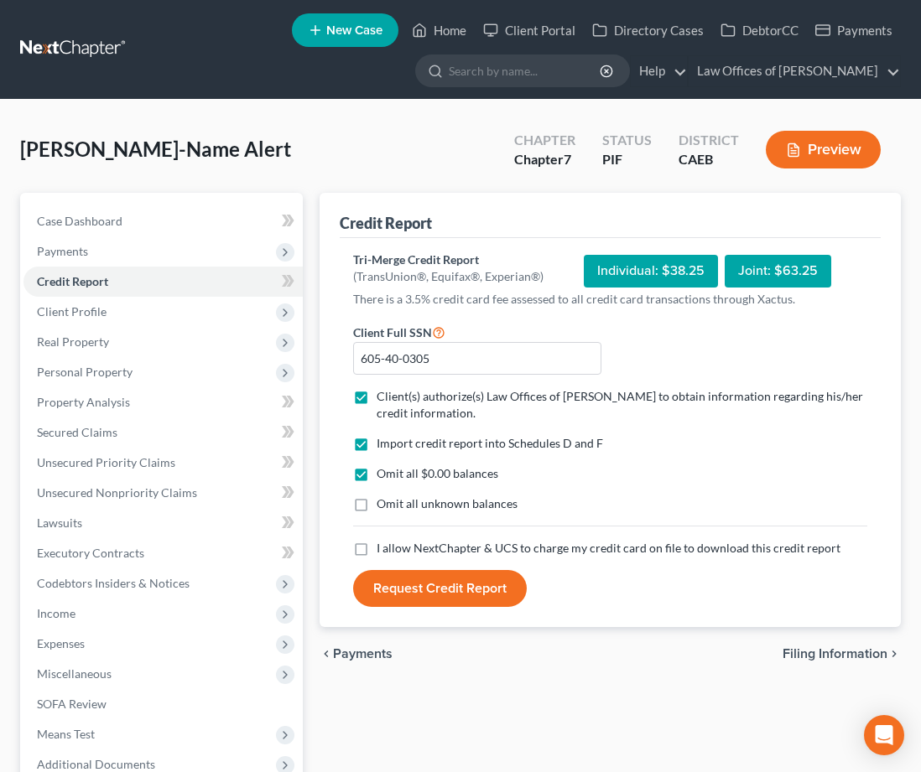
click at [377, 548] on label "I allow NextChapter & UCS to charge my credit card on file to download this cre…" at bounding box center [609, 548] width 464 height 17
click at [383, 548] on input "I allow NextChapter & UCS to charge my credit card on file to download this cre…" at bounding box center [388, 545] width 11 height 11
checkbox input "true"
click at [458, 598] on button "Request Credit Report" at bounding box center [440, 588] width 174 height 37
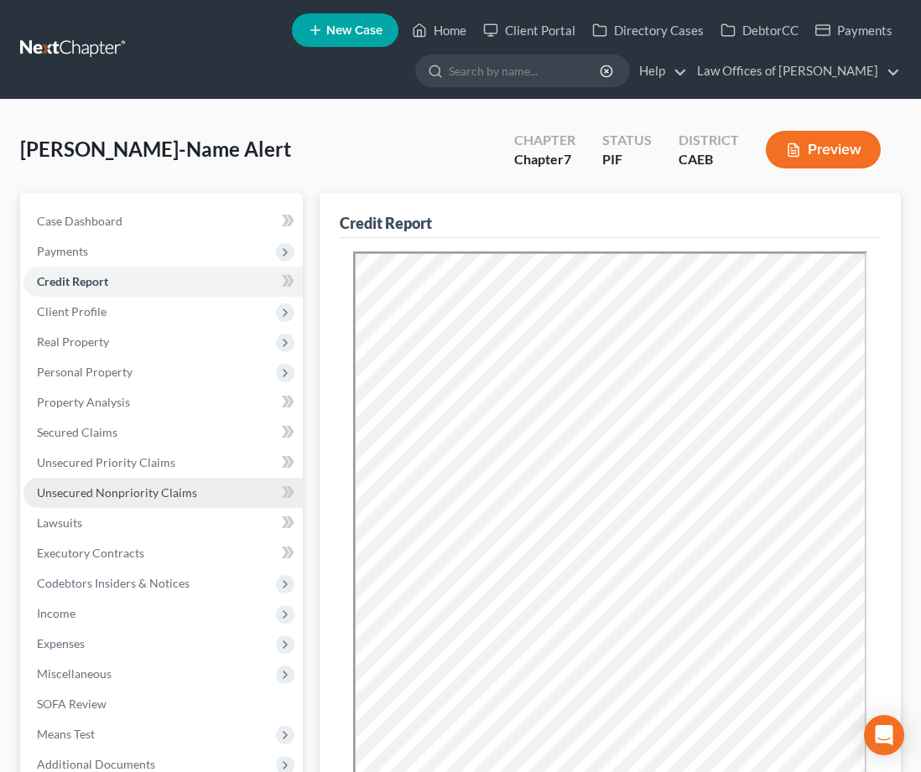
click at [174, 492] on span "Unsecured Nonpriority Claims" at bounding box center [117, 493] width 160 height 14
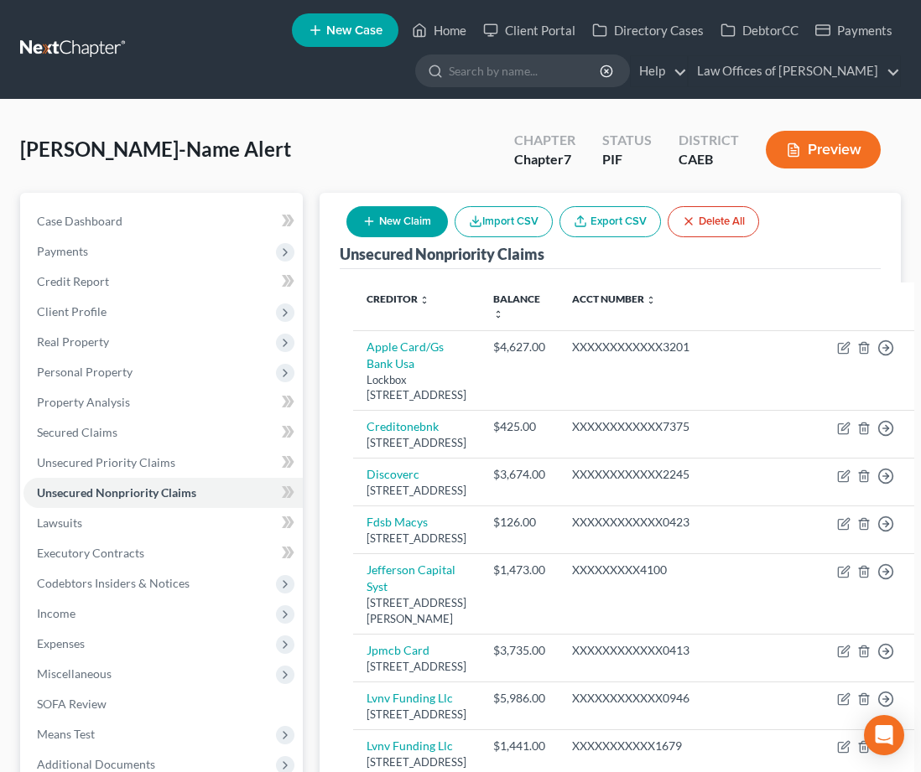
click at [840, 152] on button "Preview" at bounding box center [823, 150] width 115 height 38
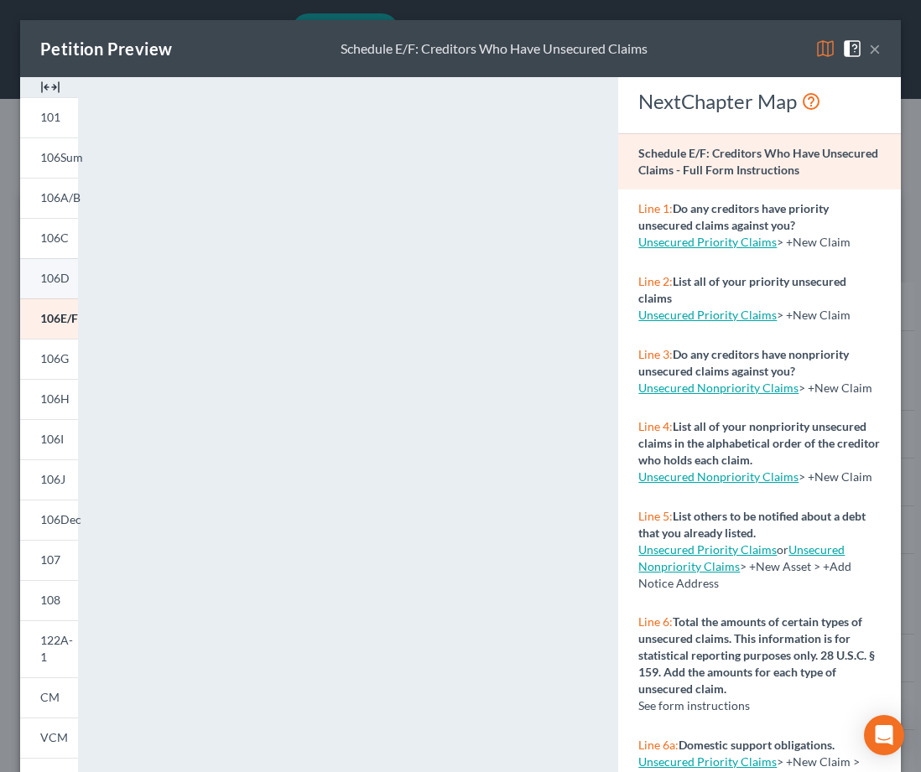
click at [45, 275] on span "106D" at bounding box center [54, 278] width 29 height 14
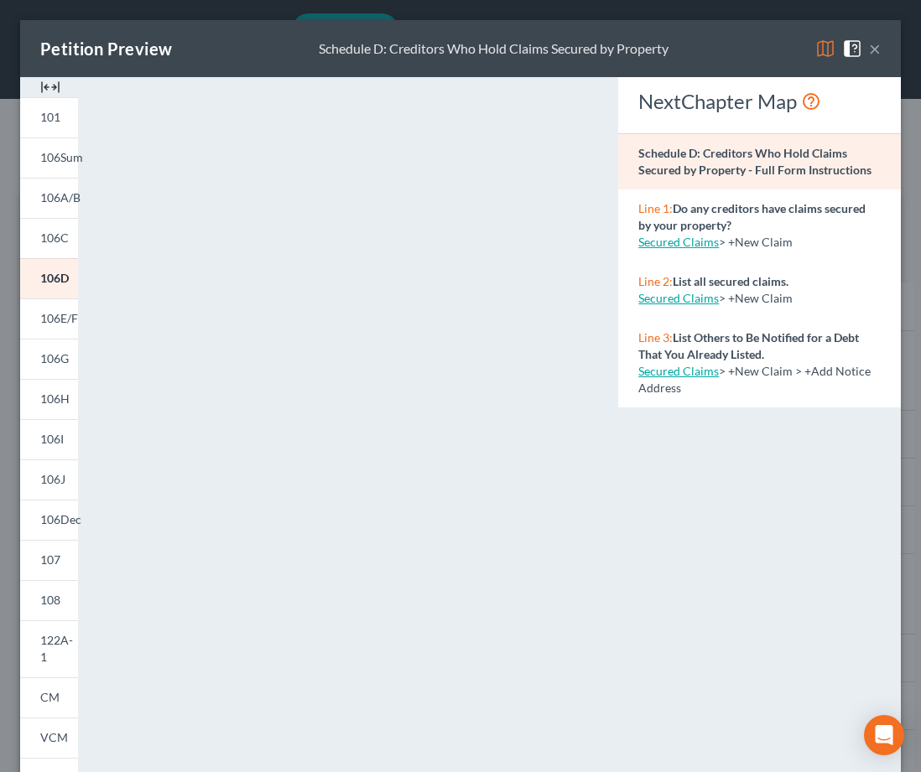
click at [875, 49] on button "×" at bounding box center [875, 49] width 12 height 20
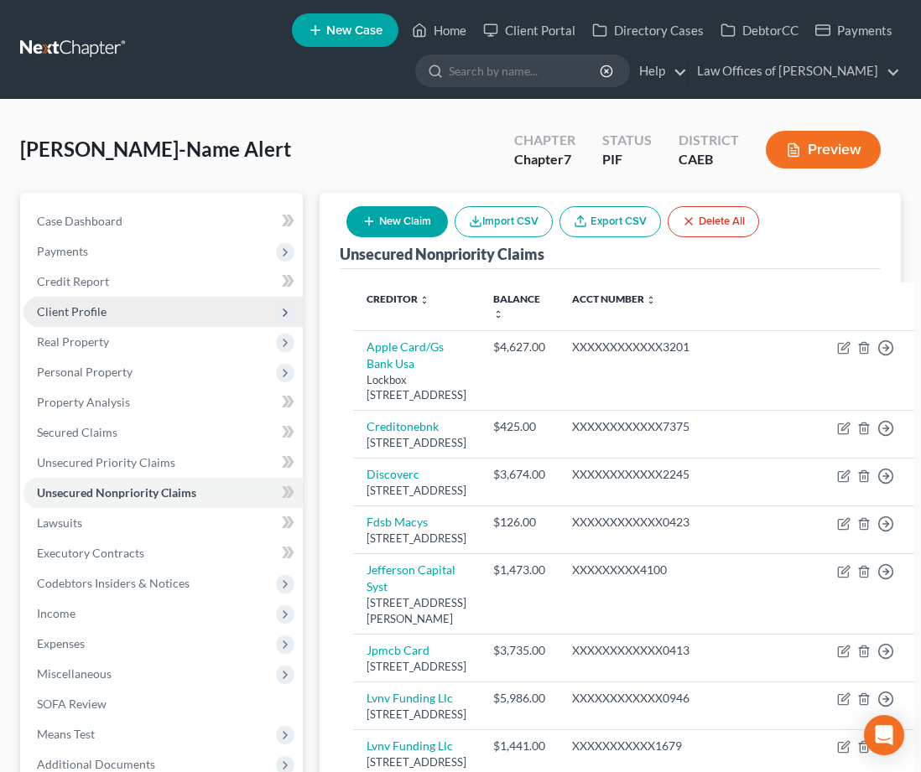
click at [73, 319] on span "Client Profile" at bounding box center [162, 312] width 279 height 30
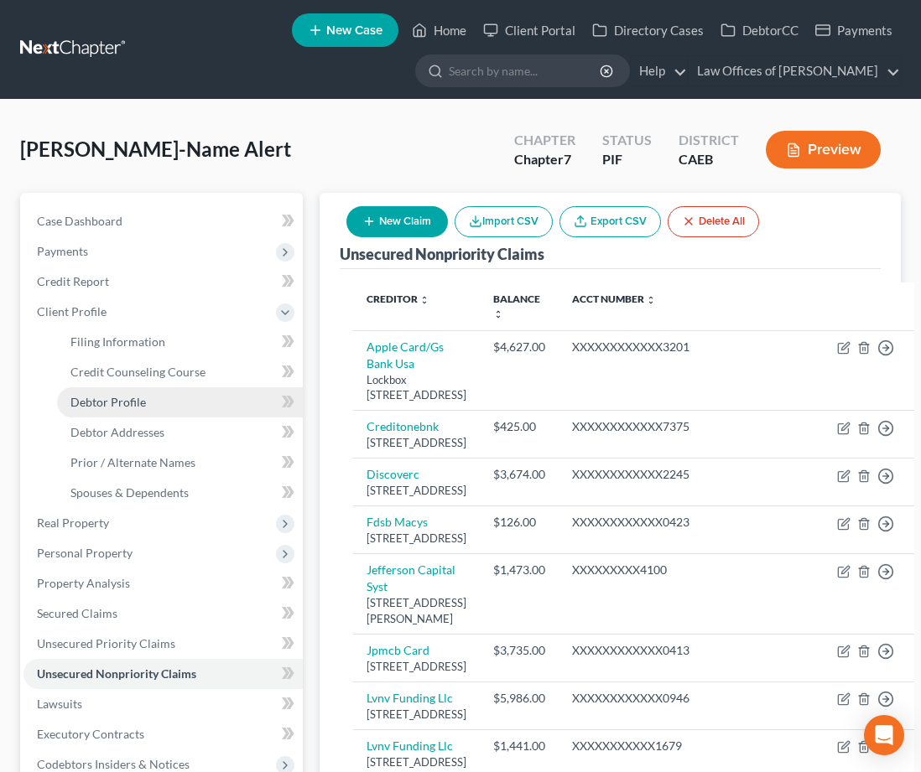
click at [129, 409] on link "Debtor Profile" at bounding box center [180, 402] width 246 height 30
select select "0"
select select "2"
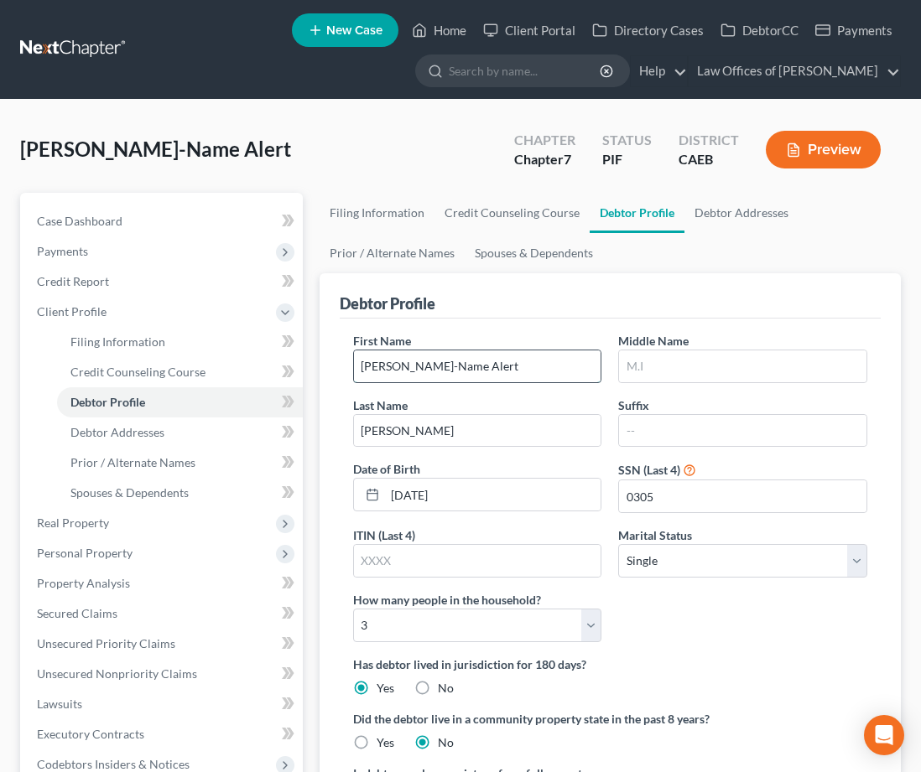
click at [484, 367] on input "[PERSON_NAME]-Name Alert" at bounding box center [477, 367] width 247 height 32
type input "[PERSON_NAME]"
click at [67, 219] on span "Case Dashboard" at bounding box center [80, 221] width 86 height 14
select select "0"
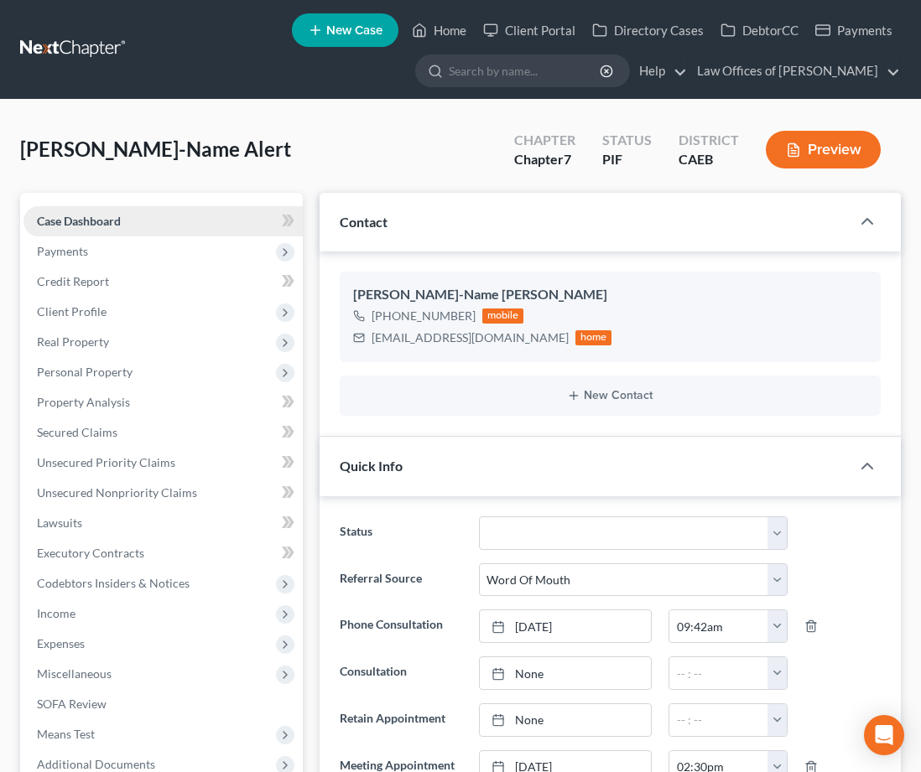
scroll to position [1239, 0]
click at [100, 305] on span "Client Profile" at bounding box center [72, 311] width 70 height 14
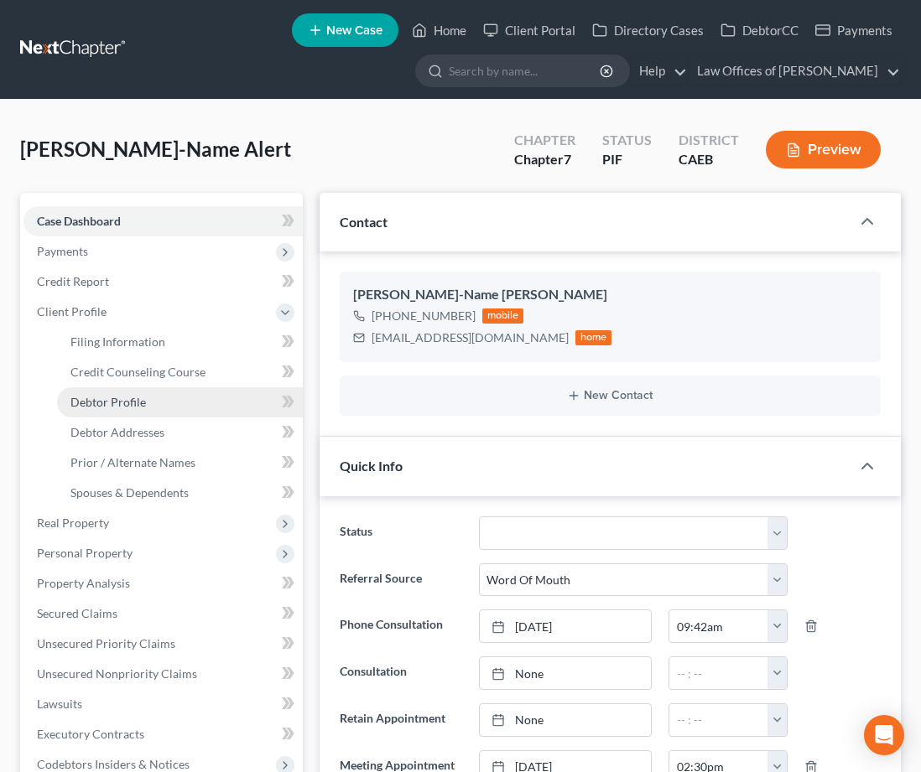
click at [133, 404] on span "Debtor Profile" at bounding box center [107, 402] width 75 height 14
select select "0"
select select "2"
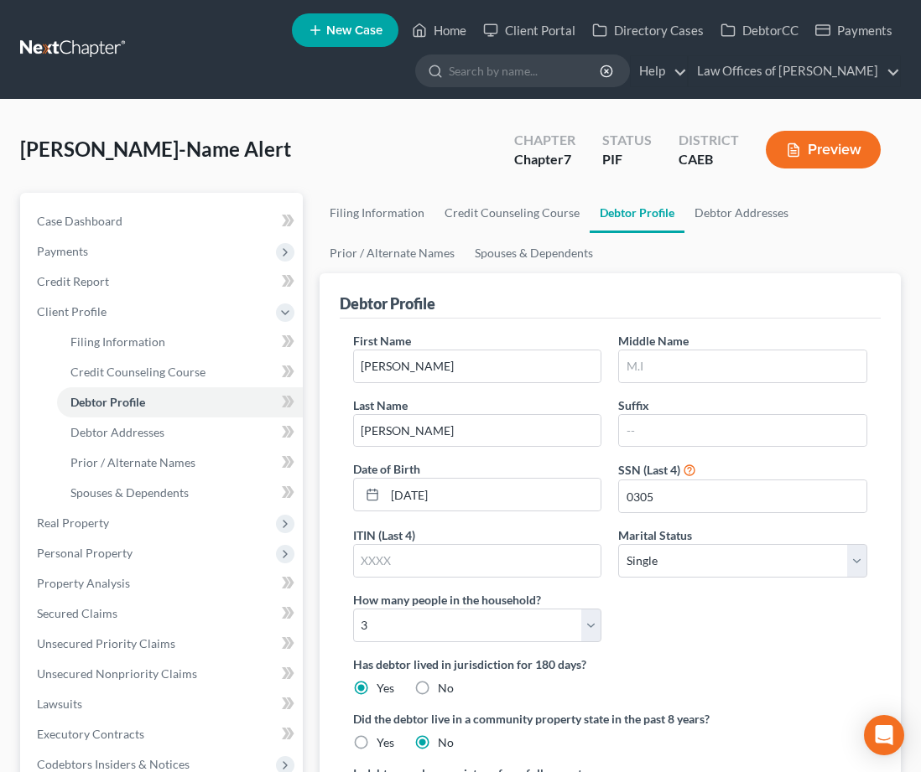
select select "0"
select select "2"
click at [145, 339] on span "Filing Information" at bounding box center [117, 342] width 95 height 14
select select "1"
select select "0"
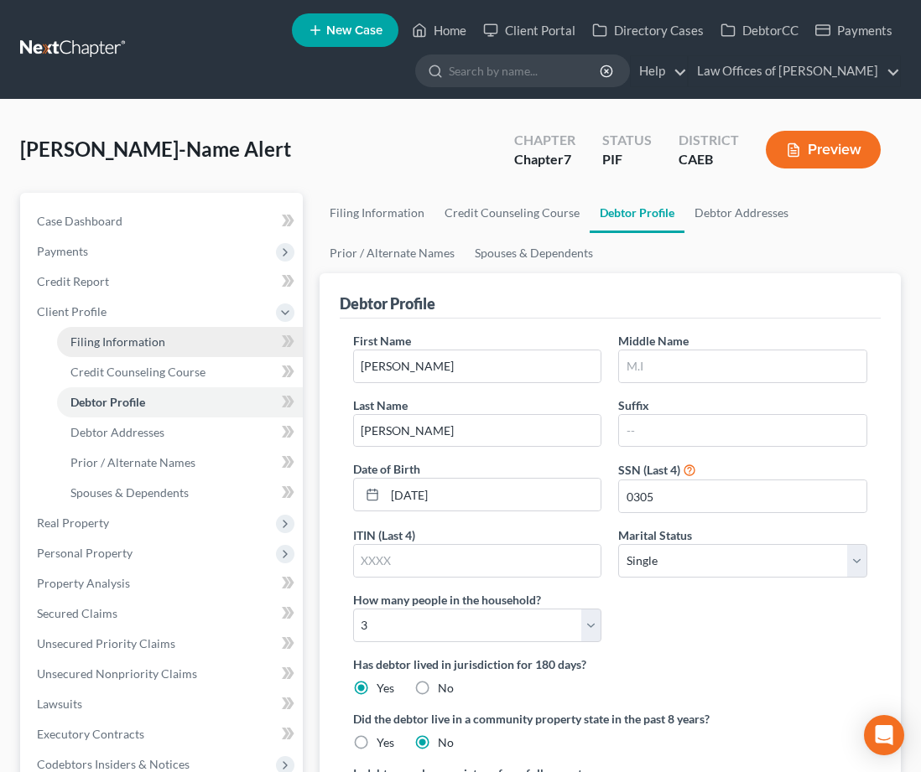
select select "0"
select select "8"
select select "0"
select select "4"
select select "1"
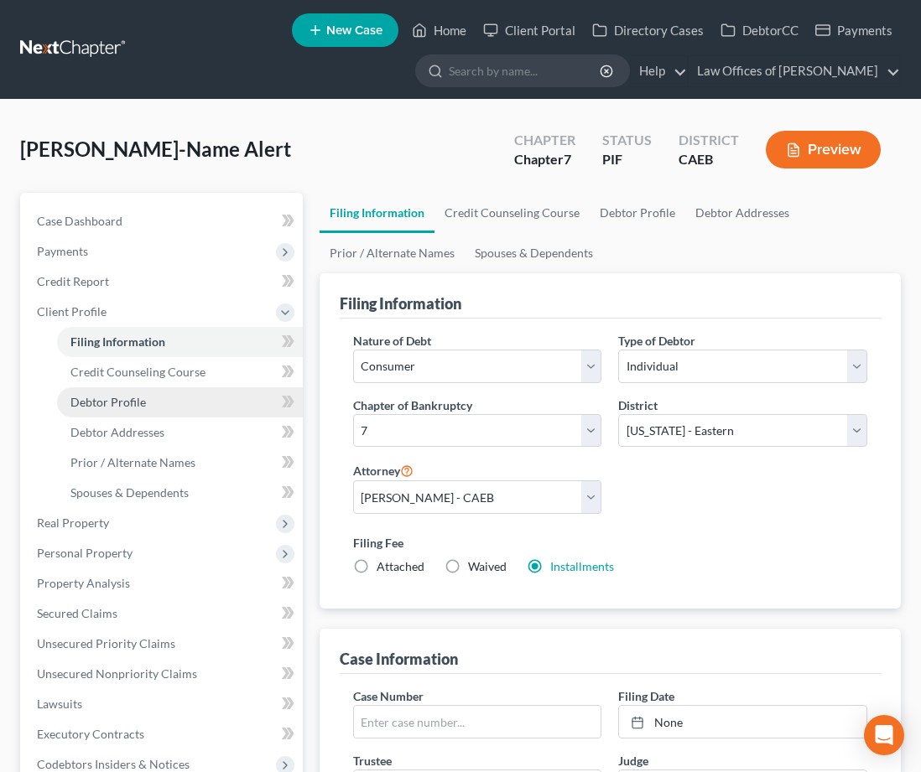
click at [132, 408] on span "Debtor Profile" at bounding box center [107, 402] width 75 height 14
select select "0"
select select "2"
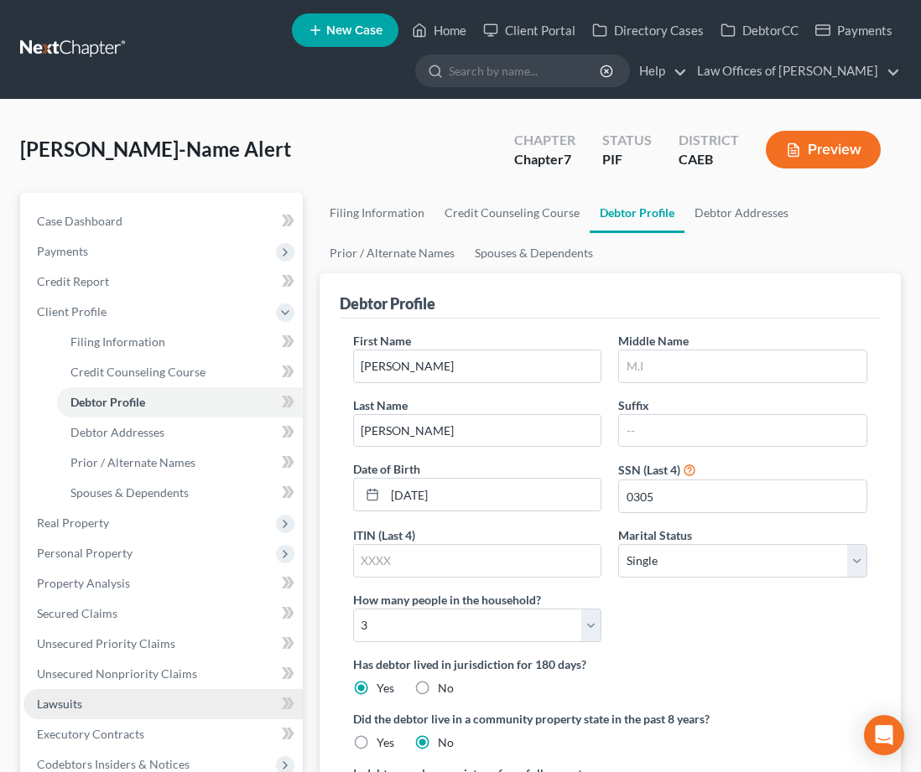
scroll to position [63, 0]
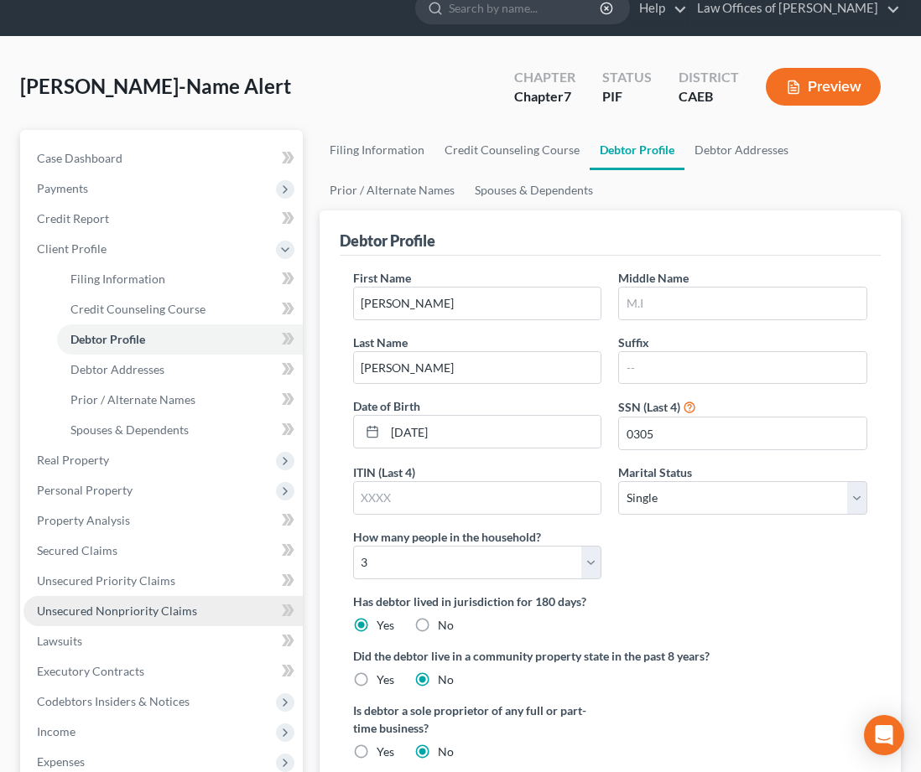
click at [148, 613] on span "Unsecured Nonpriority Claims" at bounding box center [117, 611] width 160 height 14
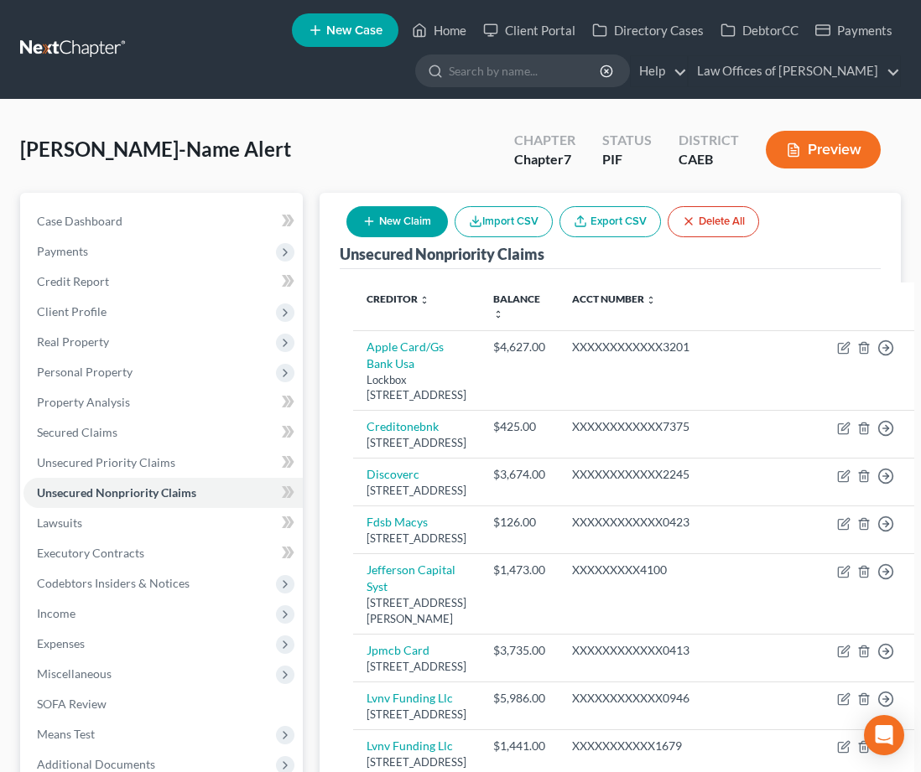
click at [834, 149] on button "Preview" at bounding box center [823, 150] width 115 height 38
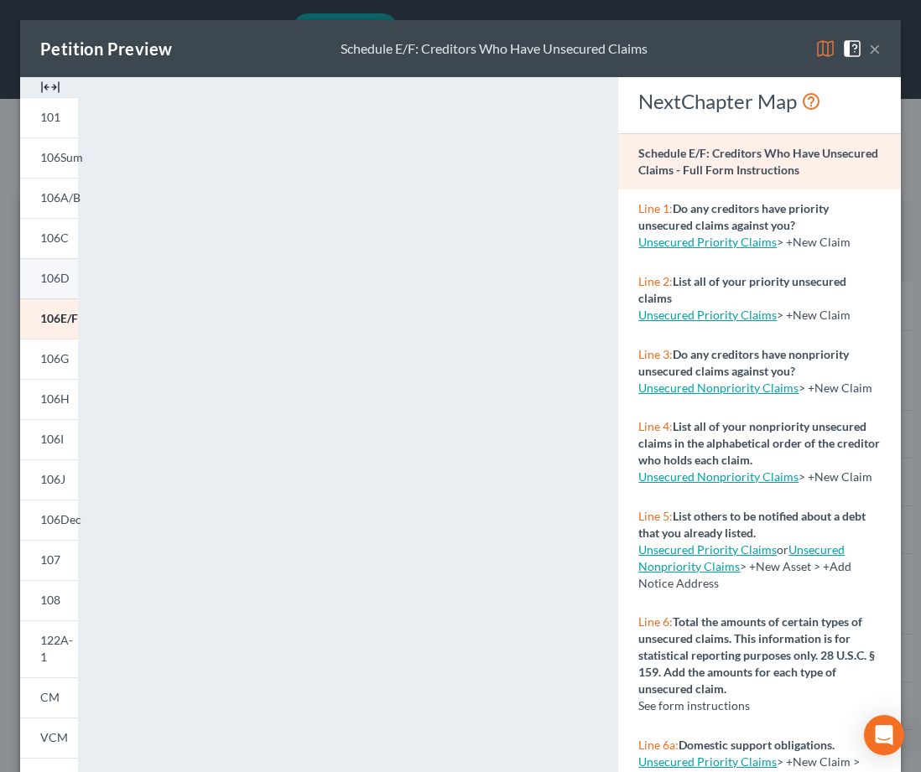
click at [56, 281] on span "106D" at bounding box center [54, 278] width 29 height 14
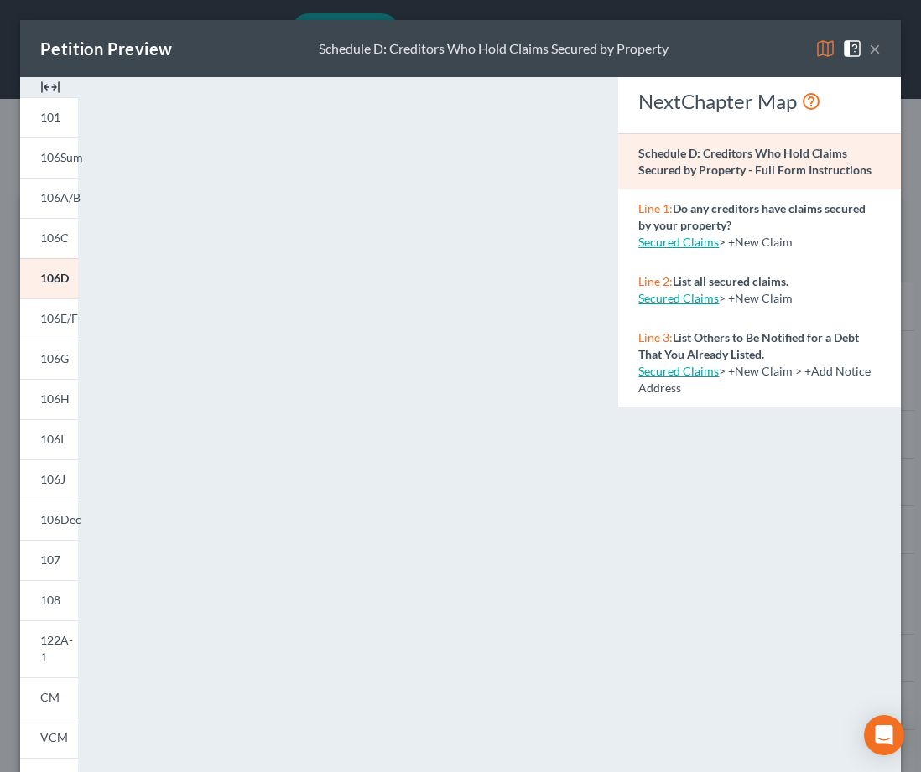
scroll to position [1, 0]
click at [876, 44] on button "×" at bounding box center [875, 48] width 12 height 20
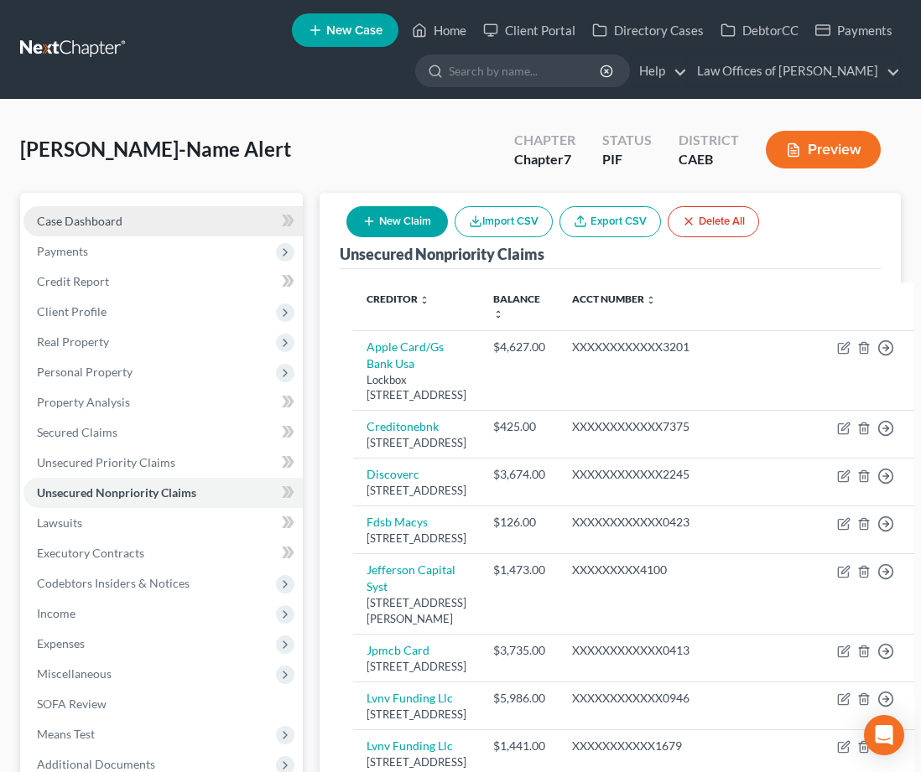
click at [110, 225] on span "Case Dashboard" at bounding box center [80, 221] width 86 height 14
select select "0"
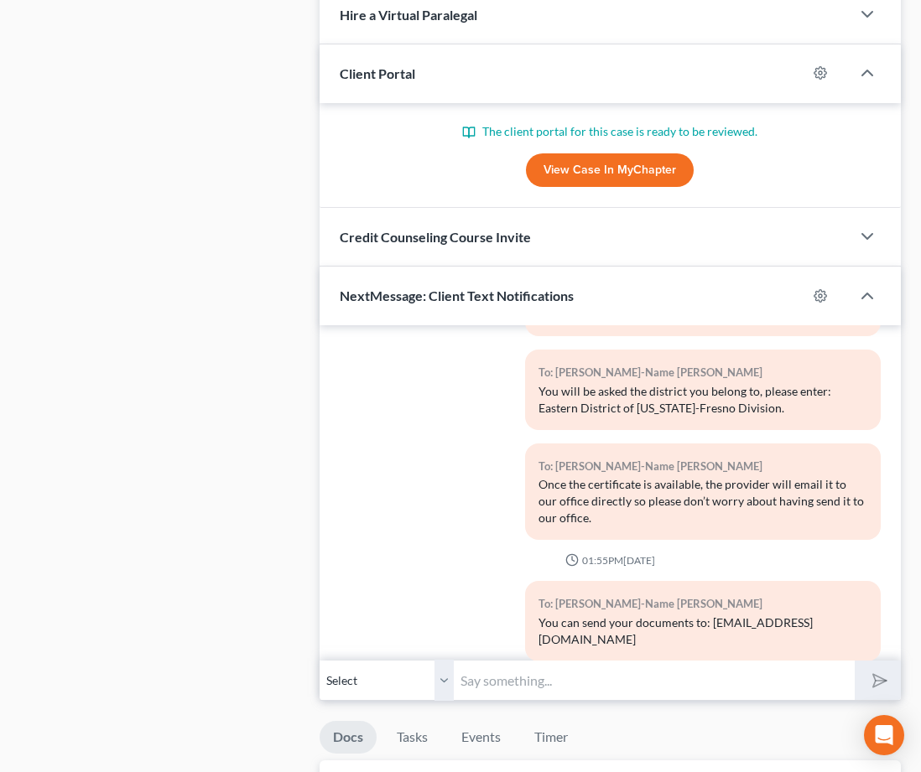
scroll to position [1504, 0]
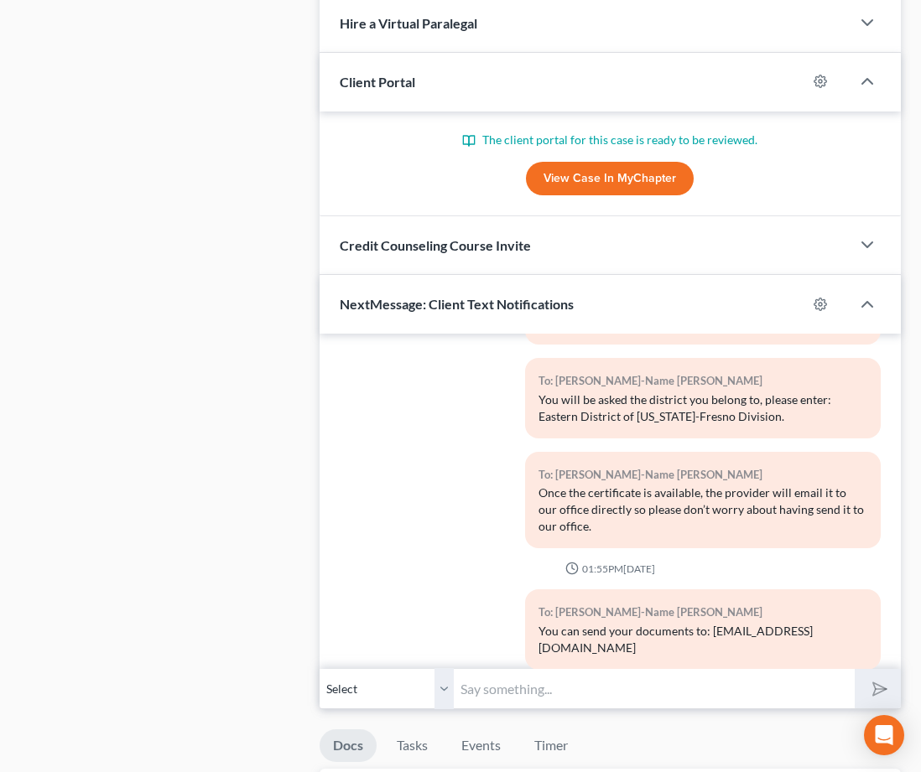
click at [602, 179] on link "View Case in MyChapter" at bounding box center [610, 179] width 168 height 34
click at [247, 244] on div "Case Dashboard Payments Invoices Payments Payments Credit Report Client Profile" at bounding box center [161, 8] width 299 height 2638
click at [437, 28] on span "Hire a Virtual Paralegal" at bounding box center [409, 23] width 138 height 16
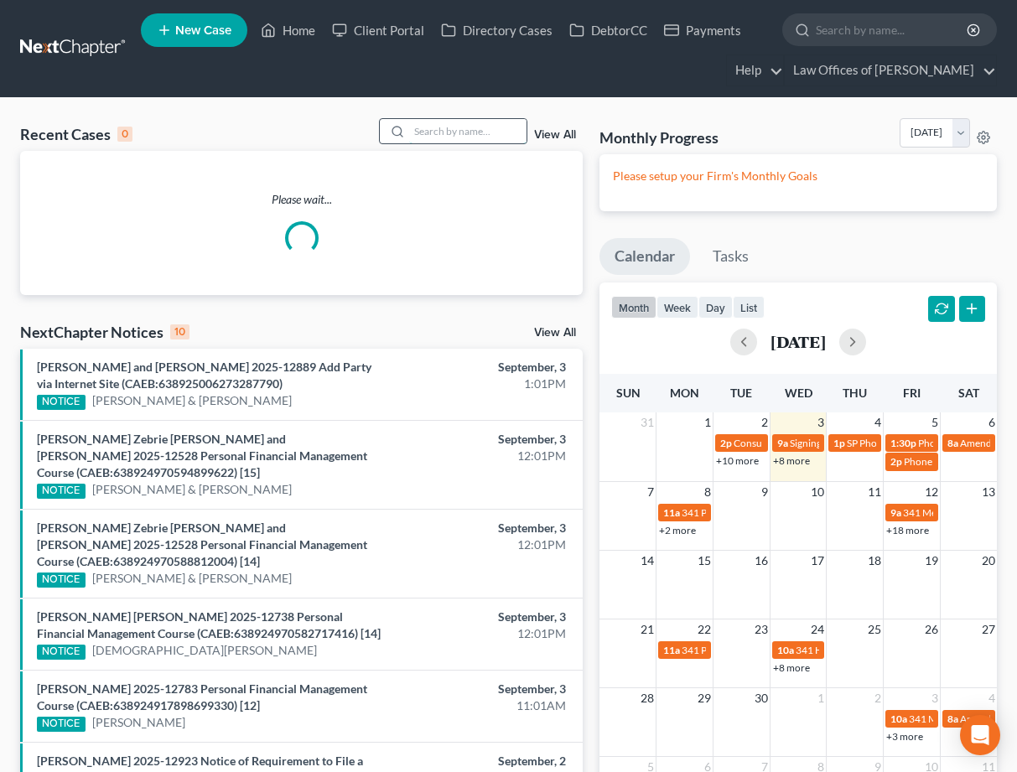
click at [460, 131] on input "search" at bounding box center [467, 131] width 117 height 24
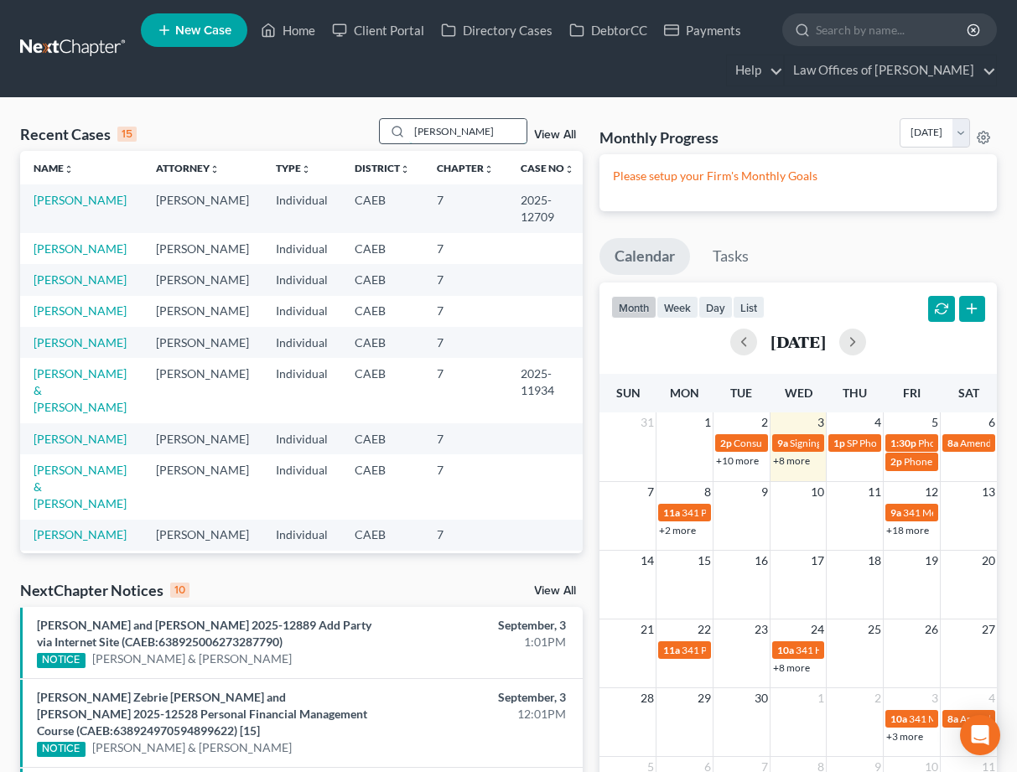
type input "mabel"
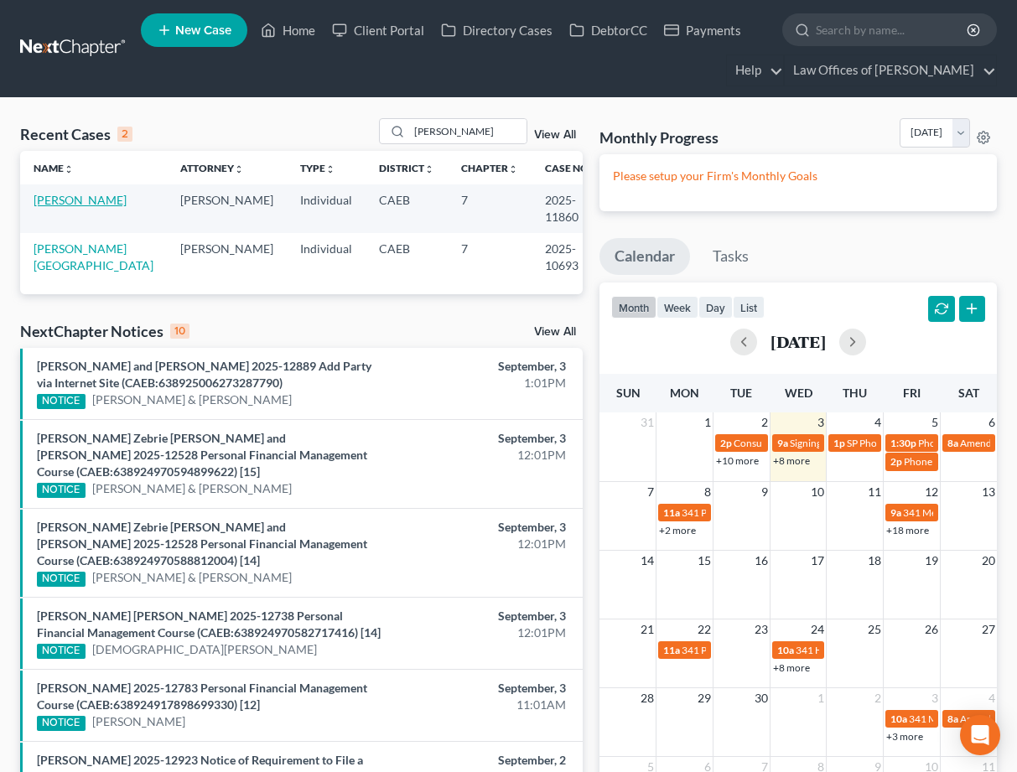
click at [104, 197] on link "[PERSON_NAME]" at bounding box center [80, 200] width 93 height 14
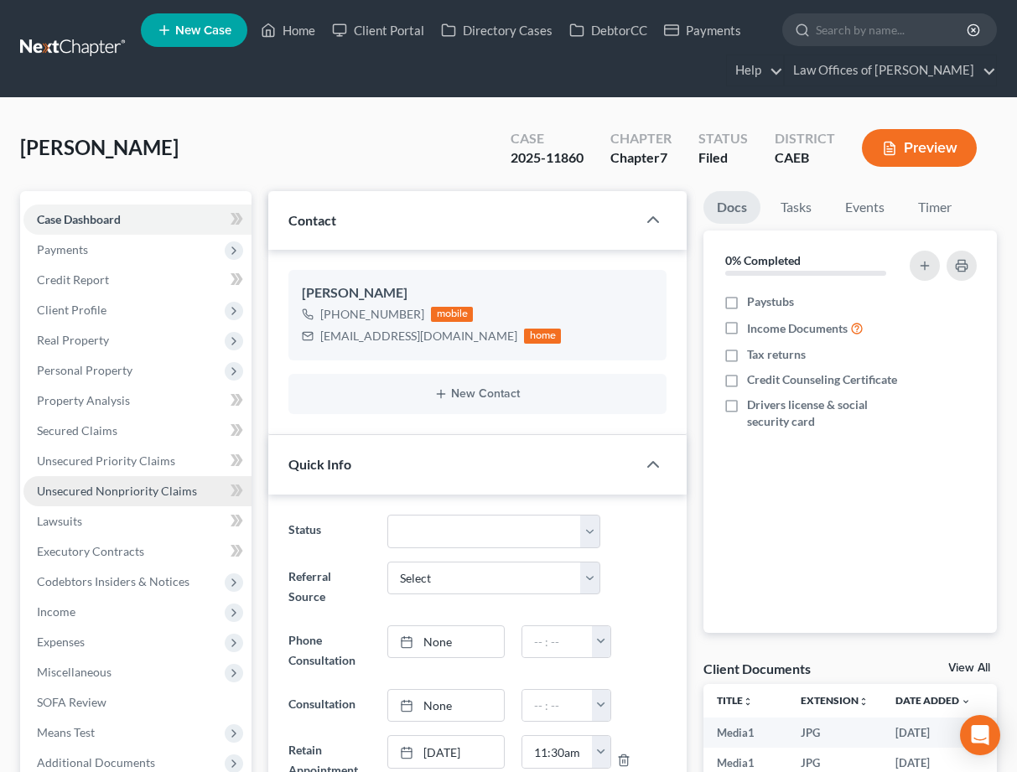
scroll to position [228, 0]
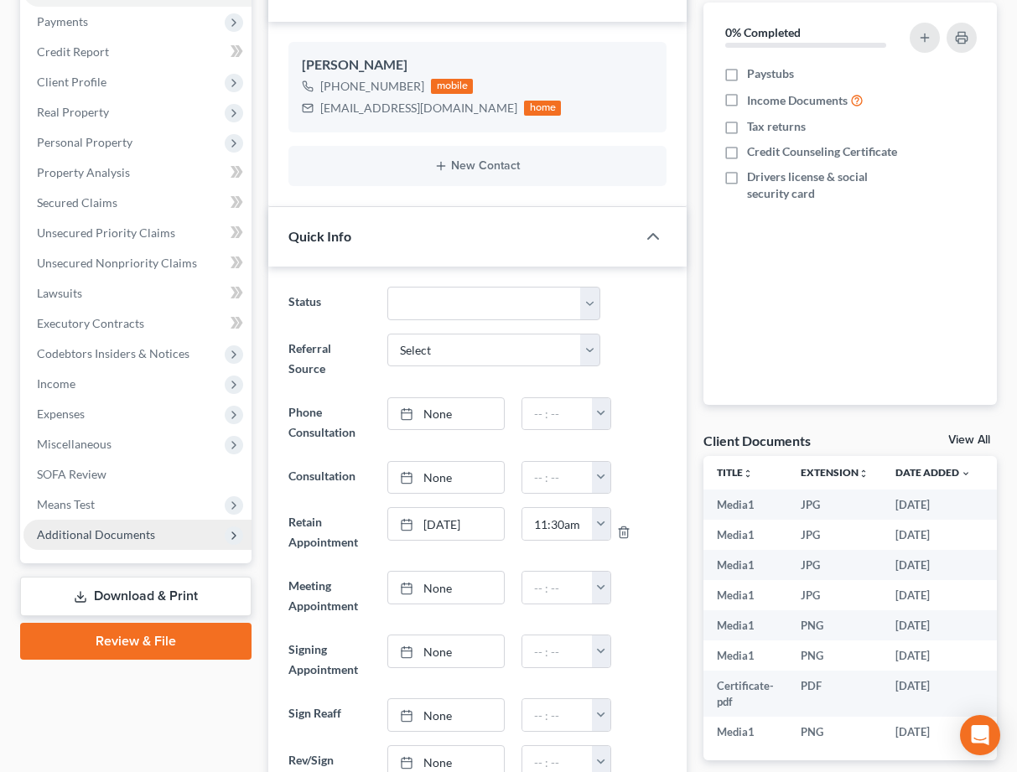
click at [136, 541] on span "Additional Documents" at bounding box center [96, 534] width 118 height 14
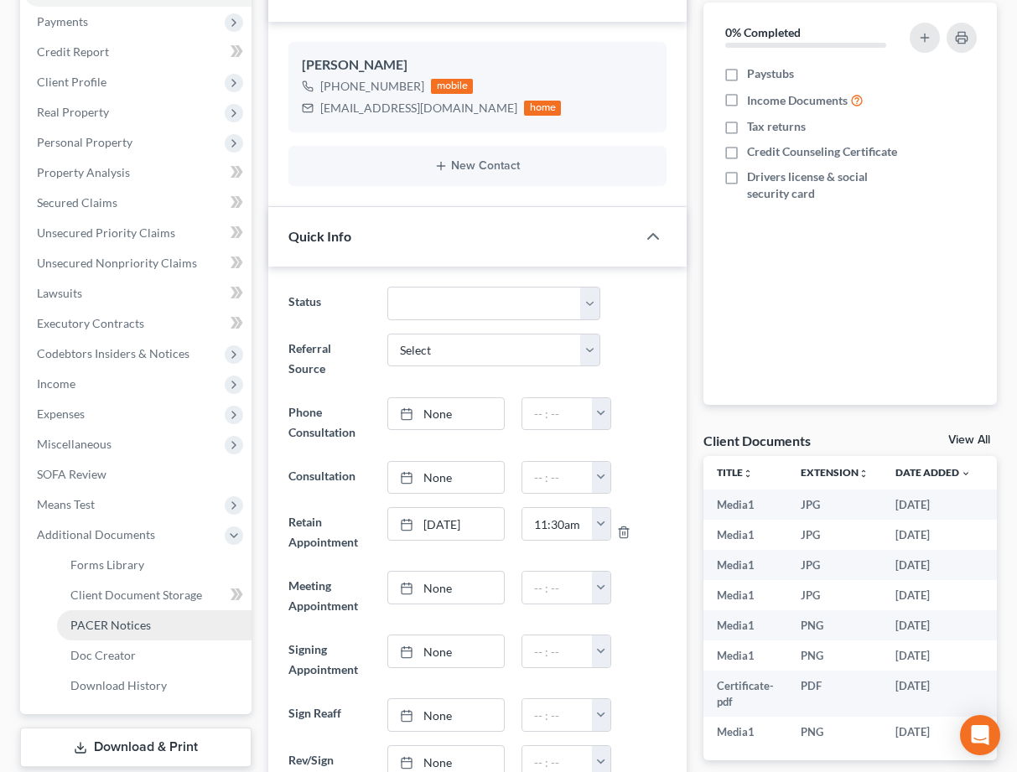
click at [125, 624] on span "PACER Notices" at bounding box center [110, 625] width 81 height 14
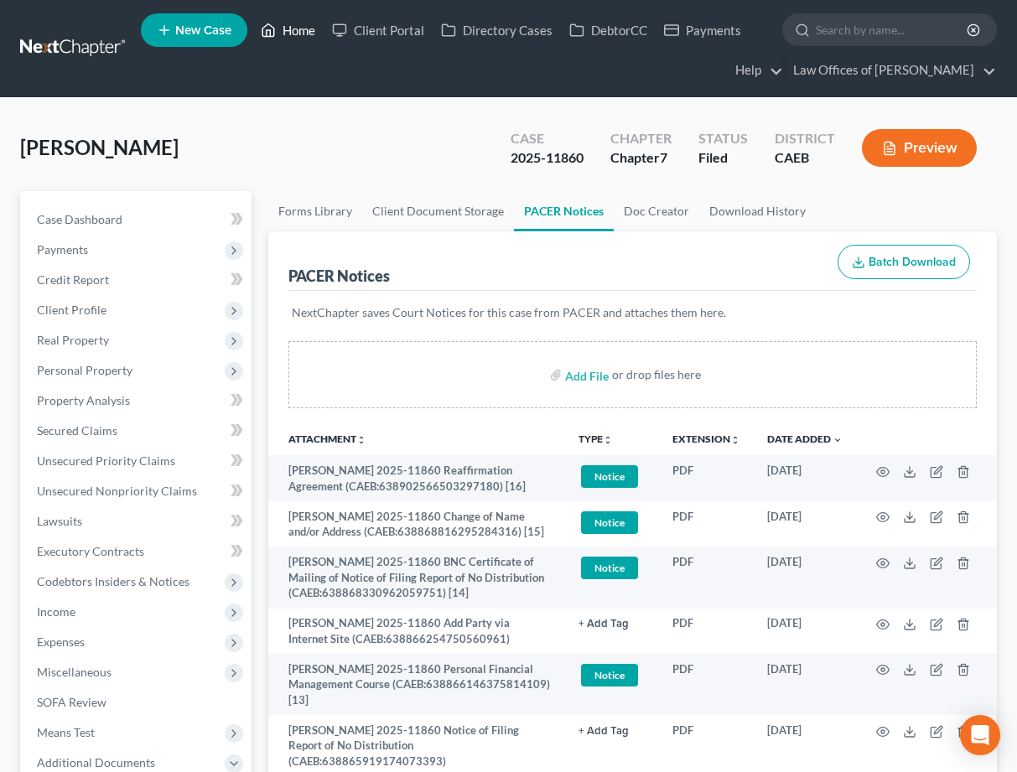
click at [297, 41] on link "Home" at bounding box center [287, 30] width 71 height 30
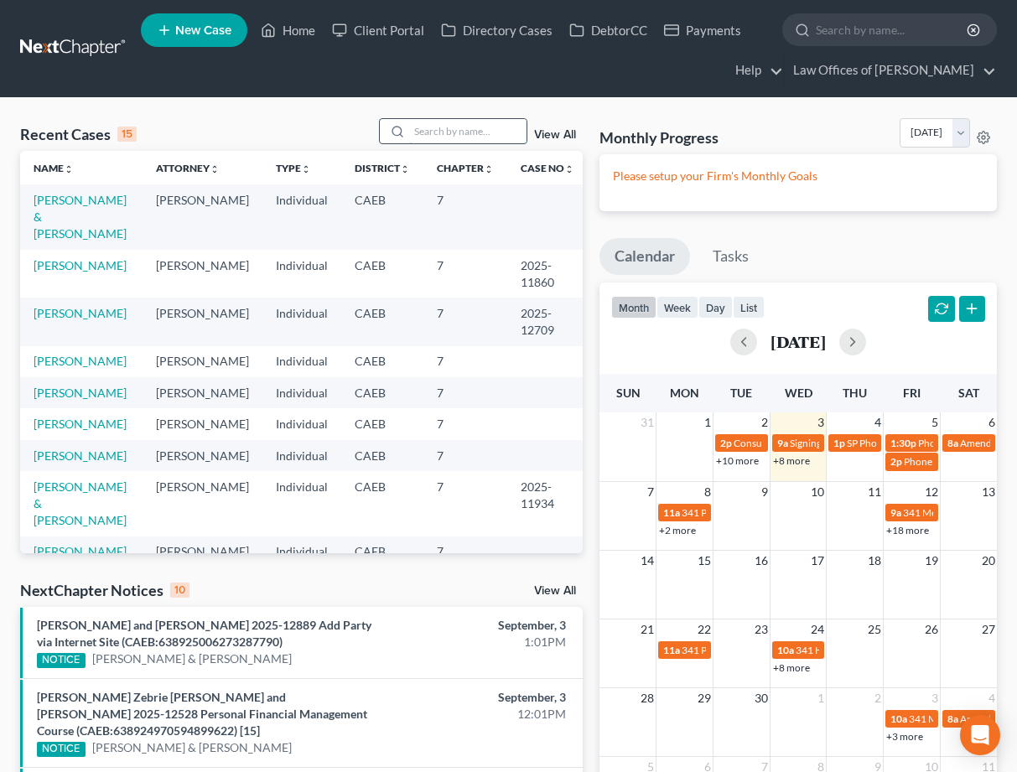
click at [485, 133] on input "search" at bounding box center [467, 131] width 117 height 24
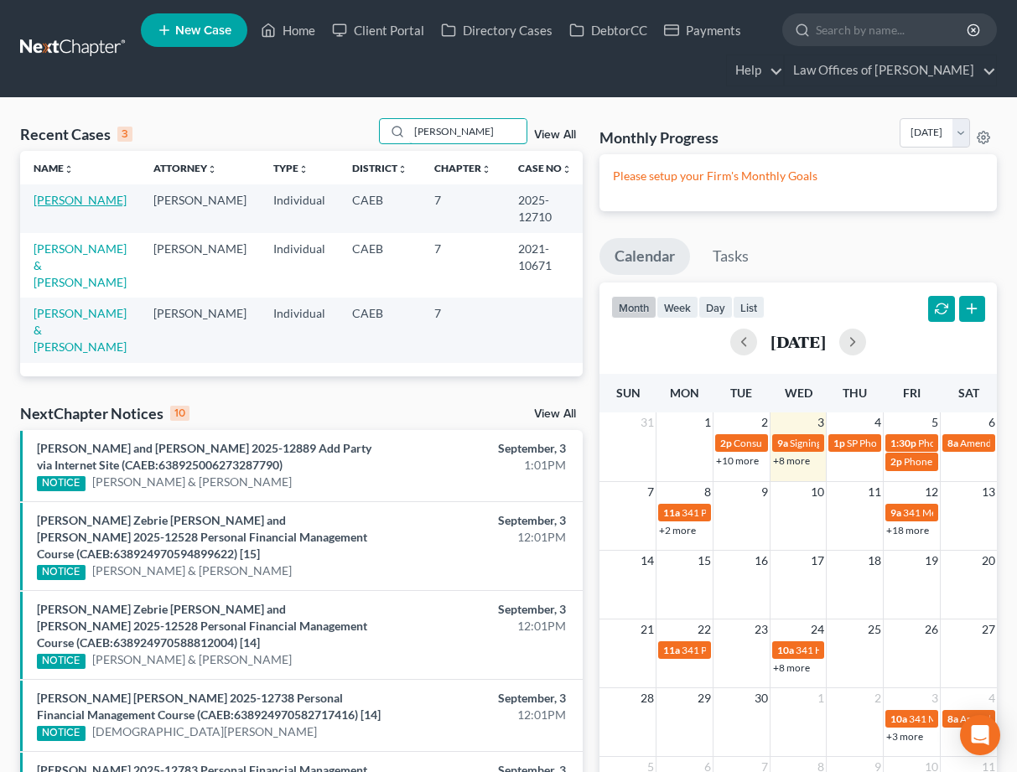
type input "zacarias"
click at [103, 205] on link "Zacarias-Gomez, Marcos" at bounding box center [80, 200] width 93 height 14
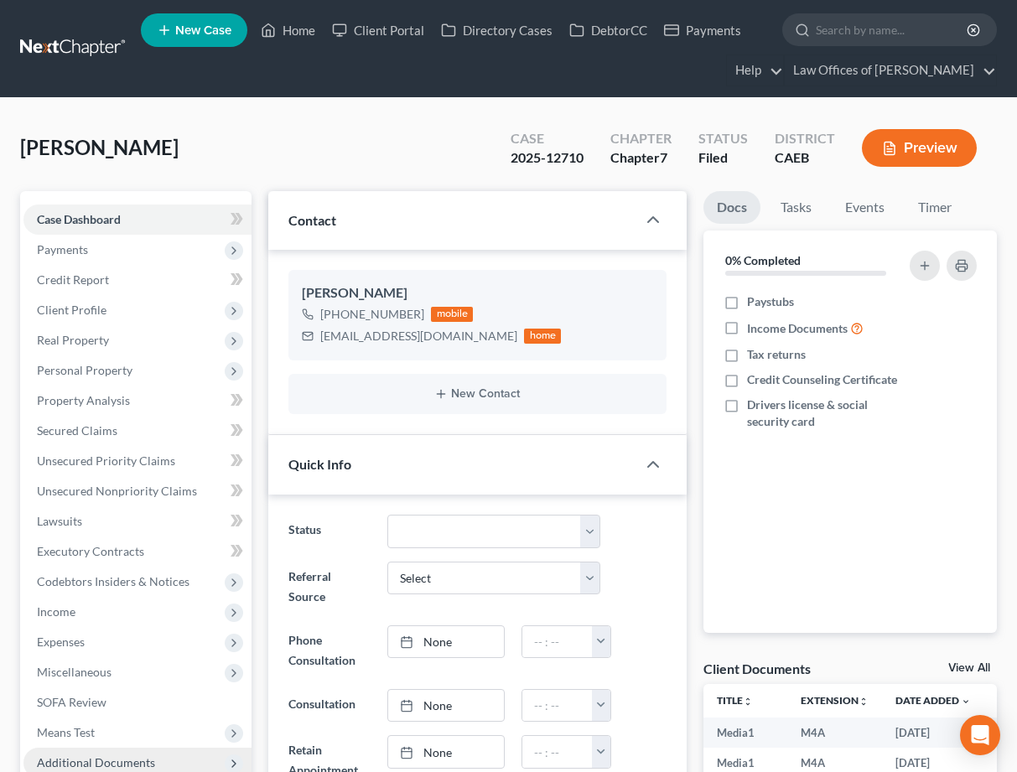
click at [114, 748] on span "Additional Documents" at bounding box center [137, 763] width 228 height 30
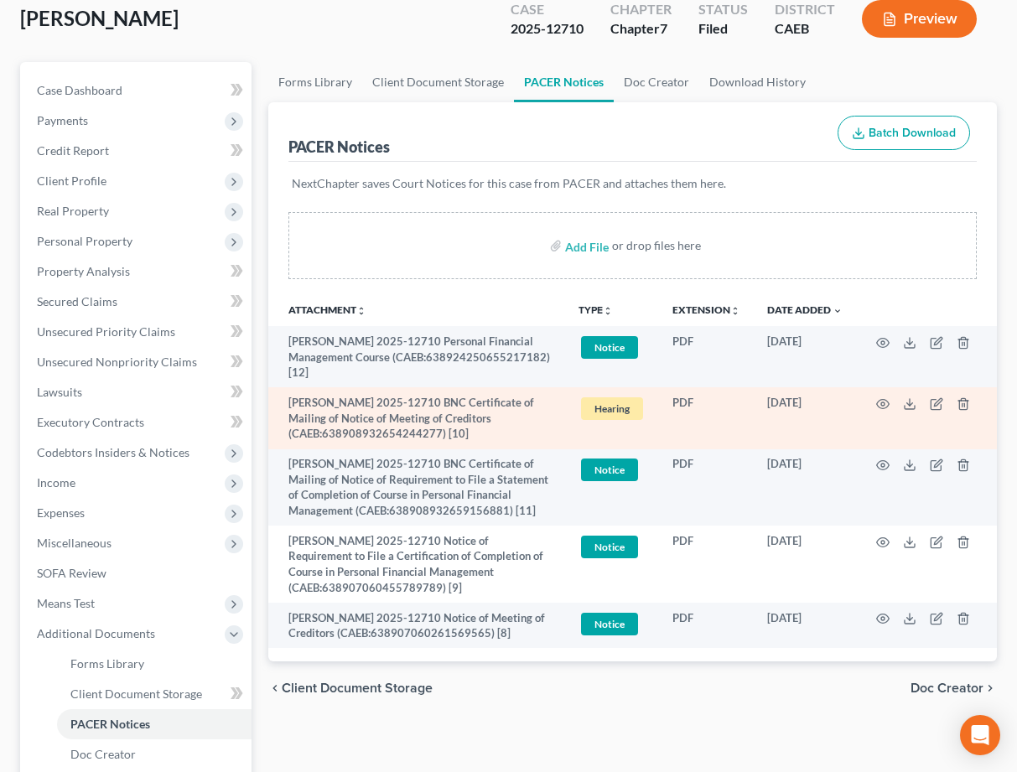
scroll to position [132, 0]
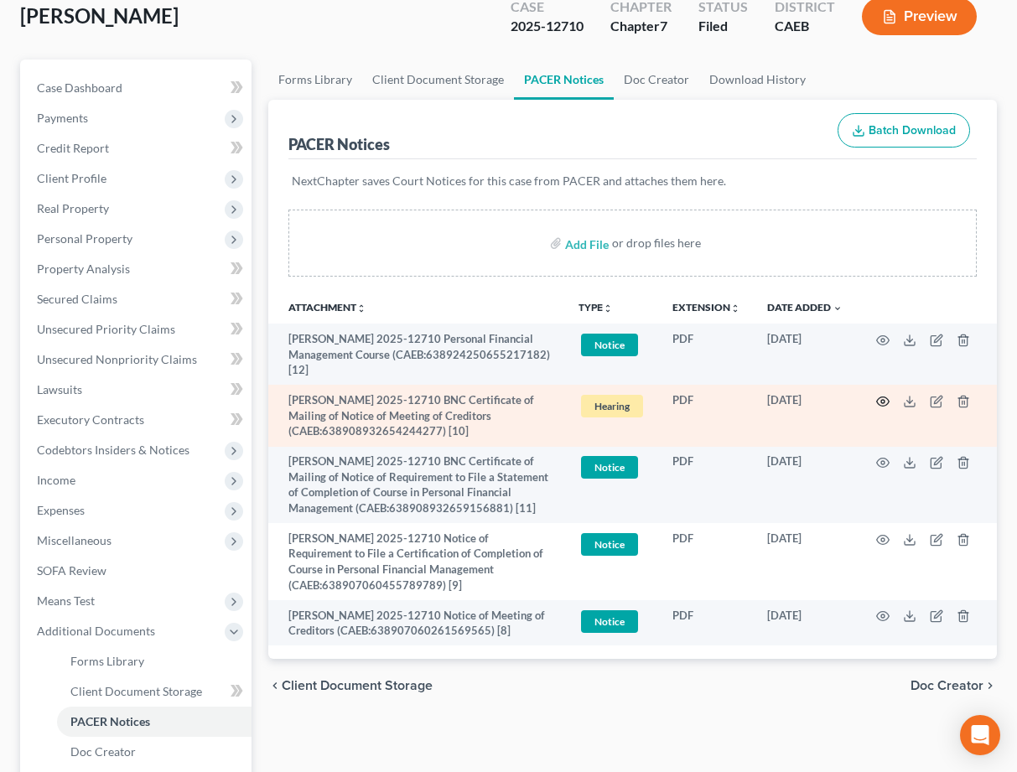
click at [886, 401] on icon "button" at bounding box center [882, 401] width 13 height 13
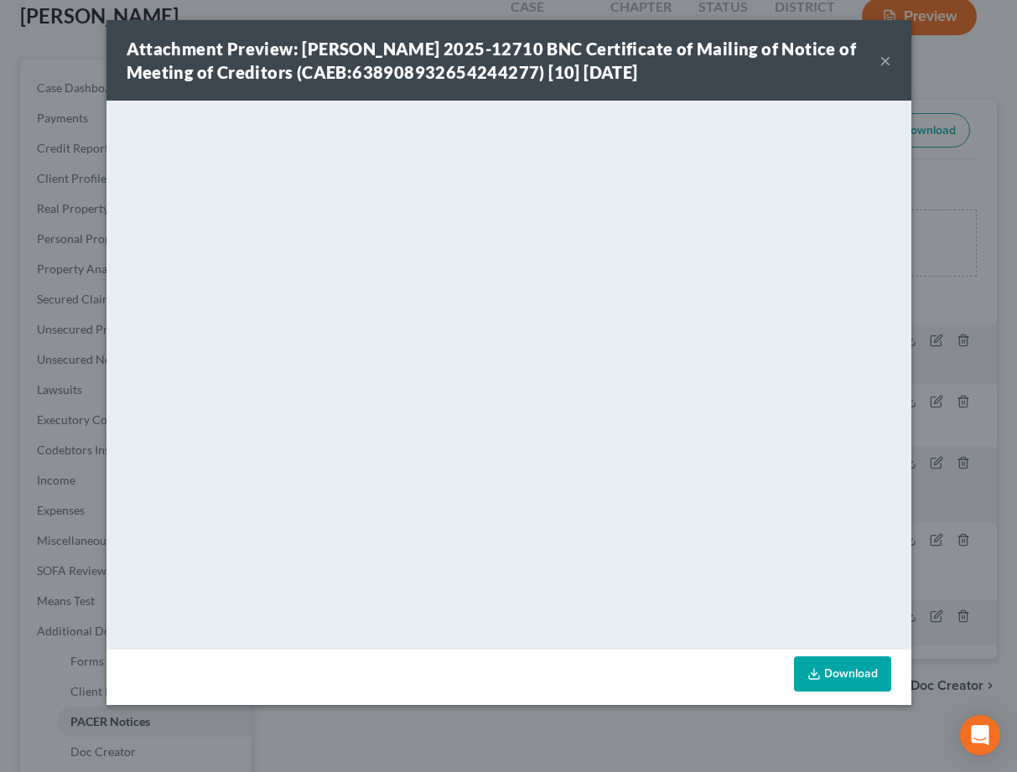
click at [880, 63] on button "×" at bounding box center [886, 60] width 12 height 20
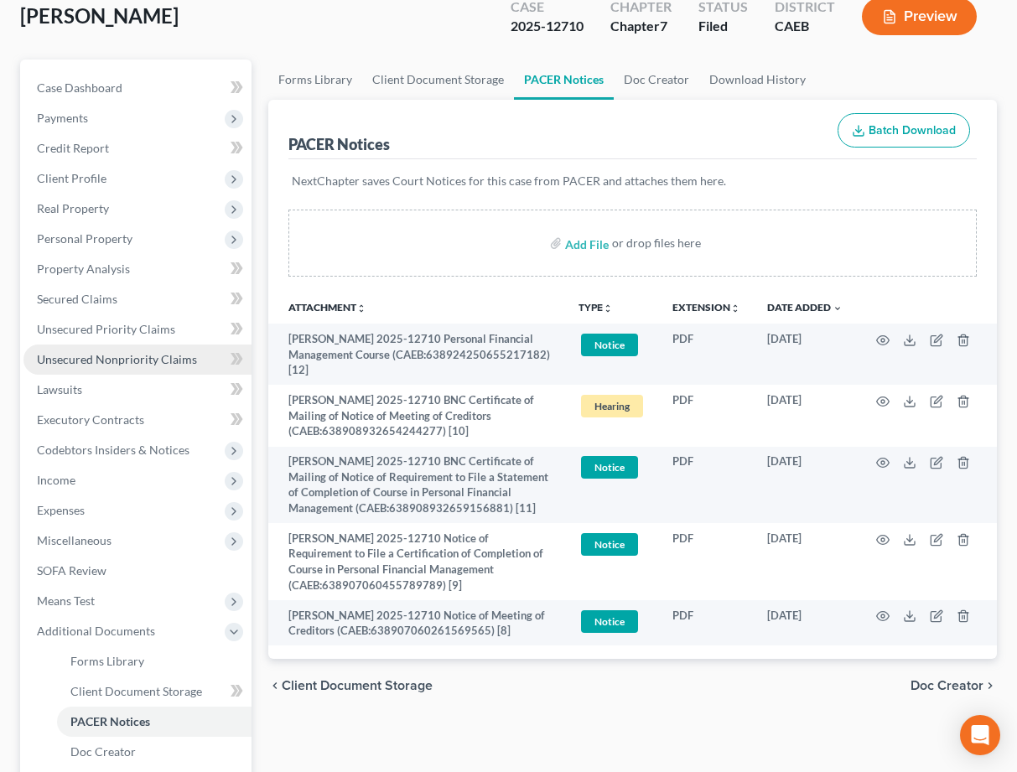
click at [139, 352] on span "Unsecured Nonpriority Claims" at bounding box center [117, 359] width 160 height 14
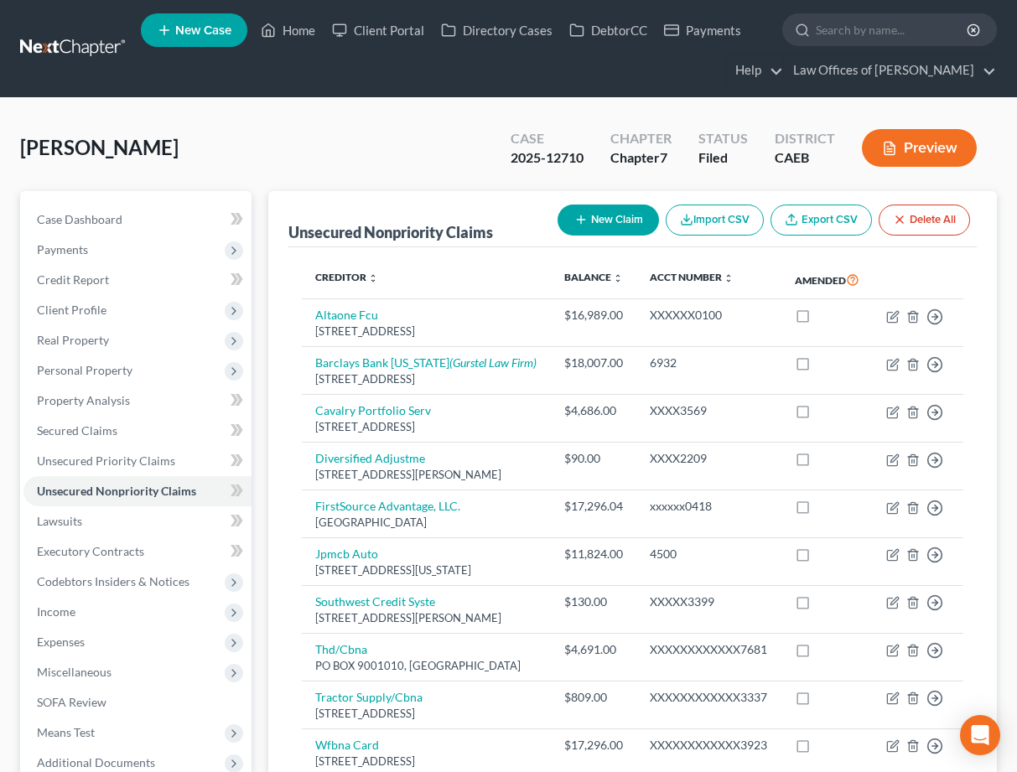
click at [888, 144] on icon "button" at bounding box center [889, 148] width 15 height 15
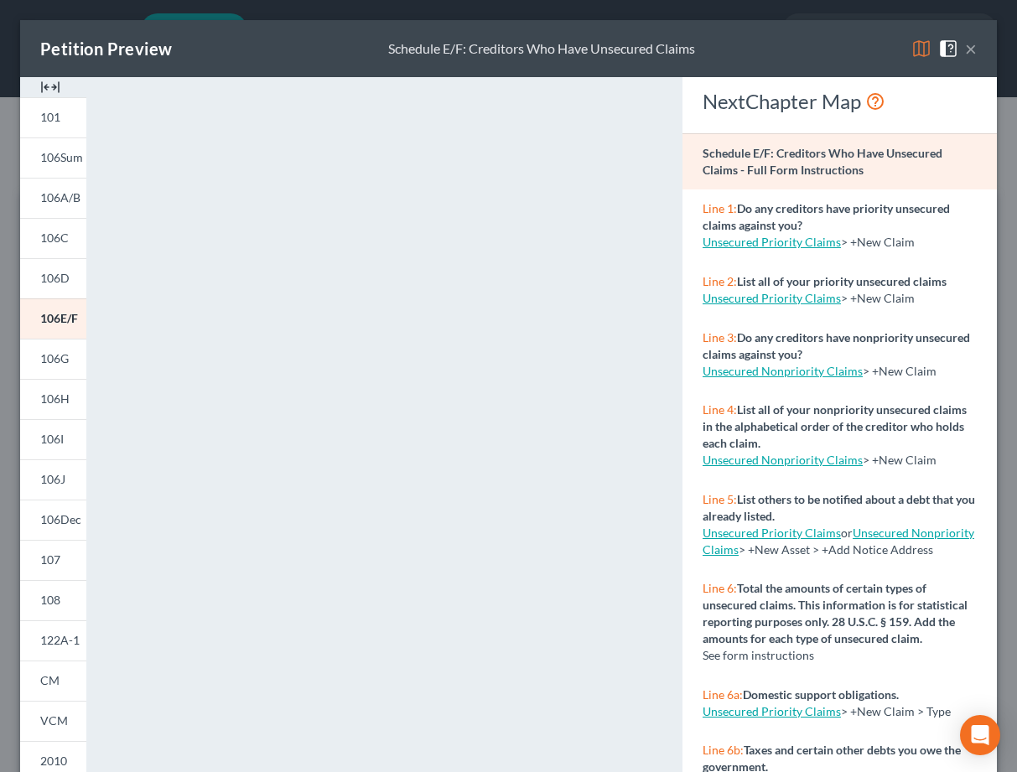
click at [920, 46] on button "×" at bounding box center [971, 49] width 12 height 20
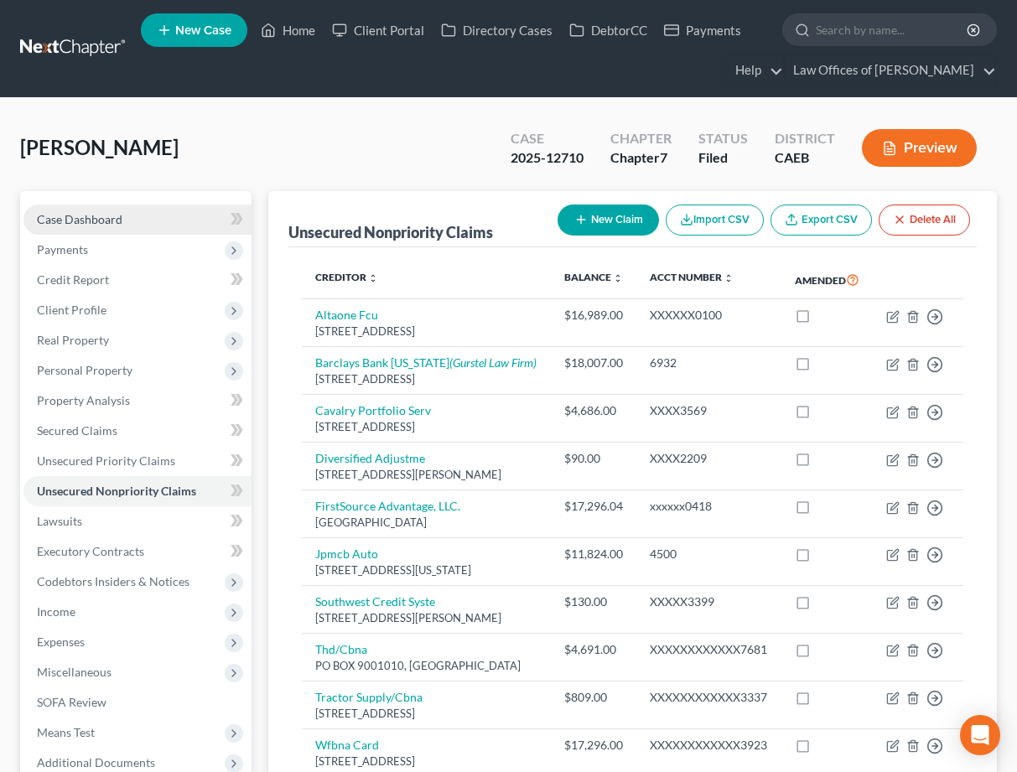
click at [122, 221] on link "Case Dashboard" at bounding box center [137, 220] width 228 height 30
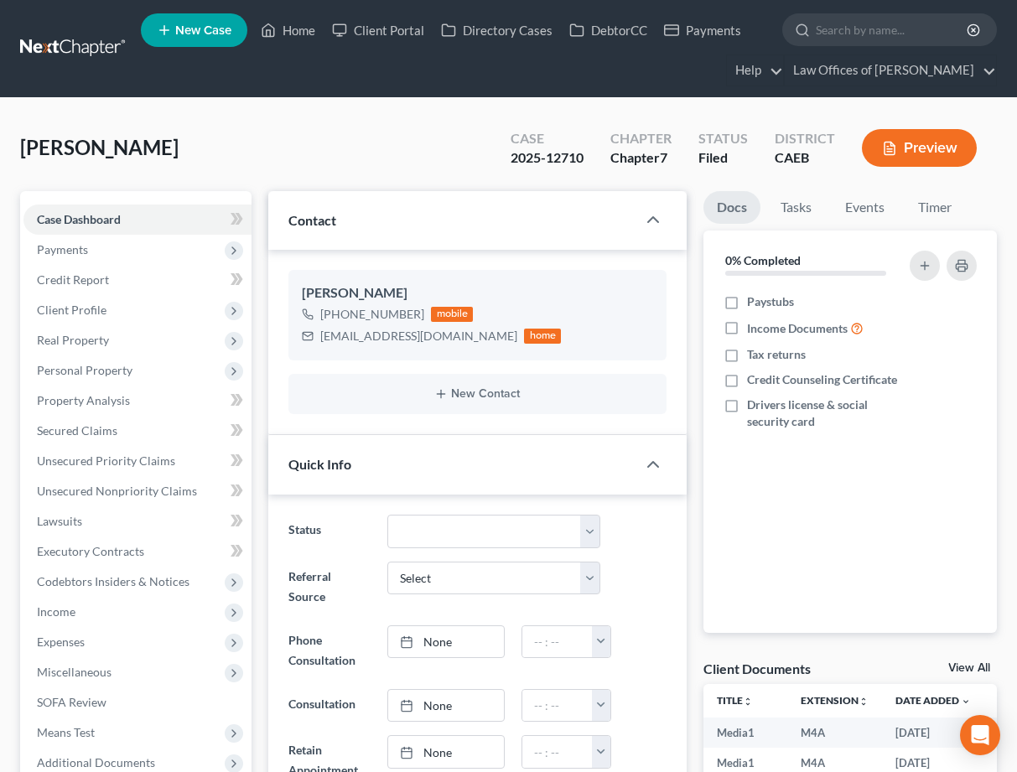
scroll to position [6849, 0]
drag, startPoint x: 480, startPoint y: 338, endPoint x: 309, endPoint y: 340, distance: 171.1
click at [309, 340] on div "Marcoszacarias711@gmail.com home" at bounding box center [431, 336] width 259 height 22
click at [304, 30] on link "Home" at bounding box center [287, 30] width 71 height 30
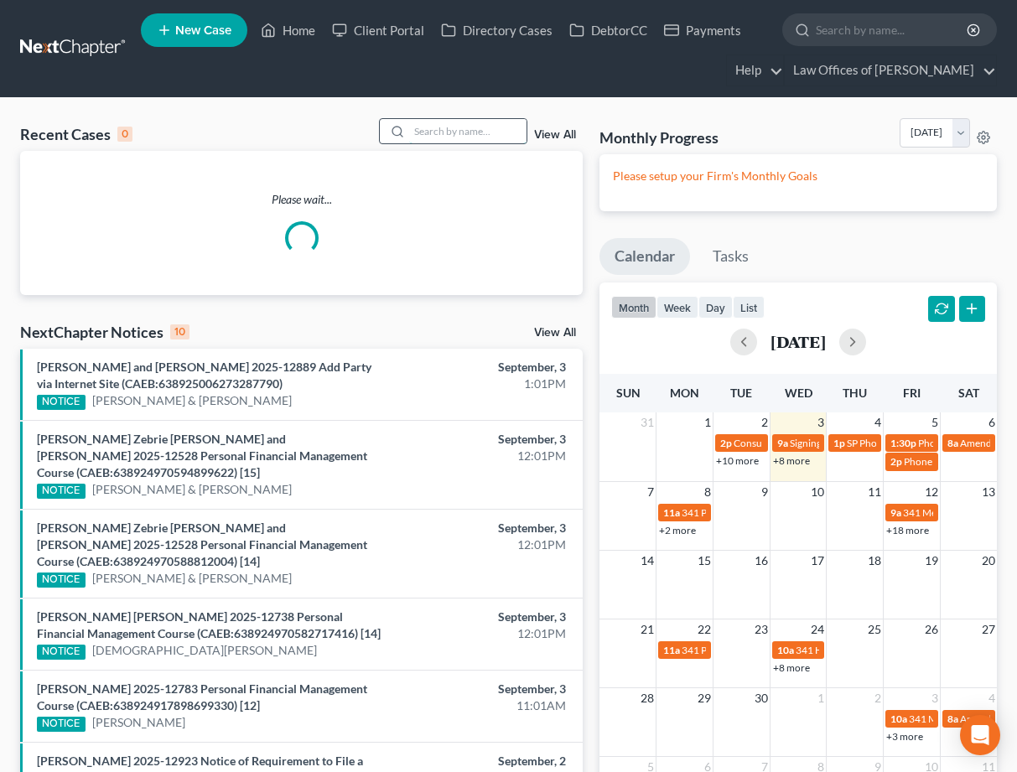
click at [462, 133] on input "search" at bounding box center [467, 131] width 117 height 24
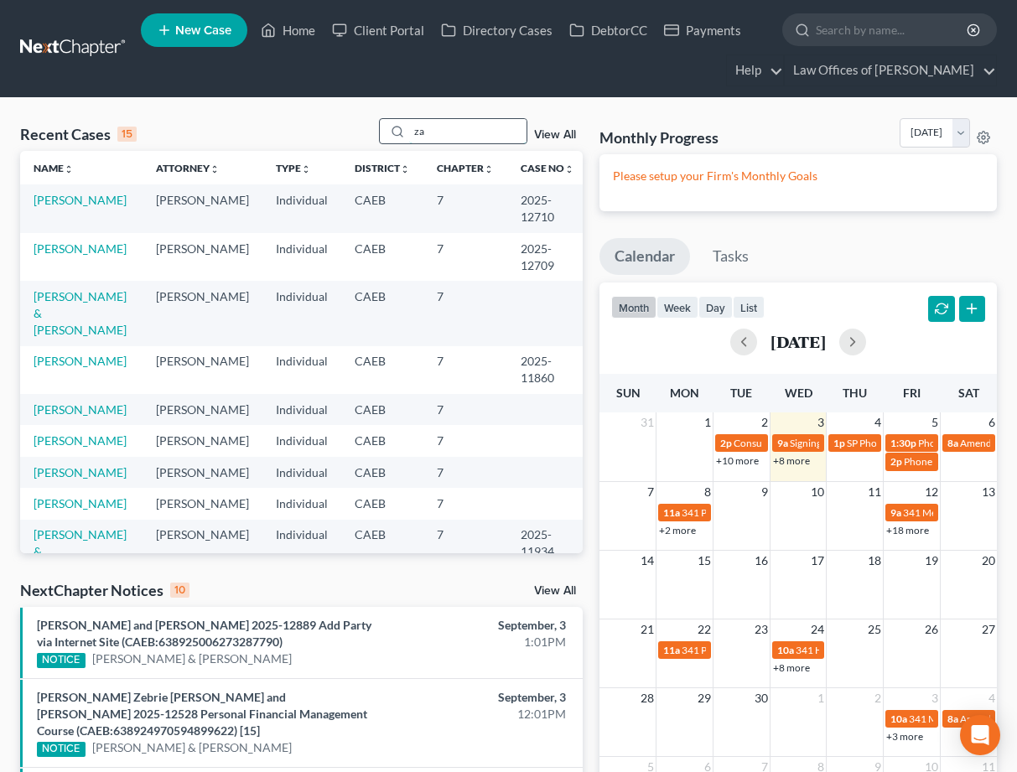
type input "z"
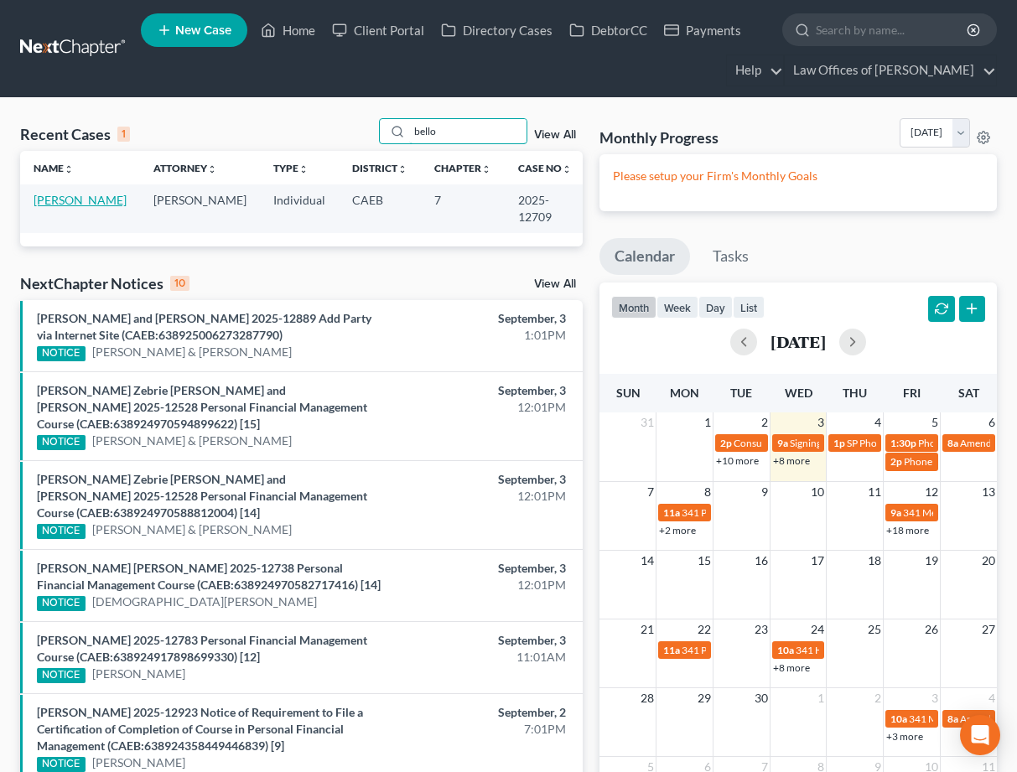
type input "bello"
click at [84, 202] on link "Bello, Violeta" at bounding box center [80, 200] width 93 height 14
select select "5"
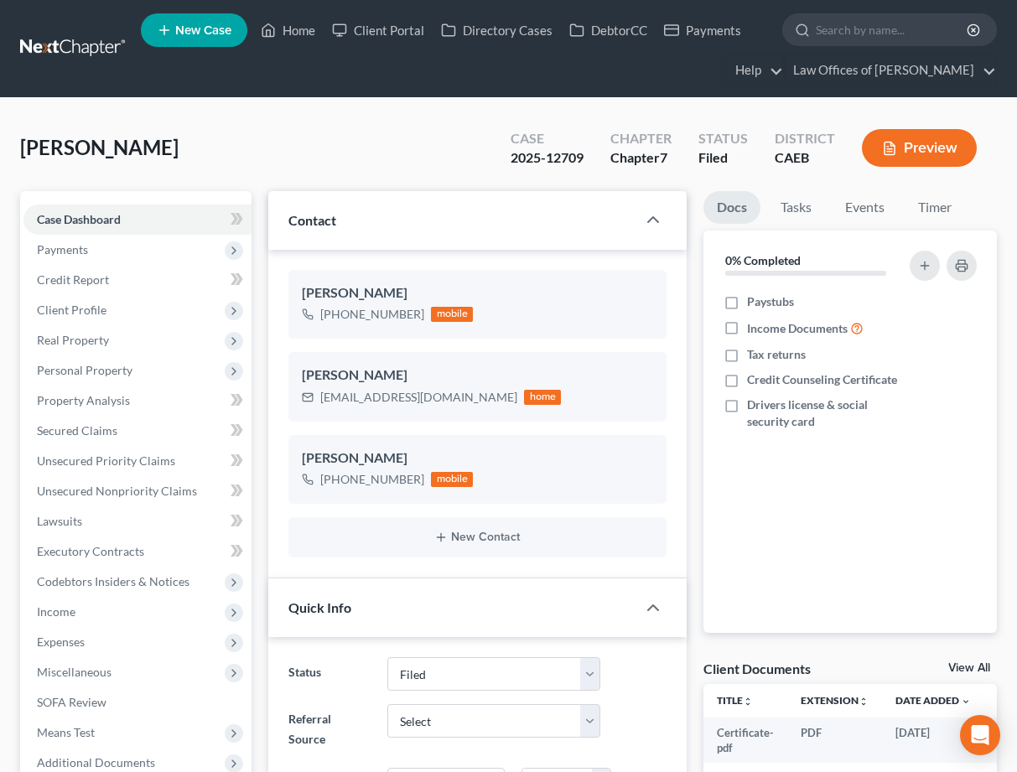
scroll to position [883, 0]
drag, startPoint x: 321, startPoint y: 400, endPoint x: 436, endPoint y: 397, distance: 114.9
click at [436, 397] on div "violebell71@gmail.com" at bounding box center [418, 397] width 197 height 17
copy div "violebell71@gmail.com"
